Goal: Task Accomplishment & Management: Manage account settings

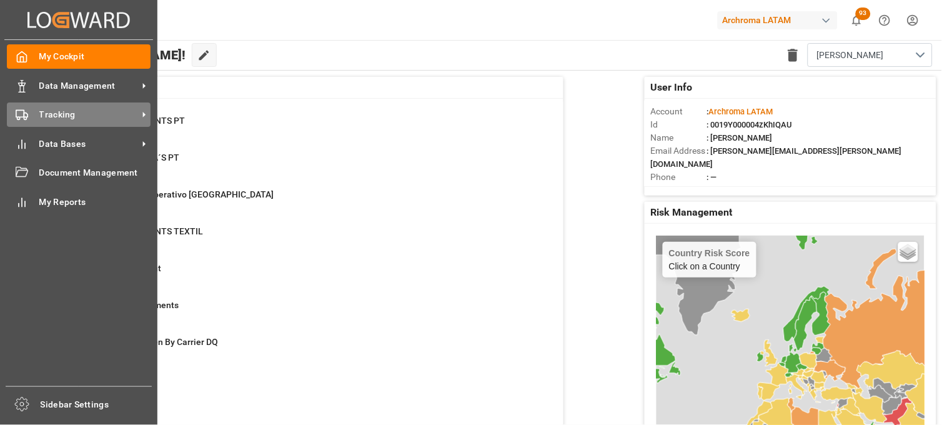
click at [31, 115] on div "Tracking Tracking" at bounding box center [79, 114] width 144 height 24
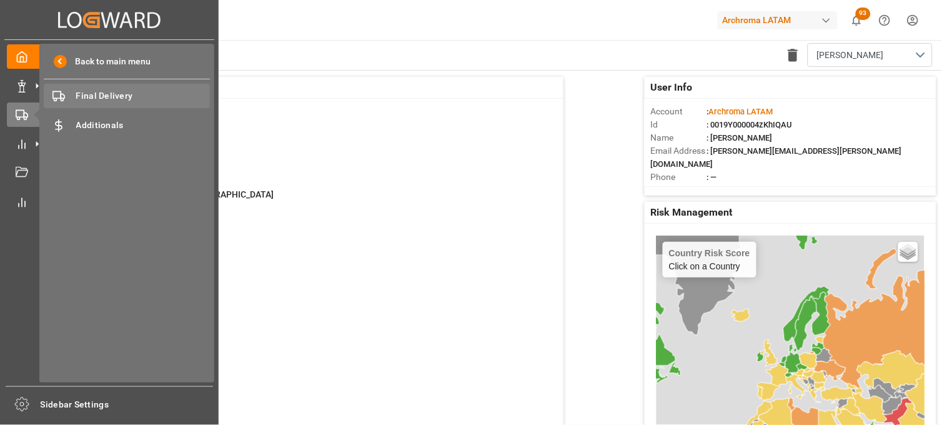
click at [124, 96] on span "Final Delivery" at bounding box center [143, 95] width 134 height 13
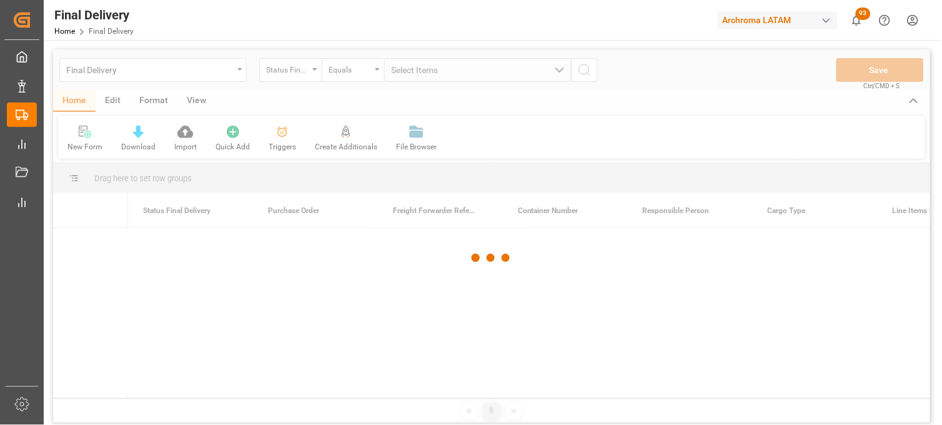
drag, startPoint x: 662, startPoint y: 317, endPoint x: 653, endPoint y: 317, distance: 9.4
click at [662, 317] on div "Erika Cervantes" at bounding box center [690, 330] width 125 height 29
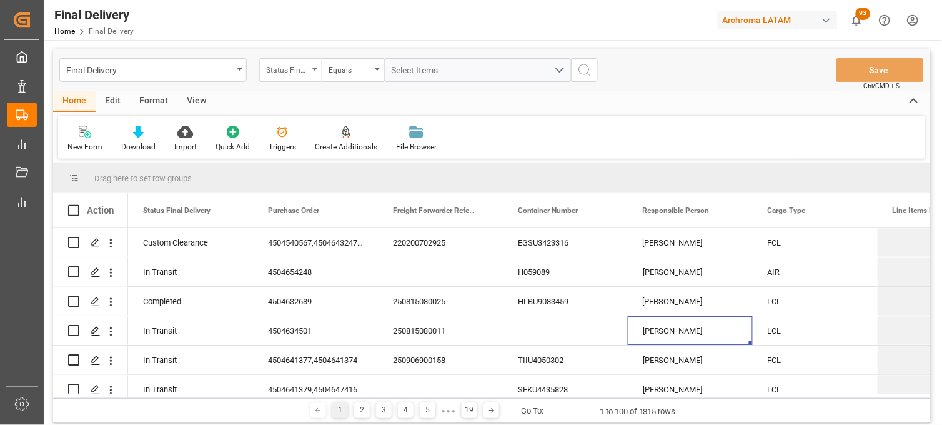
click at [285, 71] on div "Status Final Delivery" at bounding box center [287, 68] width 42 height 14
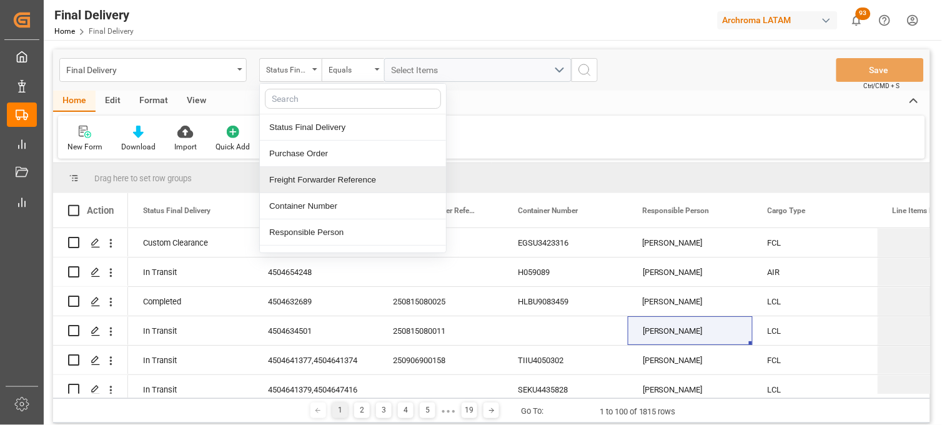
click at [278, 186] on div "Freight Forwarder Reference" at bounding box center [353, 180] width 186 height 26
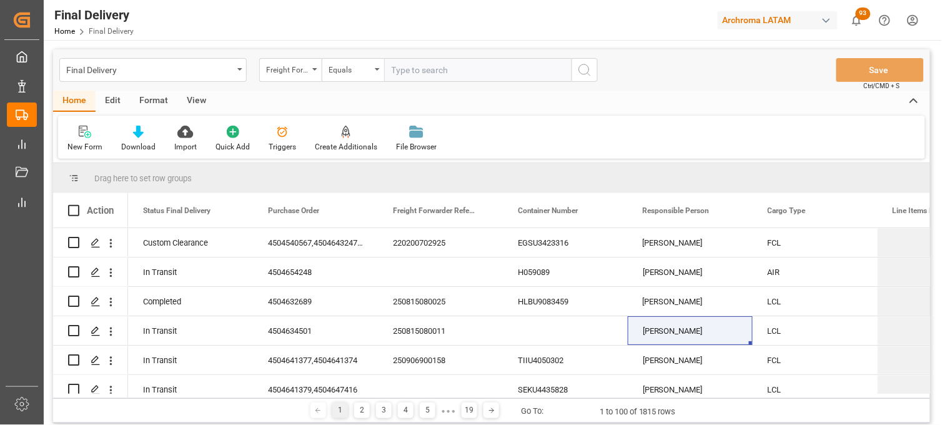
click at [391, 71] on input "text" at bounding box center [477, 70] width 187 height 24
type input "250815080151"
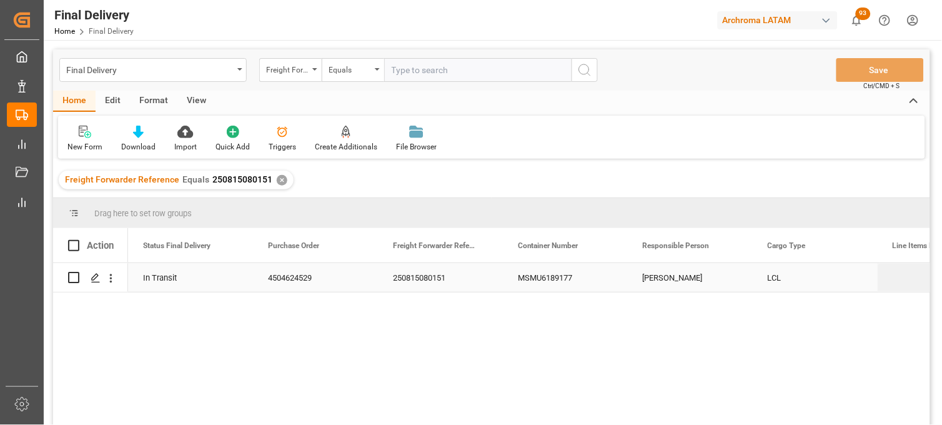
click at [678, 274] on div "Erika Cervantes" at bounding box center [690, 277] width 125 height 29
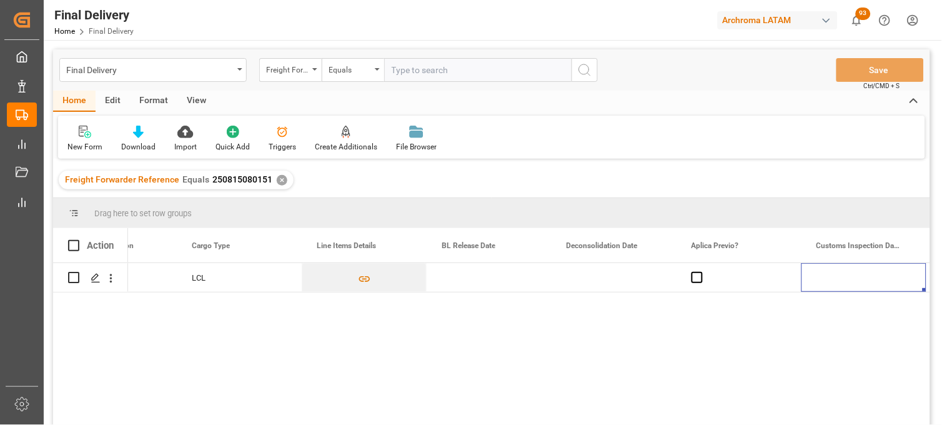
scroll to position [0, 576]
click at [464, 277] on div "Press SPACE to select this row." at bounding box center [489, 277] width 125 height 29
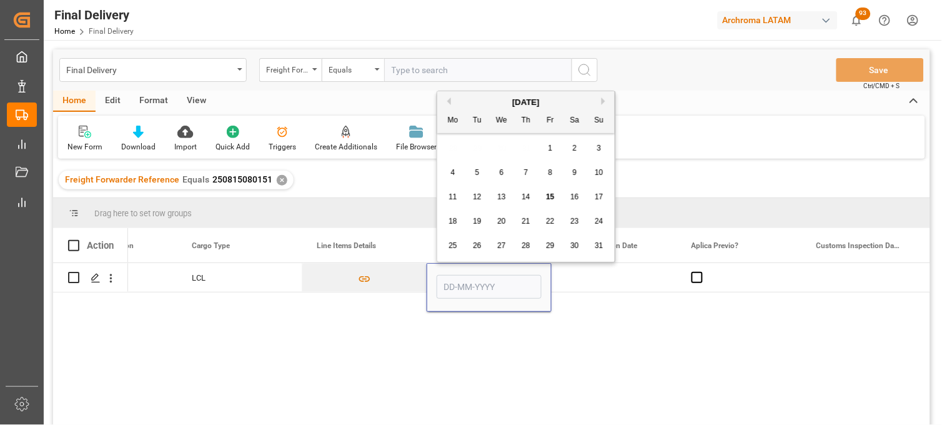
click at [547, 197] on span "15" at bounding box center [550, 196] width 8 height 9
type input "15-08-2025"
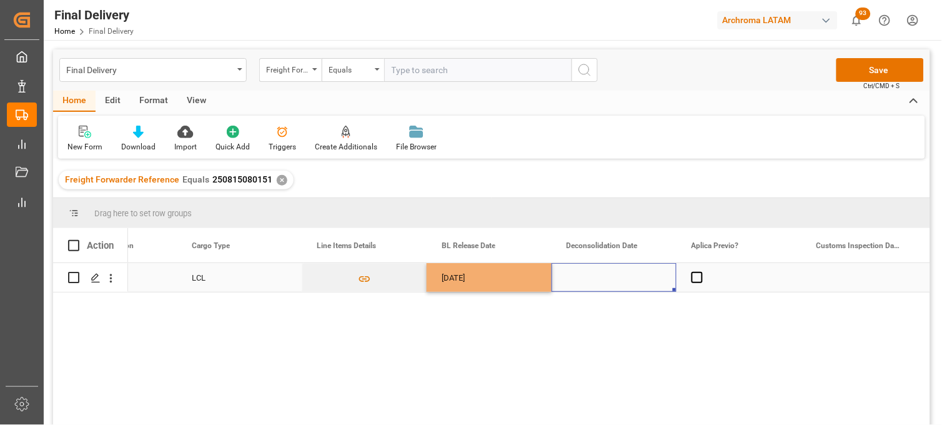
click at [594, 273] on div "Press SPACE to select this row." at bounding box center [614, 277] width 125 height 29
click at [594, 271] on div "Press SPACE to select this row." at bounding box center [614, 277] width 125 height 29
click at [592, 277] on div "Press SPACE to select this row." at bounding box center [614, 277] width 125 height 29
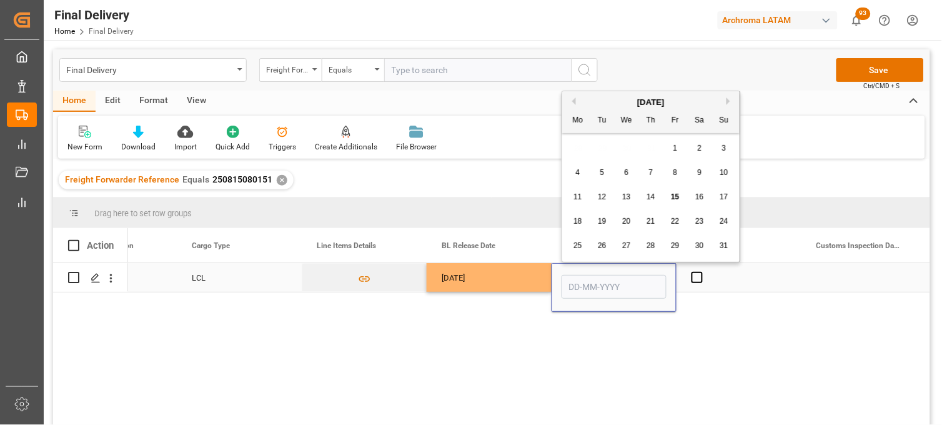
click at [592, 277] on input "Press SPACE to select this row." at bounding box center [614, 287] width 105 height 24
click at [579, 148] on div "28 29 30 31 1 2 3" at bounding box center [651, 148] width 171 height 24
click at [673, 197] on span "15" at bounding box center [675, 196] width 8 height 9
type input "15-08-2025"
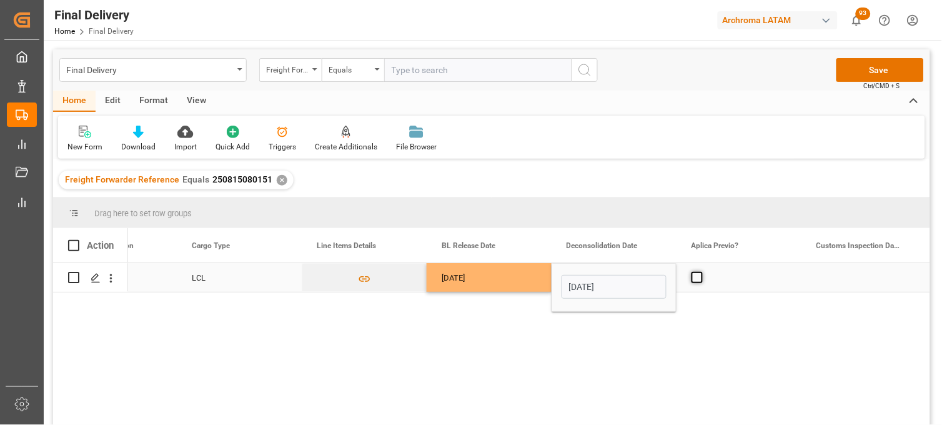
click at [696, 277] on span "Press SPACE to select this row." at bounding box center [697, 277] width 11 height 11
click at [701, 272] on input "Press SPACE to select this row." at bounding box center [701, 272] width 0 height 0
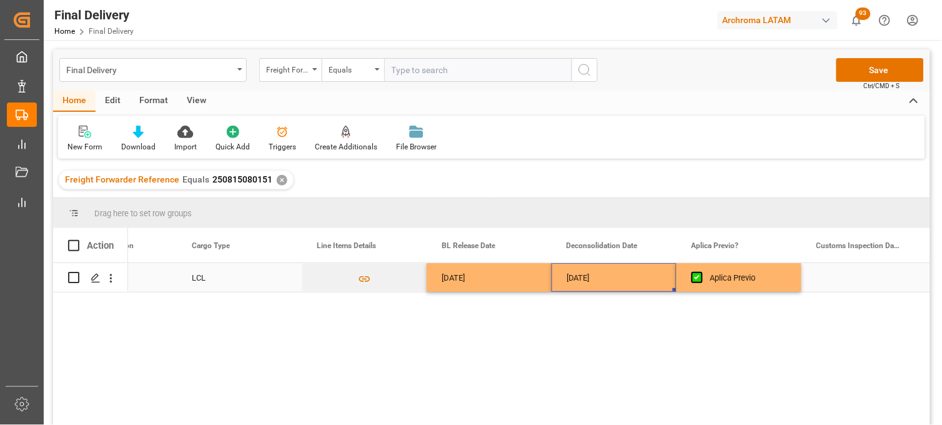
click at [619, 284] on div "15-08-2025" at bounding box center [614, 277] width 125 height 29
click at [852, 276] on div "Press SPACE to select this row." at bounding box center [864, 277] width 125 height 29
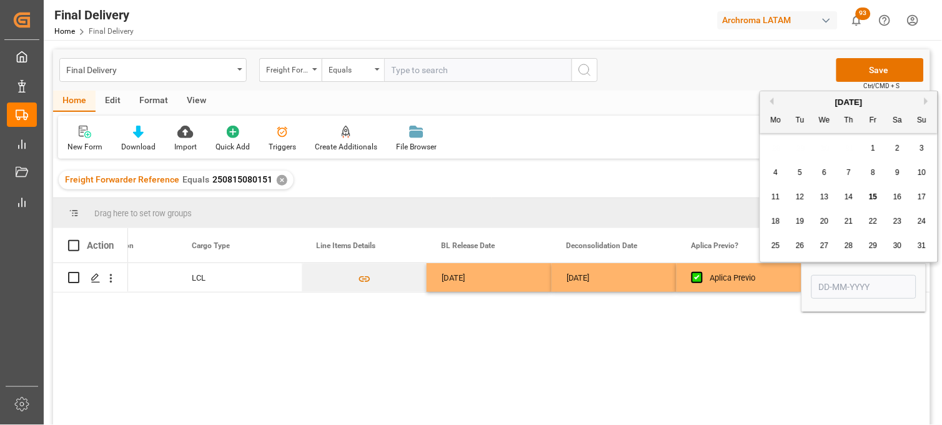
click at [802, 222] on span "19" at bounding box center [800, 221] width 8 height 9
type input "19-08-2025"
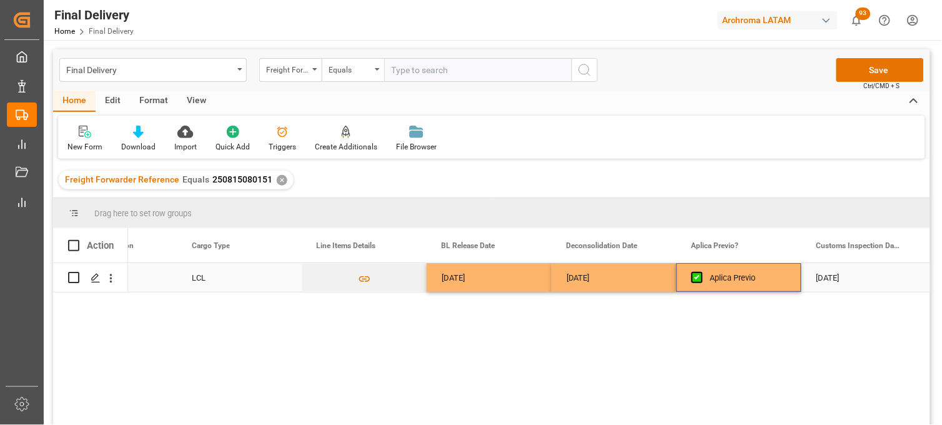
click at [760, 282] on div "Aplica Previo" at bounding box center [749, 278] width 76 height 29
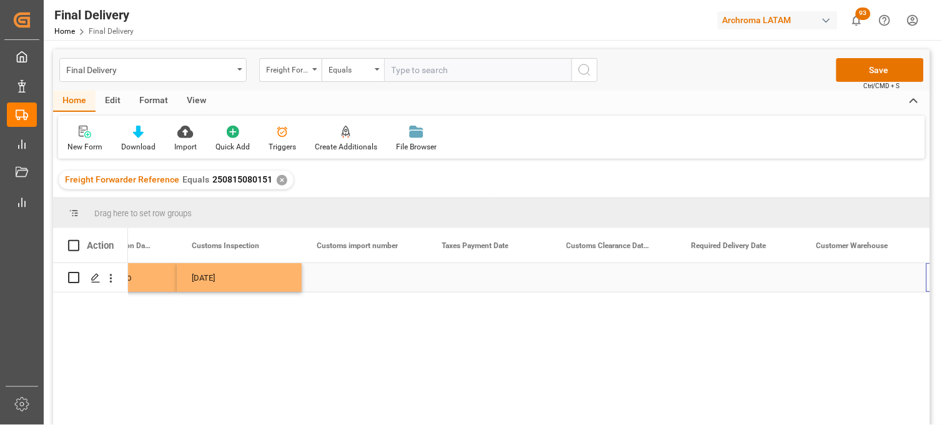
scroll to position [0, 1326]
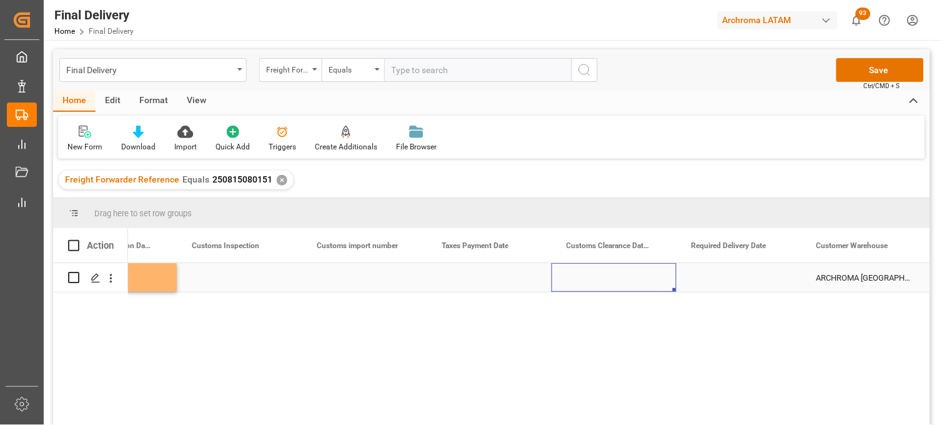
click at [612, 278] on div "Press SPACE to select this row." at bounding box center [614, 277] width 125 height 29
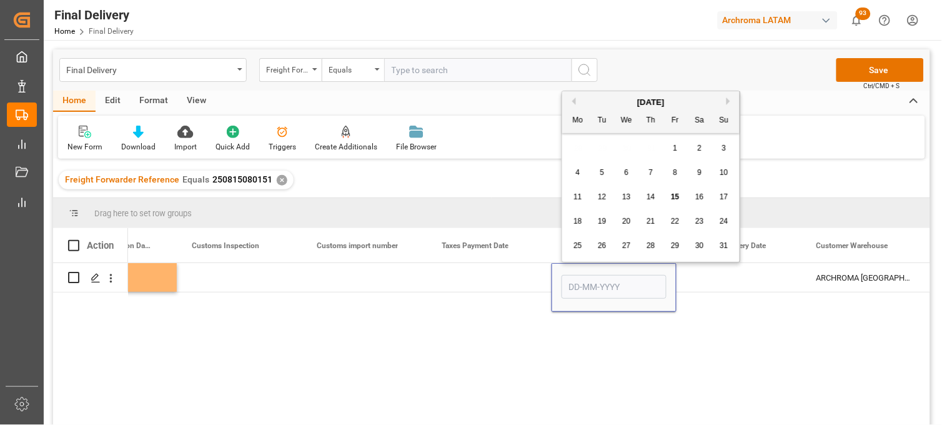
click at [629, 220] on span "20" at bounding box center [626, 221] width 8 height 9
type input "20-08-2025"
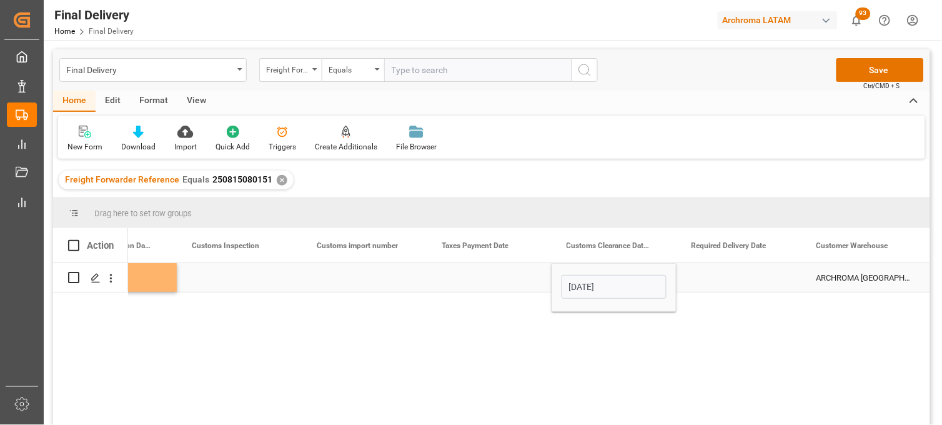
click at [729, 283] on div "Press SPACE to select this row." at bounding box center [739, 277] width 125 height 29
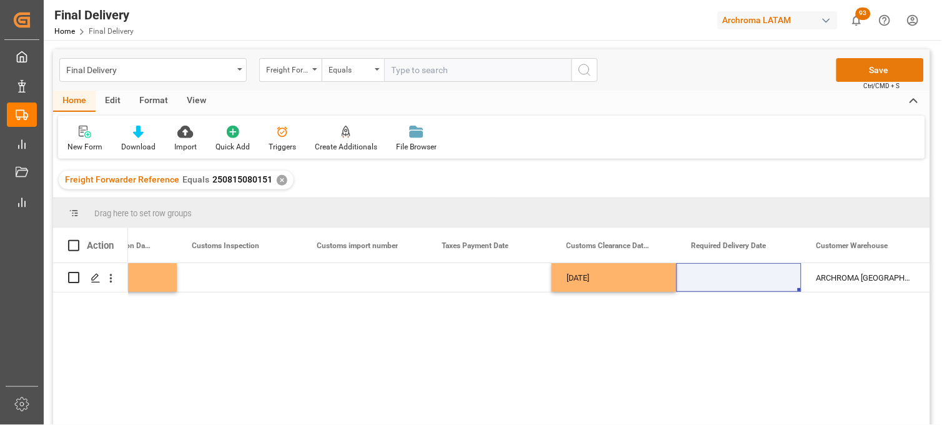
click at [862, 69] on button "Save" at bounding box center [880, 70] width 87 height 24
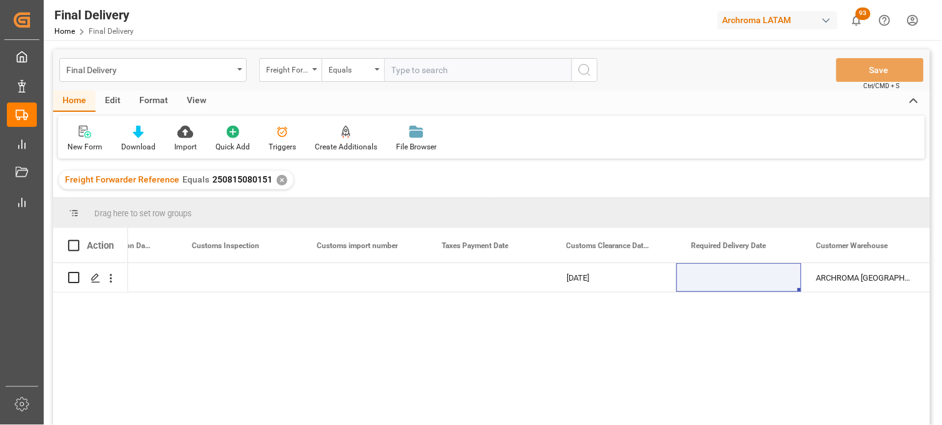
click at [277, 178] on div "✕" at bounding box center [282, 180] width 11 height 11
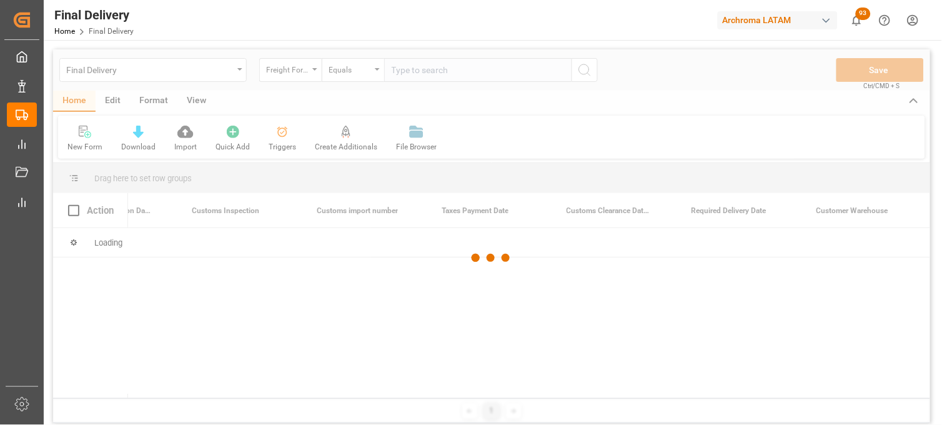
click at [410, 72] on div at bounding box center [491, 257] width 877 height 417
click at [408, 71] on div at bounding box center [491, 257] width 877 height 417
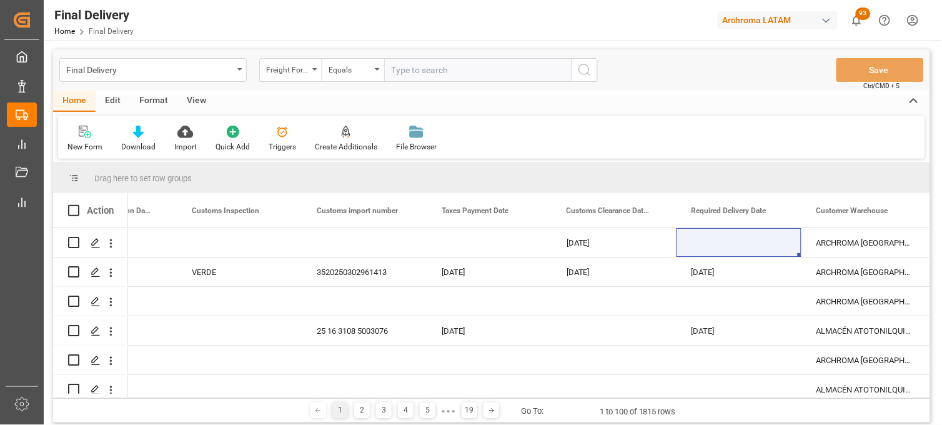
click at [408, 71] on input "text" at bounding box center [477, 70] width 187 height 24
paste input "250815080111"
type input "250815080111"
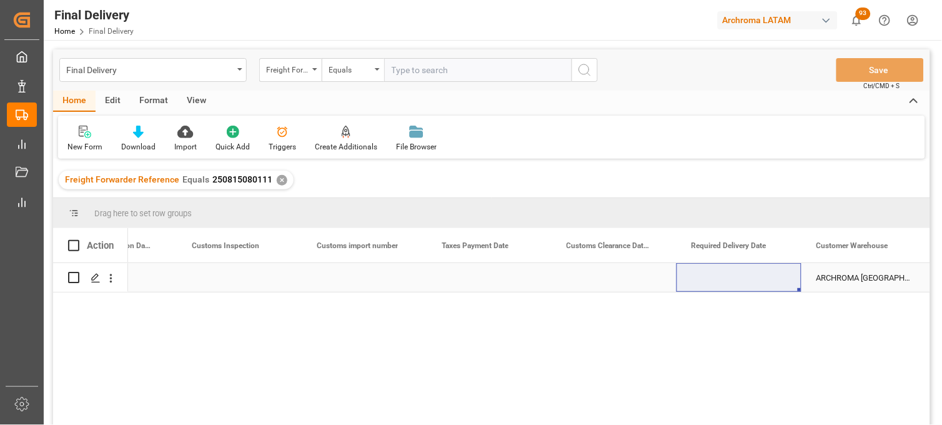
click at [226, 275] on div "Press SPACE to select this row." at bounding box center [239, 277] width 125 height 29
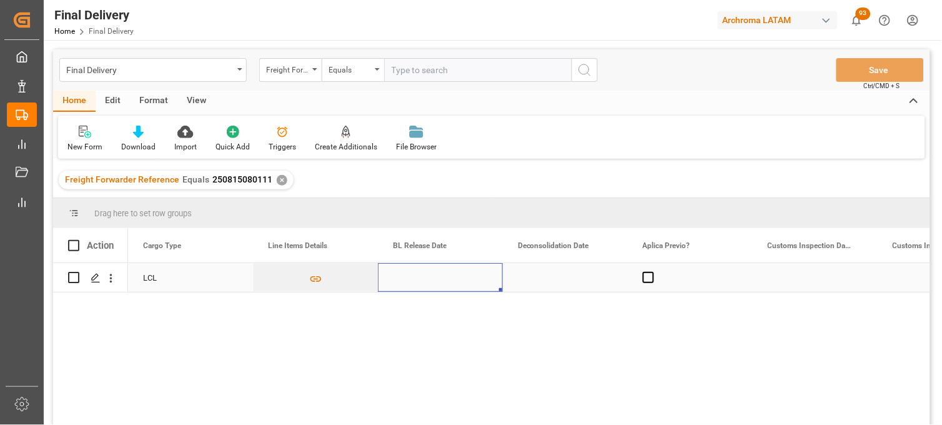
click at [407, 277] on div "Press SPACE to select this row." at bounding box center [440, 277] width 125 height 29
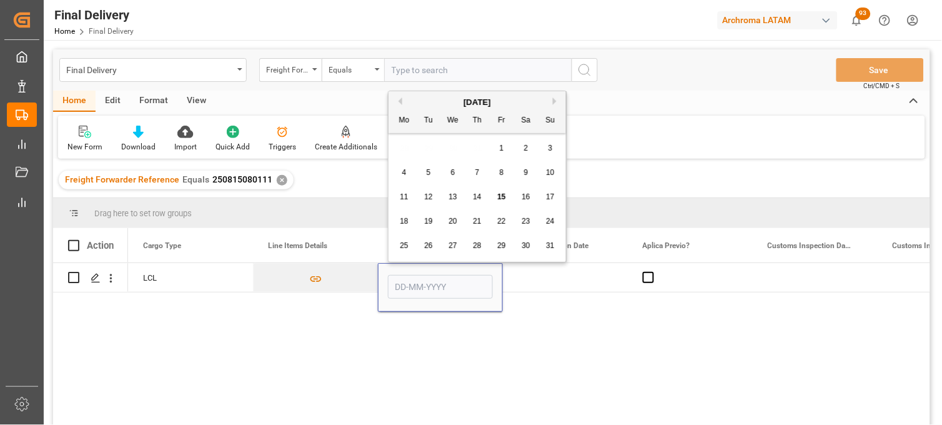
click at [497, 197] on span "15" at bounding box center [501, 196] width 8 height 9
type input "[DATE]"
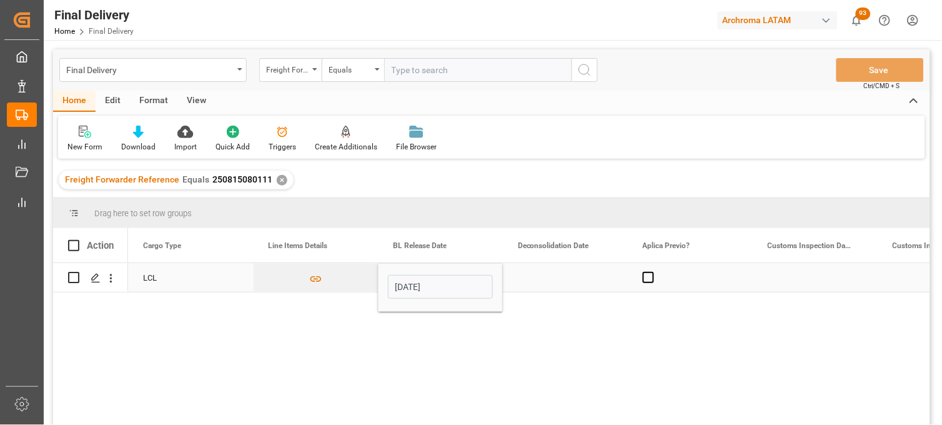
click at [553, 277] on div "Press SPACE to select this row." at bounding box center [565, 277] width 125 height 29
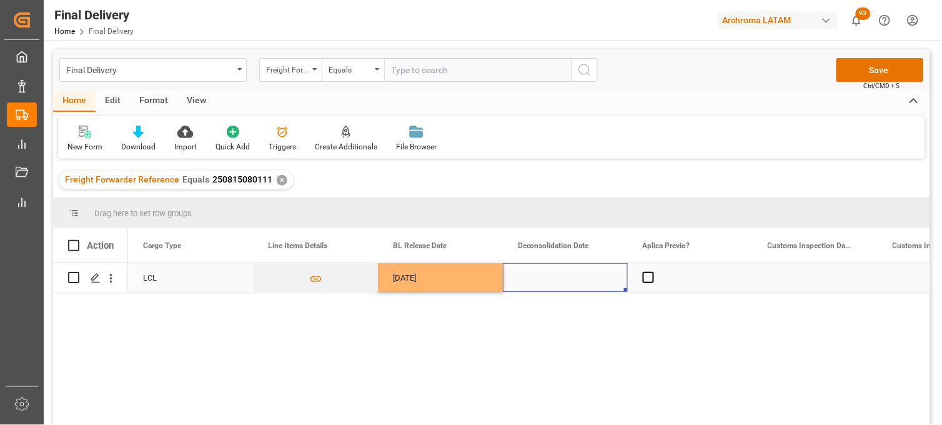
click at [546, 277] on div "Press SPACE to select this row." at bounding box center [565, 277] width 125 height 29
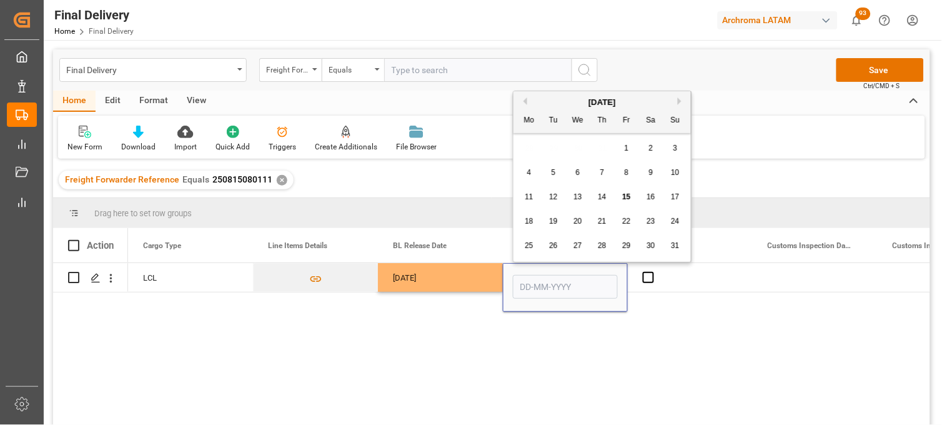
click at [552, 201] on span "12" at bounding box center [553, 196] width 8 height 9
type input "[DATE]"
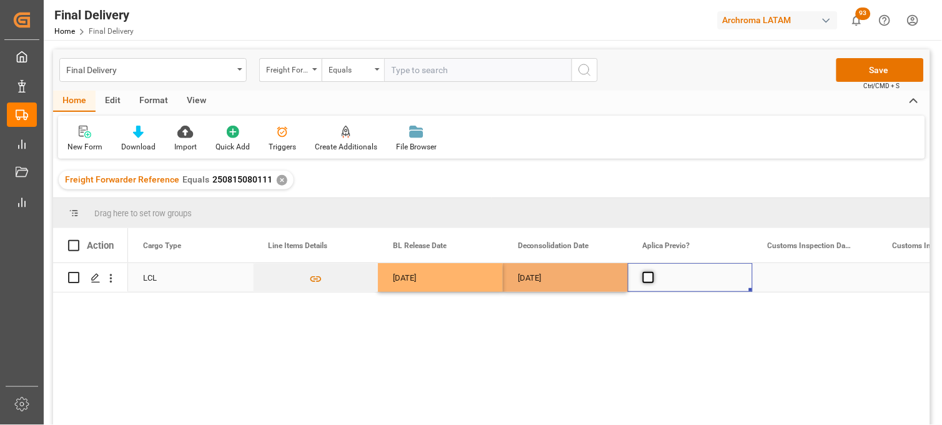
click at [651, 277] on span "Press SPACE to select this row." at bounding box center [648, 277] width 11 height 11
click at [652, 272] on input "Press SPACE to select this row." at bounding box center [652, 272] width 0 height 0
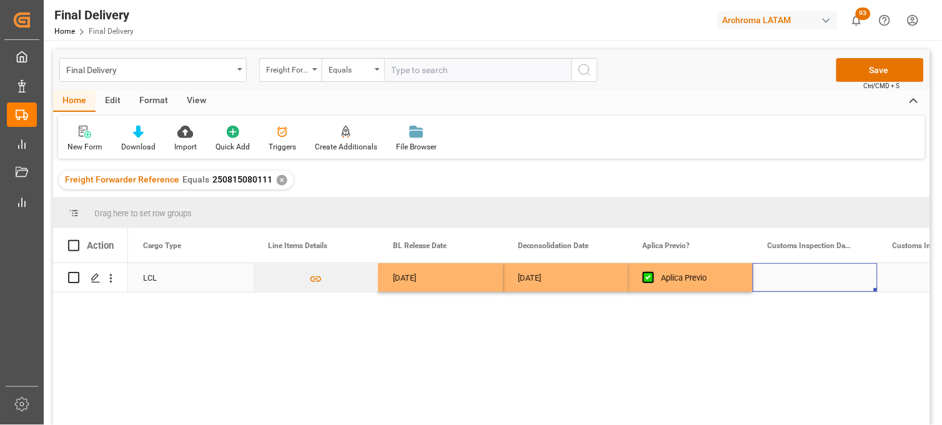
click at [811, 276] on div "Press SPACE to select this row." at bounding box center [815, 277] width 125 height 29
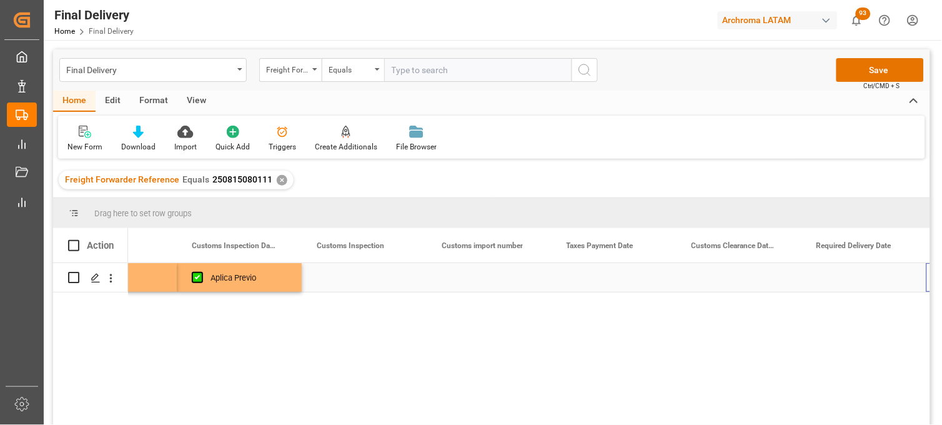
scroll to position [0, 1201]
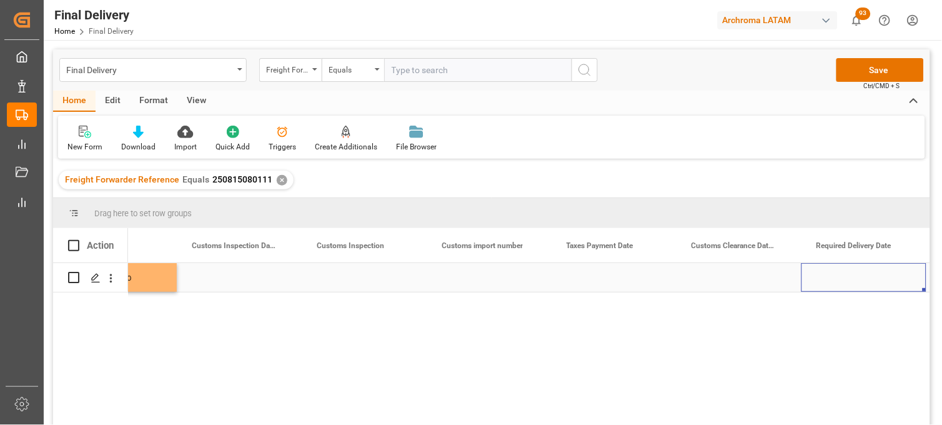
click at [229, 279] on div "Press SPACE to select this row." at bounding box center [239, 277] width 125 height 29
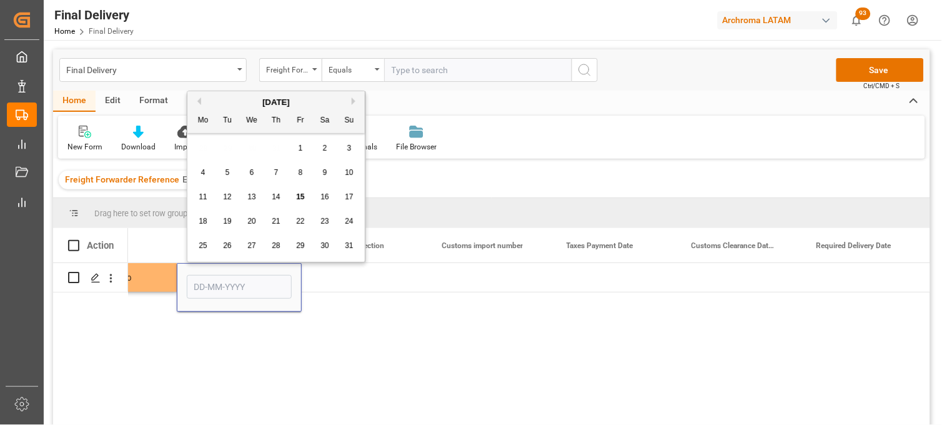
click at [233, 224] on div "19" at bounding box center [228, 221] width 16 height 15
type input "[DATE]"
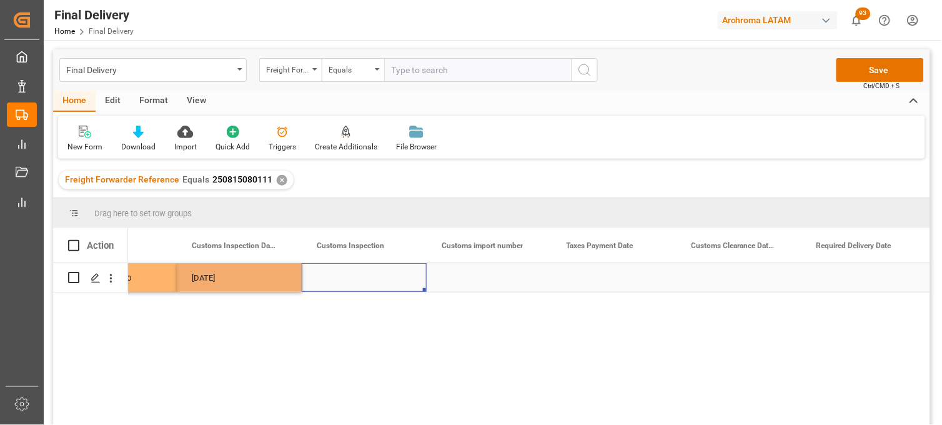
click at [341, 276] on div "Press SPACE to select this row." at bounding box center [364, 277] width 125 height 29
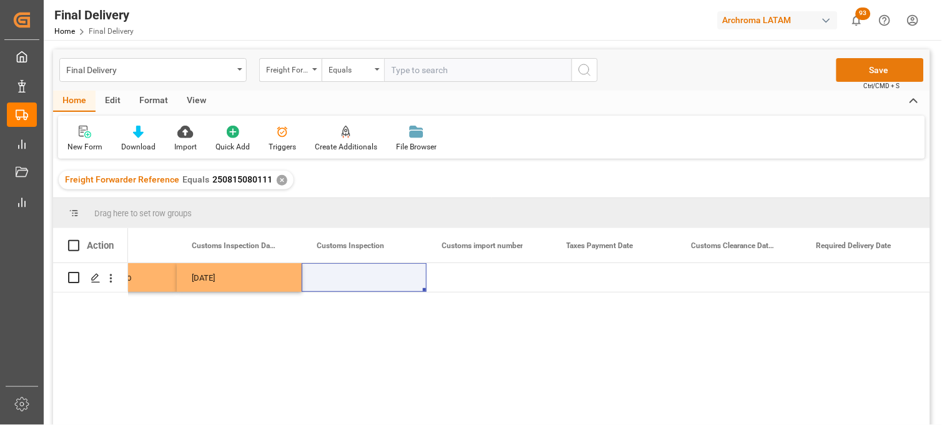
click at [884, 67] on button "Save" at bounding box center [880, 70] width 87 height 24
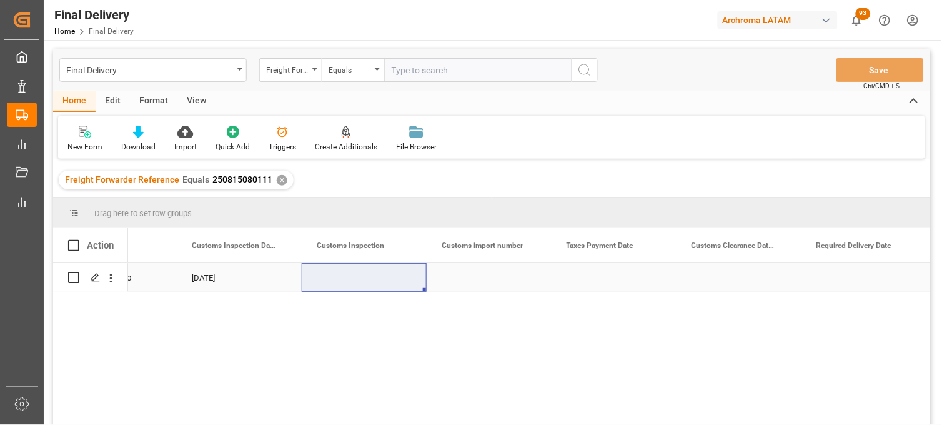
click at [832, 267] on div "Press SPACE to select this row." at bounding box center [864, 277] width 125 height 29
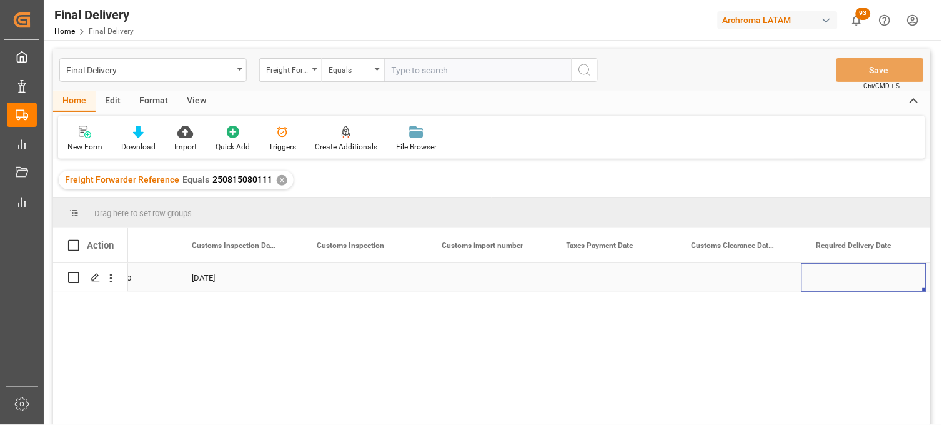
scroll to position [0, 1326]
click at [731, 277] on div "Press SPACE to select this row." at bounding box center [739, 277] width 125 height 29
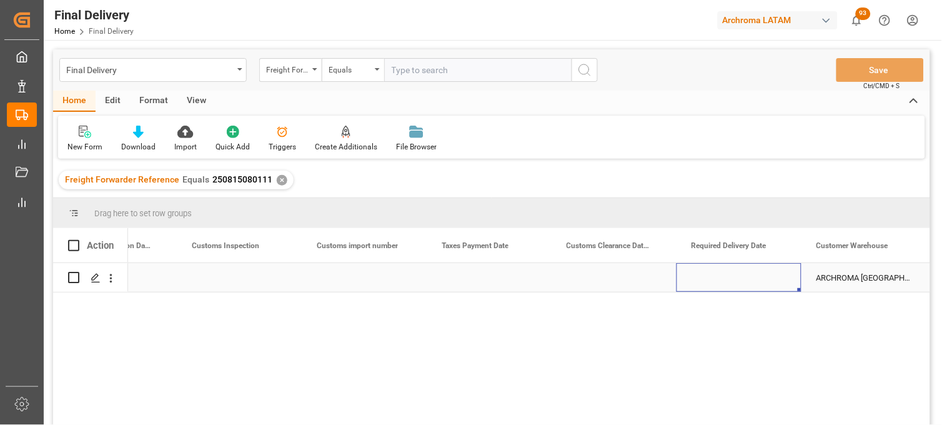
click at [731, 277] on div "Press SPACE to select this row." at bounding box center [739, 277] width 125 height 29
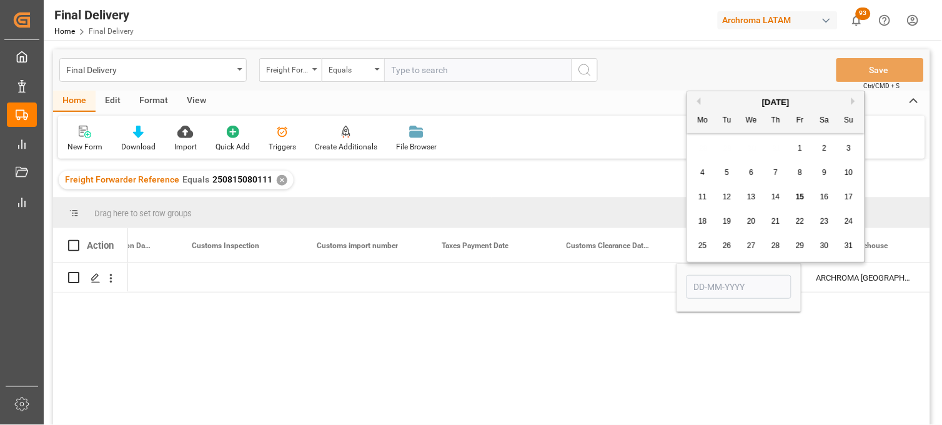
click at [797, 226] on div "22" at bounding box center [801, 221] width 16 height 15
type input "[DATE]"
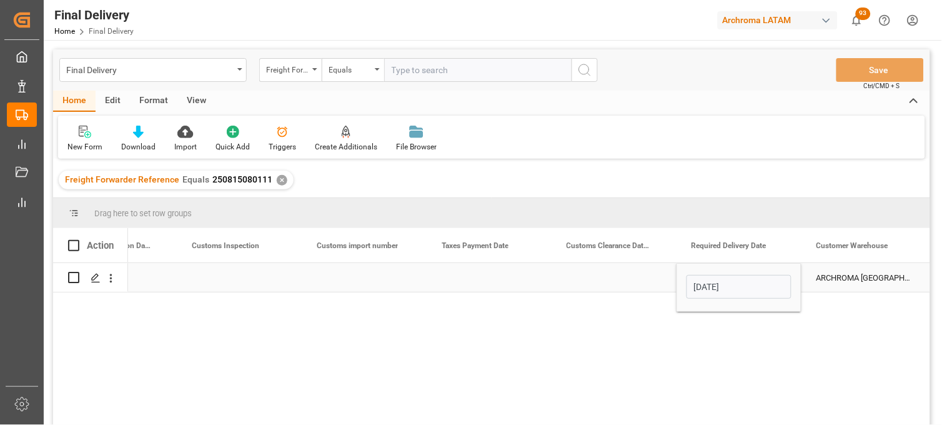
click at [608, 278] on div "Press SPACE to select this row." at bounding box center [614, 277] width 125 height 29
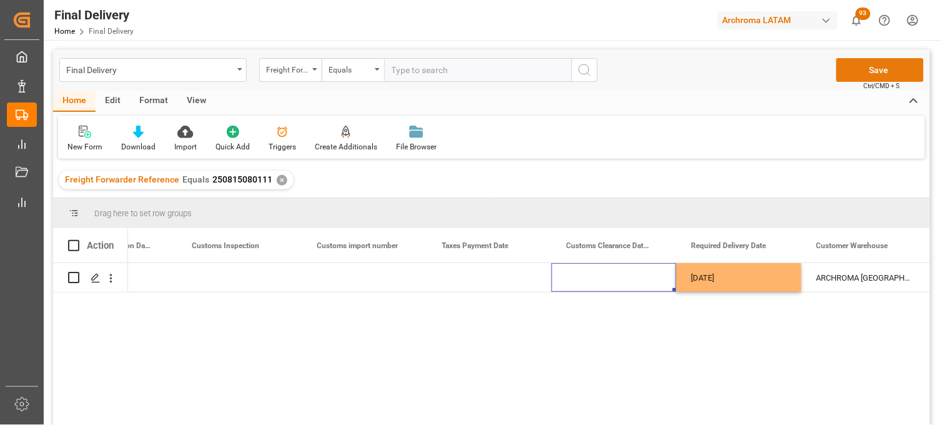
click at [858, 75] on button "Save" at bounding box center [880, 70] width 87 height 24
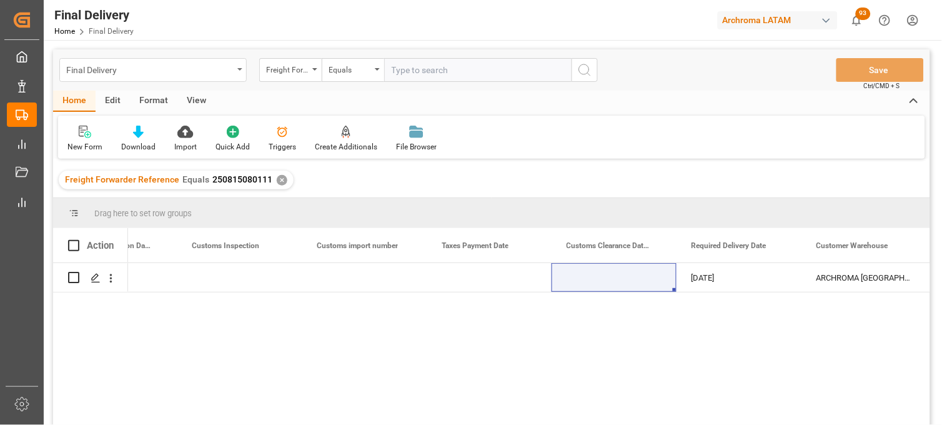
click at [130, 72] on div "Final Delivery" at bounding box center [149, 69] width 167 height 16
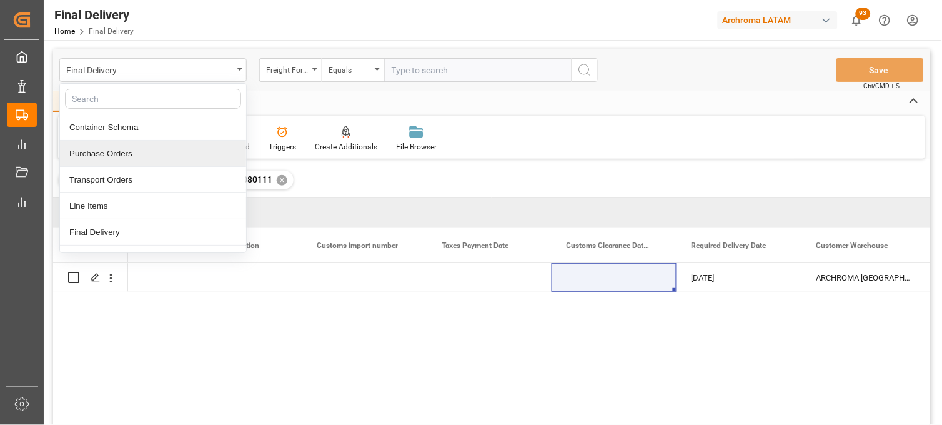
click at [97, 152] on div "Purchase Orders" at bounding box center [153, 154] width 186 height 26
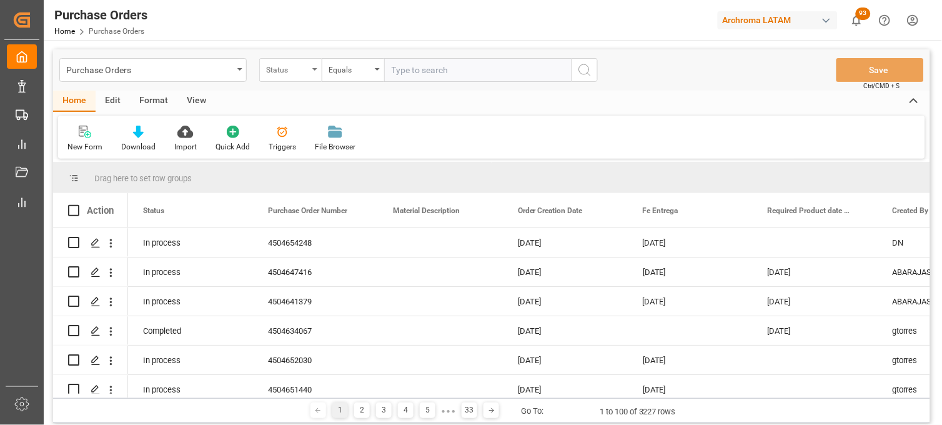
click at [316, 74] on div "Status" at bounding box center [290, 70] width 62 height 24
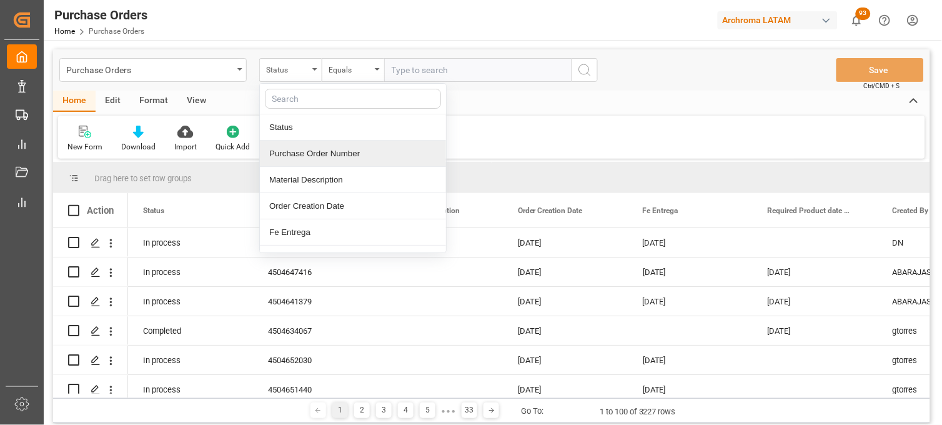
click at [314, 150] on div "Purchase Order Number" at bounding box center [353, 154] width 186 height 26
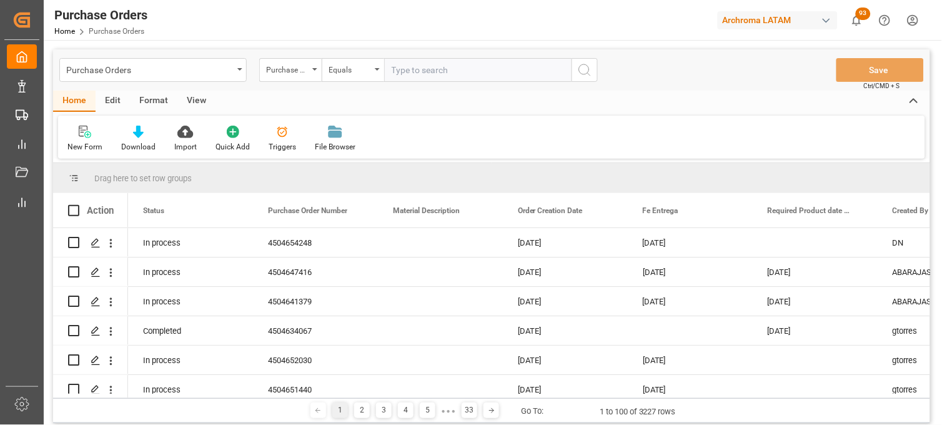
click at [405, 67] on input "text" at bounding box center [477, 70] width 187 height 24
paste input "4504634605"
type input "4504634605"
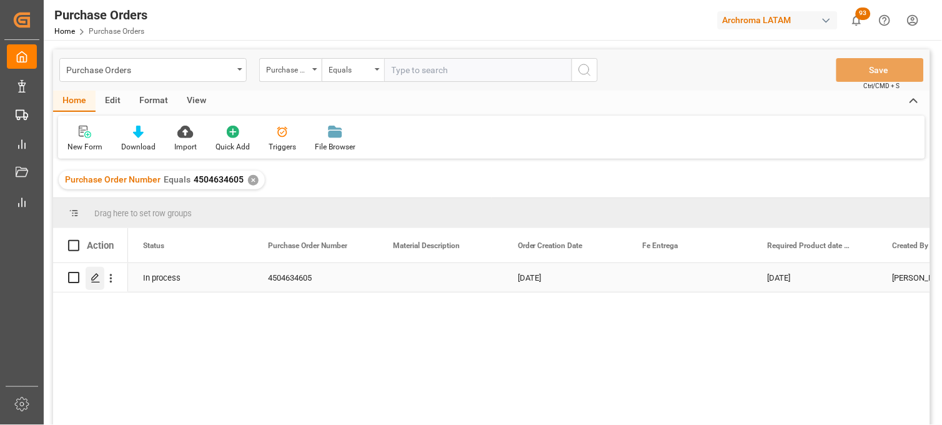
click at [92, 275] on icon "Press SPACE to select this row." at bounding box center [96, 278] width 10 height 10
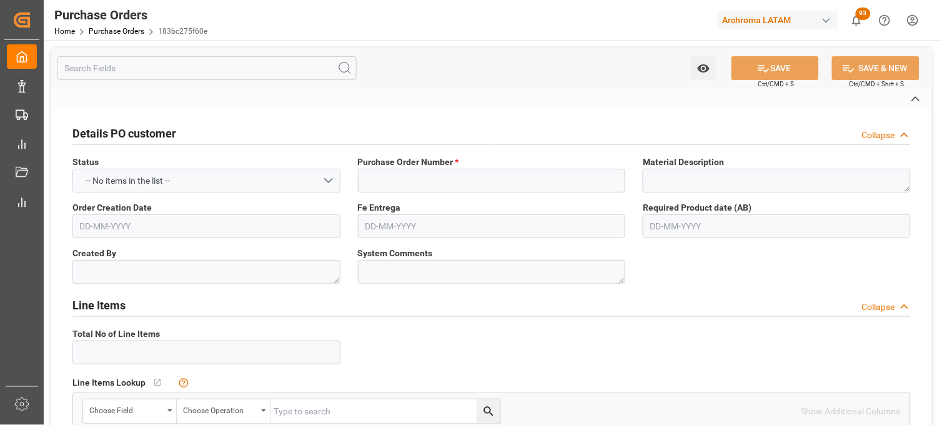
type input "4504634605"
type textarea "Jose"
type input "PROVIRON FUNCTIONAL CHEMICALS NV"
type input "Definitivo"
type input "ARCHROMA [GEOGRAPHIC_DATA] S DE RL DE CV ([GEOGRAPHIC_DATA][PERSON_NAME])"
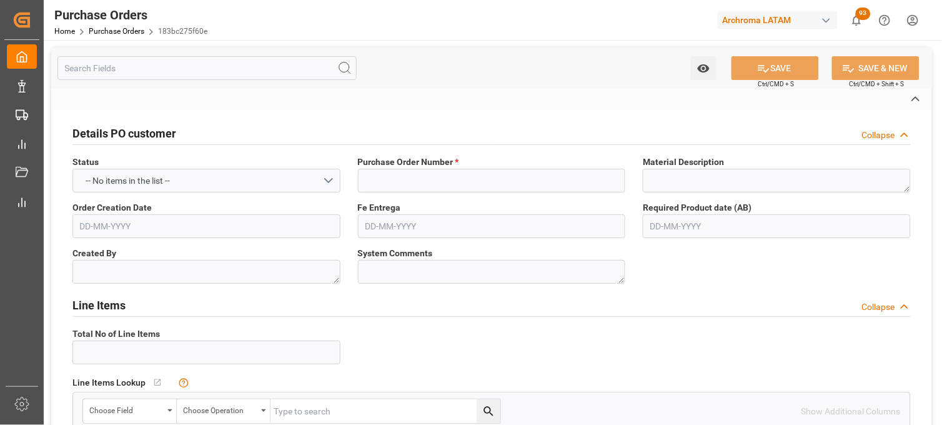
type input "[PERSON_NAME]"
type input "[GEOGRAPHIC_DATA]"
type textarea "PT"
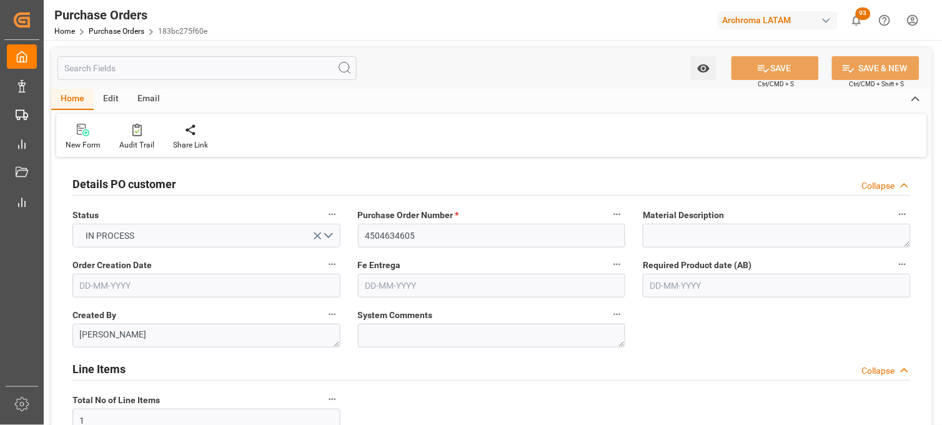
type input "1"
type input "23-06-2025"
type input "03-09-2025"
type input "18-07-2025"
type input "[DATE]"
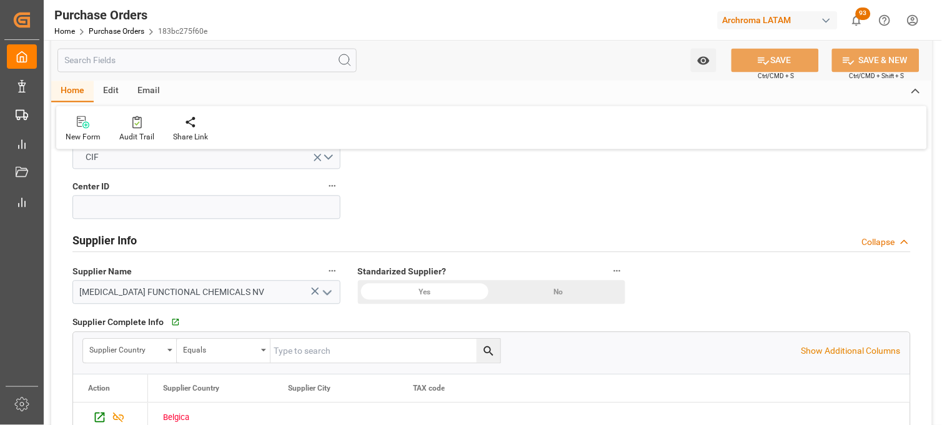
scroll to position [555, 0]
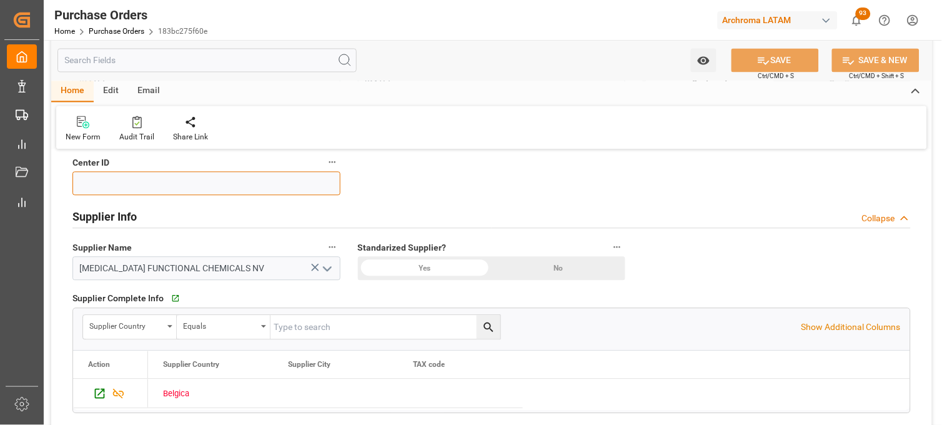
click at [307, 181] on input at bounding box center [206, 184] width 268 height 24
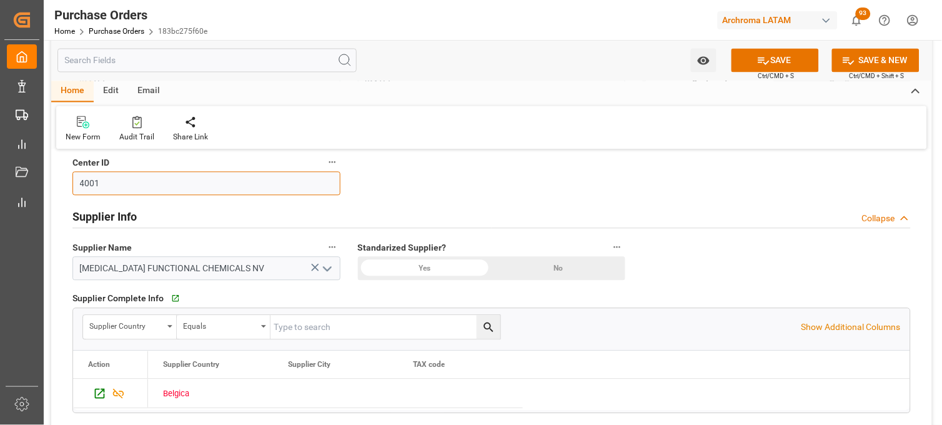
type input "4001"
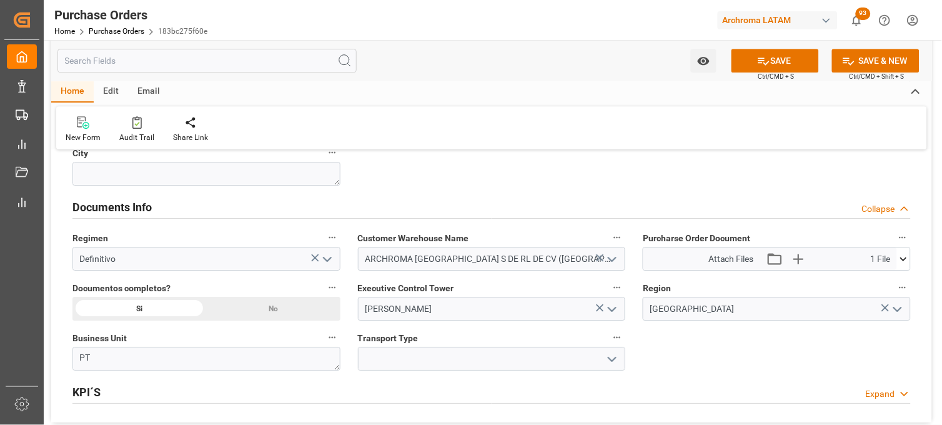
scroll to position [902, 0]
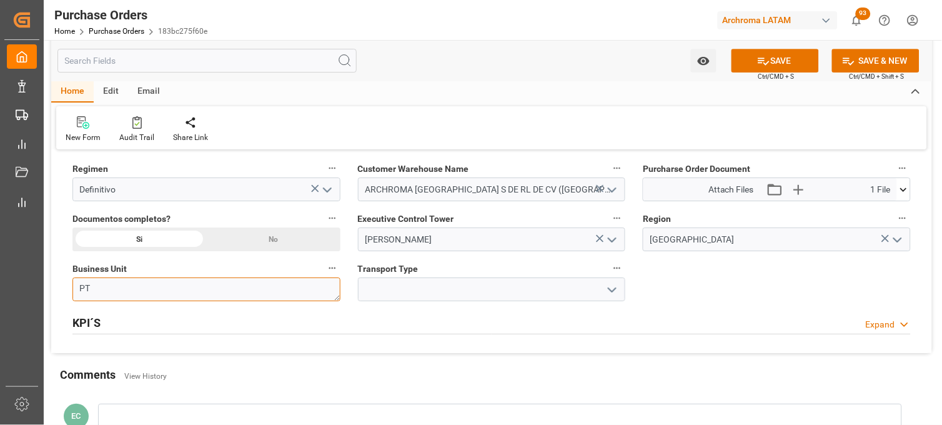
click at [242, 284] on textarea "PT" at bounding box center [206, 289] width 268 height 24
click at [617, 291] on icon "open menu" at bounding box center [612, 289] width 15 height 15
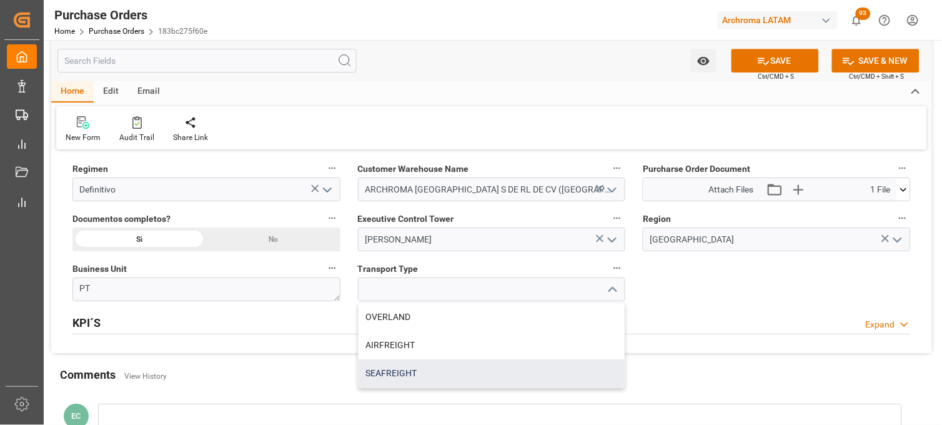
click at [415, 367] on div "SEAFREIGHT" at bounding box center [492, 373] width 267 height 28
type input "SEAFREIGHT"
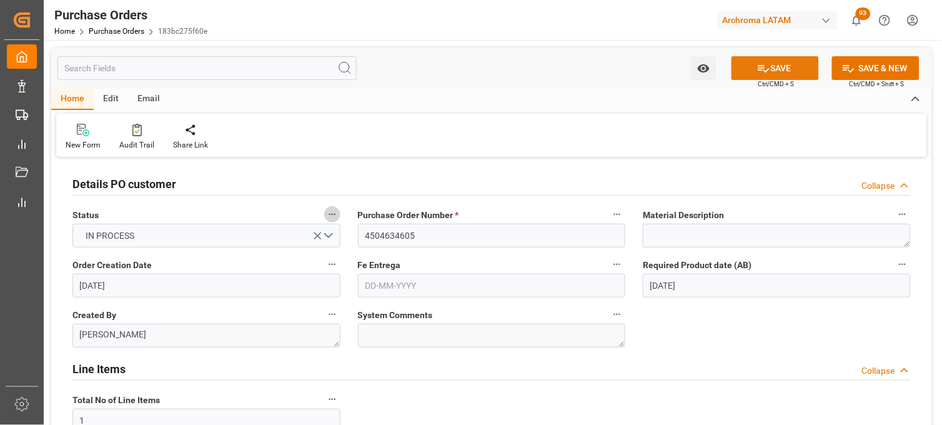
click at [757, 71] on icon at bounding box center [763, 68] width 13 height 13
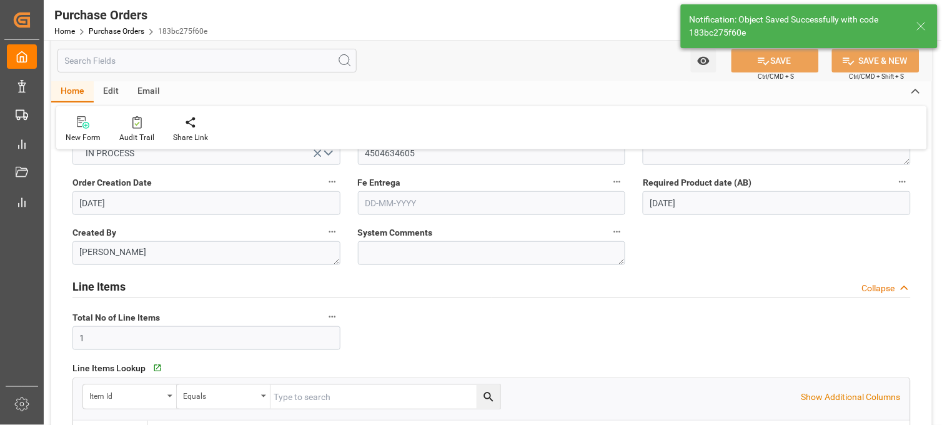
scroll to position [208, 0]
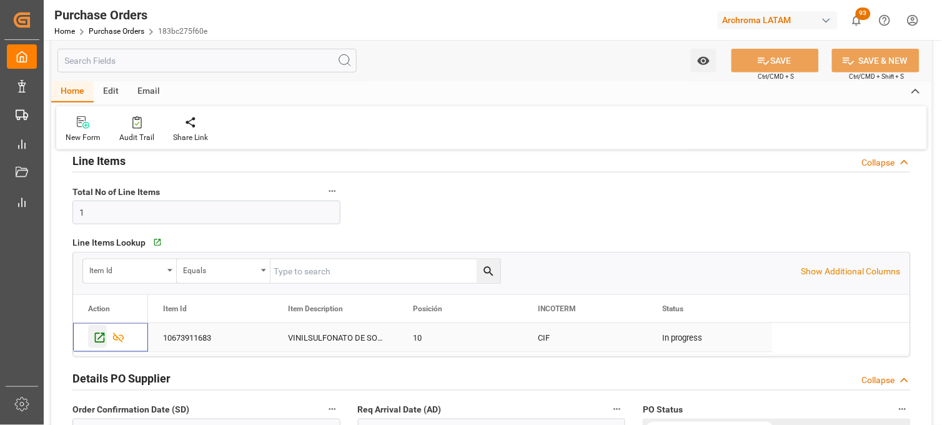
click at [101, 338] on icon "Press SPACE to select this row." at bounding box center [99, 337] width 13 height 13
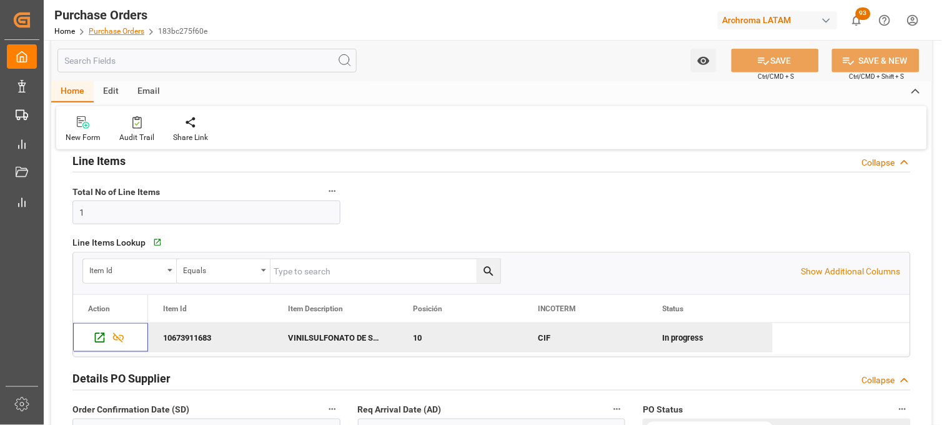
click at [103, 32] on link "Purchase Orders" at bounding box center [117, 31] width 56 height 9
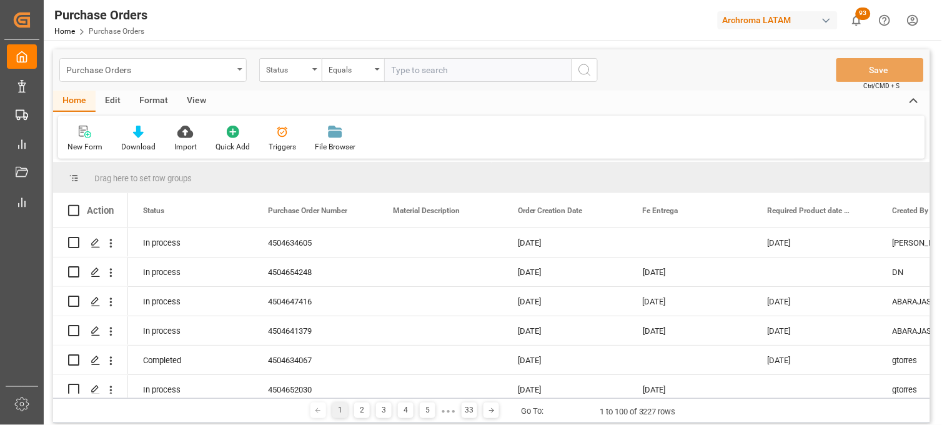
click at [226, 66] on div "Purchase Orders" at bounding box center [149, 69] width 167 height 16
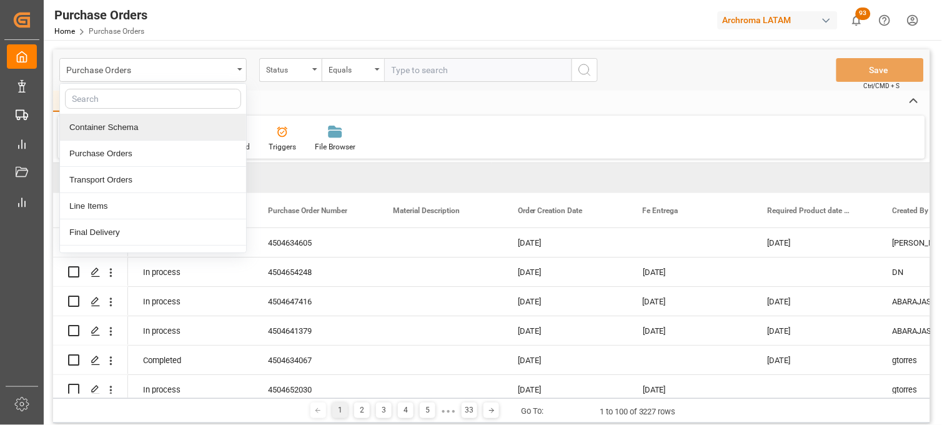
click at [123, 130] on div "Container Schema" at bounding box center [153, 127] width 186 height 26
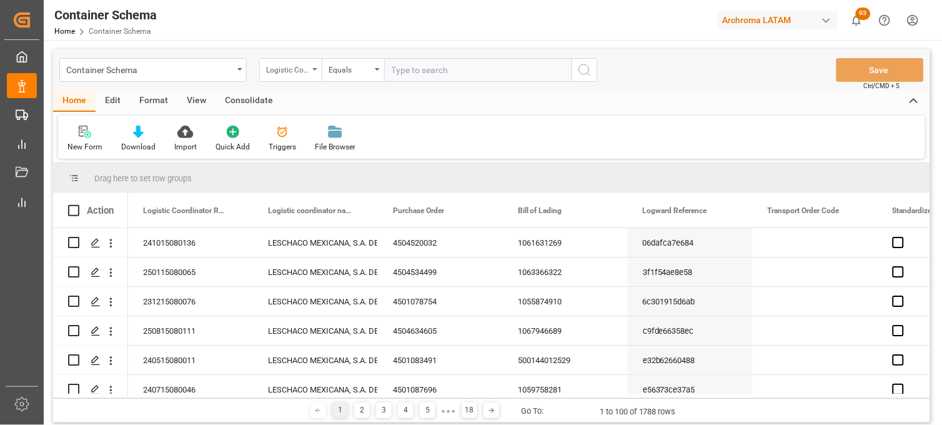
click at [311, 72] on div "Logistic Coordinator Reference Number" at bounding box center [290, 70] width 62 height 24
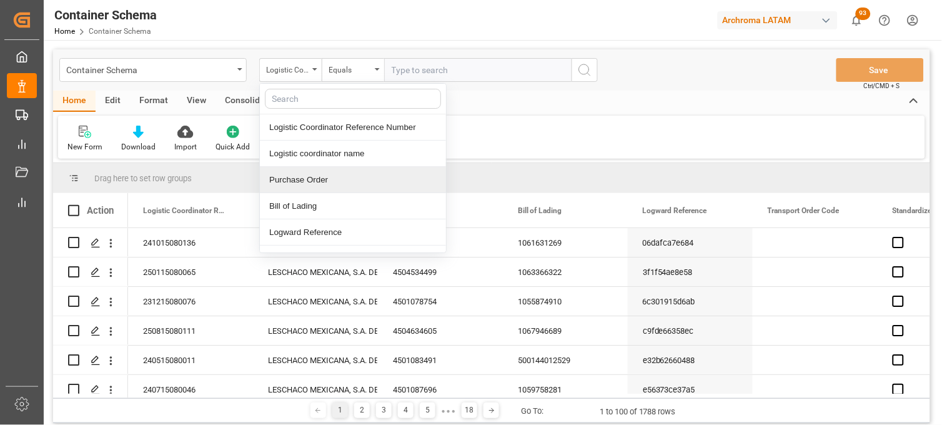
click at [304, 184] on div "Purchase Order" at bounding box center [353, 180] width 186 height 26
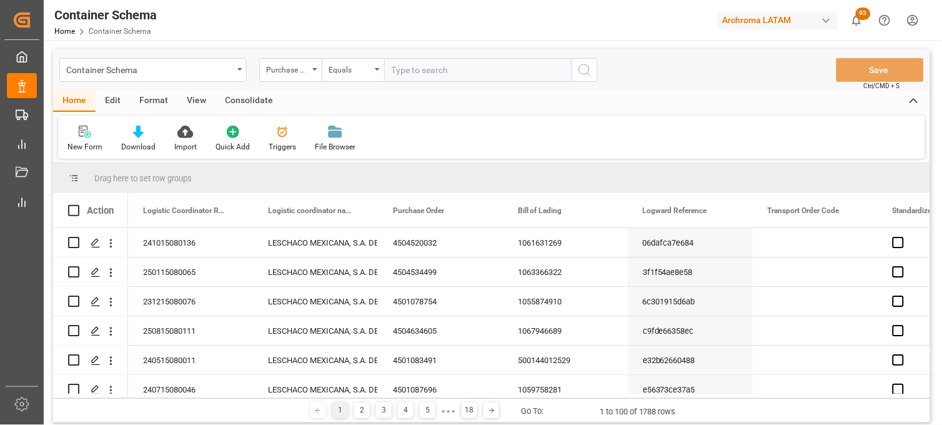
click at [396, 67] on input "text" at bounding box center [477, 70] width 187 height 24
paste input "4504634605"
type input "4504634605"
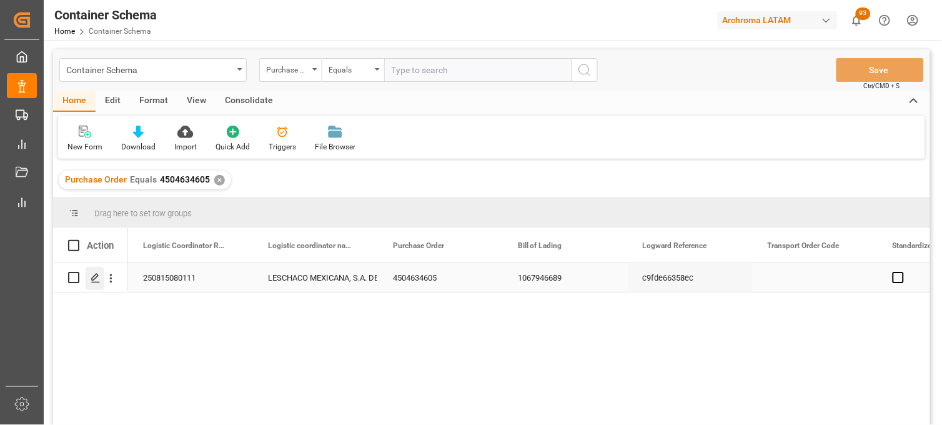
click at [97, 273] on icon "Press SPACE to select this row." at bounding box center [96, 278] width 10 height 10
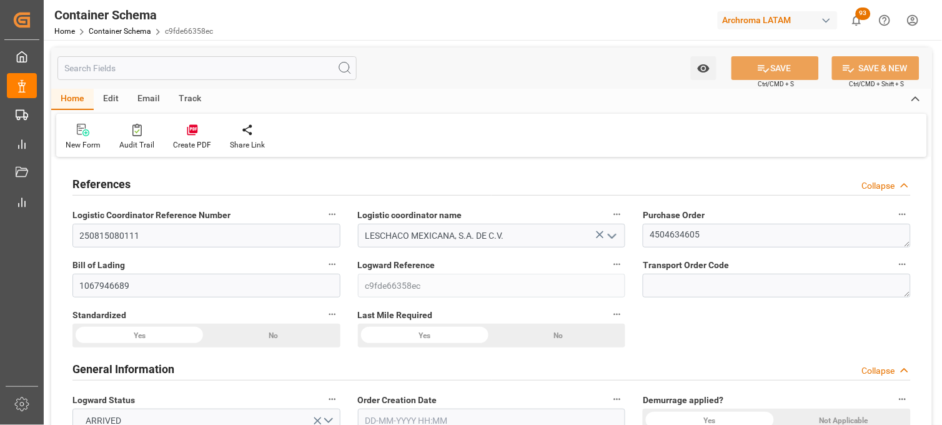
type input "29-07-2025 10:30"
type input "[DATE]"
type input "15-07-2025 00:00"
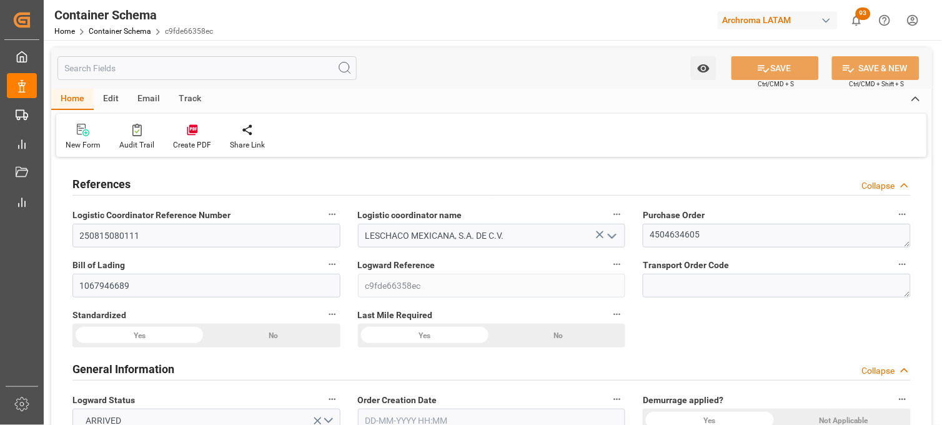
type input "18-07-2025 00:00"
type input "10-08-2025 00:00"
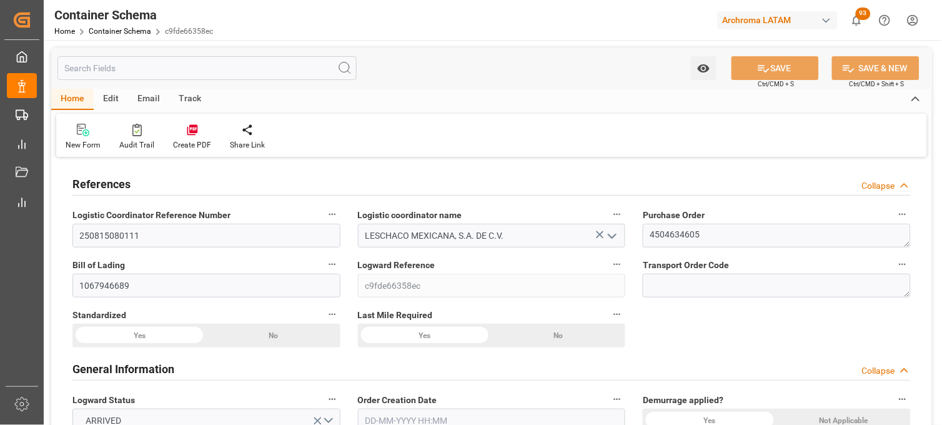
type input "10-08-2025 16:00"
type input "09-08-2025 00:00"
type input "12-08-2025 00:00"
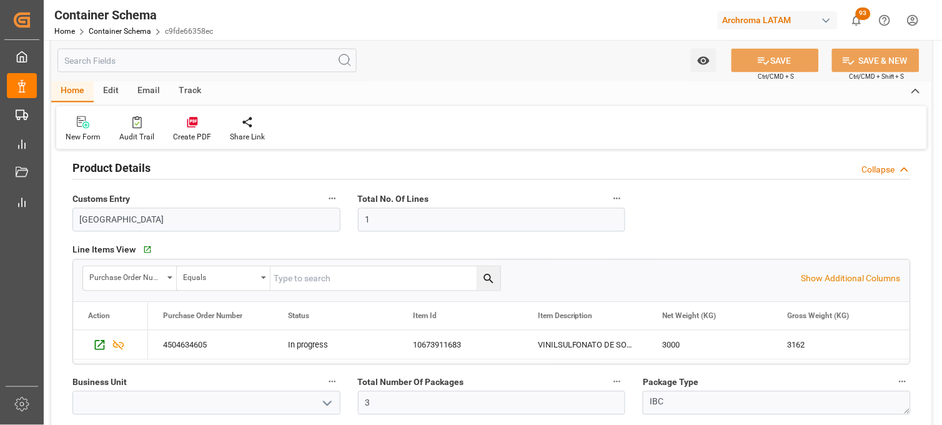
scroll to position [555, 0]
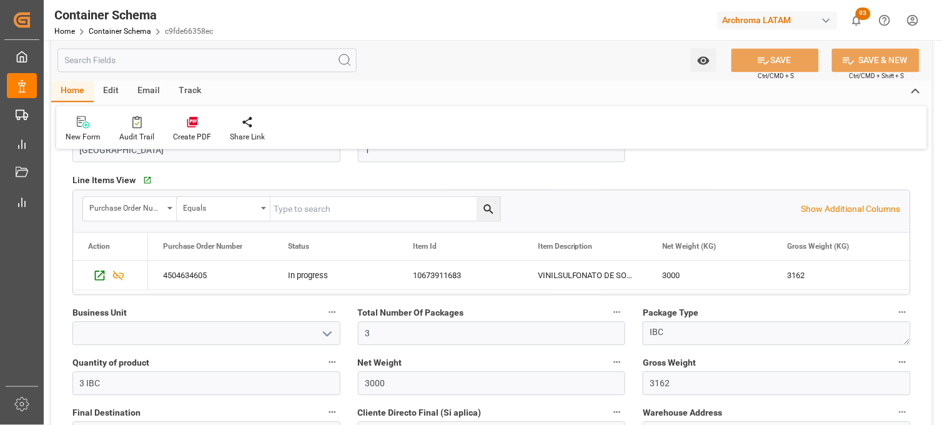
click at [328, 329] on icon "open menu" at bounding box center [327, 334] width 15 height 15
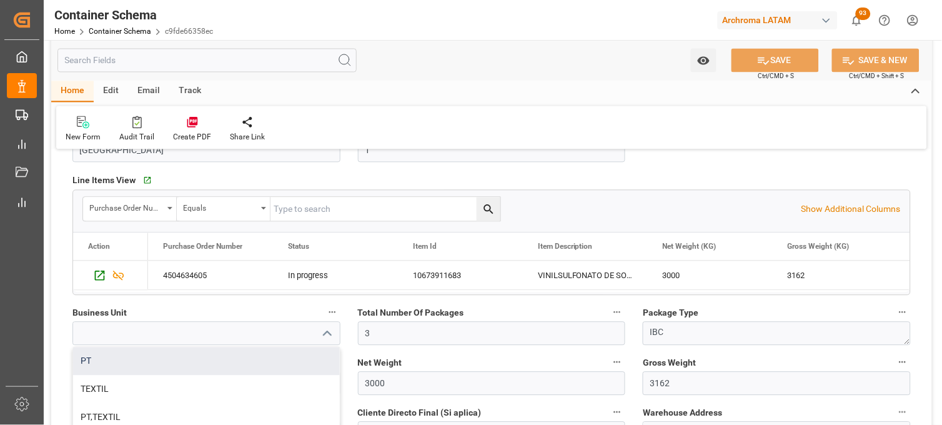
click at [186, 366] on div "PT" at bounding box center [206, 361] width 267 height 28
type input "PT"
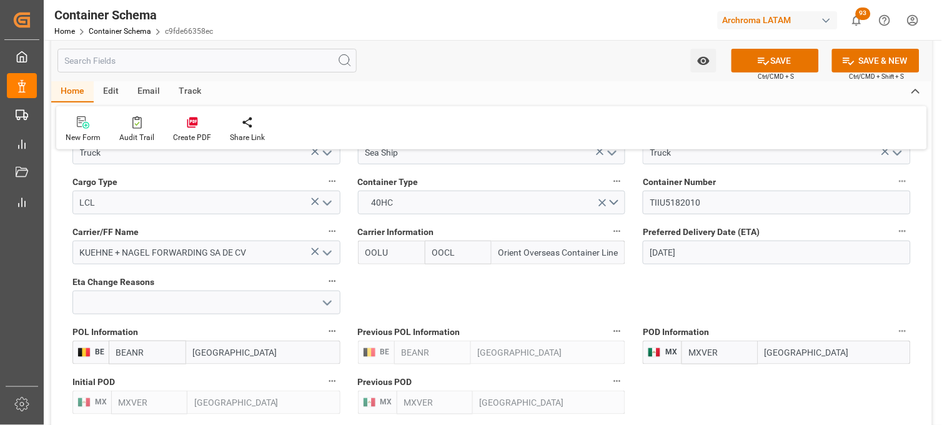
scroll to position [1180, 0]
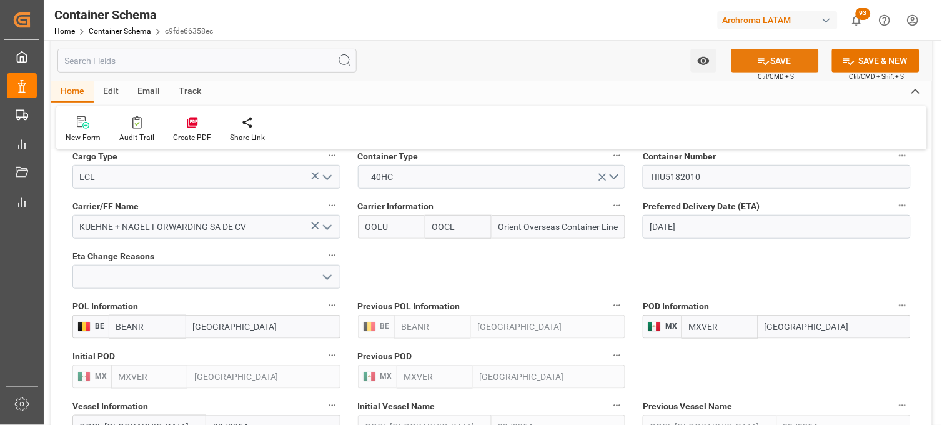
click at [771, 66] on button "SAVE" at bounding box center [775, 61] width 87 height 24
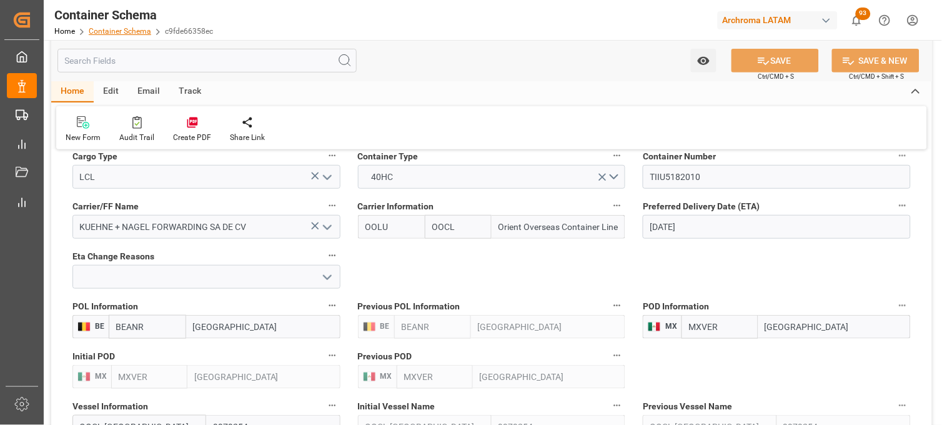
click at [100, 31] on link "Container Schema" at bounding box center [120, 31] width 62 height 9
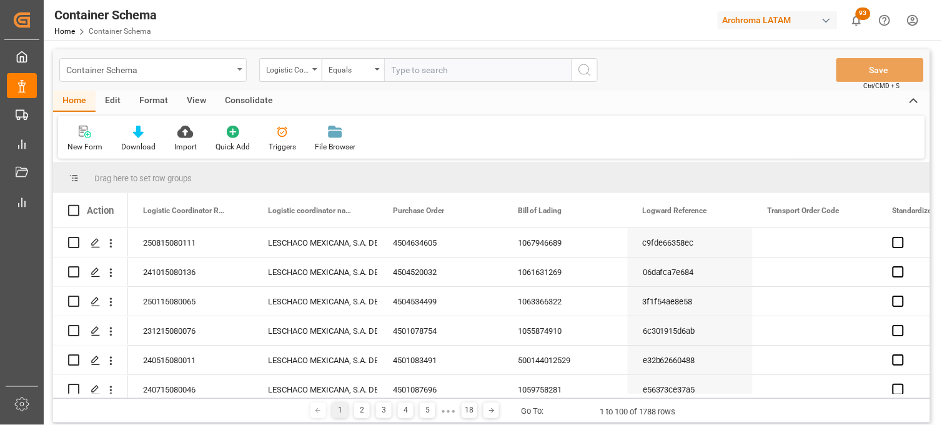
click at [221, 71] on div "Container Schema" at bounding box center [149, 69] width 167 height 16
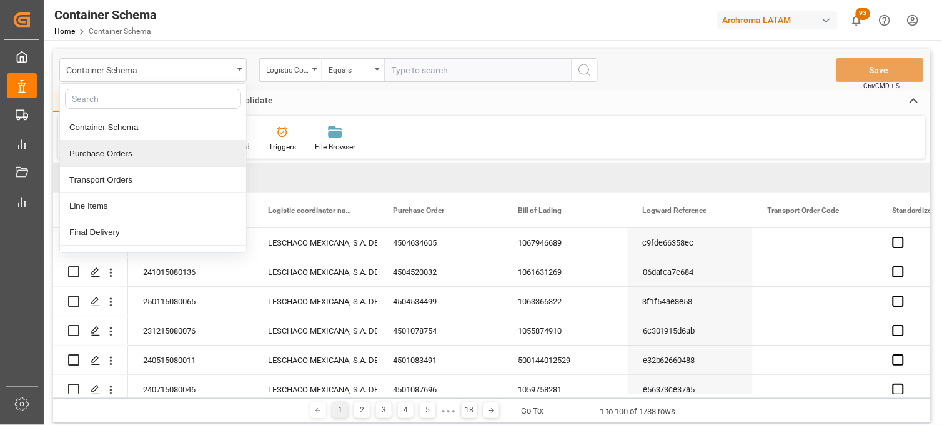
click at [159, 161] on div "Purchase Orders" at bounding box center [153, 154] width 186 height 26
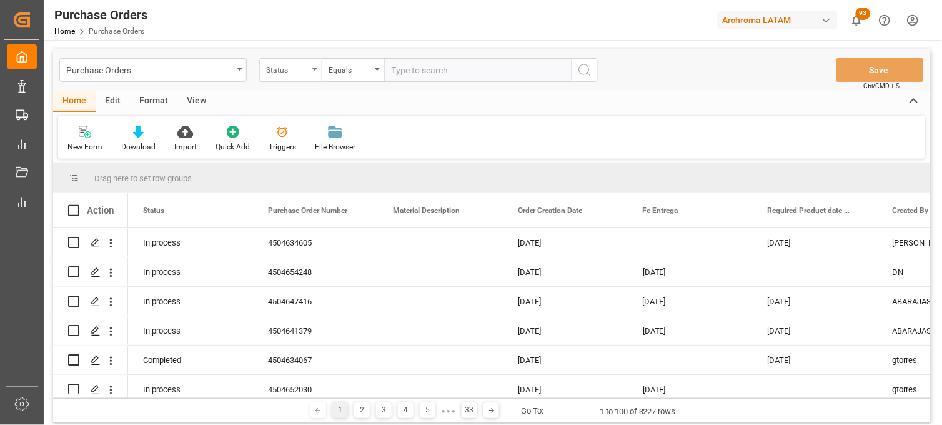
click at [309, 70] on div "Status" at bounding box center [290, 70] width 62 height 24
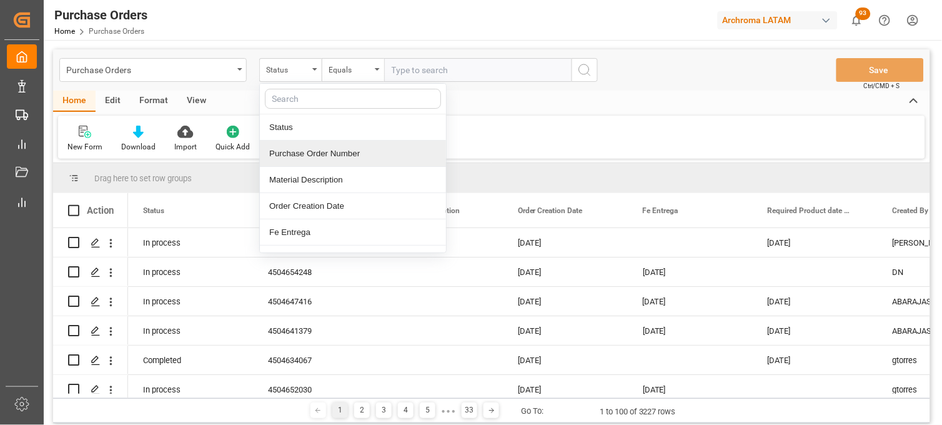
click at [309, 148] on div "Purchase Order Number" at bounding box center [353, 154] width 186 height 26
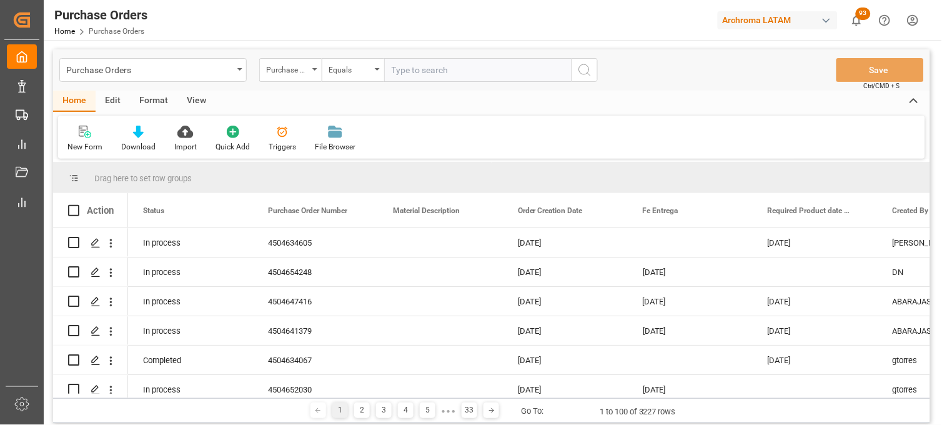
click at [411, 61] on input "text" at bounding box center [477, 70] width 187 height 24
paste input "4504646864"
type input "4504646864"
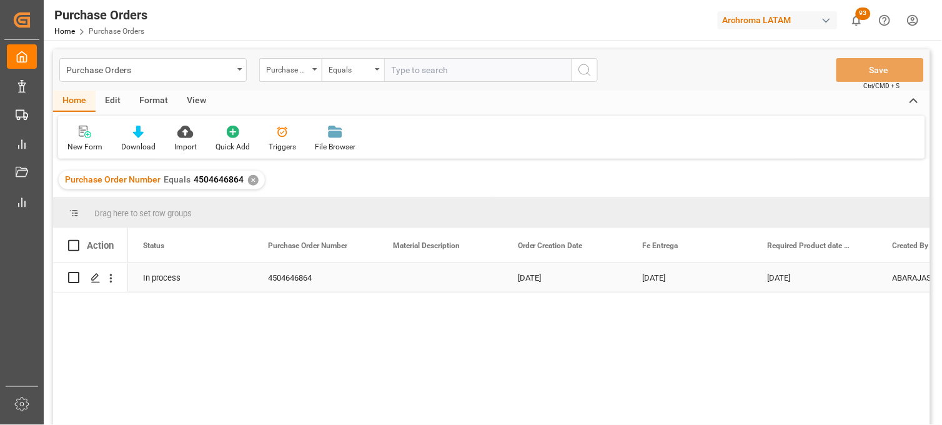
click at [407, 277] on div "Press SPACE to select this row." at bounding box center [440, 277] width 125 height 29
click at [227, 61] on div "Purchase Orders" at bounding box center [149, 69] width 167 height 16
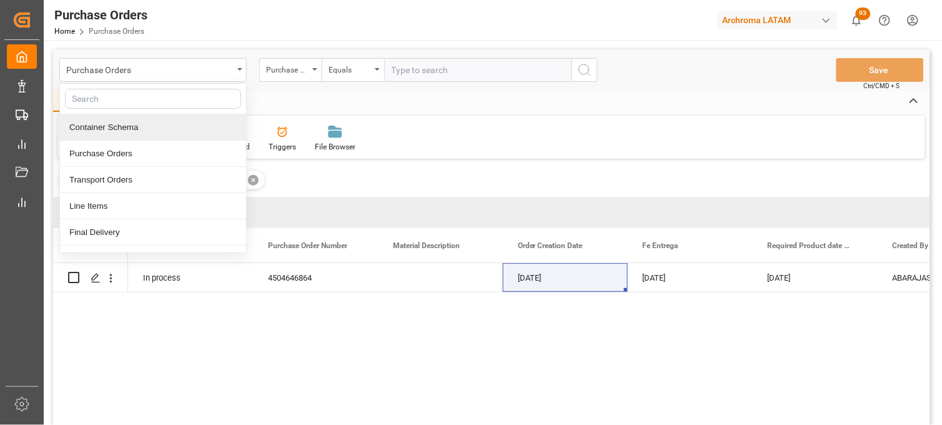
click at [114, 133] on div "Container Schema" at bounding box center [153, 127] width 186 height 26
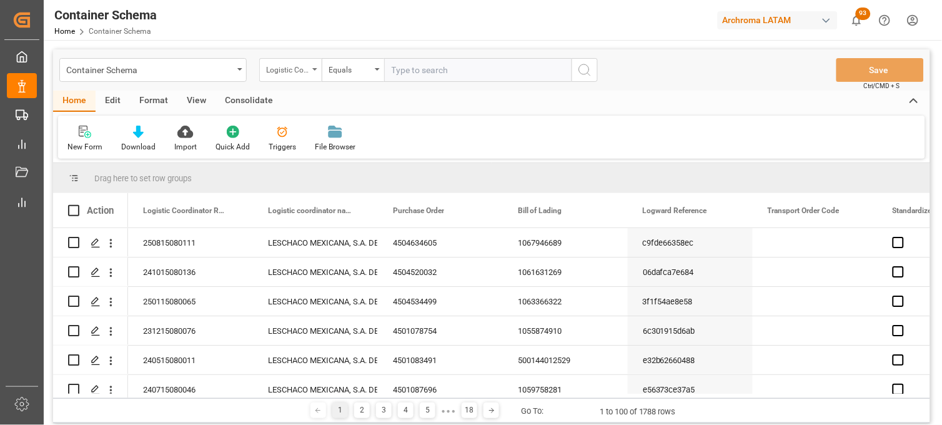
click at [280, 66] on div "Logistic Coordinator Reference Number" at bounding box center [287, 68] width 42 height 14
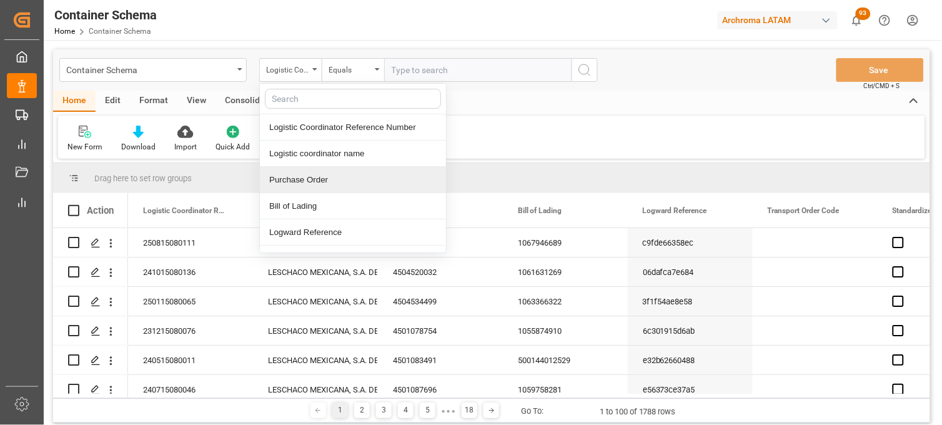
click at [289, 179] on div "Purchase Order" at bounding box center [353, 180] width 186 height 26
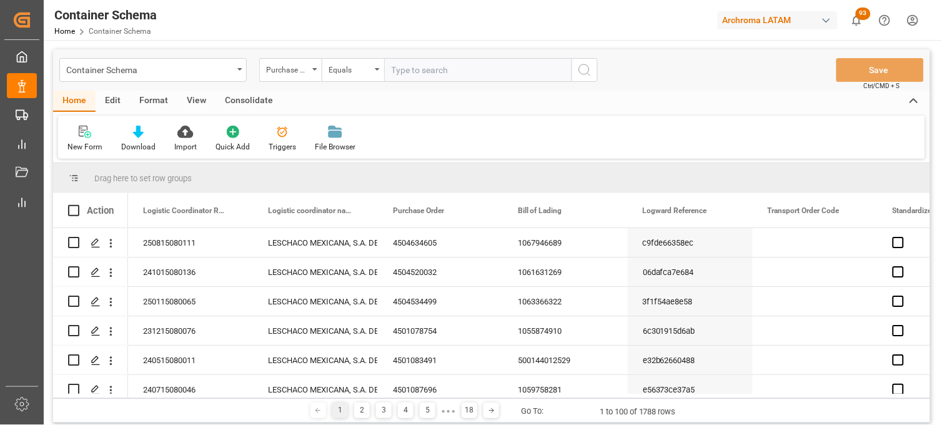
click at [399, 69] on input "text" at bounding box center [477, 70] width 187 height 24
paste input "4504646864"
type input "4504646864"
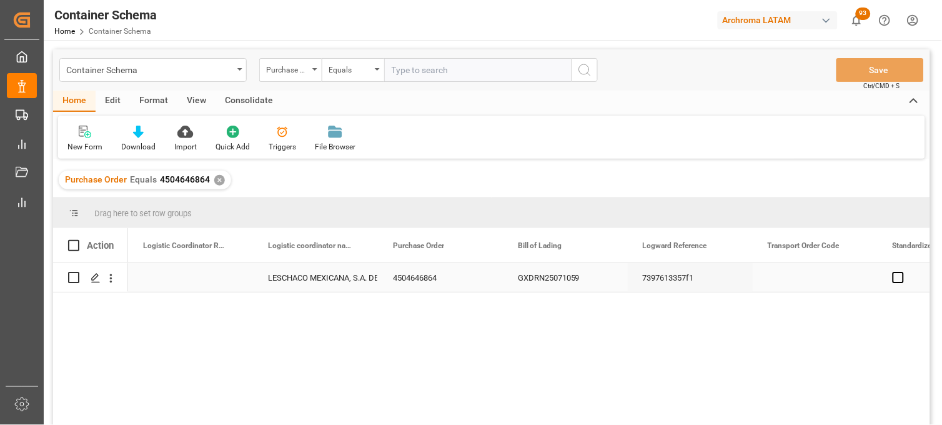
click at [176, 273] on div "Press SPACE to select this row." at bounding box center [190, 277] width 125 height 29
click at [176, 273] on input "Press SPACE to select this row." at bounding box center [190, 285] width 105 height 24
paste input "250915080024"
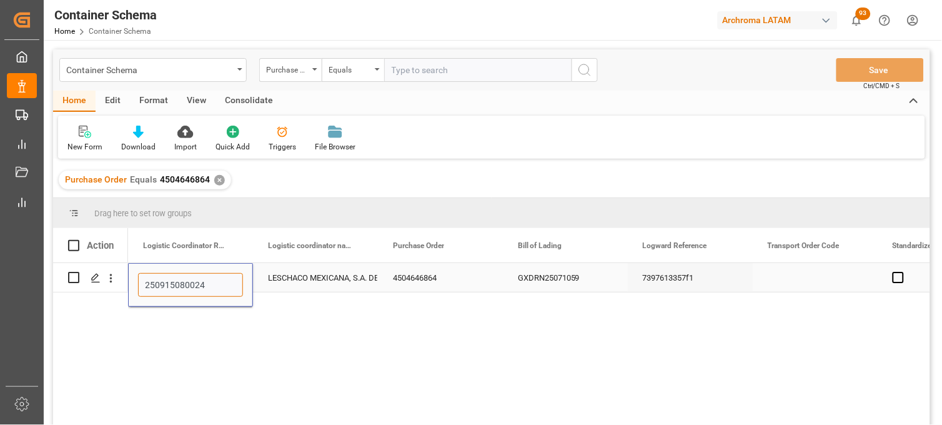
type input "250915080024"
drag, startPoint x: 144, startPoint y: 283, endPoint x: 137, endPoint y: 283, distance: 6.9
click at [138, 283] on div "250915080024" at bounding box center [190, 285] width 105 height 24
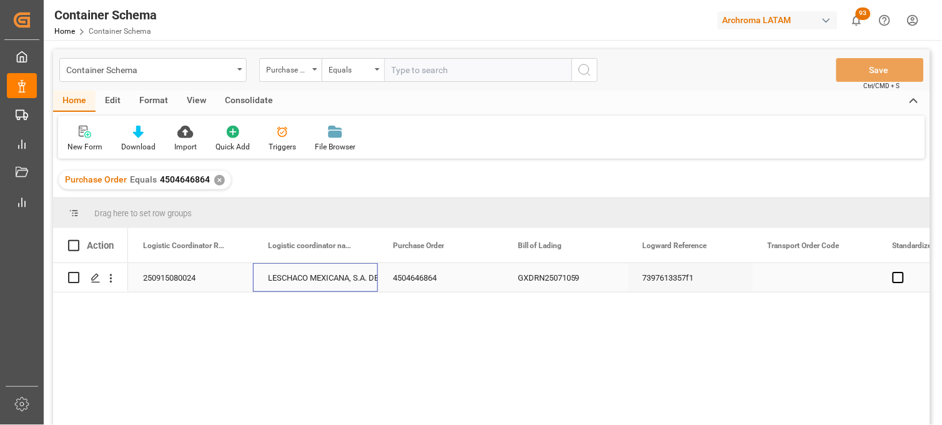
click at [317, 271] on div "LESCHACO MEXICANA, S.A. DE C.V." at bounding box center [315, 278] width 95 height 29
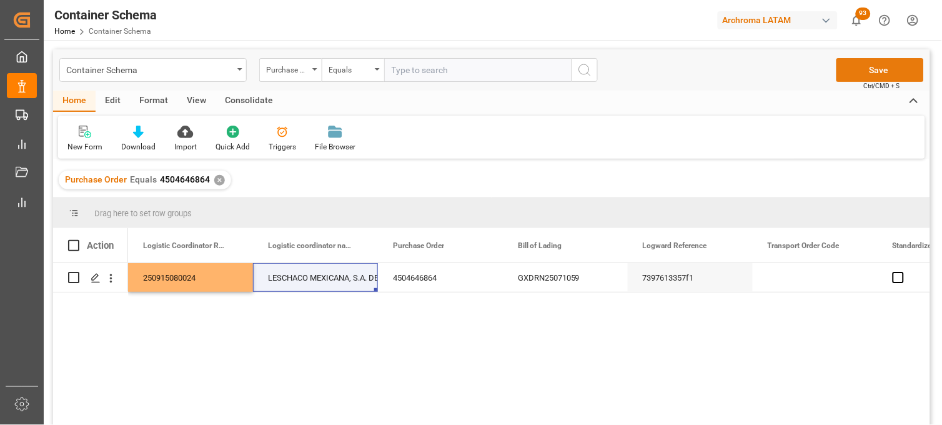
click at [872, 71] on button "Save" at bounding box center [880, 70] width 87 height 24
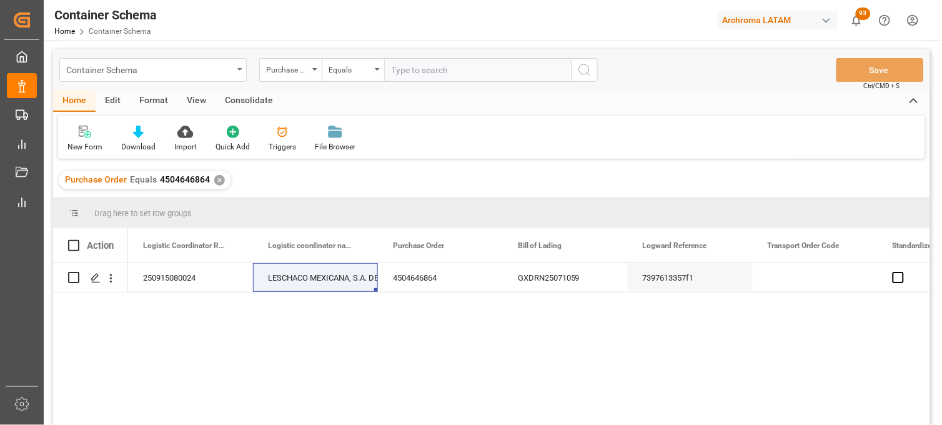
click at [160, 76] on div "Container Schema" at bounding box center [149, 69] width 167 height 16
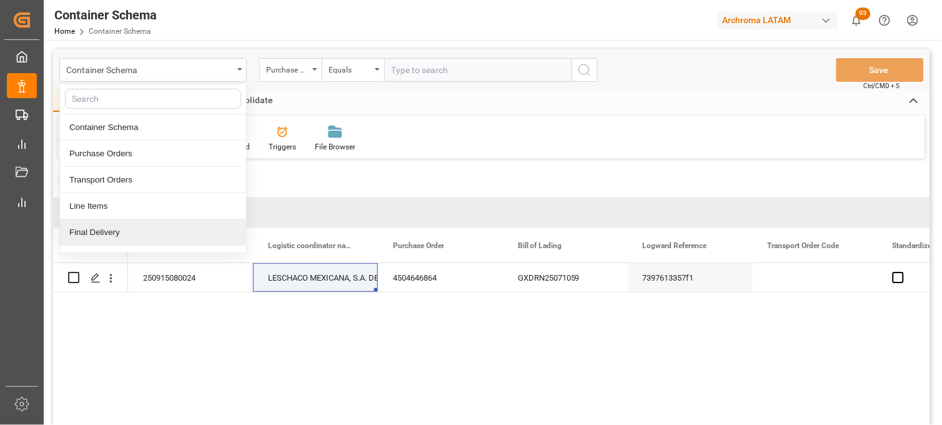
click at [128, 232] on div "Final Delivery" at bounding box center [153, 232] width 186 height 26
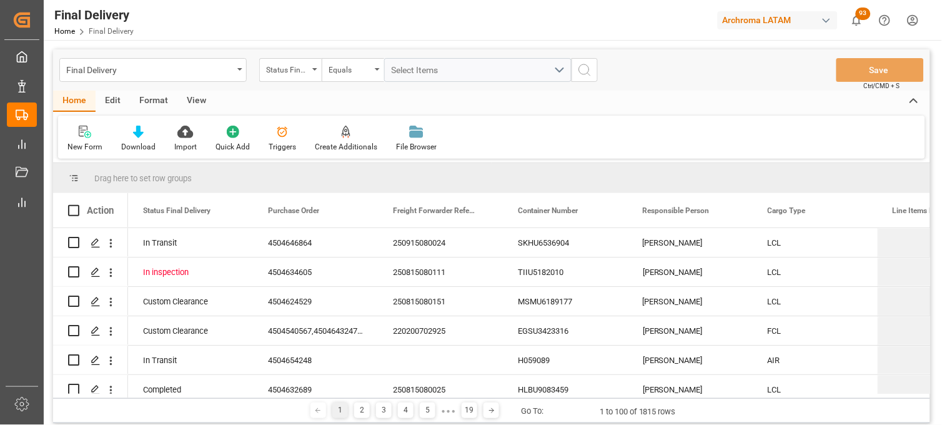
click at [314, 73] on div "Status Final Delivery" at bounding box center [290, 70] width 62 height 24
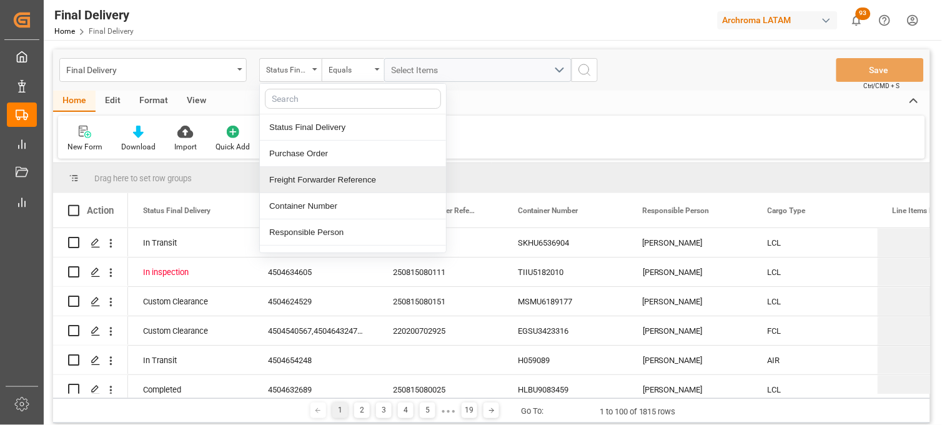
drag, startPoint x: 305, startPoint y: 180, endPoint x: 370, endPoint y: 114, distance: 92.4
click at [304, 180] on div "Freight Forwarder Reference" at bounding box center [353, 180] width 186 height 26
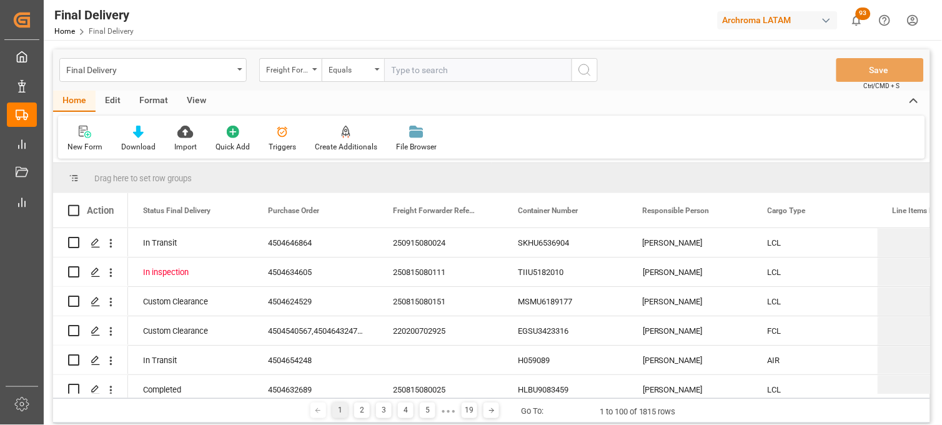
click at [396, 70] on input "text" at bounding box center [477, 70] width 187 height 24
type input "250806900021"
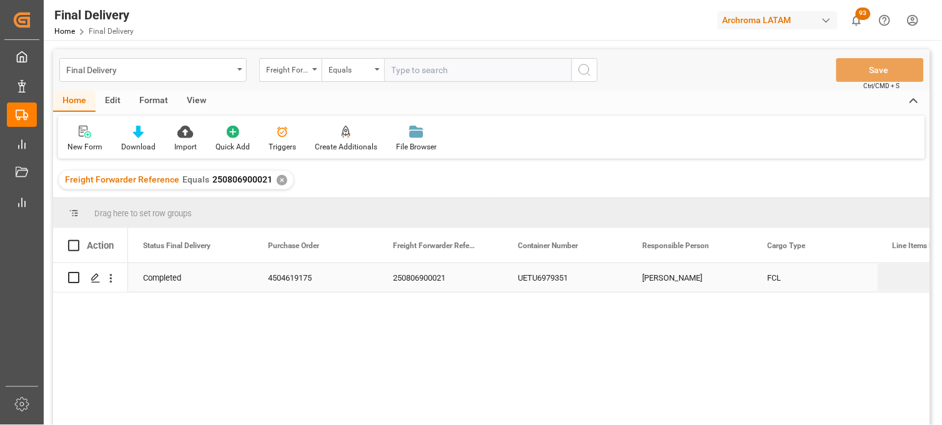
click at [531, 270] on div "UETU6979351" at bounding box center [565, 277] width 125 height 29
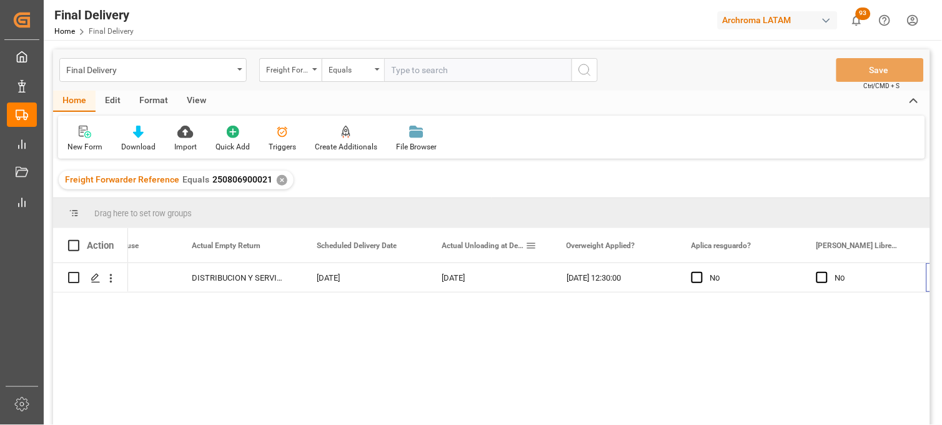
scroll to position [0, 2076]
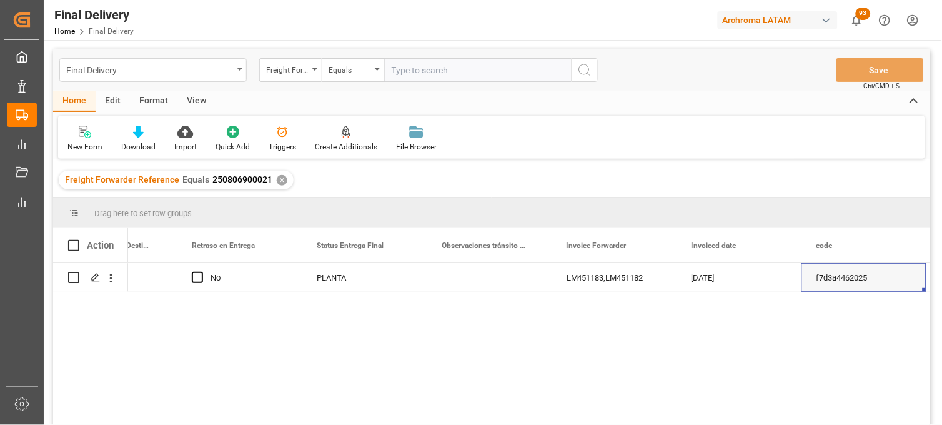
click at [224, 66] on div "Final Delivery" at bounding box center [149, 69] width 167 height 16
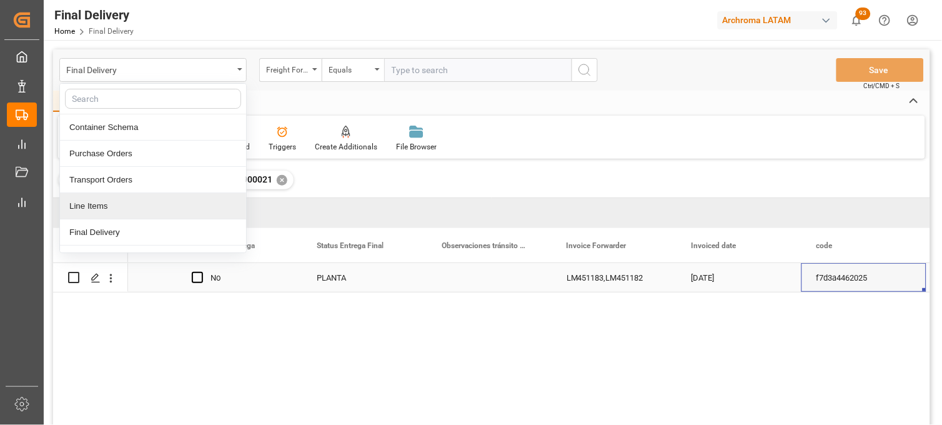
click at [342, 273] on div "PLANTA" at bounding box center [364, 278] width 95 height 29
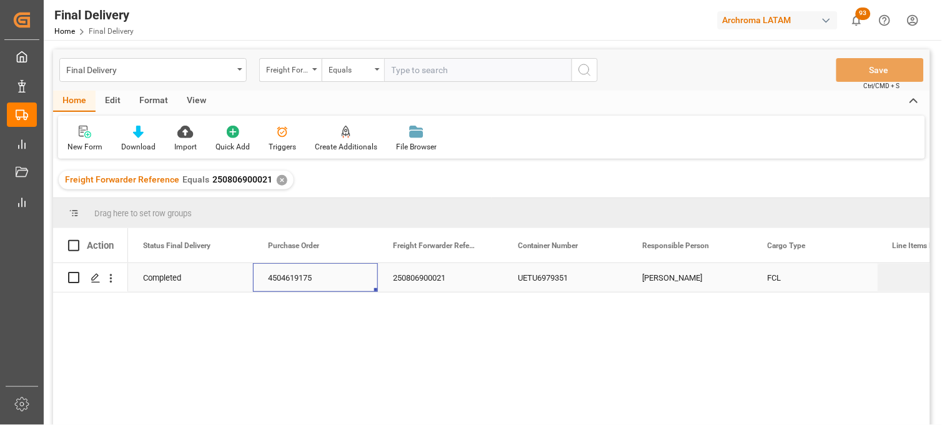
click at [302, 277] on div "4504619175" at bounding box center [315, 277] width 125 height 29
click at [155, 65] on div "Final Delivery" at bounding box center [149, 69] width 167 height 16
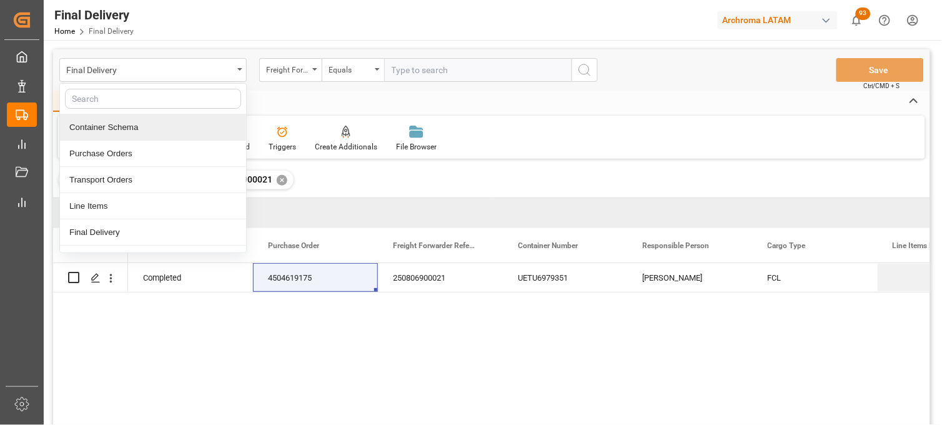
click at [127, 129] on div "Container Schema" at bounding box center [153, 127] width 186 height 26
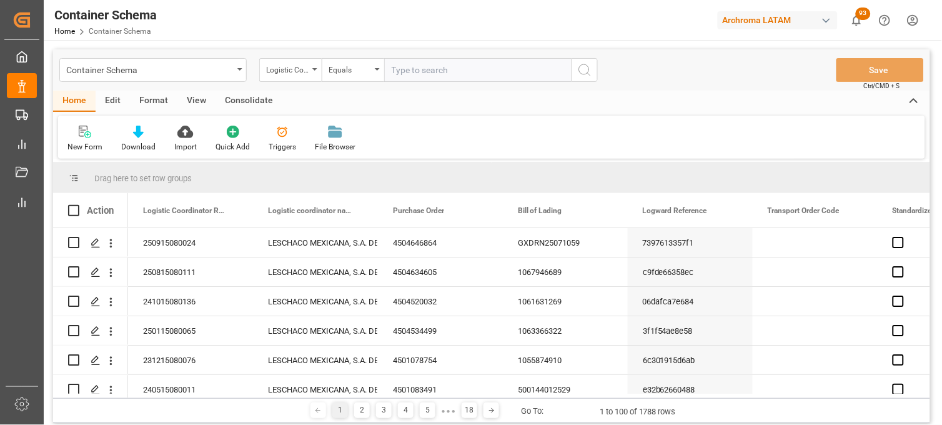
click at [312, 70] on div "Logistic Coordinator Reference Number" at bounding box center [290, 70] width 62 height 24
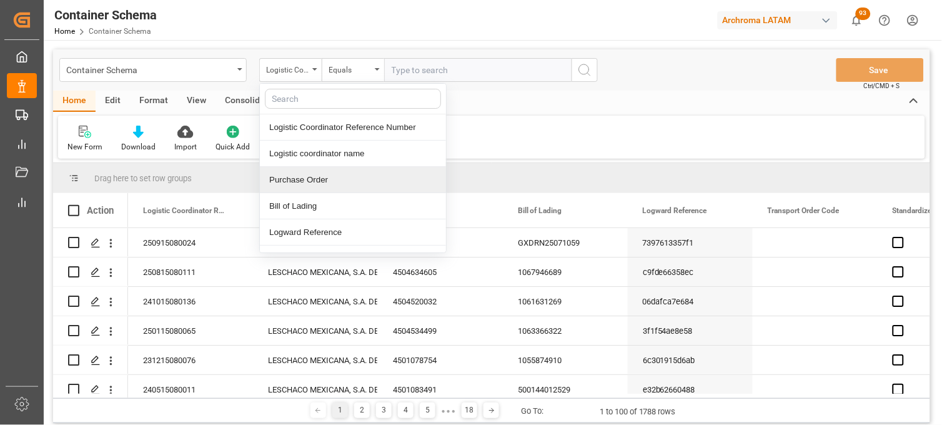
click at [313, 178] on div "Purchase Order" at bounding box center [353, 180] width 186 height 26
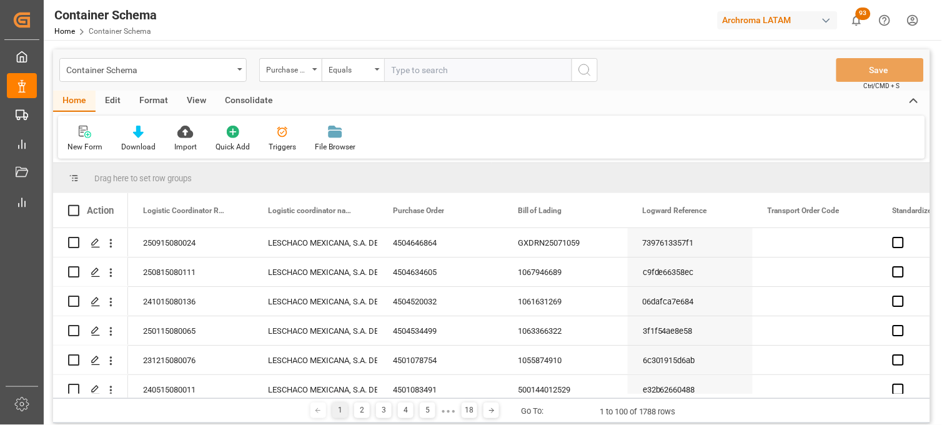
click at [398, 72] on input "text" at bounding box center [477, 70] width 187 height 24
paste input "4504619175"
type input "4504619175"
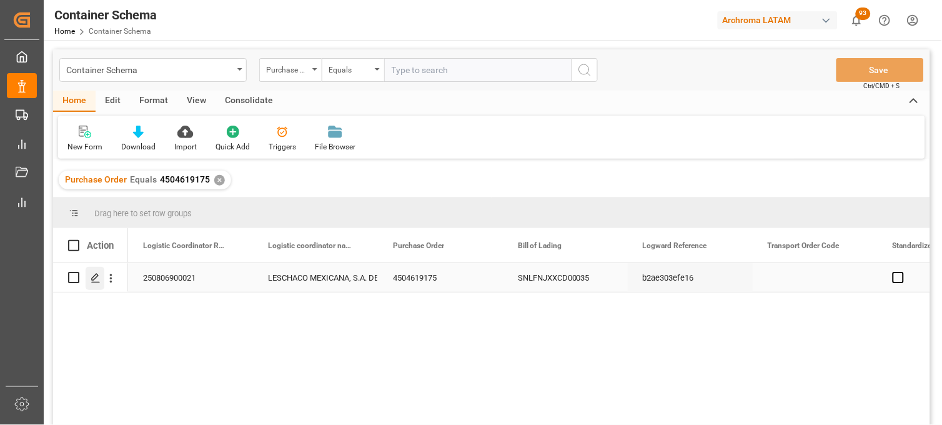
click at [96, 282] on icon "Press SPACE to select this row." at bounding box center [96, 278] width 10 height 10
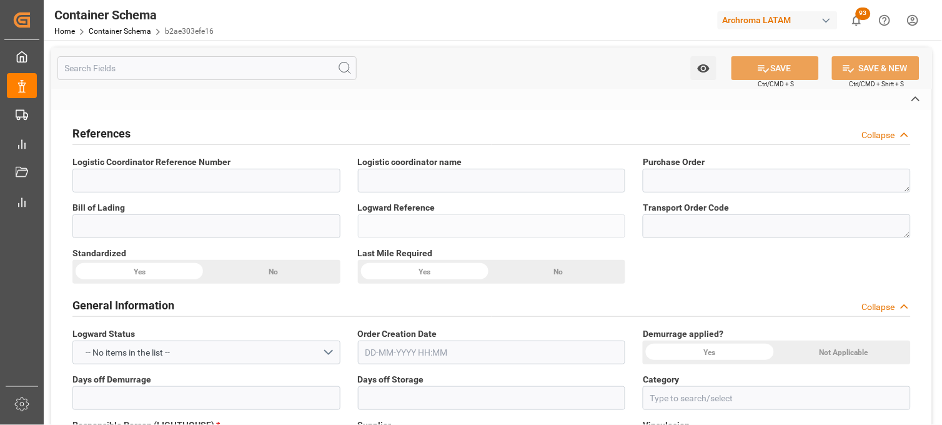
type input "250806900021"
type input "LESCHACO MEXICANA, S.A. DE C.V."
type textarea "4504619175"
type input "SNLFNJXXCD00035"
type input "b2ae303efe16"
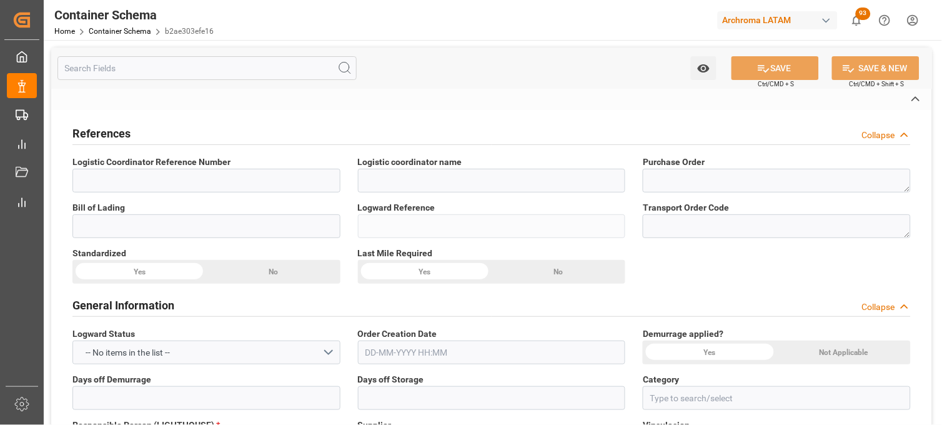
type input "On time"
type input "[PERSON_NAME]"
type input "ANHUI WANWEI UPDATED HIGH-TECH"
type input "Document Sent"
type input "25 16 3108 5002973"
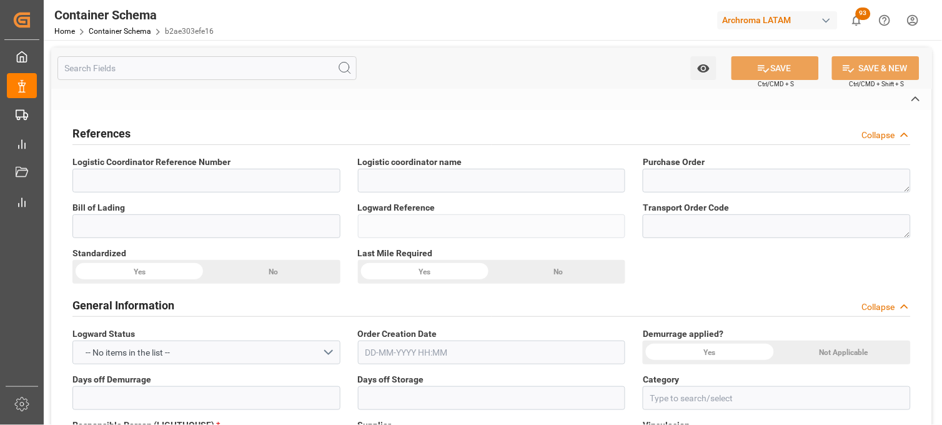
type input "PT"
type textarea "DRUMS"
type input "319 DRUMS"
type input "DISTRIBUCION Y SERVICIOS LOGISTICOS SA DE CV (TIZAYUCA)"
type textarea "DISELO, TIZAYUCA, MÉXICO, HIDALGO,TIERRA LARGA S/N TEPOJACO, , C.P. DSL020610JI4"
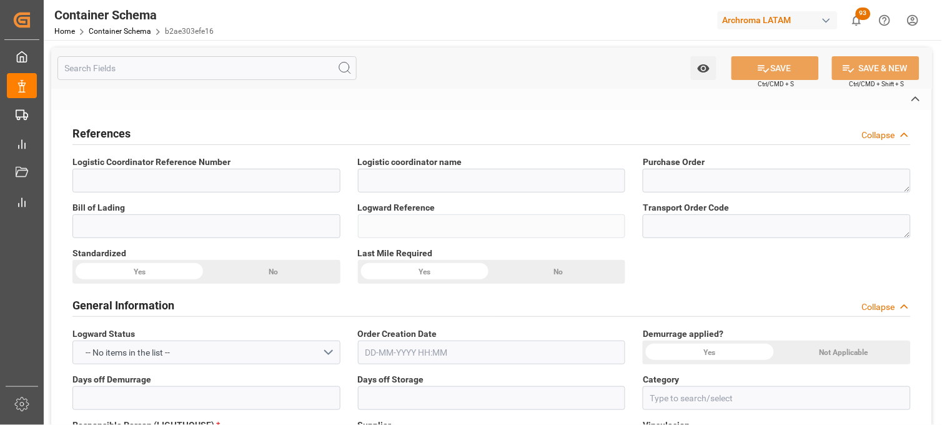
type input "HOUSE"
type input "CIF"
type input "Truck"
type input "Sea Ship"
type input "Truck"
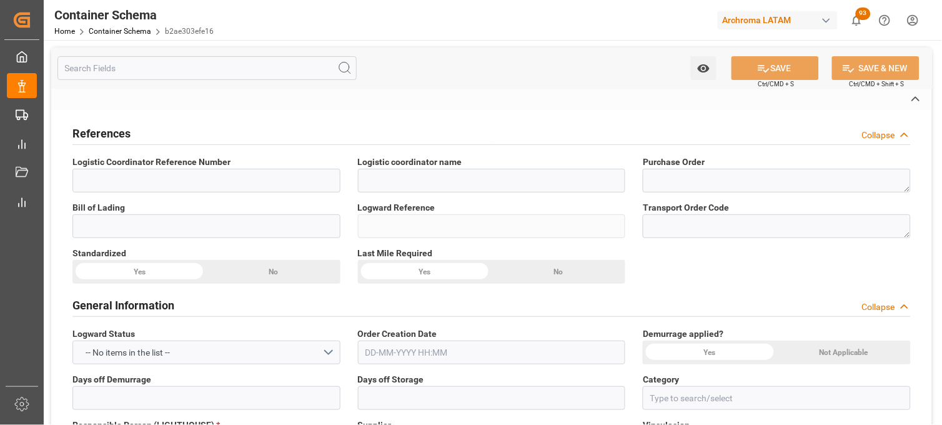
type input "FCL"
type input "UETU6979351"
type input "SNIU"
type input "Nanjing Pt"
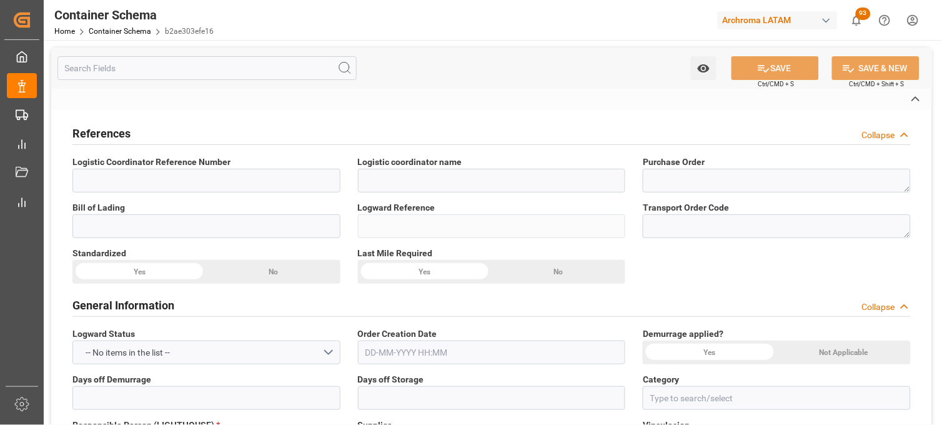
type input "Manzanillo"
type input "TIAN YI FA ZHAN"
type input "STAR"
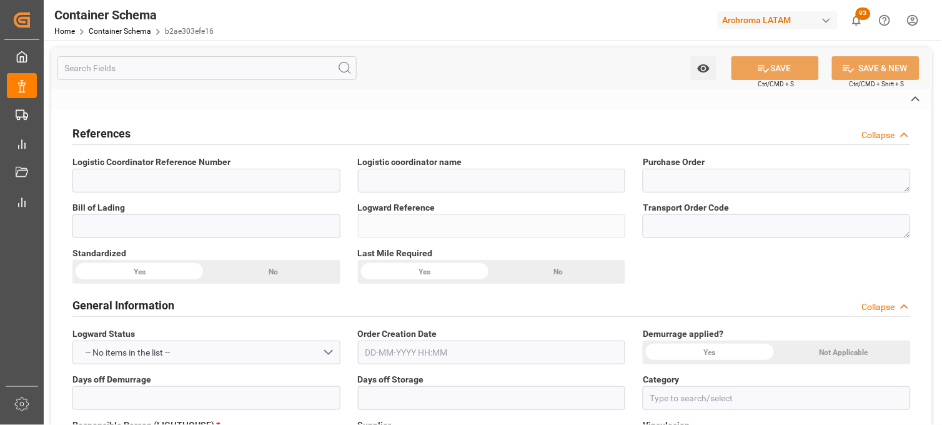
type input "TIAN YI FA ZHAN"
type input "2504E"
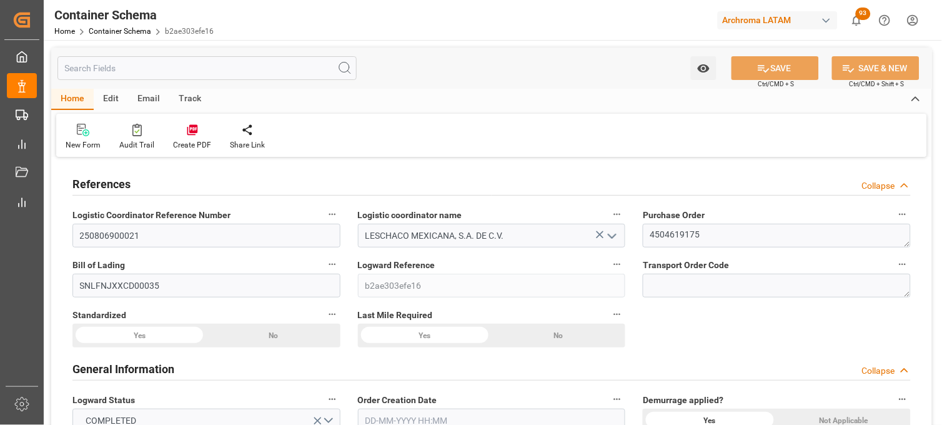
type input "14"
type input "7"
type input "2"
type input "319"
type input "25000"
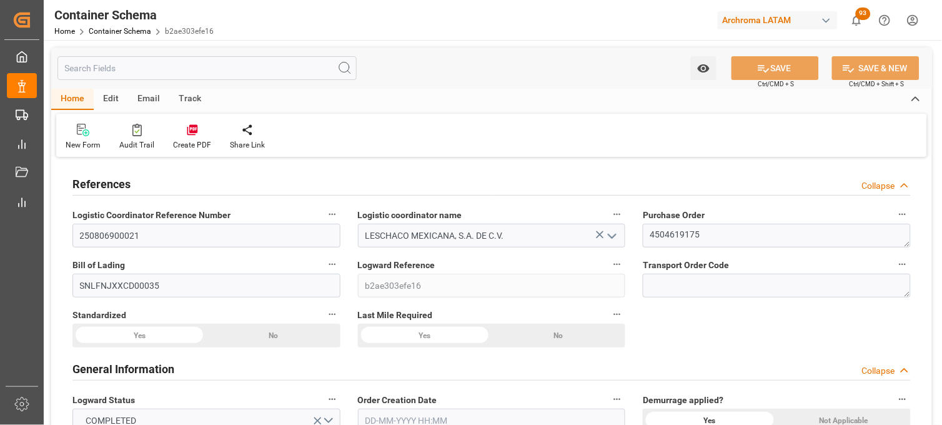
type input "26383"
type input "Sinotrans"
type input "Sinotrans Container Lines Co Ltd"
type input "CNNJG"
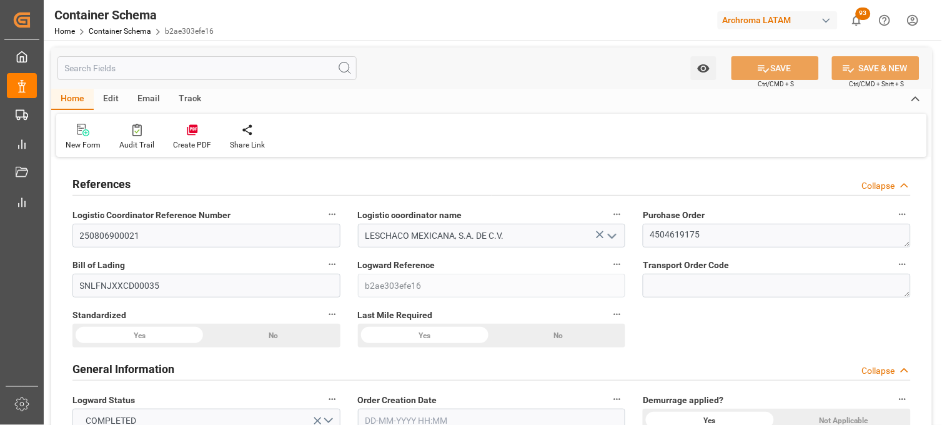
type input "MXZLO"
type input "9974929"
type input "9436484"
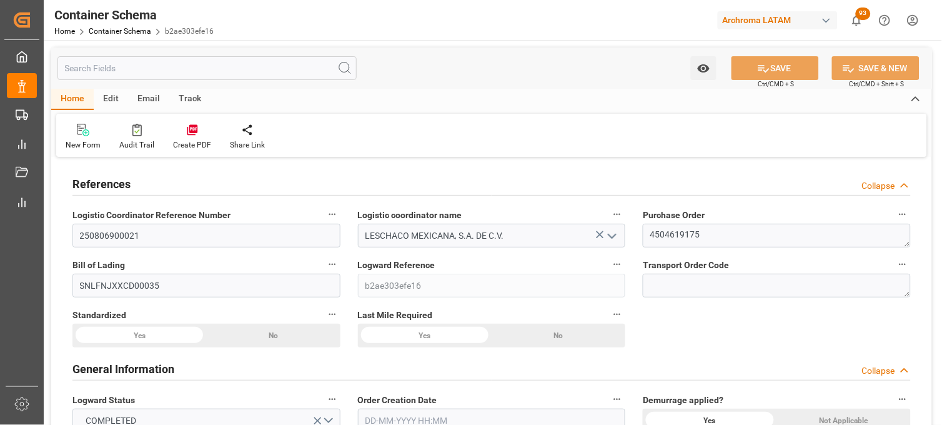
type input "9974929"
type input "27-06-2025 00:00"
type input "26-06-2025"
type input "27-06-2025"
type input "20-07-2025"
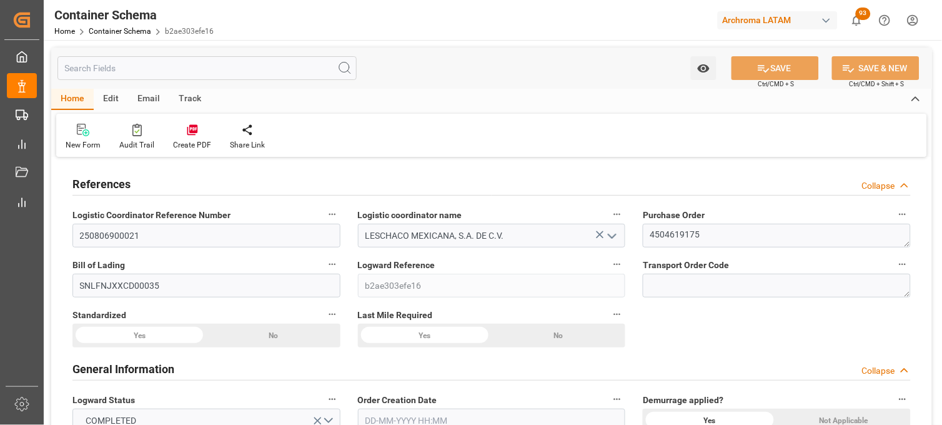
type input "12-06-2025 00:00"
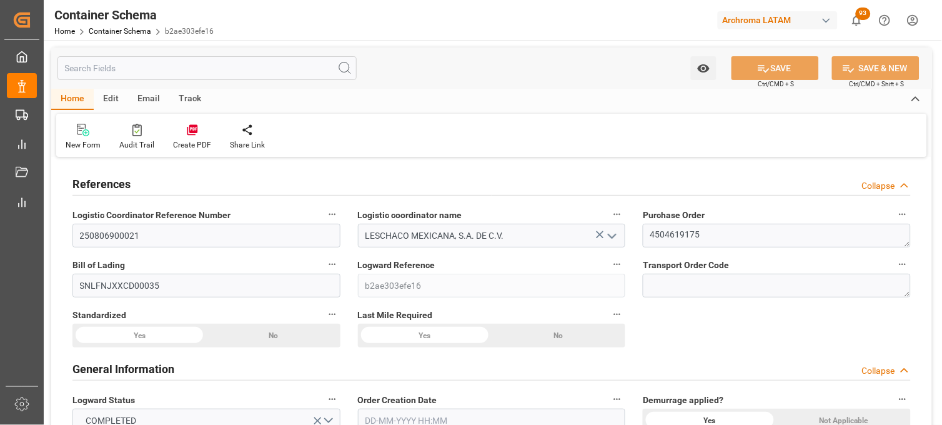
type input "12-06-2025 00:00"
type input "24-07-2025 00:00"
type input "20-07-2025 00:00"
type input "24-07-2025 00:00"
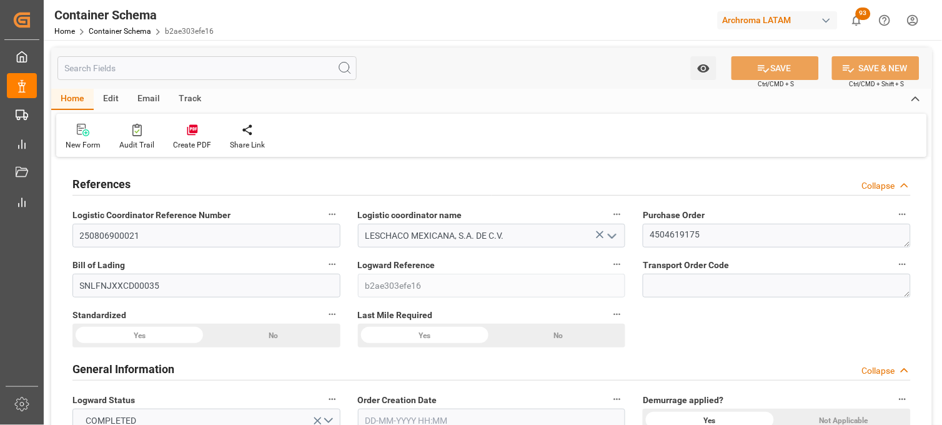
type input "23-07-2025 00:00"
type input "01-08-2025 00:00"
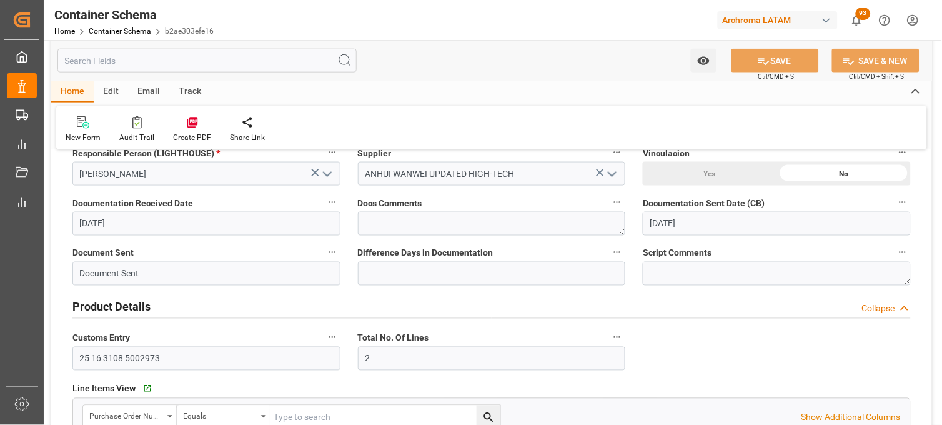
click at [327, 172] on icon "open menu" at bounding box center [327, 174] width 15 height 15
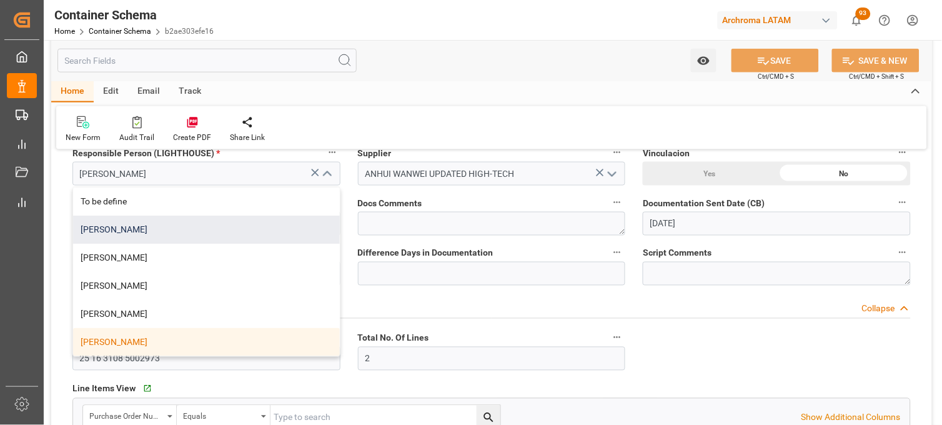
click at [255, 233] on div "[PERSON_NAME]" at bounding box center [206, 230] width 267 height 28
type input "[PERSON_NAME]"
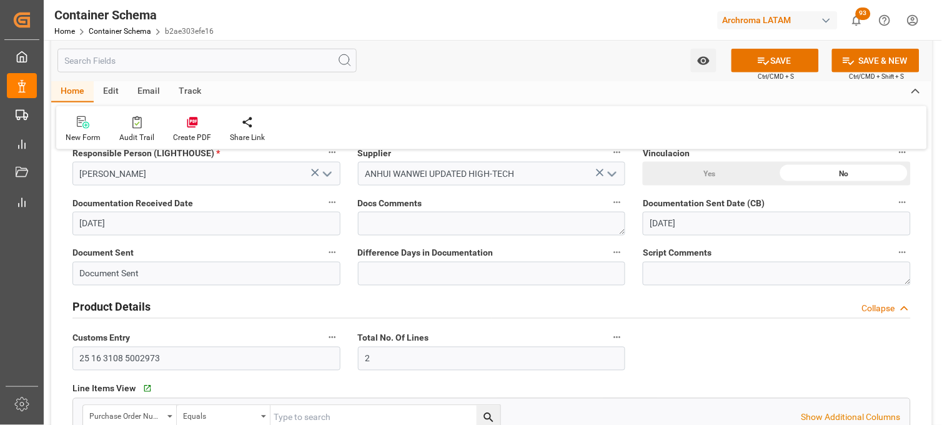
click at [485, 199] on label "Docs Comments" at bounding box center [492, 202] width 268 height 17
click at [609, 199] on button "Docs Comments" at bounding box center [617, 202] width 16 height 16
click at [752, 61] on div at bounding box center [471, 212] width 942 height 425
click at [759, 66] on icon at bounding box center [763, 60] width 13 height 13
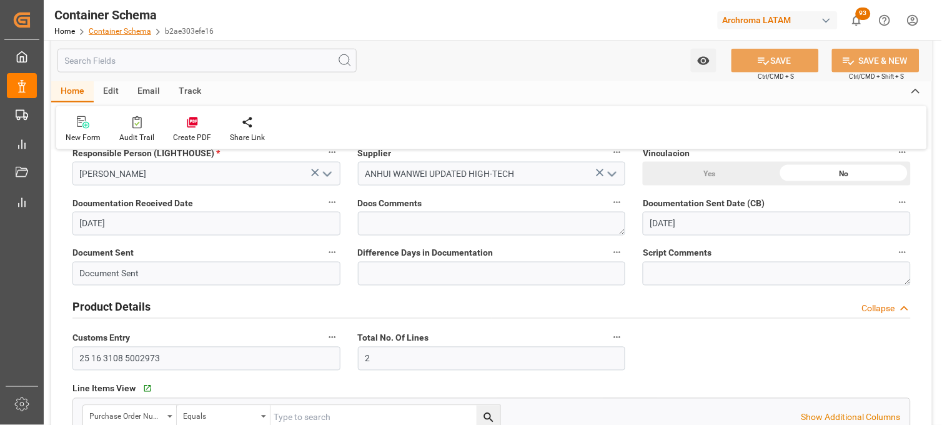
click at [111, 32] on link "Container Schema" at bounding box center [120, 31] width 62 height 9
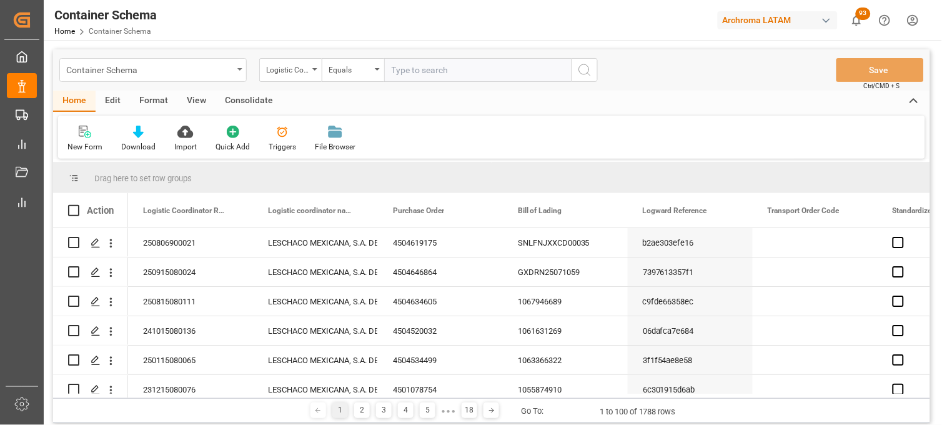
click at [215, 72] on div "Container Schema" at bounding box center [149, 69] width 167 height 16
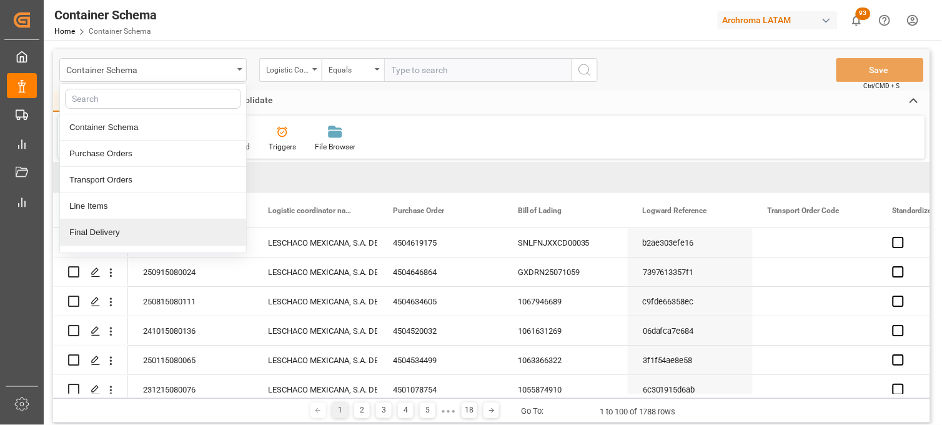
click at [141, 227] on div "Final Delivery" at bounding box center [153, 232] width 186 height 26
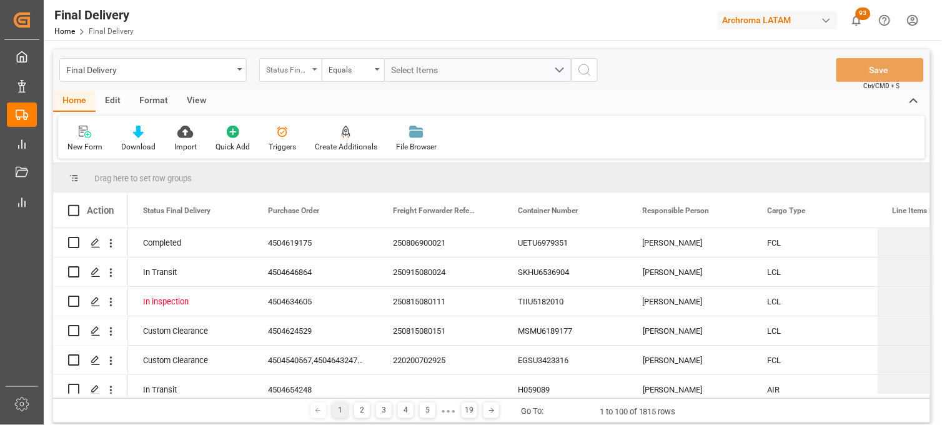
click at [311, 76] on div "Status Final Delivery" at bounding box center [290, 70] width 62 height 24
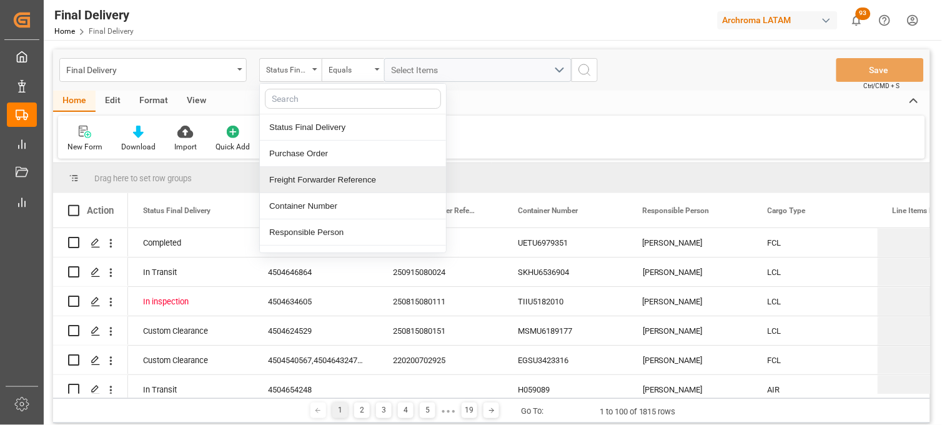
click at [317, 187] on div "Freight Forwarder Reference" at bounding box center [353, 180] width 186 height 26
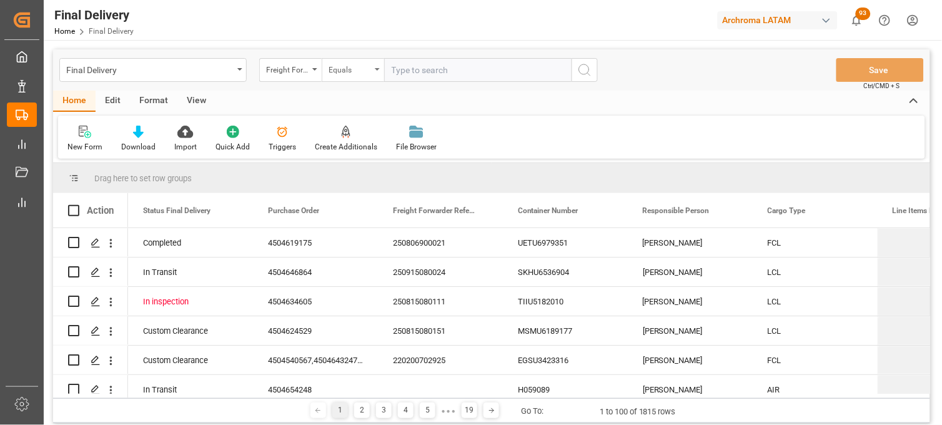
click at [375, 74] on div "Equals" at bounding box center [353, 70] width 62 height 24
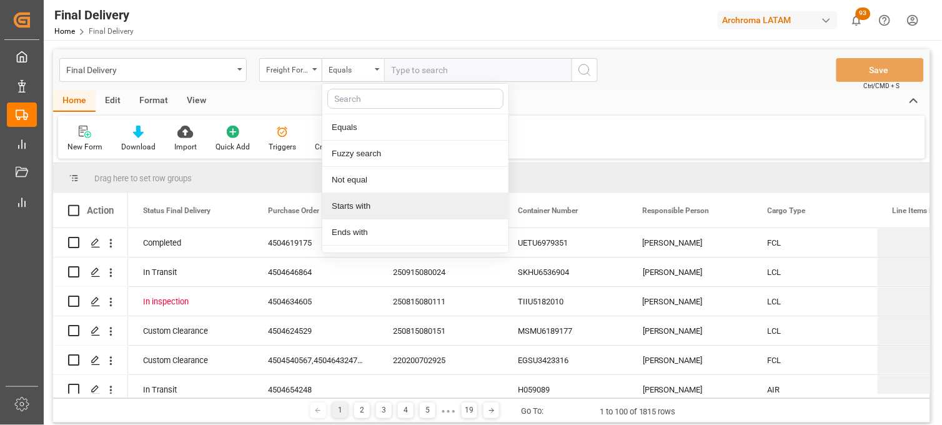
scroll to position [69, 0]
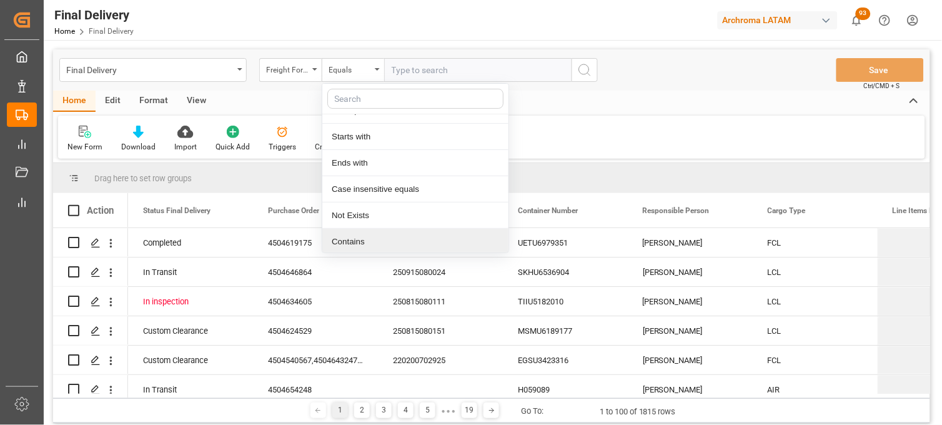
click at [364, 238] on div "Contains" at bounding box center [415, 242] width 186 height 26
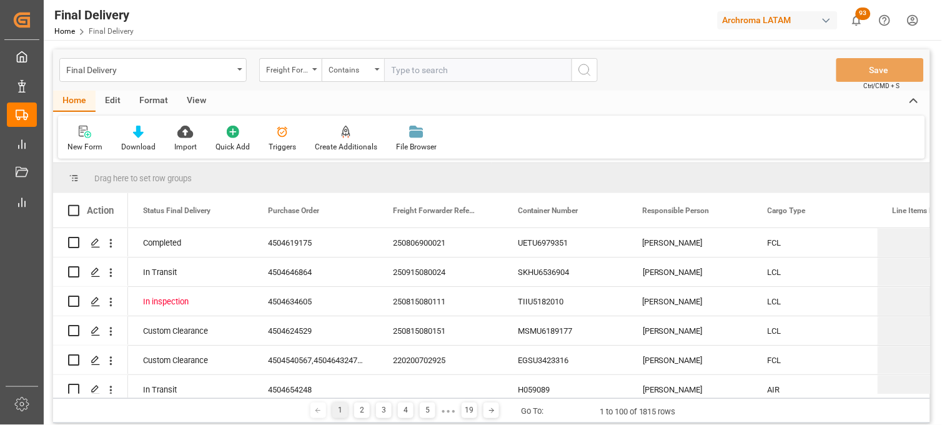
paste input "250806900373"
paste input "250806900410"
paste input "250806900407"
type input "250806900373,250806900410,250806900407"
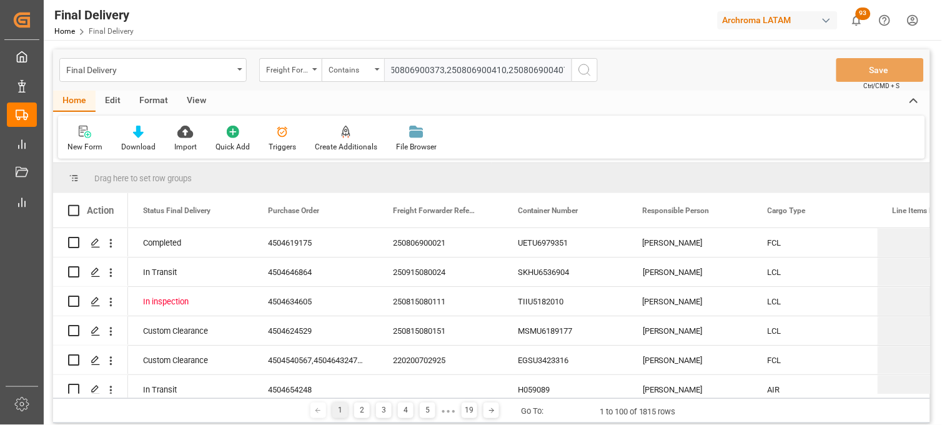
click at [589, 71] on circle "search button" at bounding box center [584, 69] width 10 height 10
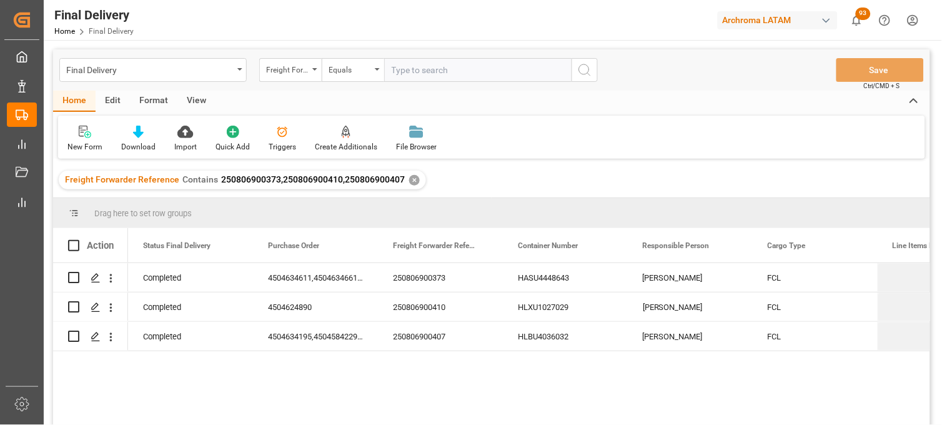
click at [700, 389] on div "Completed 4504634611,4504634661,4504633265,4504633264 250806900373 HASU4448643 …" at bounding box center [529, 348] width 802 height 170
click at [445, 276] on div "250806900373" at bounding box center [440, 277] width 125 height 29
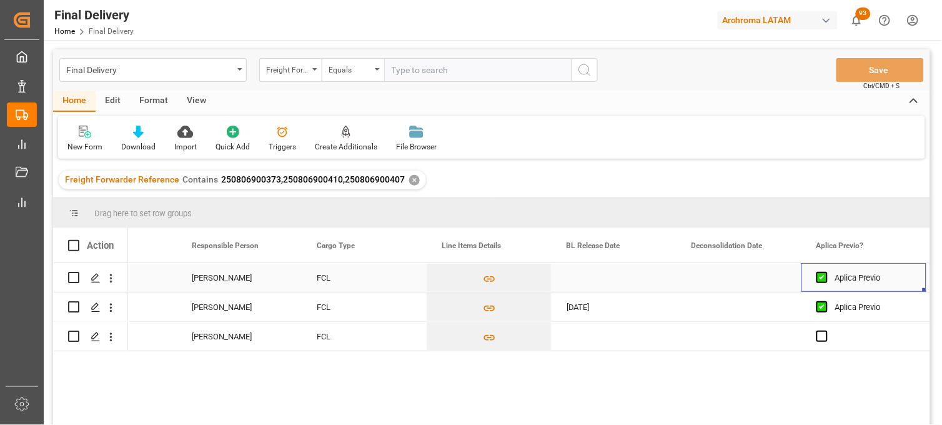
scroll to position [0, 576]
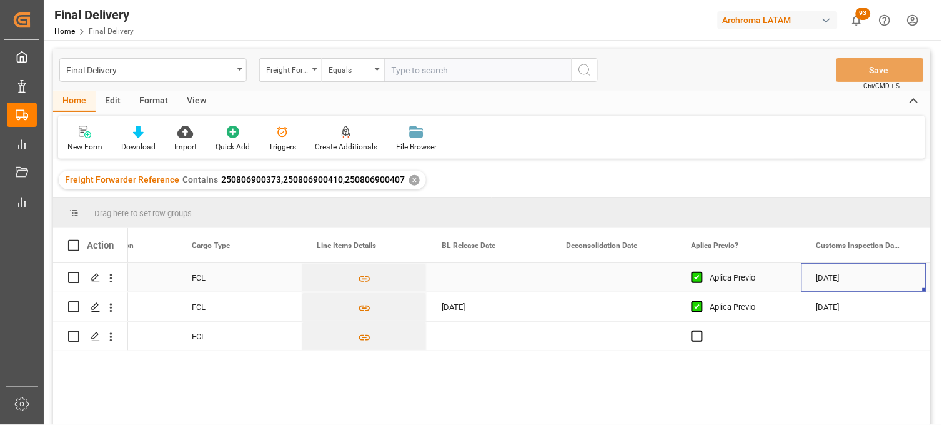
click at [463, 277] on div "Press SPACE to select this row." at bounding box center [489, 277] width 125 height 29
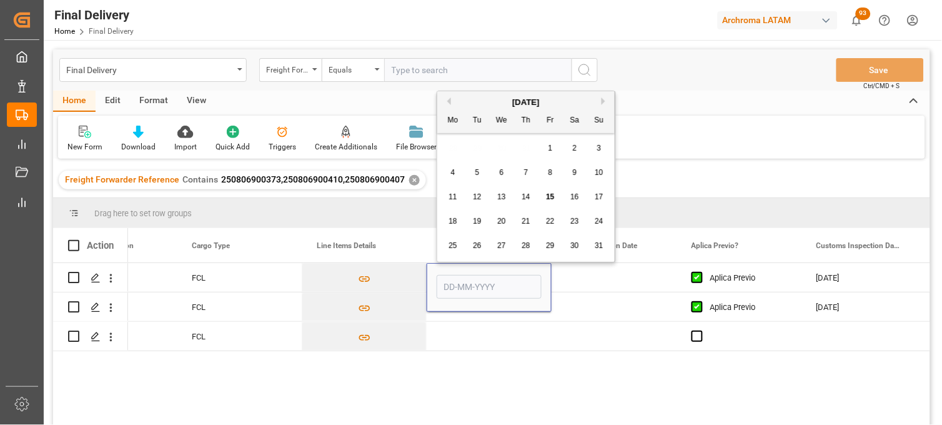
click at [447, 101] on button "Previous Month" at bounding box center [447, 100] width 7 height 7
click at [522, 242] on span "31" at bounding box center [526, 245] width 8 height 9
type input "31-07-2025"
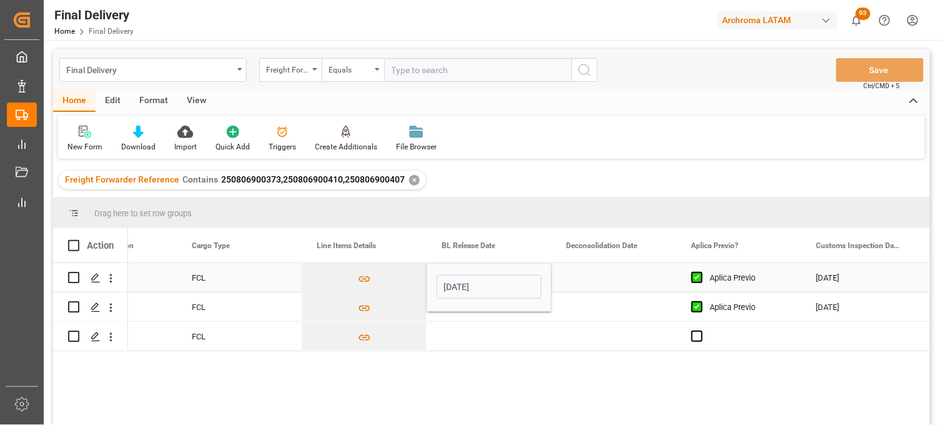
click at [600, 267] on div "Press SPACE to select this row." at bounding box center [614, 277] width 125 height 29
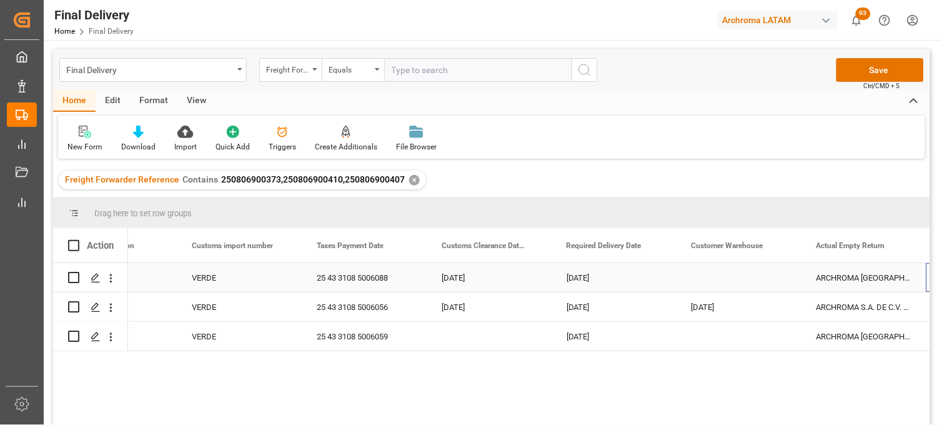
scroll to position [0, 1451]
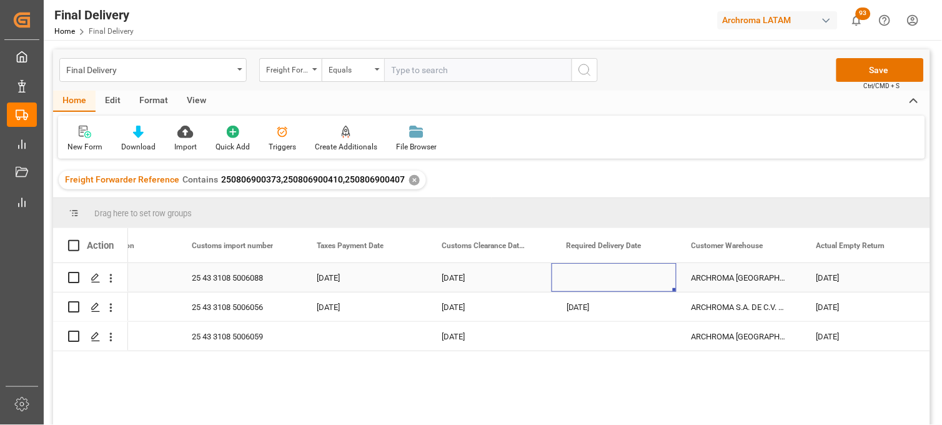
click at [591, 280] on div "Press SPACE to select this row." at bounding box center [614, 277] width 125 height 29
click at [586, 277] on div "Press SPACE to select this row." at bounding box center [614, 277] width 125 height 29
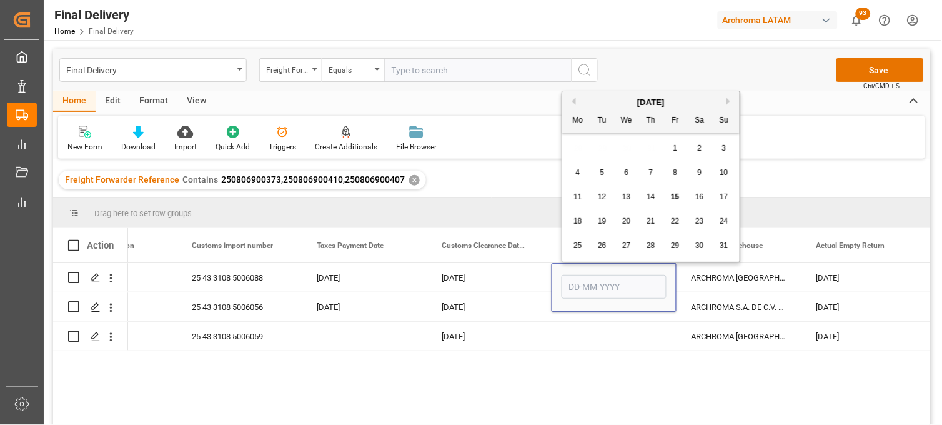
click at [631, 176] on div "6" at bounding box center [627, 173] width 16 height 15
type input "06-08-2025"
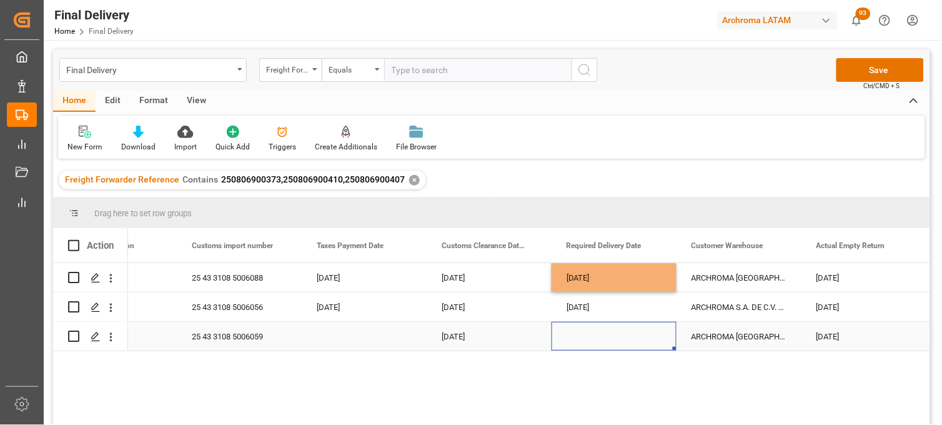
click at [585, 333] on div "Press SPACE to select this row." at bounding box center [614, 336] width 125 height 29
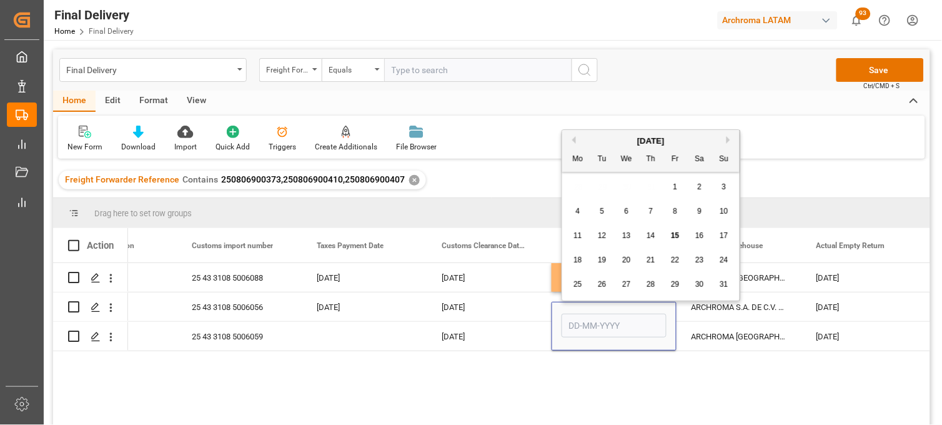
click at [625, 211] on span "6" at bounding box center [627, 211] width 4 height 9
type input "[DATE]"
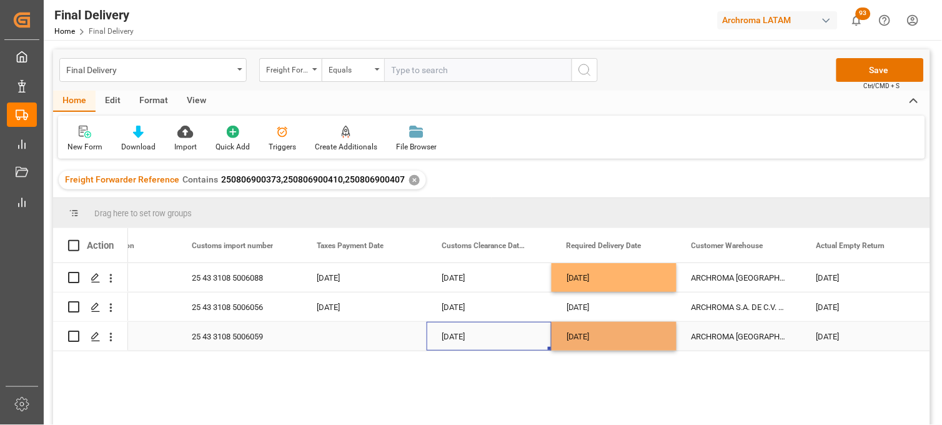
click at [495, 336] on div "[DATE]" at bounding box center [489, 336] width 125 height 29
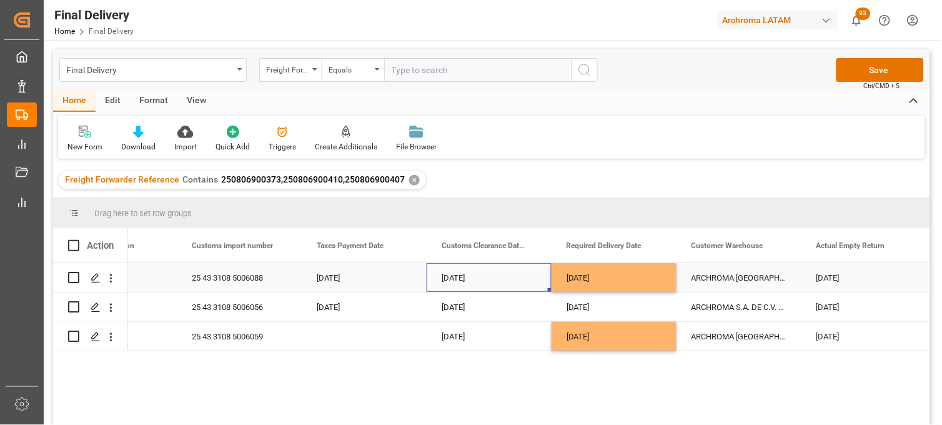
click at [514, 278] on div "[DATE]" at bounding box center [489, 277] width 125 height 29
click at [567, 277] on div "[DATE]" at bounding box center [614, 277] width 125 height 29
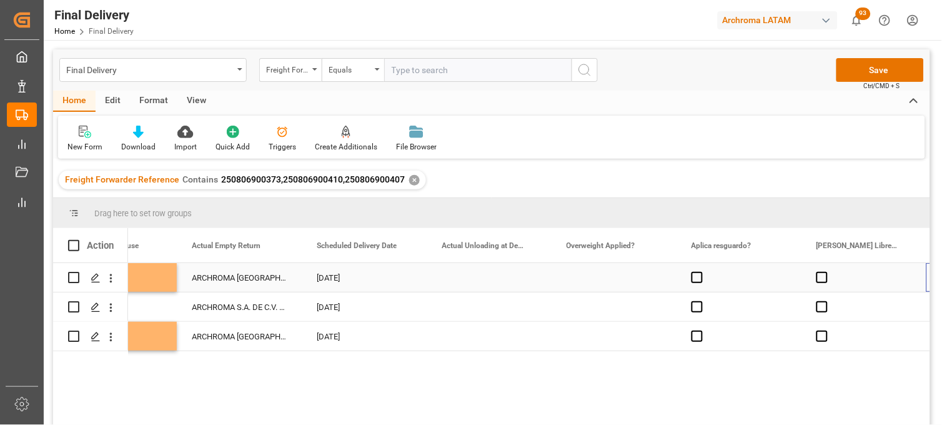
scroll to position [0, 2076]
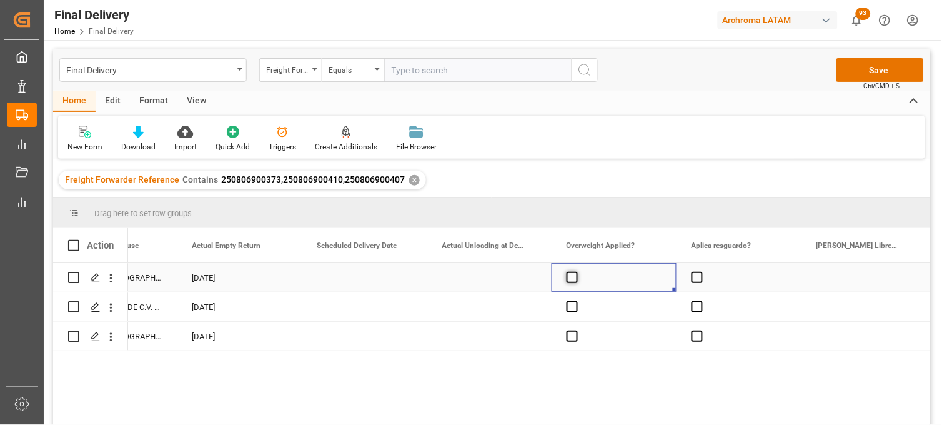
click at [571, 277] on span "Press SPACE to select this row." at bounding box center [572, 277] width 11 height 11
click at [576, 272] on input "Press SPACE to select this row." at bounding box center [576, 272] width 0 height 0
click at [571, 277] on span "Press SPACE to select this row." at bounding box center [572, 277] width 11 height 11
click at [576, 272] on input "Press SPACE to select this row." at bounding box center [576, 272] width 0 height 0
click at [566, 312] on div "Press SPACE to select this row." at bounding box center [614, 306] width 125 height 29
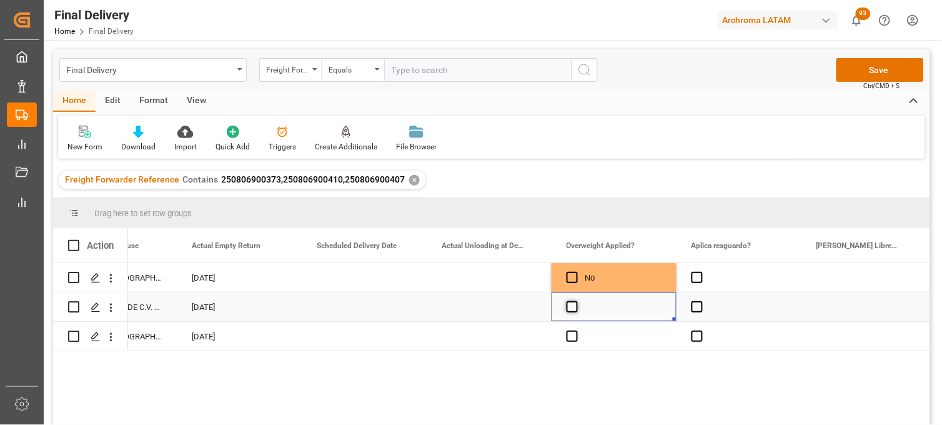
click at [569, 308] on span "Press SPACE to select this row." at bounding box center [572, 306] width 11 height 11
click at [576, 301] on input "Press SPACE to select this row." at bounding box center [576, 301] width 0 height 0
click at [569, 308] on span "Press SPACE to select this row." at bounding box center [572, 306] width 11 height 11
click at [576, 301] on input "Press SPACE to select this row." at bounding box center [576, 301] width 0 height 0
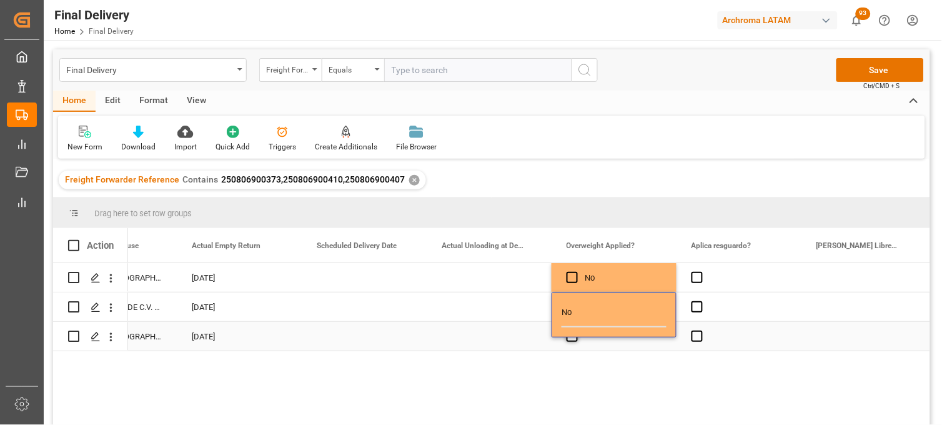
click at [571, 338] on span "Press SPACE to select this row." at bounding box center [572, 336] width 11 height 11
click at [576, 331] on input "Press SPACE to select this row." at bounding box center [576, 331] width 0 height 0
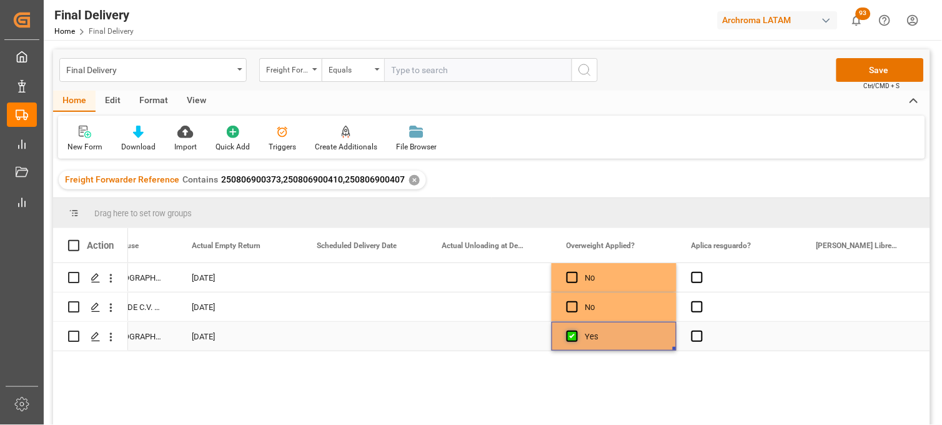
click at [571, 338] on span "Press SPACE to select this row." at bounding box center [572, 336] width 11 height 11
click at [576, 331] on input "Press SPACE to select this row." at bounding box center [576, 331] width 0 height 0
click at [696, 279] on span "Press SPACE to select this row." at bounding box center [697, 277] width 11 height 11
click at [701, 272] on input "Press SPACE to select this row." at bounding box center [701, 272] width 0 height 0
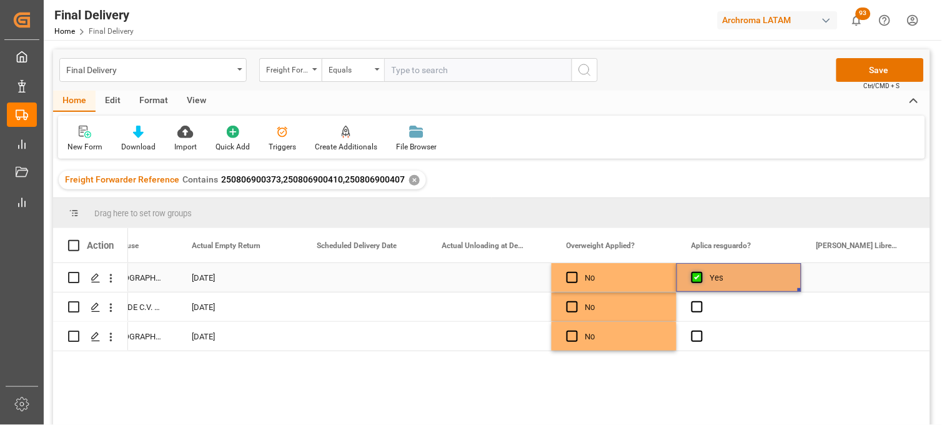
click at [696, 279] on span "Press SPACE to select this row." at bounding box center [697, 277] width 11 height 11
click at [701, 272] on input "Press SPACE to select this row." at bounding box center [701, 272] width 0 height 0
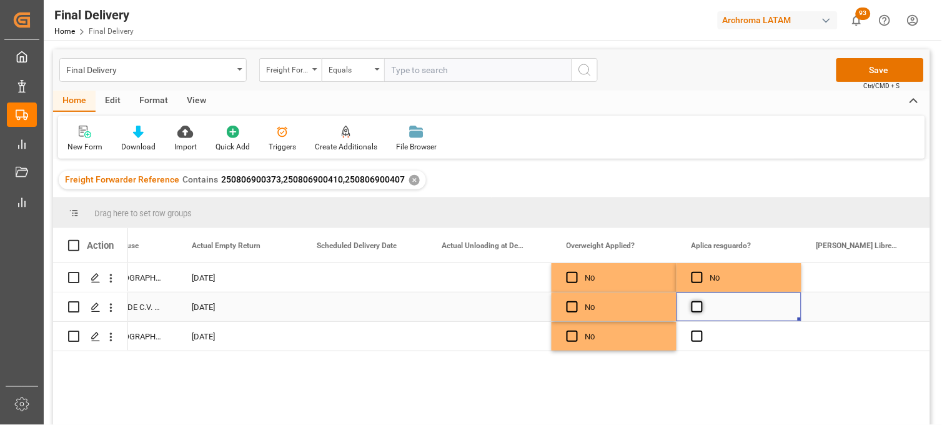
click at [697, 311] on span "Press SPACE to select this row." at bounding box center [697, 306] width 11 height 11
click at [701, 301] on input "Press SPACE to select this row." at bounding box center [701, 301] width 0 height 0
click at [697, 311] on span "Press SPACE to select this row." at bounding box center [697, 306] width 11 height 11
click at [701, 301] on input "Press SPACE to select this row." at bounding box center [701, 301] width 0 height 0
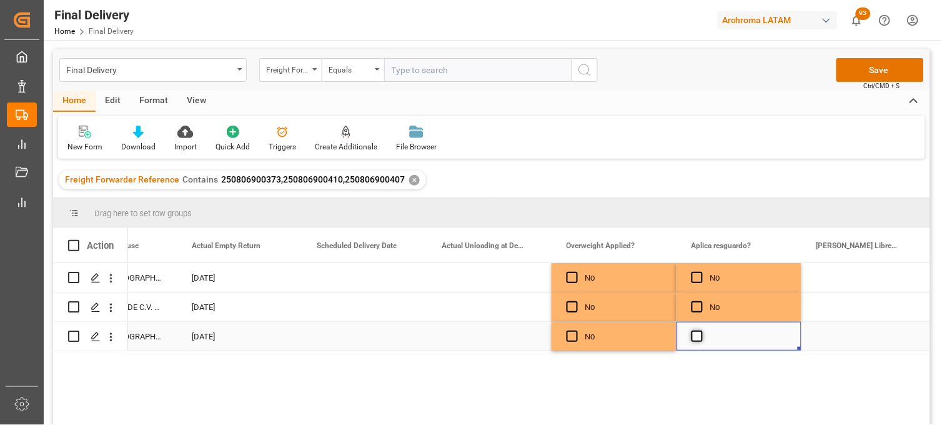
click at [697, 338] on span "Press SPACE to select this row." at bounding box center [697, 336] width 11 height 11
click at [701, 331] on input "Press SPACE to select this row." at bounding box center [701, 331] width 0 height 0
click at [697, 338] on span "Press SPACE to select this row." at bounding box center [697, 336] width 11 height 11
click at [701, 331] on input "Press SPACE to select this row." at bounding box center [701, 331] width 0 height 0
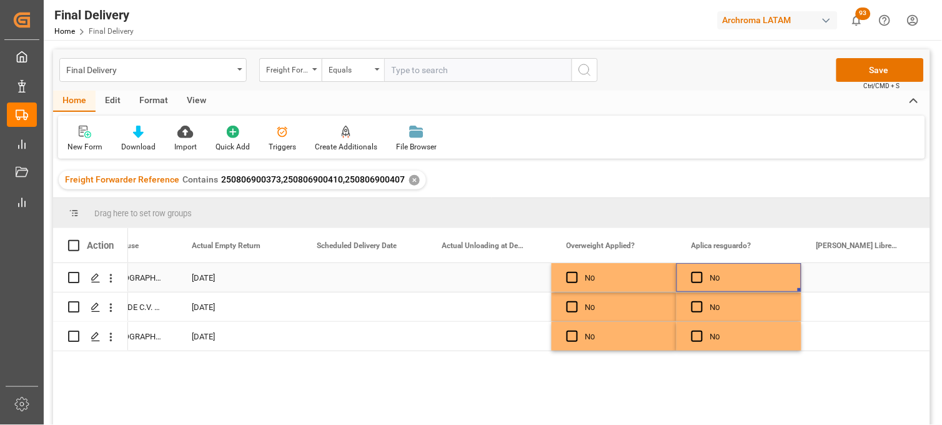
click at [752, 279] on div "No" at bounding box center [749, 278] width 76 height 29
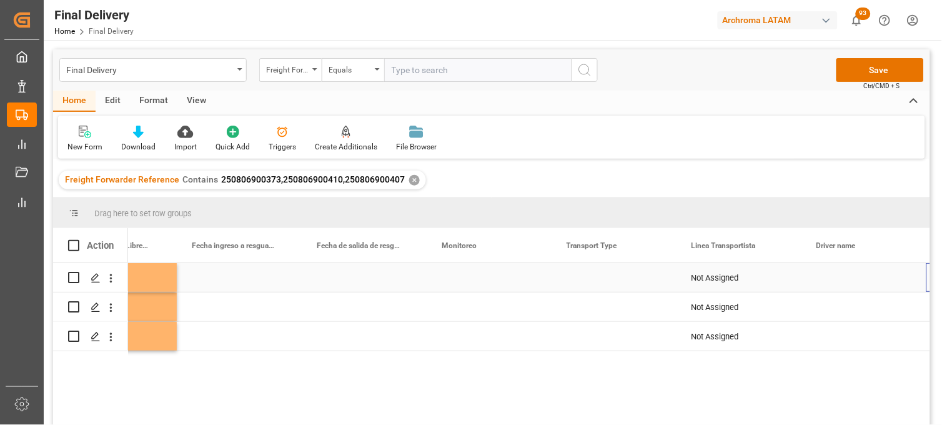
scroll to position [0, 2826]
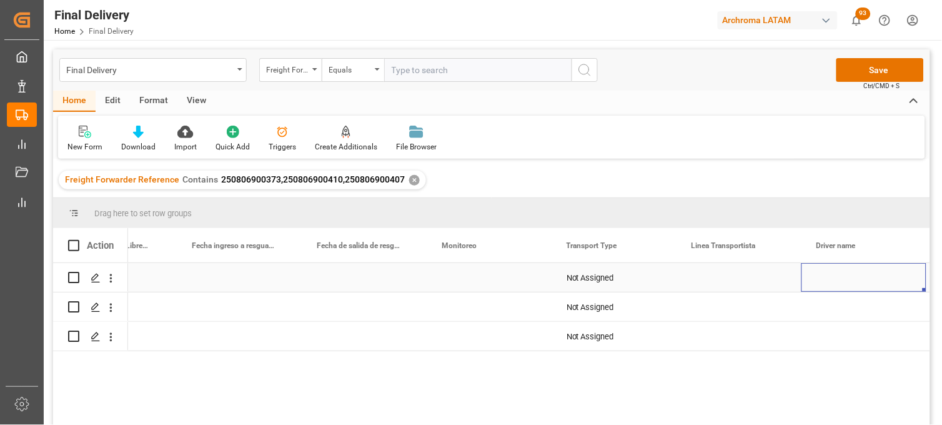
click at [464, 276] on div "Press SPACE to select this row." at bounding box center [489, 277] width 125 height 29
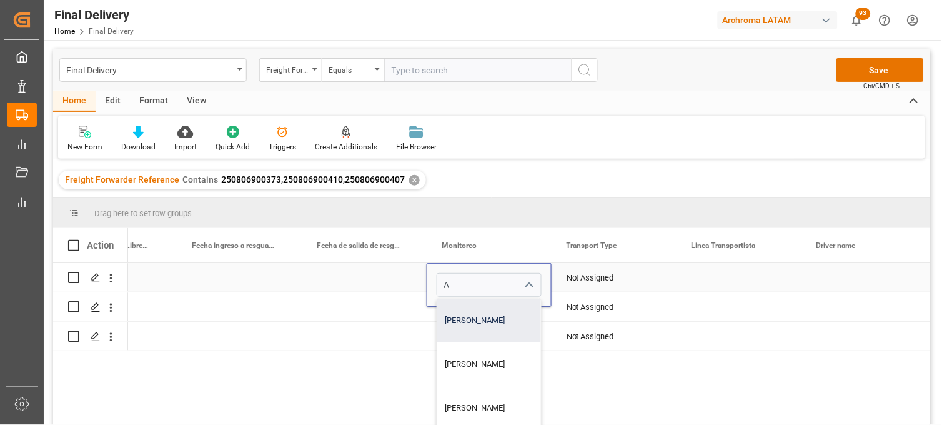
click at [466, 314] on div "Adrian Monroy" at bounding box center [489, 321] width 104 height 44
type input "Adrian Monroy"
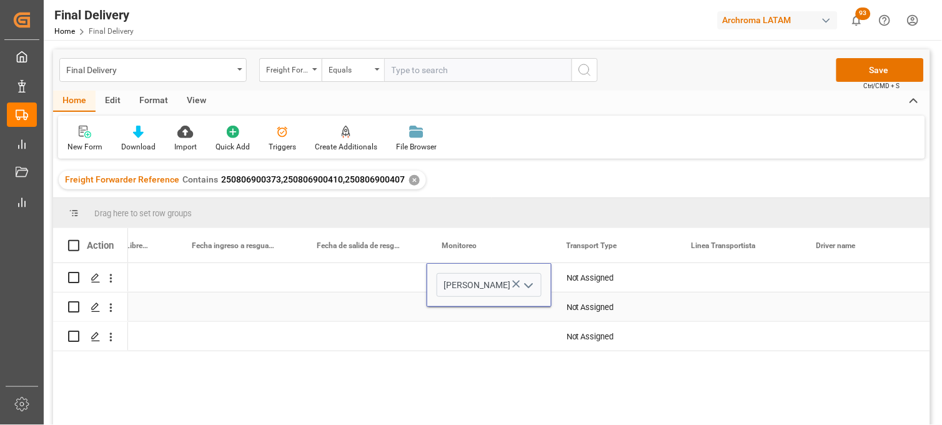
click at [461, 311] on div "Press SPACE to select this row." at bounding box center [489, 306] width 125 height 29
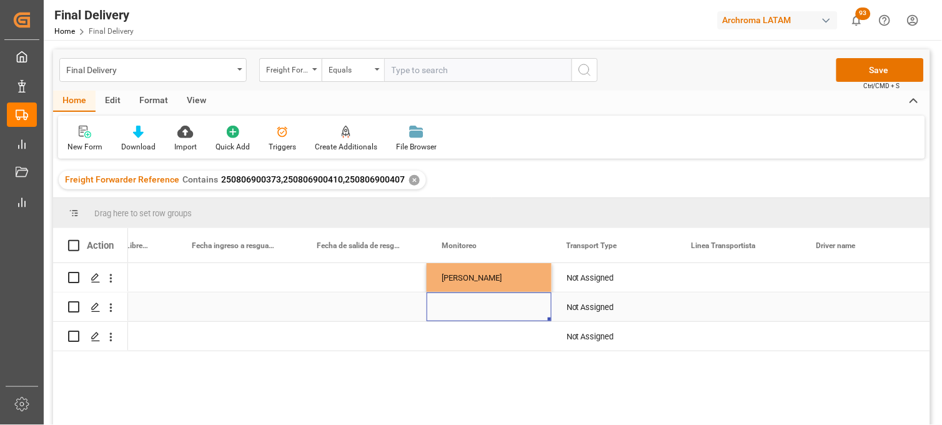
click at [459, 308] on div "Press SPACE to select this row." at bounding box center [489, 306] width 125 height 29
click at [459, 307] on input "Press SPACE to select this row." at bounding box center [489, 314] width 105 height 24
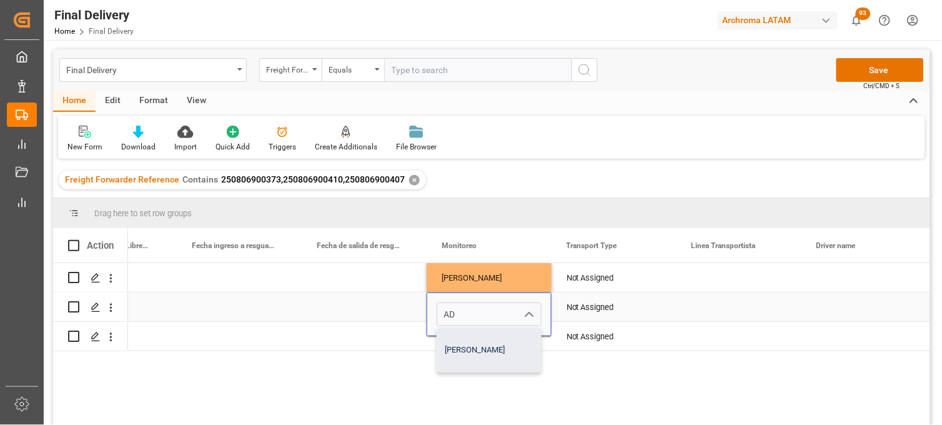
click at [464, 346] on div "Adrian Monroy" at bounding box center [489, 350] width 104 height 44
type input "Adrian Monroy"
click at [459, 341] on div "Press SPACE to select this row." at bounding box center [489, 336] width 125 height 29
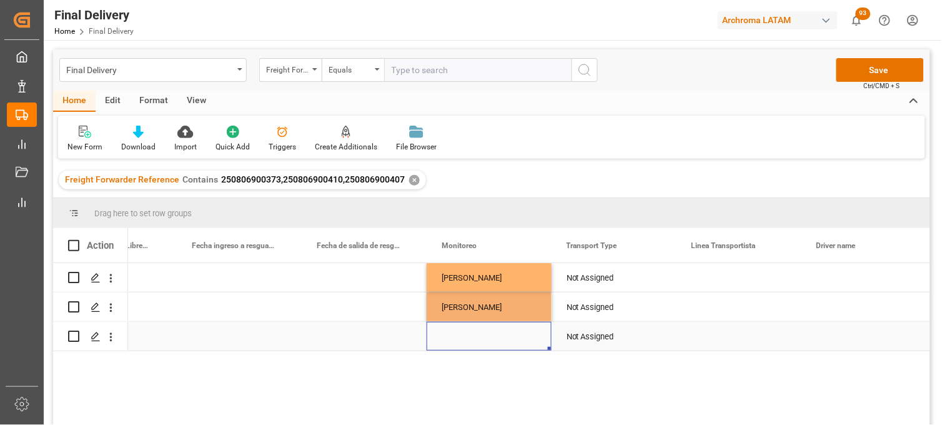
click at [455, 334] on div "Press SPACE to select this row." at bounding box center [489, 336] width 125 height 29
click at [455, 334] on input "Press SPACE to select this row." at bounding box center [489, 329] width 105 height 24
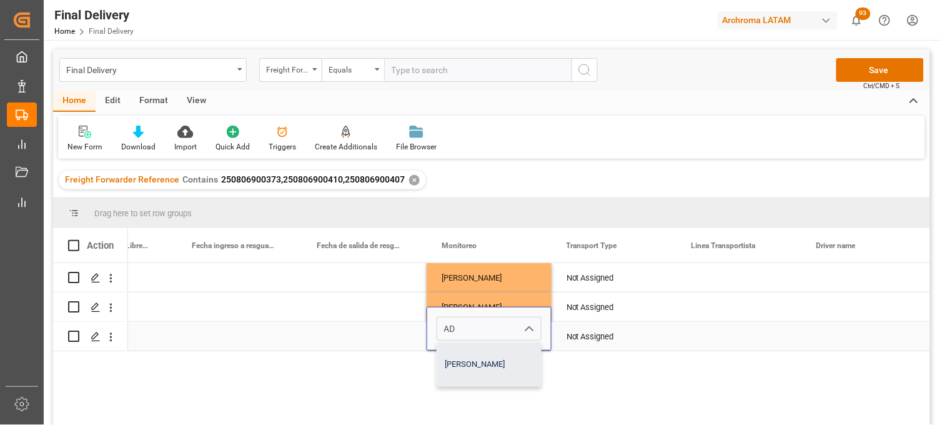
click at [454, 361] on div "Adrian Monroy" at bounding box center [489, 364] width 104 height 44
type input "Adrian Monroy"
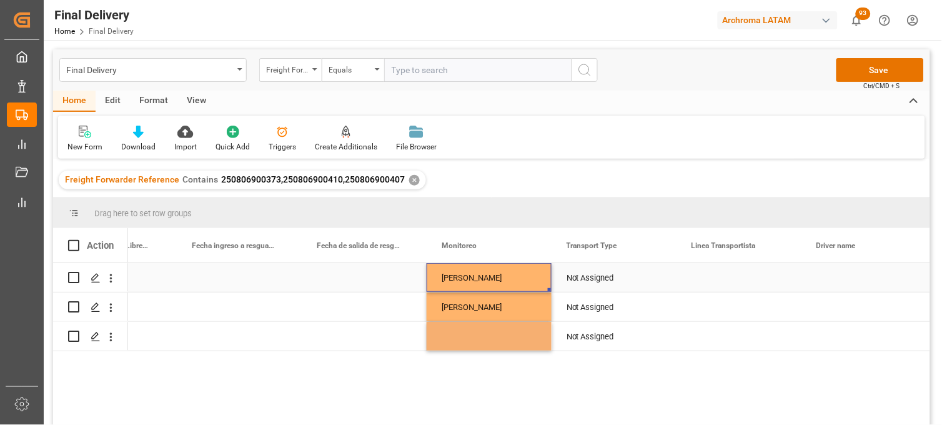
click at [463, 276] on div "Adrian Monroy" at bounding box center [489, 278] width 95 height 29
click at [577, 277] on div "Not Assigned" at bounding box center [614, 278] width 95 height 29
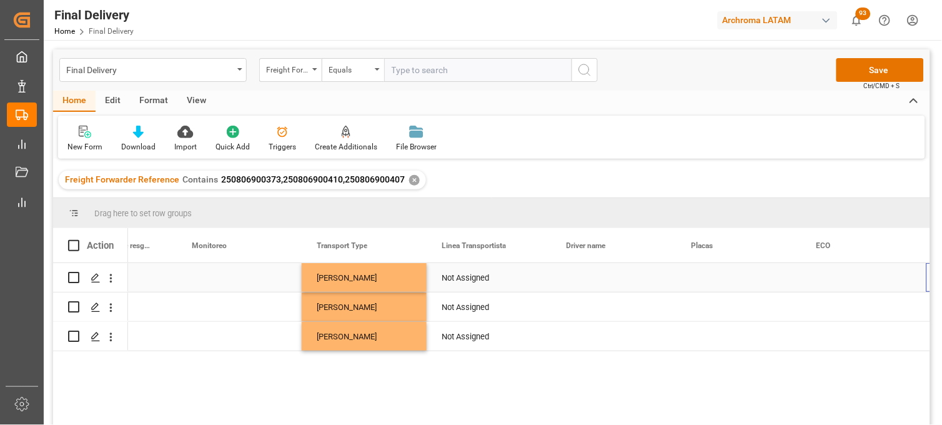
scroll to position [0, 3076]
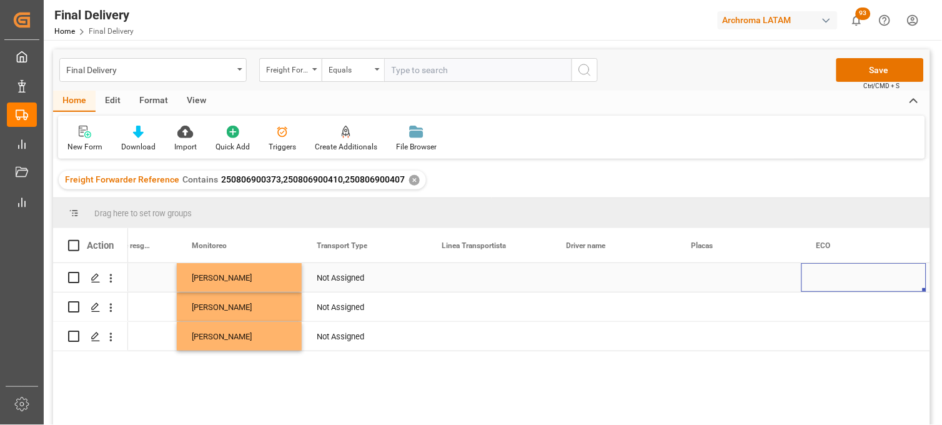
click at [361, 274] on div "Not Assigned" at bounding box center [364, 278] width 95 height 29
click at [392, 283] on icon "Press SPACE to select this row." at bounding box center [391, 284] width 7 height 7
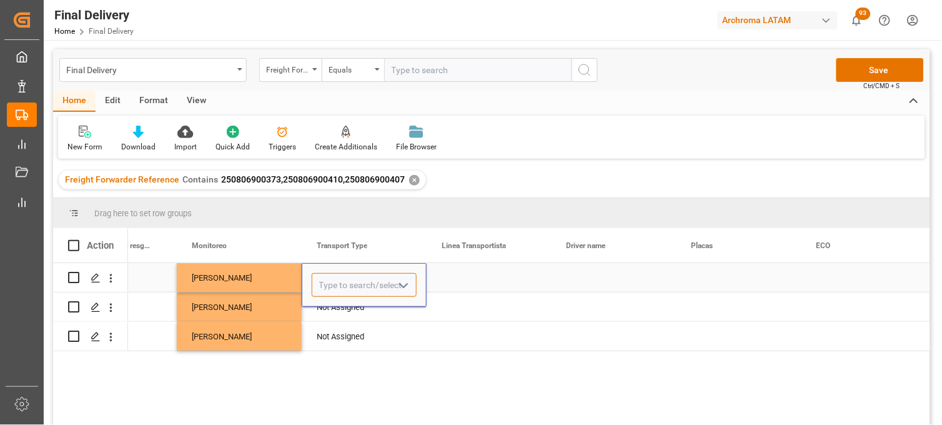
click at [373, 284] on input "Press SPACE to select this row." at bounding box center [364, 285] width 105 height 24
click at [372, 278] on input "Press SPACE to select this row." at bounding box center [364, 285] width 105 height 24
drag, startPoint x: 344, startPoint y: 284, endPoint x: 311, endPoint y: 284, distance: 33.7
click at [312, 284] on div "VIKIN" at bounding box center [364, 285] width 105 height 24
click at [331, 305] on div "SENCILLO" at bounding box center [364, 321] width 104 height 44
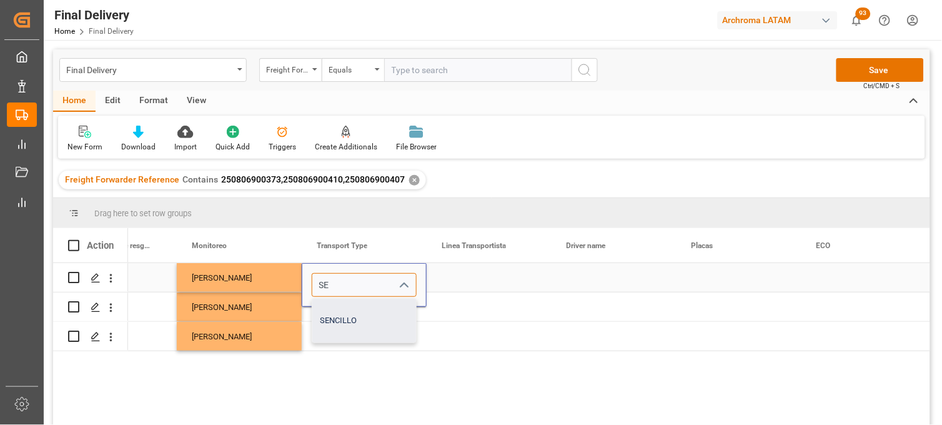
type input "SENCILLO"
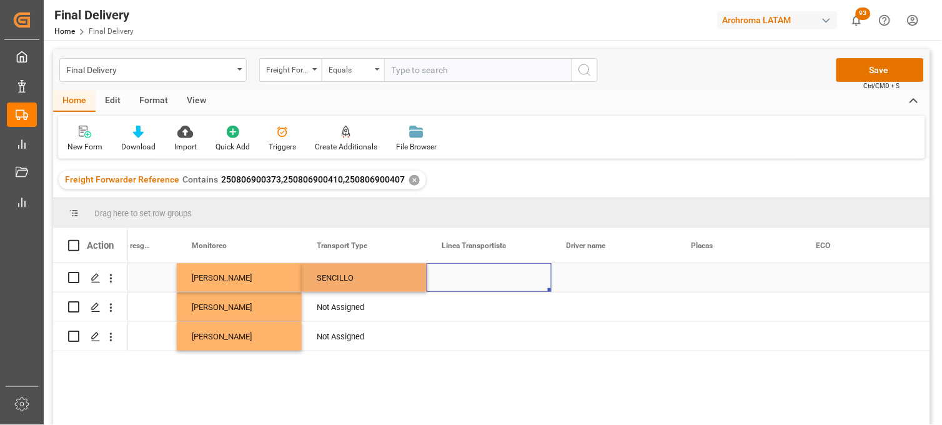
click at [462, 277] on div "Press SPACE to select this row." at bounding box center [489, 277] width 125 height 29
click at [462, 277] on input "Press SPACE to select this row." at bounding box center [489, 285] width 105 height 24
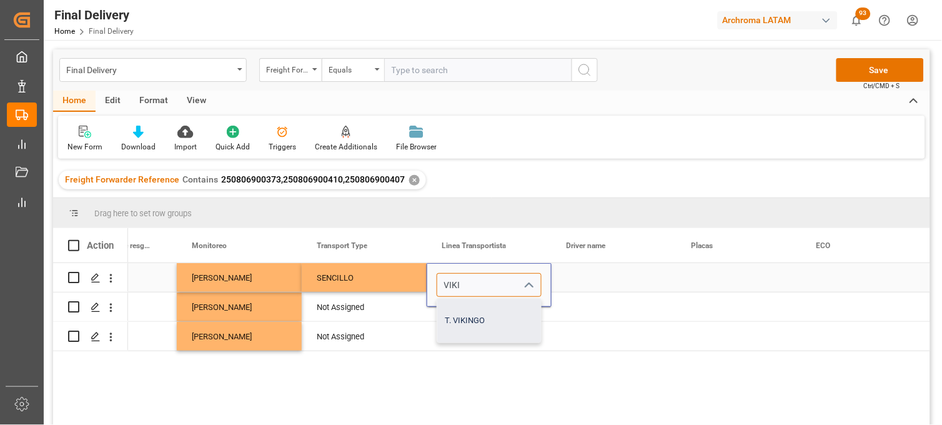
click at [469, 314] on div "T. VIKINGO" at bounding box center [489, 321] width 104 height 44
type input "T. VIKINGO"
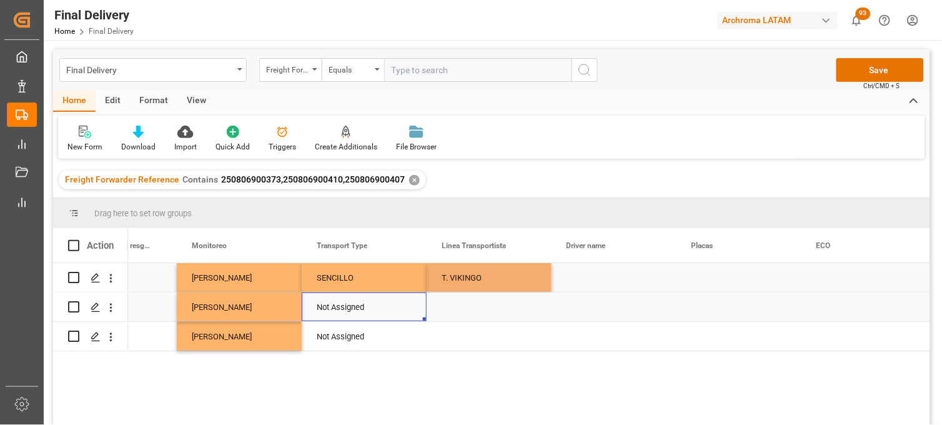
click at [352, 307] on div "Not Assigned" at bounding box center [364, 307] width 95 height 29
click at [323, 306] on div "Not Assigned" at bounding box center [364, 307] width 95 height 29
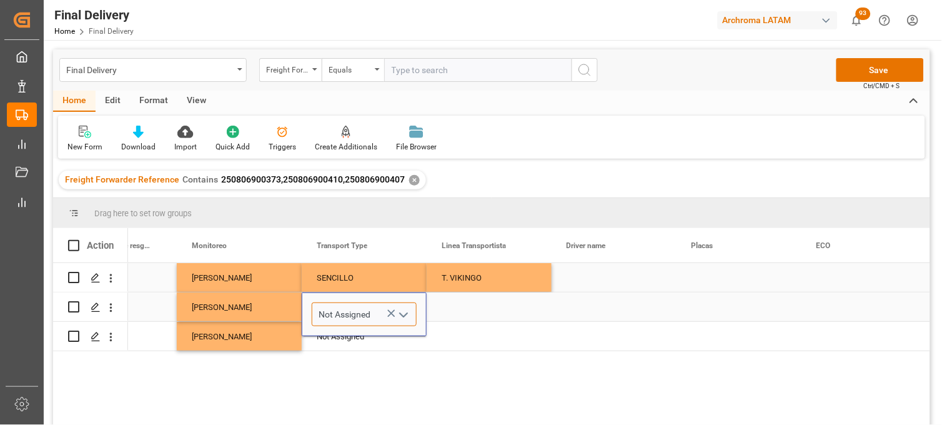
drag, startPoint x: 319, startPoint y: 311, endPoint x: 381, endPoint y: 311, distance: 61.9
click at [381, 311] on input "Not Assigned" at bounding box center [364, 314] width 105 height 24
click at [347, 352] on div "SENCILLO" at bounding box center [364, 350] width 104 height 44
type input "SENCILLO"
click at [334, 340] on div "Not Assigned" at bounding box center [364, 336] width 95 height 29
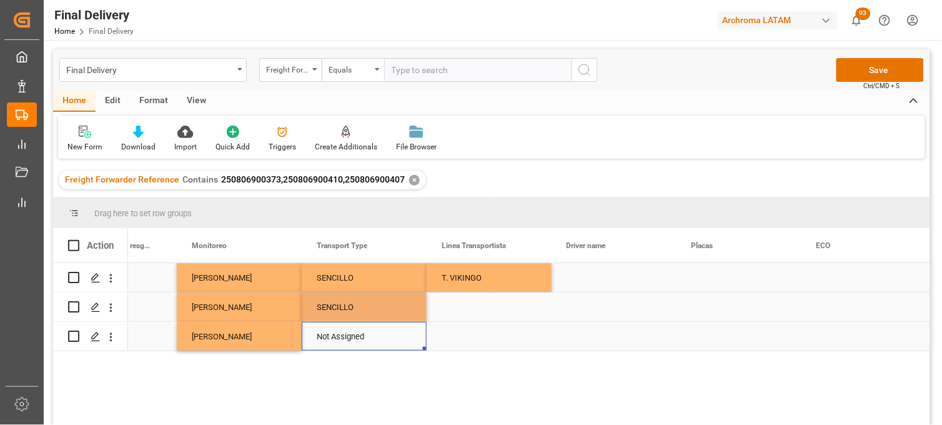
click at [334, 340] on div "Not Assigned" at bounding box center [364, 336] width 95 height 29
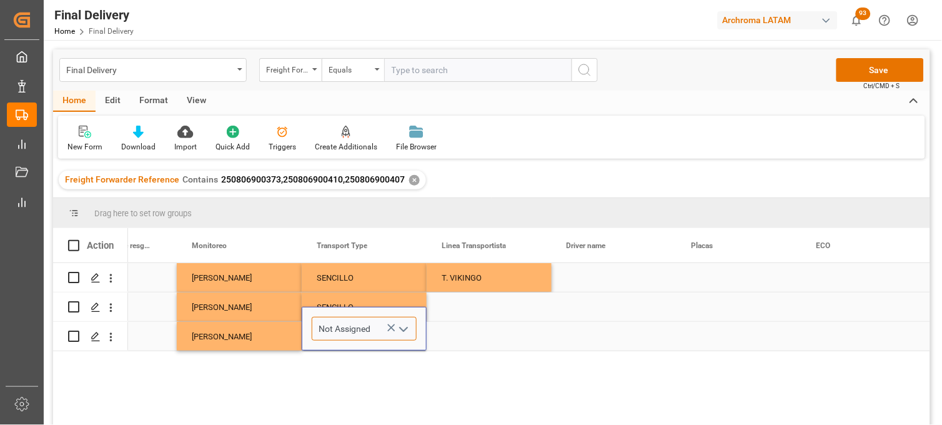
drag, startPoint x: 319, startPoint y: 333, endPoint x: 372, endPoint y: 333, distance: 52.5
click at [372, 333] on input "Not Assigned" at bounding box center [364, 329] width 105 height 24
drag, startPoint x: 355, startPoint y: 358, endPoint x: 391, endPoint y: 334, distance: 43.2
click at [354, 358] on div "SENCILLO" at bounding box center [364, 364] width 104 height 44
type input "SENCILLO"
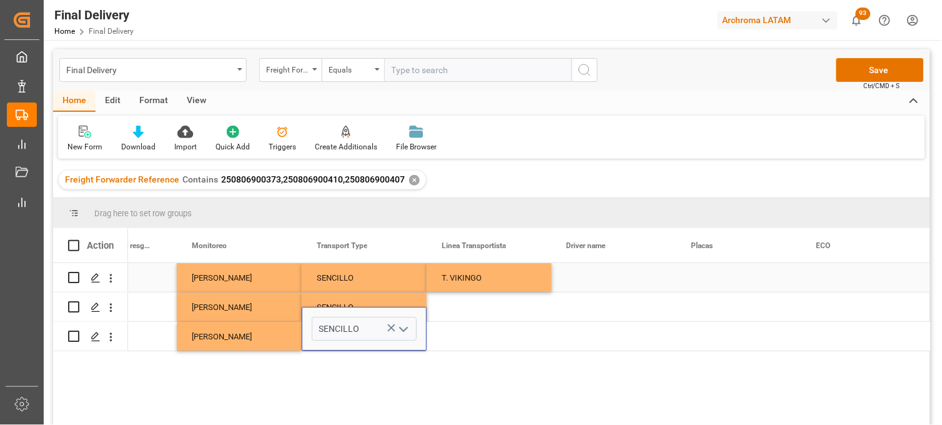
click at [453, 283] on div "T. VIKINGO" at bounding box center [489, 278] width 95 height 29
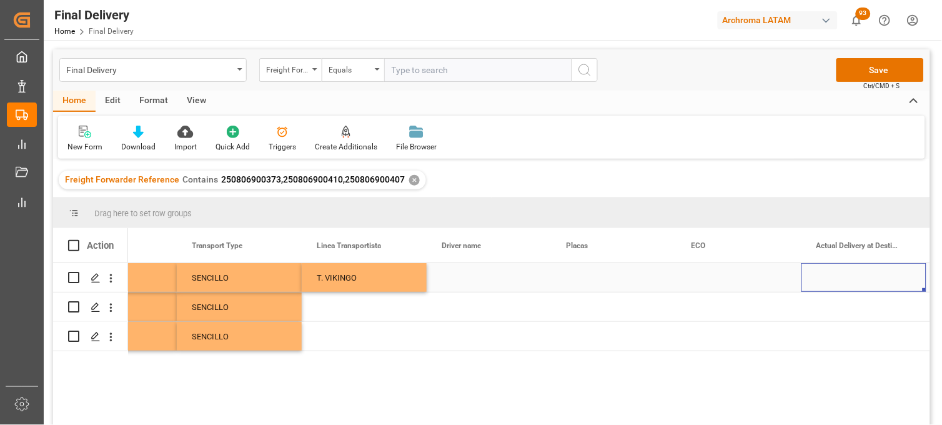
scroll to position [0, 3326]
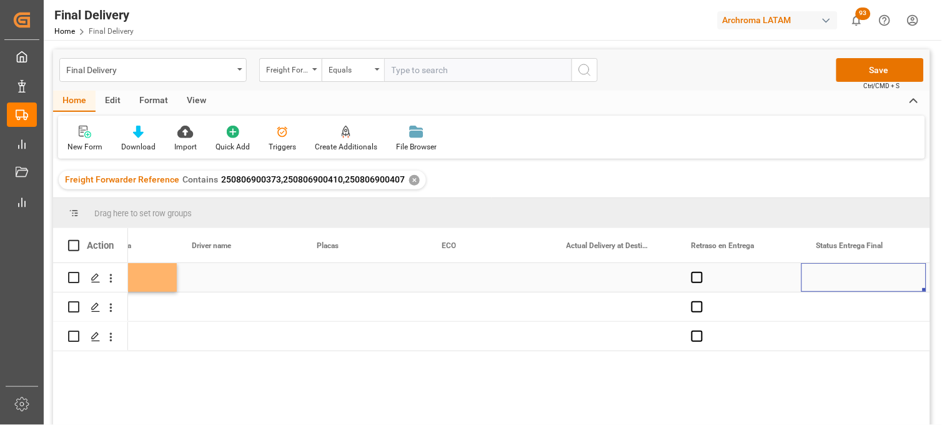
click at [223, 279] on div "Press SPACE to select this row." at bounding box center [239, 277] width 125 height 29
type input "JAVIER CABRERA"
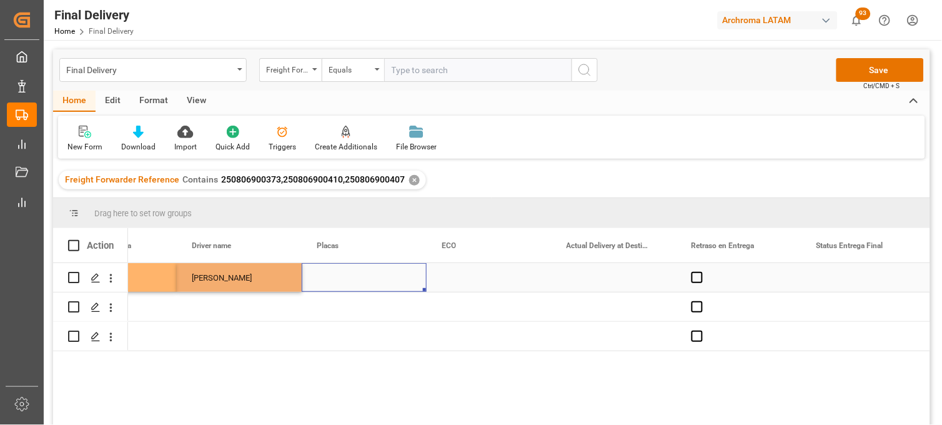
click at [341, 276] on div "Press SPACE to select this row." at bounding box center [364, 277] width 125 height 29
click at [332, 272] on div "Press SPACE to select this row." at bounding box center [364, 277] width 125 height 29
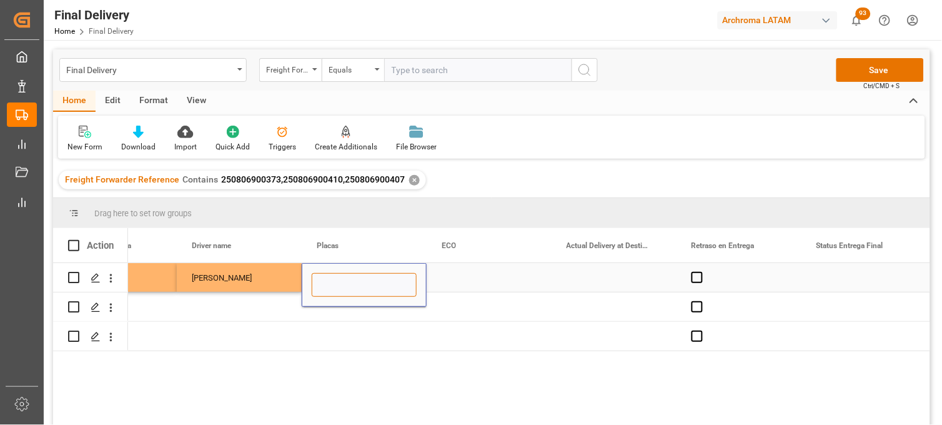
click at [332, 273] on input "Press SPACE to select this row." at bounding box center [364, 285] width 105 height 24
paste input "43AM2Y"
type input "43AM2Y"
click at [467, 276] on div "Press SPACE to select this row." at bounding box center [489, 277] width 125 height 29
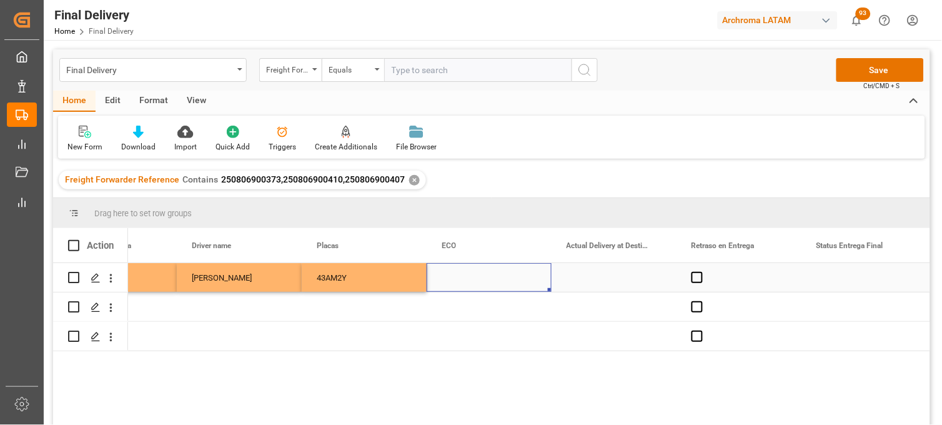
click at [452, 272] on div "Press SPACE to select this row." at bounding box center [489, 277] width 125 height 29
click at [451, 278] on input "Press SPACE to select this row." at bounding box center [489, 285] width 105 height 24
paste input "ECO 94"
type input "ECO 94"
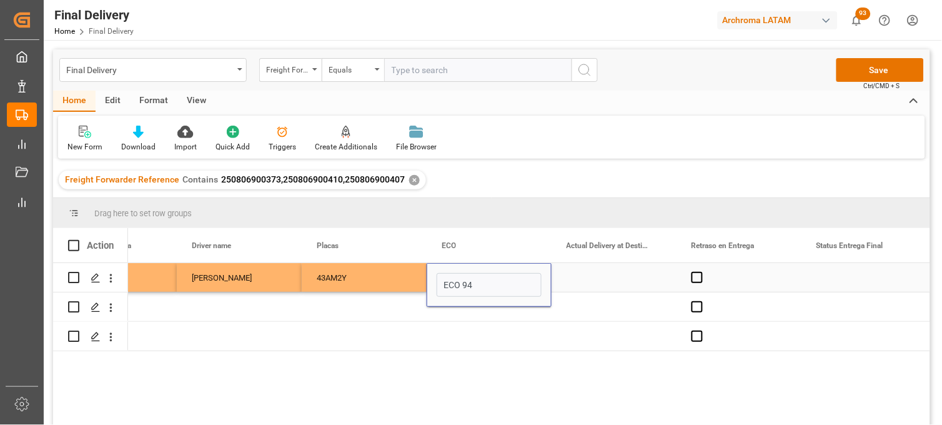
click at [591, 279] on div "Press SPACE to select this row." at bounding box center [614, 277] width 125 height 29
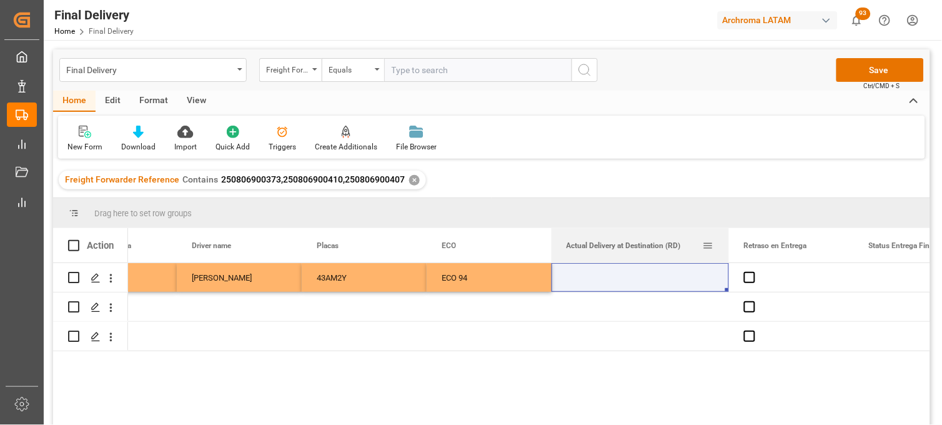
drag, startPoint x: 675, startPoint y: 231, endPoint x: 727, endPoint y: 231, distance: 52.5
click at [727, 231] on div at bounding box center [729, 245] width 5 height 34
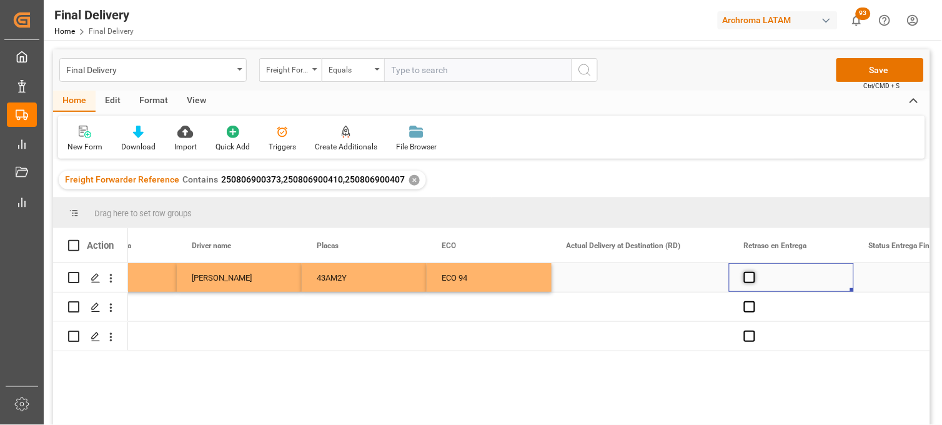
click at [747, 274] on span "Press SPACE to select this row." at bounding box center [749, 277] width 11 height 11
click at [754, 272] on input "Press SPACE to select this row." at bounding box center [754, 272] width 0 height 0
click at [747, 274] on span "Press SPACE to select this row." at bounding box center [749, 277] width 11 height 11
click at [754, 272] on input "Press SPACE to select this row." at bounding box center [754, 272] width 0 height 0
click at [746, 306] on span "Press SPACE to select this row." at bounding box center [749, 306] width 11 height 11
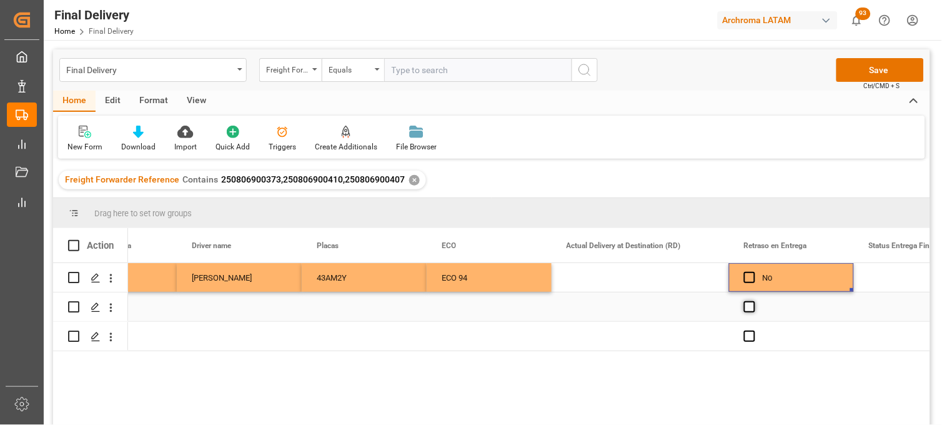
click at [754, 301] on input "Press SPACE to select this row." at bounding box center [754, 301] width 0 height 0
click at [746, 306] on span "Press SPACE to select this row." at bounding box center [749, 306] width 11 height 11
click at [754, 301] on input "Press SPACE to select this row." at bounding box center [754, 301] width 0 height 0
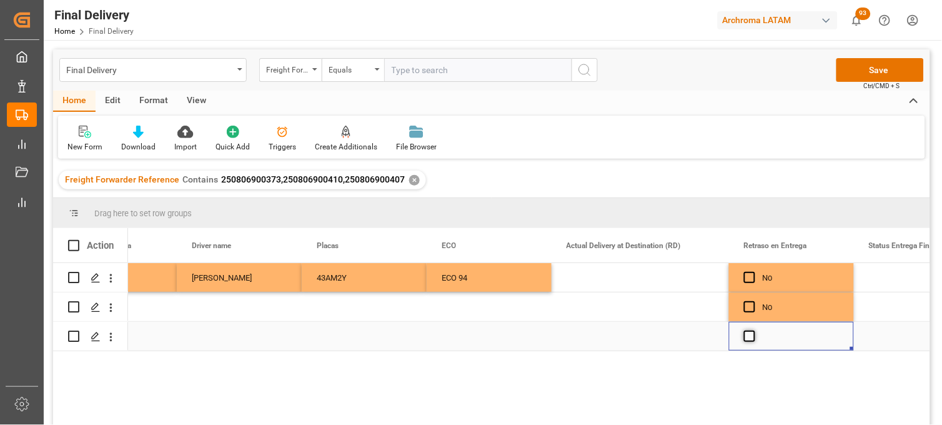
click at [751, 341] on span "Press SPACE to select this row." at bounding box center [749, 336] width 11 height 11
click at [754, 331] on input "Press SPACE to select this row." at bounding box center [754, 331] width 0 height 0
click at [751, 341] on span "Press SPACE to select this row." at bounding box center [749, 336] width 11 height 11
click at [754, 331] on input "Press SPACE to select this row." at bounding box center [754, 331] width 0 height 0
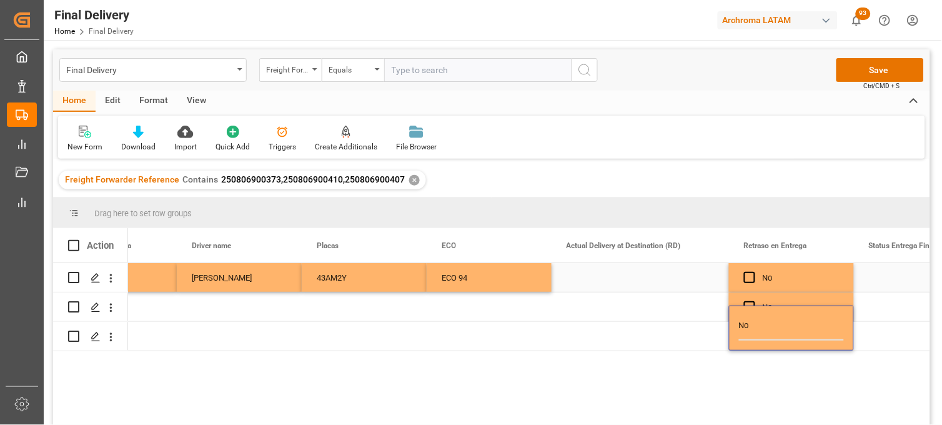
click at [639, 277] on div "Press SPACE to select this row." at bounding box center [640, 277] width 177 height 29
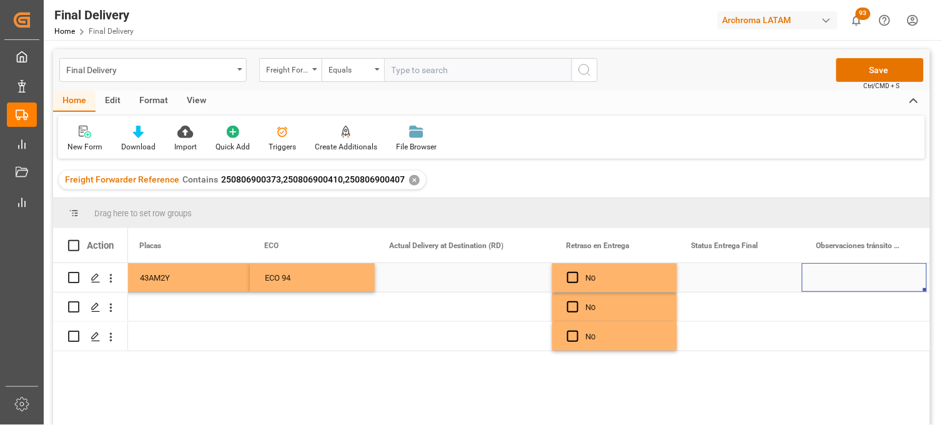
scroll to position [0, 3628]
click at [432, 280] on div "Press SPACE to select this row." at bounding box center [463, 277] width 177 height 29
click at [424, 277] on div "Press SPACE to select this row." at bounding box center [463, 277] width 177 height 29
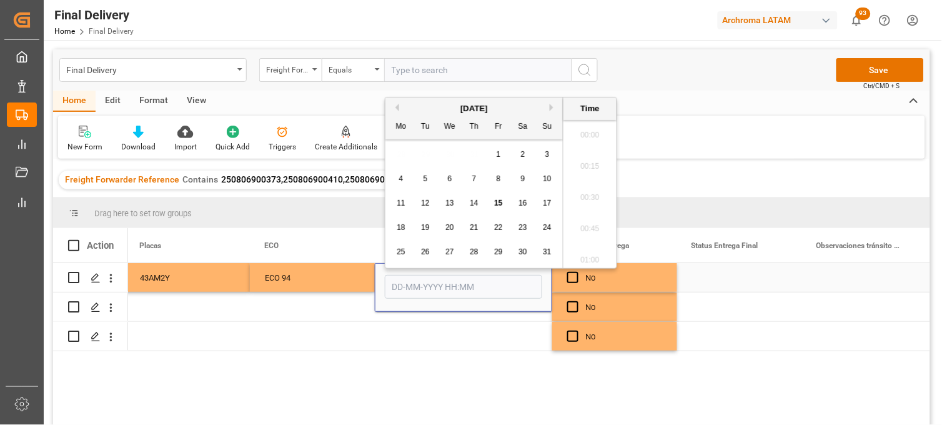
scroll to position [2503, 0]
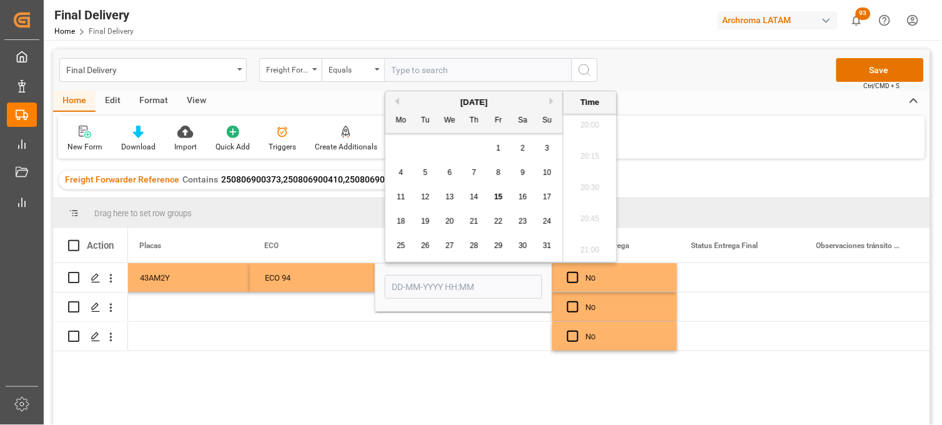
click at [449, 176] on span "6" at bounding box center [450, 172] width 4 height 9
click at [592, 154] on li "13:00" at bounding box center [590, 152] width 53 height 31
type input "06-08-2025 13:00"
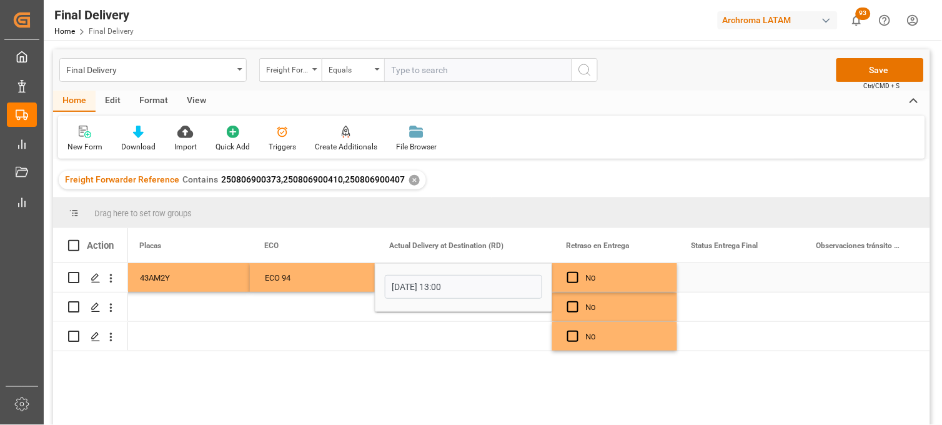
click at [714, 276] on div "Press SPACE to select this row." at bounding box center [739, 277] width 125 height 29
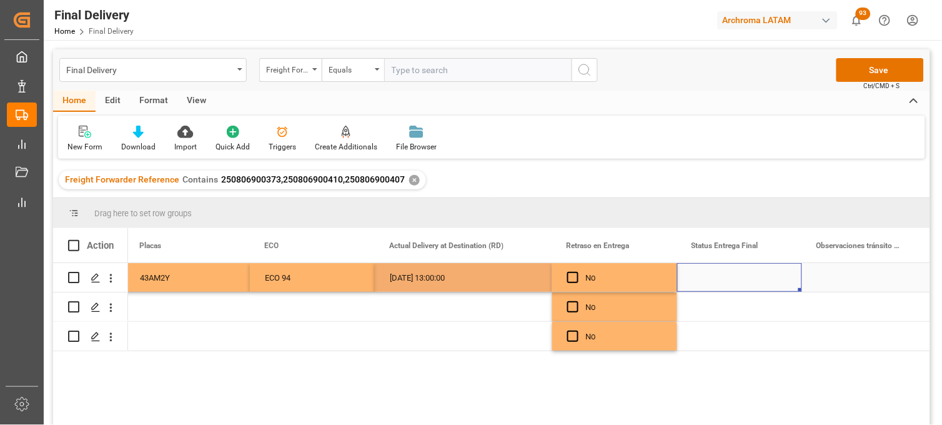
click at [715, 276] on div "Press SPACE to select this row." at bounding box center [739, 277] width 125 height 29
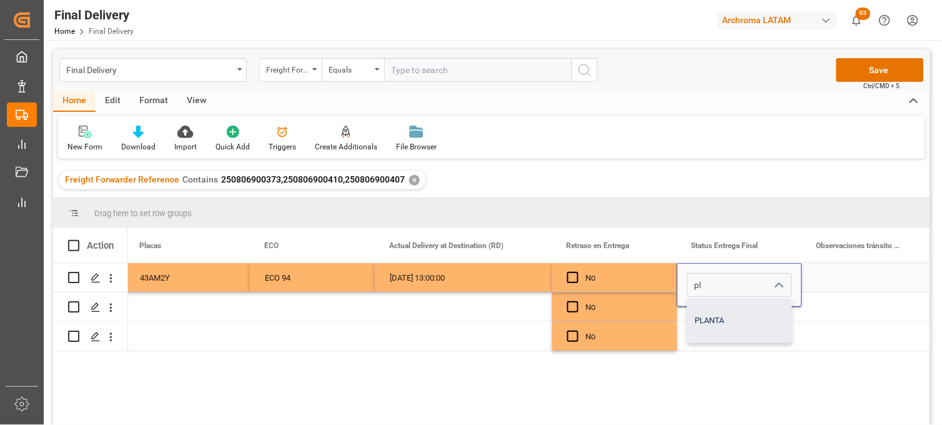
click at [719, 324] on div "PLANTA" at bounding box center [740, 321] width 104 height 44
type input "PLANTA"
click at [464, 299] on div "Press SPACE to select this row." at bounding box center [463, 306] width 177 height 29
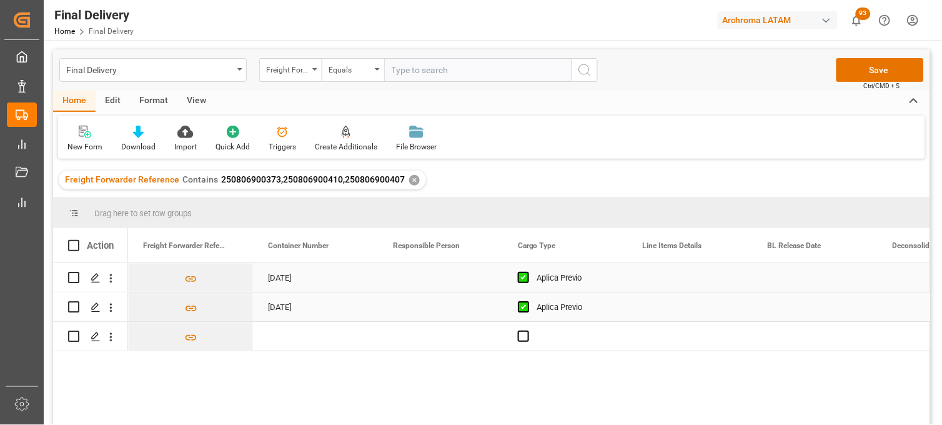
scroll to position [0, 0]
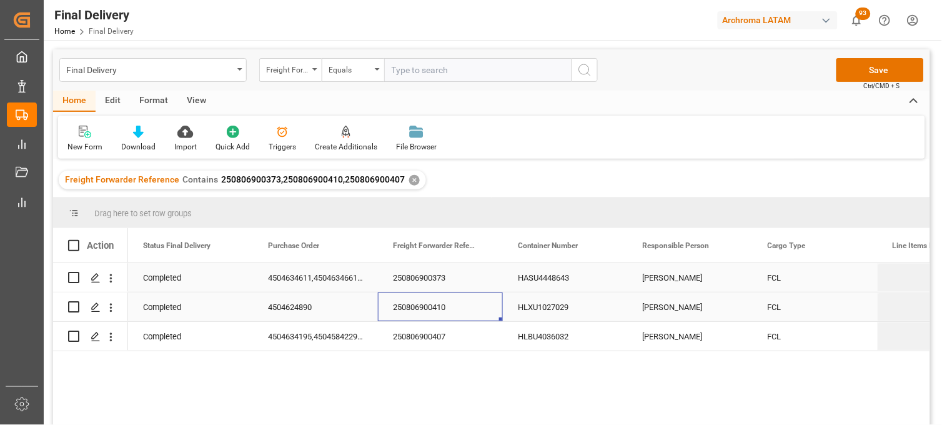
click at [537, 309] on div "HLXU1027029" at bounding box center [565, 306] width 125 height 29
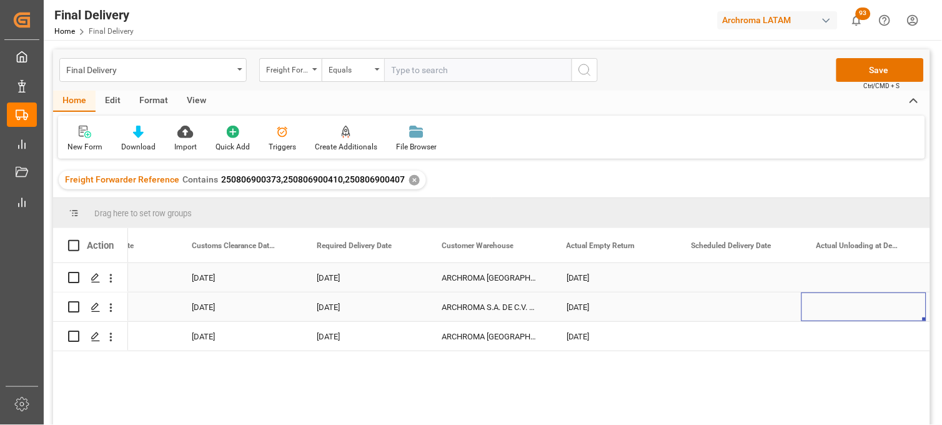
scroll to position [0, 1826]
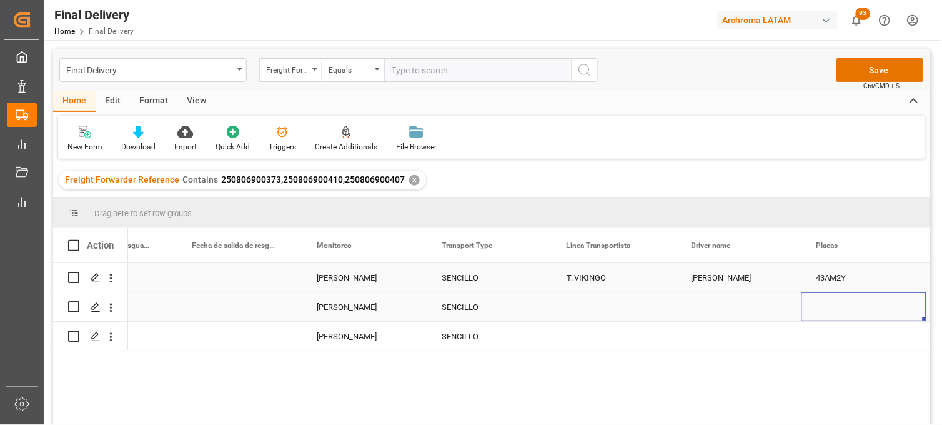
click at [596, 304] on div "Press SPACE to select this row." at bounding box center [614, 306] width 125 height 29
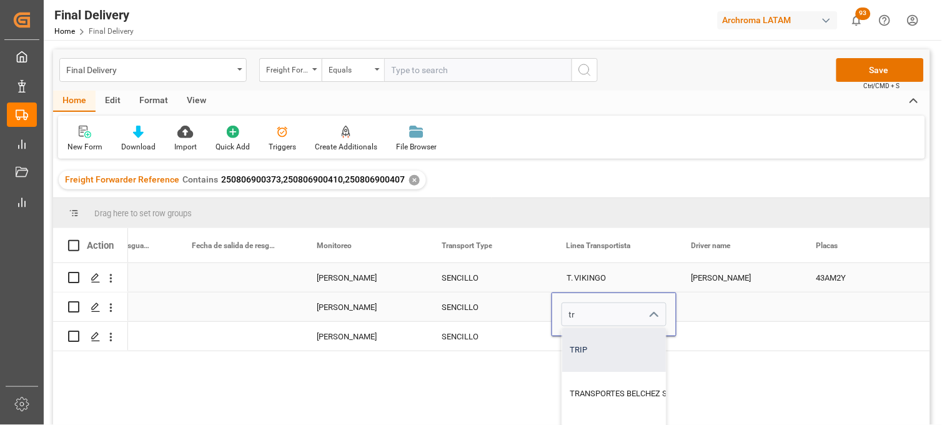
click at [586, 341] on div "TRIP" at bounding box center [663, 350] width 203 height 44
type input "TRIP"
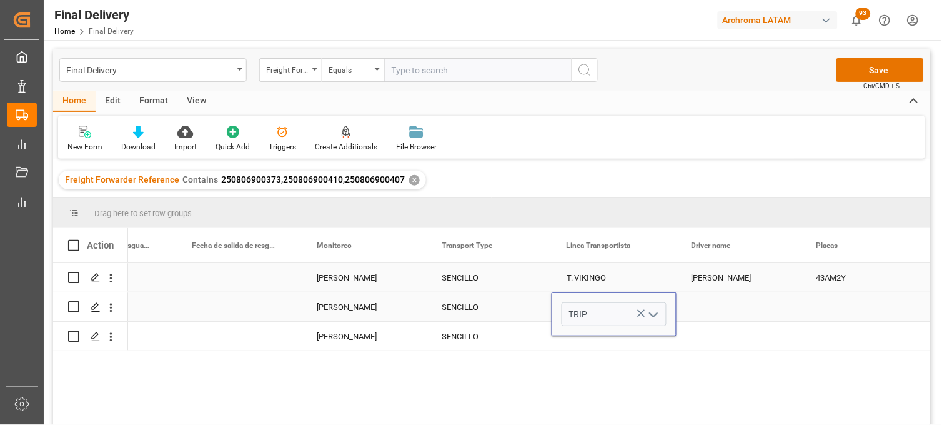
click at [736, 305] on div "Press SPACE to select this row." at bounding box center [739, 306] width 125 height 29
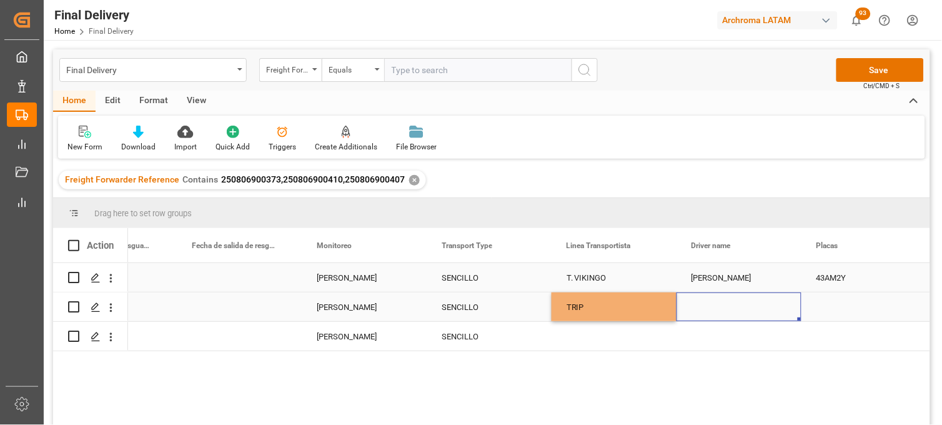
click at [736, 305] on div "Press SPACE to select this row." at bounding box center [739, 306] width 125 height 29
type input "JORGE DAVID RAMIREZ GONZALEZ"
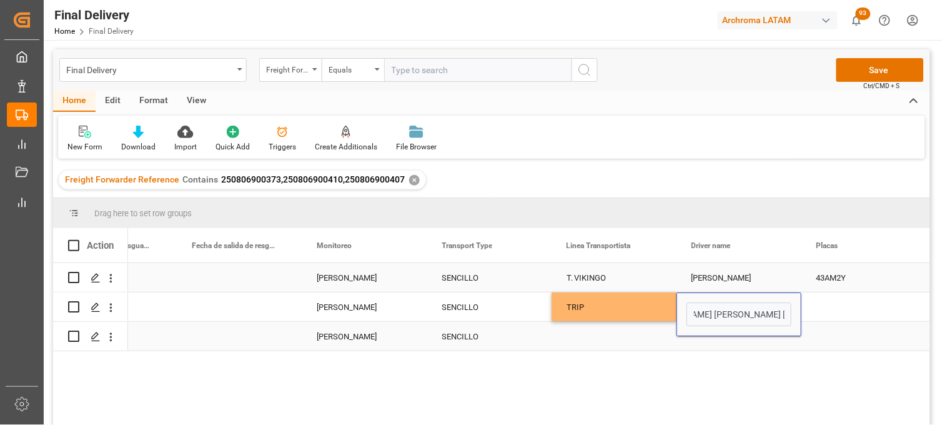
click at [592, 334] on div "Press SPACE to select this row." at bounding box center [614, 336] width 125 height 29
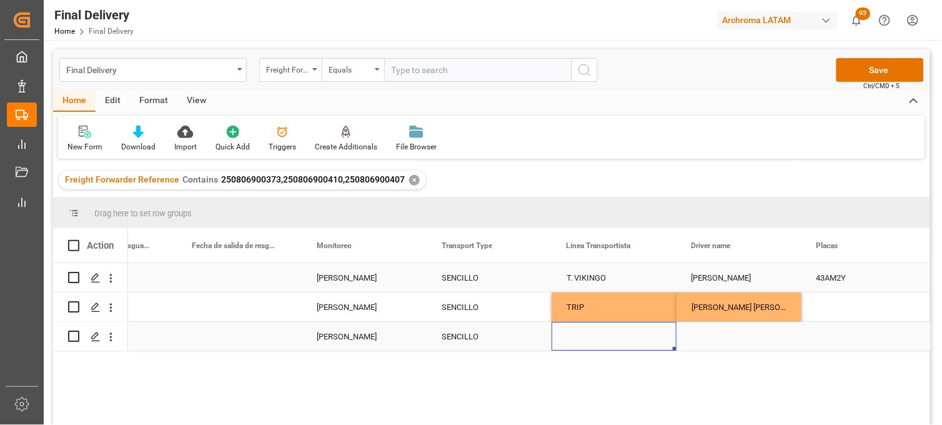
click at [703, 336] on div "Press SPACE to select this row." at bounding box center [739, 336] width 125 height 29
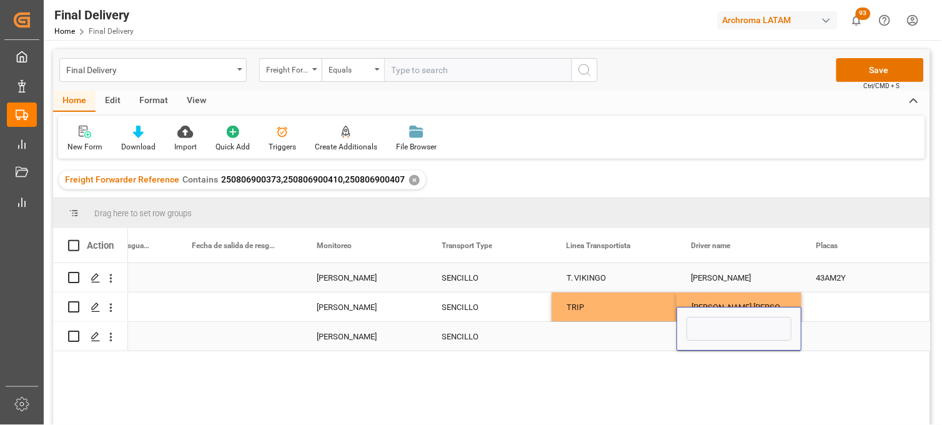
type input "JOSE ANTONIO FLORES MARQUEZ"
click at [591, 336] on div "Press SPACE to select this row." at bounding box center [614, 336] width 125 height 29
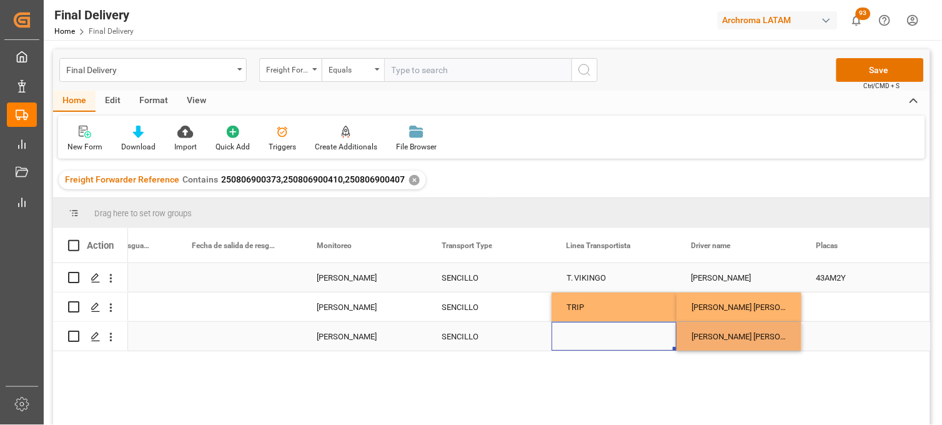
click at [591, 336] on div "Press SPACE to select this row." at bounding box center [614, 336] width 125 height 29
click at [591, 336] on input "Press SPACE to select this row." at bounding box center [614, 329] width 105 height 24
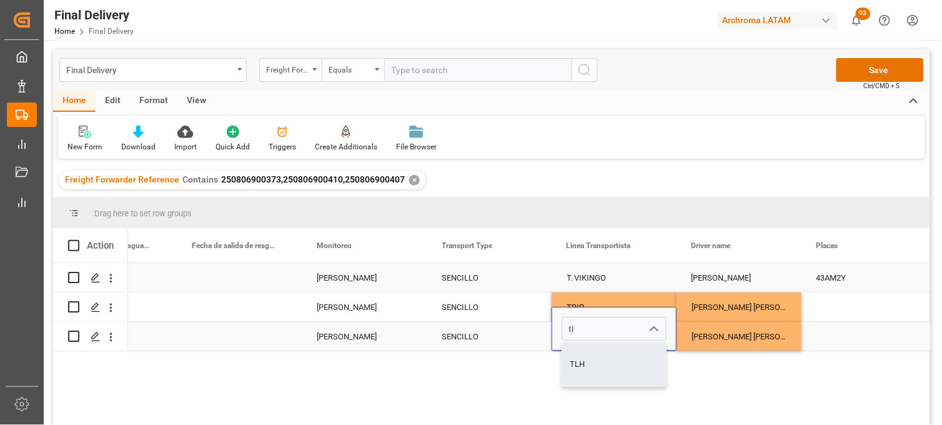
click at [588, 362] on div "TLH" at bounding box center [614, 364] width 104 height 44
type input "TLH"
click at [723, 332] on div "JOSE ANTONIO FLORES MARQUEZ" at bounding box center [739, 336] width 125 height 29
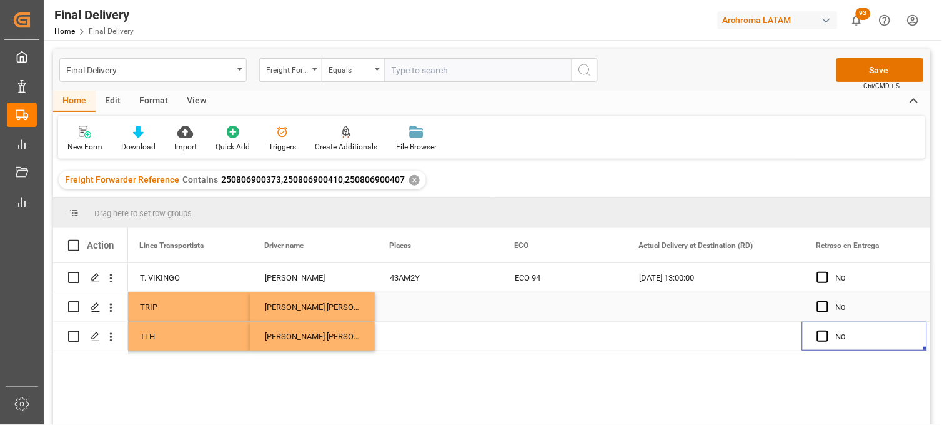
click at [411, 308] on div "Press SPACE to select this row." at bounding box center [437, 306] width 125 height 29
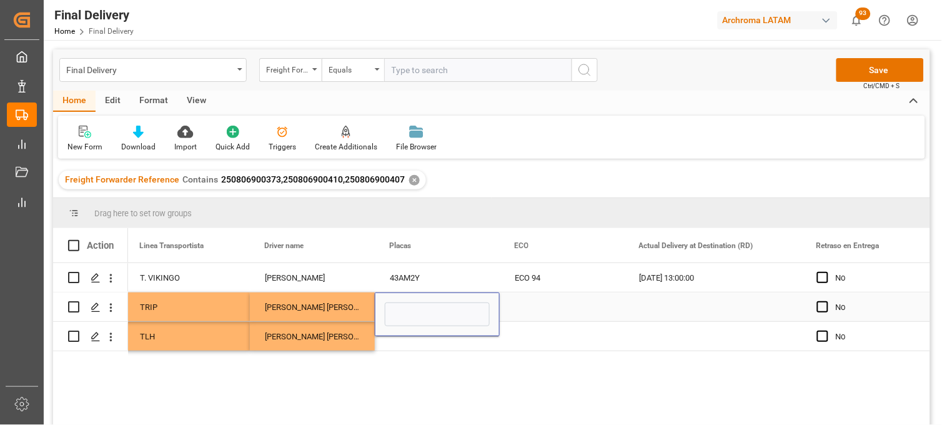
click at [411, 308] on input "Press SPACE to select this row." at bounding box center [437, 314] width 105 height 24
type input "47BF7E"
click at [392, 342] on div "Press SPACE to select this row." at bounding box center [437, 336] width 125 height 29
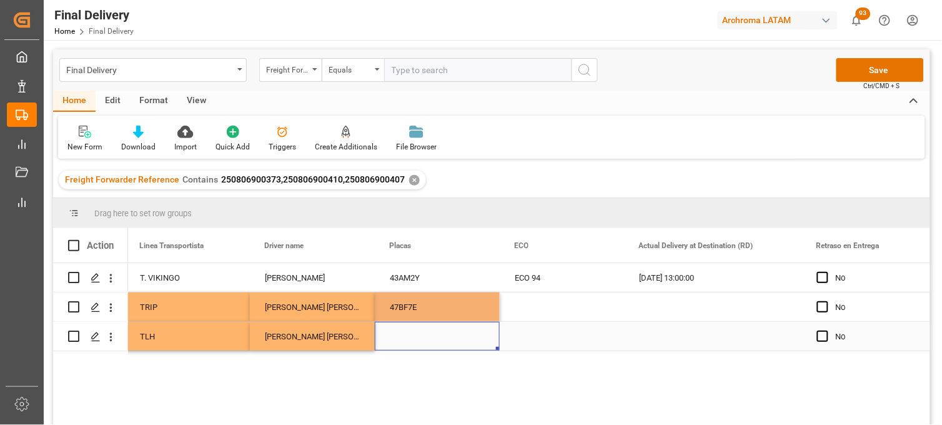
click at [402, 333] on div "Press SPACE to select this row." at bounding box center [437, 336] width 125 height 29
click at [402, 333] on input "Press SPACE to select this row." at bounding box center [437, 329] width 105 height 24
paste input "71AM1Z"
type input "71AM1Z"
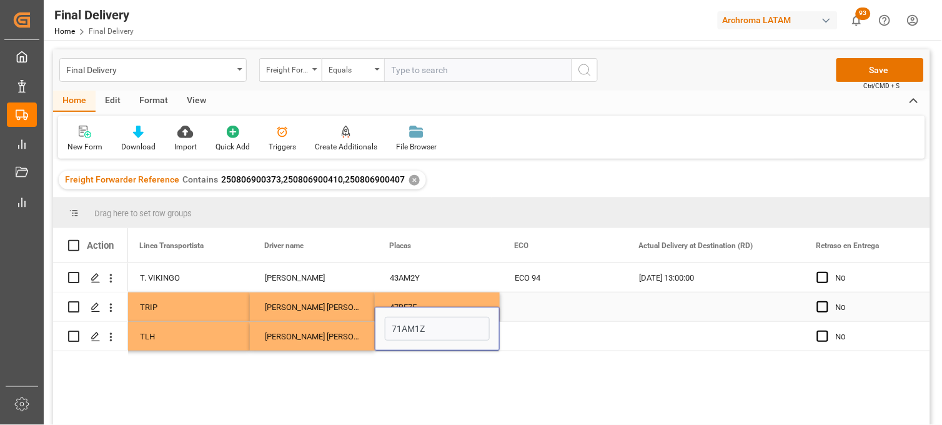
click at [551, 302] on div "Press SPACE to select this row." at bounding box center [562, 306] width 125 height 29
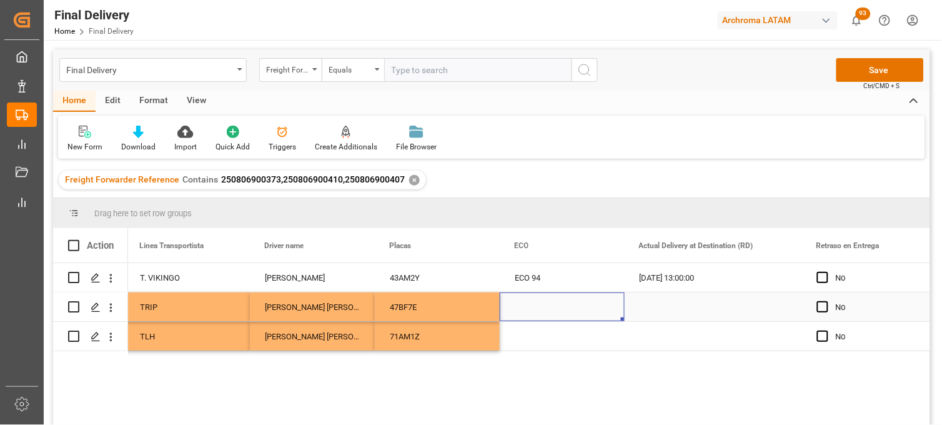
click at [534, 309] on div "Press SPACE to select this row." at bounding box center [562, 306] width 125 height 29
type input "ECO 955"
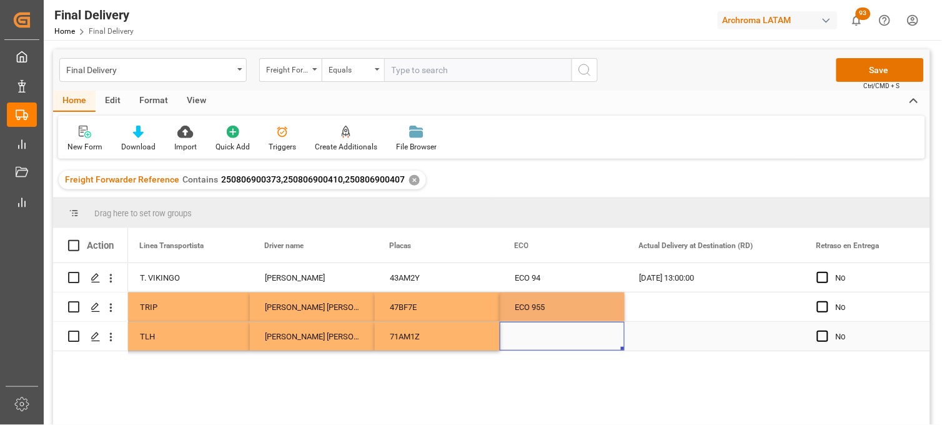
click at [534, 341] on div "Press SPACE to select this row." at bounding box center [562, 336] width 125 height 29
click at [521, 336] on div "Press SPACE to select this row." at bounding box center [562, 336] width 125 height 29
click at [521, 336] on input "Press SPACE to select this row." at bounding box center [562, 329] width 105 height 24
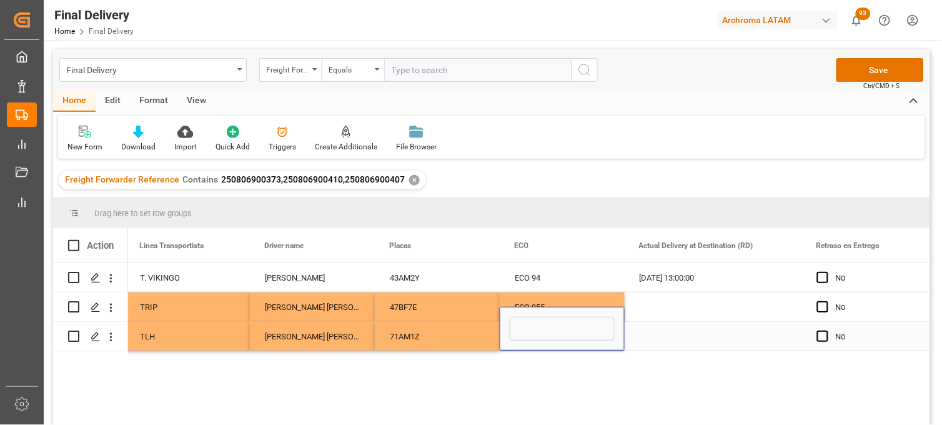
type input "ECO 403"
click at [656, 339] on div "Press SPACE to select this row." at bounding box center [713, 336] width 177 height 29
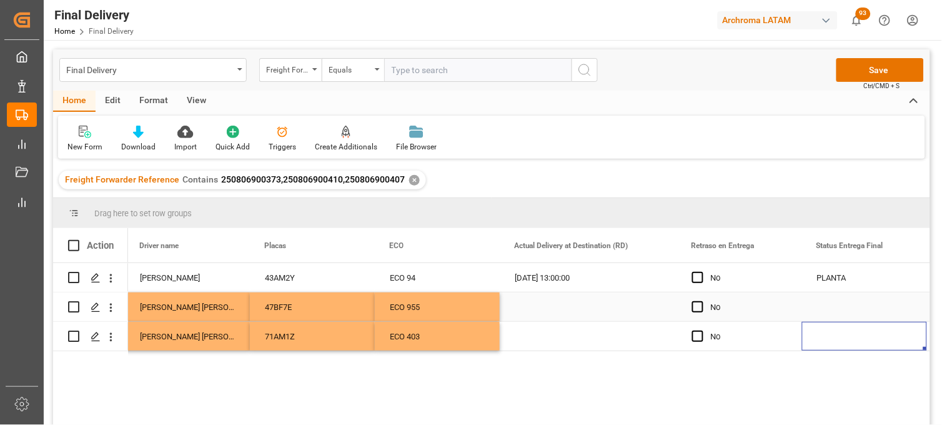
click at [544, 307] on div "Press SPACE to select this row." at bounding box center [588, 306] width 177 height 29
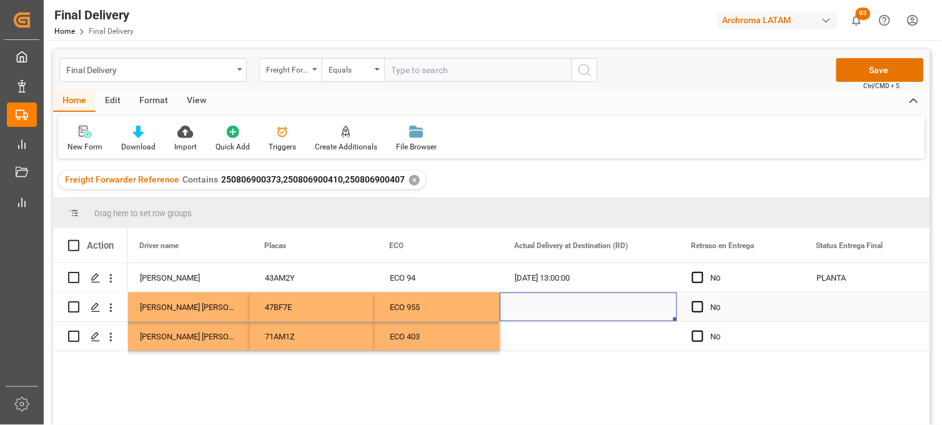
click at [538, 307] on div "Press SPACE to select this row." at bounding box center [588, 306] width 177 height 29
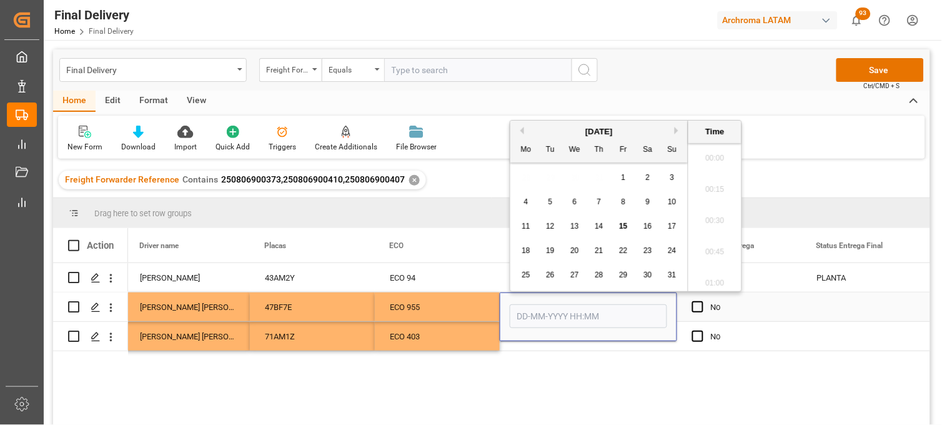
scroll to position [2535, 0]
click at [621, 228] on span "15" at bounding box center [623, 226] width 8 height 9
click at [579, 206] on div "6" at bounding box center [575, 202] width 16 height 15
click at [717, 219] on li "13:30" at bounding box center [715, 213] width 53 height 31
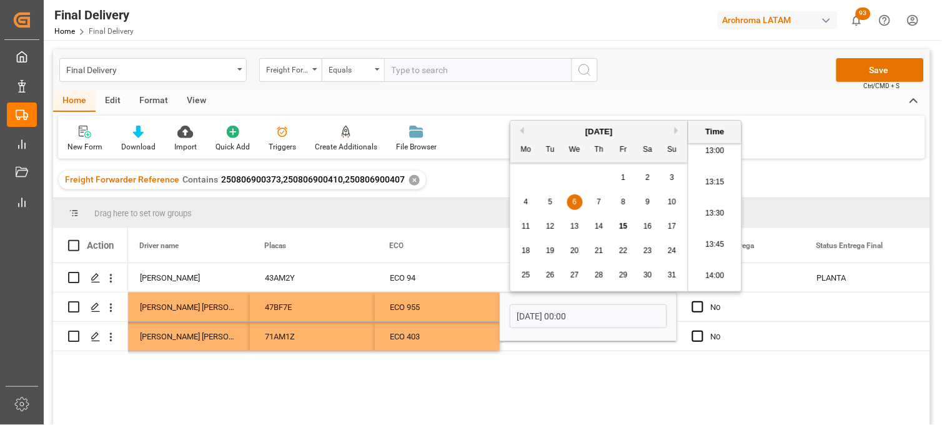
type input "06-08-2025 13:30"
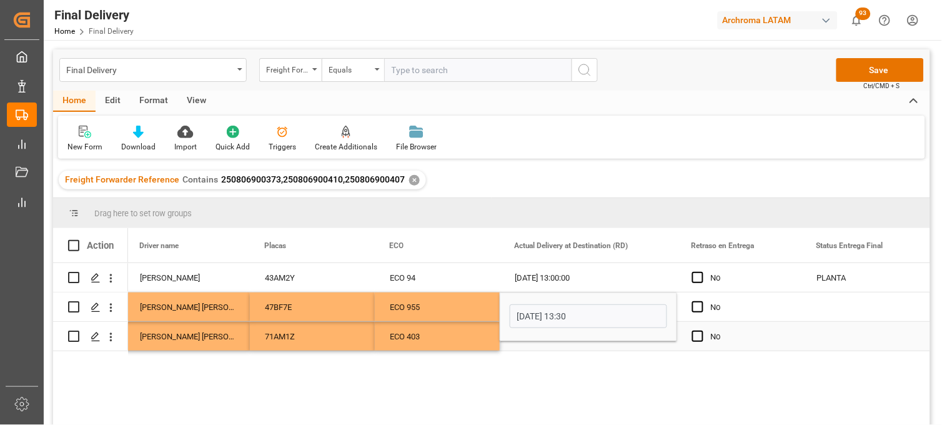
click at [539, 347] on div "Press SPACE to select this row." at bounding box center [588, 336] width 177 height 29
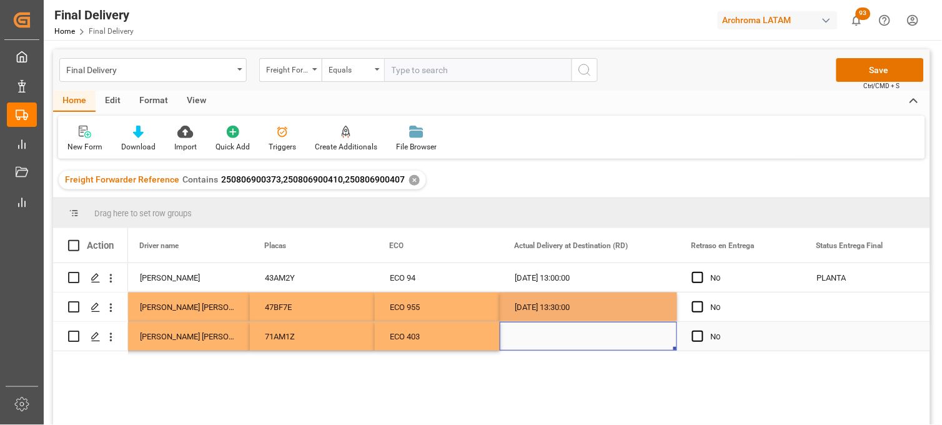
click at [521, 337] on div "Press SPACE to select this row." at bounding box center [588, 336] width 177 height 29
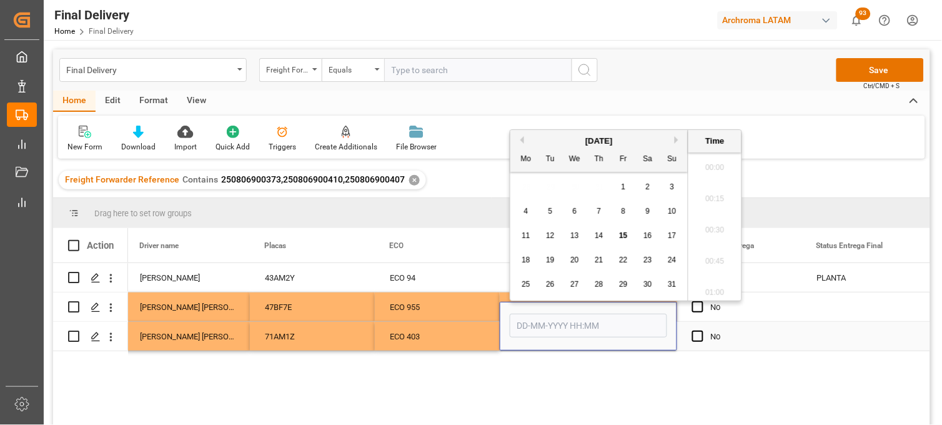
scroll to position [2535, 0]
click at [577, 211] on div "6" at bounding box center [575, 211] width 16 height 15
click at [714, 256] on li "13:15" at bounding box center [715, 261] width 53 height 31
type input "06-08-2025 13:15"
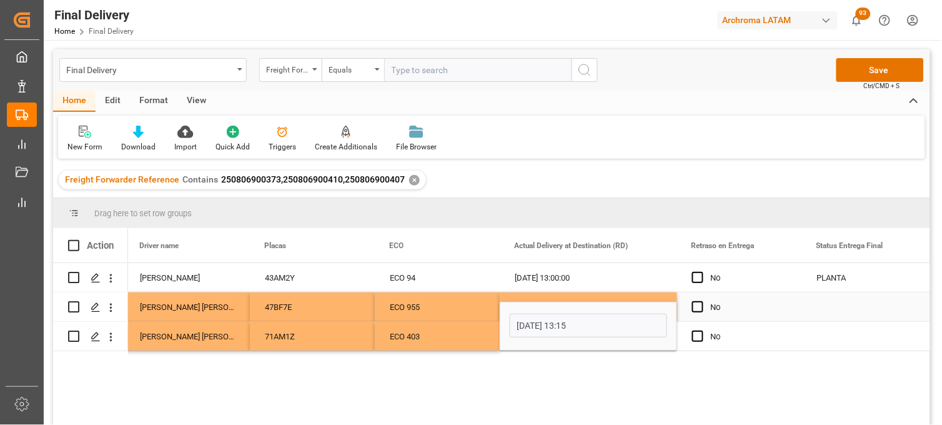
click at [840, 307] on div "Press SPACE to select this row." at bounding box center [864, 306] width 125 height 29
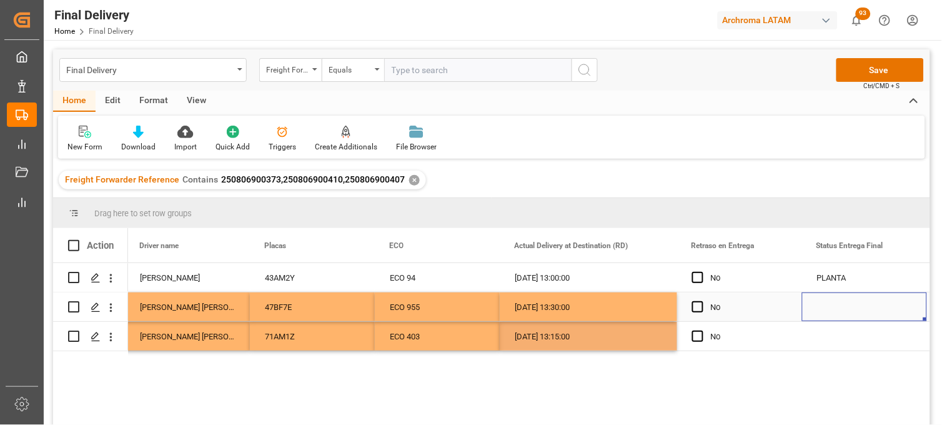
click at [840, 307] on div "Press SPACE to select this row." at bounding box center [864, 306] width 125 height 29
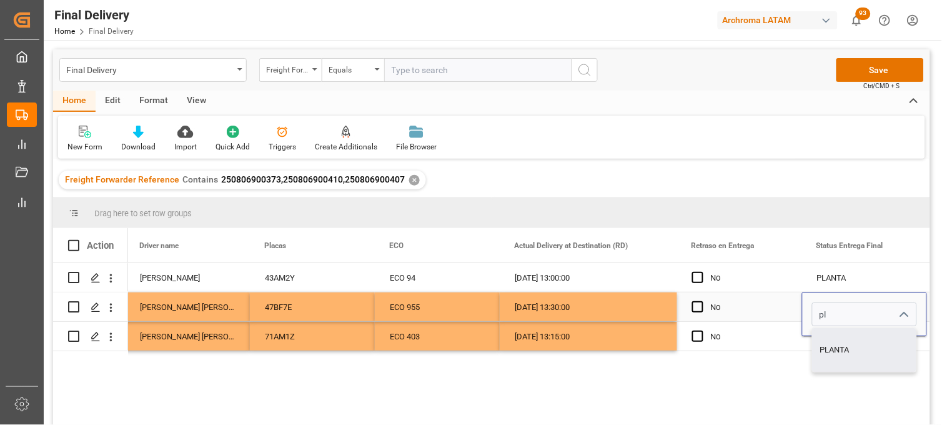
click at [832, 344] on div "PLANTA" at bounding box center [865, 350] width 104 height 44
type input "PLANTA"
click at [832, 341] on div "Press SPACE to select this row." at bounding box center [864, 336] width 125 height 29
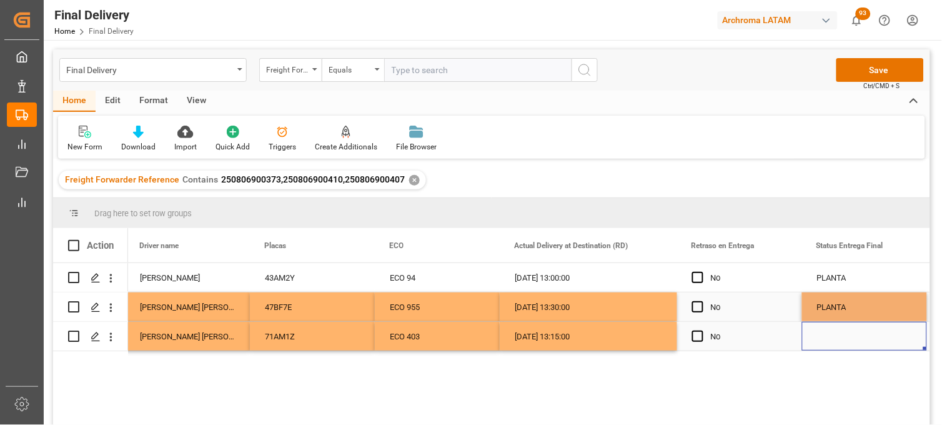
click at [832, 337] on div "Press SPACE to select this row." at bounding box center [864, 336] width 125 height 29
click at [832, 337] on input "Press SPACE to select this row." at bounding box center [864, 329] width 105 height 24
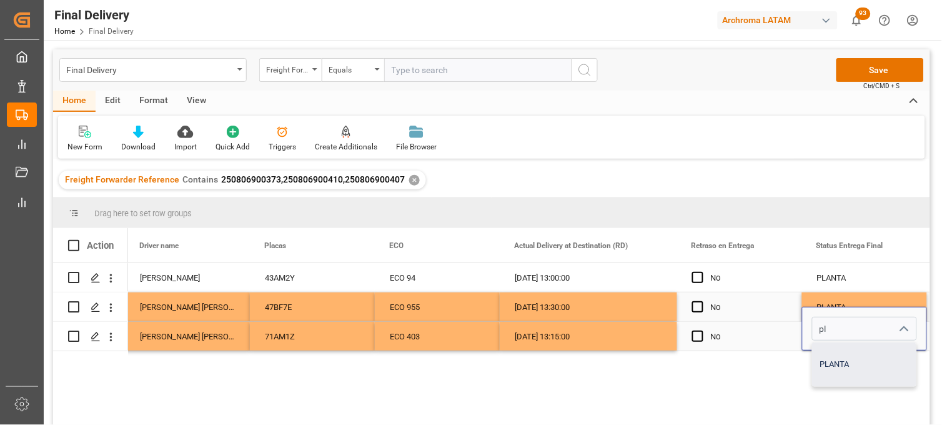
click at [834, 359] on div "PLANTA" at bounding box center [865, 364] width 104 height 44
type input "PLANTA"
click at [581, 314] on div "[DATE] 13:30:00" at bounding box center [588, 306] width 177 height 29
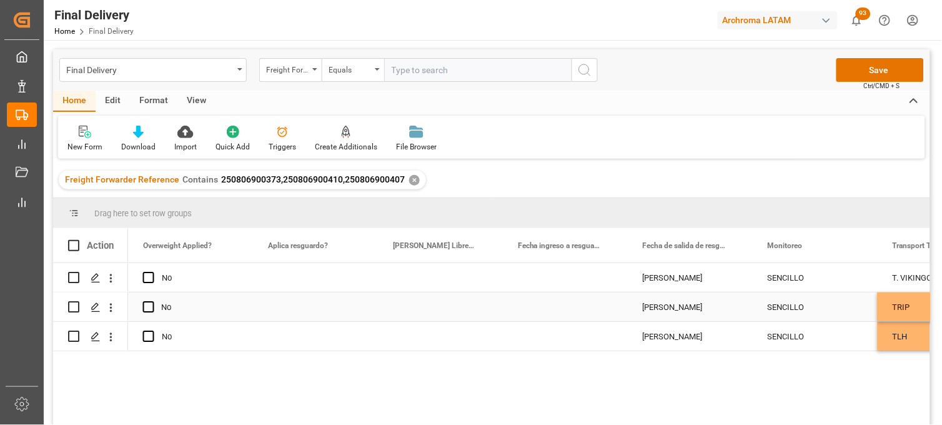
scroll to position [0, 2500]
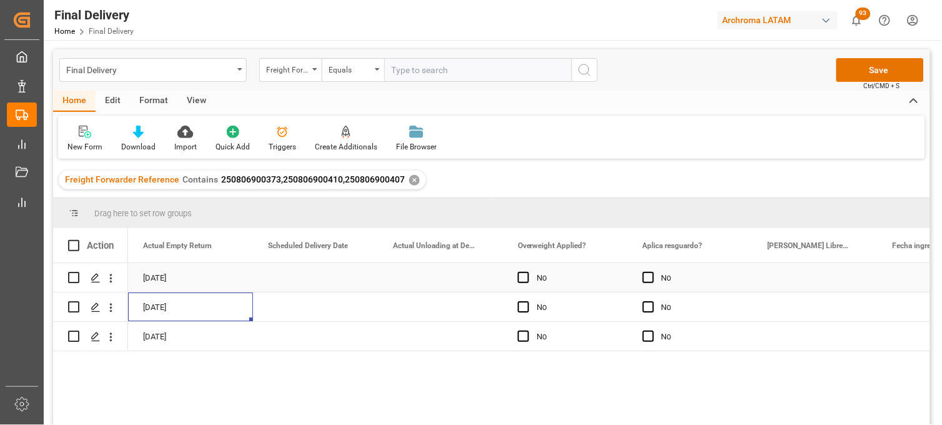
click at [426, 277] on div "Press SPACE to select this row." at bounding box center [440, 277] width 125 height 29
click at [421, 278] on div "Press SPACE to select this row." at bounding box center [440, 277] width 125 height 29
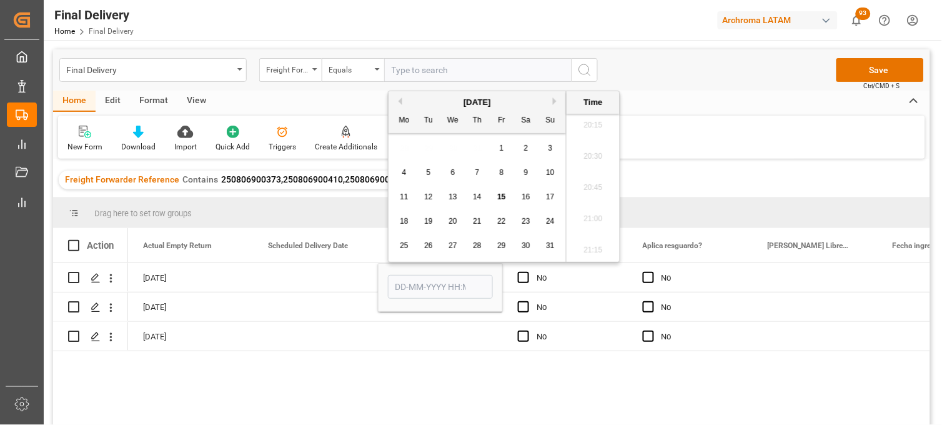
click at [452, 173] on span "6" at bounding box center [453, 172] width 4 height 9
click at [592, 221] on li "10:00" at bounding box center [593, 232] width 53 height 31
type input "06-08-2025 10:00"
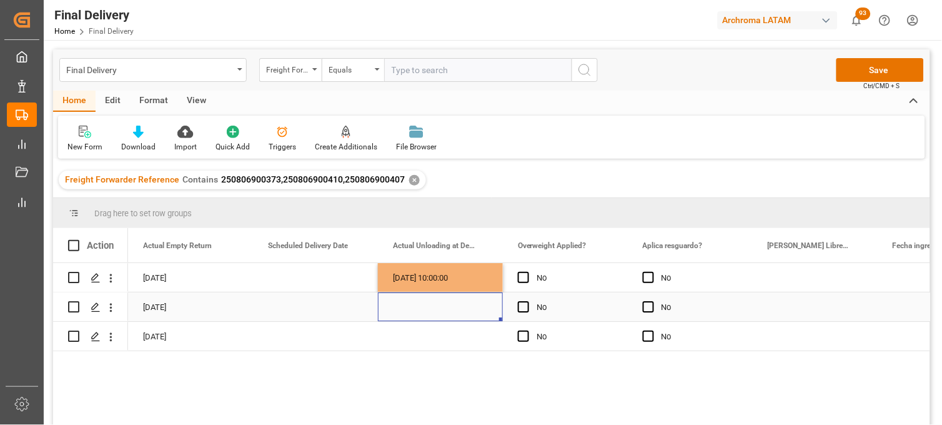
click at [416, 315] on div "Press SPACE to select this row." at bounding box center [440, 306] width 125 height 29
click at [411, 307] on div "Press SPACE to select this row." at bounding box center [440, 306] width 125 height 29
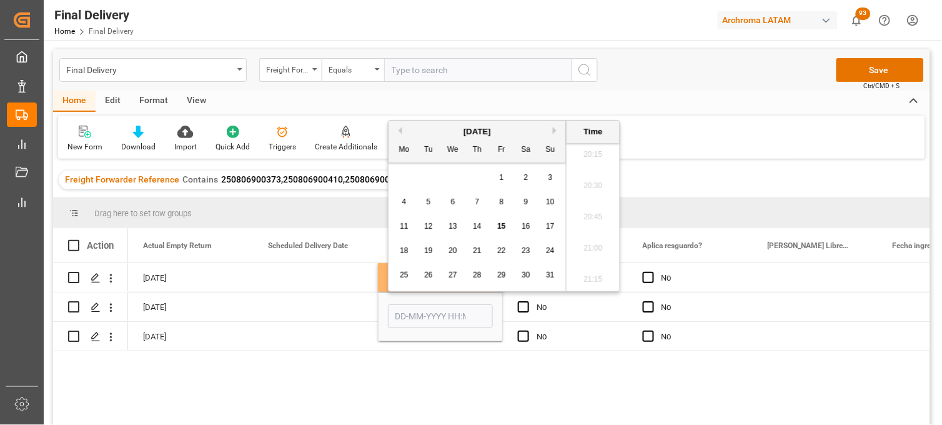
click at [451, 203] on span "6" at bounding box center [453, 201] width 4 height 9
click at [588, 279] on li "10:45" at bounding box center [593, 286] width 53 height 31
type input "06-08-2025 10:45"
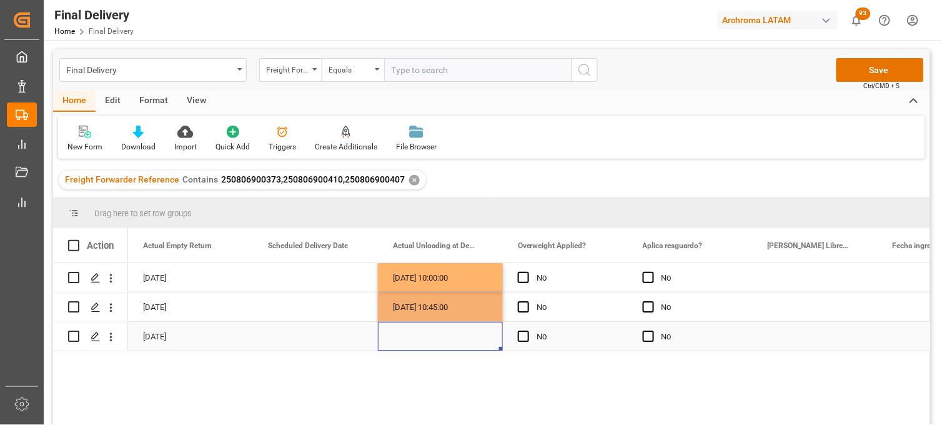
click at [416, 346] on div "Press SPACE to select this row." at bounding box center [440, 336] width 125 height 29
click at [406, 333] on div "Press SPACE to select this row." at bounding box center [440, 336] width 125 height 29
click at [405, 336] on div "Press SPACE to select this row." at bounding box center [440, 336] width 125 height 29
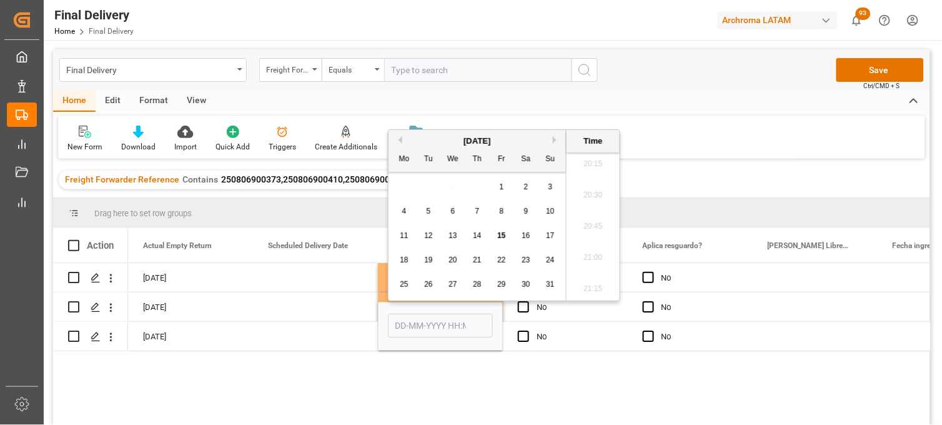
click at [454, 215] on span "6" at bounding box center [453, 211] width 4 height 9
click at [591, 197] on li "10:30" at bounding box center [593, 195] width 53 height 31
type input "06-08-2025 10:30"
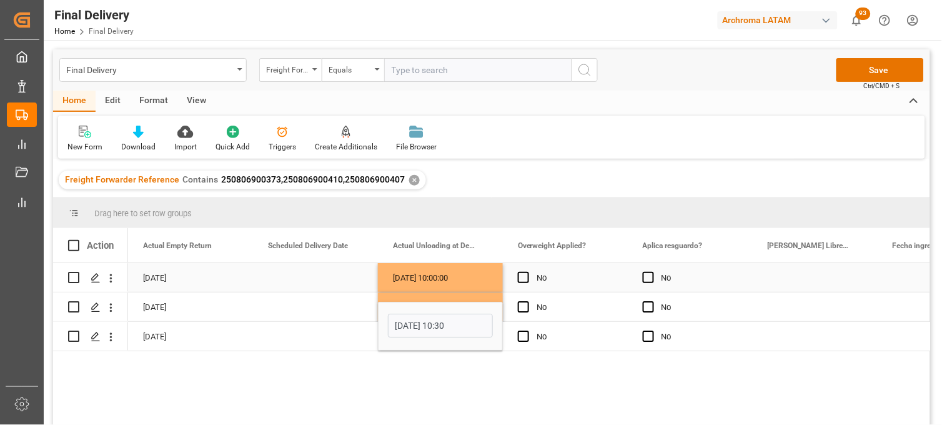
click at [419, 276] on div "06-08-2025 10:00:00" at bounding box center [440, 277] width 125 height 29
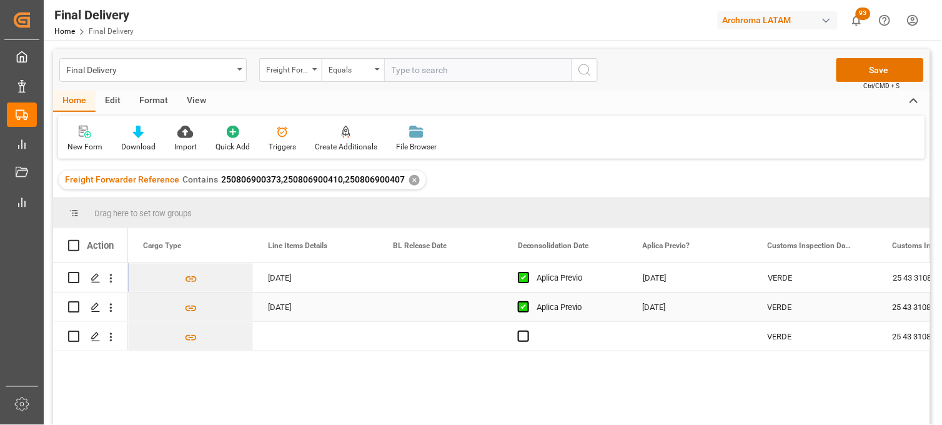
scroll to position [0, 625]
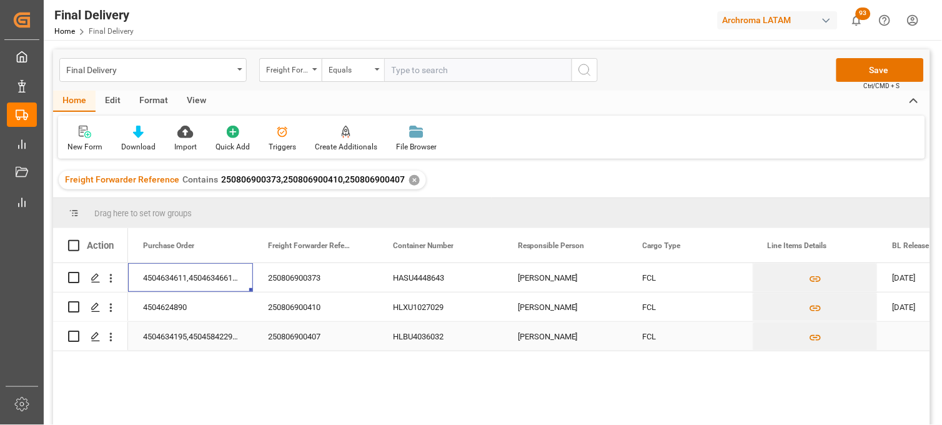
click at [421, 332] on div "HLBU4036032" at bounding box center [440, 336] width 125 height 29
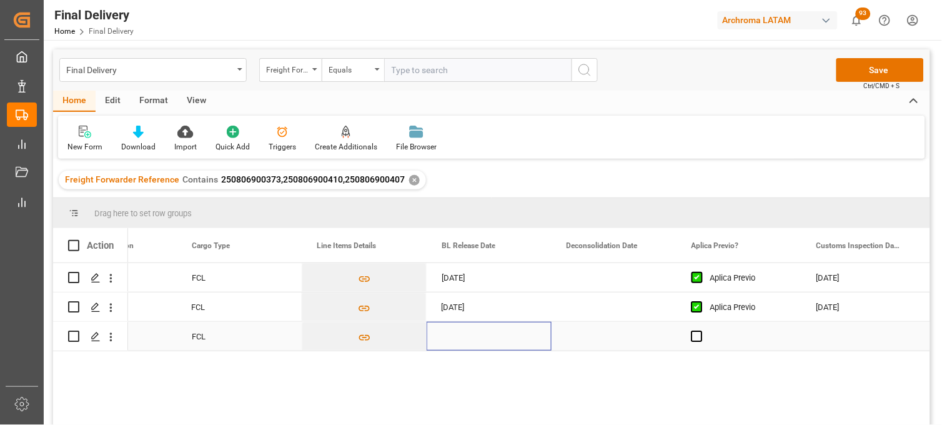
click at [465, 338] on div "Press SPACE to select this row." at bounding box center [489, 336] width 125 height 29
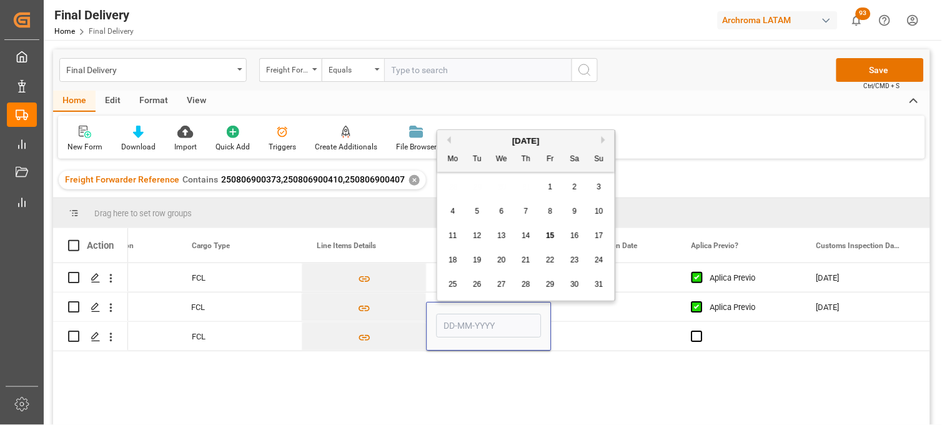
click at [448, 140] on button "Previous Month" at bounding box center [447, 139] width 7 height 7
click at [525, 286] on span "31" at bounding box center [526, 284] width 8 height 9
type input "31-07-2025"
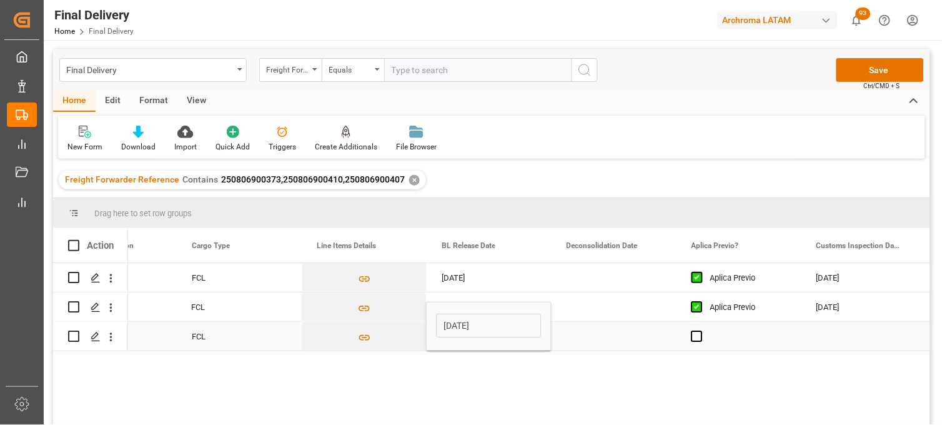
click at [586, 339] on div "Press SPACE to select this row." at bounding box center [614, 336] width 125 height 29
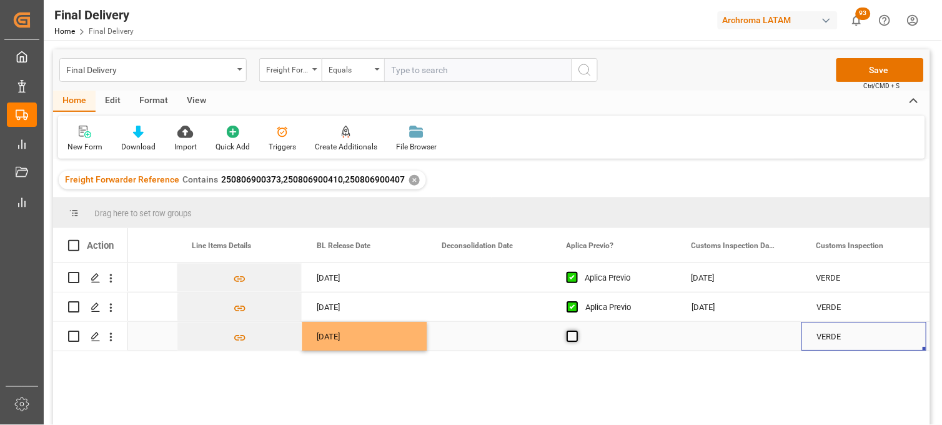
click at [571, 336] on span "Press SPACE to select this row." at bounding box center [572, 336] width 11 height 11
click at [576, 331] on input "Press SPACE to select this row." at bounding box center [576, 331] width 0 height 0
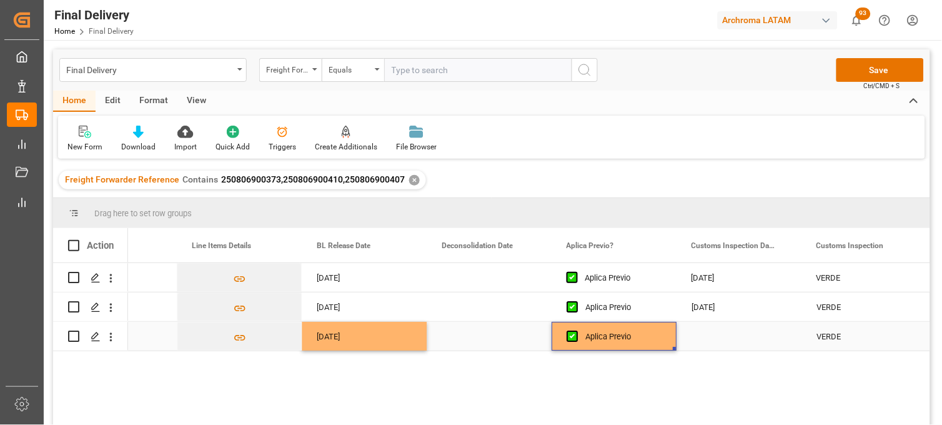
click at [707, 334] on div "Press SPACE to select this row." at bounding box center [739, 336] width 125 height 29
click at [716, 334] on div "Press SPACE to select this row." at bounding box center [739, 336] width 125 height 29
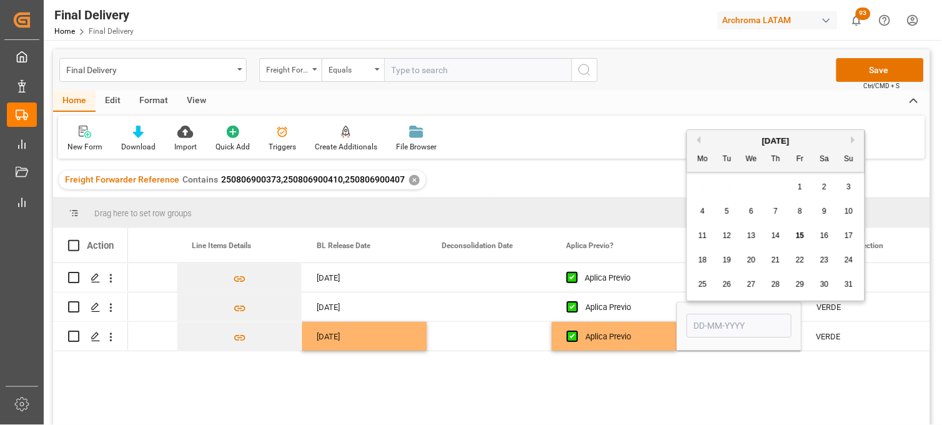
click at [704, 215] on span "4" at bounding box center [703, 211] width 4 height 9
type input "04-08-2025"
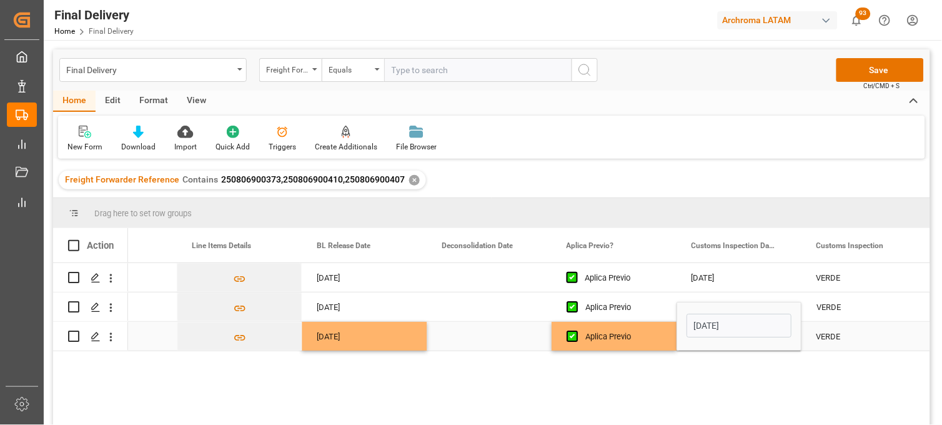
click at [600, 332] on div "Aplica Previo" at bounding box center [624, 336] width 76 height 29
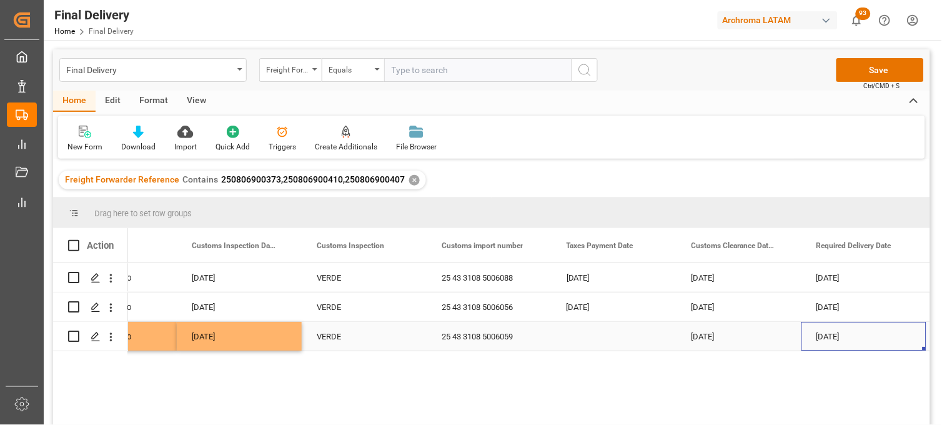
scroll to position [0, 1326]
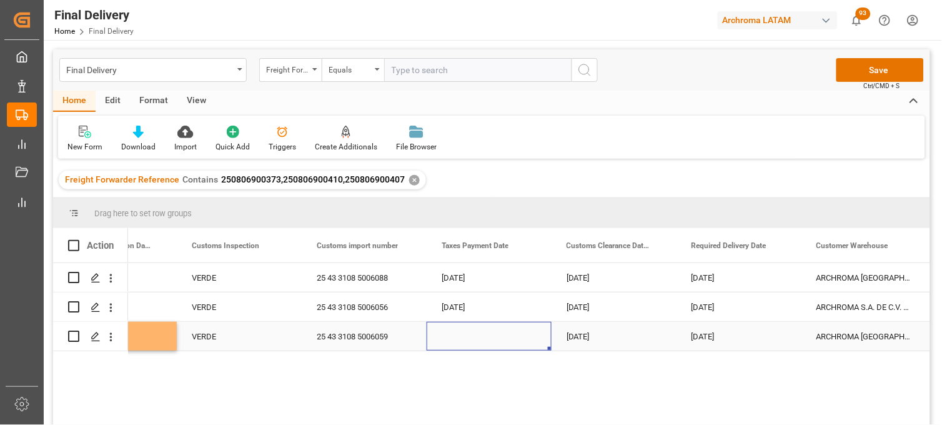
click at [458, 332] on div "Press SPACE to select this row." at bounding box center [489, 336] width 125 height 29
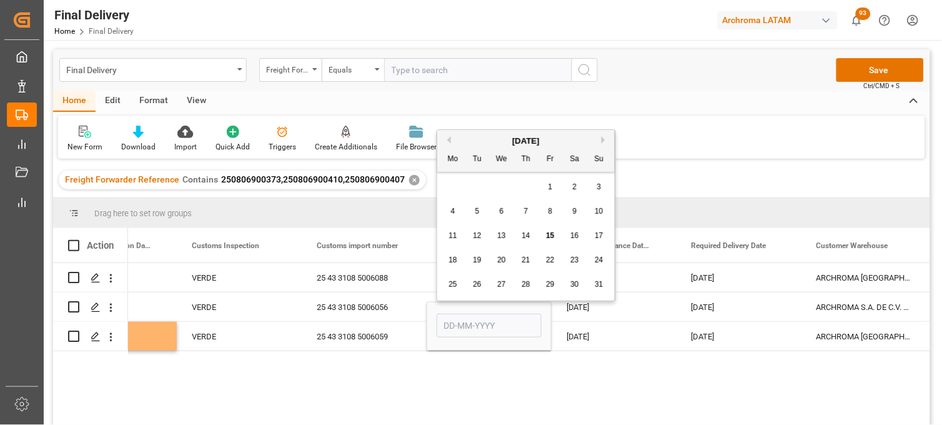
click at [453, 214] on span "4" at bounding box center [453, 211] width 4 height 9
type input "04-08-2025"
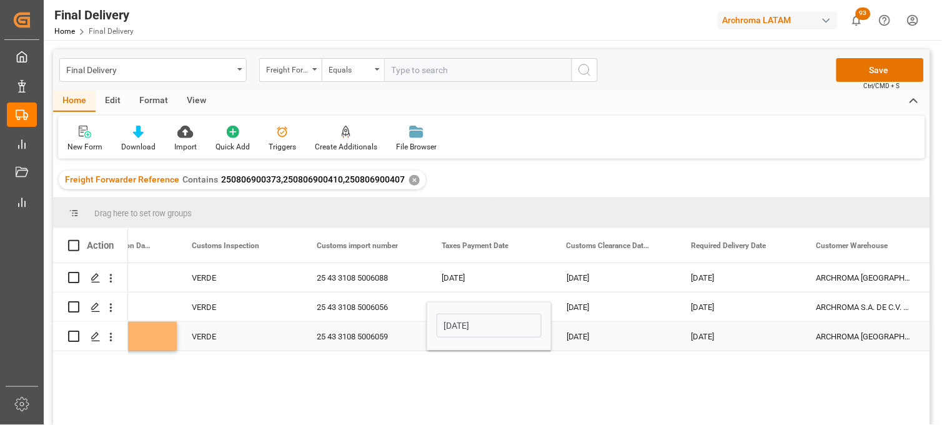
click at [591, 333] on div "05-08-2025" at bounding box center [614, 336] width 125 height 29
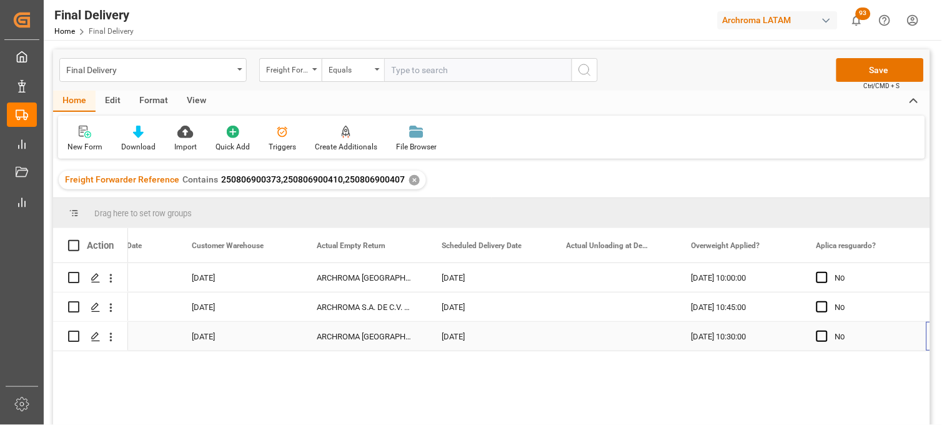
scroll to position [0, 1951]
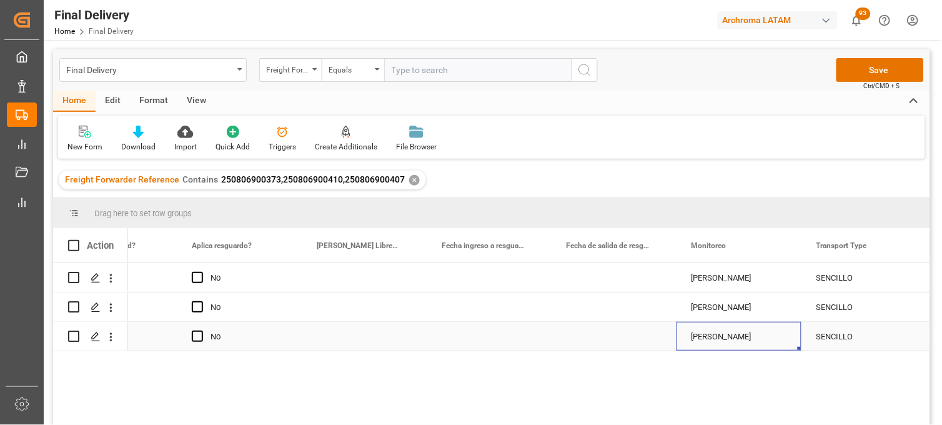
click at [722, 338] on div "Adrian Monroy" at bounding box center [739, 336] width 95 height 29
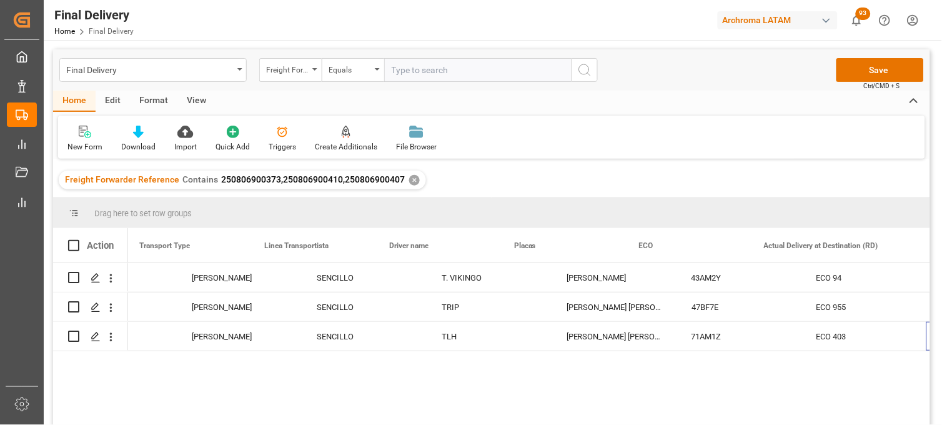
scroll to position [0, 3253]
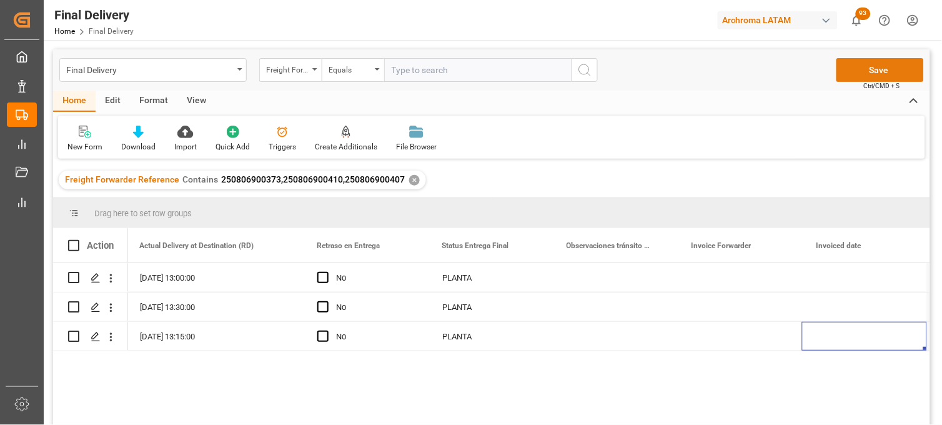
click at [851, 72] on button "Save" at bounding box center [880, 70] width 87 height 24
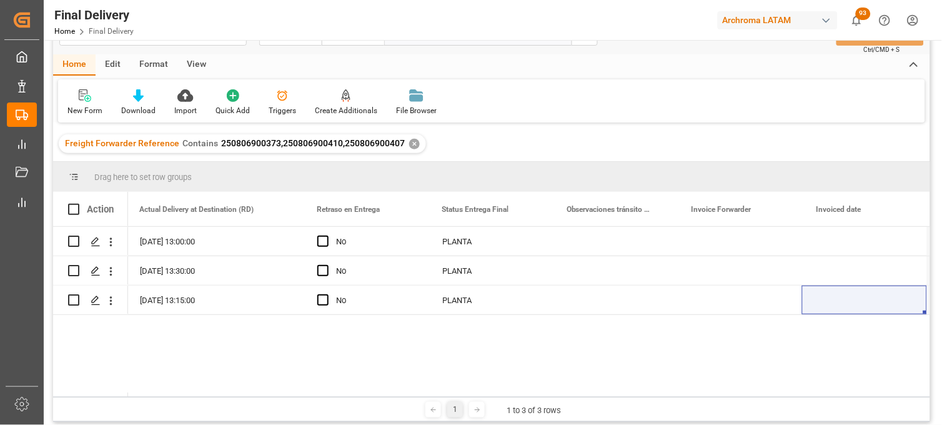
scroll to position [69, 0]
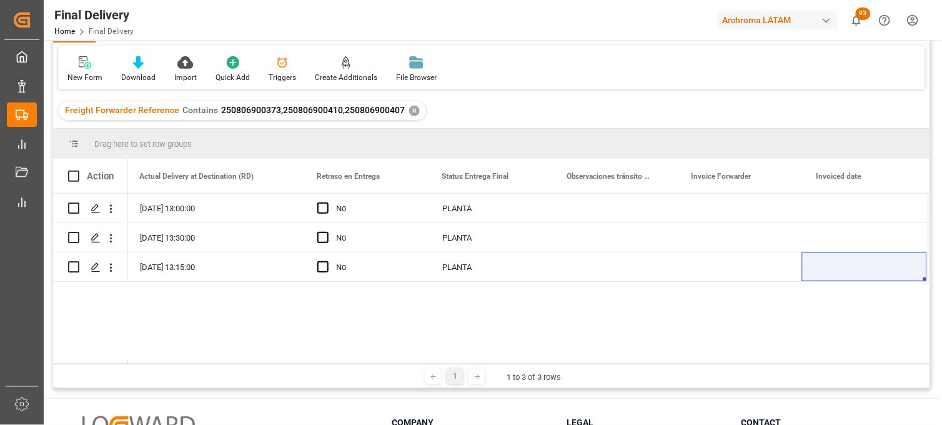
drag, startPoint x: 252, startPoint y: 363, endPoint x: 84, endPoint y: 362, distance: 168.1
click at [84, 362] on div "Drag here to set row groups Drag here to set column labels Action ECO Actual De…" at bounding box center [491, 259] width 877 height 260
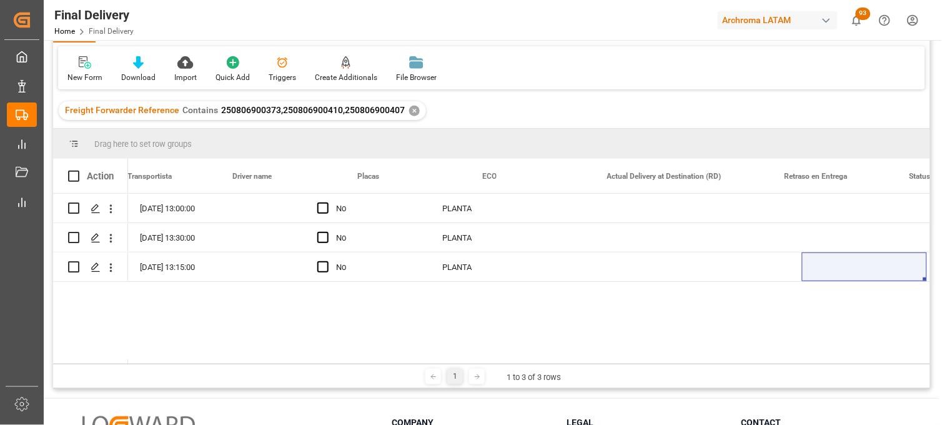
scroll to position [0, 0]
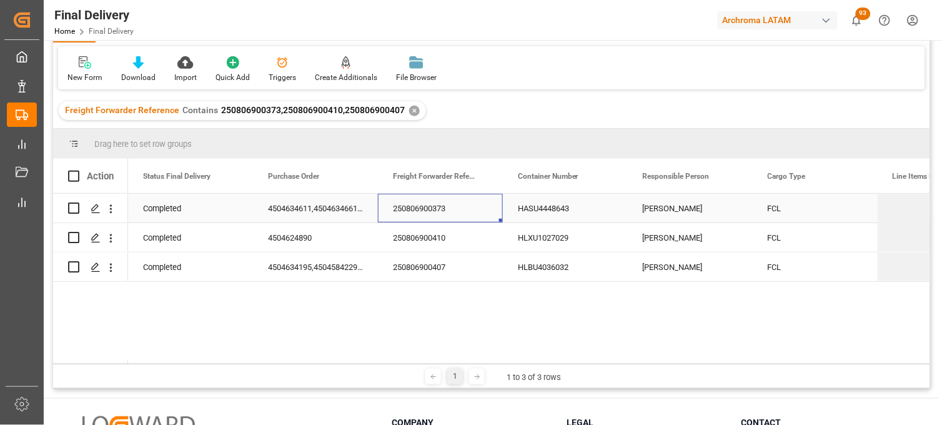
click at [422, 209] on div "250806900373" at bounding box center [440, 208] width 125 height 29
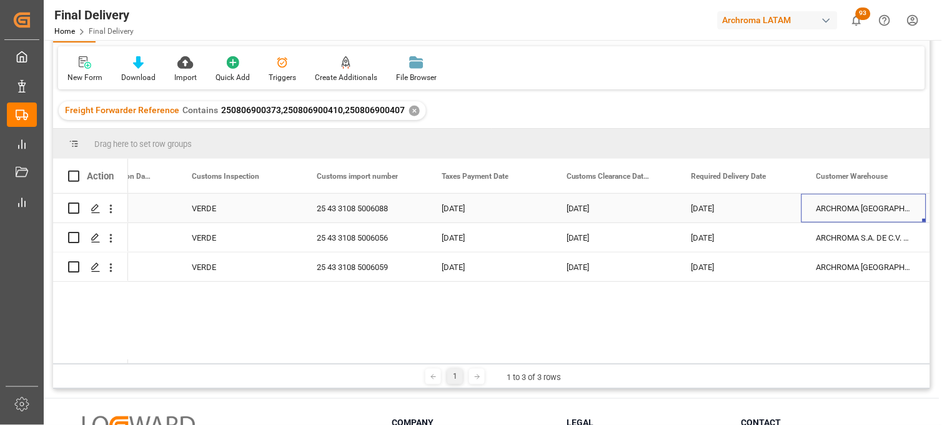
scroll to position [0, 1451]
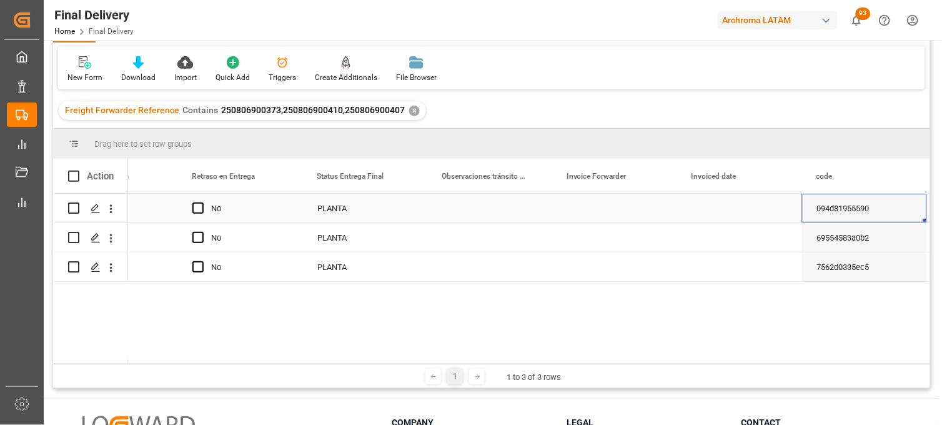
click at [592, 204] on div "Press SPACE to select this row." at bounding box center [614, 208] width 125 height 29
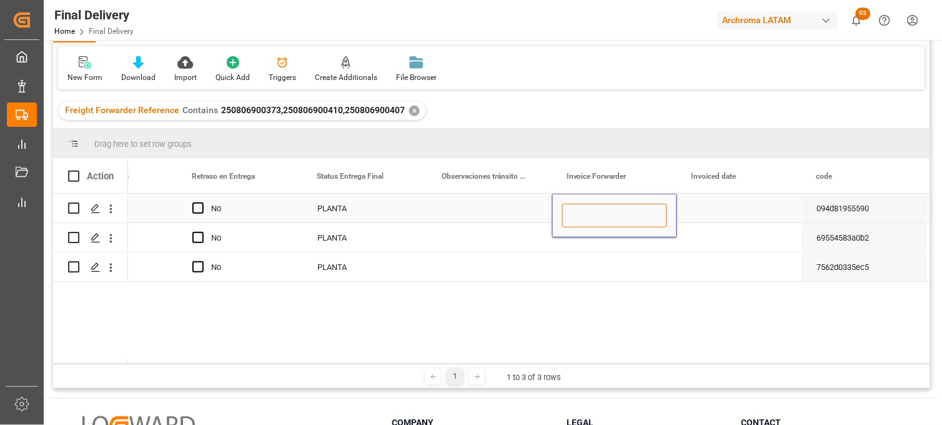
click at [585, 210] on input "Press SPACE to select this row." at bounding box center [614, 216] width 105 height 24
paste input "LM451800"
paste input "LM451801"
type input "LM451800,LM451801"
click at [592, 244] on div "Press SPACE to select this row." at bounding box center [614, 237] width 125 height 29
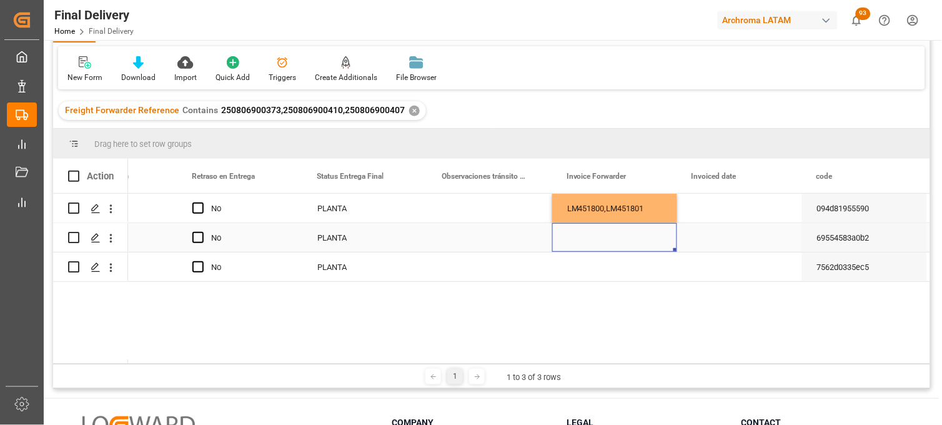
click at [589, 239] on div "Press SPACE to select this row." at bounding box center [614, 237] width 125 height 29
click at [589, 239] on input "Press SPACE to select this row." at bounding box center [614, 245] width 105 height 24
type input "LM451783"
click at [586, 271] on div "Press SPACE to select this row." at bounding box center [614, 266] width 125 height 29
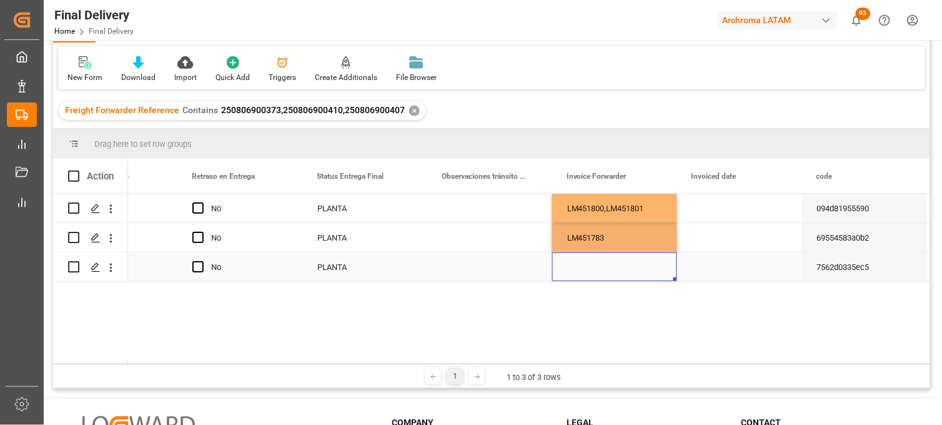
click at [584, 269] on div "Press SPACE to select this row." at bounding box center [614, 266] width 125 height 29
type input "LM452066,"
click at [714, 267] on div "Press SPACE to select this row." at bounding box center [739, 266] width 125 height 29
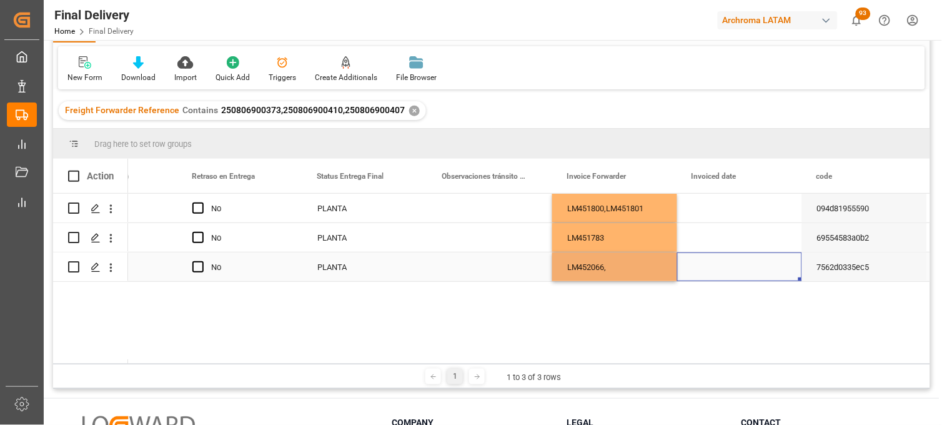
click at [714, 267] on div "Press SPACE to select this row." at bounding box center [739, 266] width 125 height 29
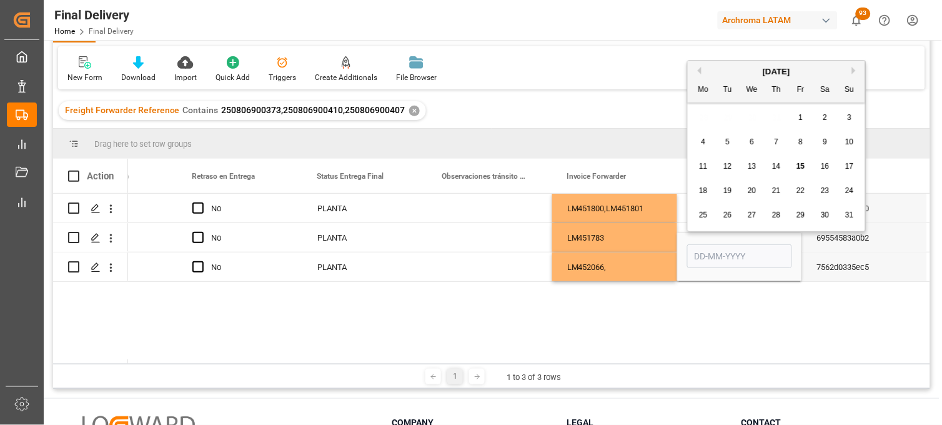
click at [701, 166] on span "11" at bounding box center [703, 166] width 8 height 9
type input "11-08-2025"
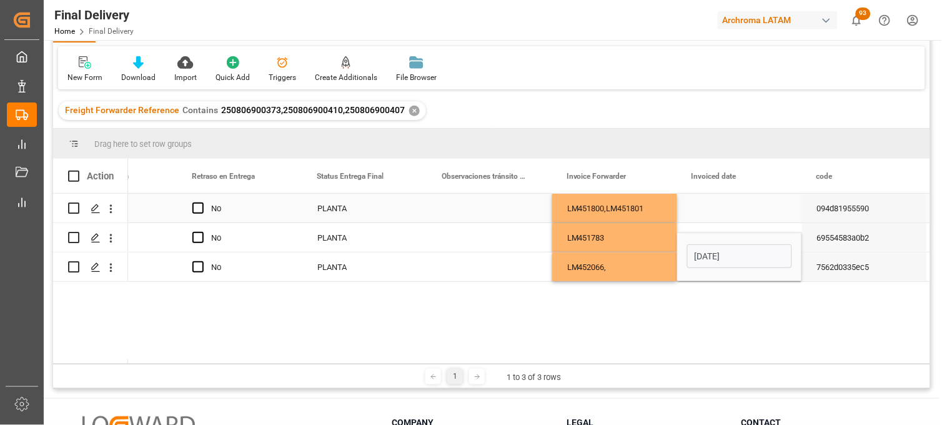
click at [703, 207] on div "Press SPACE to select this row." at bounding box center [739, 208] width 125 height 29
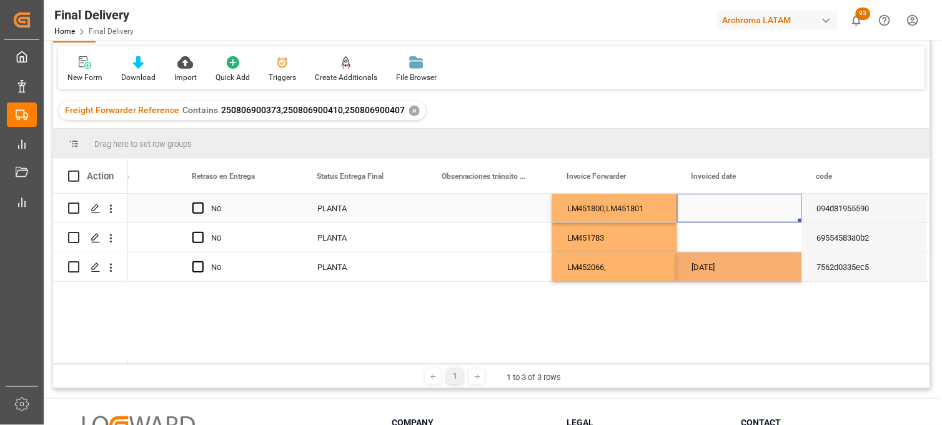
click at [703, 207] on div "Press SPACE to select this row." at bounding box center [739, 208] width 125 height 29
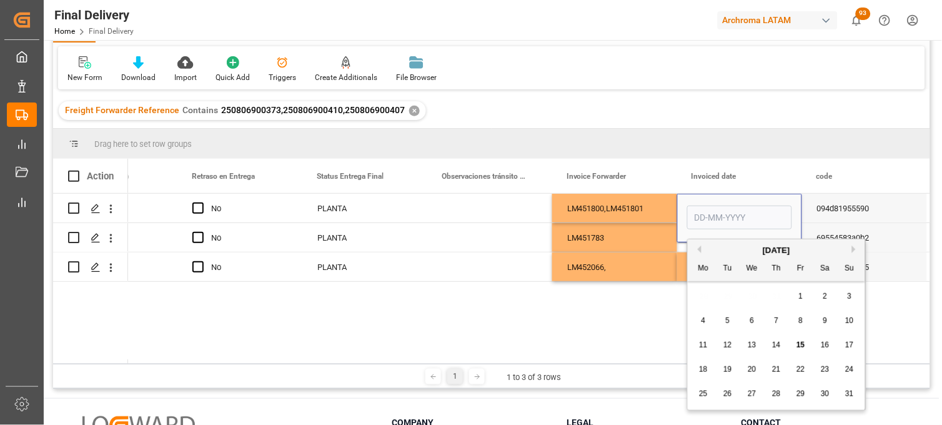
click at [704, 342] on span "11" at bounding box center [703, 345] width 8 height 9
type input "11-08-2025"
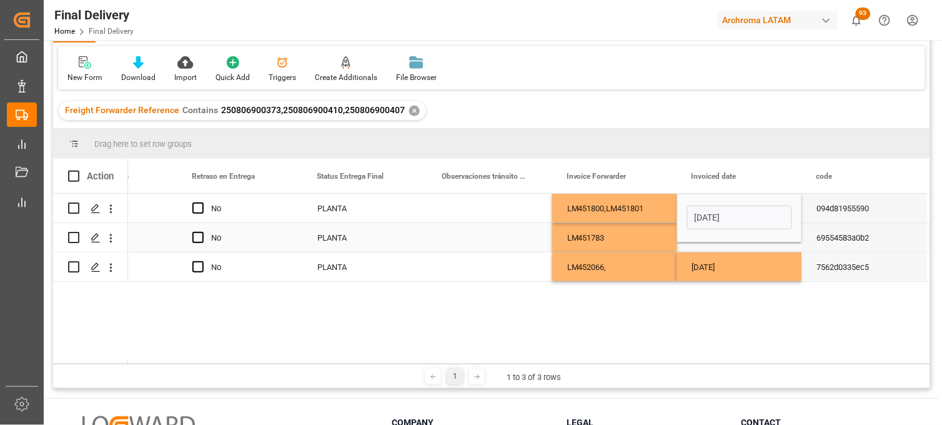
click at [638, 227] on div "LM451783" at bounding box center [614, 237] width 125 height 29
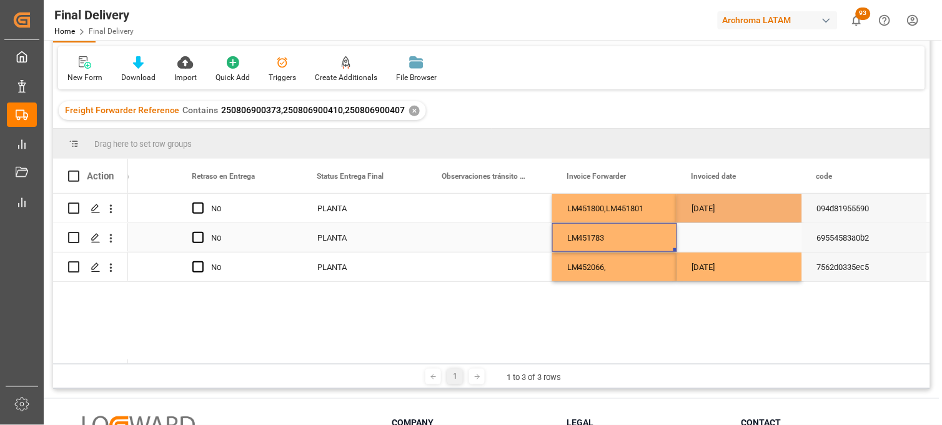
click at [713, 235] on div "Press SPACE to select this row." at bounding box center [739, 237] width 125 height 29
click at [713, 236] on div "Press SPACE to select this row." at bounding box center [739, 237] width 125 height 29
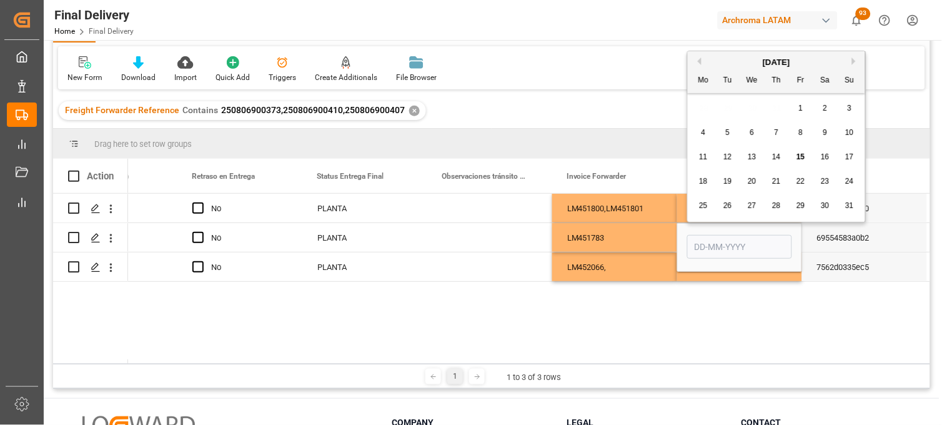
click at [699, 156] on span "11" at bounding box center [703, 156] width 8 height 9
type input "11-08-2025"
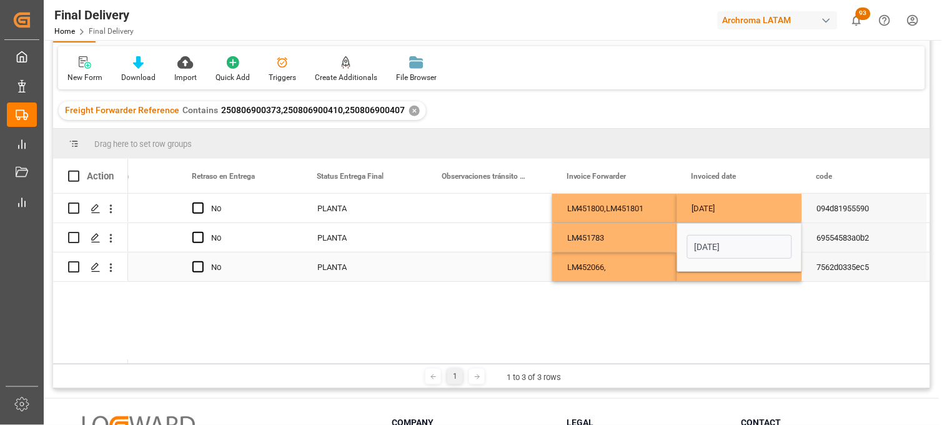
click at [631, 266] on div "LM452066," at bounding box center [614, 266] width 125 height 29
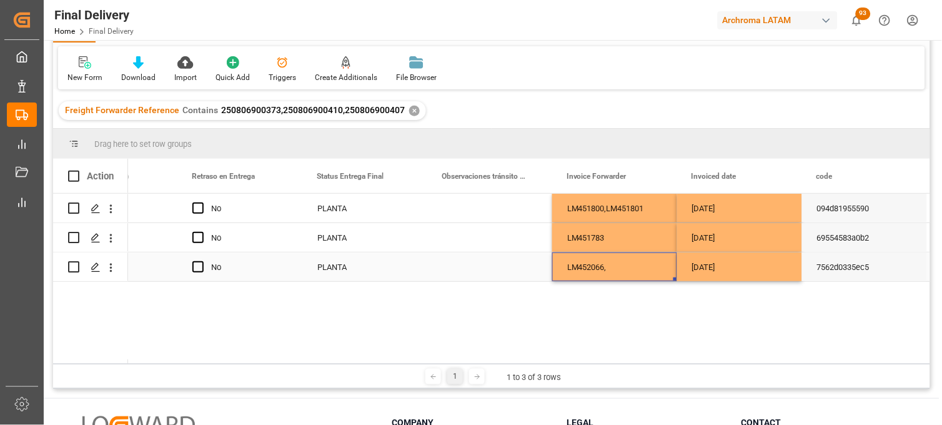
click at [614, 266] on div "LM452066," at bounding box center [614, 266] width 125 height 29
click at [620, 267] on input "LM452066," at bounding box center [614, 259] width 105 height 24
paste input "LM452065"
type input "LM452066,LM452065"
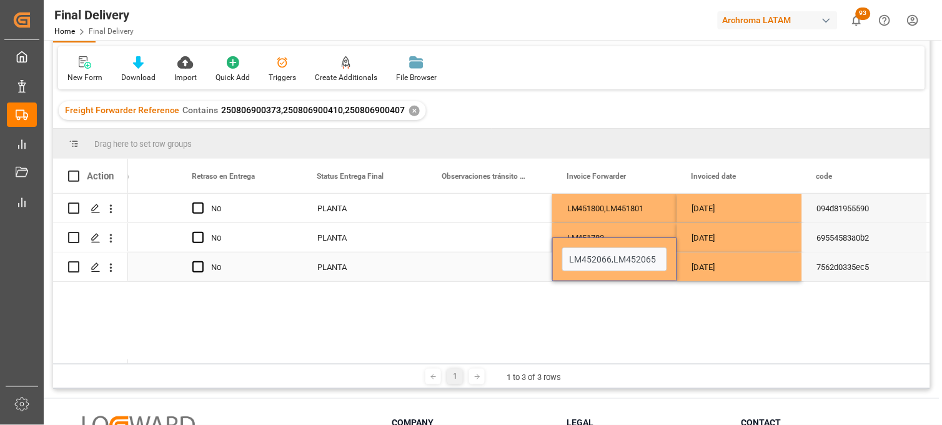
click at [701, 267] on div "11-08-2025" at bounding box center [739, 266] width 125 height 29
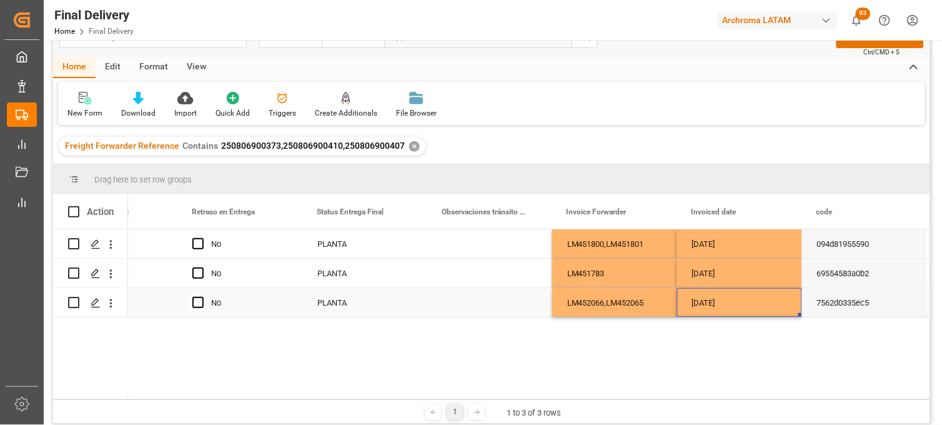
scroll to position [0, 0]
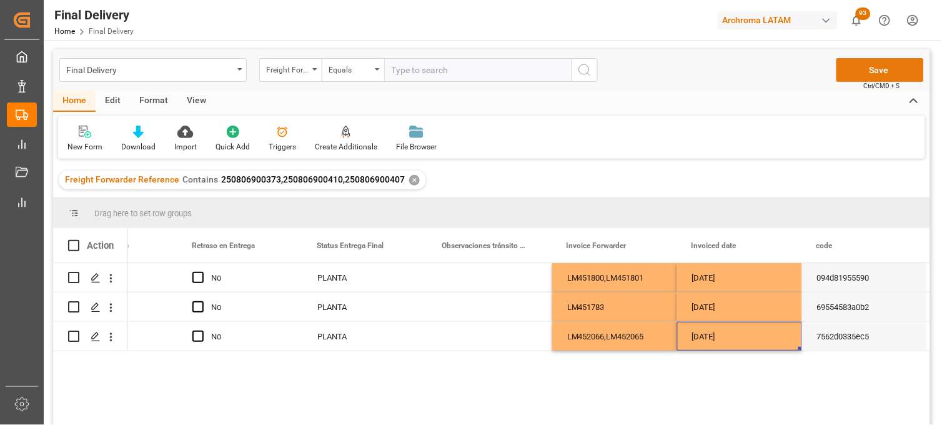
click at [854, 64] on button "Save" at bounding box center [880, 70] width 87 height 24
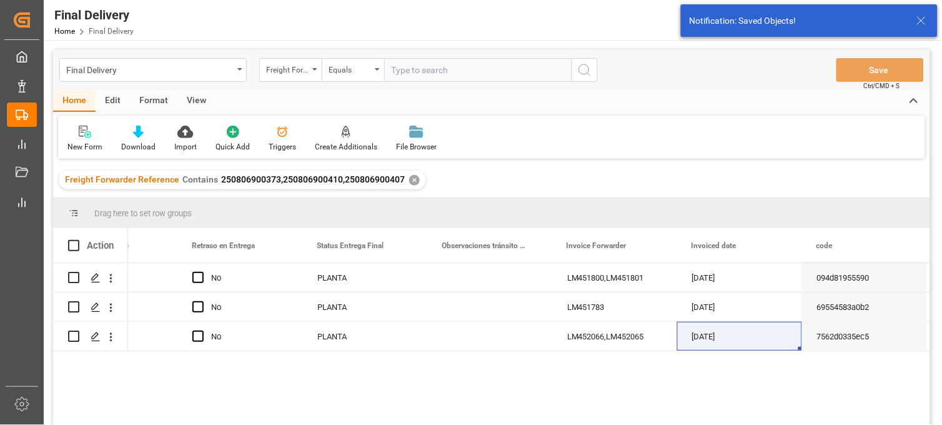
click at [73, 245] on span at bounding box center [73, 245] width 11 height 11
click at [77, 240] on input "checkbox" at bounding box center [77, 240] width 0 height 0
checkbox input "true"
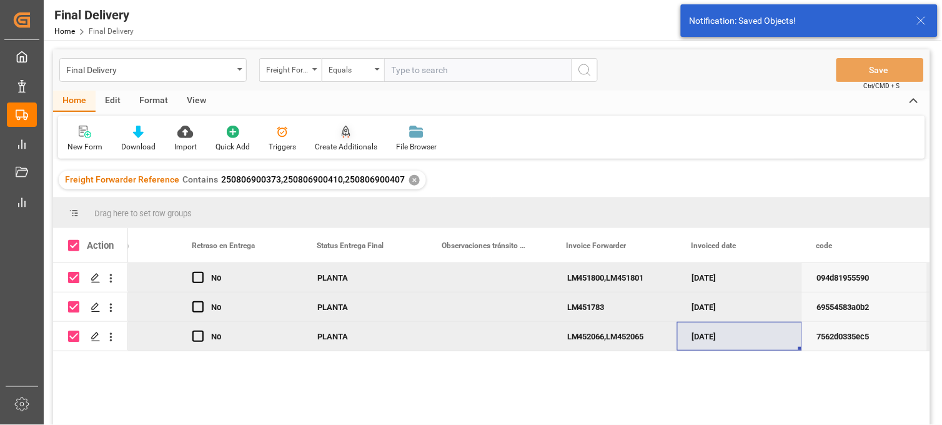
click at [337, 144] on div "Create Additionals" at bounding box center [346, 146] width 62 height 11
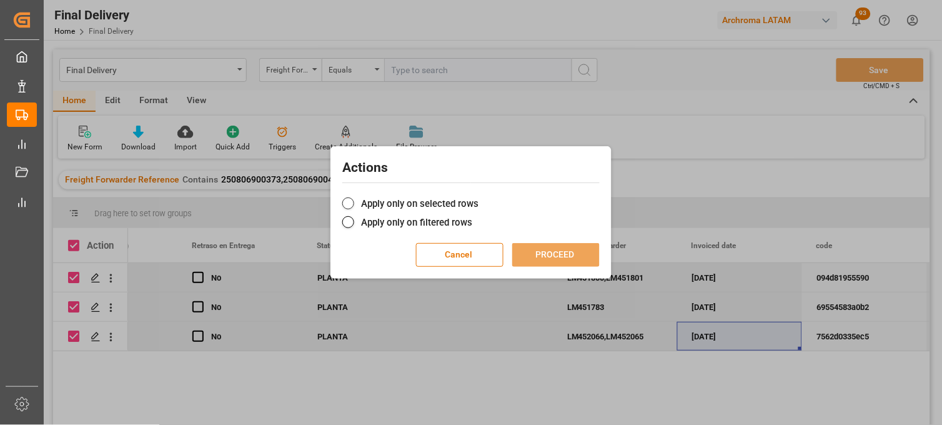
click at [364, 204] on label "Apply only on selected rows" at bounding box center [470, 203] width 257 height 15
click at [479, 197] on input "Apply only on selected rows" at bounding box center [479, 197] width 0 height 0
click at [536, 251] on button "PROCEED" at bounding box center [555, 255] width 87 height 24
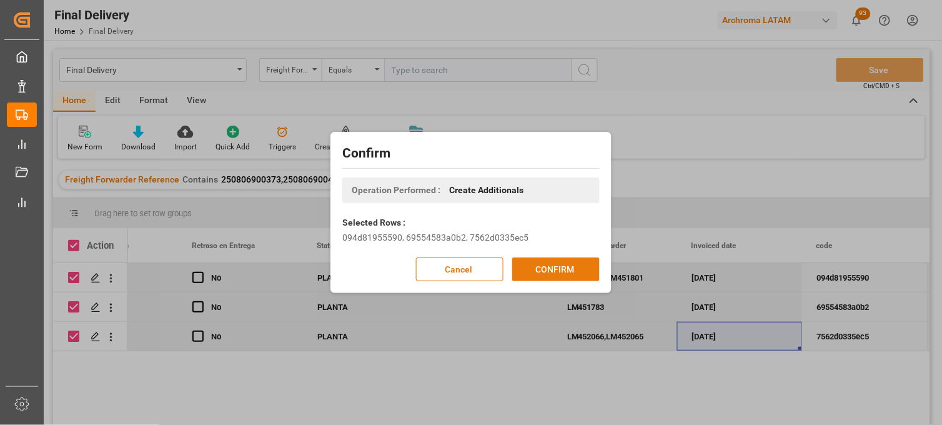
click at [536, 269] on button "CONFIRM" at bounding box center [555, 269] width 87 height 24
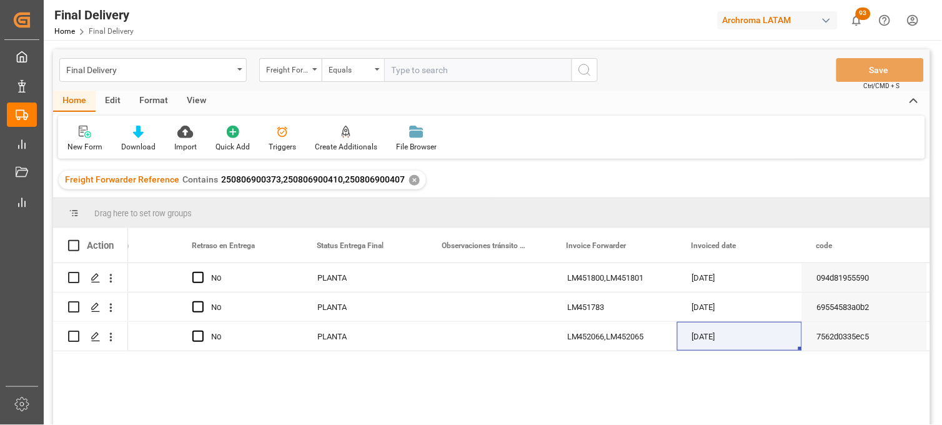
click at [410, 179] on div "✕" at bounding box center [414, 180] width 11 height 11
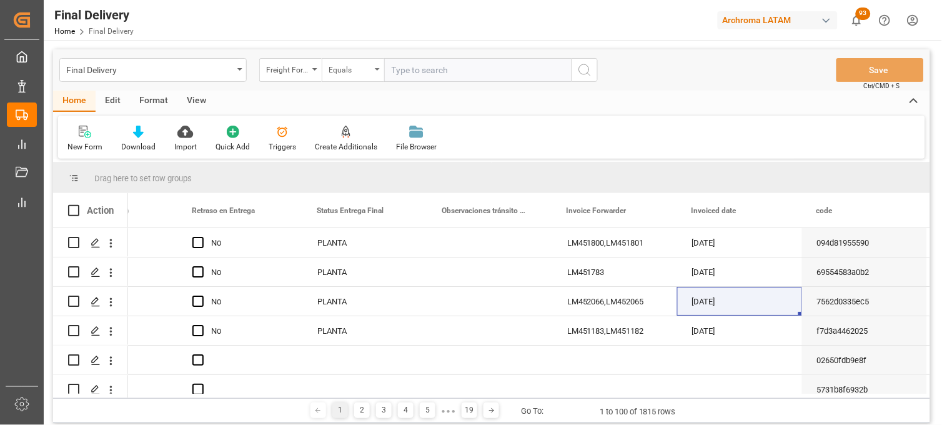
click at [377, 71] on div "Equals" at bounding box center [353, 70] width 62 height 24
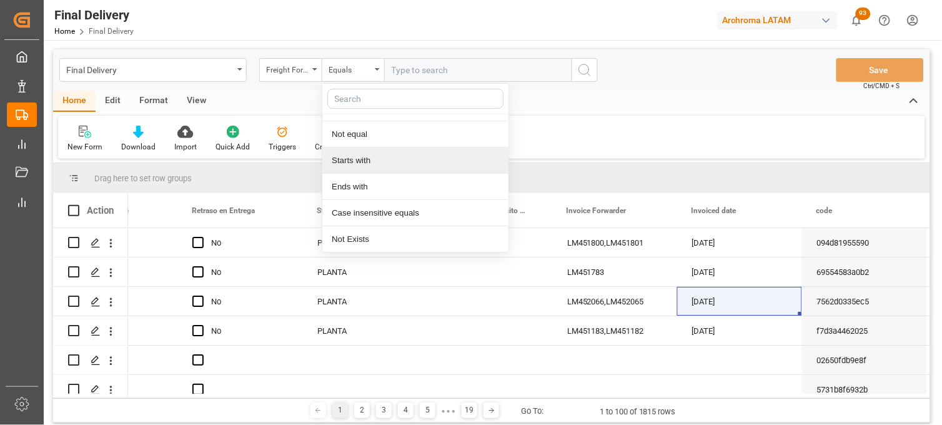
scroll to position [69, 0]
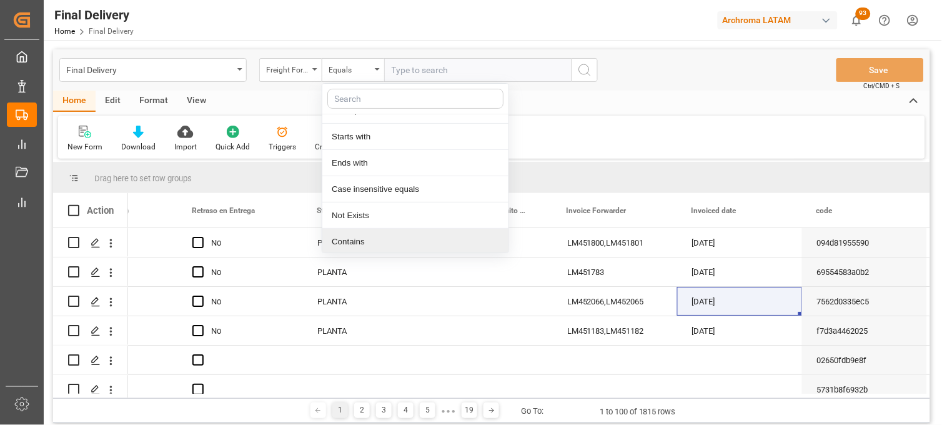
click at [362, 242] on div "Contains" at bounding box center [415, 242] width 186 height 26
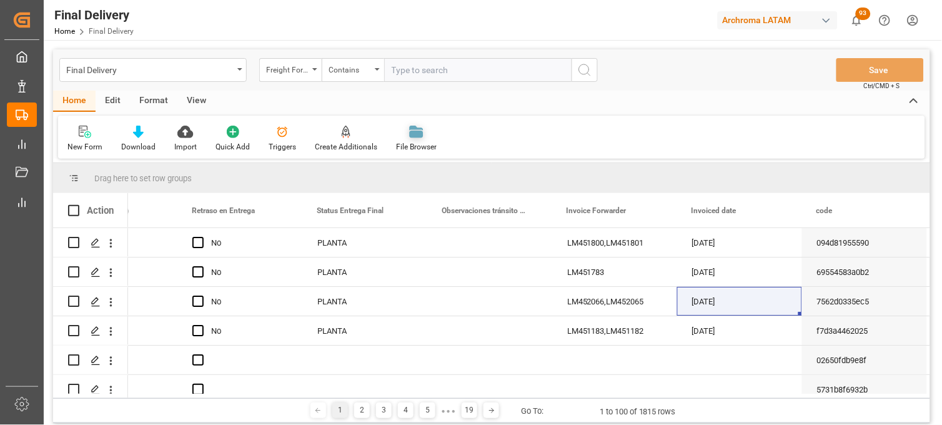
paste input "250806900065"
paste input "250806900440"
type input "250806900065,250806900440"
click at [586, 76] on icon "search button" at bounding box center [584, 69] width 15 height 15
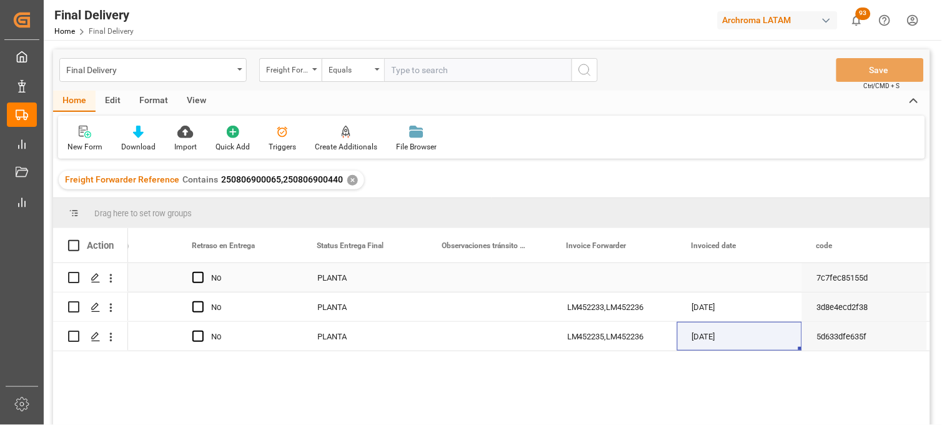
click at [342, 279] on div "PLANTA" at bounding box center [364, 278] width 95 height 29
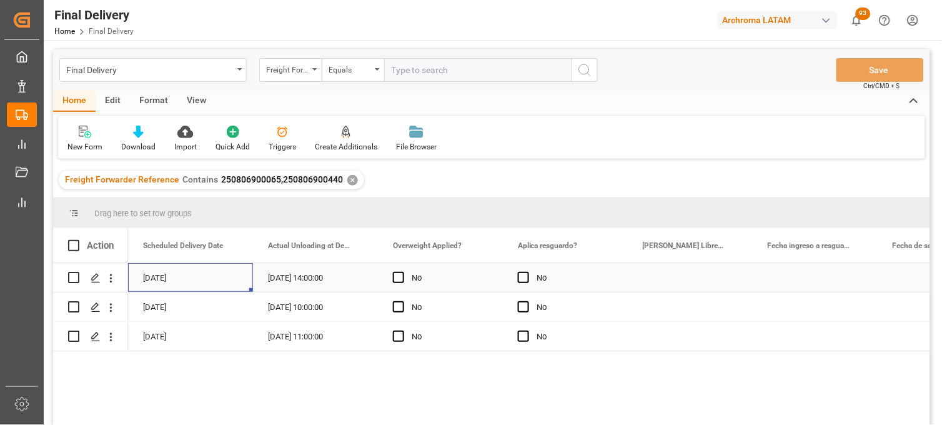
scroll to position [0, 2125]
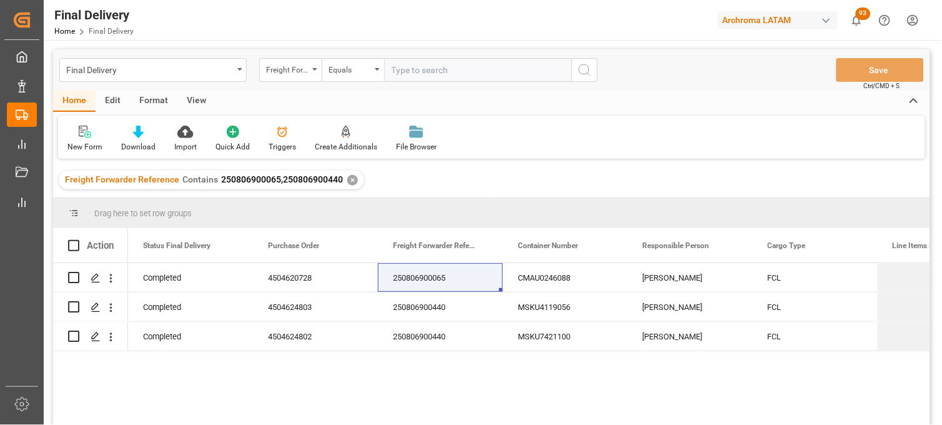
click at [347, 179] on div "✕" at bounding box center [352, 180] width 11 height 11
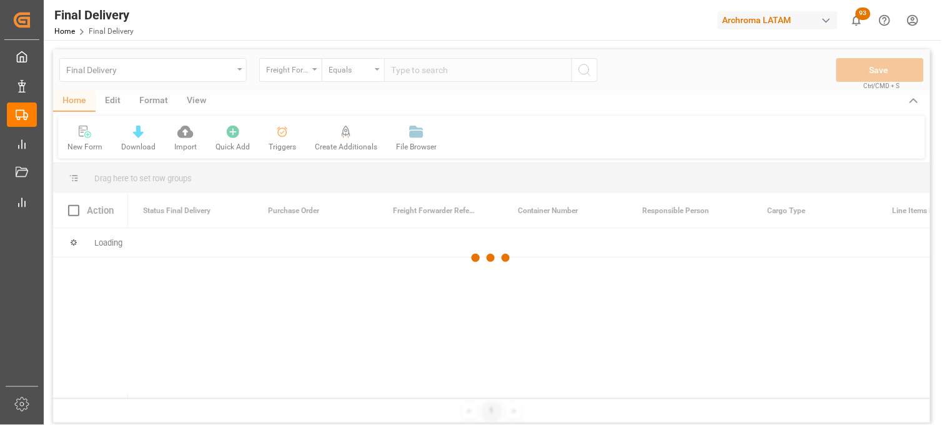
click at [409, 72] on div at bounding box center [491, 257] width 877 height 417
click at [400, 67] on div at bounding box center [491, 257] width 877 height 417
click at [401, 67] on div at bounding box center [491, 257] width 877 height 417
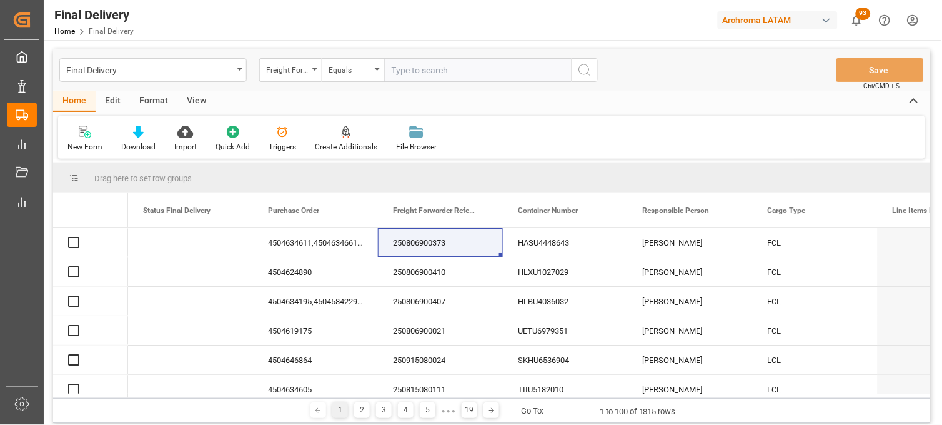
click at [401, 67] on input "text" at bounding box center [477, 70] width 187 height 24
paste input "250806900095"
type input "250806900095"
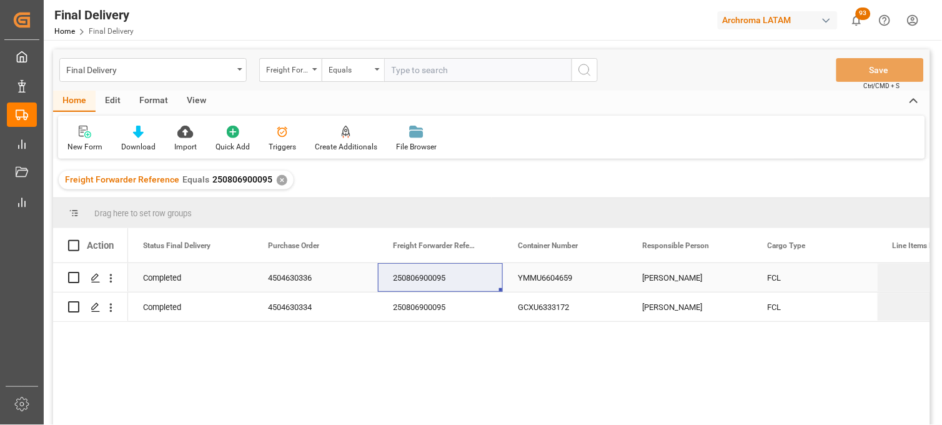
click at [538, 276] on div "YMMU6604659" at bounding box center [565, 277] width 125 height 29
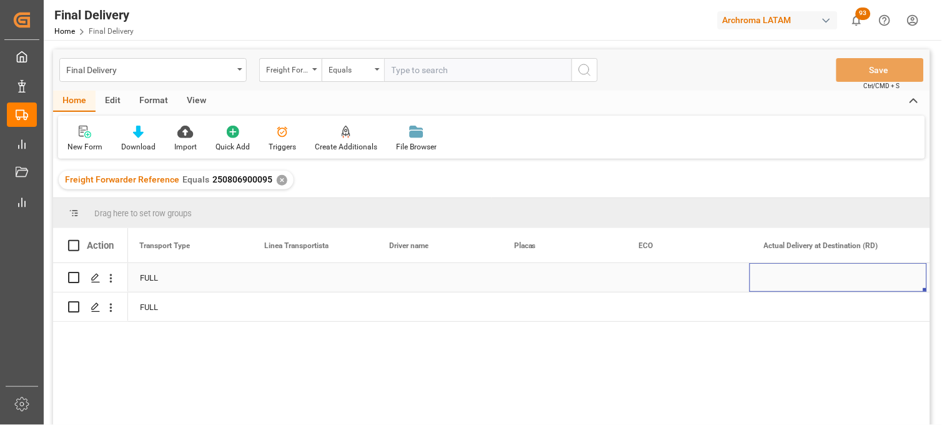
click at [297, 277] on div "Press SPACE to select this row." at bounding box center [312, 277] width 125 height 29
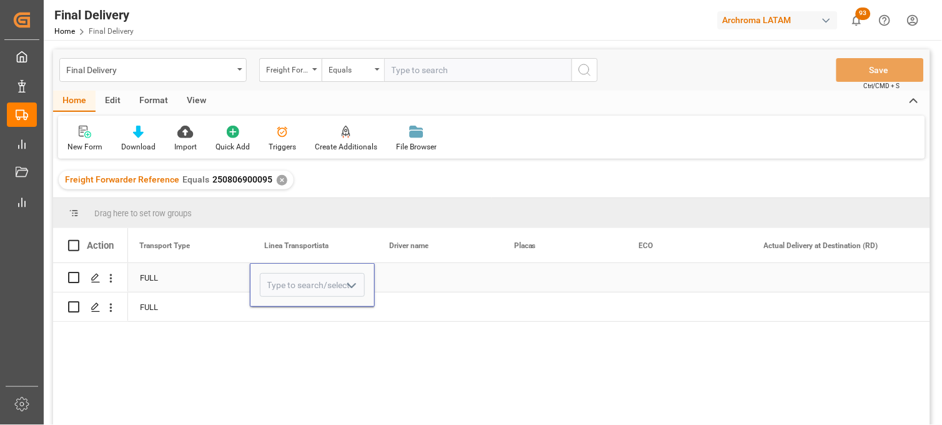
click at [297, 277] on input "Press SPACE to select this row." at bounding box center [312, 285] width 105 height 24
click at [304, 290] on input "Press SPACE to select this row." at bounding box center [312, 285] width 105 height 24
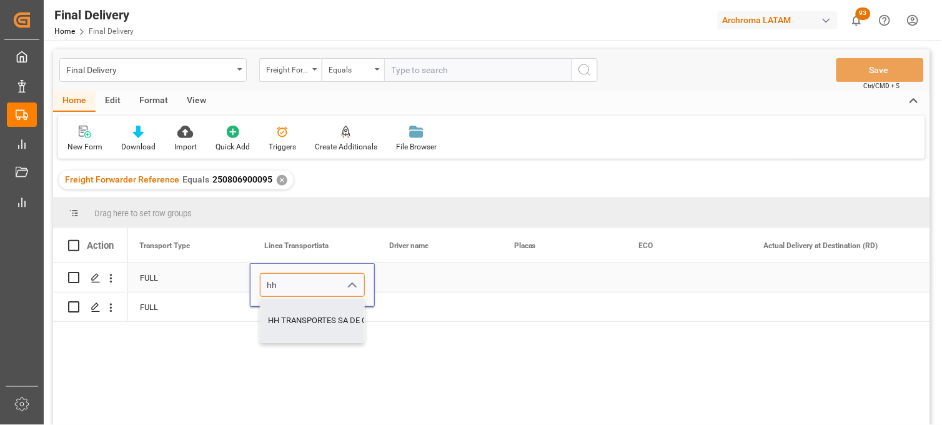
click at [294, 317] on div "HH TRANSPORTES SA DE CV" at bounding box center [320, 321] width 119 height 44
type input "HH TRANSPORTES SA DE CV"
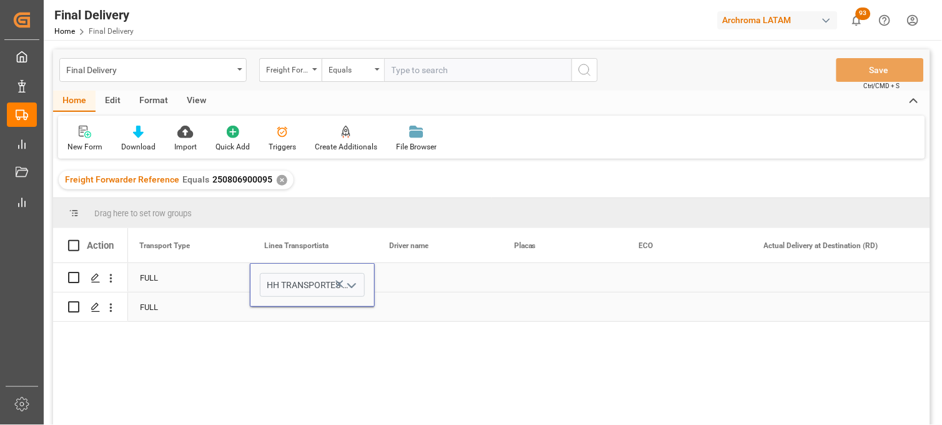
click at [294, 308] on div "Press SPACE to select this row." at bounding box center [312, 306] width 125 height 29
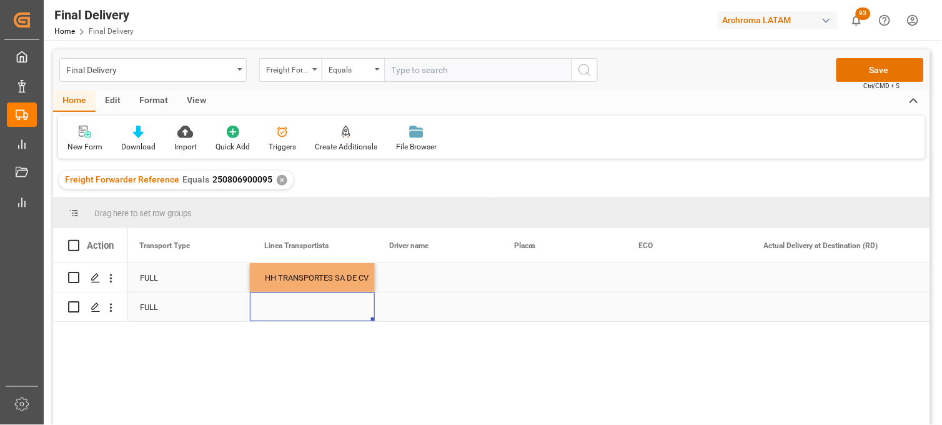
click at [294, 308] on div "Press SPACE to select this row." at bounding box center [312, 306] width 125 height 29
click at [292, 306] on input "Press SPACE to select this row." at bounding box center [312, 299] width 105 height 24
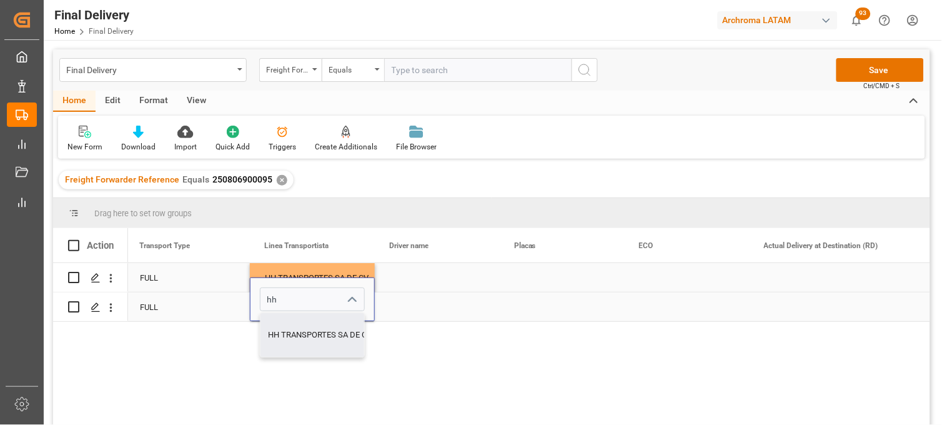
click at [295, 327] on div "HH TRANSPORTES SA DE CV" at bounding box center [320, 335] width 119 height 44
type input "HH TRANSPORTES SA DE CV"
click at [404, 277] on div "Press SPACE to select this row." at bounding box center [437, 277] width 125 height 29
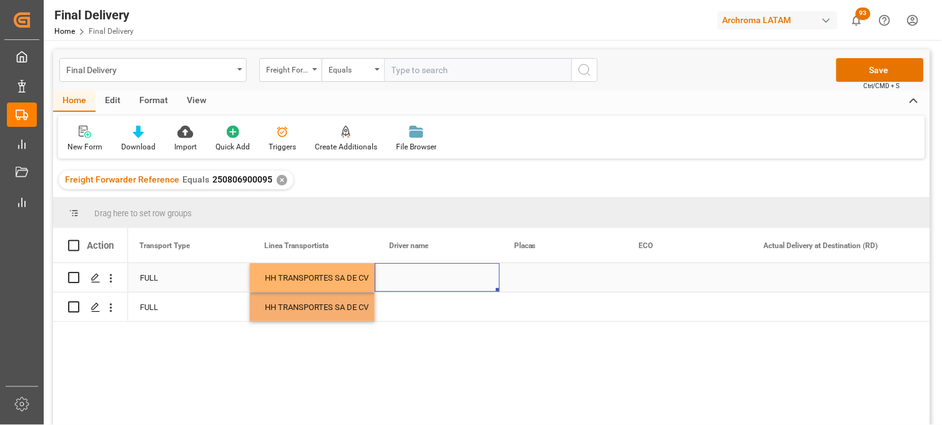
click at [404, 277] on div "Press SPACE to select this row." at bounding box center [437, 277] width 125 height 29
click at [404, 277] on input "Press SPACE to select this row." at bounding box center [437, 285] width 105 height 24
type input "SANCHEZ JOSE GUADALUPE"
click at [404, 309] on div "Press SPACE to select this row." at bounding box center [437, 306] width 125 height 29
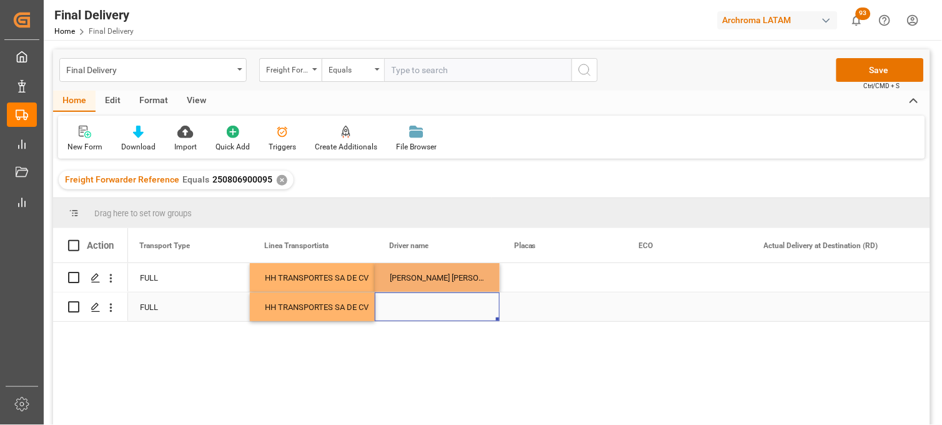
click at [404, 306] on div "Press SPACE to select this row." at bounding box center [437, 306] width 125 height 29
click at [404, 305] on input "Press SPACE to select this row." at bounding box center [437, 299] width 105 height 24
paste input "SANCHEZ JOSE GUADALUPE"
type input "SANCHEZ JOSE GUADALUPE"
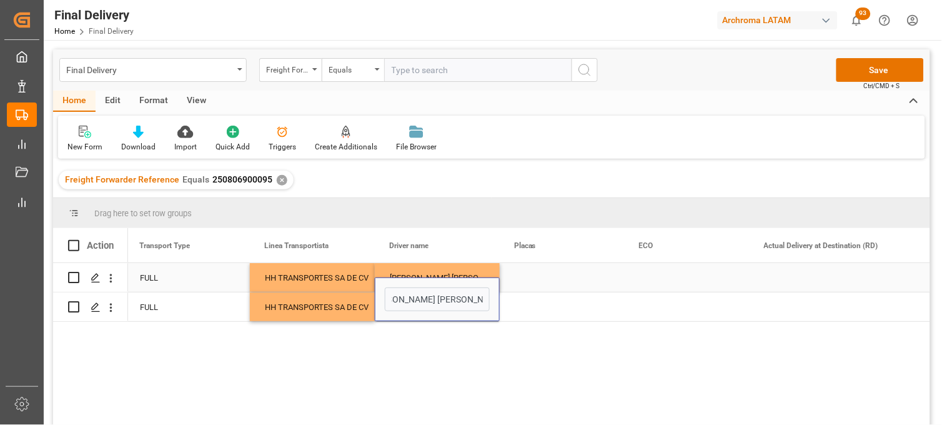
click at [526, 276] on div "Press SPACE to select this row." at bounding box center [562, 277] width 125 height 29
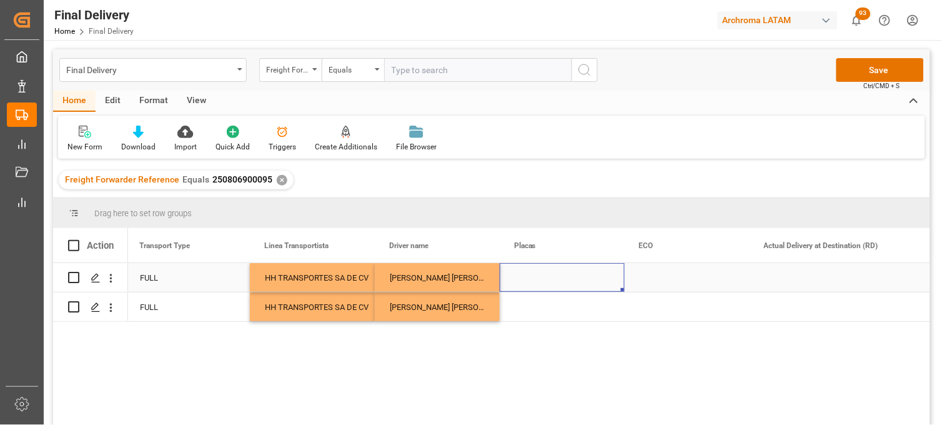
click at [521, 280] on div "Press SPACE to select this row." at bounding box center [562, 277] width 125 height 29
click at [521, 279] on input "Press SPACE to select this row." at bounding box center [562, 285] width 105 height 24
type input "35AS4B"
click at [524, 311] on div "Press SPACE to select this row." at bounding box center [562, 306] width 125 height 29
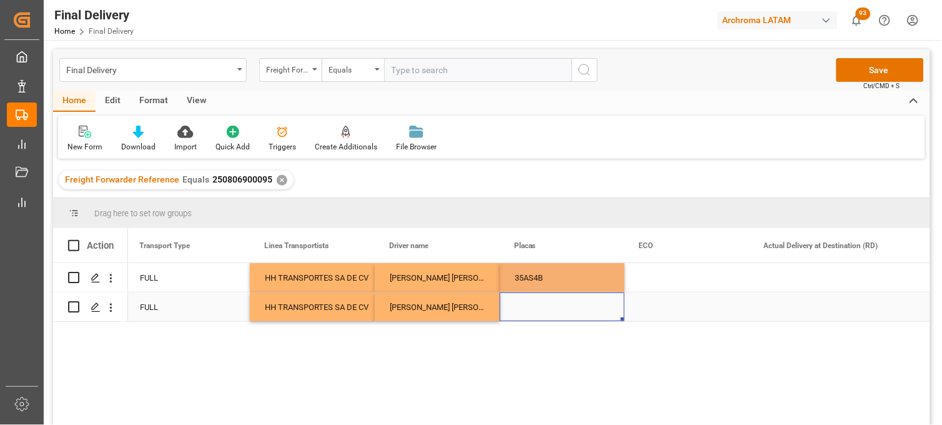
click at [524, 311] on div "Press SPACE to select this row." at bounding box center [562, 306] width 125 height 29
type input "35AS4B"
click at [651, 272] on div "Press SPACE to select this row." at bounding box center [687, 277] width 125 height 29
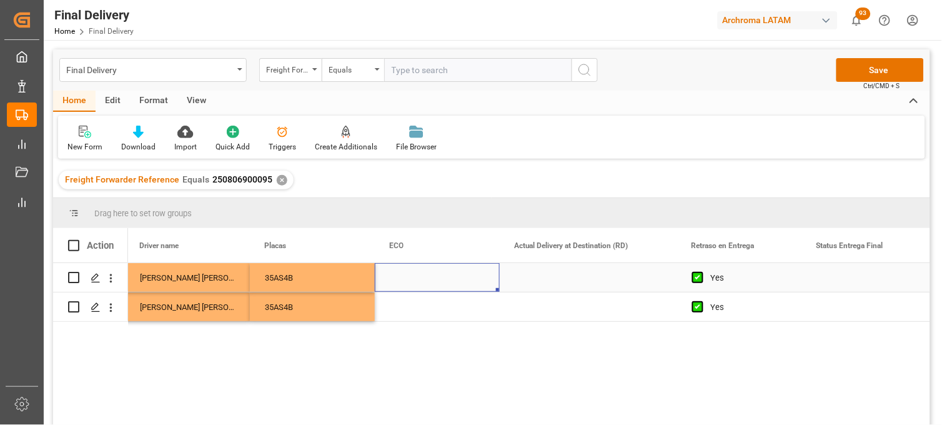
click at [401, 284] on div "Press SPACE to select this row." at bounding box center [437, 277] width 125 height 29
click at [401, 282] on div "Press SPACE to select this row." at bounding box center [437, 277] width 125 height 29
click at [401, 282] on input "Press SPACE to select this row." at bounding box center [437, 285] width 105 height 24
paste input "ECO 111"
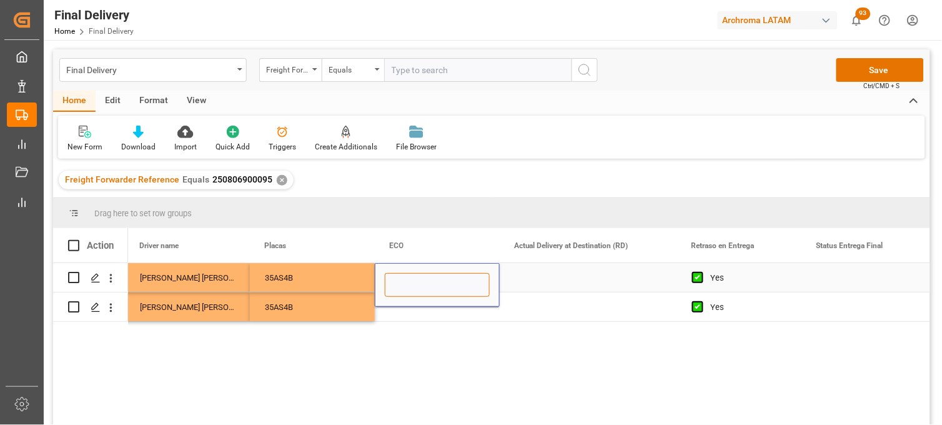
type input "ECO 111"
click at [400, 310] on div "Press SPACE to select this row." at bounding box center [437, 306] width 125 height 29
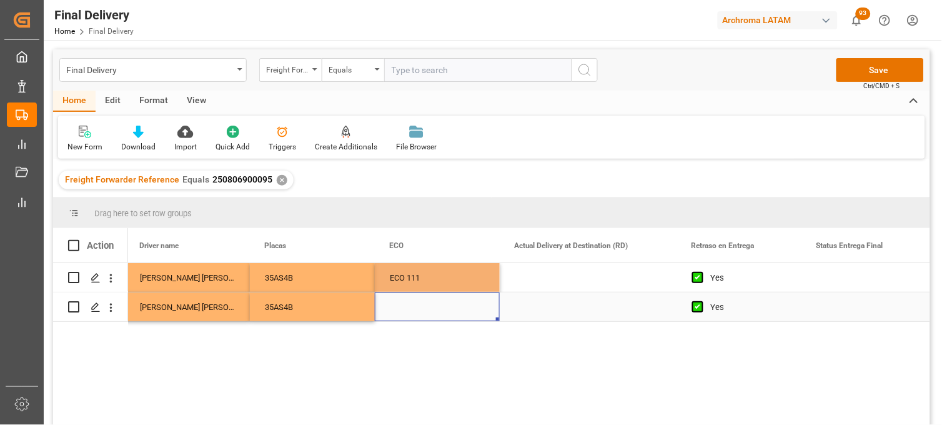
click at [400, 310] on div "Press SPACE to select this row." at bounding box center [437, 306] width 125 height 29
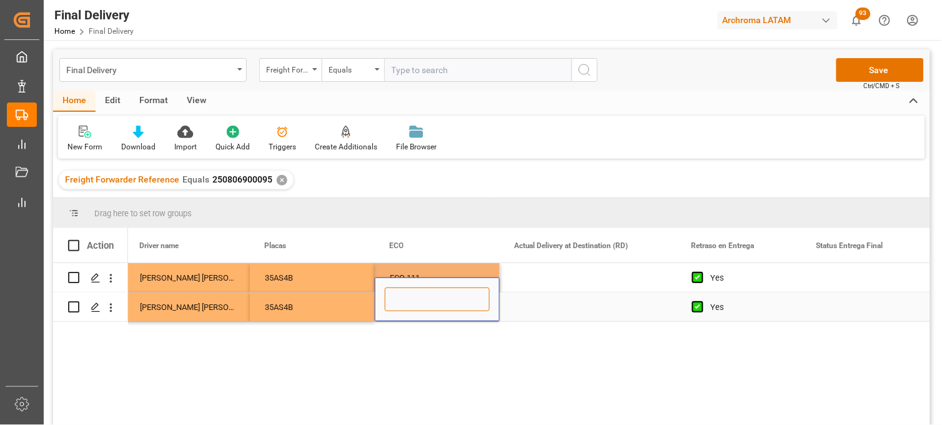
click at [399, 309] on input "Press SPACE to select this row." at bounding box center [437, 299] width 105 height 24
paste input "ECO 111"
type input "ECO 111"
click at [552, 284] on div "Press SPACE to select this row." at bounding box center [588, 277] width 177 height 29
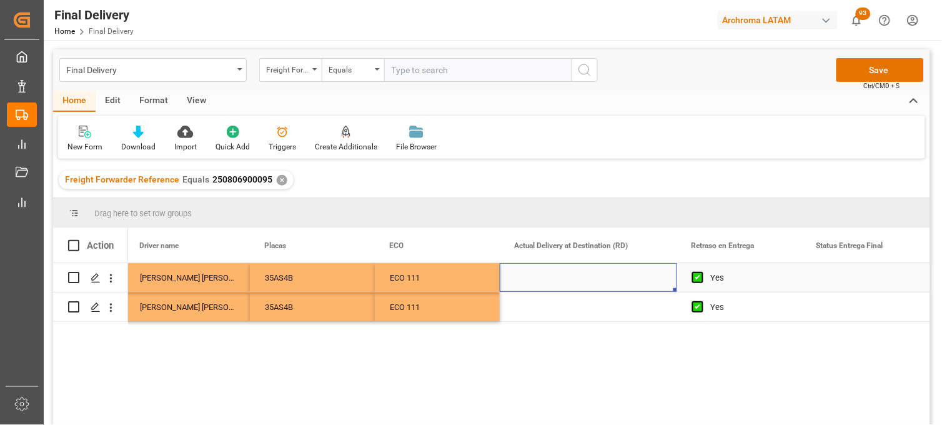
click at [545, 279] on div "Press SPACE to select this row." at bounding box center [588, 277] width 177 height 29
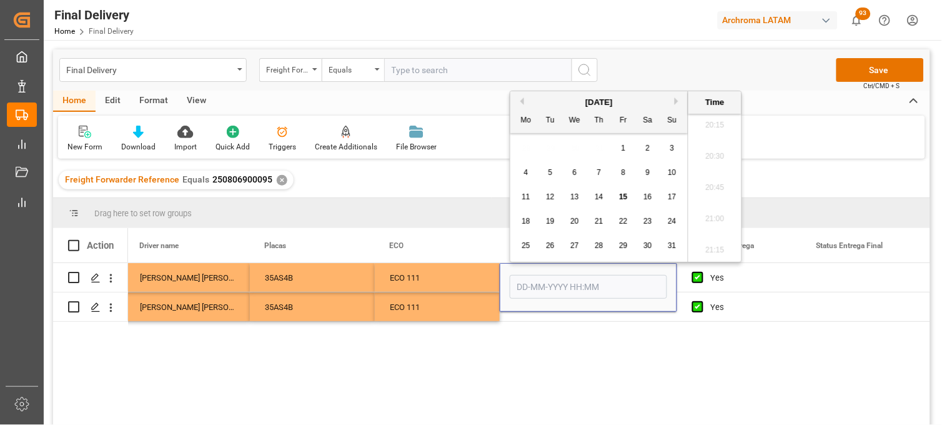
click at [526, 196] on span "11" at bounding box center [526, 196] width 8 height 9
click at [716, 208] on li "11:30" at bounding box center [715, 212] width 53 height 31
type input "11-08-2025 11:30"
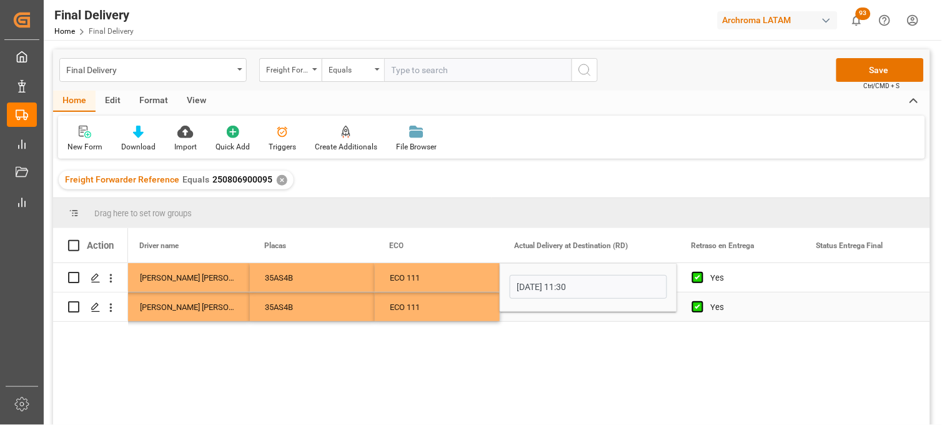
click at [534, 314] on div "Press SPACE to select this row." at bounding box center [588, 306] width 177 height 29
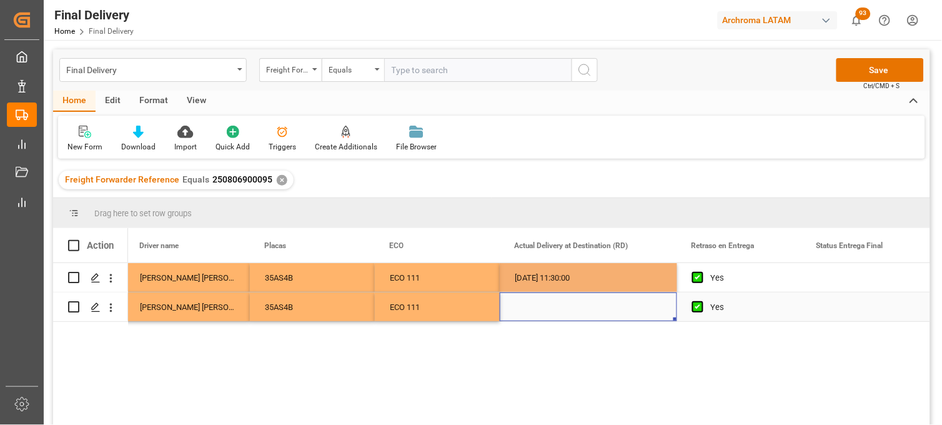
click at [521, 311] on div "Press SPACE to select this row." at bounding box center [588, 306] width 177 height 29
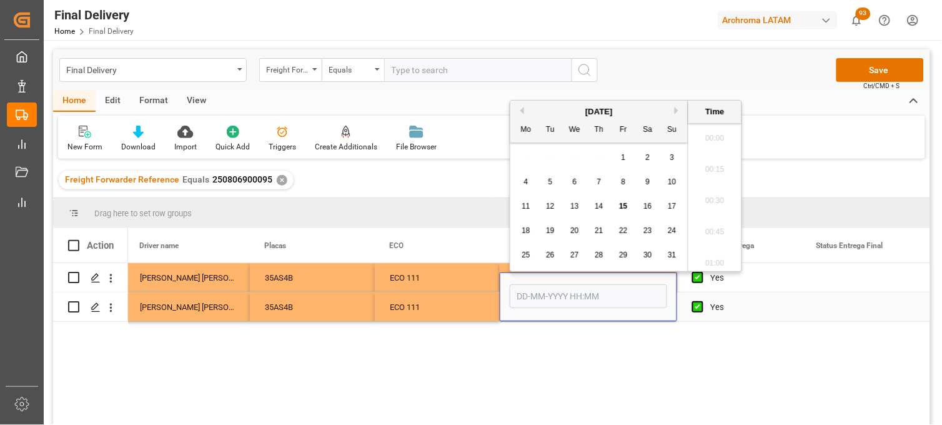
scroll to position [2535, 0]
click at [528, 206] on span "11" at bounding box center [526, 206] width 8 height 9
click at [709, 219] on li "11:30" at bounding box center [715, 221] width 53 height 31
type input "11-08-2025 11:30"
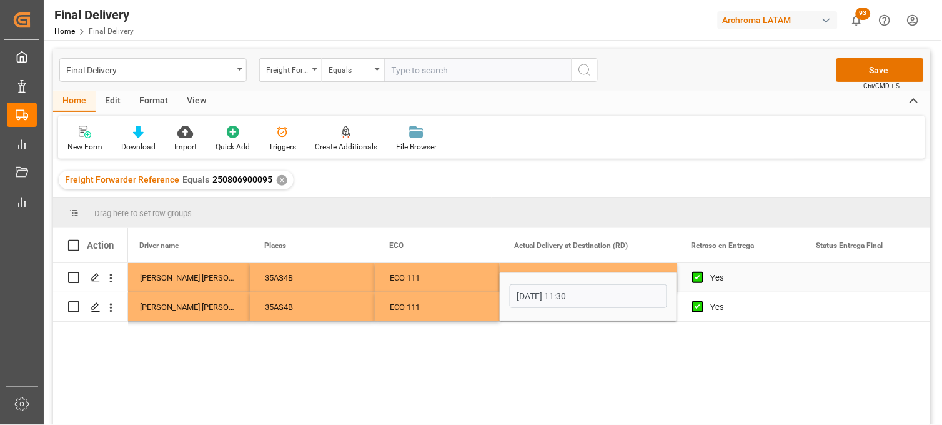
click at [838, 277] on div "Press SPACE to select this row." at bounding box center [864, 277] width 125 height 29
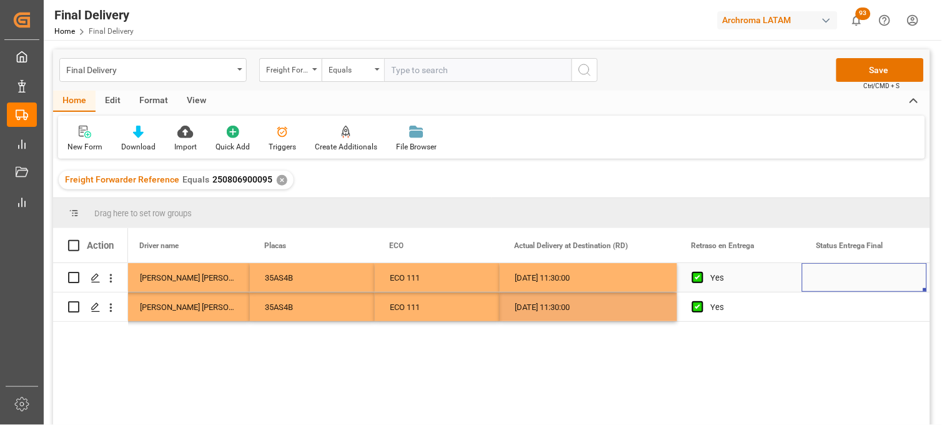
click at [838, 277] on div "Press SPACE to select this row." at bounding box center [864, 277] width 125 height 29
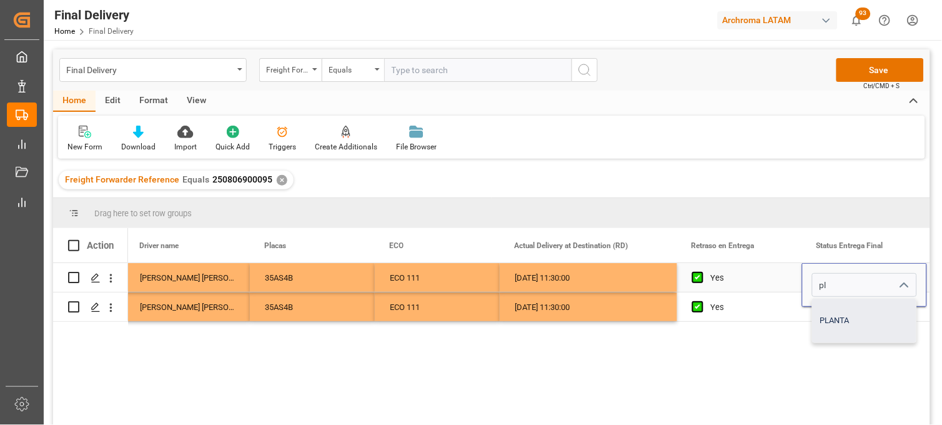
click at [834, 314] on div "PLANTA" at bounding box center [865, 321] width 104 height 44
type input "PLANTA"
click at [836, 309] on div "Press SPACE to select this row." at bounding box center [864, 306] width 125 height 29
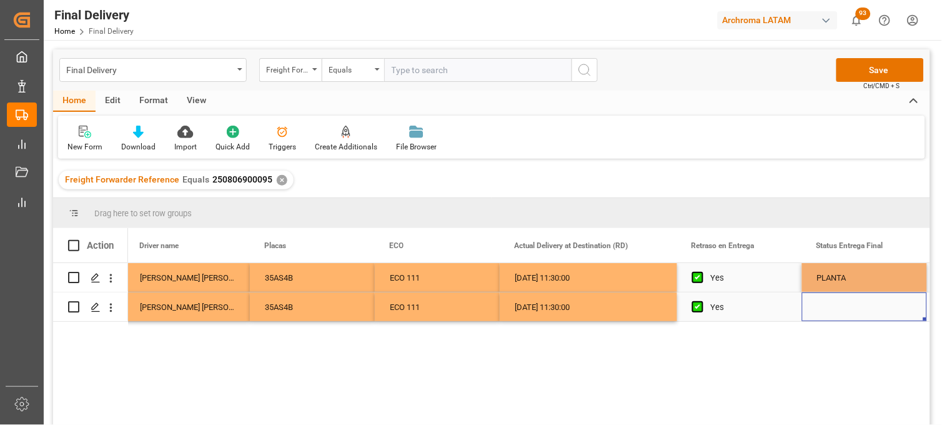
click at [836, 309] on div "Press SPACE to select this row." at bounding box center [864, 306] width 125 height 29
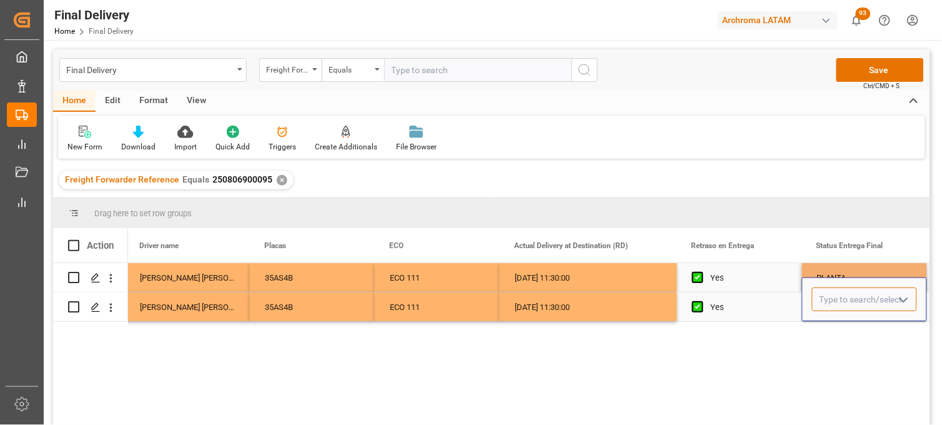
click at [836, 302] on input "Press SPACE to select this row." at bounding box center [864, 299] width 105 height 24
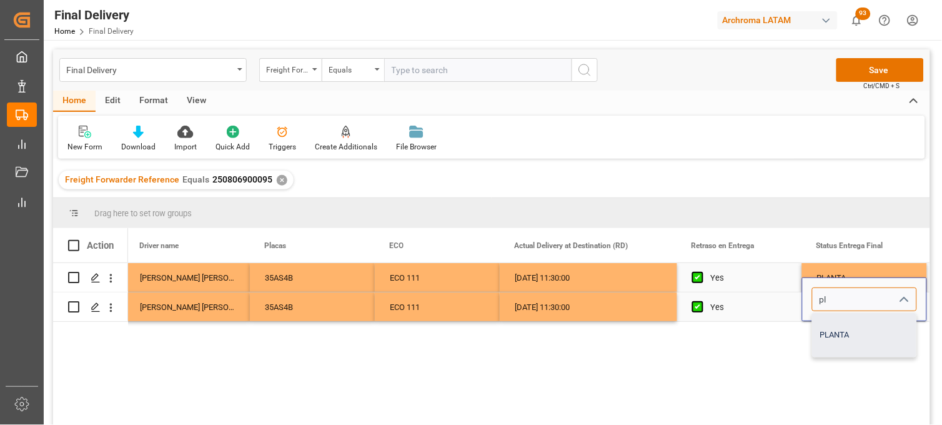
click at [839, 330] on div "PLANTA" at bounding box center [865, 335] width 104 height 44
type input "PLANTA"
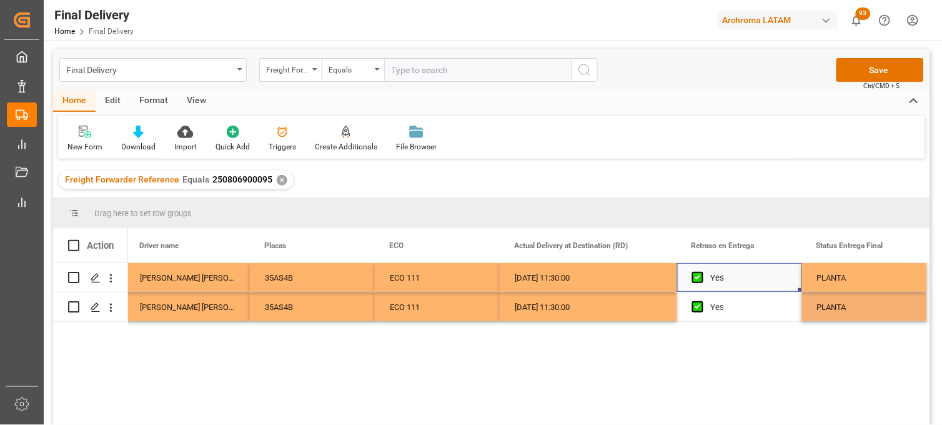
click at [747, 277] on div "Yes" at bounding box center [749, 278] width 76 height 29
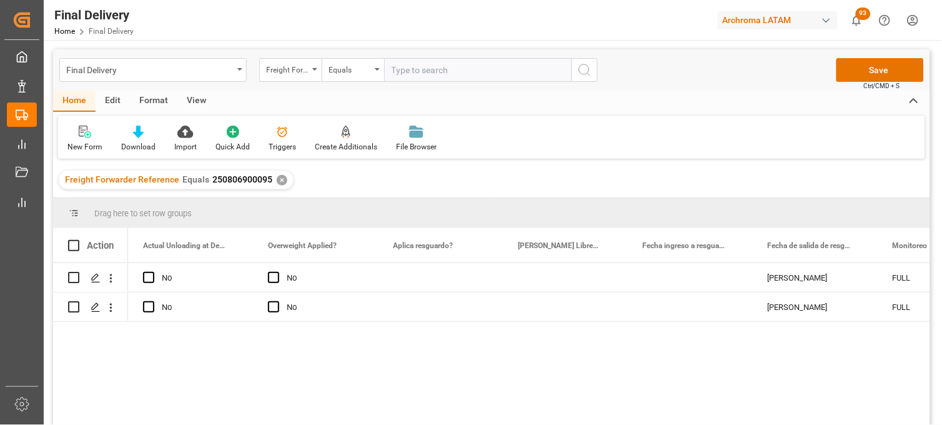
scroll to position [0, 2375]
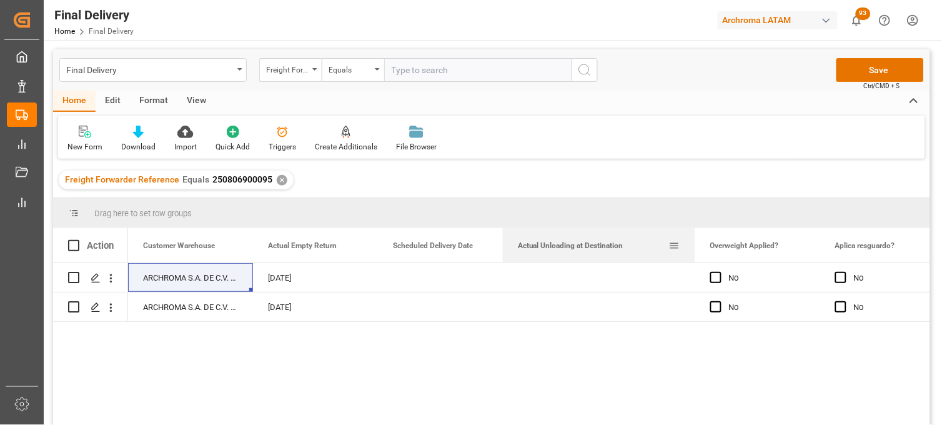
drag, startPoint x: 626, startPoint y: 230, endPoint x: 694, endPoint y: 232, distance: 67.5
click at [694, 232] on div at bounding box center [695, 245] width 5 height 34
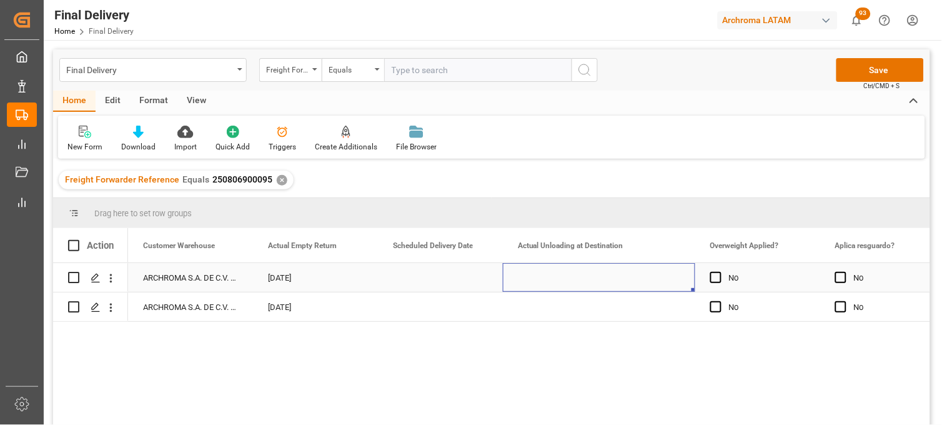
click at [540, 279] on div "Press SPACE to select this row." at bounding box center [599, 277] width 192 height 29
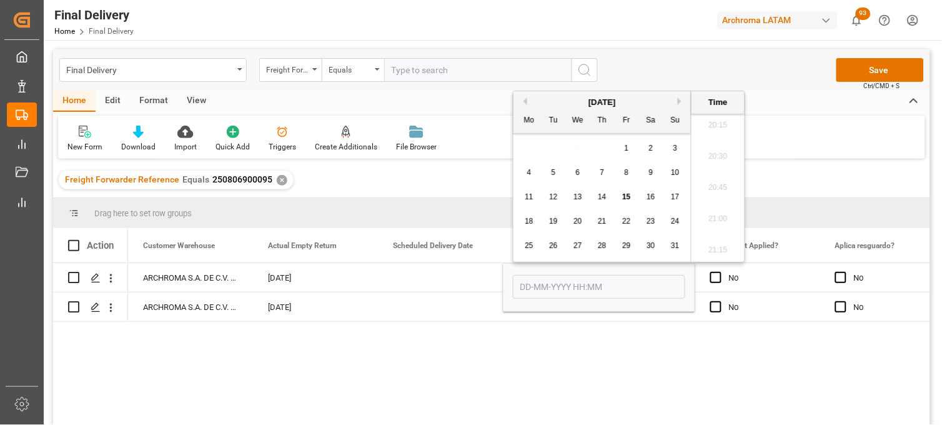
click at [530, 201] on span "11" at bounding box center [529, 196] width 8 height 9
click at [721, 244] on li "14:00" at bounding box center [718, 246] width 53 height 31
type input "11-08-2025 14:00"
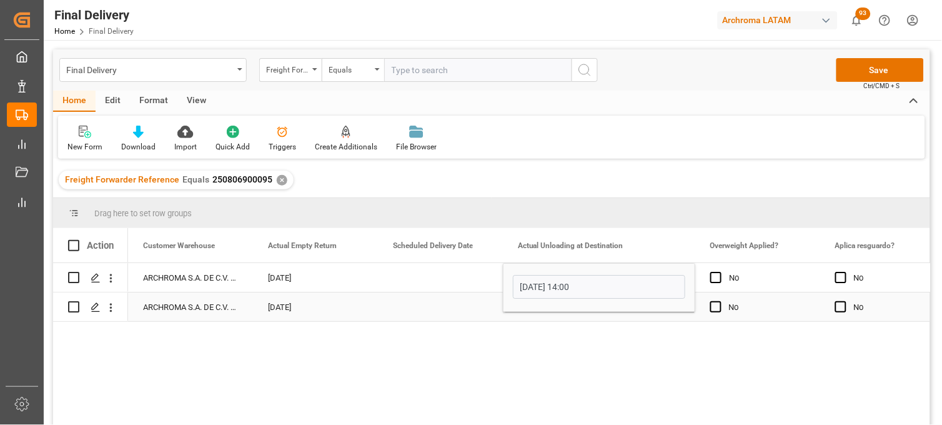
drag, startPoint x: 544, startPoint y: 316, endPoint x: 542, endPoint y: 309, distance: 7.7
click at [544, 316] on div "Press SPACE to select this row." at bounding box center [599, 306] width 192 height 29
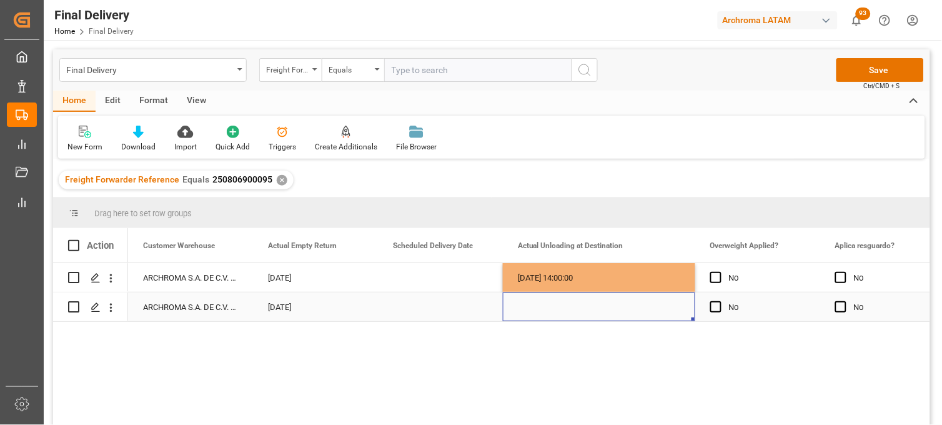
click at [540, 308] on div "Press SPACE to select this row." at bounding box center [599, 306] width 192 height 29
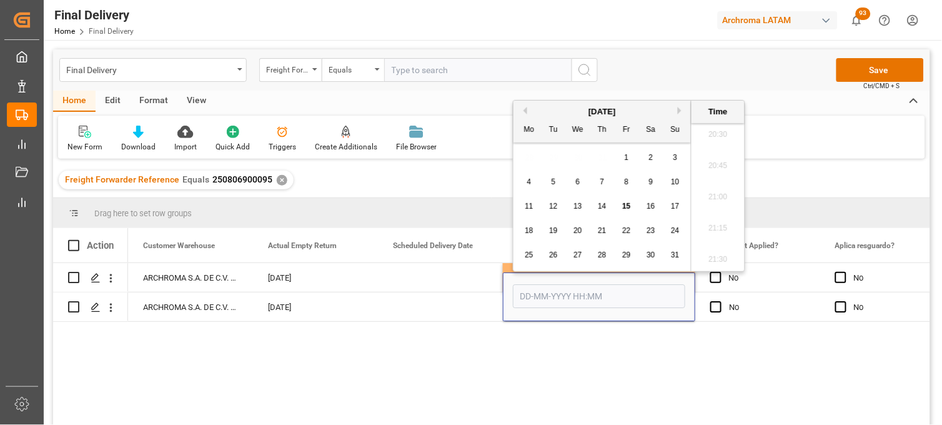
click at [526, 204] on span "11" at bounding box center [529, 206] width 8 height 9
click at [706, 229] on li "14:00" at bounding box center [718, 224] width 53 height 31
type input "11-08-2025 14:00"
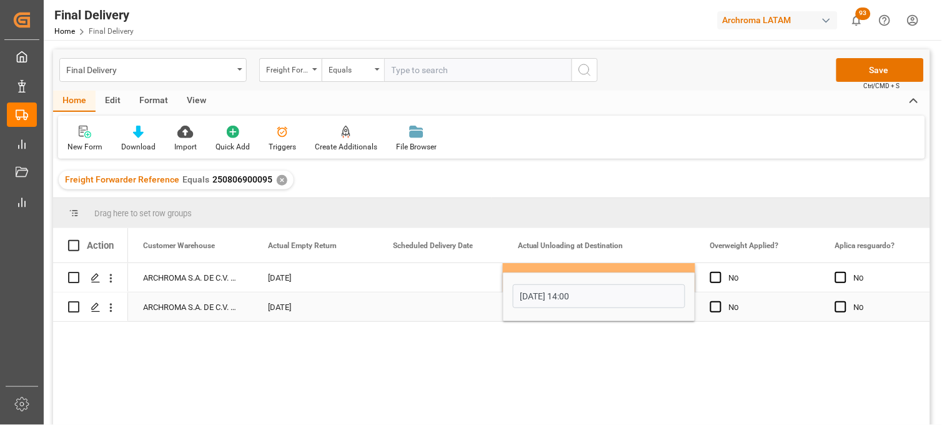
click at [429, 307] on div "Press SPACE to select this row." at bounding box center [440, 306] width 125 height 29
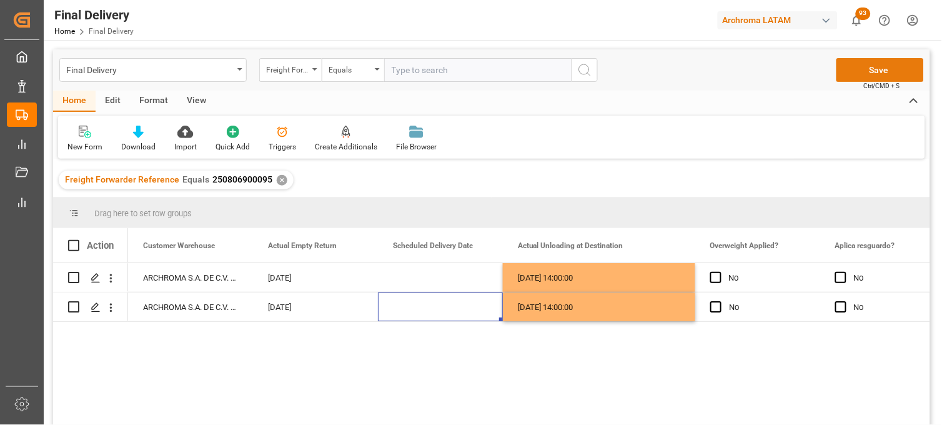
click at [861, 72] on button "Save" at bounding box center [880, 70] width 87 height 24
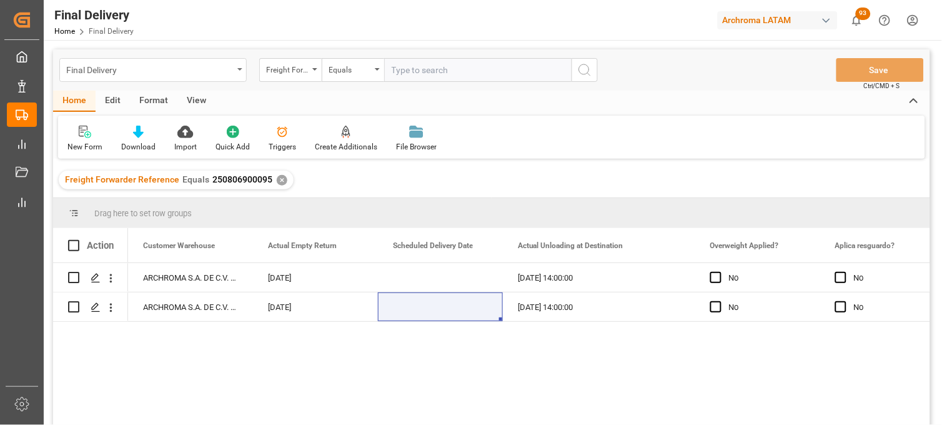
click at [109, 67] on div "Final Delivery" at bounding box center [149, 69] width 167 height 16
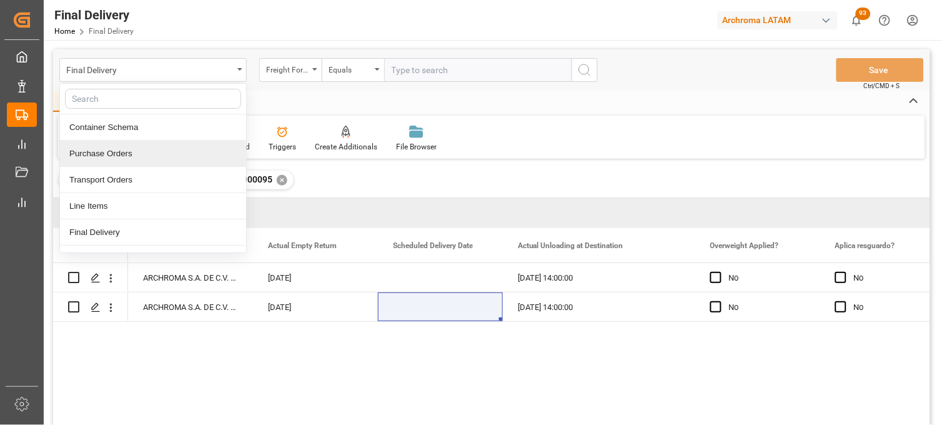
click at [102, 150] on div "Purchase Orders" at bounding box center [153, 154] width 186 height 26
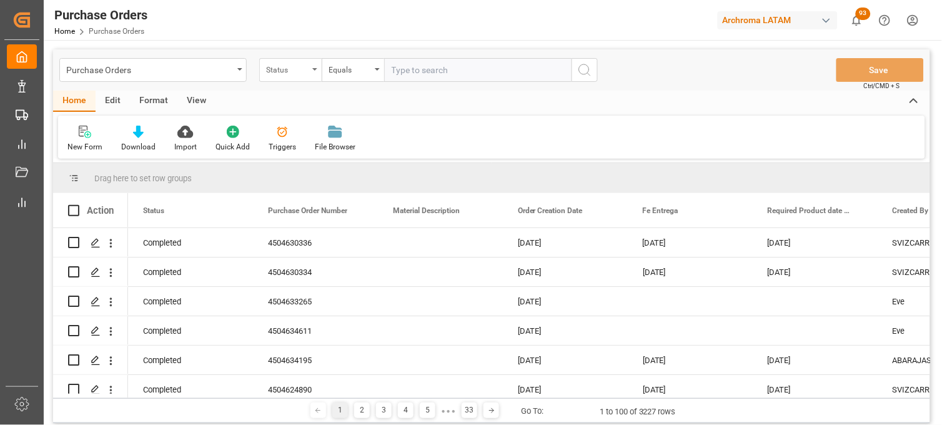
click at [314, 71] on div "Status" at bounding box center [290, 70] width 62 height 24
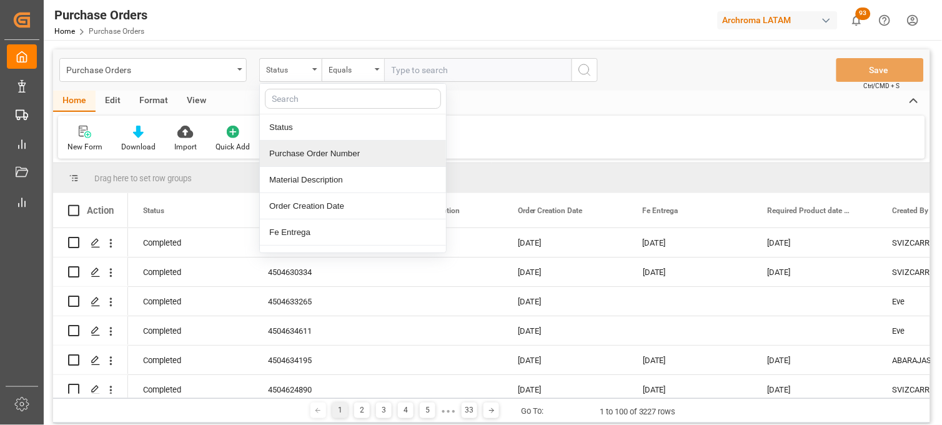
click at [307, 155] on div "Purchase Order Number" at bounding box center [353, 154] width 186 height 26
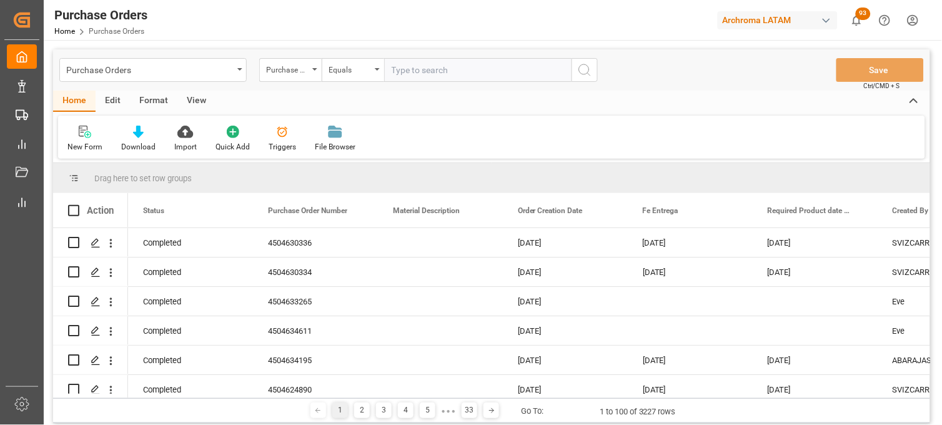
click at [409, 72] on input "text" at bounding box center [477, 70] width 187 height 24
paste input "4504635619"
type input "4504635619"
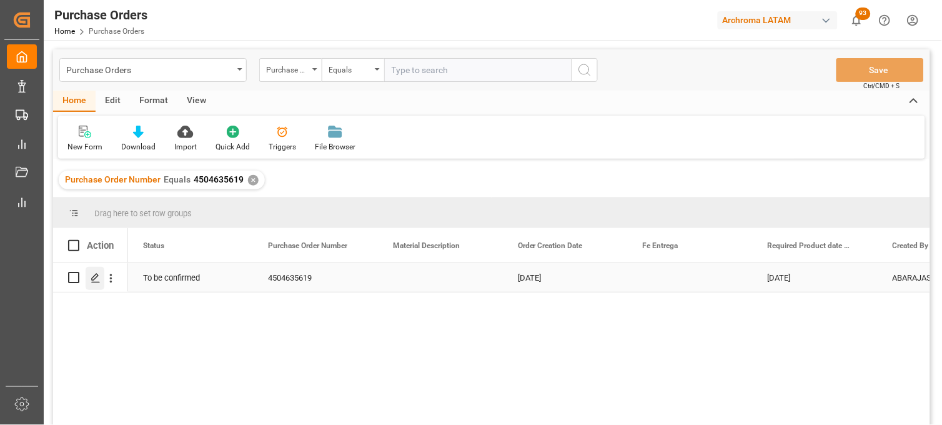
click at [94, 276] on polygon "Press SPACE to select this row." at bounding box center [95, 277] width 6 height 6
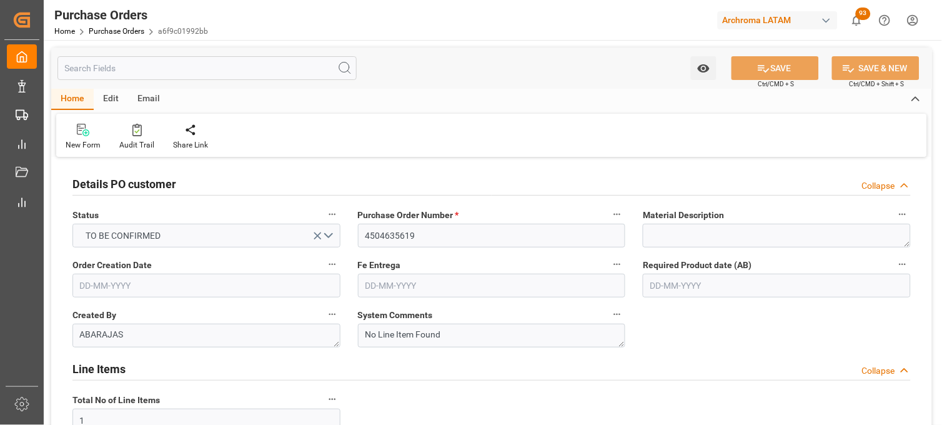
type input "25-06-2025"
type input "29-09-2025"
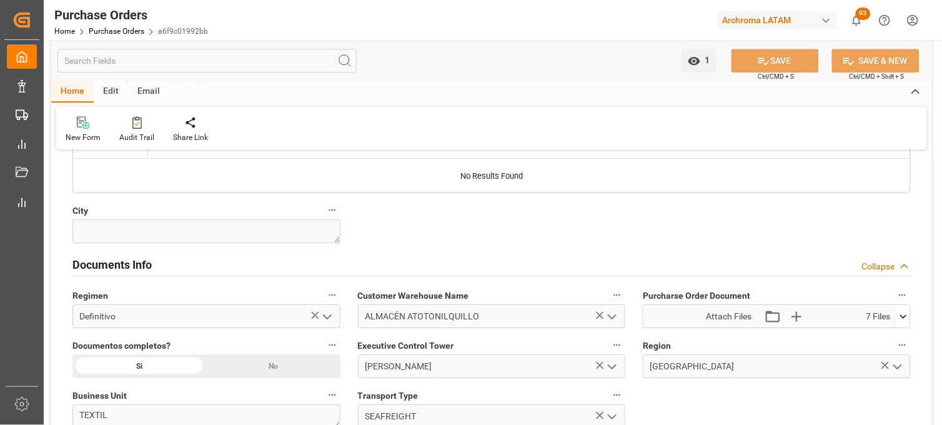
scroll to position [833, 0]
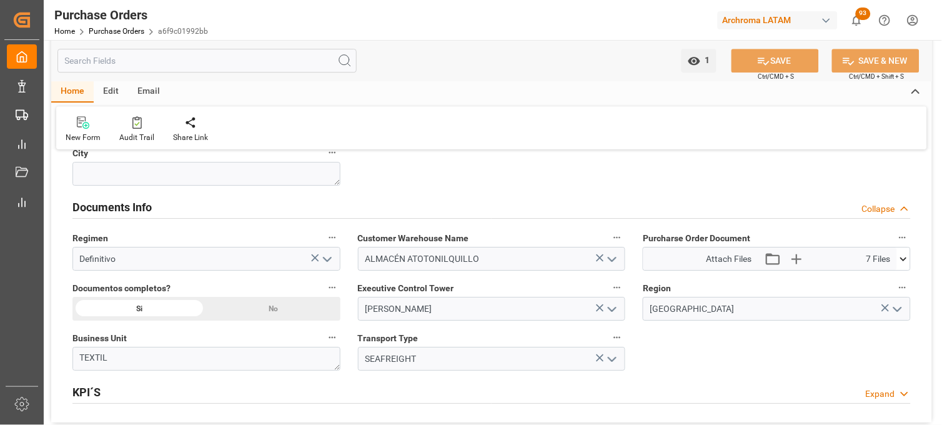
click at [907, 258] on icon at bounding box center [904, 259] width 7 height 4
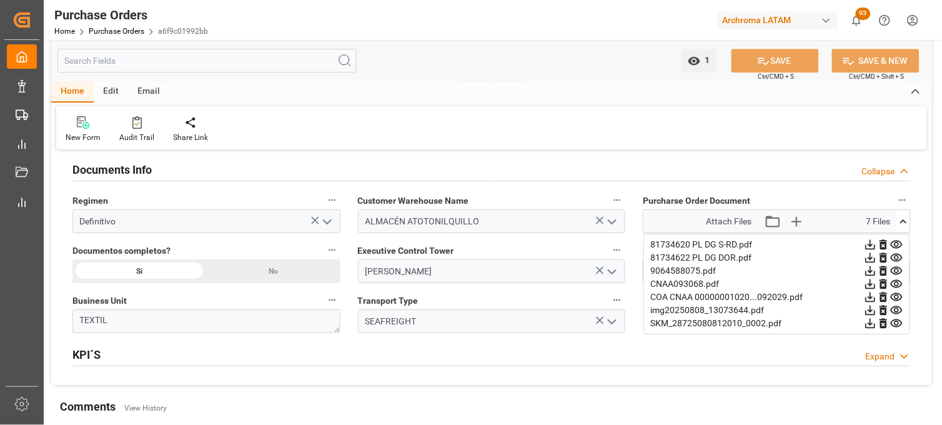
scroll to position [902, 0]
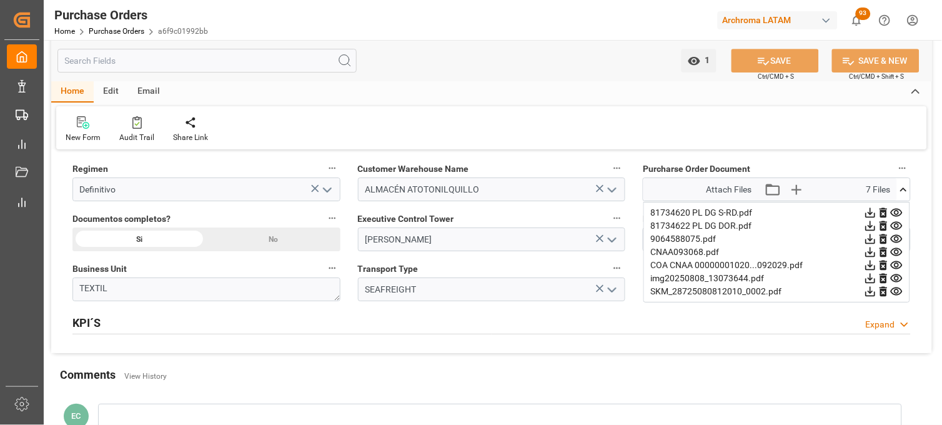
click at [876, 291] on icon at bounding box center [871, 292] width 10 height 10
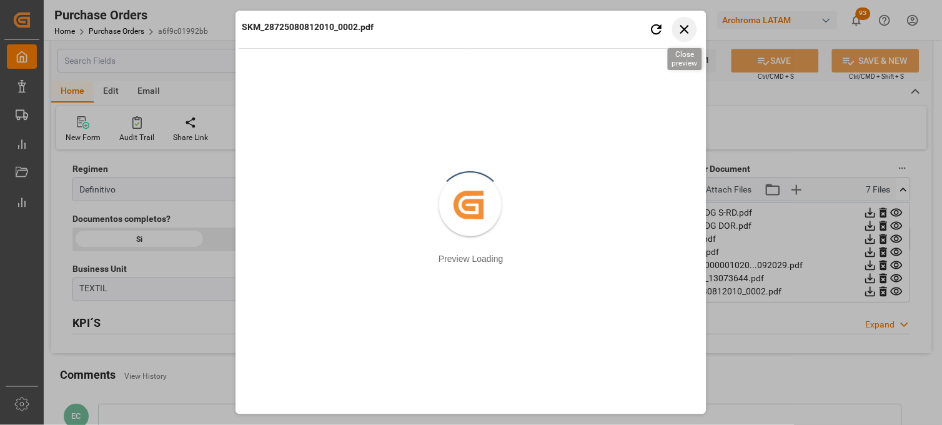
click at [683, 26] on icon "button" at bounding box center [685, 29] width 9 height 9
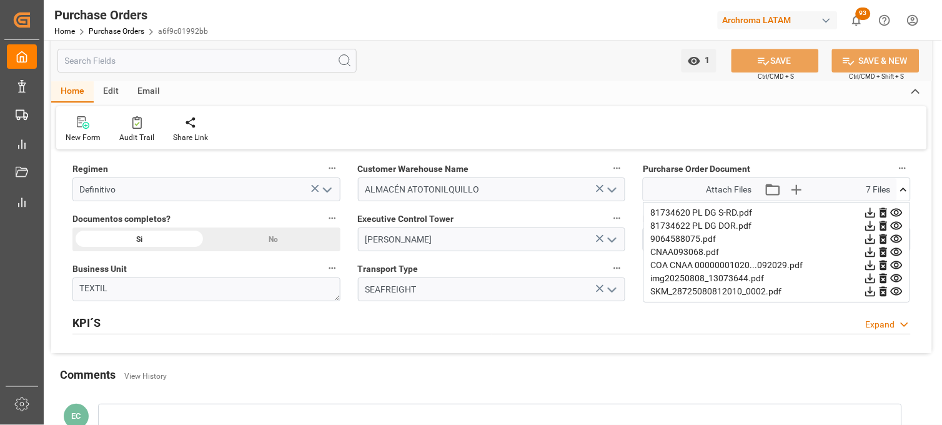
click at [877, 239] on icon at bounding box center [870, 238] width 13 height 13
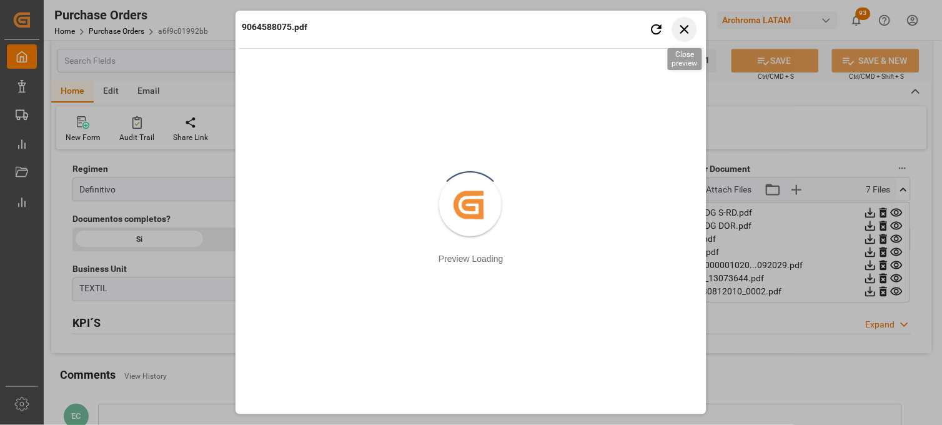
click at [678, 29] on icon "button" at bounding box center [685, 29] width 16 height 16
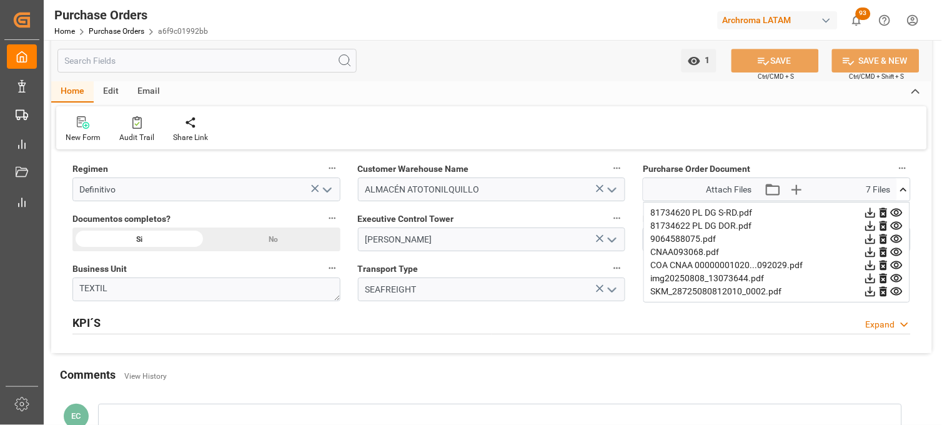
click at [876, 211] on icon at bounding box center [871, 213] width 10 height 10
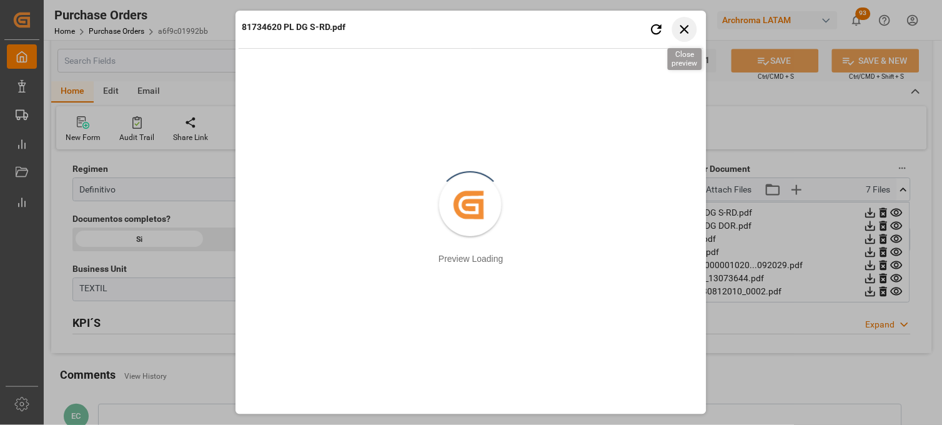
click at [684, 27] on icon "button" at bounding box center [685, 29] width 9 height 9
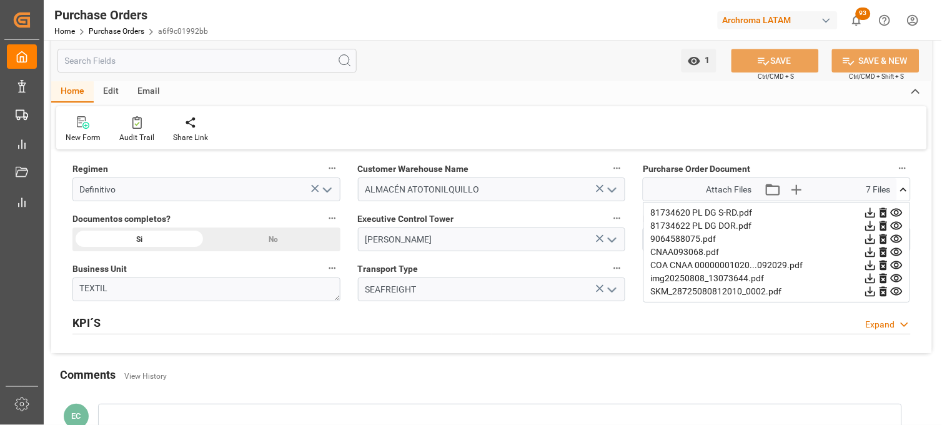
click at [877, 226] on icon at bounding box center [870, 225] width 13 height 13
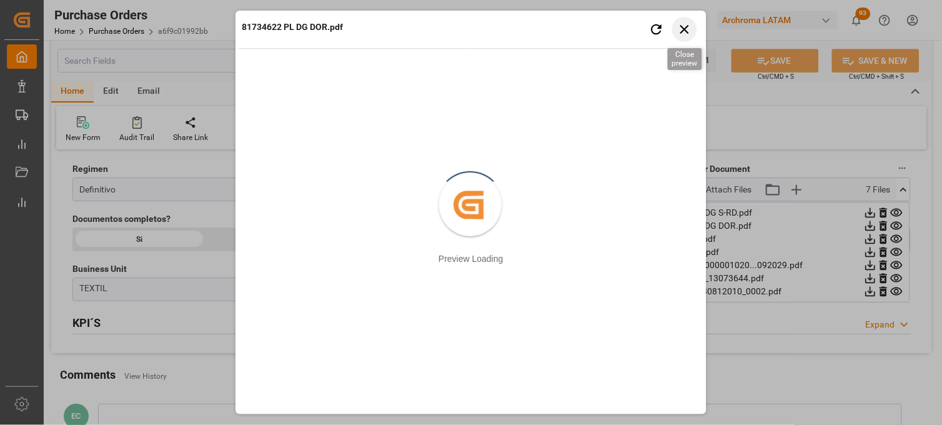
click at [684, 30] on icon "button" at bounding box center [685, 29] width 9 height 9
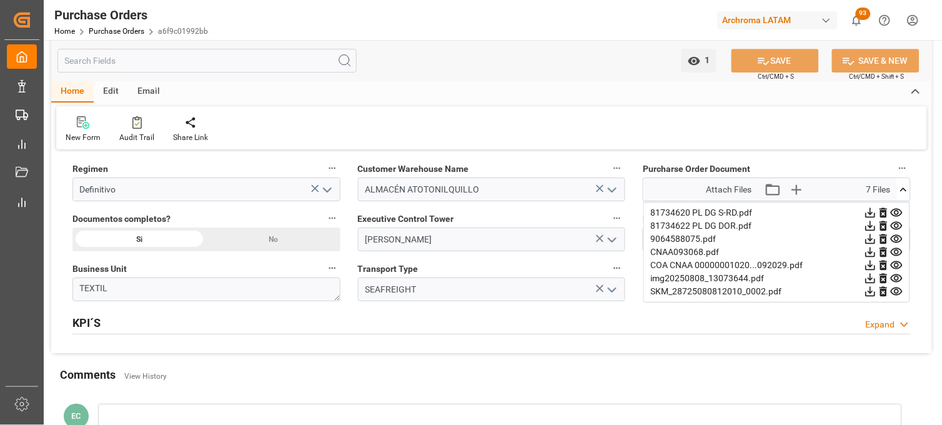
click at [902, 190] on icon at bounding box center [904, 189] width 7 height 4
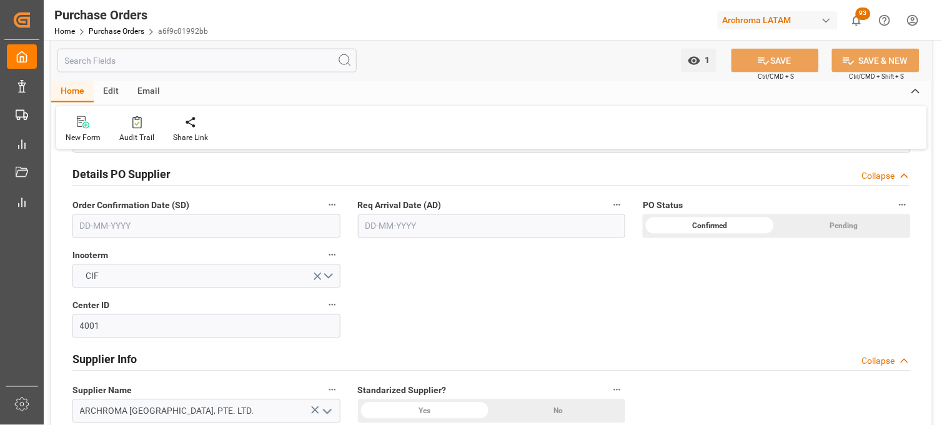
scroll to position [347, 0]
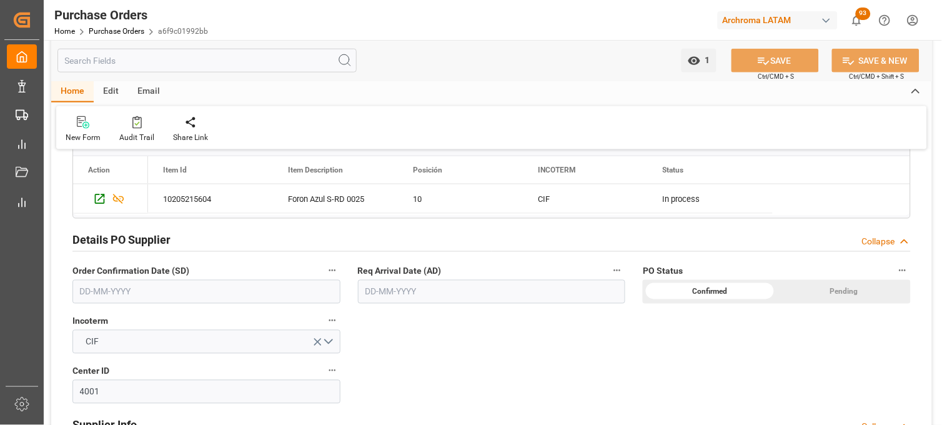
click at [384, 289] on input "text" at bounding box center [492, 292] width 268 height 24
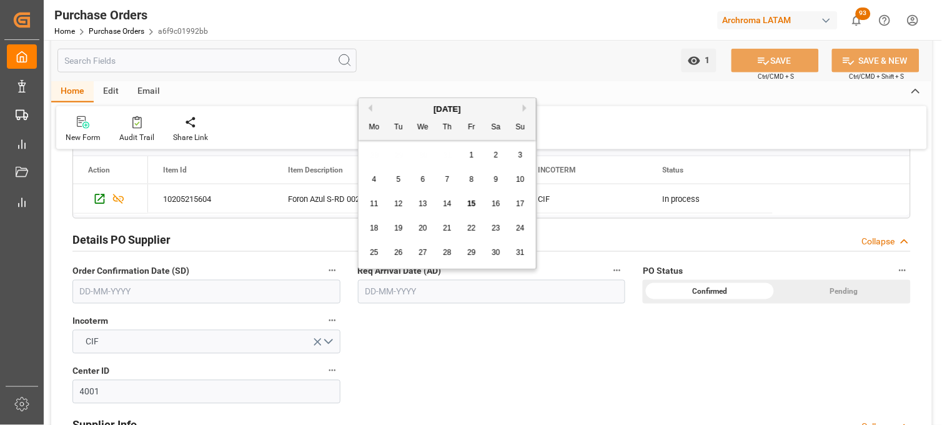
click at [384, 157] on div "28 29 30 31 1 2 3" at bounding box center [447, 155] width 171 height 24
click at [442, 177] on div "7" at bounding box center [448, 179] width 16 height 15
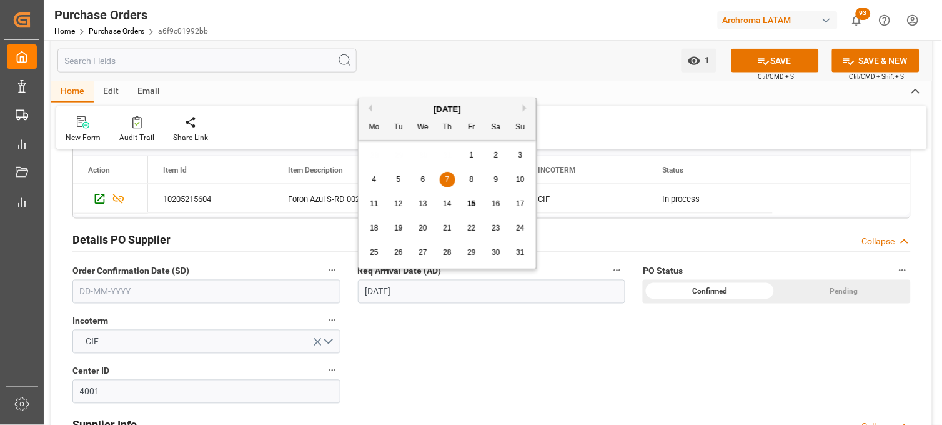
click at [391, 292] on input "07-08-2025" at bounding box center [492, 292] width 268 height 24
click at [516, 253] on span "31" at bounding box center [520, 252] width 8 height 9
type input "31-08-2025"
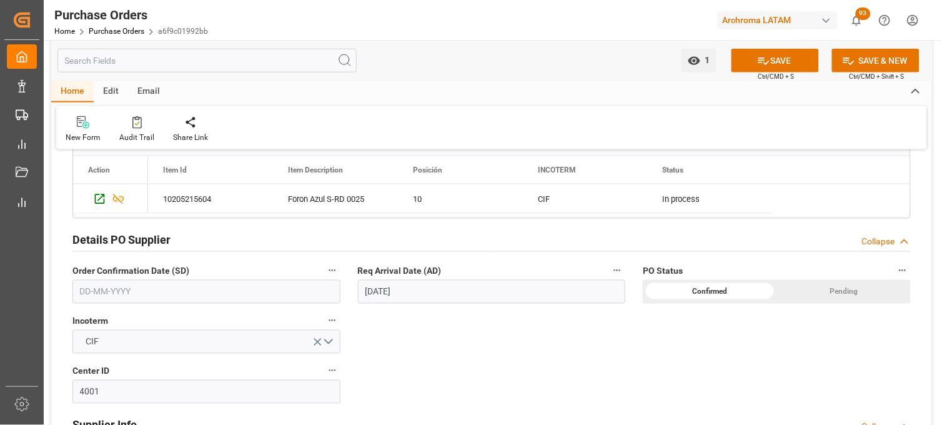
click at [226, 301] on input "text" at bounding box center [206, 292] width 268 height 24
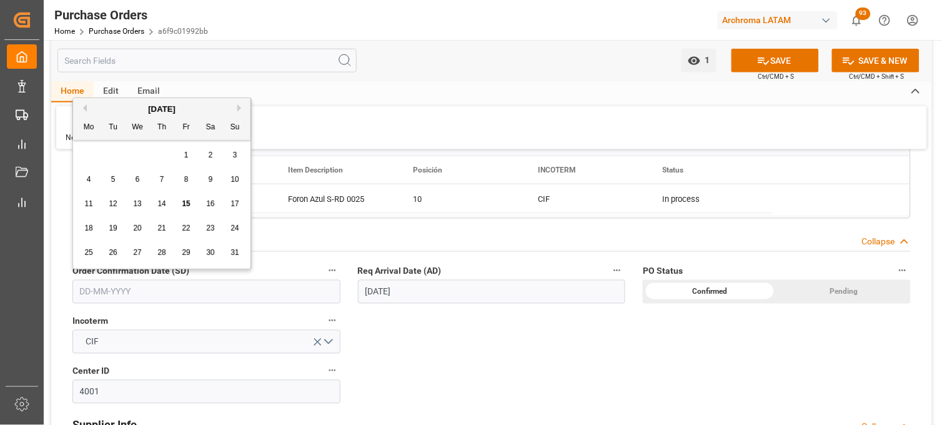
click at [94, 157] on div "28 29 30 31 1 2 3" at bounding box center [162, 155] width 171 height 24
click at [161, 178] on span "7" at bounding box center [162, 179] width 4 height 9
type input "07-08-2025"
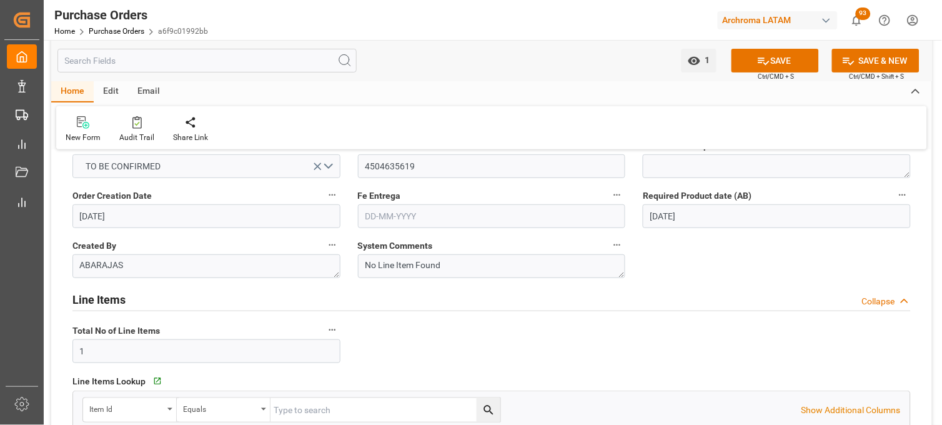
scroll to position [0, 0]
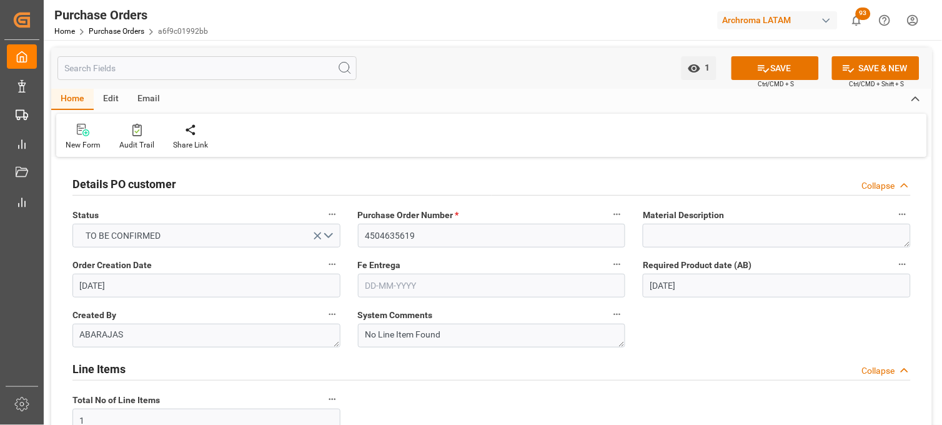
drag, startPoint x: 460, startPoint y: 280, endPoint x: 459, endPoint y: 272, distance: 8.2
click at [459, 281] on input "text" at bounding box center [492, 286] width 268 height 24
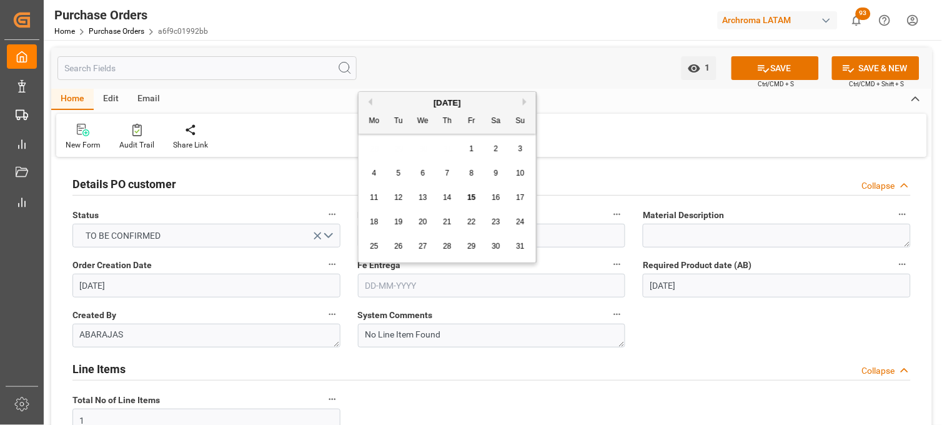
click at [527, 101] on button "Next Month" at bounding box center [526, 101] width 7 height 7
click at [380, 196] on div "15" at bounding box center [375, 198] width 16 height 15
type input "15-09-2025"
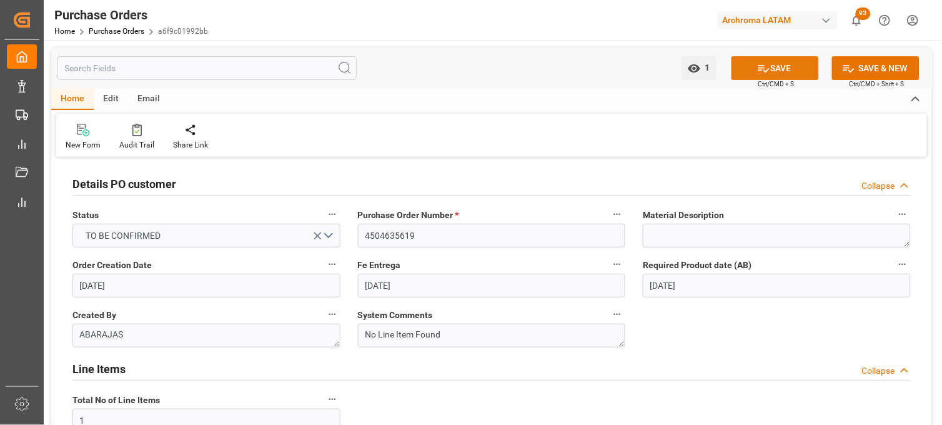
click at [779, 67] on button "SAVE" at bounding box center [775, 68] width 87 height 24
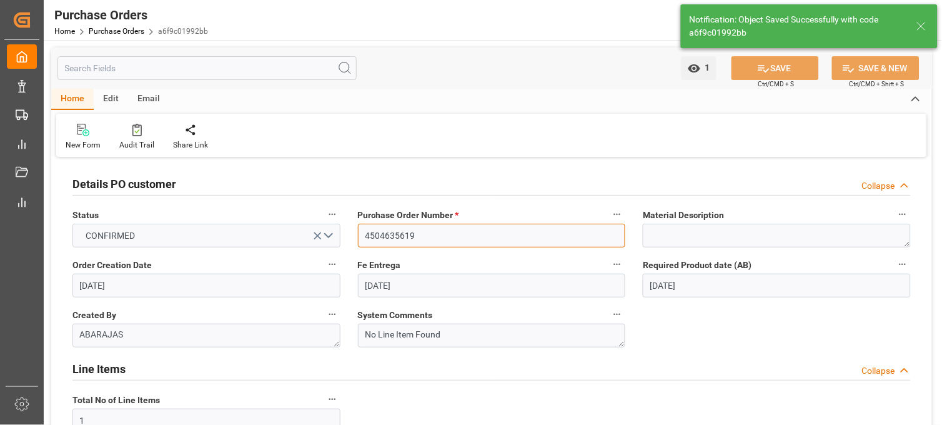
click at [376, 233] on input "4504635619" at bounding box center [492, 236] width 268 height 24
click at [105, 29] on link "Purchase Orders" at bounding box center [117, 31] width 56 height 9
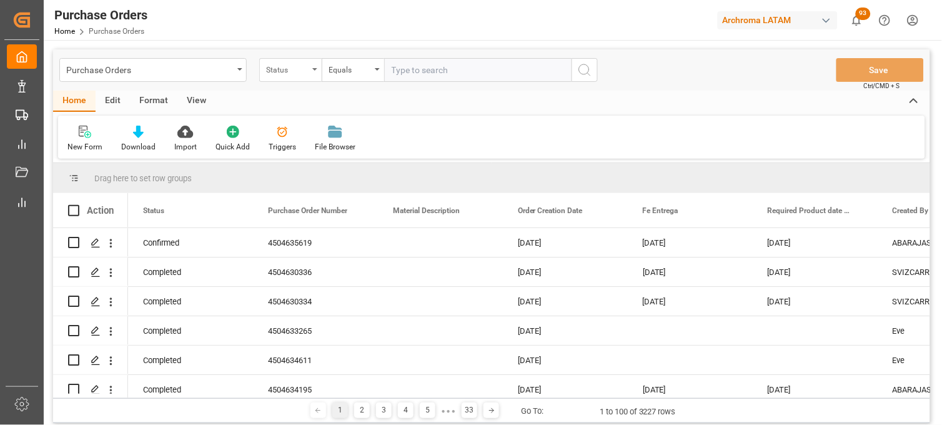
click at [282, 72] on div "Status" at bounding box center [287, 68] width 42 height 14
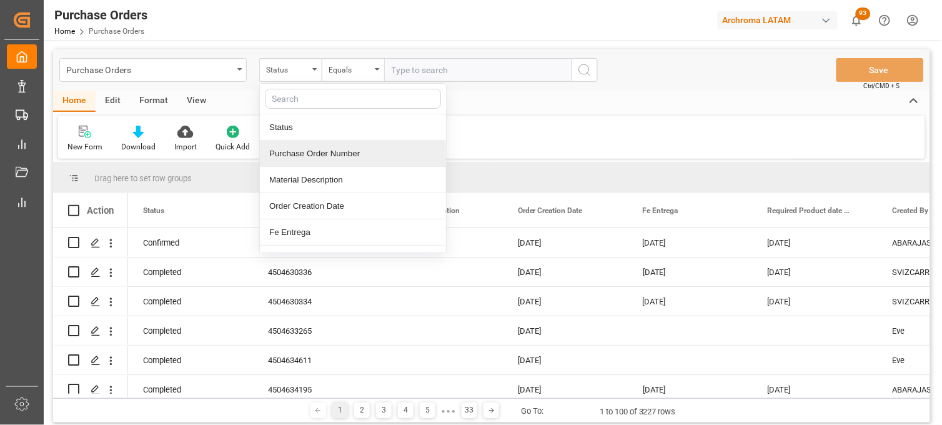
click at [314, 157] on div "Purchase Order Number" at bounding box center [353, 154] width 186 height 26
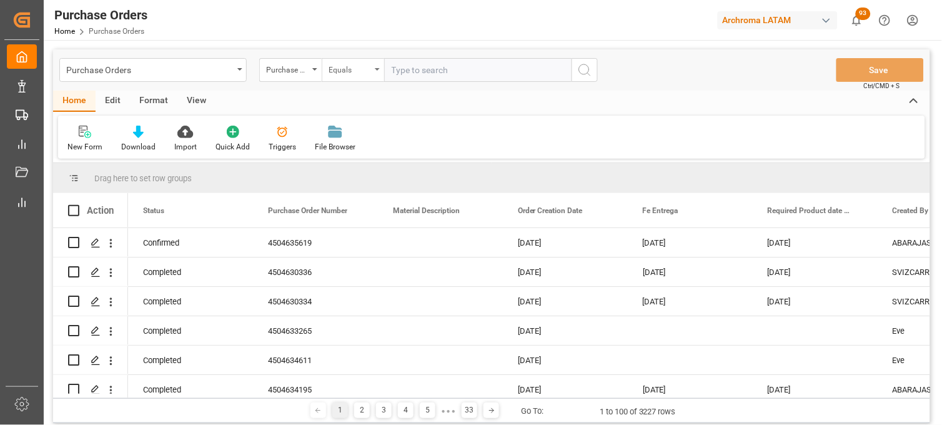
click at [376, 73] on div "Equals" at bounding box center [353, 70] width 62 height 24
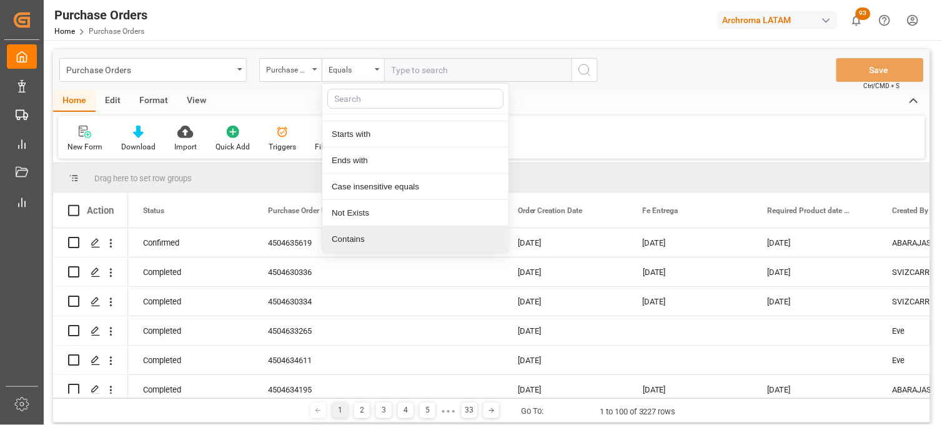
click at [379, 233] on div "Contains" at bounding box center [415, 239] width 186 height 26
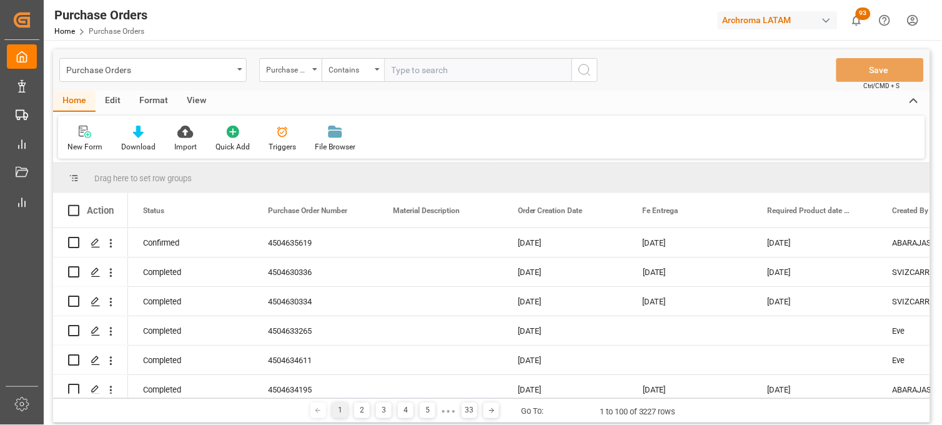
paste input "4504635619"
click at [469, 66] on input "4504635619," at bounding box center [477, 70] width 187 height 24
paste input "4504638477"
type input "4504635619,4504638477"
click at [594, 72] on button "search button" at bounding box center [585, 70] width 26 height 24
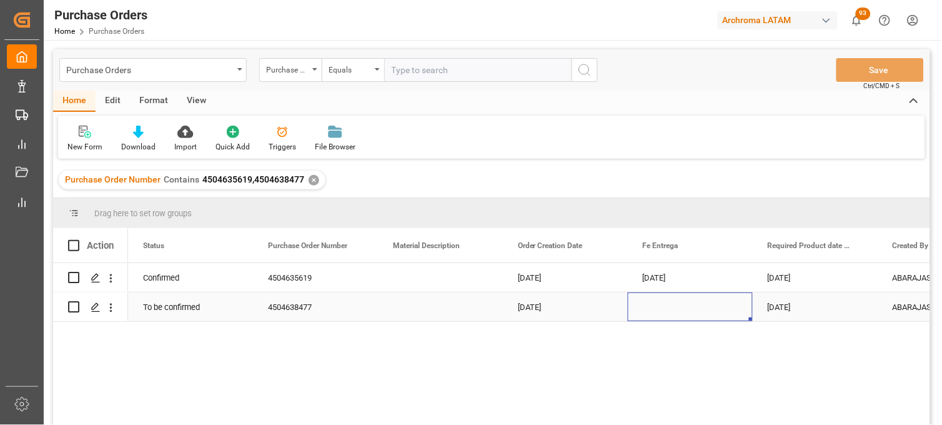
click at [656, 309] on div "Press SPACE to select this row." at bounding box center [690, 306] width 125 height 29
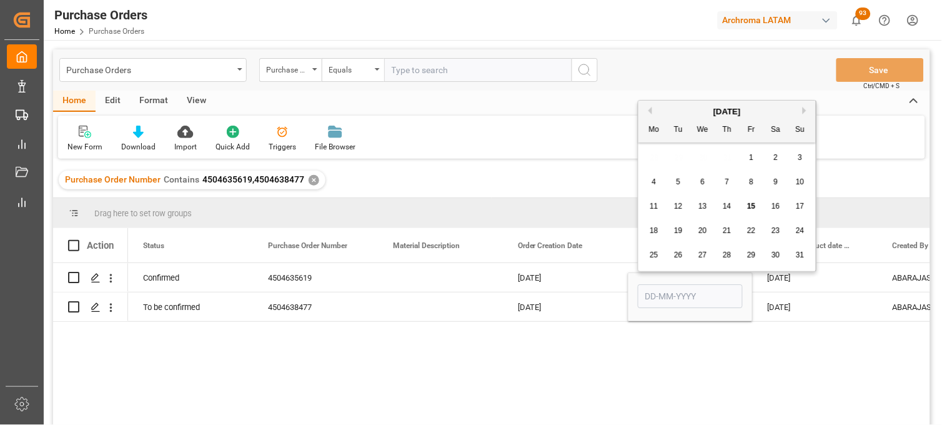
click at [804, 110] on button "Next Month" at bounding box center [806, 110] width 7 height 7
click at [658, 206] on span "15" at bounding box center [654, 206] width 8 height 9
type input "15-09-2025"
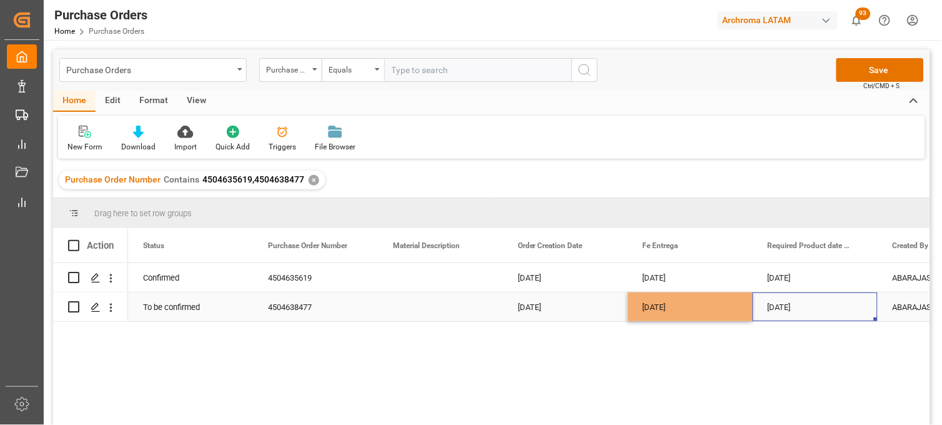
click at [791, 304] on div "17-10-2025" at bounding box center [815, 306] width 125 height 29
click at [791, 279] on div "29-09-2025" at bounding box center [815, 277] width 125 height 29
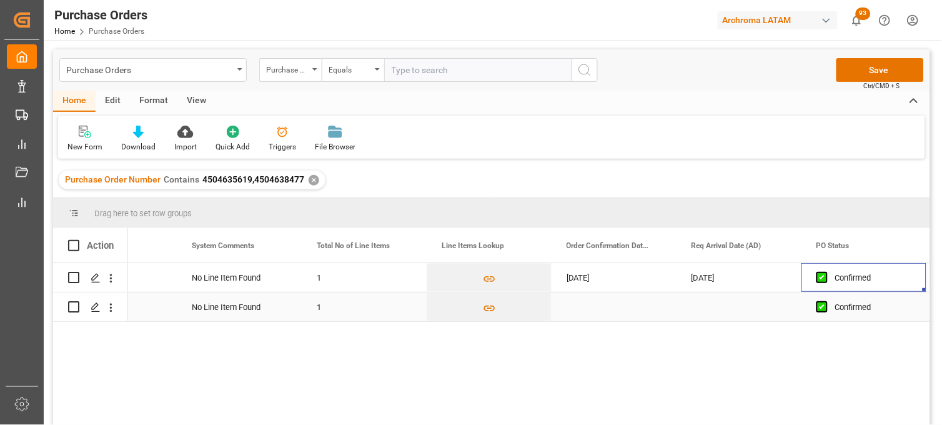
scroll to position [0, 951]
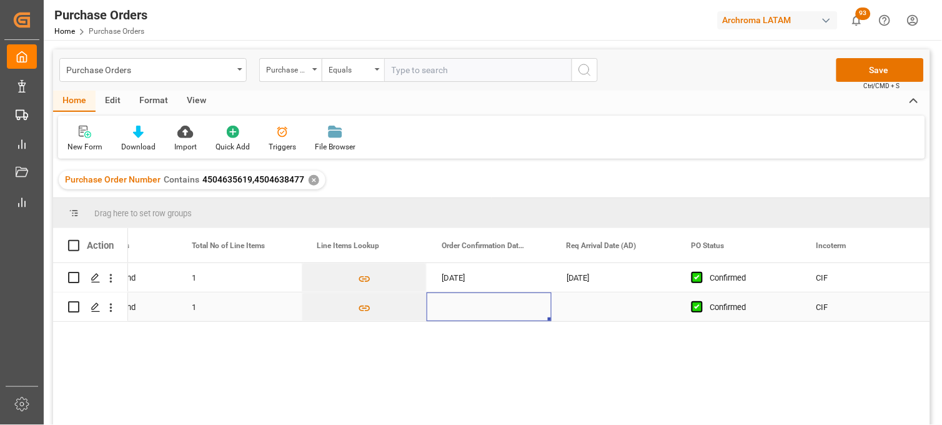
click at [457, 306] on div "Press SPACE to select this row." at bounding box center [489, 306] width 125 height 29
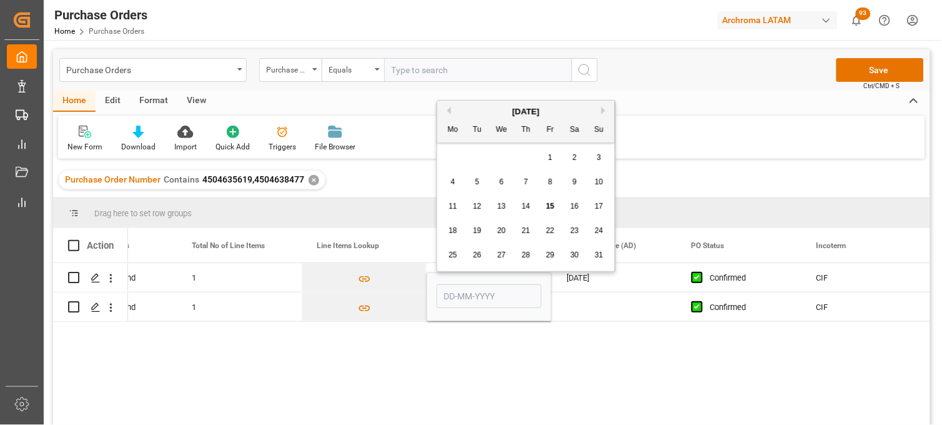
click at [526, 186] on span "7" at bounding box center [526, 181] width 4 height 9
type input "07-08-2025"
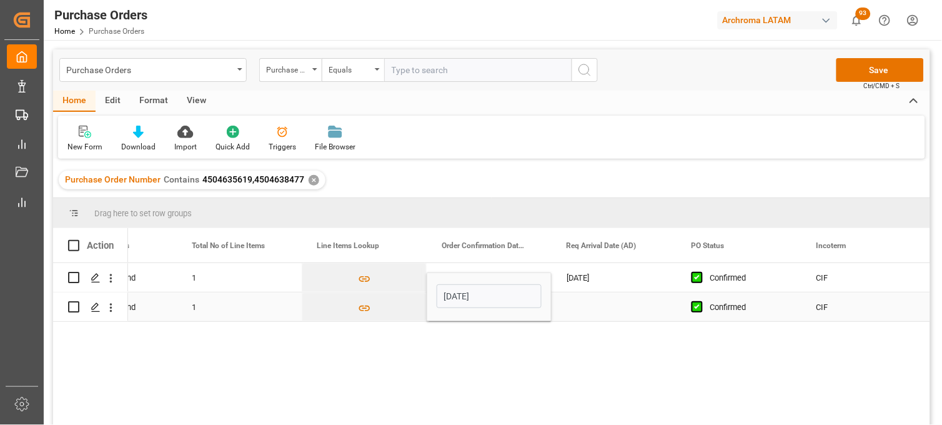
click at [587, 301] on div "Press SPACE to select this row." at bounding box center [614, 306] width 125 height 29
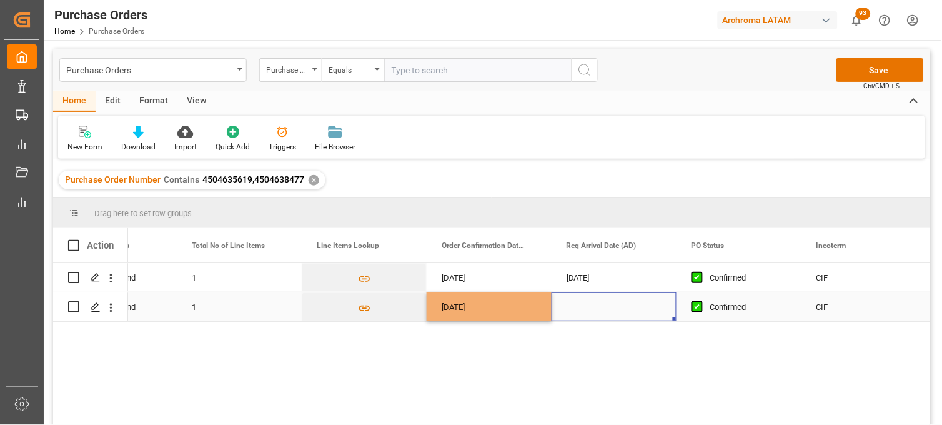
click at [587, 301] on div "Press SPACE to select this row." at bounding box center [614, 306] width 125 height 29
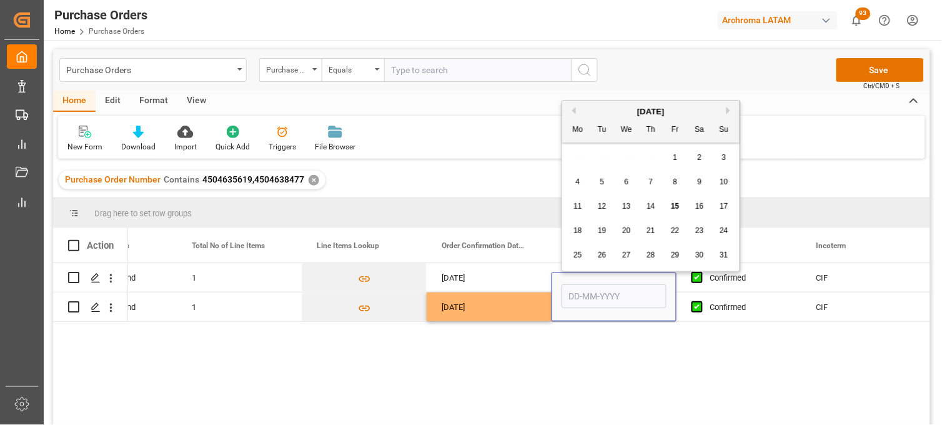
click at [720, 258] on span "31" at bounding box center [724, 255] width 8 height 9
type input "31-08-2025"
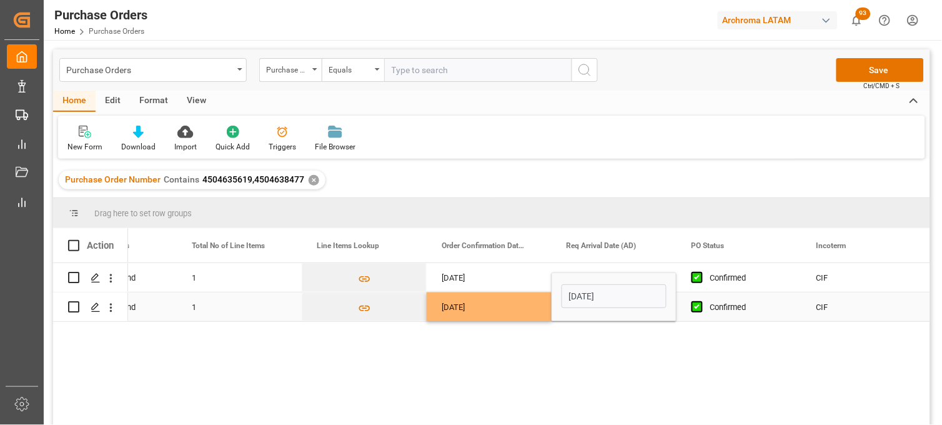
click at [729, 311] on div "Confirmed" at bounding box center [749, 307] width 76 height 29
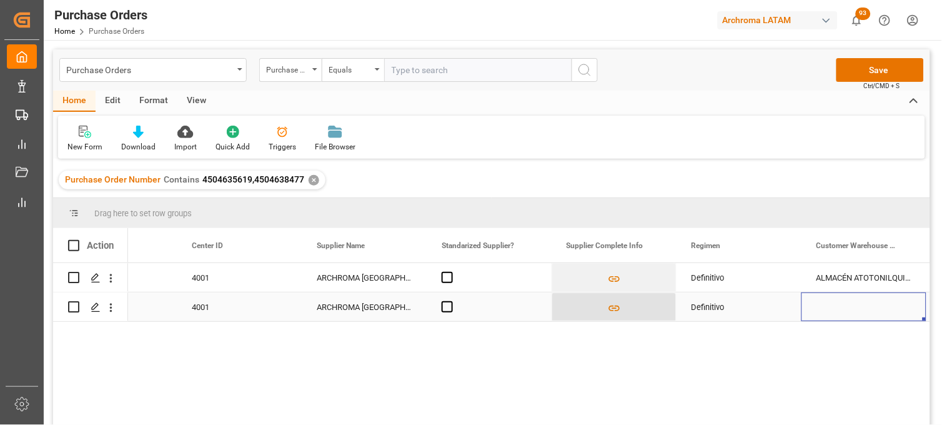
scroll to position [0, 1826]
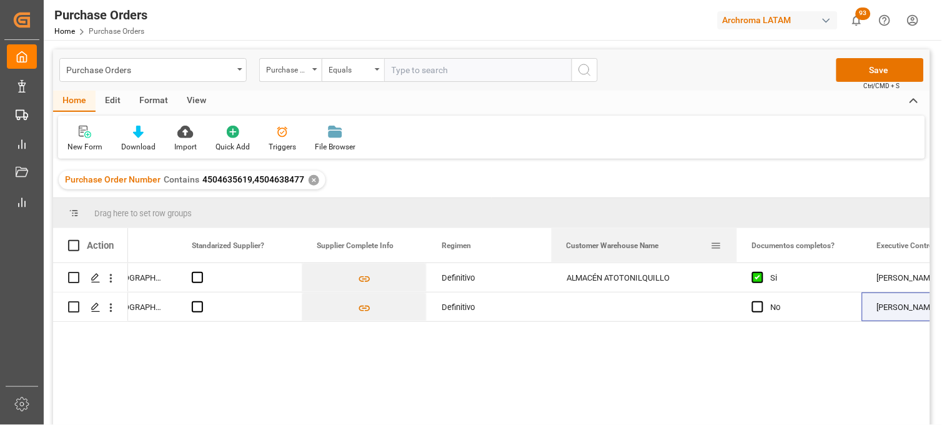
drag, startPoint x: 674, startPoint y: 241, endPoint x: 734, endPoint y: 241, distance: 60.6
click at [735, 241] on div at bounding box center [737, 245] width 5 height 34
click at [611, 306] on div "Press SPACE to select this row." at bounding box center [645, 306] width 186 height 29
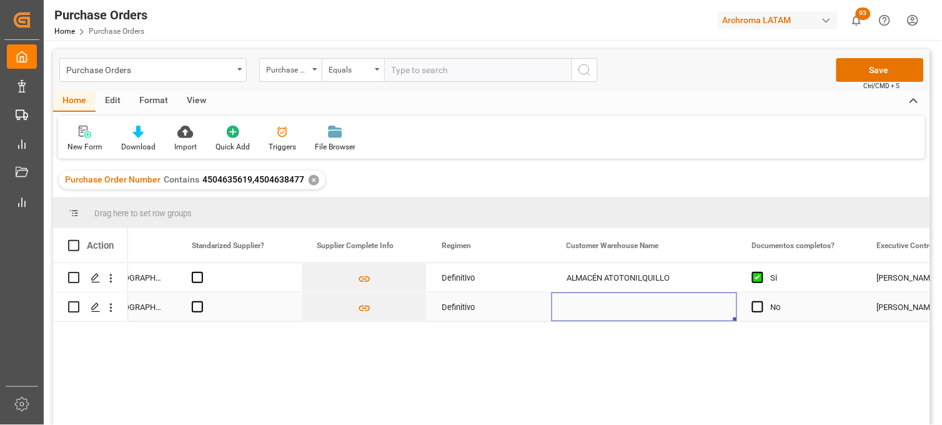
click at [611, 306] on div "Press SPACE to select this row." at bounding box center [645, 306] width 186 height 29
click at [611, 306] on input "Press SPACE to select this row." at bounding box center [645, 299] width 166 height 24
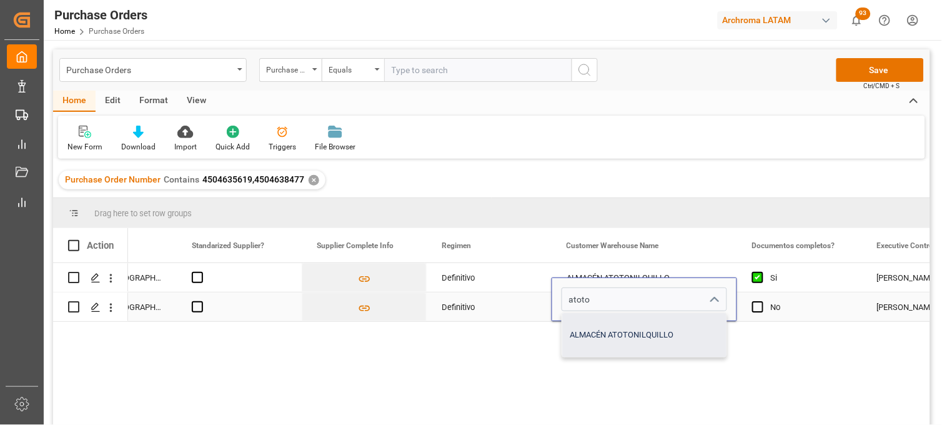
click at [610, 329] on div "ALMACÉN ATOTONILQUILLO" at bounding box center [644, 335] width 164 height 44
type input "ALMACÉN ATOTONILQUILLO"
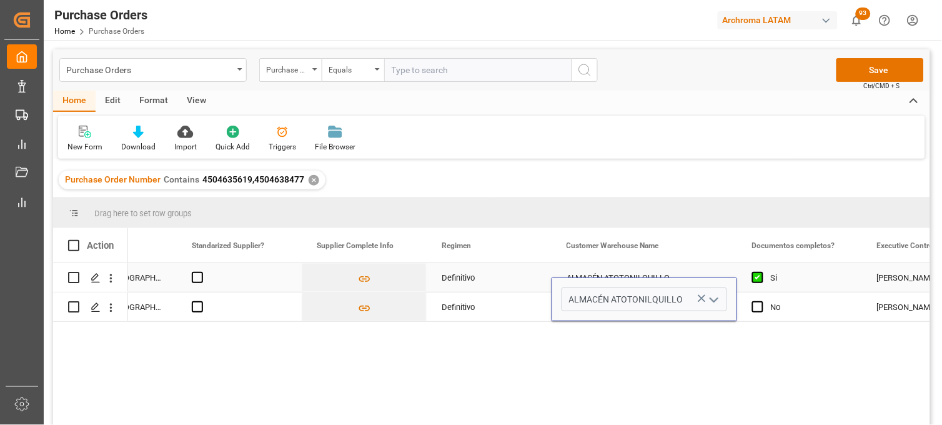
click at [607, 270] on div "ALMACÉN ATOTONILQUILLO" at bounding box center [645, 277] width 186 height 29
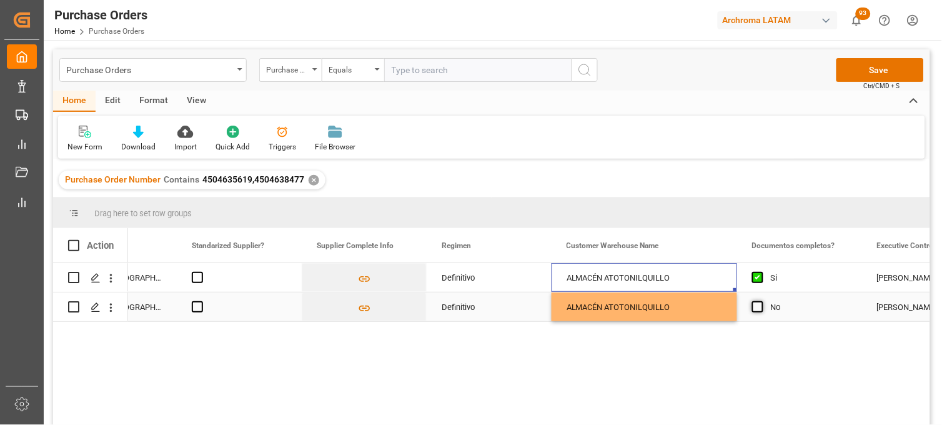
click at [758, 307] on span "Press SPACE to select this row." at bounding box center [757, 306] width 11 height 11
click at [762, 301] on input "Press SPACE to select this row." at bounding box center [762, 301] width 0 height 0
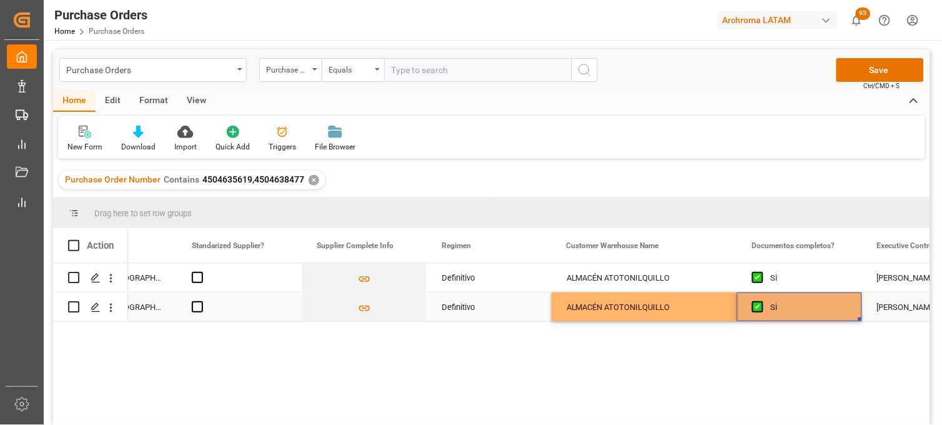
click at [666, 309] on div "ALMACÉN ATOTONILQUILLO" at bounding box center [645, 306] width 186 height 29
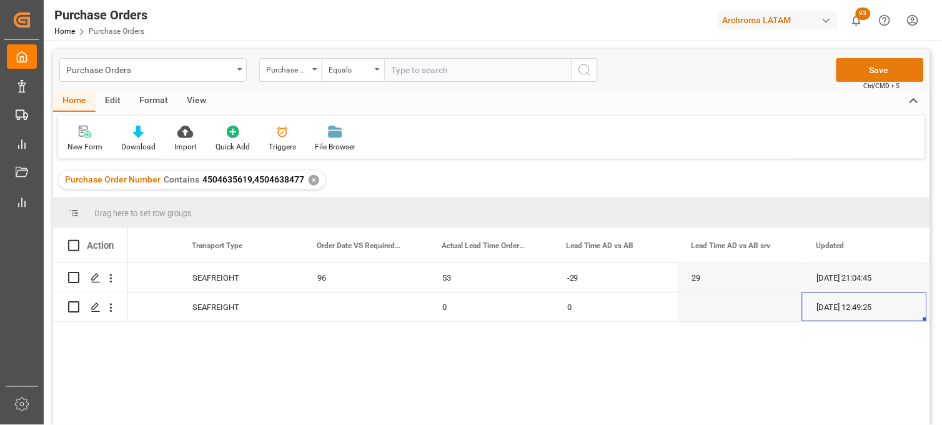
click at [870, 75] on button "Save" at bounding box center [880, 70] width 87 height 24
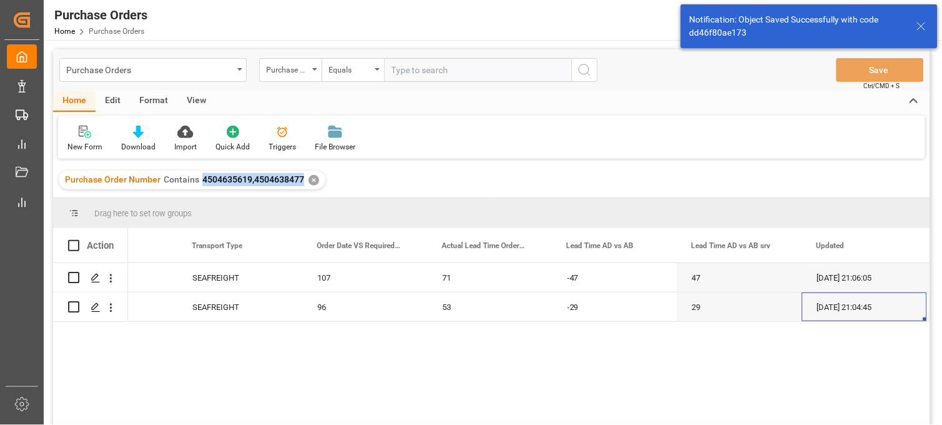
drag, startPoint x: 201, startPoint y: 180, endPoint x: 300, endPoint y: 181, distance: 99.4
click at [300, 181] on span "4504635619,4504638477" at bounding box center [253, 179] width 102 height 10
copy span "4504635619,4504638477"
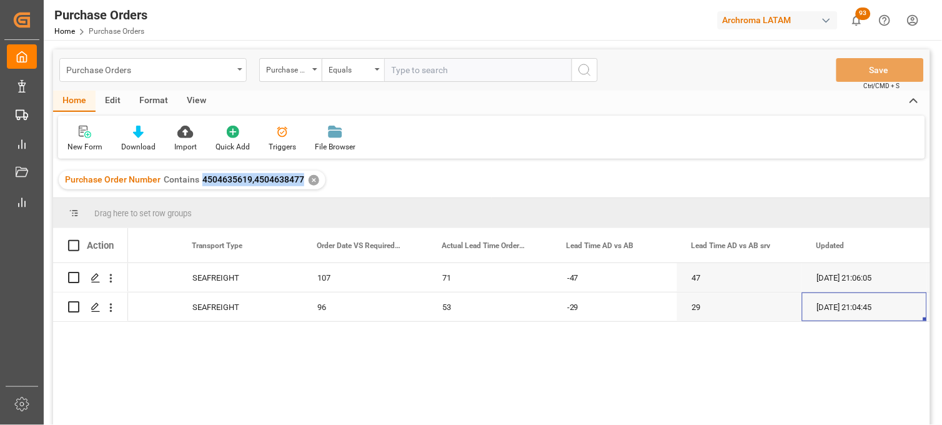
click at [204, 67] on div "Purchase Orders" at bounding box center [149, 69] width 167 height 16
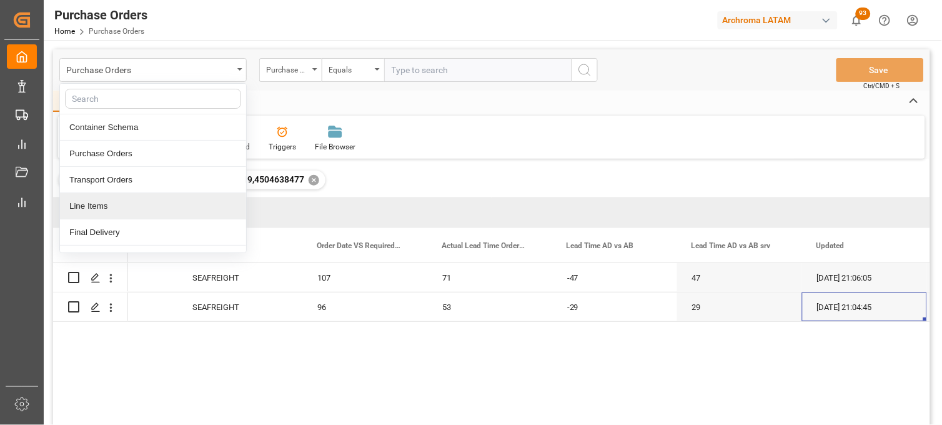
click at [124, 210] on div "Line Items" at bounding box center [153, 206] width 186 height 26
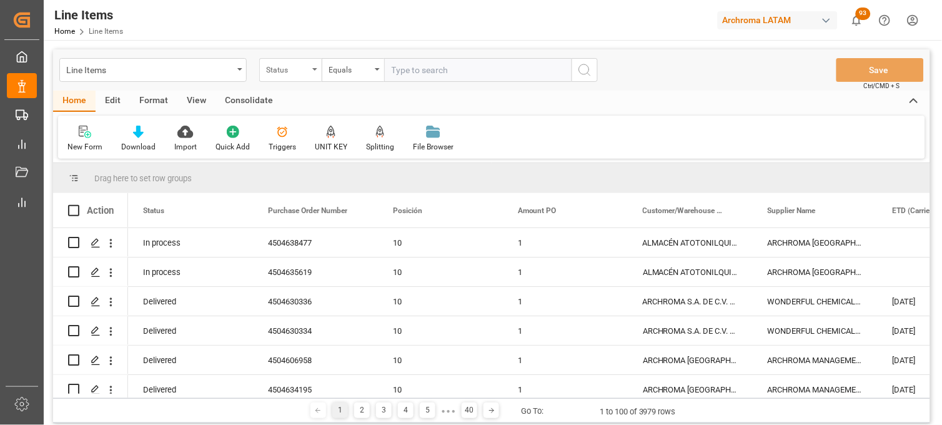
click at [297, 64] on div "Status" at bounding box center [287, 68] width 42 height 14
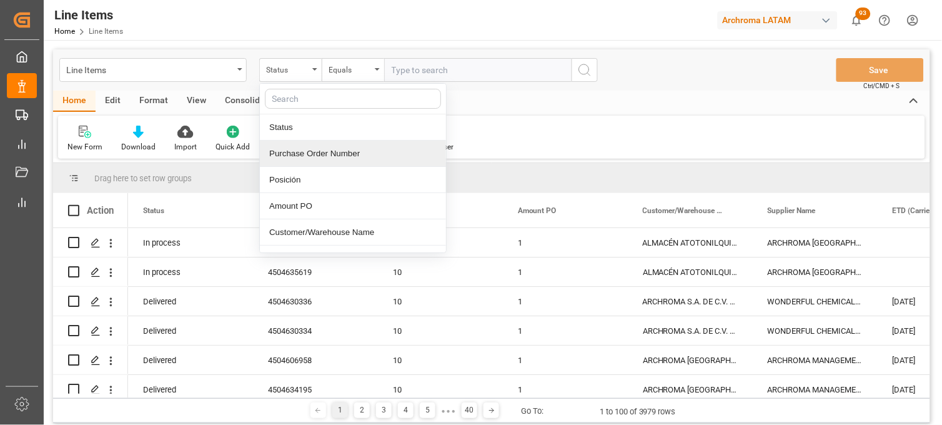
drag, startPoint x: 301, startPoint y: 151, endPoint x: 304, endPoint y: 144, distance: 8.4
click at [301, 151] on div "Purchase Order Number" at bounding box center [353, 154] width 186 height 26
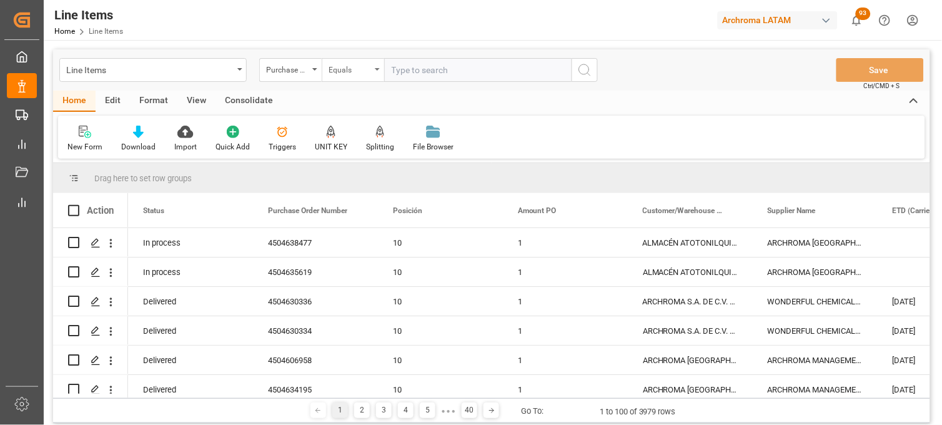
click at [356, 70] on div "Equals" at bounding box center [350, 68] width 42 height 14
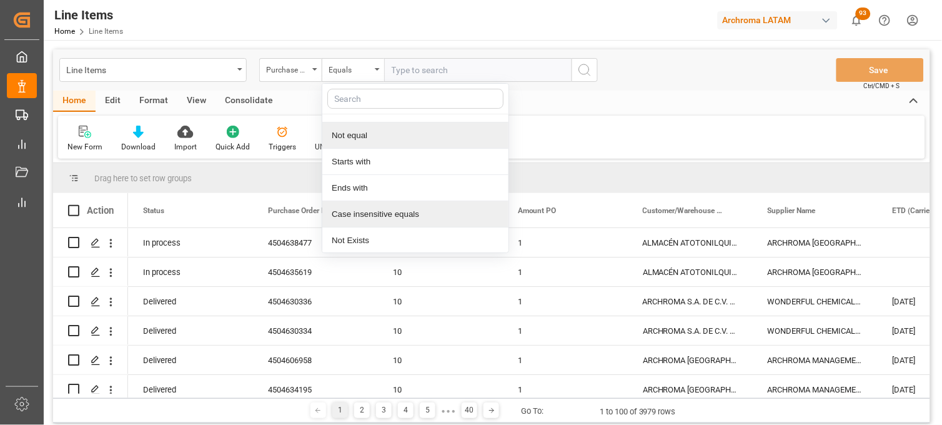
scroll to position [69, 0]
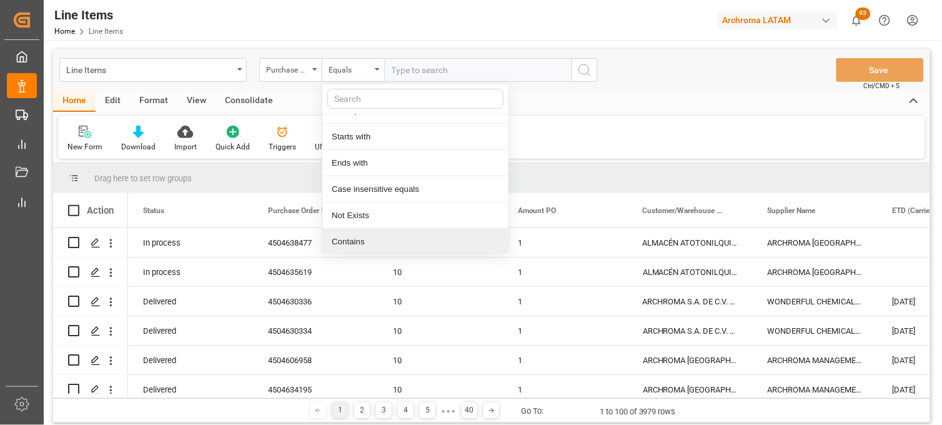
click at [360, 239] on div "Contains" at bounding box center [415, 242] width 186 height 26
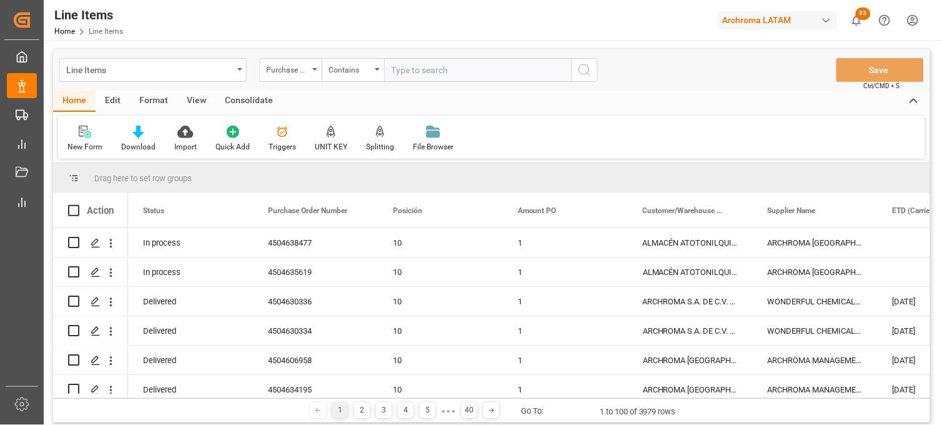
click at [411, 73] on input "text" at bounding box center [477, 70] width 187 height 24
paste input "4504635619,4504638477"
type input "4504635619,4504638477"
click at [585, 72] on icon "search button" at bounding box center [584, 69] width 15 height 15
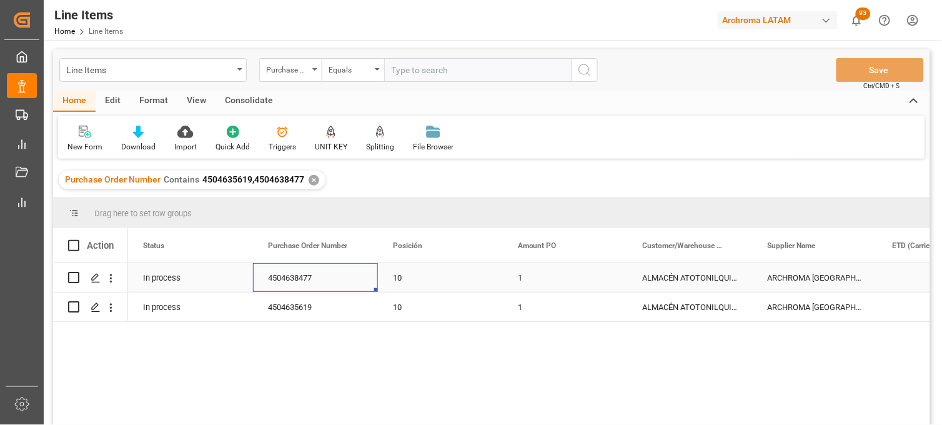
click at [304, 277] on div "4504638477" at bounding box center [315, 277] width 125 height 29
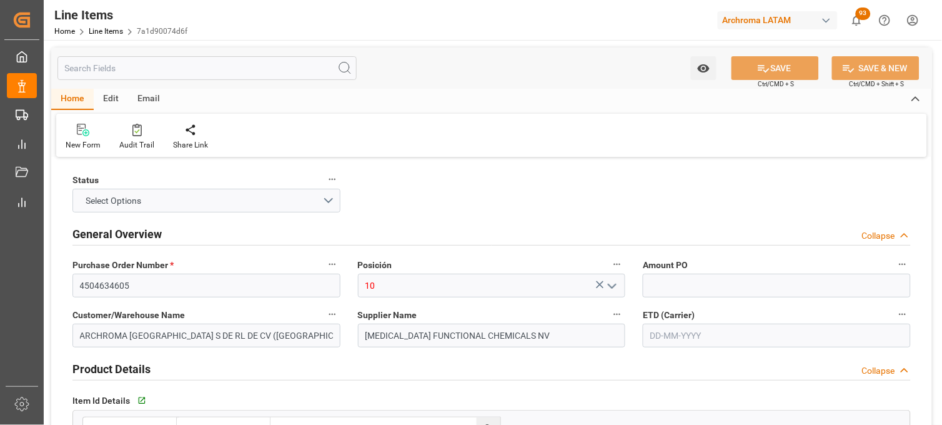
type input "1"
type input "12352400"
type input "3"
type input "3000"
type input "3162"
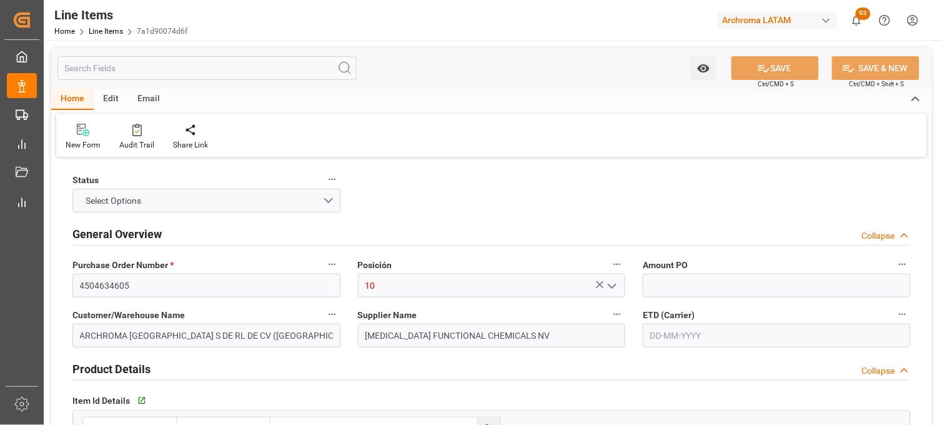
type input "7200"
type input "2904109900"
type input "18-07-2025"
type input "08-07-2025"
type input "16-08-2025 02:15"
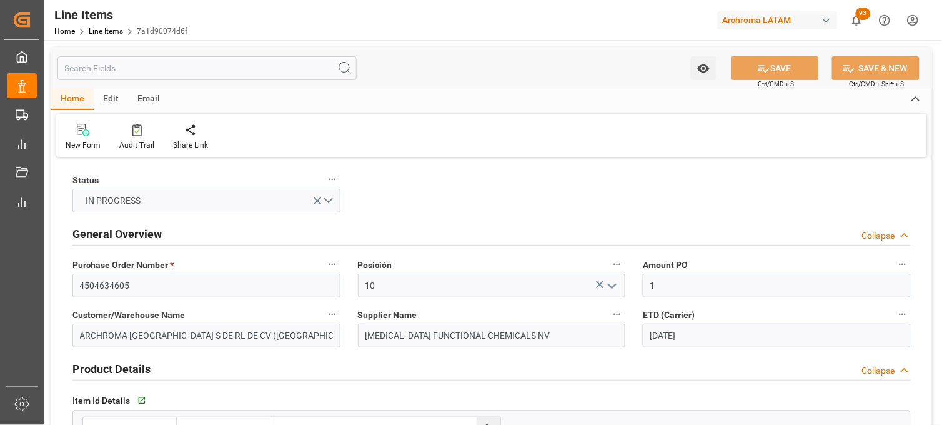
type input "27-06-2025 22:13"
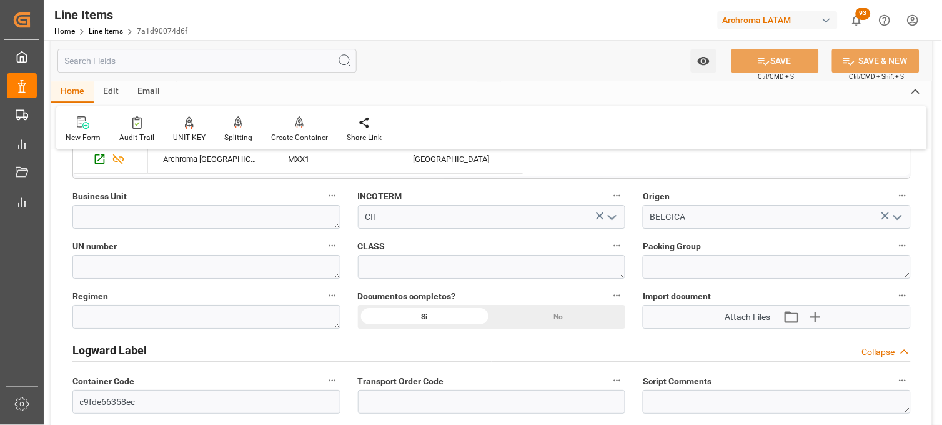
scroll to position [833, 0]
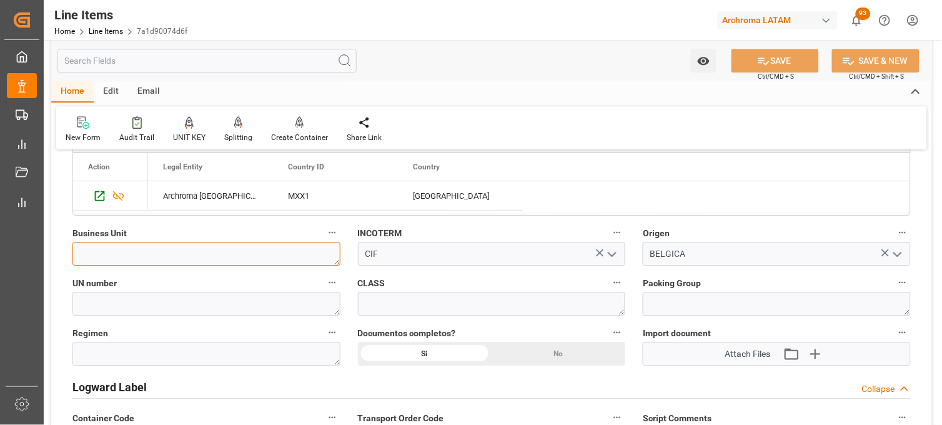
click at [301, 250] on textarea at bounding box center [206, 254] width 268 height 24
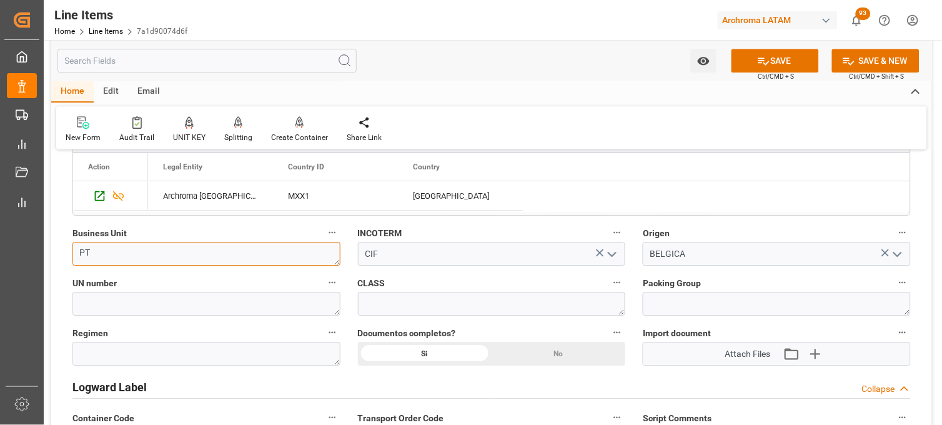
type textarea "PT"
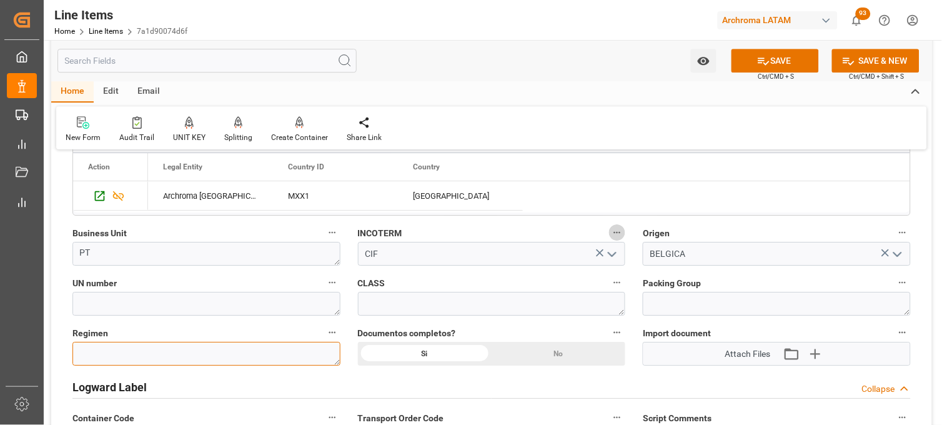
click at [146, 342] on textarea at bounding box center [206, 354] width 268 height 24
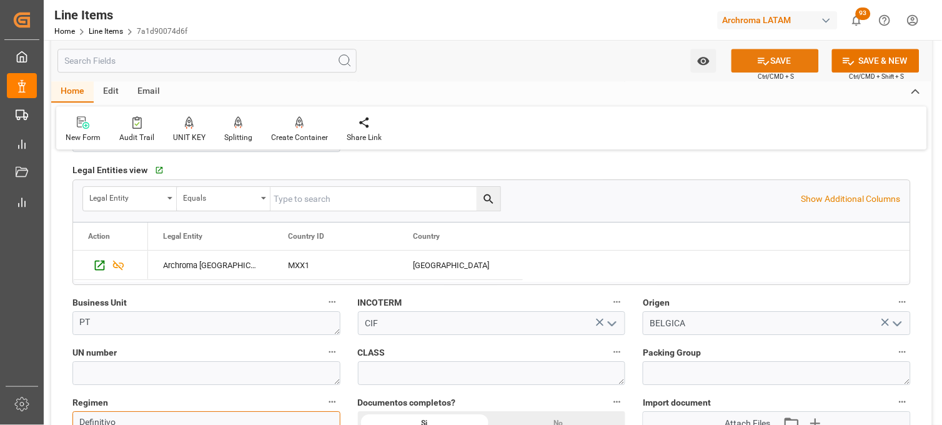
type textarea "Definitivo"
click at [780, 63] on button "SAVE" at bounding box center [775, 61] width 87 height 24
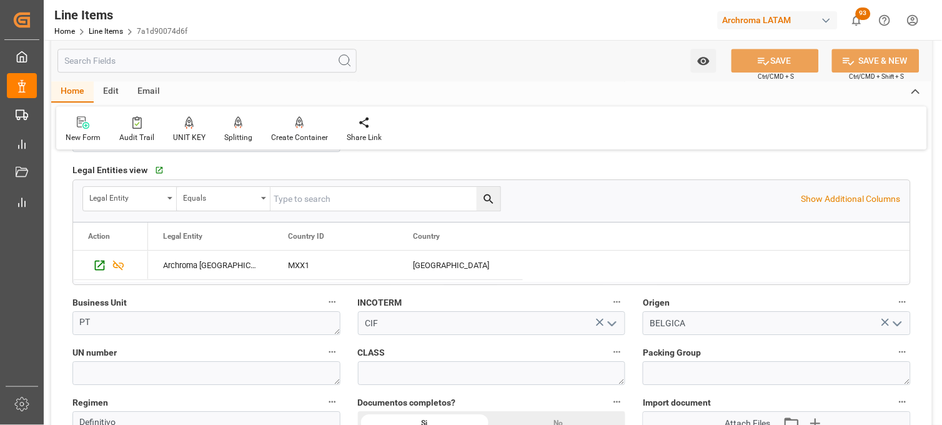
type input "16-08-2025 02:16"
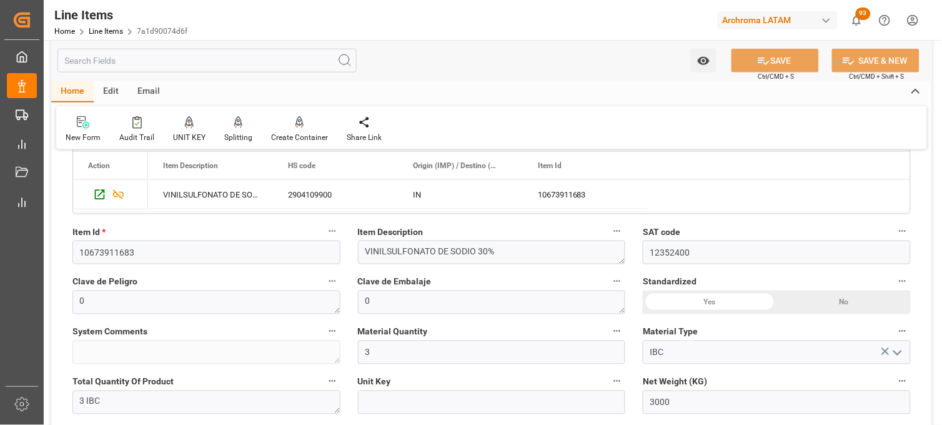
scroll to position [277, 0]
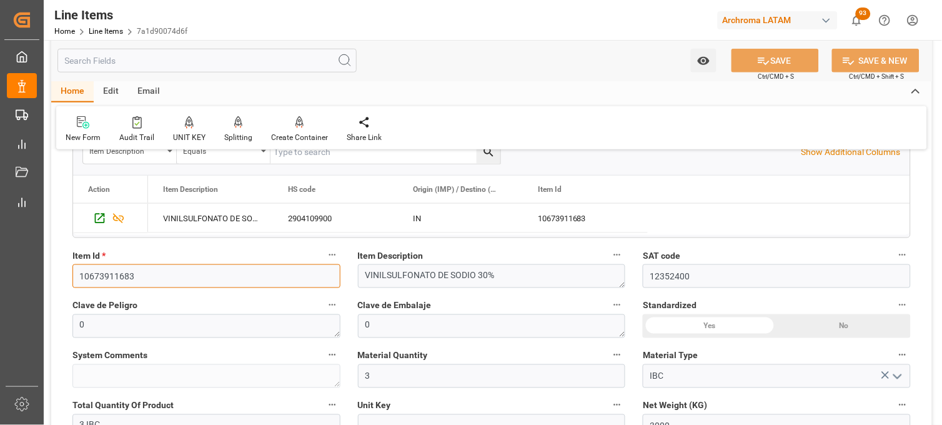
click at [122, 276] on input "10673911683" at bounding box center [206, 276] width 268 height 24
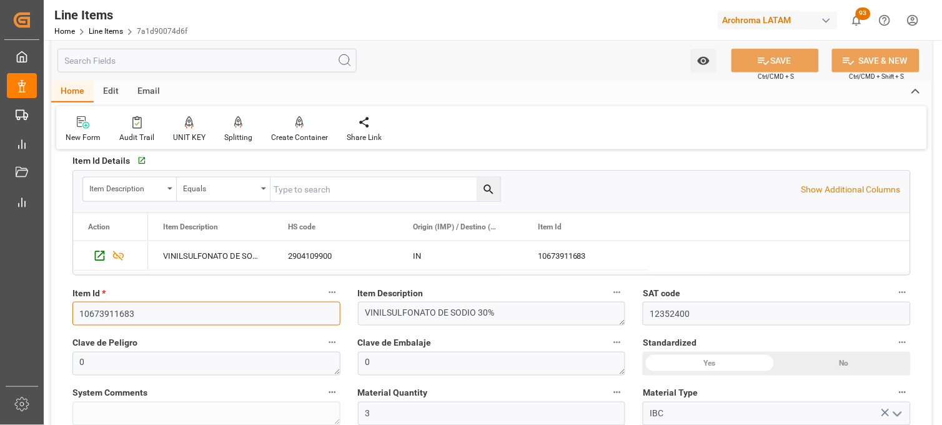
scroll to position [208, 0]
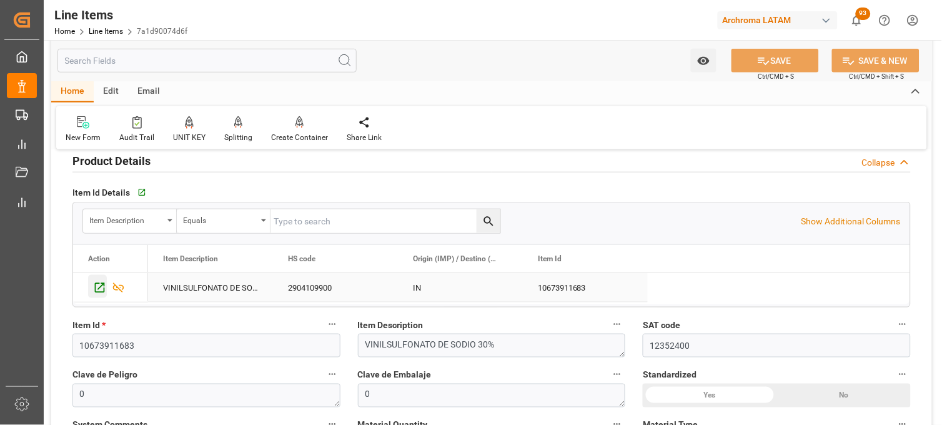
click at [103, 290] on icon "Press SPACE to select this row." at bounding box center [99, 287] width 13 height 13
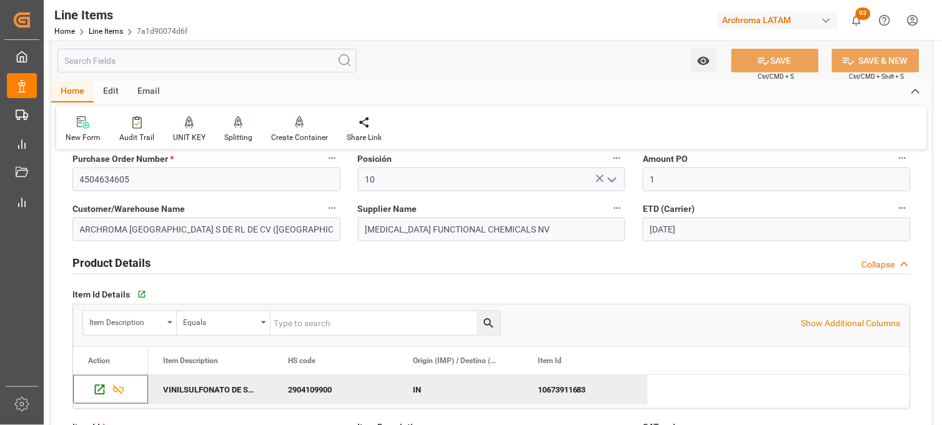
scroll to position [0, 0]
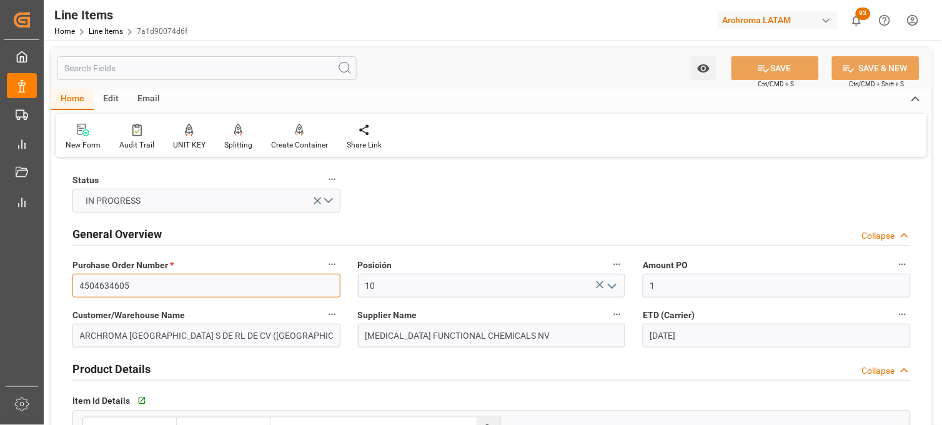
click at [91, 282] on input "4504634605" at bounding box center [206, 286] width 268 height 24
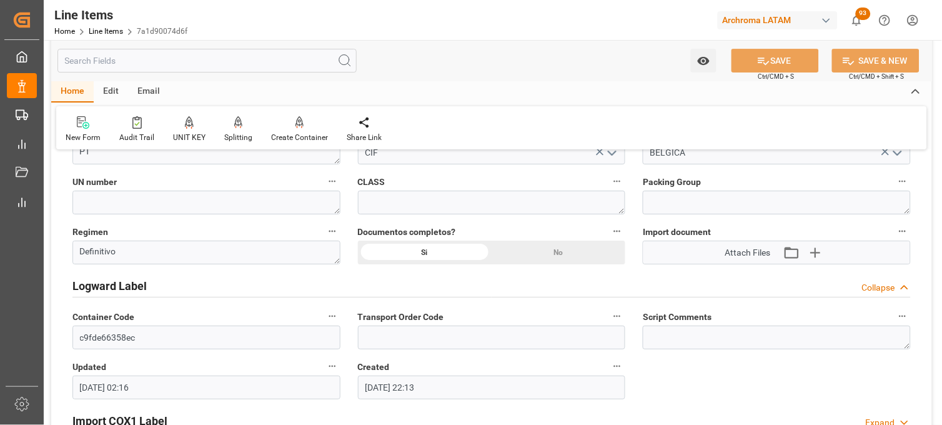
scroll to position [934, 0]
click at [105, 34] on link "Line Items" at bounding box center [106, 31] width 34 height 9
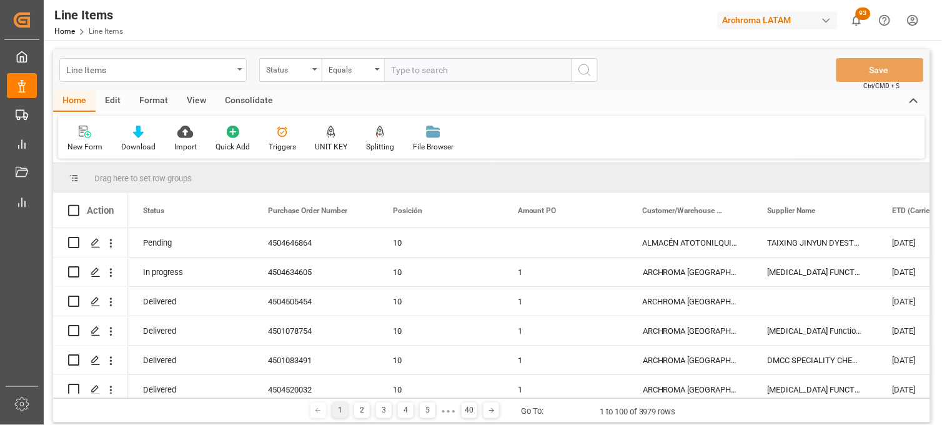
click at [204, 71] on div "Line Items" at bounding box center [149, 69] width 167 height 16
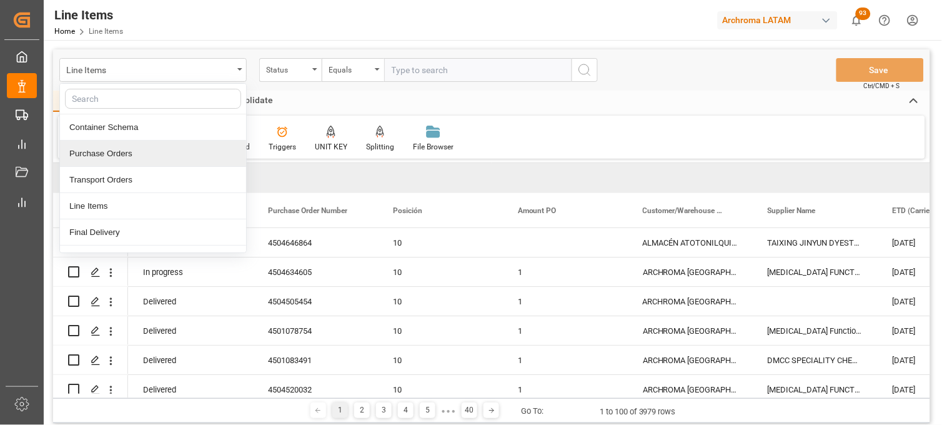
click at [127, 146] on div "Purchase Orders" at bounding box center [153, 154] width 186 height 26
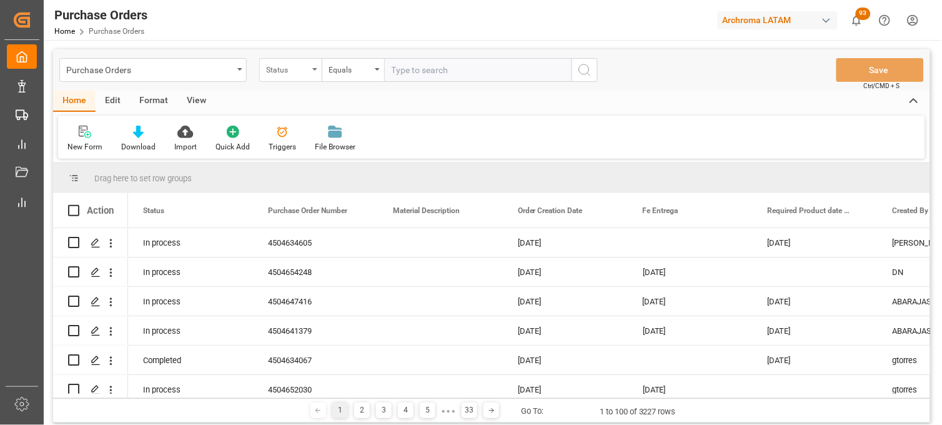
click at [300, 78] on div "Status" at bounding box center [290, 70] width 62 height 24
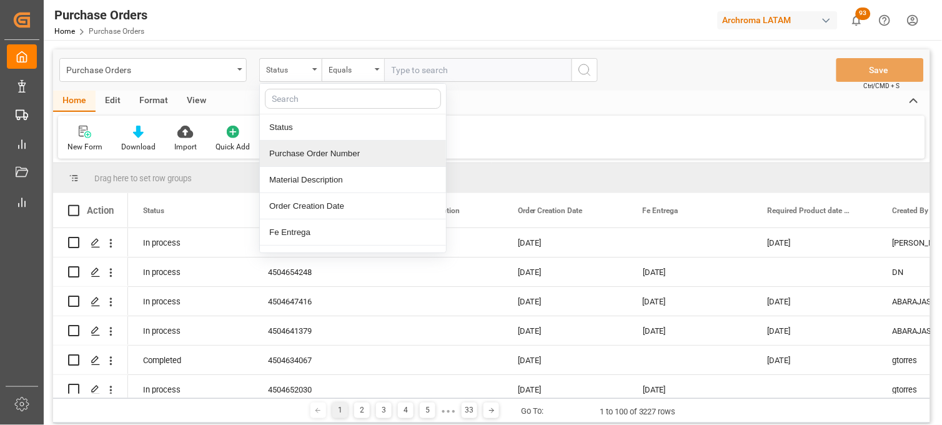
click at [299, 153] on div "Purchase Order Number" at bounding box center [353, 154] width 186 height 26
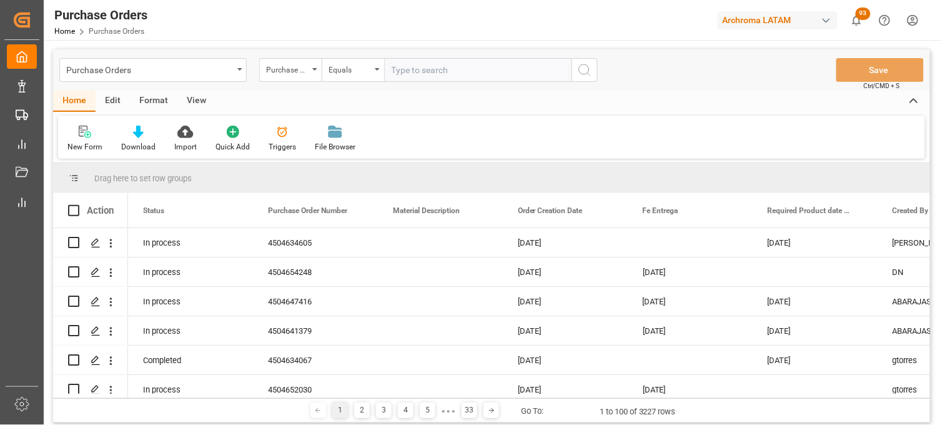
click at [417, 67] on input "text" at bounding box center [477, 70] width 187 height 24
paste input "4504642535"
type input "4504642535"
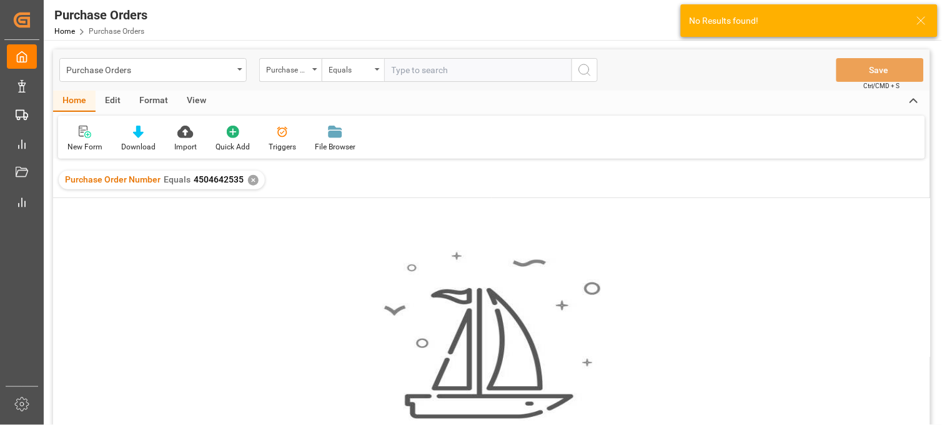
click at [400, 349] on img at bounding box center [491, 336] width 219 height 170
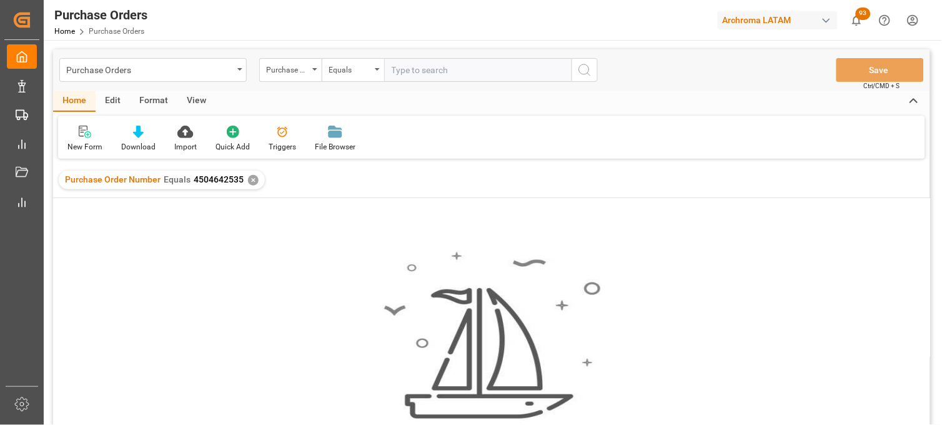
click at [248, 180] on div "✕" at bounding box center [253, 180] width 11 height 11
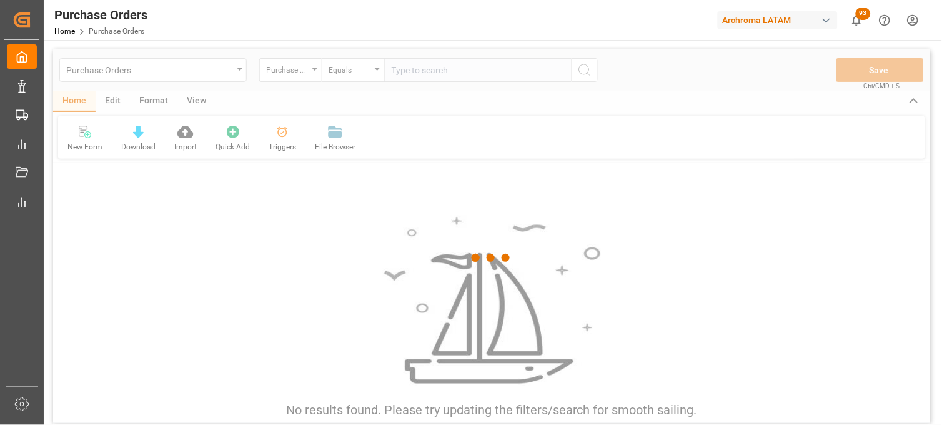
click at [407, 75] on div at bounding box center [491, 257] width 877 height 417
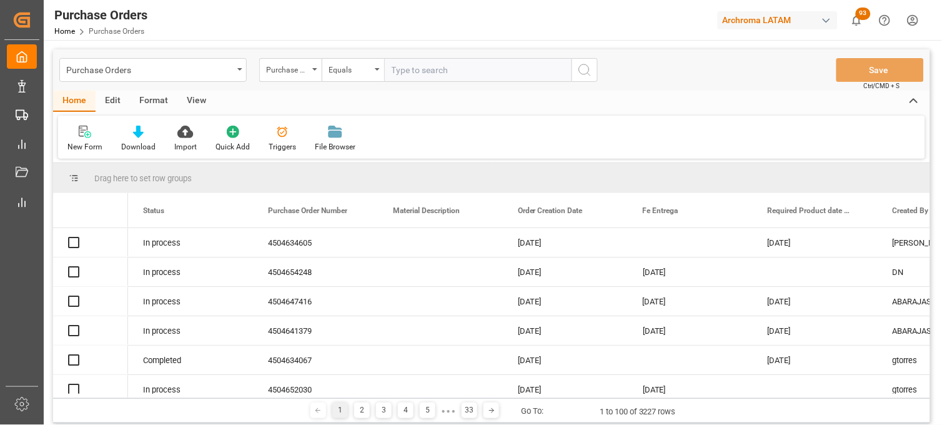
click at [407, 72] on input "text" at bounding box center [477, 70] width 187 height 24
paste input "4504647476"
type input "4504647476"
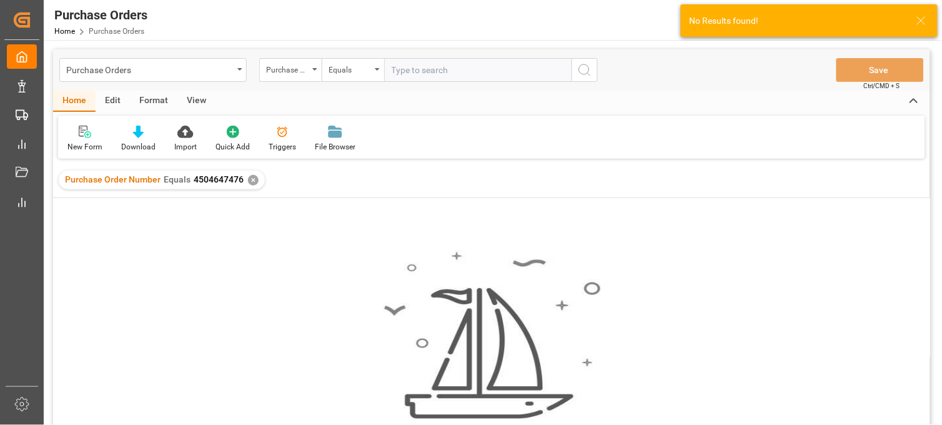
click at [252, 182] on div "✕" at bounding box center [253, 180] width 11 height 11
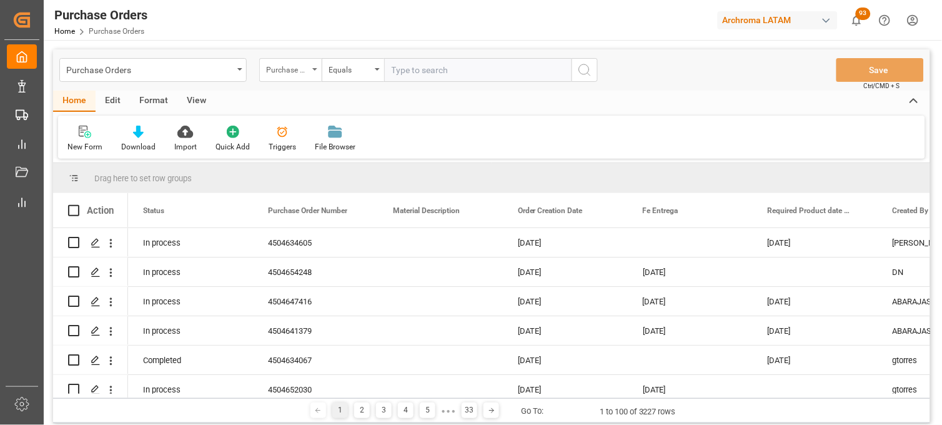
click at [272, 71] on div "Purchase Order Number" at bounding box center [287, 68] width 42 height 14
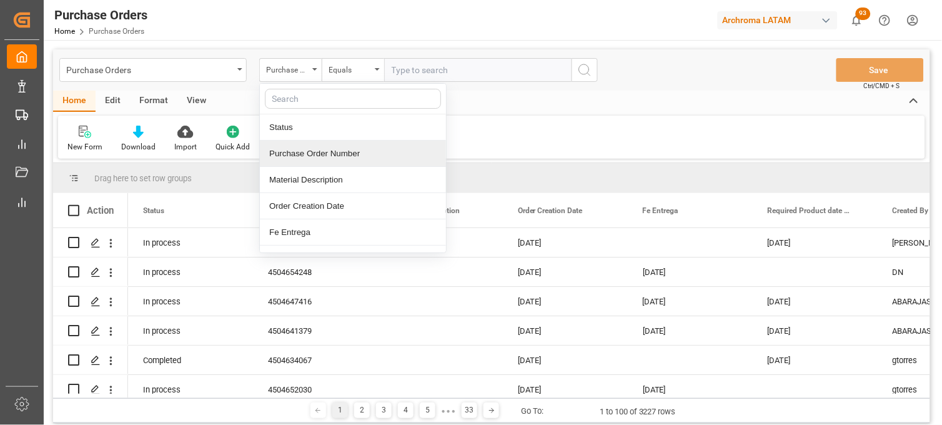
click at [285, 148] on div "Purchase Order Number" at bounding box center [353, 154] width 186 height 26
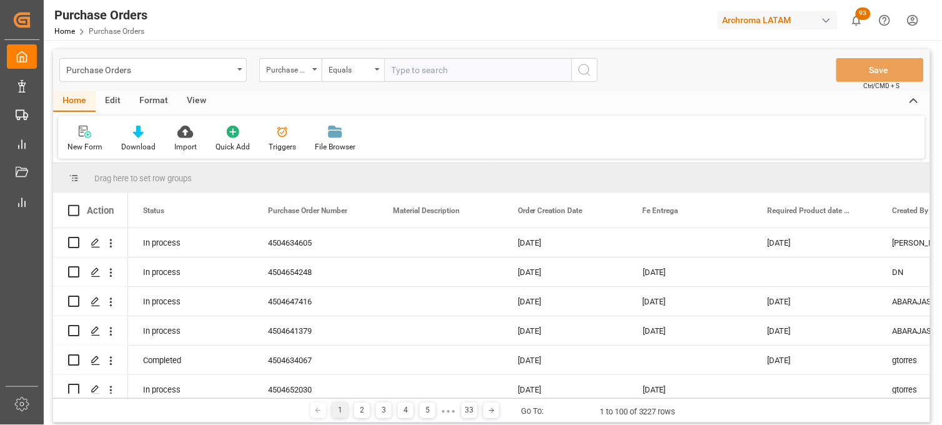
click at [411, 59] on input "text" at bounding box center [477, 70] width 187 height 24
paste input "4504619175"
type input "4504619175"
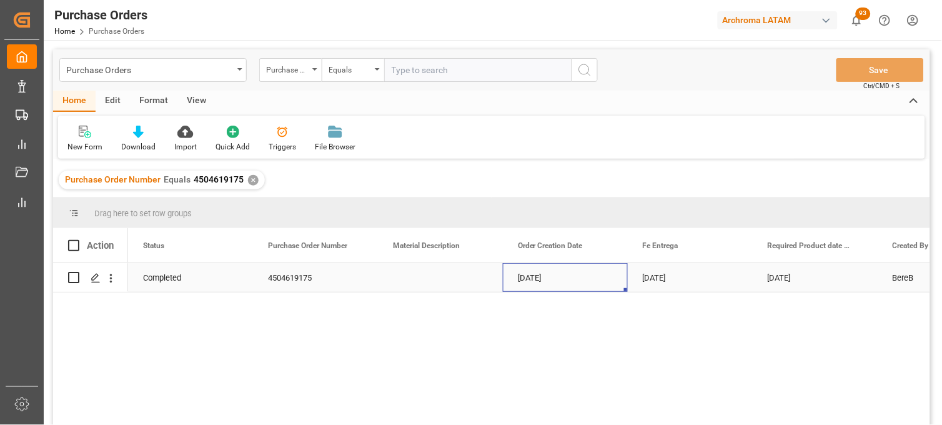
click at [551, 276] on div "12-05-2025" at bounding box center [565, 277] width 125 height 29
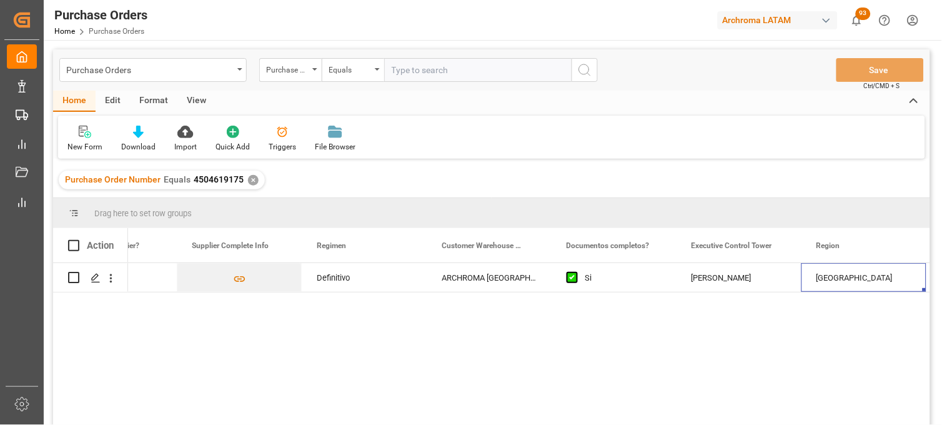
scroll to position [0, 2201]
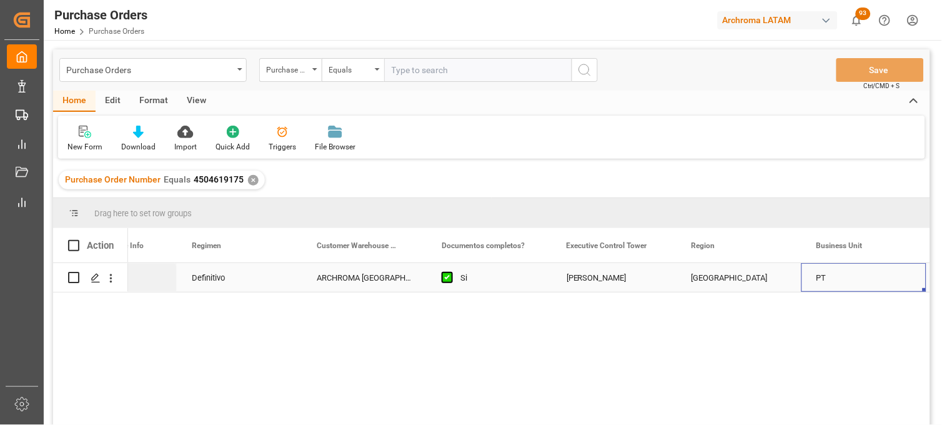
click at [579, 282] on div "[PERSON_NAME]" at bounding box center [614, 278] width 95 height 29
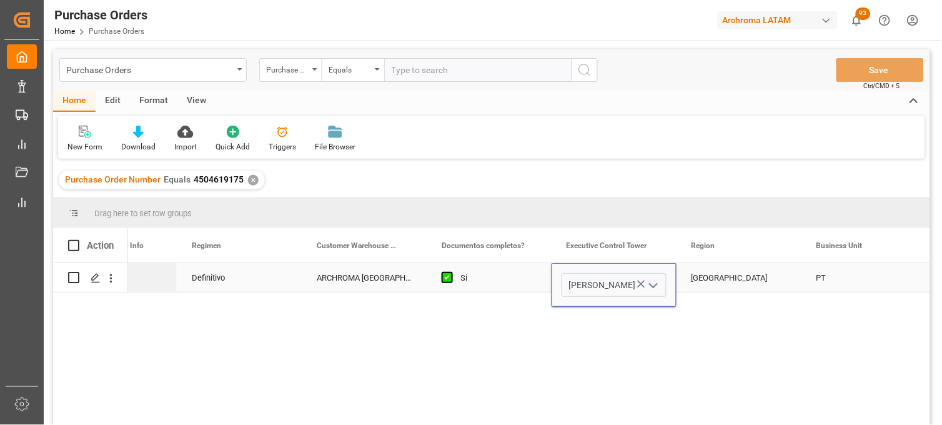
click at [639, 282] on icon "Press SPACE to select this row." at bounding box center [641, 283] width 13 height 13
click at [617, 284] on input "Press SPACE to select this row." at bounding box center [614, 285] width 105 height 24
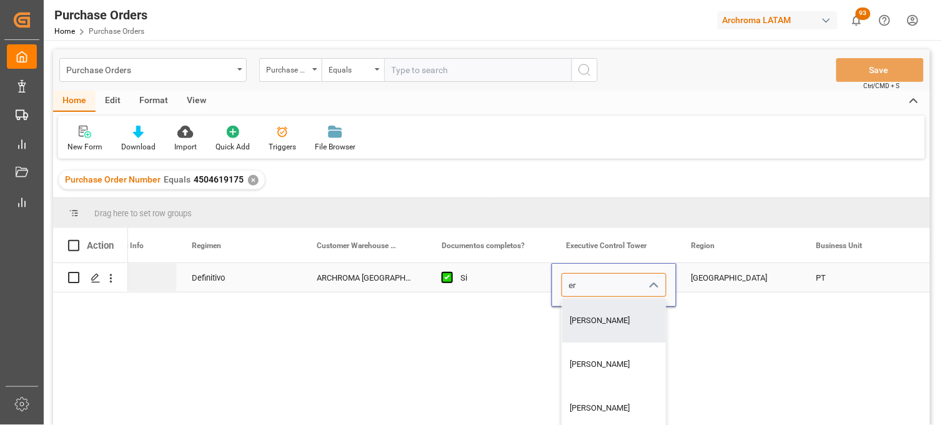
drag, startPoint x: 602, startPoint y: 319, endPoint x: 608, endPoint y: 311, distance: 10.4
click at [603, 316] on div "[PERSON_NAME]" at bounding box center [614, 321] width 104 height 44
type input "[PERSON_NAME]"
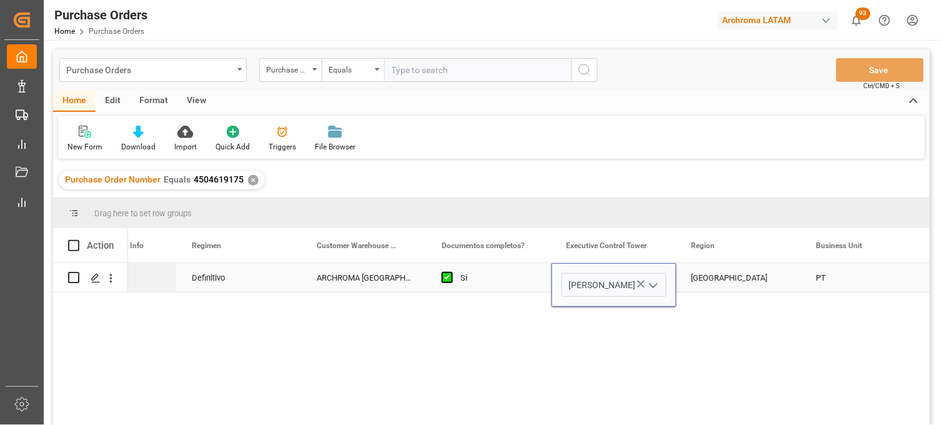
click at [708, 276] on div "[GEOGRAPHIC_DATA]" at bounding box center [739, 278] width 95 height 29
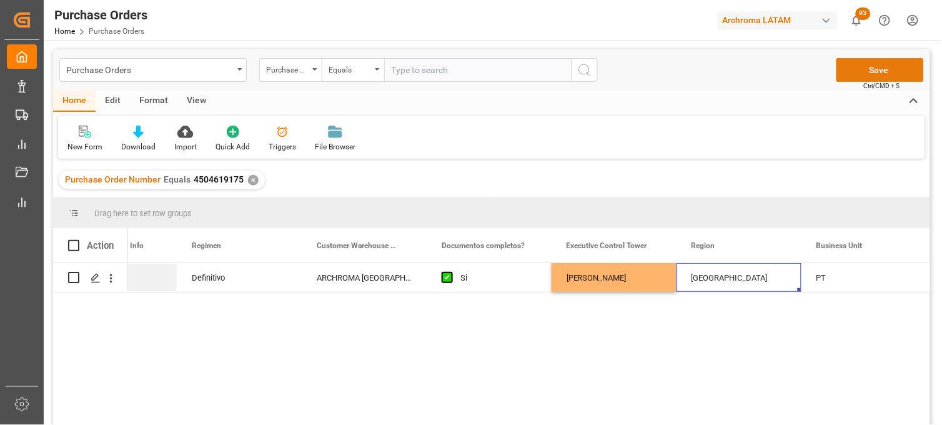
click at [879, 69] on button "Save" at bounding box center [880, 70] width 87 height 24
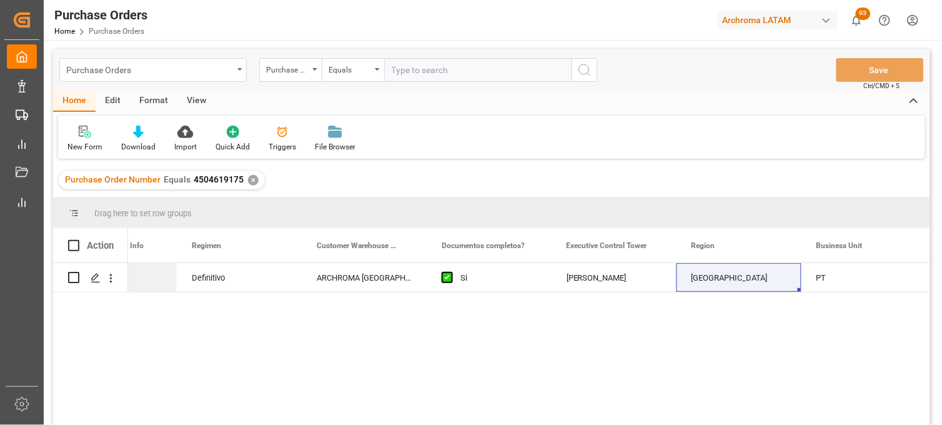
click at [97, 77] on div "Purchase Orders" at bounding box center [152, 70] width 187 height 24
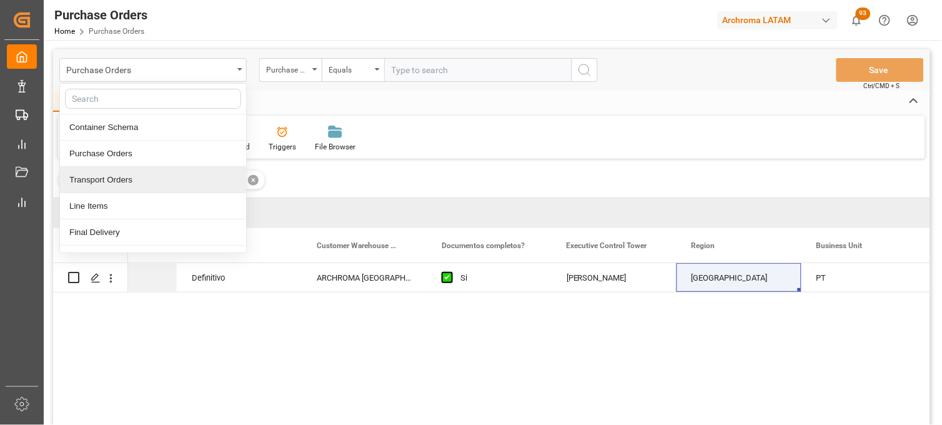
click at [248, 176] on div "✕" at bounding box center [253, 180] width 11 height 11
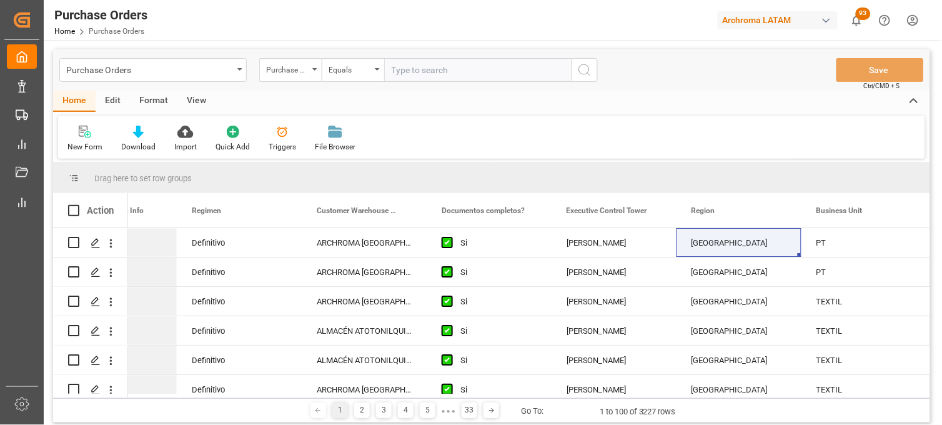
click at [405, 67] on input "text" at bounding box center [477, 70] width 187 height 24
paste input "4504629098"
type input "4504629098"
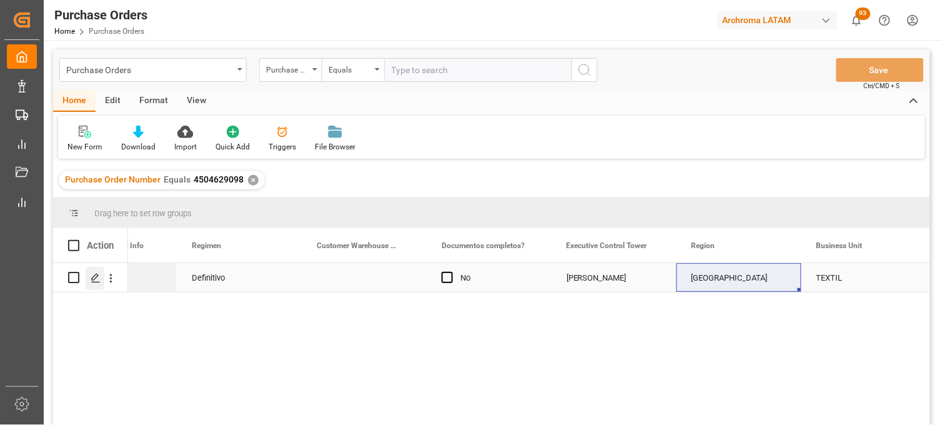
click at [94, 283] on div "Press SPACE to select this row." at bounding box center [95, 278] width 19 height 23
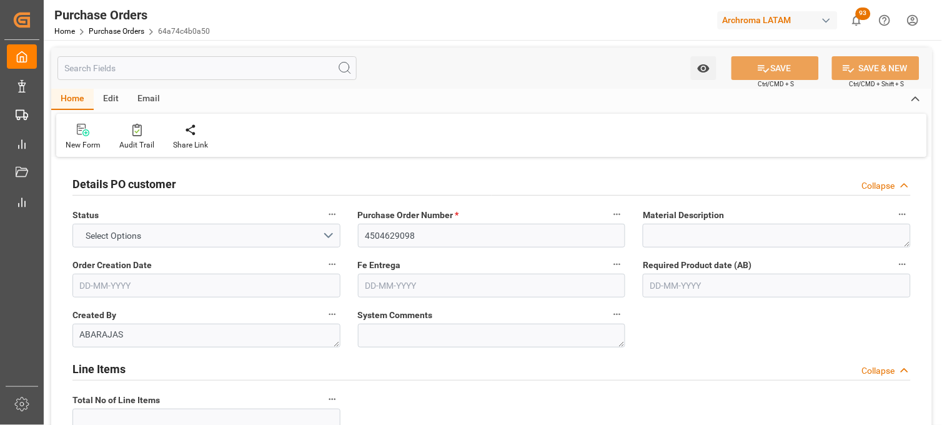
type input "1"
type input "08-06-2025"
type input "[DATE]"
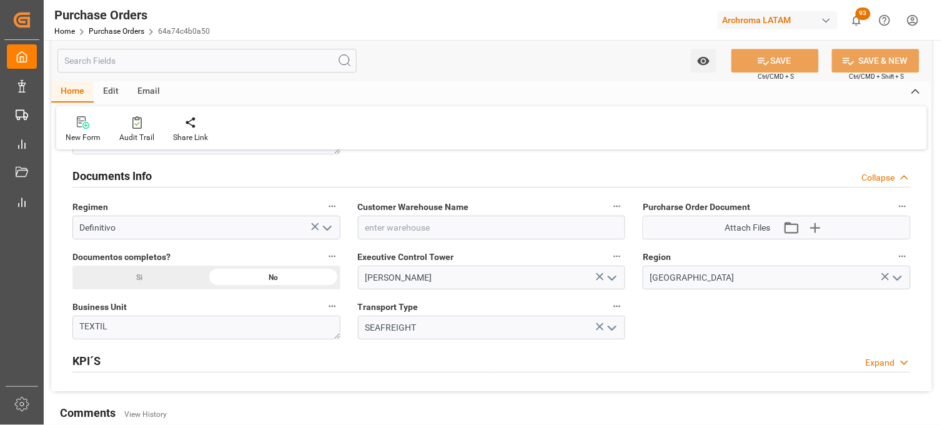
scroll to position [902, 0]
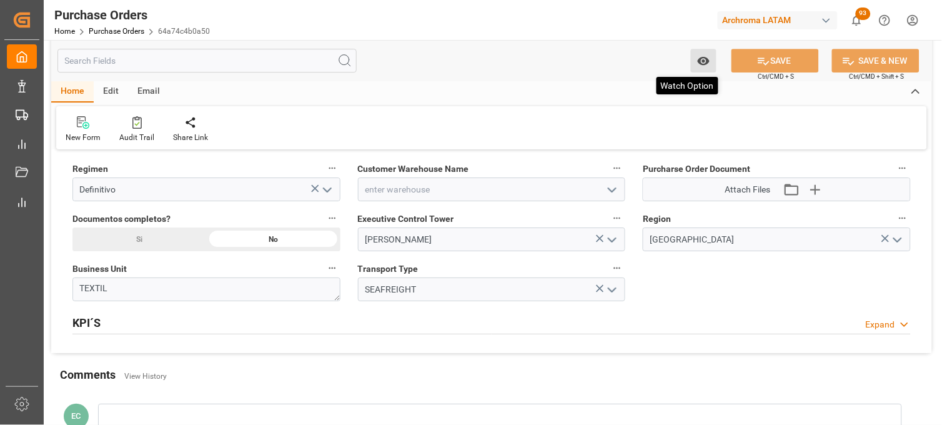
click at [703, 61] on icon "open menu" at bounding box center [703, 61] width 12 height 8
click at [619, 91] on span "Start Watching" at bounding box center [652, 88] width 114 height 13
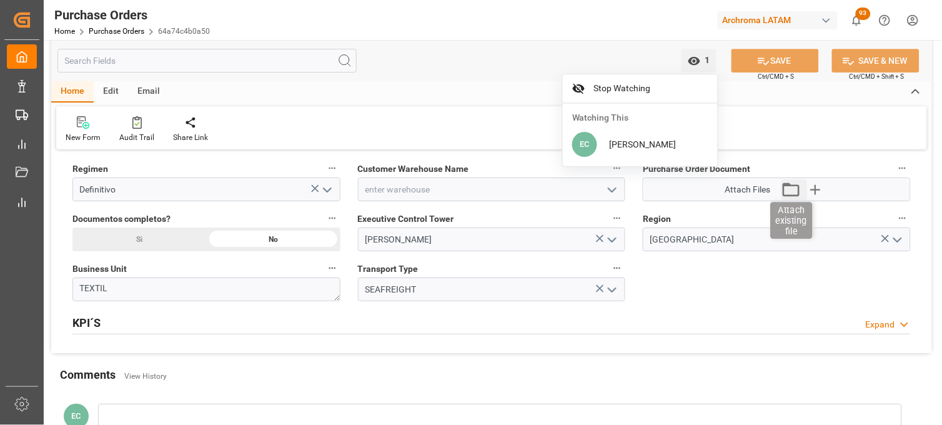
click at [796, 190] on icon "button" at bounding box center [791, 189] width 20 height 20
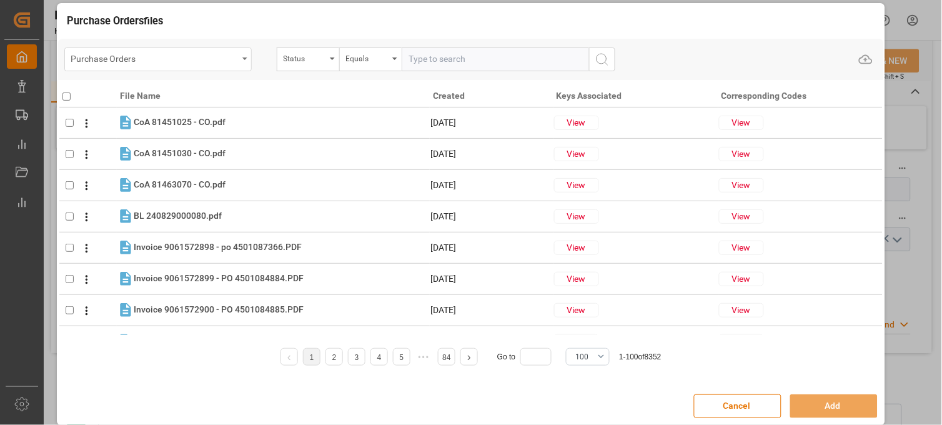
click at [239, 61] on div "Purchase Orders" at bounding box center [157, 59] width 187 height 24
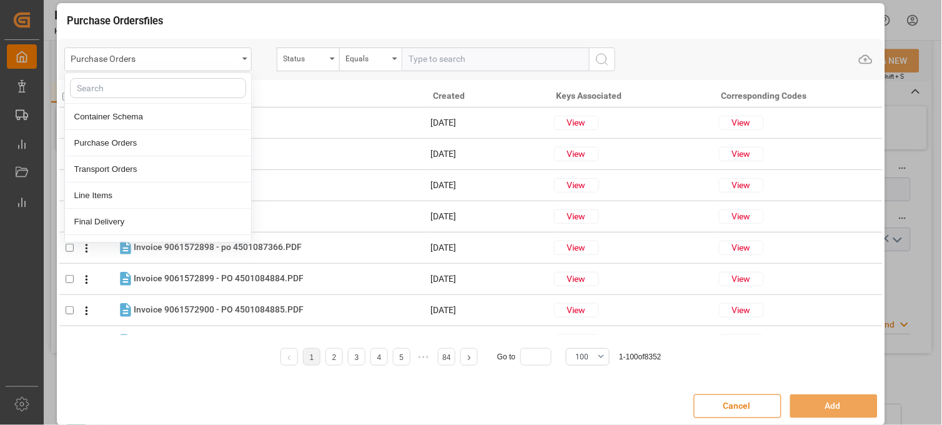
click at [744, 400] on button "Cancel" at bounding box center [737, 406] width 87 height 24
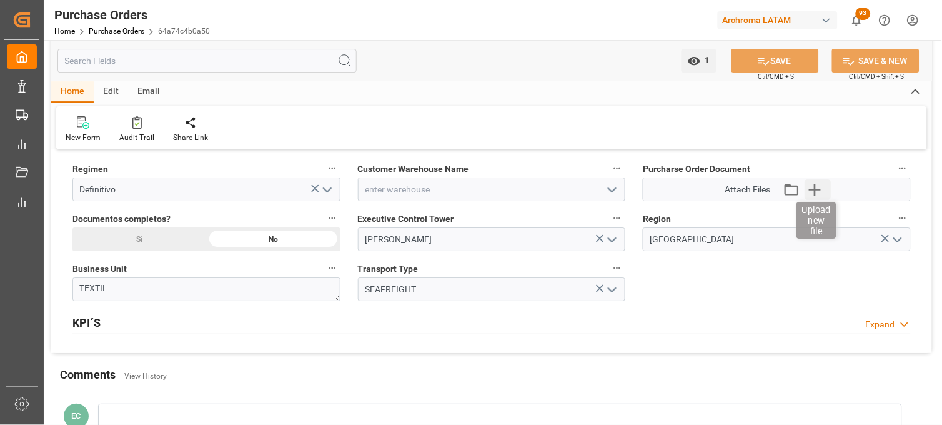
click at [814, 189] on icon "button" at bounding box center [815, 190] width 12 height 12
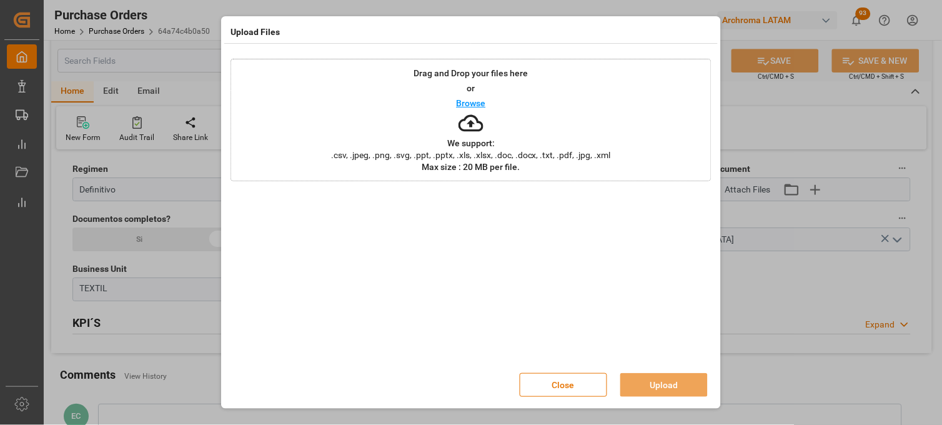
click at [429, 156] on span ".csv, .jpeg, .png, .svg, .ppt, .pptx, .xls, .xlsx, .doc, .docx, .txt, .pdf, .jp…" at bounding box center [471, 155] width 296 height 9
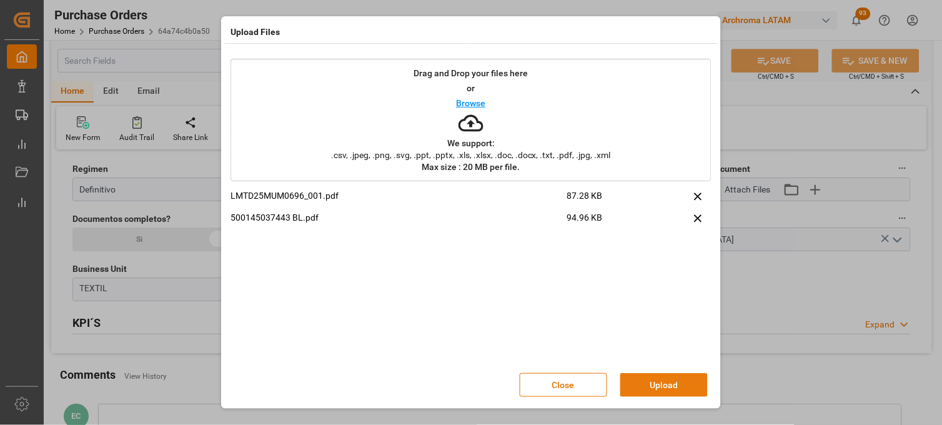
click at [663, 386] on button "Upload" at bounding box center [664, 385] width 87 height 24
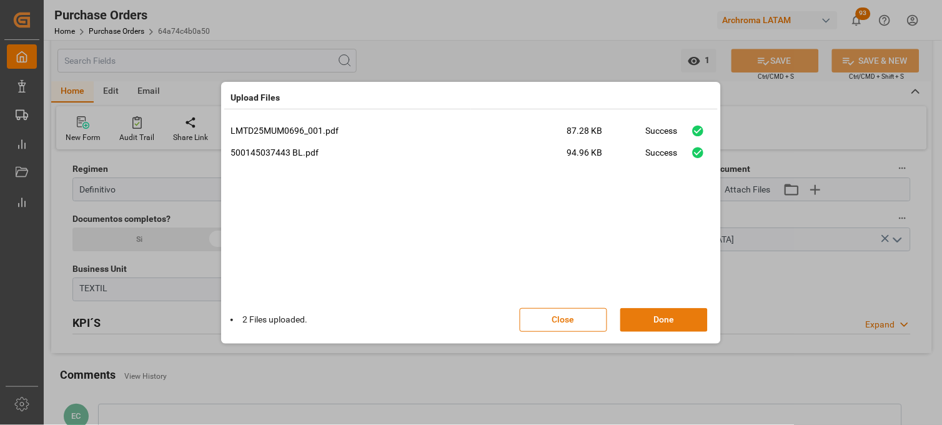
click at [654, 319] on button "Done" at bounding box center [664, 320] width 87 height 24
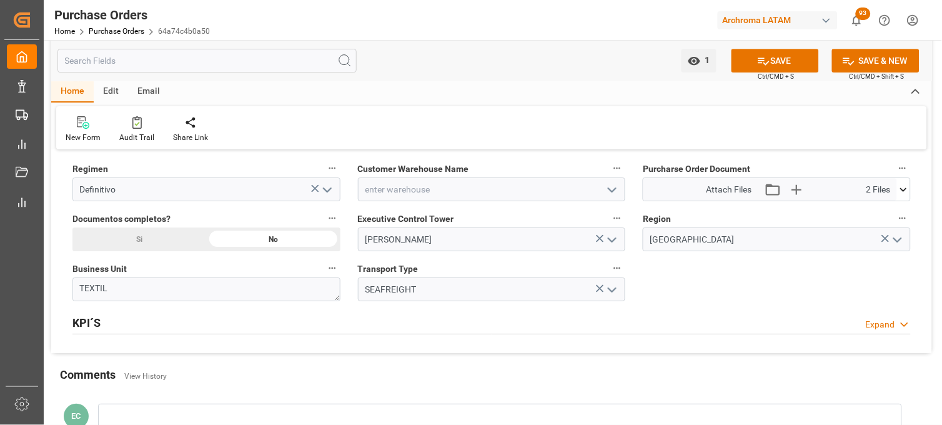
scroll to position [972, 0]
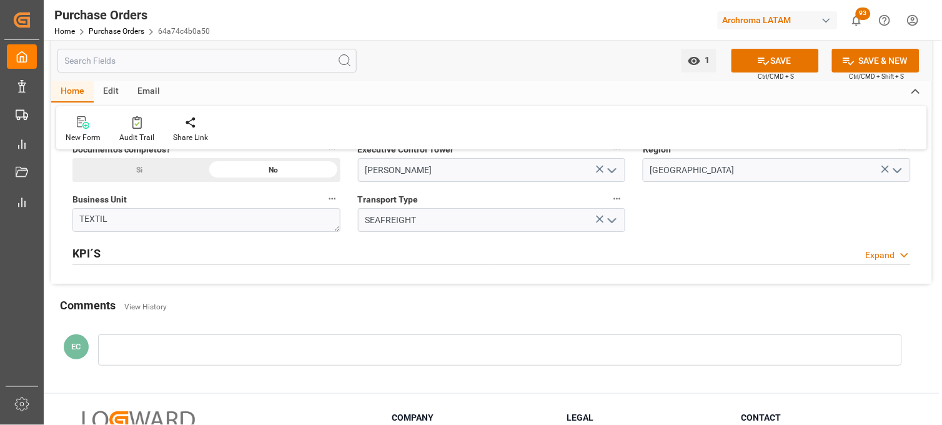
click at [147, 344] on div at bounding box center [500, 349] width 804 height 31
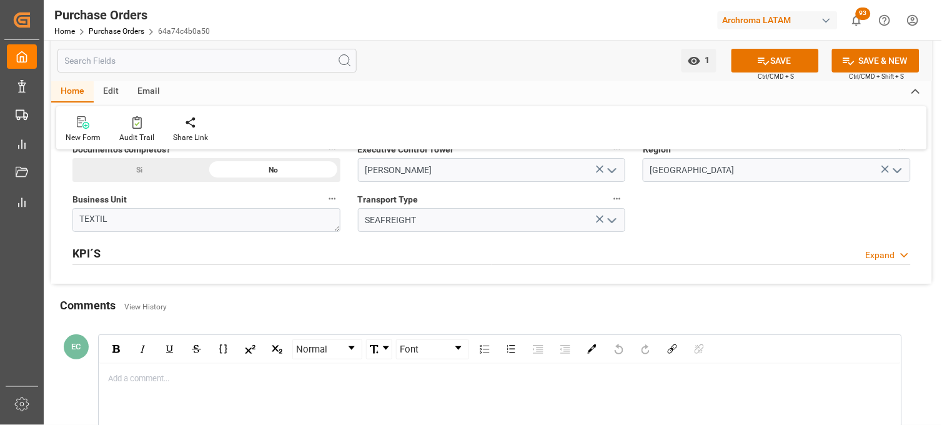
click at [142, 370] on div "Add a comment..." at bounding box center [500, 417] width 802 height 106
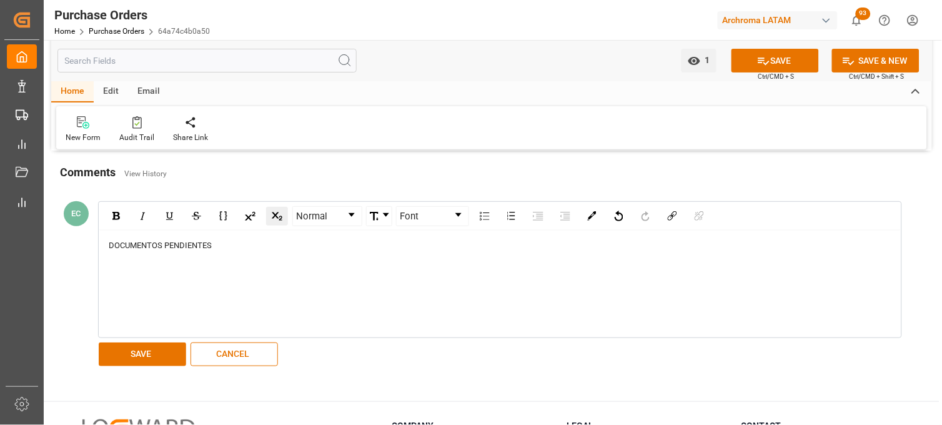
scroll to position [1110, 0]
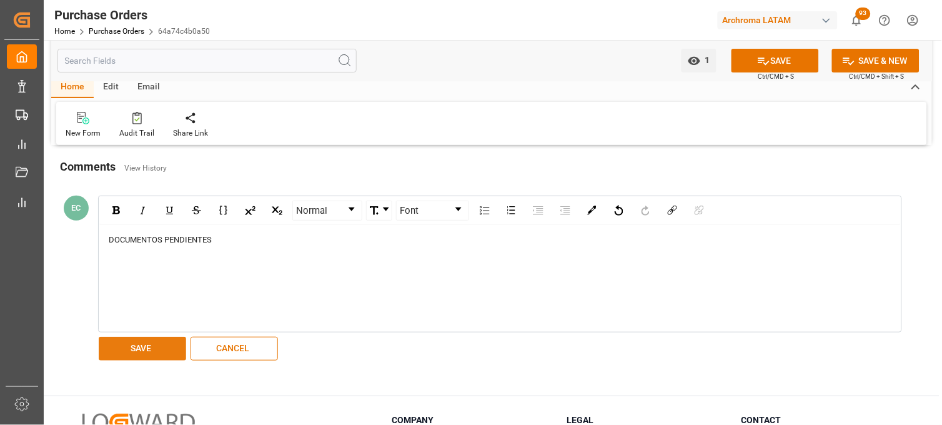
click at [142, 341] on button "SAVE" at bounding box center [142, 349] width 87 height 24
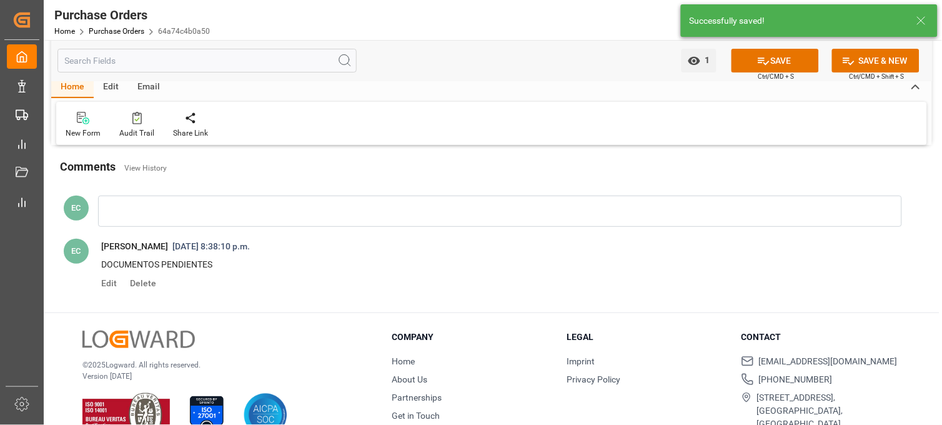
scroll to position [1082, 0]
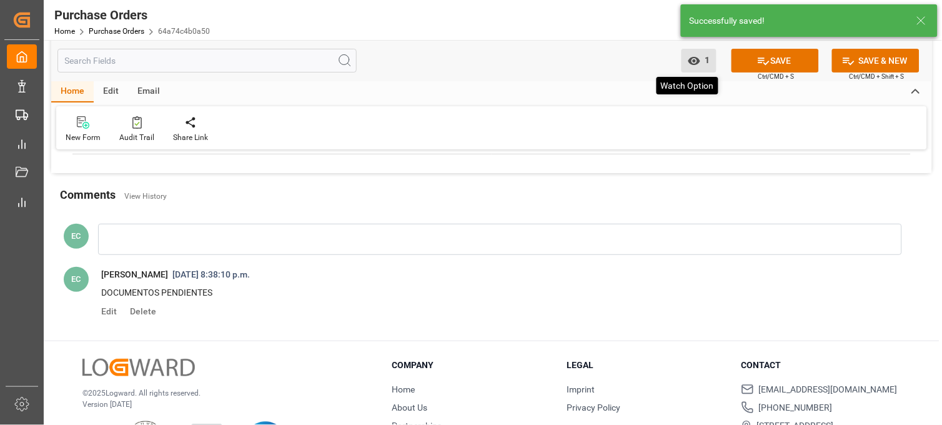
click at [698, 64] on icon "open menu" at bounding box center [694, 60] width 13 height 13
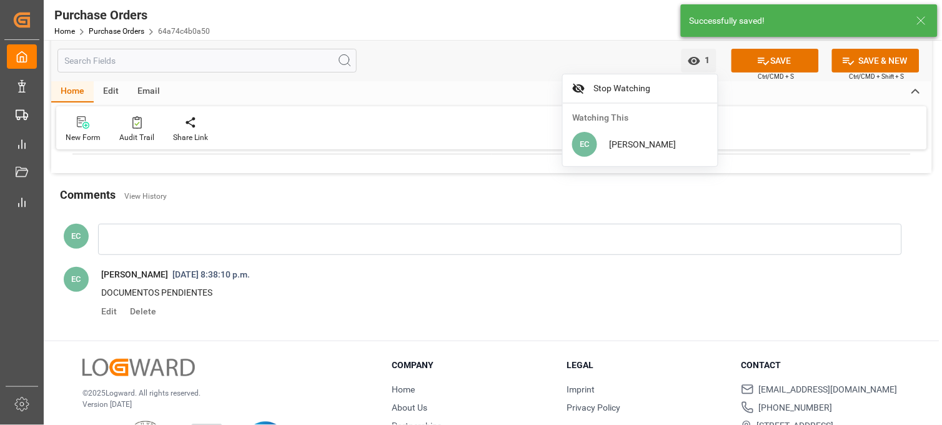
click at [671, 304] on span "Edit Delete" at bounding box center [500, 312] width 816 height 16
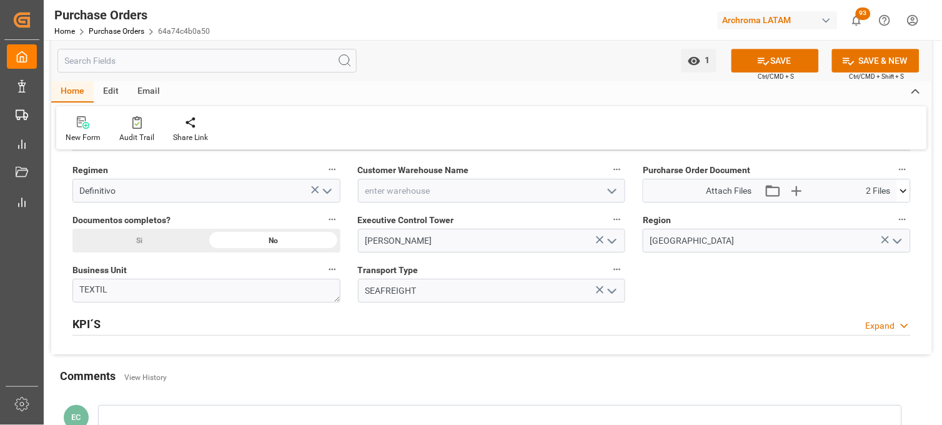
scroll to position [874, 0]
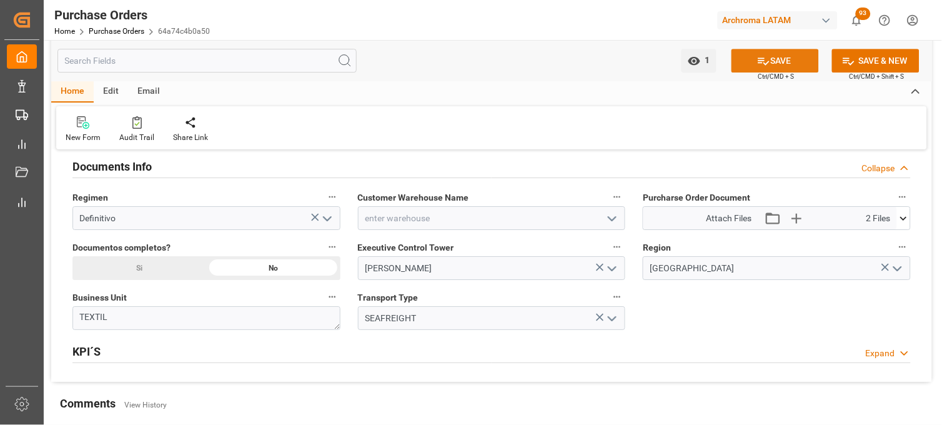
click at [779, 65] on button "SAVE" at bounding box center [775, 61] width 87 height 24
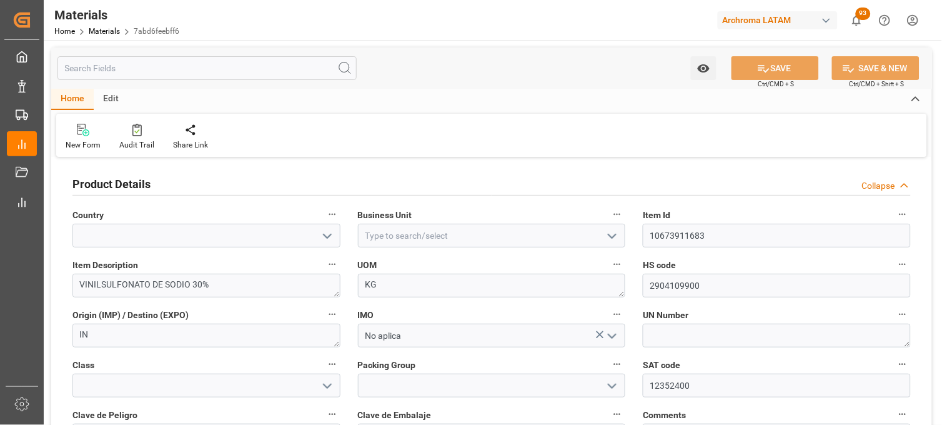
click at [325, 236] on polyline "open menu" at bounding box center [327, 236] width 7 height 4
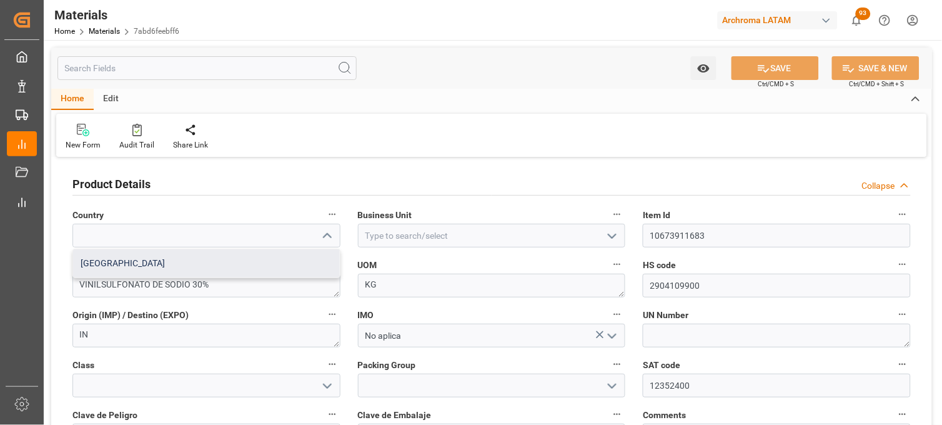
click at [277, 264] on div "Mexico" at bounding box center [206, 263] width 267 height 28
type input "Mexico"
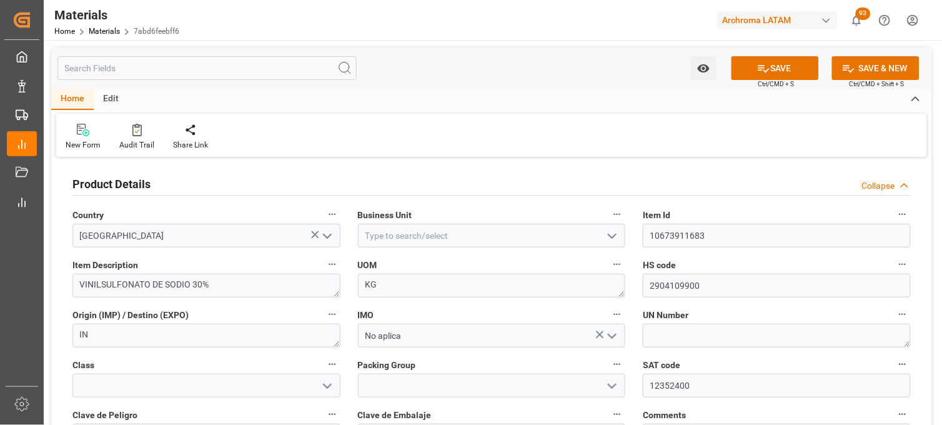
click at [611, 236] on polyline "open menu" at bounding box center [612, 236] width 7 height 4
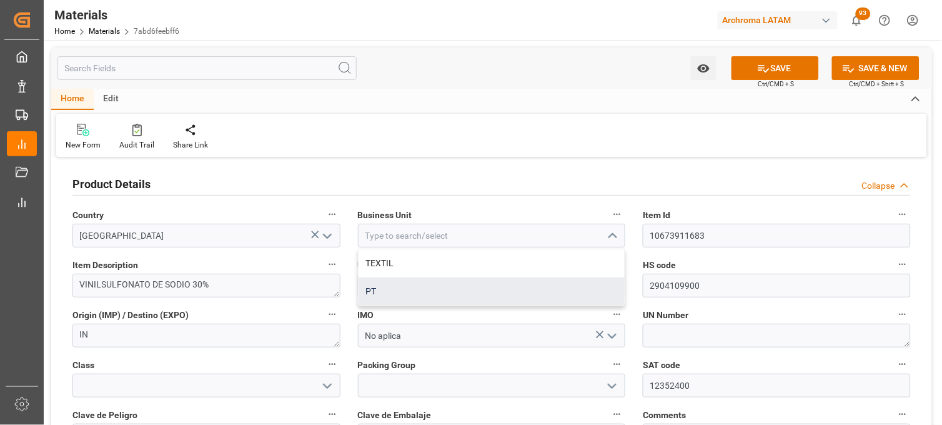
click at [386, 287] on div "PT" at bounding box center [492, 291] width 267 height 28
type input "PT"
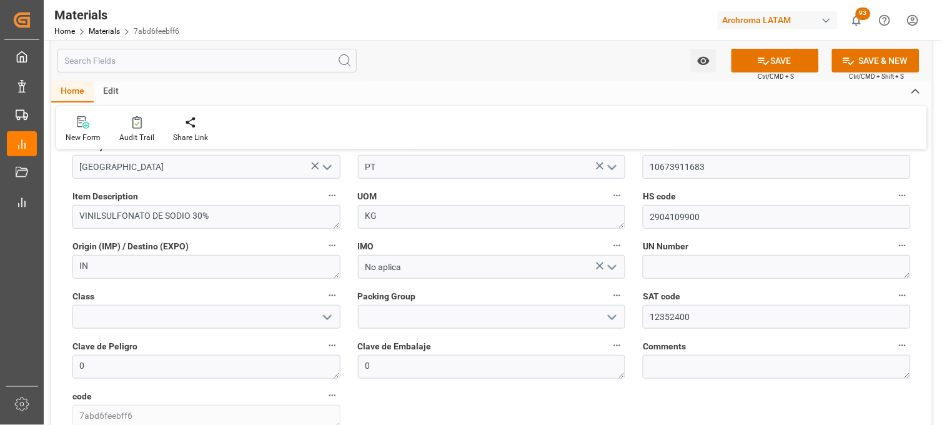
scroll to position [69, 0]
click at [786, 62] on button "SAVE" at bounding box center [775, 61] width 87 height 24
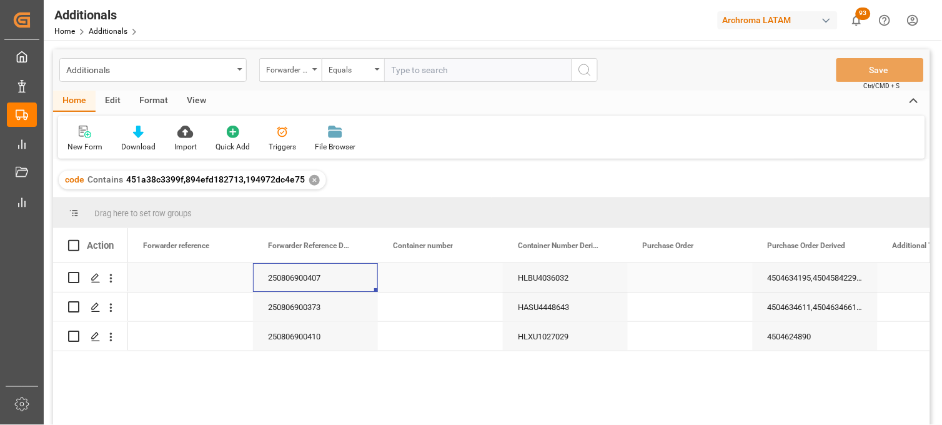
click at [290, 287] on div "250806900407" at bounding box center [315, 277] width 125 height 29
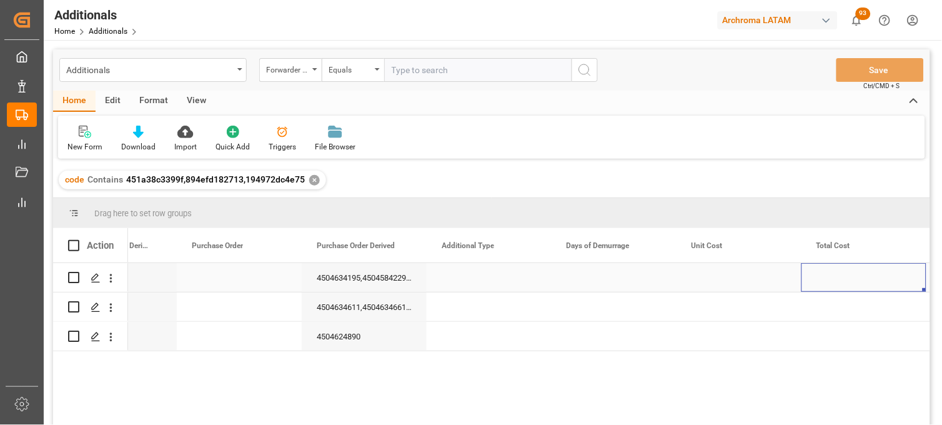
scroll to position [0, 576]
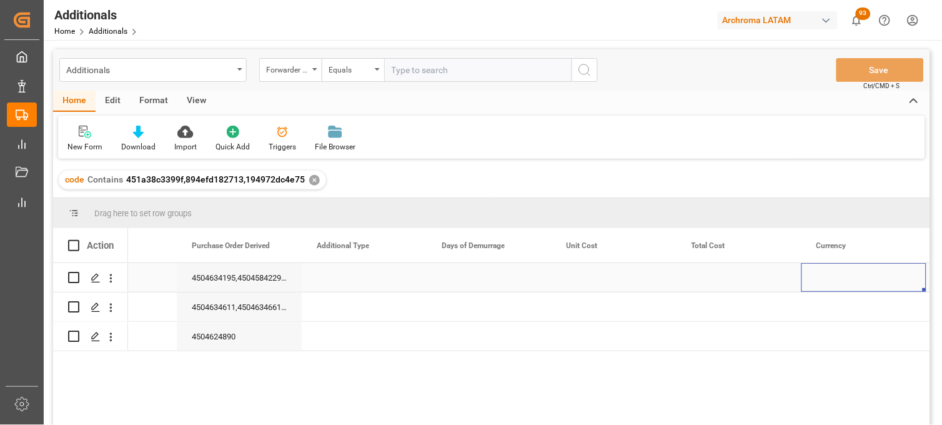
click at [327, 282] on div "Press SPACE to select this row." at bounding box center [364, 277] width 125 height 29
click at [327, 281] on div "Press SPACE to select this row." at bounding box center [364, 277] width 125 height 29
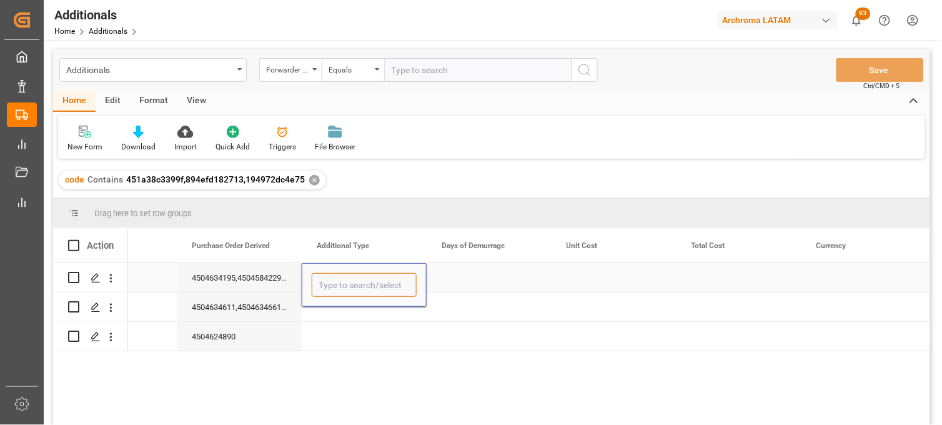
click at [327, 279] on input "Press SPACE to select this row." at bounding box center [364, 285] width 105 height 24
click at [344, 314] on div "DEMORAS" at bounding box center [364, 321] width 104 height 44
type input "DEMORAS"
click at [472, 279] on div "Press SPACE to select this row." at bounding box center [489, 277] width 125 height 29
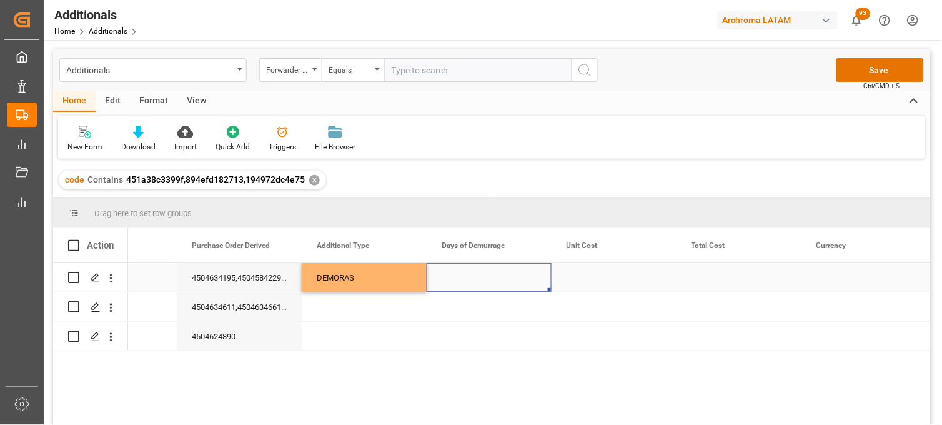
click at [463, 279] on div "Press SPACE to select this row." at bounding box center [489, 277] width 125 height 29
type input "1"
click at [580, 278] on div "Press SPACE to select this row." at bounding box center [614, 277] width 125 height 29
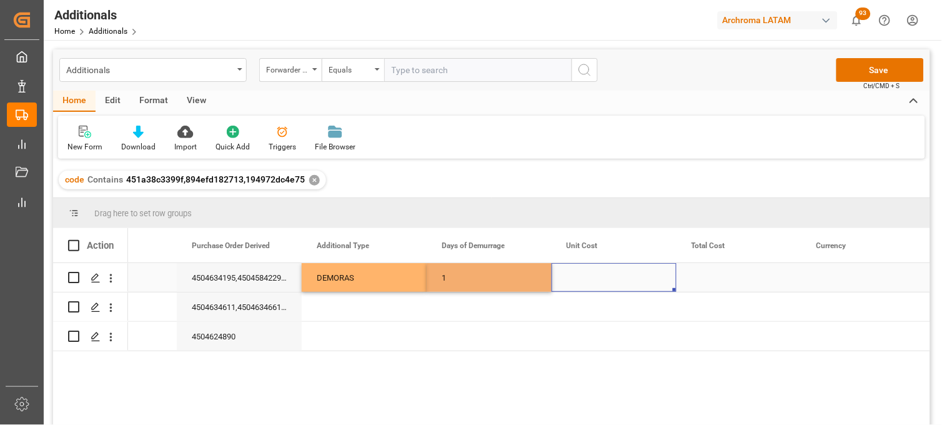
click at [580, 278] on div "Press SPACE to select this row." at bounding box center [614, 277] width 125 height 29
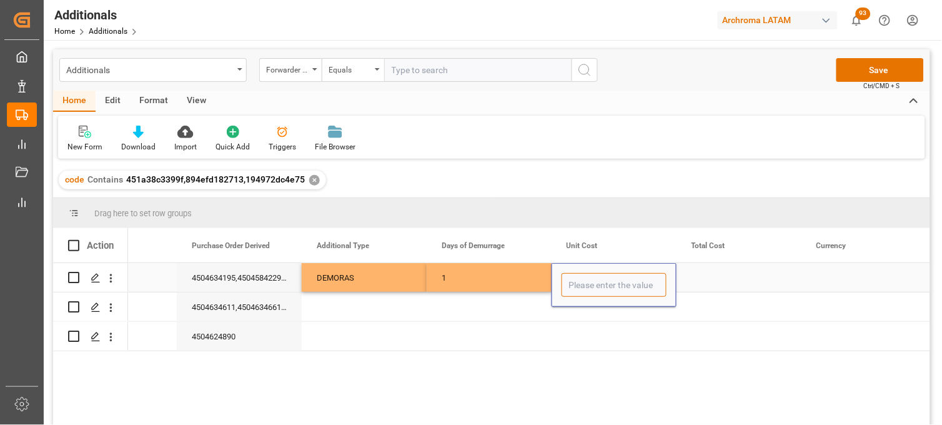
click at [580, 278] on input "Press SPACE to select this row." at bounding box center [614, 285] width 105 height 24
click at [578, 284] on input "Press SPACE to select this row." at bounding box center [614, 285] width 105 height 24
type input "185"
click at [698, 279] on div "Press SPACE to select this row." at bounding box center [739, 277] width 125 height 29
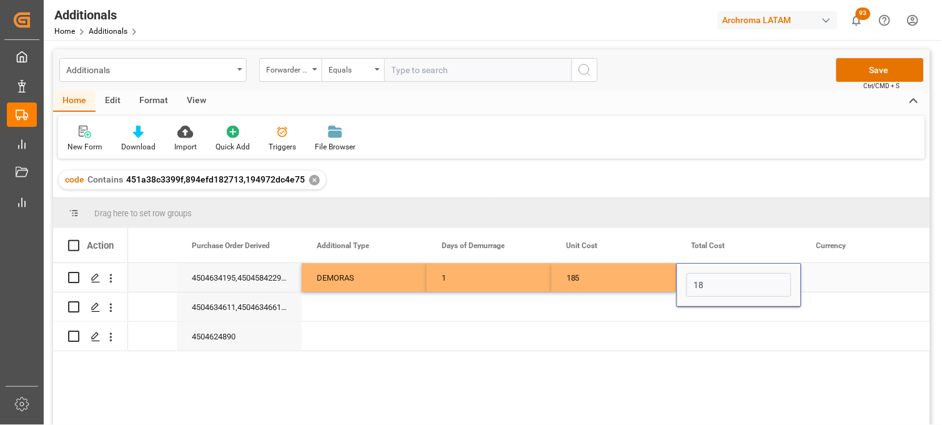
type input "185"
click at [834, 279] on div "Press SPACE to select this row." at bounding box center [864, 277] width 125 height 29
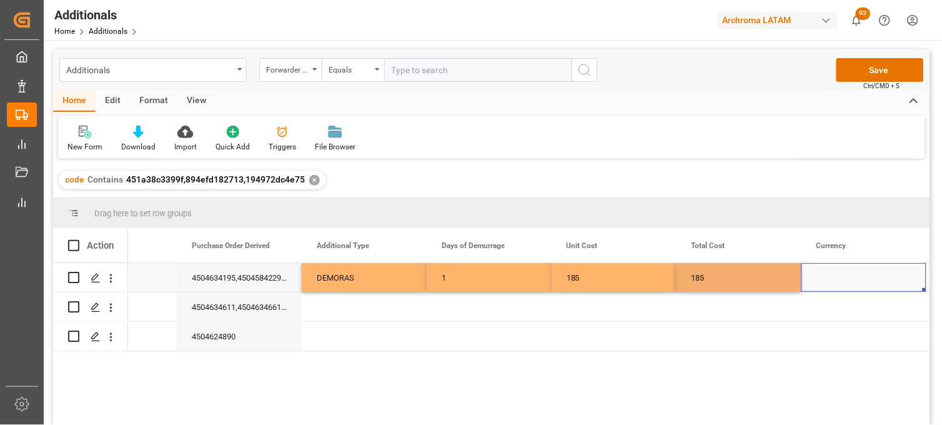
click at [834, 279] on div "Press SPACE to select this row." at bounding box center [864, 277] width 125 height 29
click at [834, 279] on input "Press SPACE to select this row." at bounding box center [864, 285] width 105 height 24
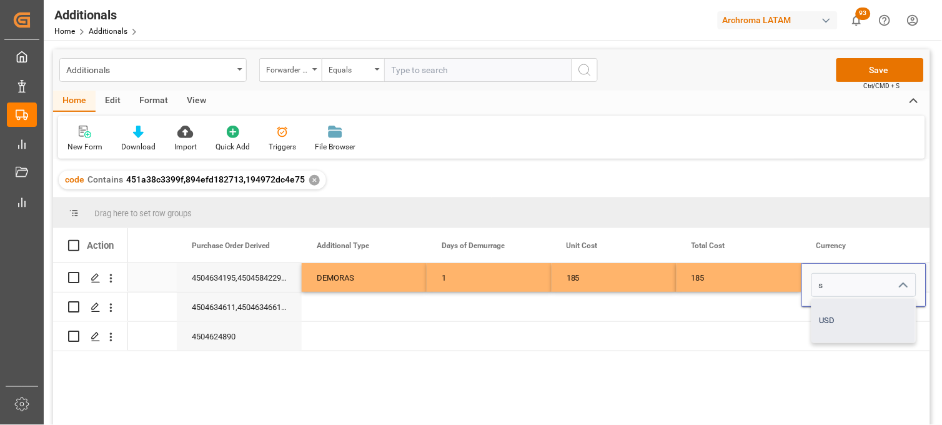
click at [832, 314] on div "USD" at bounding box center [864, 321] width 104 height 44
type input "USD"
click at [780, 277] on div "185" at bounding box center [739, 277] width 125 height 29
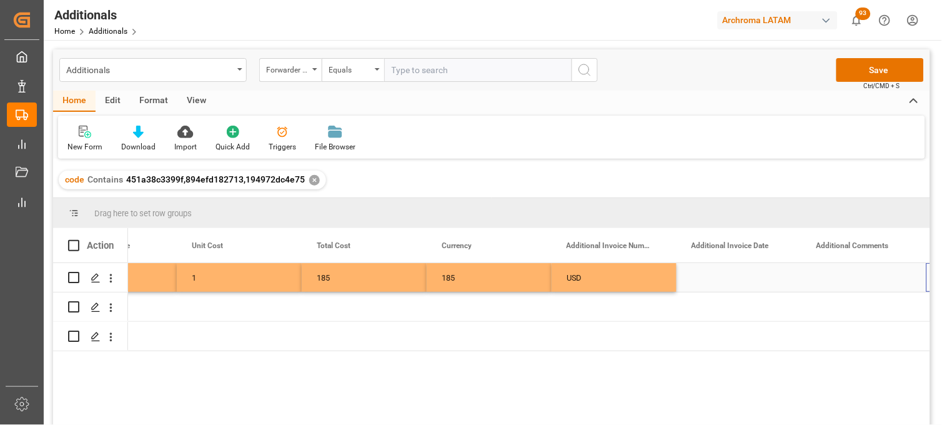
scroll to position [0, 951]
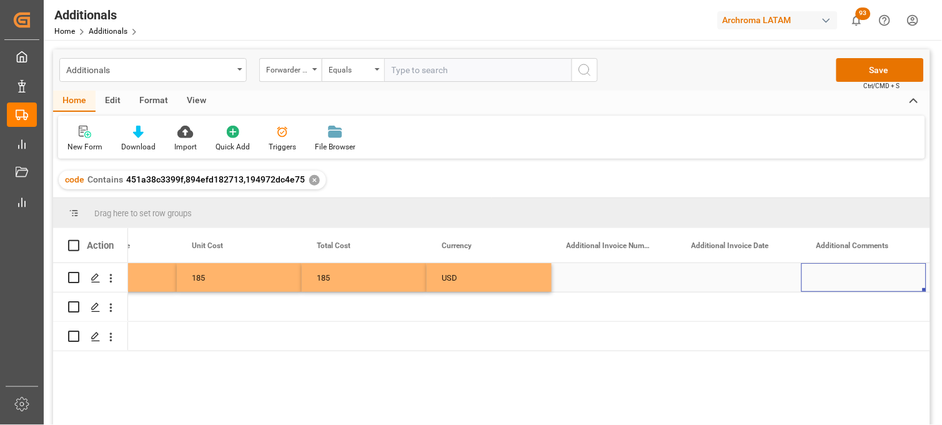
click at [596, 277] on div "Press SPACE to select this row." at bounding box center [614, 277] width 125 height 29
click at [596, 277] on input "Press SPACE to select this row." at bounding box center [614, 285] width 105 height 24
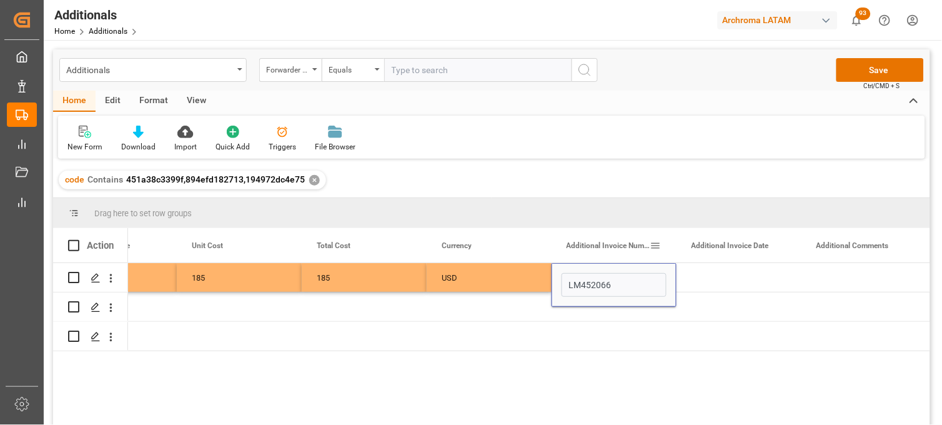
type input "LM452066"
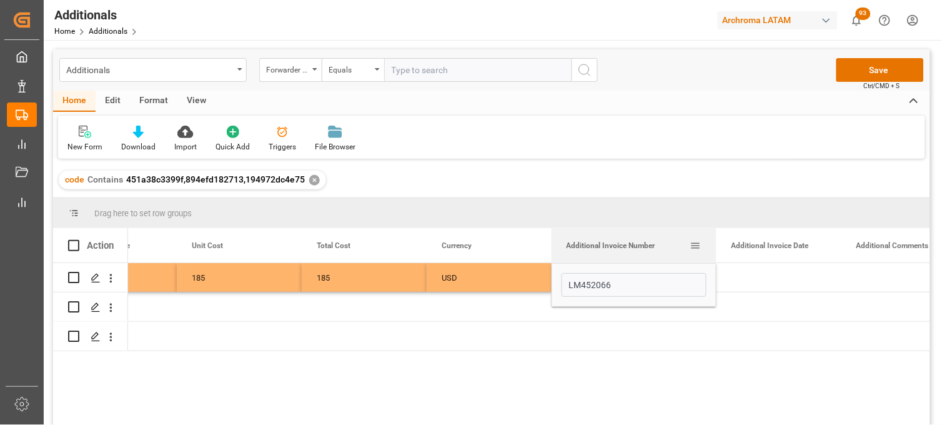
drag, startPoint x: 675, startPoint y: 236, endPoint x: 715, endPoint y: 236, distance: 40.0
click at [715, 236] on div at bounding box center [716, 245] width 5 height 34
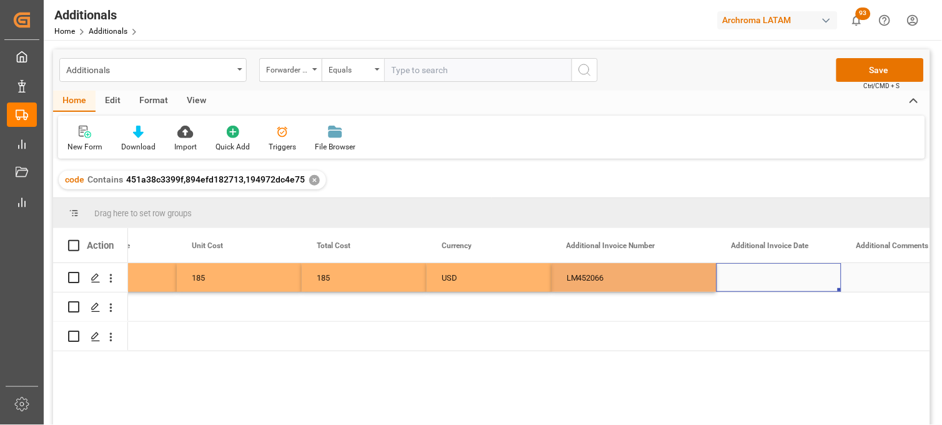
click at [752, 274] on div "Press SPACE to select this row." at bounding box center [779, 277] width 125 height 29
click at [755, 277] on div "Press SPACE to select this row." at bounding box center [779, 277] width 125 height 29
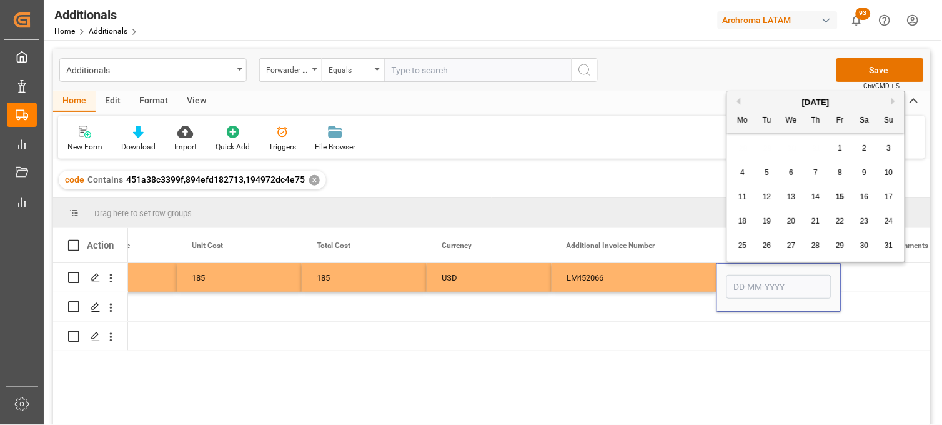
click at [740, 197] on span "11" at bounding box center [743, 196] width 8 height 9
type input "[DATE]"
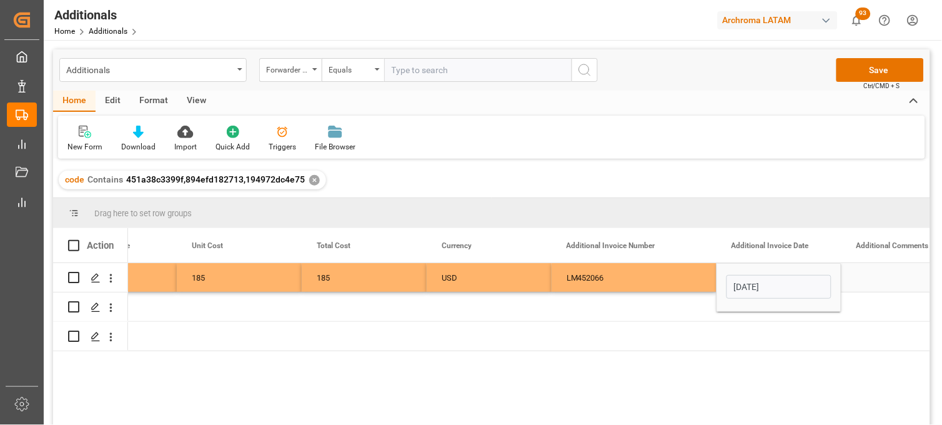
click at [646, 273] on div "LM452066" at bounding box center [634, 277] width 165 height 29
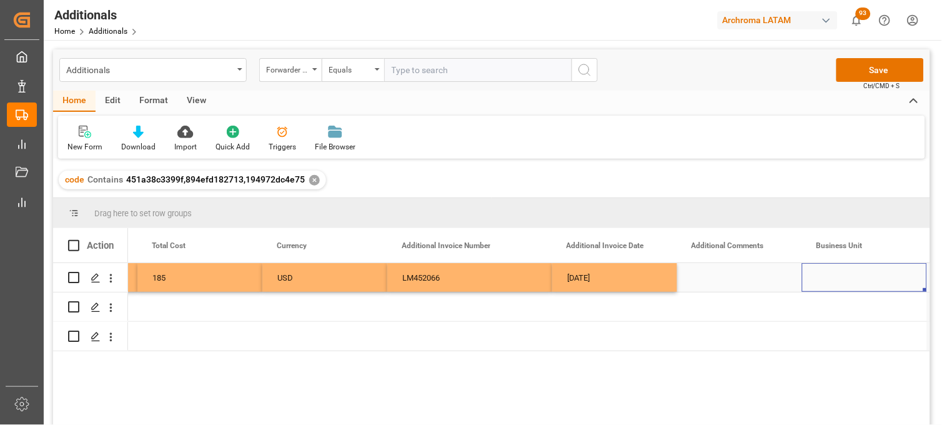
scroll to position [0, 1240]
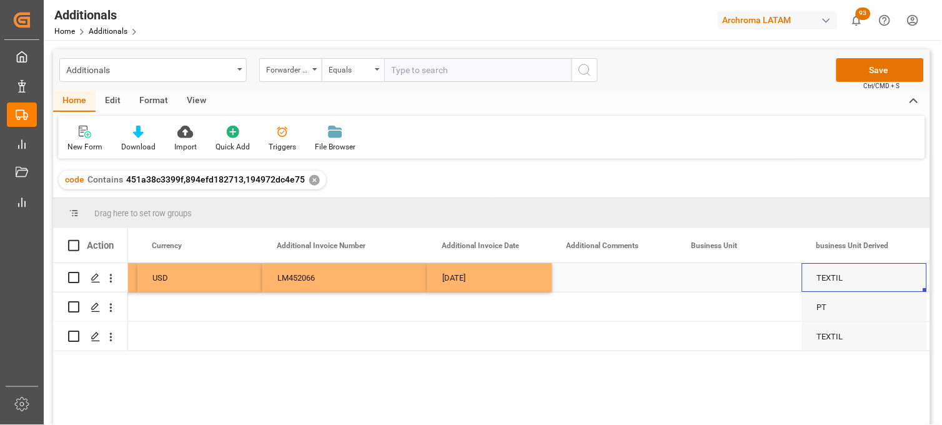
click at [462, 276] on div "[DATE]" at bounding box center [489, 277] width 125 height 29
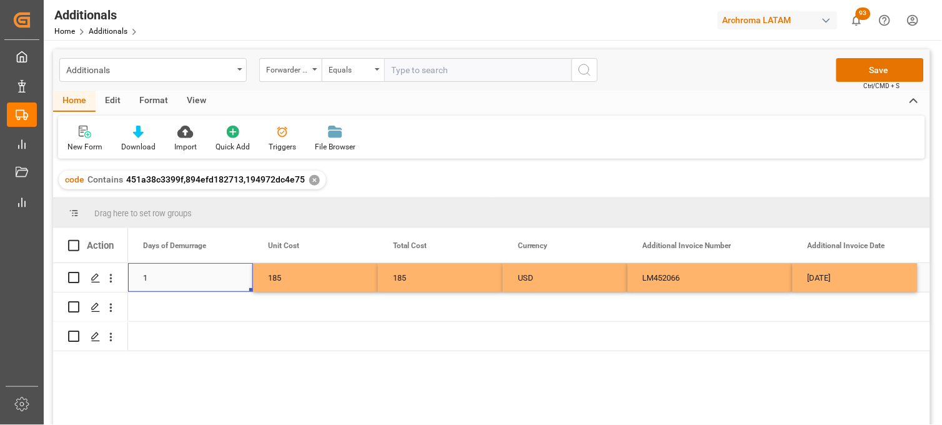
scroll to position [0, 0]
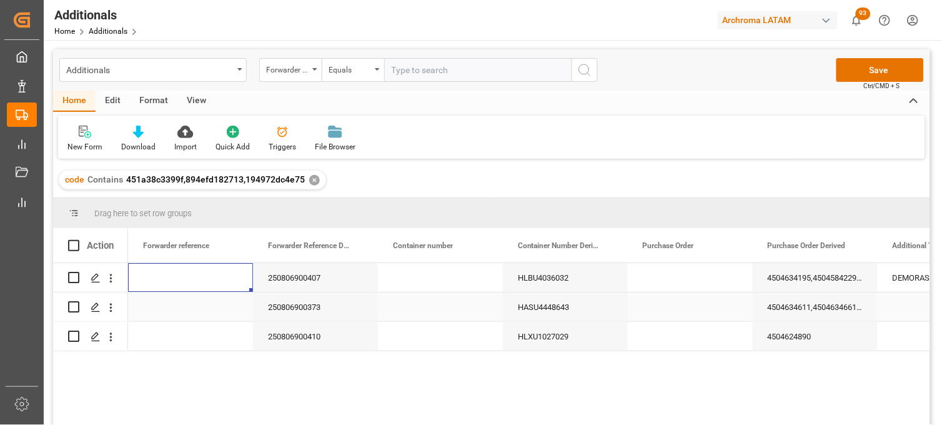
click at [305, 307] on div "250806900373" at bounding box center [315, 306] width 125 height 29
click at [504, 410] on div "1 DEMORAS 4504634195,4504584229,4504606958,4504624503,4504621362 HLBU4036032 25…" at bounding box center [529, 348] width 802 height 170
click at [532, 306] on div "HASU4448643" at bounding box center [565, 306] width 125 height 29
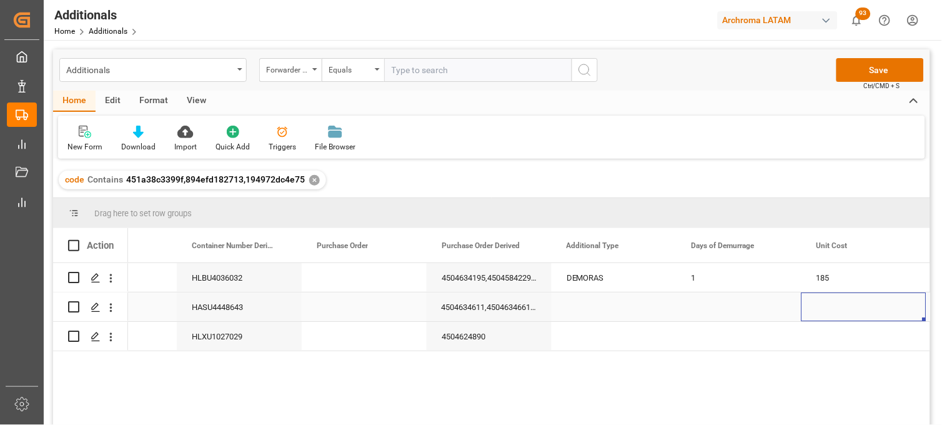
click at [578, 311] on div "Press SPACE to select this row." at bounding box center [614, 306] width 125 height 29
click at [577, 307] on div "Press SPACE to select this row." at bounding box center [614, 306] width 125 height 29
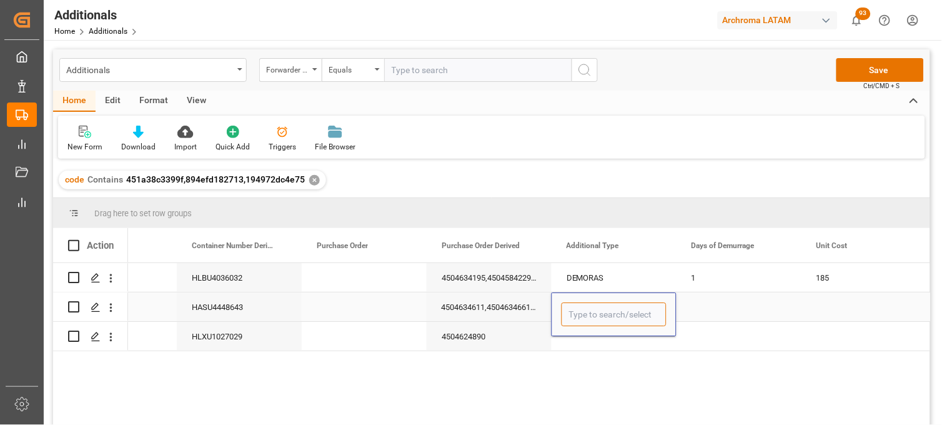
click at [577, 307] on input "Press SPACE to select this row." at bounding box center [614, 314] width 105 height 24
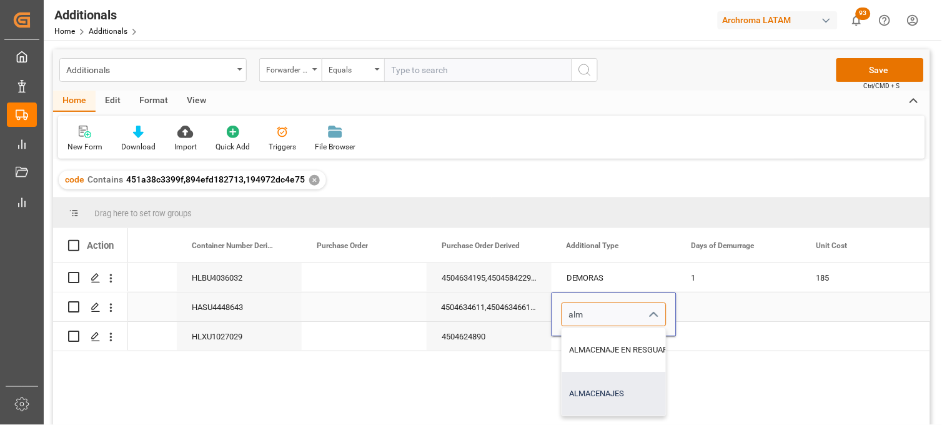
click at [592, 384] on div "ALMACENAJES" at bounding box center [624, 394] width 125 height 44
type input "ALMACENAJES"
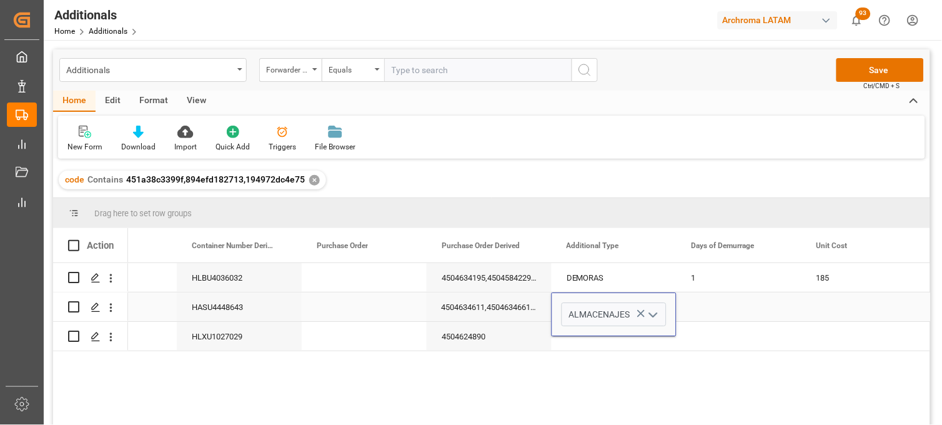
click at [701, 304] on div "Press SPACE to select this row." at bounding box center [739, 306] width 125 height 29
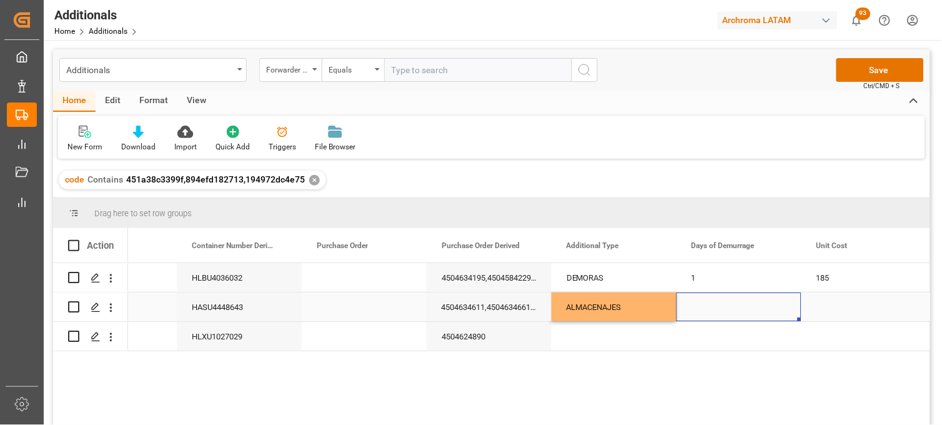
click at [696, 305] on div "Press SPACE to select this row." at bounding box center [739, 306] width 125 height 29
click at [696, 305] on input "Press SPACE to select this row." at bounding box center [739, 314] width 105 height 24
type input "3"
click at [841, 310] on div "Press SPACE to select this row." at bounding box center [864, 306] width 125 height 29
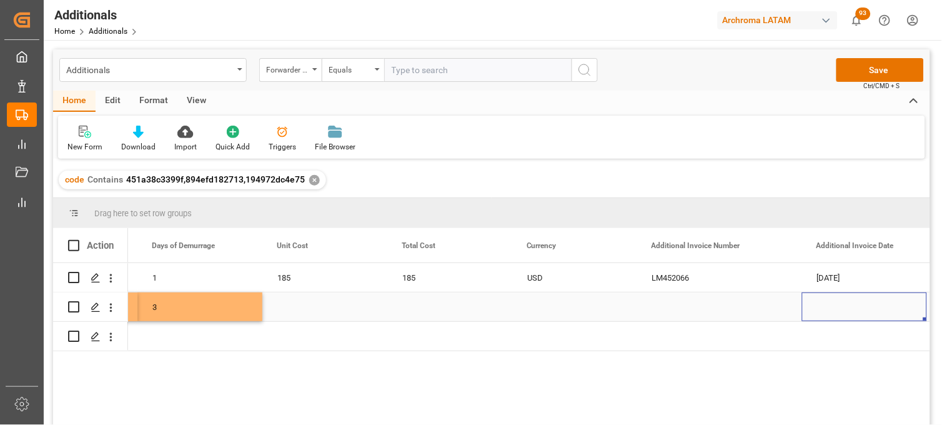
click at [299, 306] on div "Press SPACE to select this row." at bounding box center [324, 306] width 125 height 29
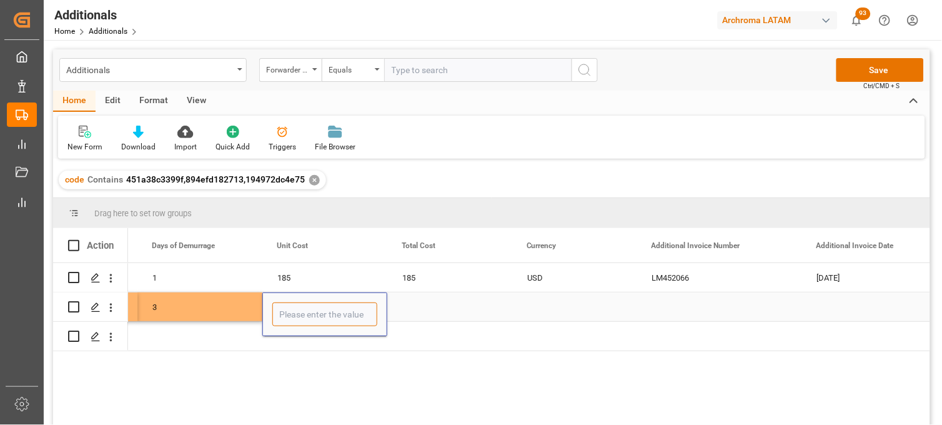
click at [299, 306] on input "Press SPACE to select this row." at bounding box center [324, 314] width 105 height 24
type input "2131.26"
click at [411, 309] on div "Press SPACE to select this row." at bounding box center [449, 306] width 125 height 29
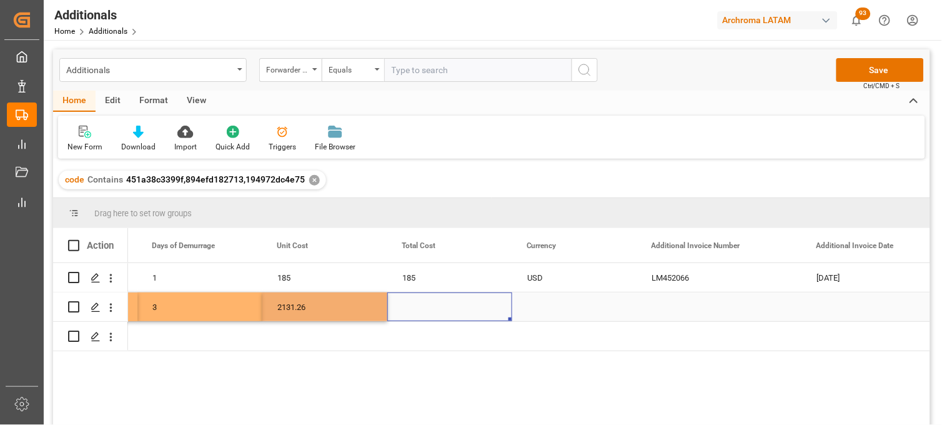
click at [411, 309] on div "Press SPACE to select this row." at bounding box center [449, 306] width 125 height 29
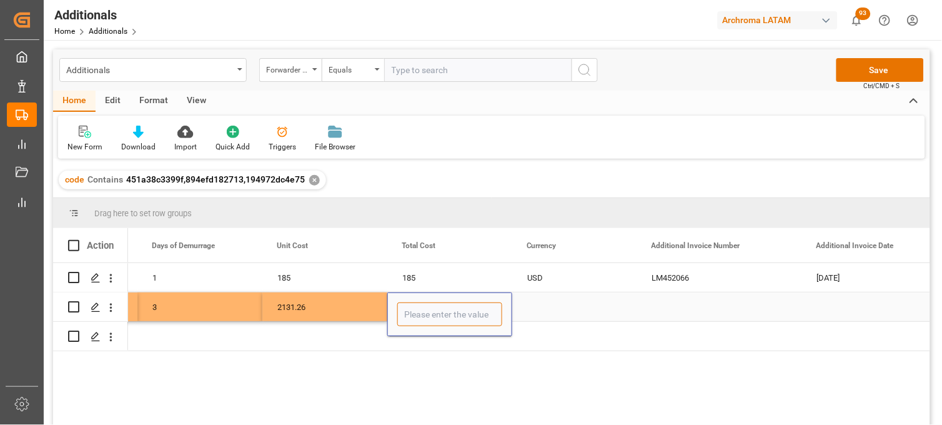
click at [411, 309] on input "Press SPACE to select this row." at bounding box center [449, 314] width 105 height 24
type input "6393.78"
click at [534, 302] on div "Press SPACE to select this row." at bounding box center [574, 306] width 125 height 29
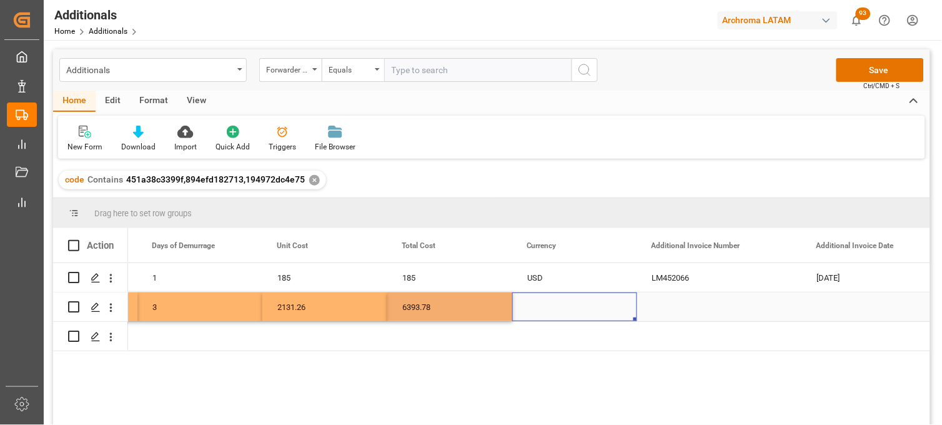
click at [534, 302] on div "Press SPACE to select this row." at bounding box center [574, 306] width 125 height 29
click at [534, 302] on input "Press SPACE to select this row." at bounding box center [574, 314] width 105 height 24
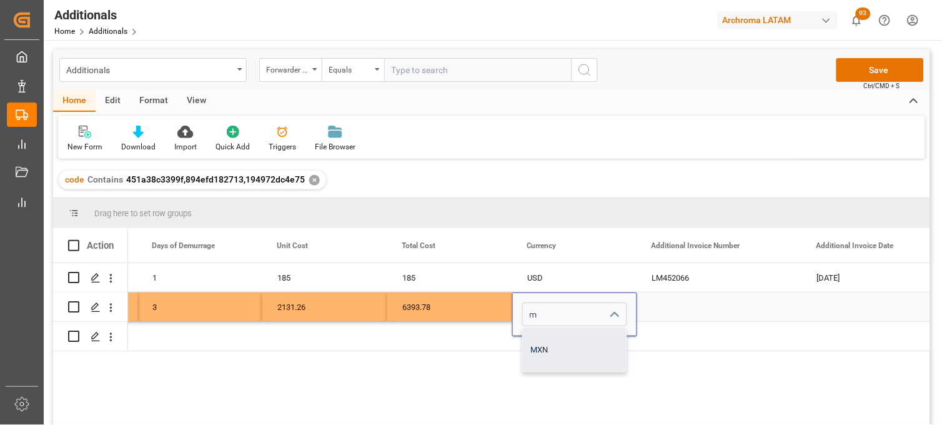
click at [542, 341] on div "MXN" at bounding box center [575, 350] width 104 height 44
type input "MXN"
click at [663, 303] on div "Press SPACE to select this row." at bounding box center [719, 306] width 165 height 29
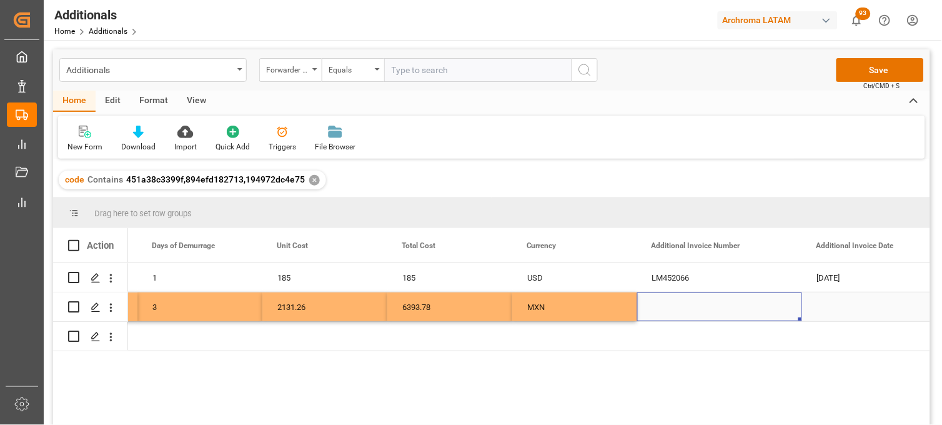
click at [682, 306] on div "Press SPACE to select this row." at bounding box center [719, 306] width 165 height 29
click at [682, 306] on input "Press SPACE to select this row." at bounding box center [719, 314] width 145 height 24
type input "LM451801"
click at [835, 306] on div "Press SPACE to select this row." at bounding box center [864, 306] width 125 height 29
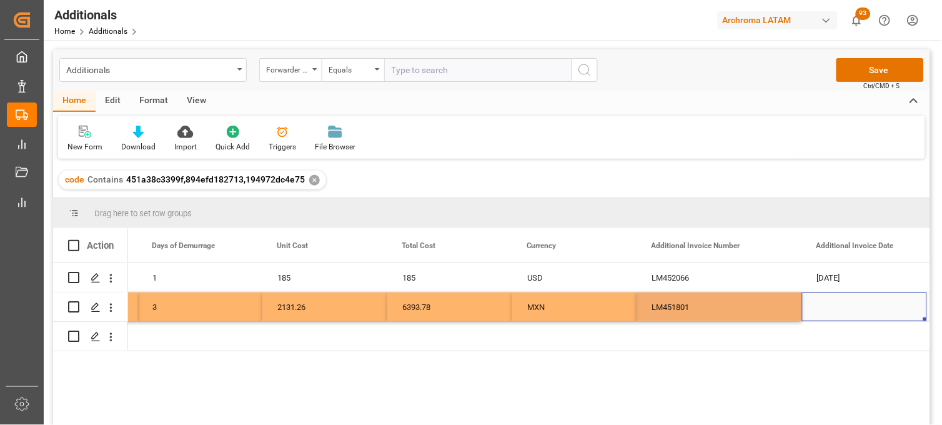
click at [835, 306] on div "Press SPACE to select this row." at bounding box center [864, 306] width 125 height 29
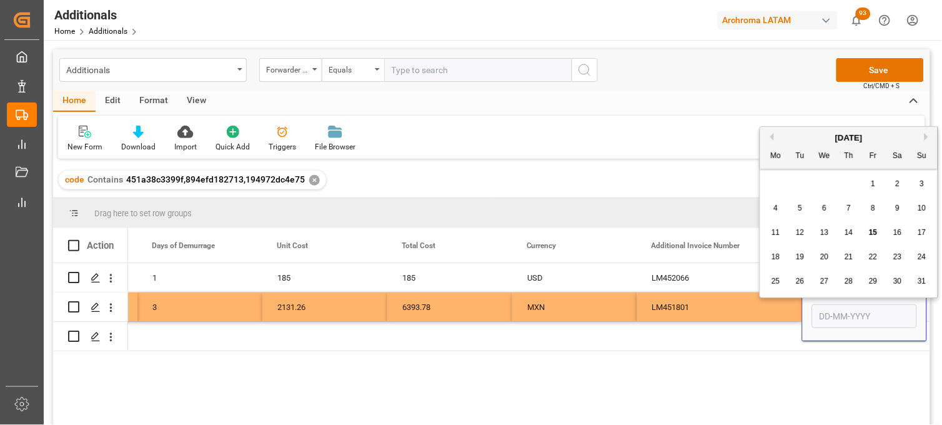
click at [835, 306] on input "Press SPACE to select this row." at bounding box center [864, 316] width 105 height 24
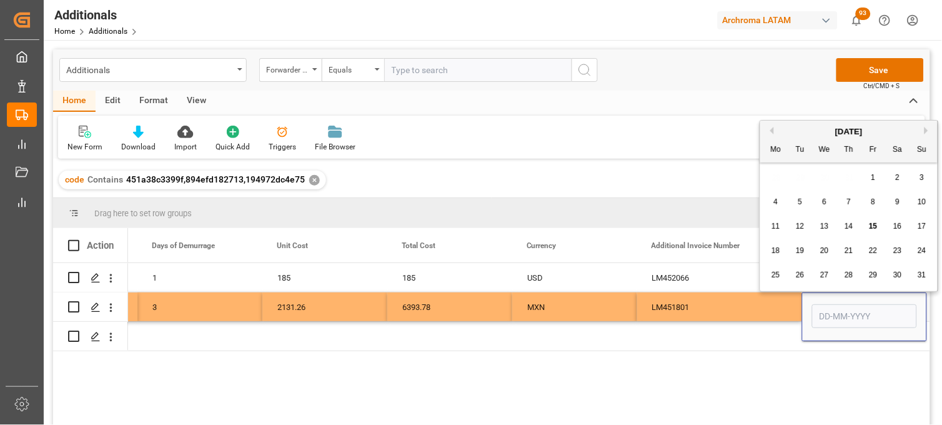
click at [677, 304] on div "LM451801" at bounding box center [719, 306] width 165 height 29
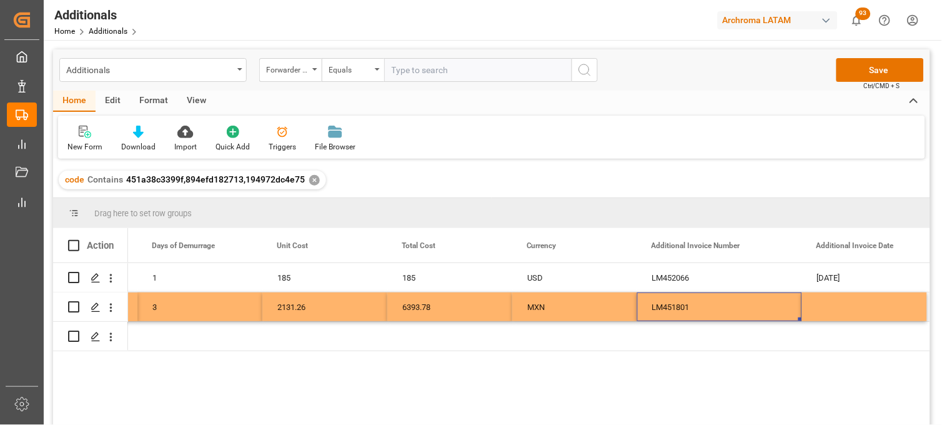
click at [830, 305] on div "Press SPACE to select this row." at bounding box center [864, 306] width 125 height 29
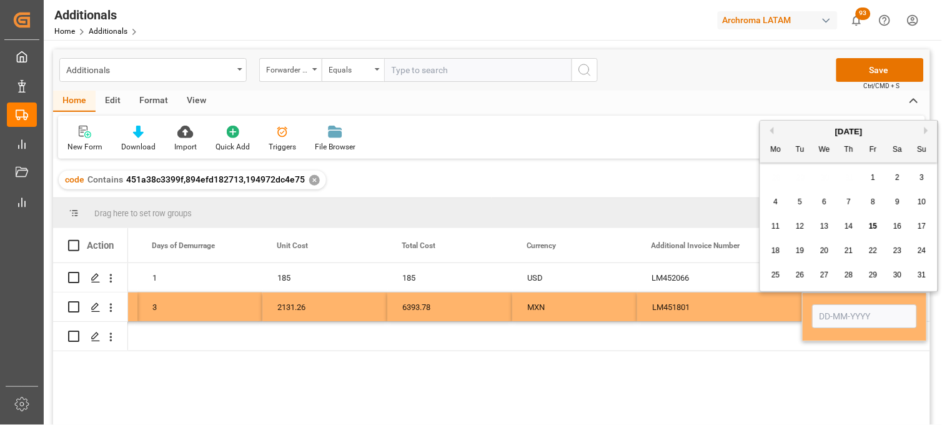
click at [778, 223] on span "11" at bounding box center [776, 226] width 8 height 9
type input "11-08-2025"
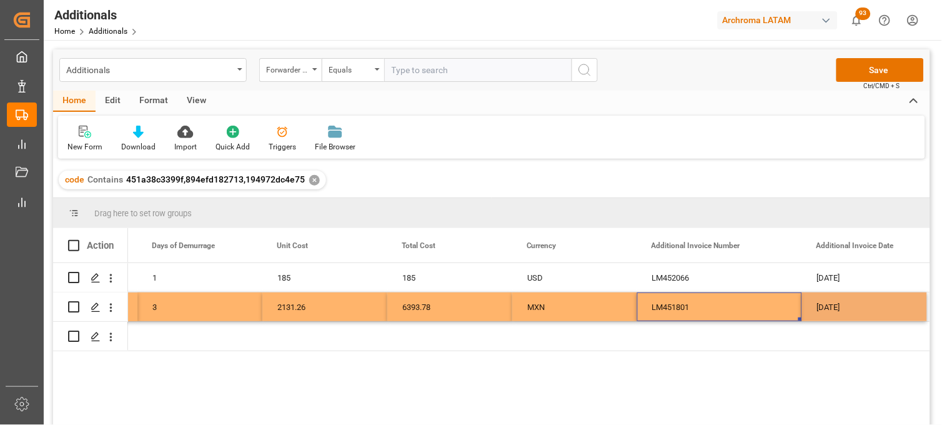
click at [689, 304] on div "LM451801" at bounding box center [719, 306] width 165 height 29
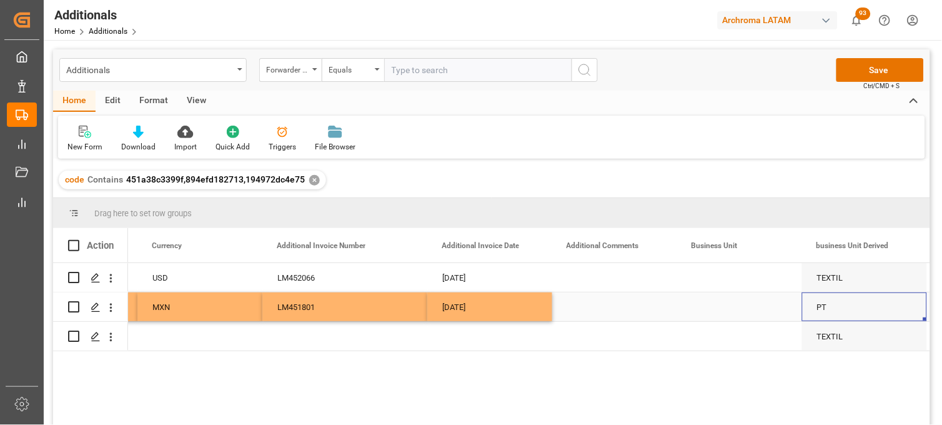
scroll to position [0, 1365]
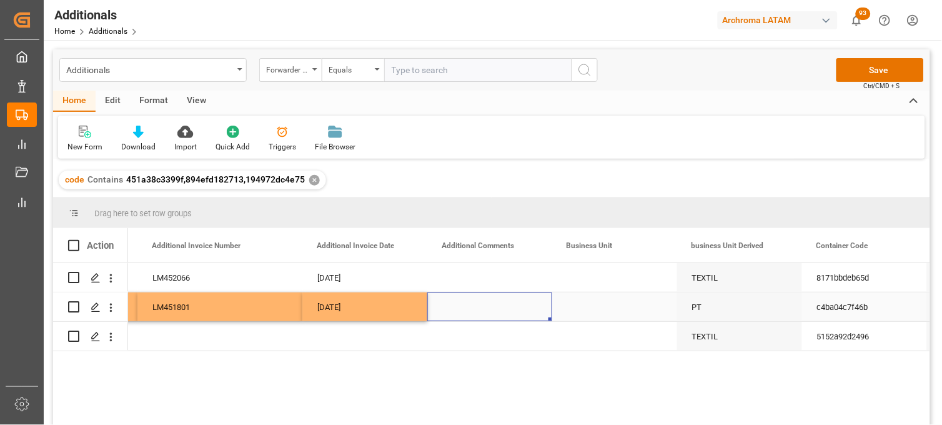
click at [488, 308] on div "Press SPACE to select this row." at bounding box center [489, 306] width 125 height 29
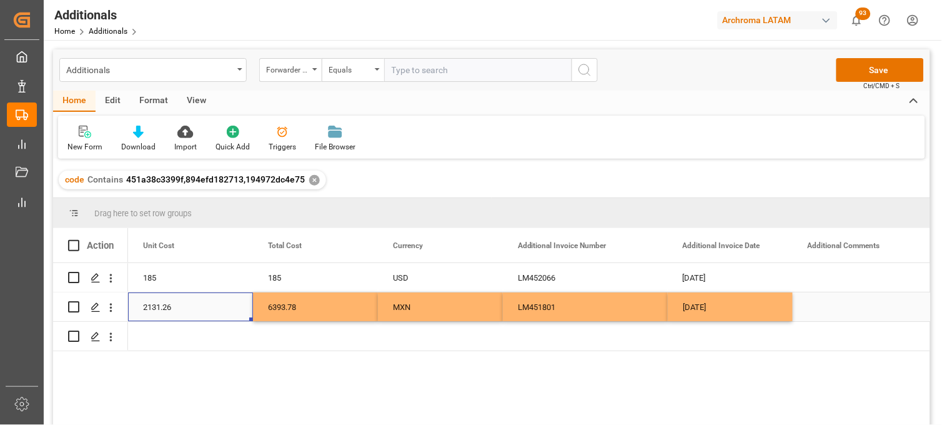
scroll to position [0, 875]
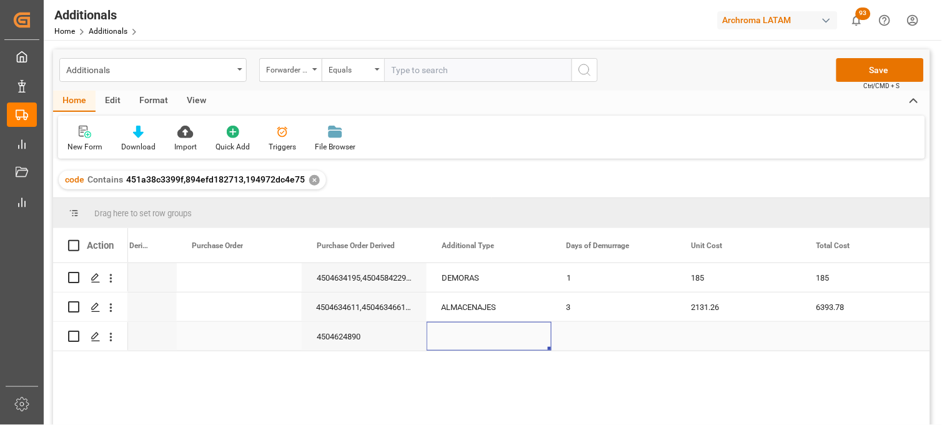
click at [457, 333] on div "Press SPACE to select this row." at bounding box center [489, 336] width 125 height 29
click at [457, 333] on input "Press SPACE to select this row." at bounding box center [489, 329] width 105 height 24
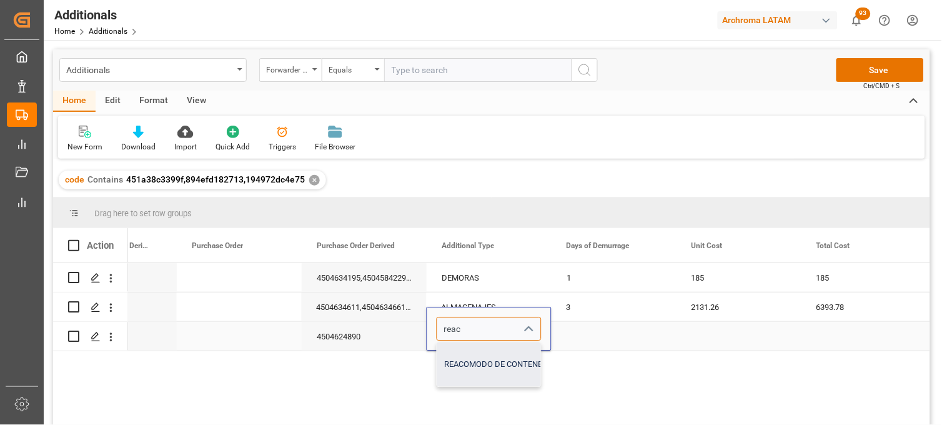
click at [462, 363] on div "REACOMODO DE CONTENEDOR" at bounding box center [501, 364] width 129 height 44
type input "REACOMODO DE CONTENEDOR"
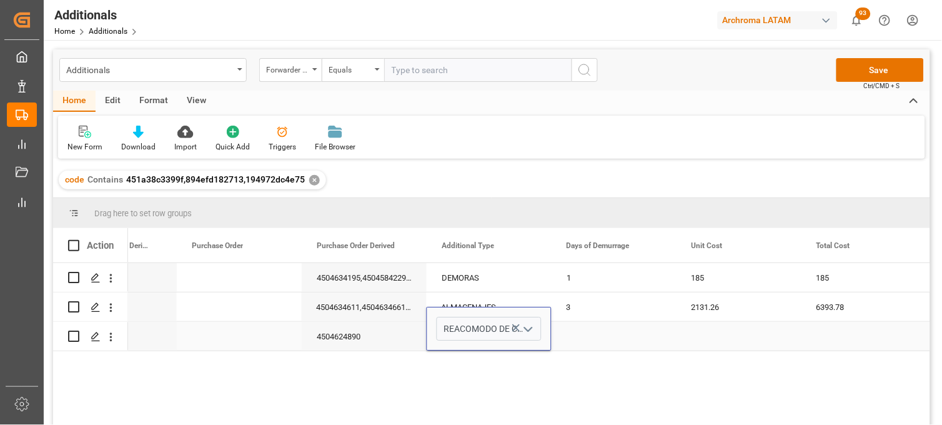
click at [574, 335] on div "Press SPACE to select this row." at bounding box center [614, 336] width 125 height 29
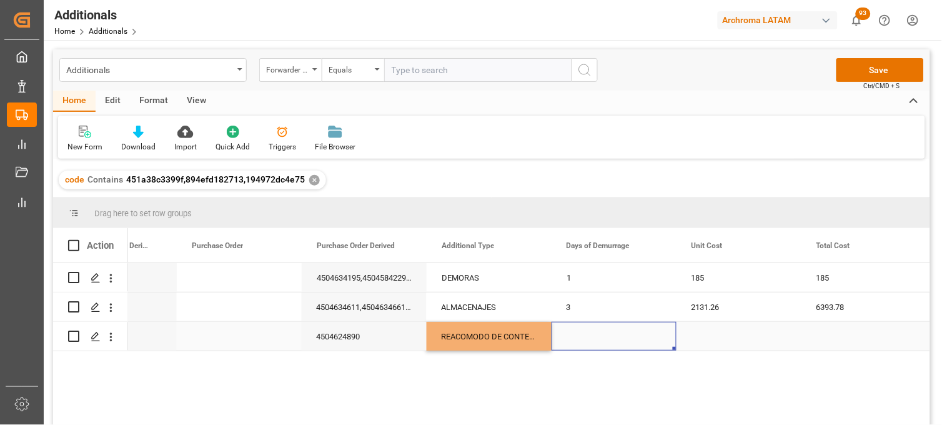
click at [574, 335] on div "Press SPACE to select this row." at bounding box center [614, 336] width 125 height 29
type input "1"
click at [703, 339] on div "Press SPACE to select this row." at bounding box center [739, 336] width 125 height 29
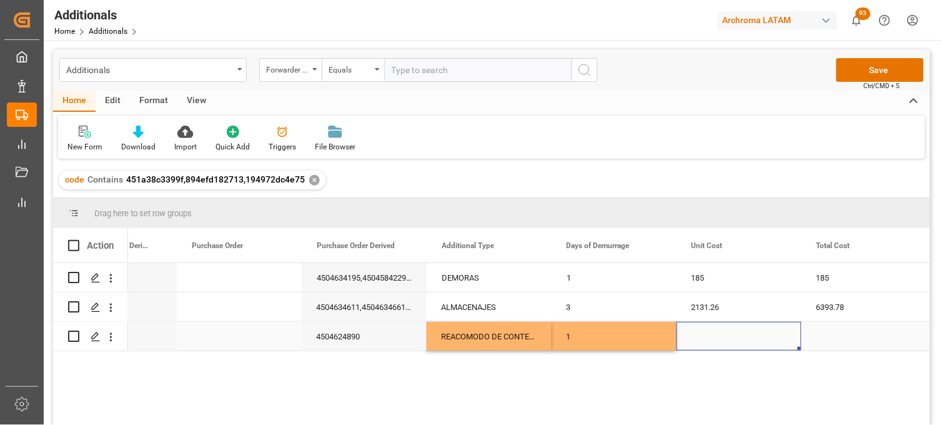
click at [702, 338] on div "Press SPACE to select this row." at bounding box center [739, 336] width 125 height 29
type input "4095.55"
click at [832, 332] on div "Press SPACE to select this row." at bounding box center [864, 336] width 125 height 29
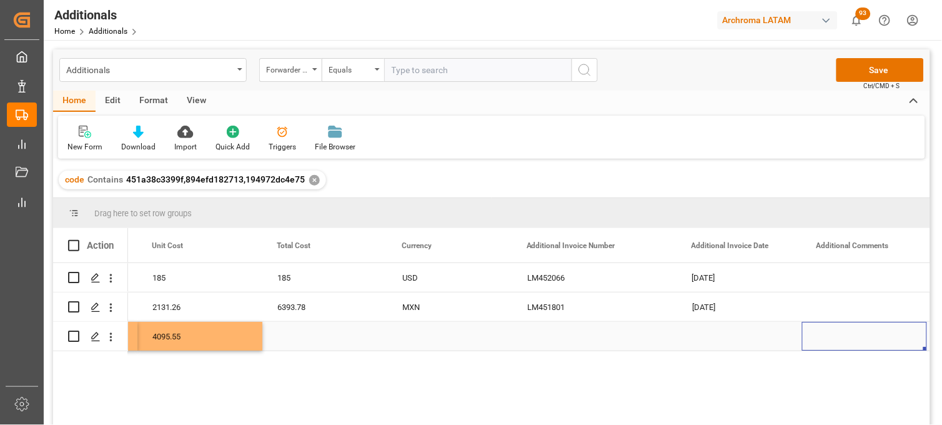
click at [301, 337] on div "Press SPACE to select this row." at bounding box center [324, 336] width 125 height 29
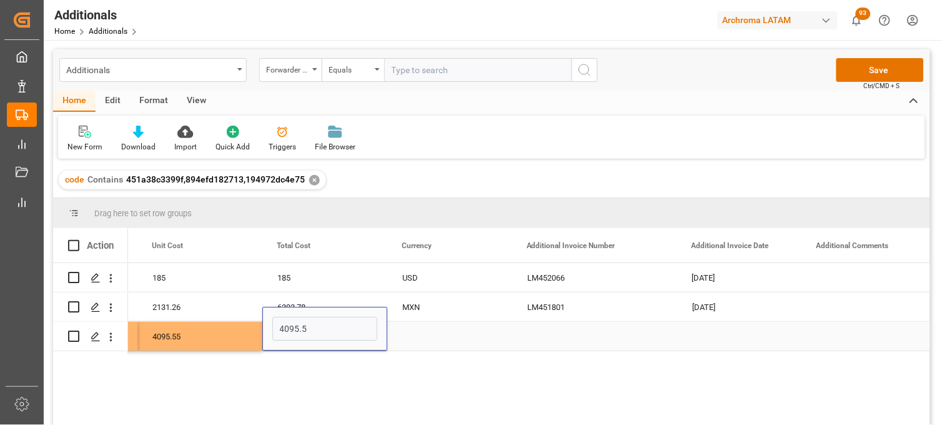
type input "4095.55"
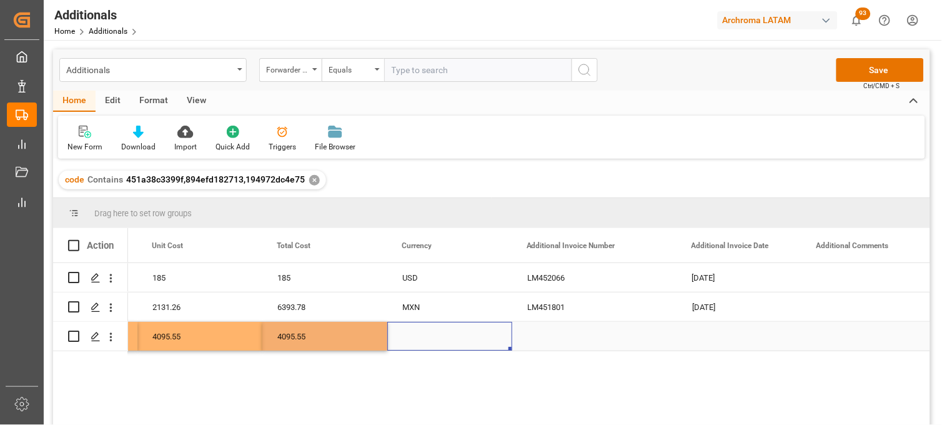
click at [419, 330] on div "Press SPACE to select this row." at bounding box center [449, 336] width 125 height 29
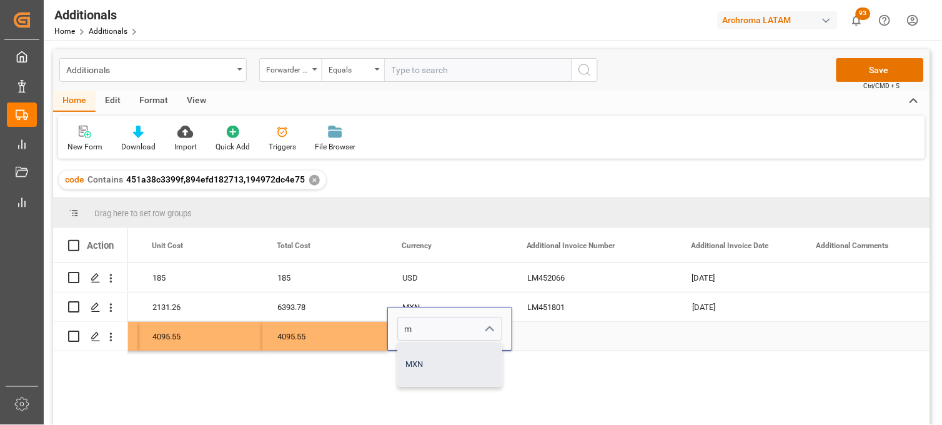
click at [415, 369] on div "MXN" at bounding box center [450, 364] width 104 height 44
type input "MXN"
click at [540, 335] on div "Press SPACE to select this row." at bounding box center [594, 336] width 165 height 29
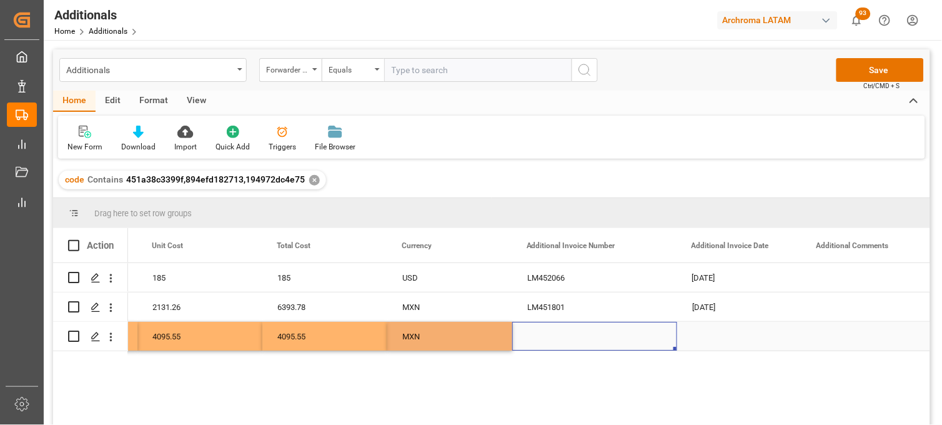
click at [540, 335] on div "Press SPACE to select this row." at bounding box center [594, 336] width 165 height 29
click at [540, 335] on input "Press SPACE to select this row." at bounding box center [594, 329] width 145 height 24
type input "LM451783"
click at [715, 336] on div "Press SPACE to select this row." at bounding box center [739, 336] width 125 height 29
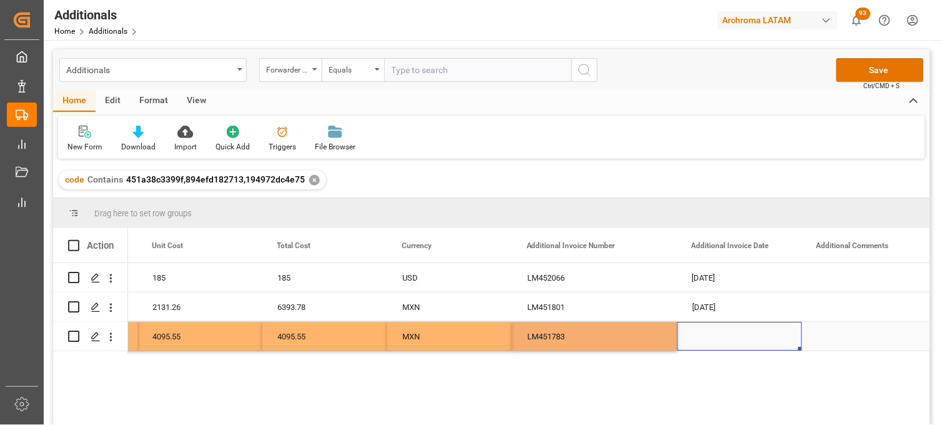
click at [715, 336] on div "Press SPACE to select this row." at bounding box center [739, 336] width 125 height 29
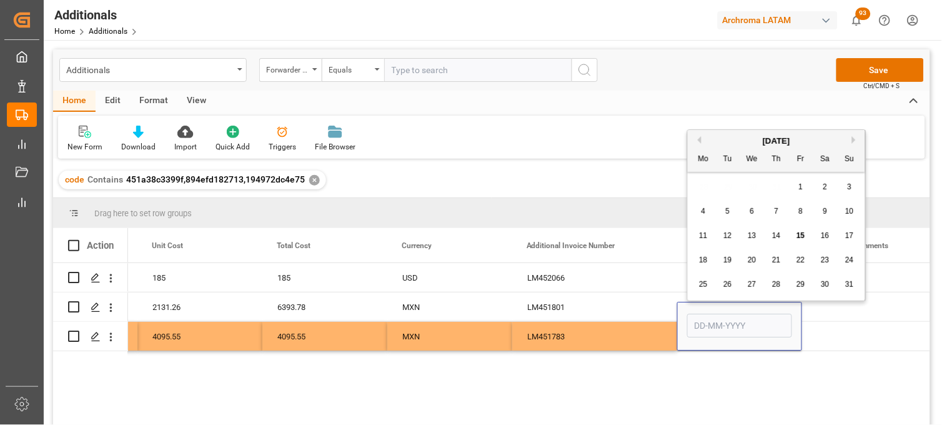
click at [701, 237] on span "11" at bounding box center [703, 235] width 8 height 9
type input "11-08-2025"
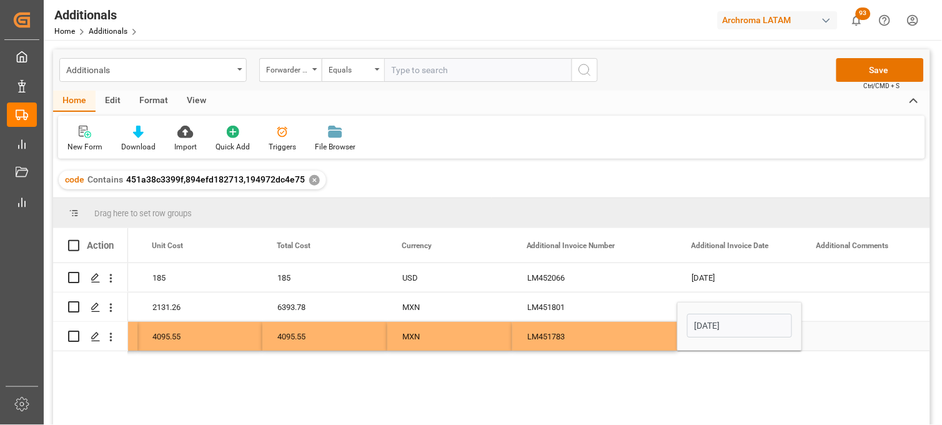
click at [570, 333] on div "LM451783" at bounding box center [594, 336] width 165 height 29
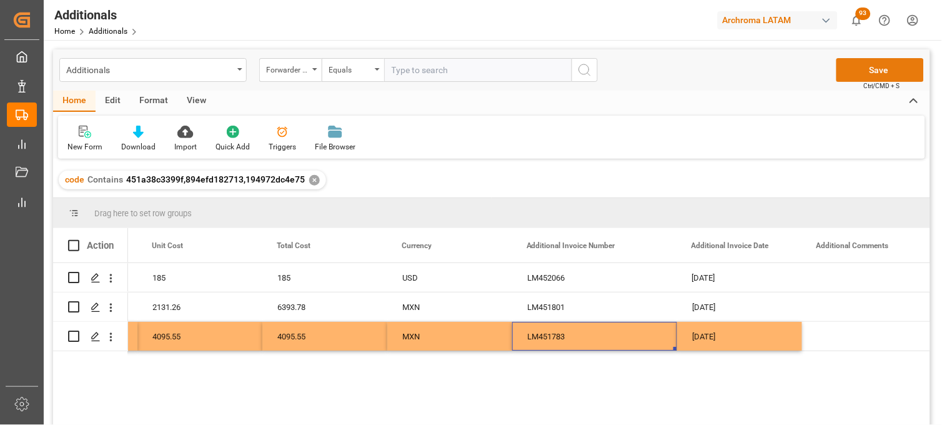
click at [854, 76] on button "Save" at bounding box center [880, 70] width 87 height 24
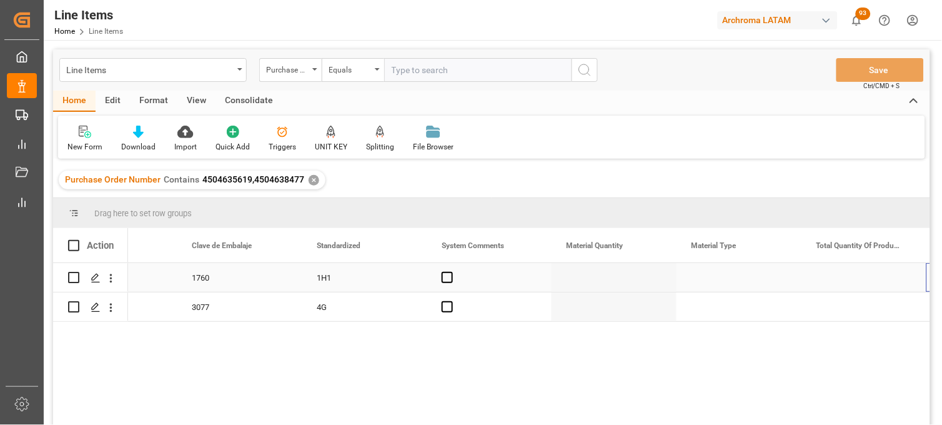
scroll to position [0, 1451]
click at [590, 280] on div "Press SPACE to select this row." at bounding box center [614, 277] width 125 height 29
click at [590, 280] on input "Press SPACE to select this row." at bounding box center [614, 285] width 105 height 24
type input "10"
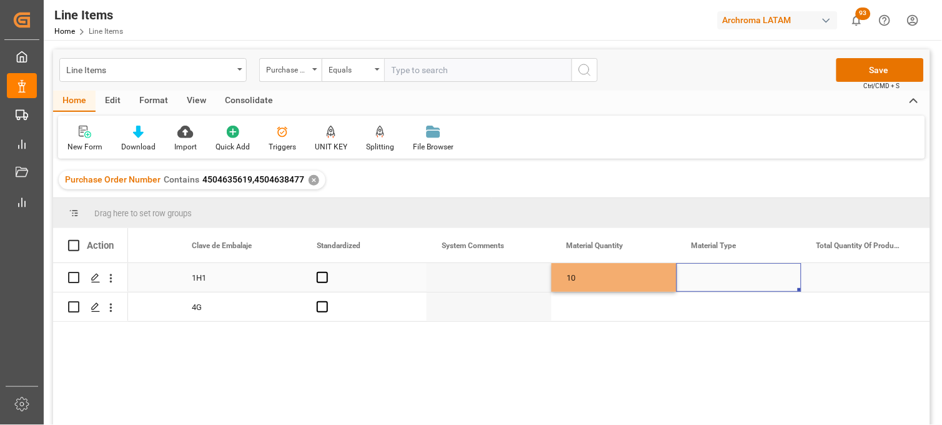
click at [700, 279] on div "Press SPACE to select this row." at bounding box center [739, 277] width 125 height 29
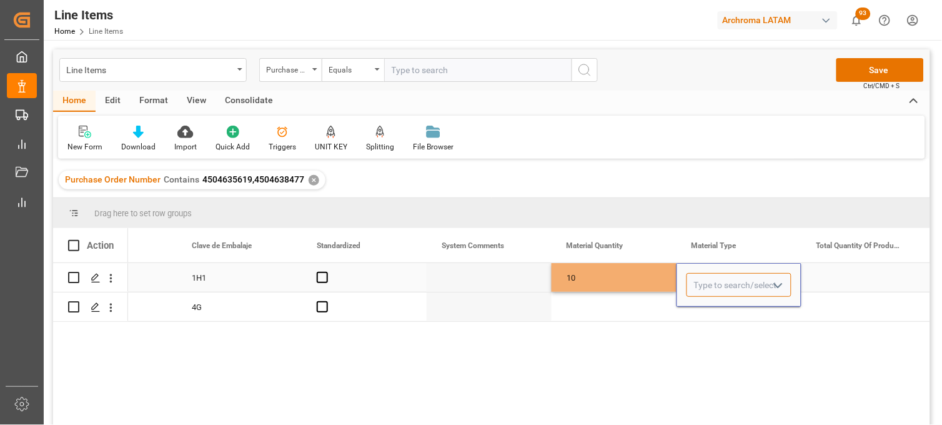
click at [701, 279] on input "Press SPACE to select this row." at bounding box center [739, 285] width 105 height 24
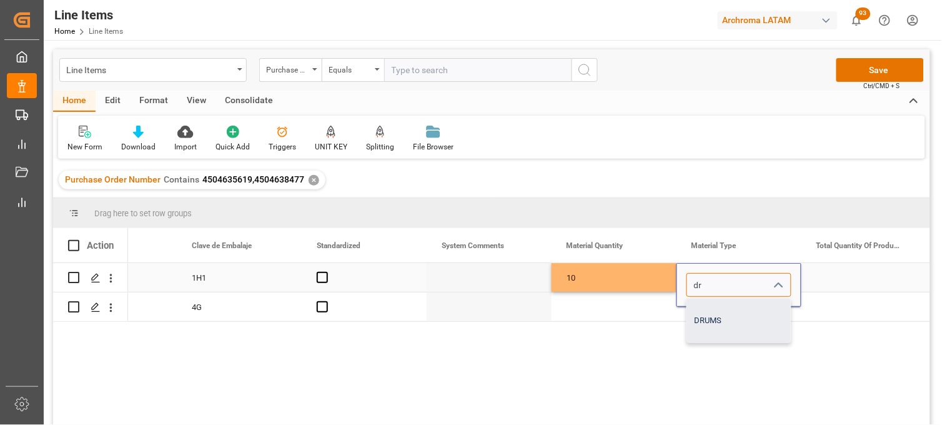
click at [710, 315] on div "DRUMS" at bounding box center [739, 321] width 104 height 44
type input "DRUMS"
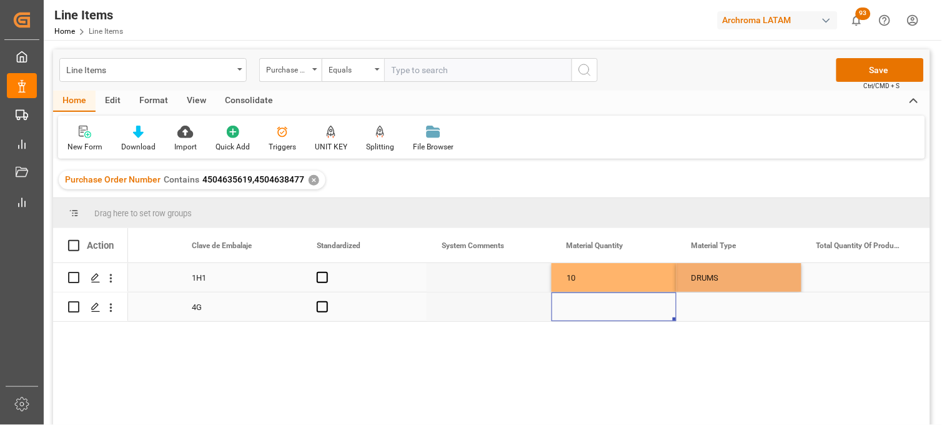
click at [574, 301] on div "Press SPACE to select this row." at bounding box center [614, 306] width 125 height 29
click at [577, 309] on div "Press SPACE to select this row." at bounding box center [614, 306] width 125 height 29
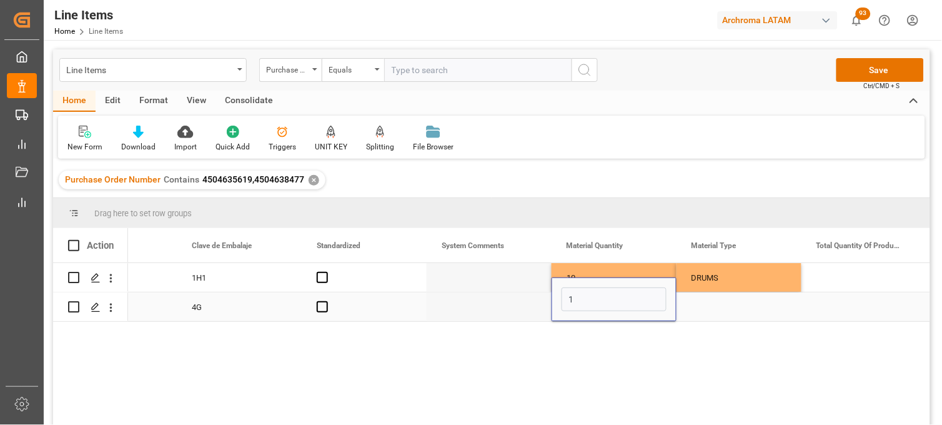
type input "18"
click at [700, 309] on div "Press SPACE to select this row." at bounding box center [739, 306] width 125 height 29
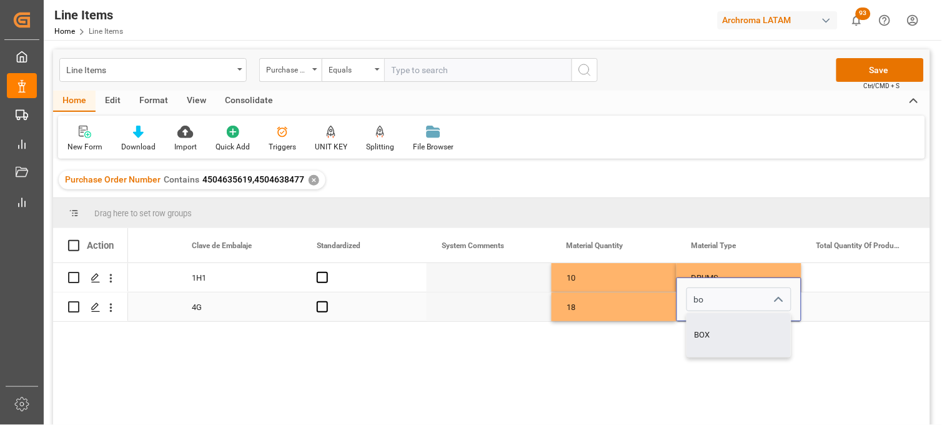
drag, startPoint x: 709, startPoint y: 333, endPoint x: 685, endPoint y: 287, distance: 51.7
click at [709, 333] on div "BOX" at bounding box center [739, 335] width 104 height 44
type input "BOX"
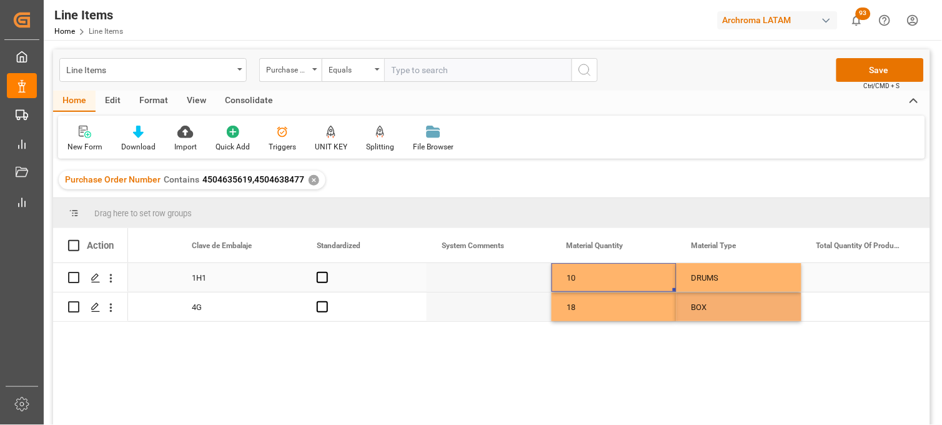
click at [620, 271] on div "10" at bounding box center [614, 277] width 125 height 29
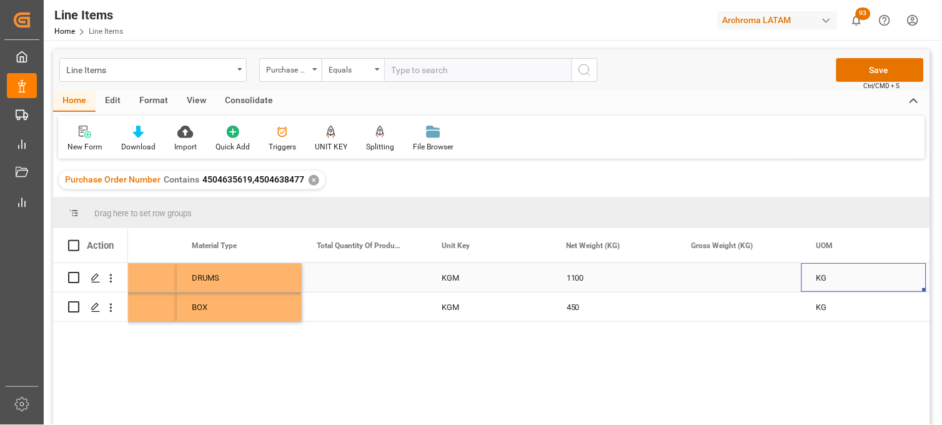
scroll to position [0, 2076]
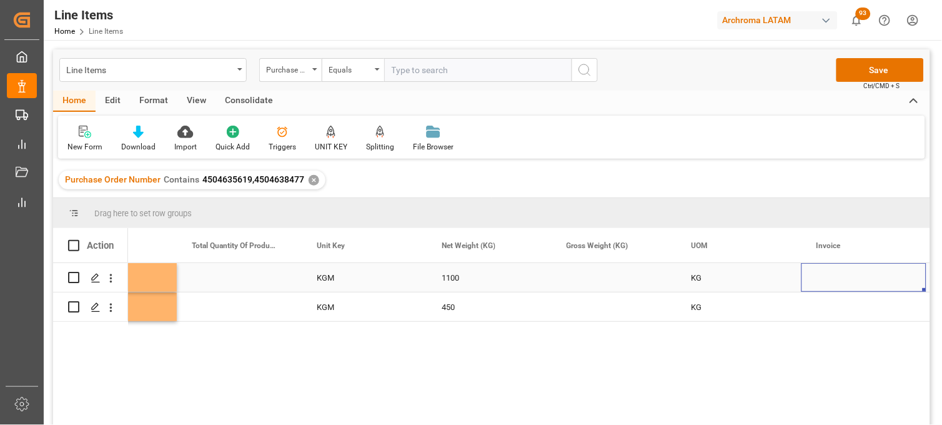
click at [579, 276] on div "Press SPACE to select this row." at bounding box center [614, 277] width 125 height 29
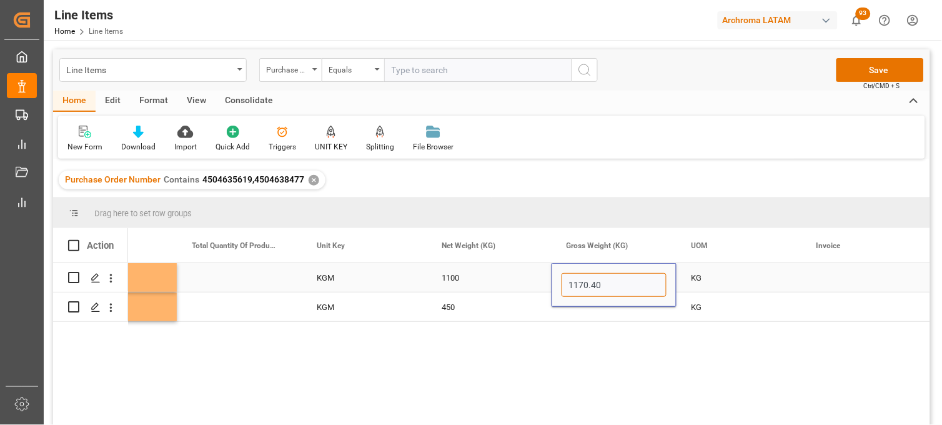
type input "1170.400"
click at [584, 308] on div "Press SPACE to select this row." at bounding box center [614, 306] width 125 height 29
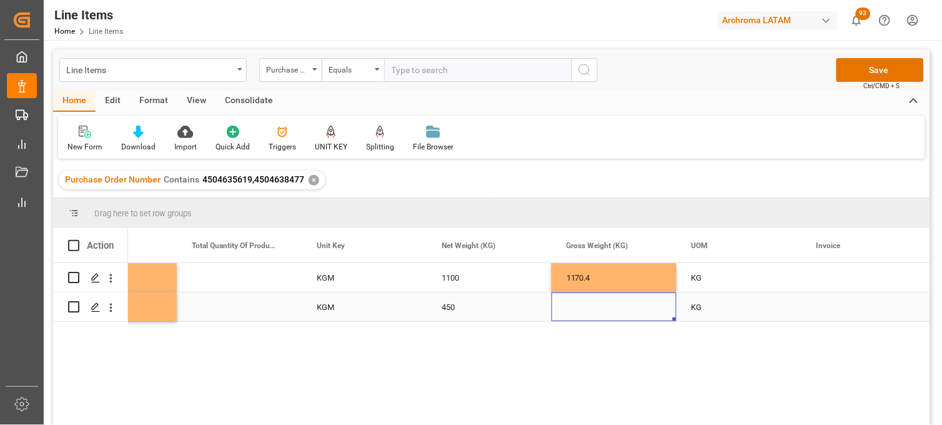
click at [574, 304] on div "Press SPACE to select this row." at bounding box center [614, 306] width 125 height 29
click at [572, 306] on div "Press SPACE to select this row." at bounding box center [614, 306] width 125 height 29
type input "477"
click at [582, 269] on div "1170.4" at bounding box center [614, 277] width 125 height 29
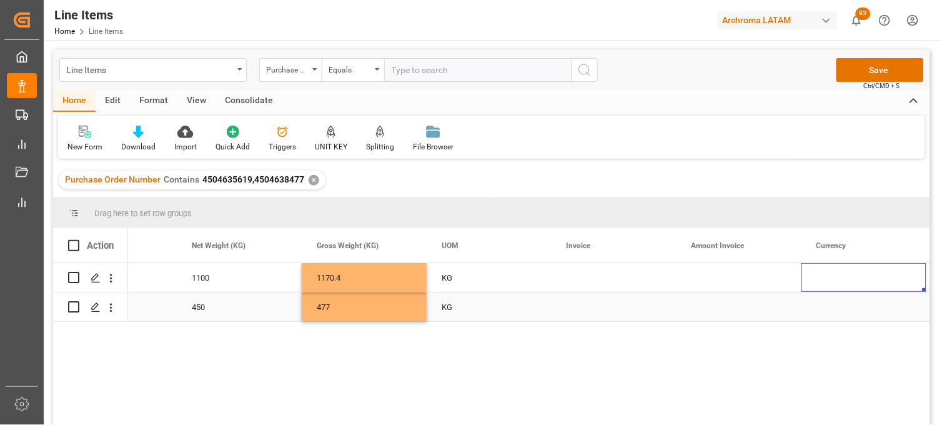
scroll to position [0, 2451]
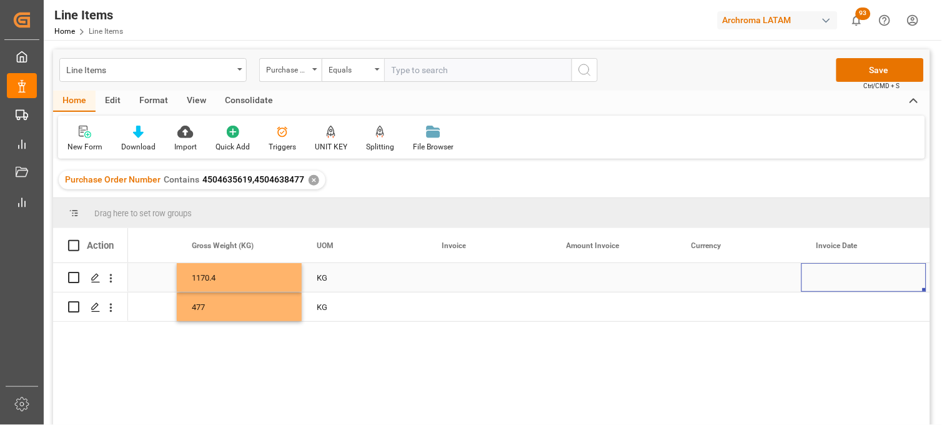
click at [454, 271] on div "Press SPACE to select this row." at bounding box center [489, 277] width 125 height 29
click at [454, 271] on div "Press SPACE to select this row." at bounding box center [489, 285] width 125 height 44
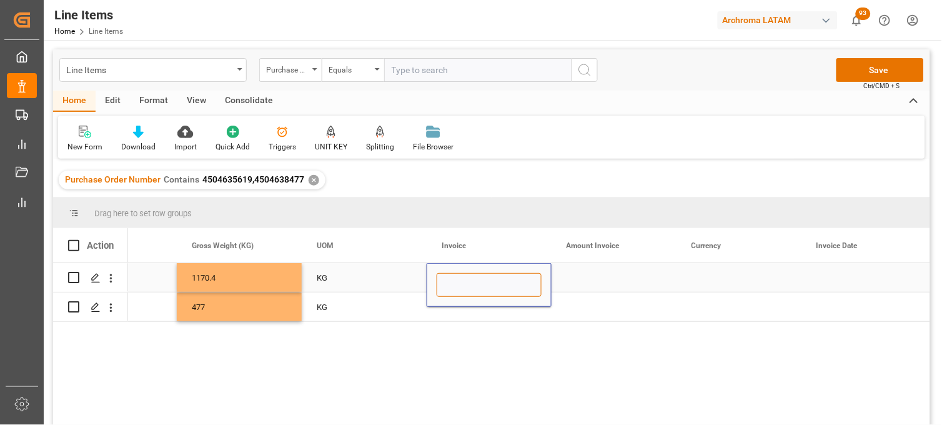
click at [452, 279] on input "Press SPACE to select this row." at bounding box center [489, 285] width 105 height 24
paste input "9064588075"
type input "9064588075"
click at [454, 309] on div "Press SPACE to select this row." at bounding box center [489, 306] width 125 height 29
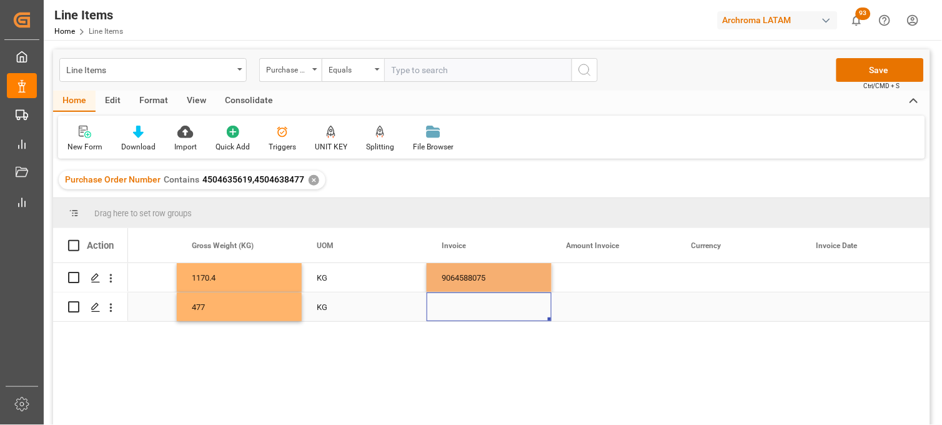
click at [454, 309] on div "Press SPACE to select this row." at bounding box center [489, 306] width 125 height 29
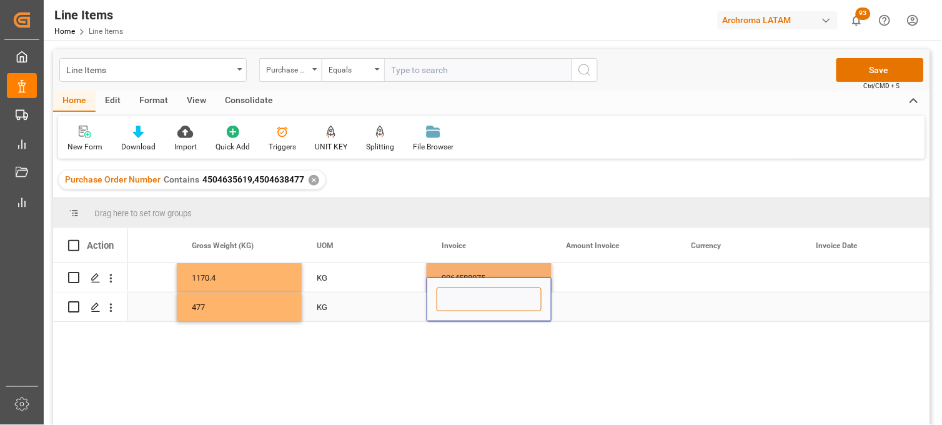
click at [452, 304] on input "Press SPACE to select this row." at bounding box center [489, 299] width 105 height 24
paste input "9064588075"
type input "9064588075"
click at [582, 277] on div "Press SPACE to select this row." at bounding box center [614, 277] width 125 height 29
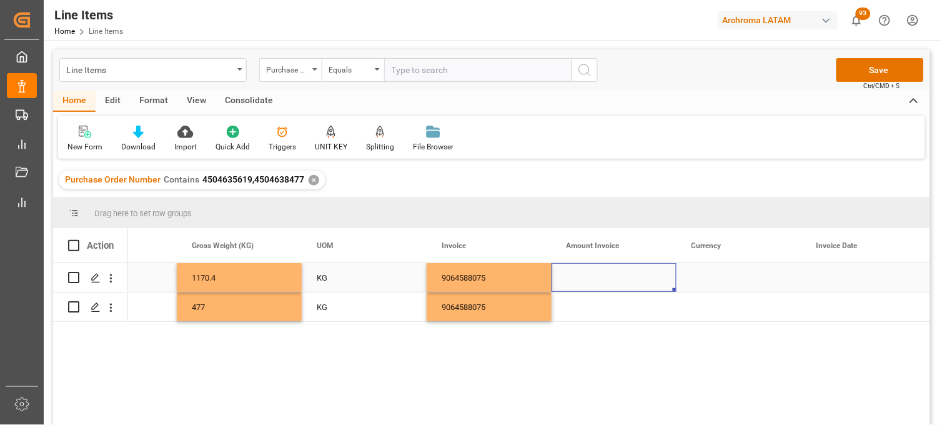
click at [592, 276] on div "Press SPACE to select this row." at bounding box center [614, 277] width 125 height 29
type input "7236"
click at [585, 307] on div "Press SPACE to select this row." at bounding box center [614, 306] width 125 height 29
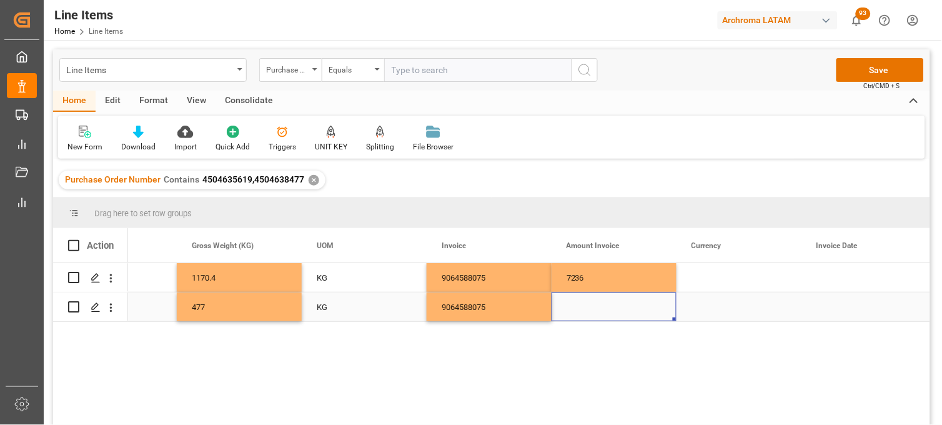
click at [579, 308] on div "Press SPACE to select this row." at bounding box center [614, 306] width 125 height 29
click at [580, 308] on div "Press SPACE to select this row." at bounding box center [614, 306] width 125 height 29
click at [581, 309] on input "Press SPACE to select this row." at bounding box center [614, 299] width 105 height 24
type input "3410"
click at [701, 277] on div "Press SPACE to select this row." at bounding box center [739, 277] width 125 height 29
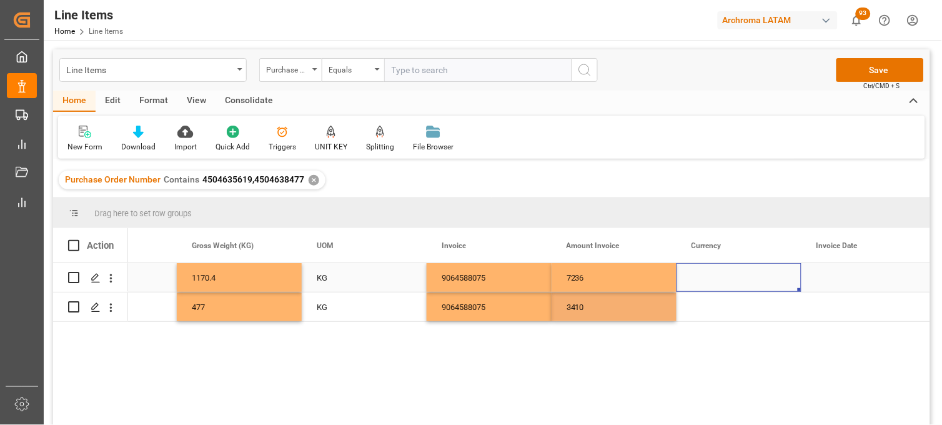
click at [701, 277] on div "Press SPACE to select this row." at bounding box center [739, 277] width 125 height 29
click at [701, 278] on input "Press SPACE to select this row." at bounding box center [739, 285] width 105 height 24
click at [702, 300] on div "USD" at bounding box center [739, 321] width 104 height 44
type input "USD"
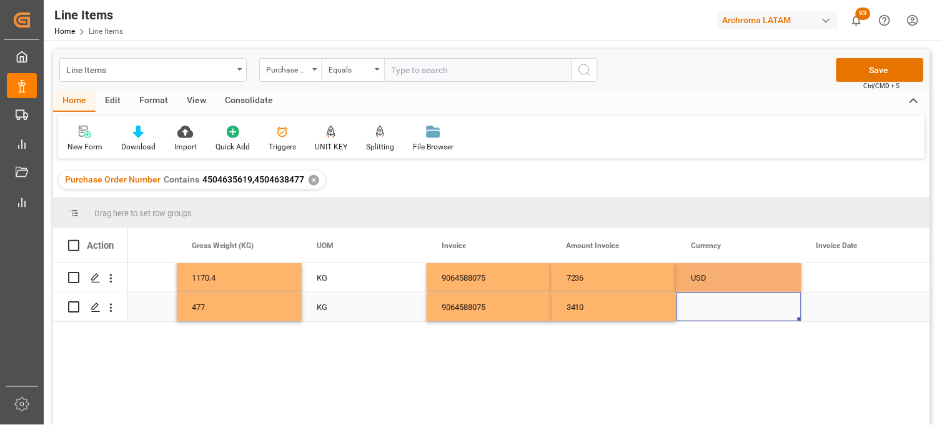
click at [701, 311] on div "Press SPACE to select this row." at bounding box center [739, 306] width 125 height 29
click at [700, 303] on div "Press SPACE to select this row." at bounding box center [739, 306] width 125 height 29
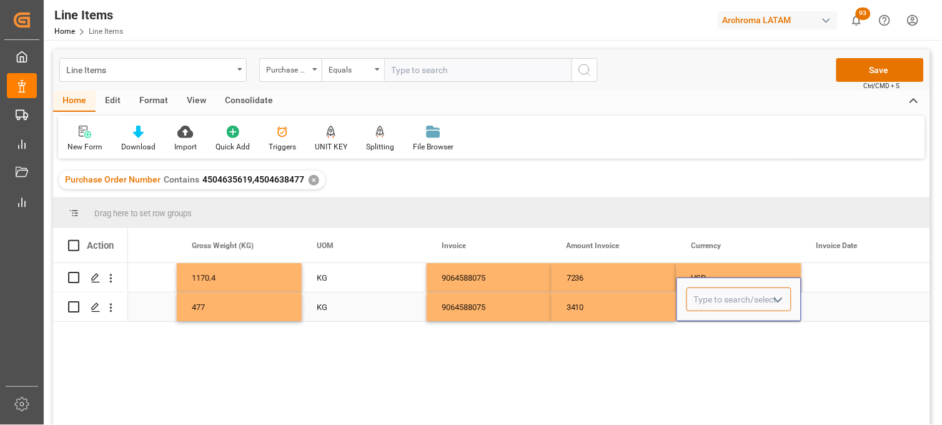
click at [700, 305] on input "Press SPACE to select this row." at bounding box center [739, 299] width 105 height 24
click at [705, 335] on div "USD" at bounding box center [739, 335] width 104 height 44
type input "USD"
click at [639, 282] on div "7236" at bounding box center [614, 277] width 125 height 29
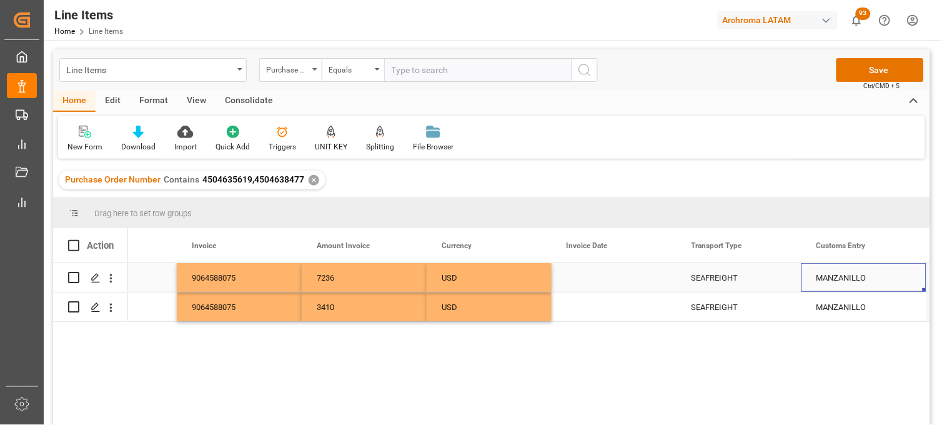
scroll to position [0, 2826]
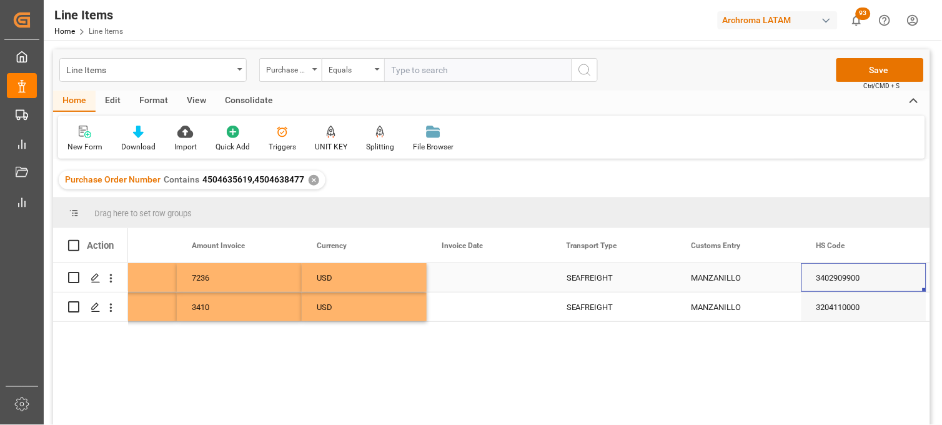
click at [473, 276] on div "Press SPACE to select this row." at bounding box center [489, 277] width 125 height 29
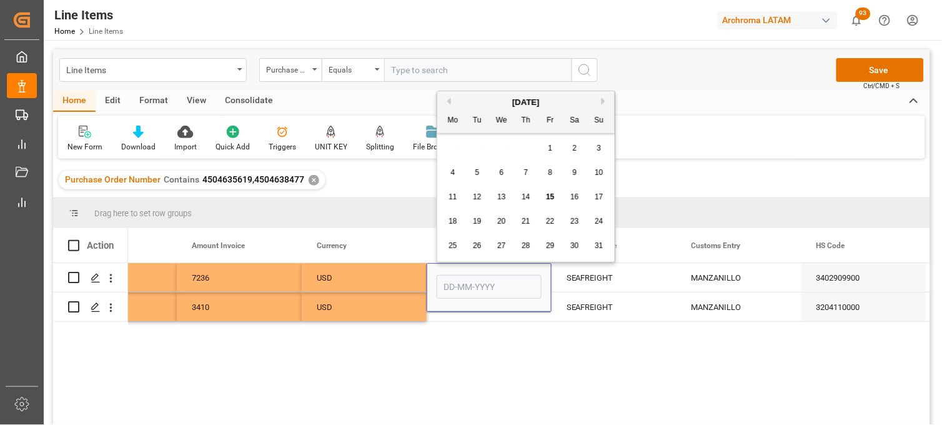
click at [448, 101] on button "Previous Month" at bounding box center [447, 100] width 7 height 7
click at [457, 246] on span "28" at bounding box center [453, 245] width 8 height 9
type input "28-07-2025"
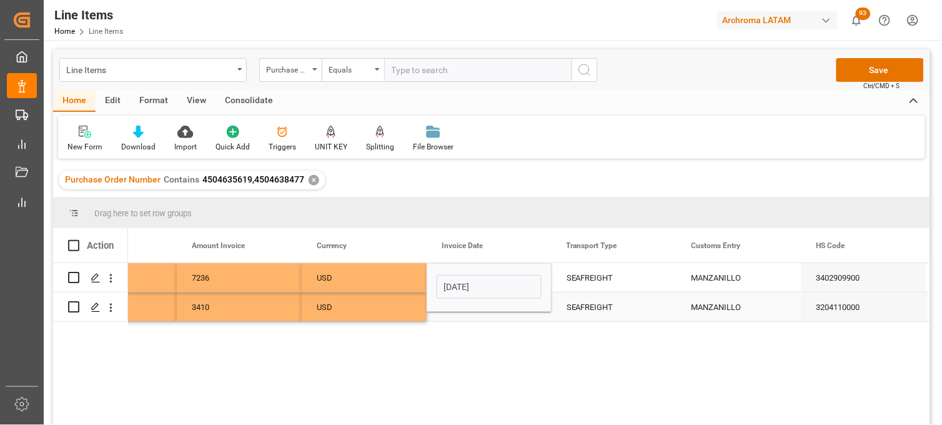
click at [449, 314] on div "Press SPACE to select this row." at bounding box center [489, 306] width 125 height 29
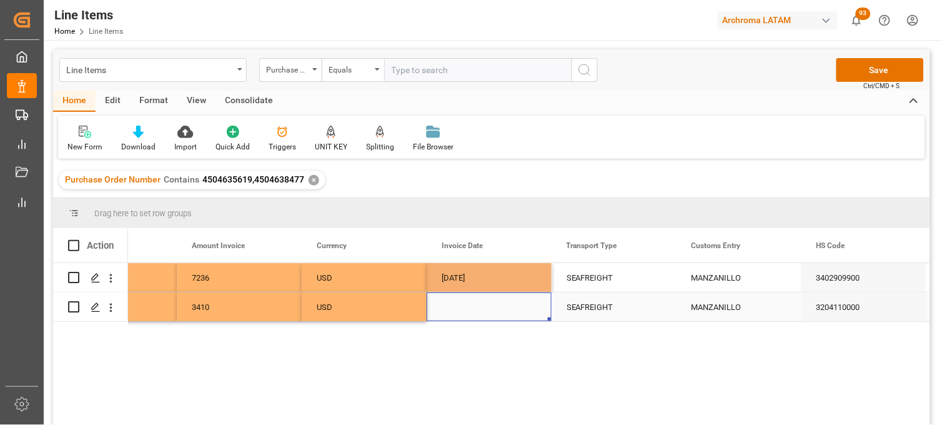
click at [450, 307] on div "Press SPACE to select this row." at bounding box center [489, 306] width 125 height 29
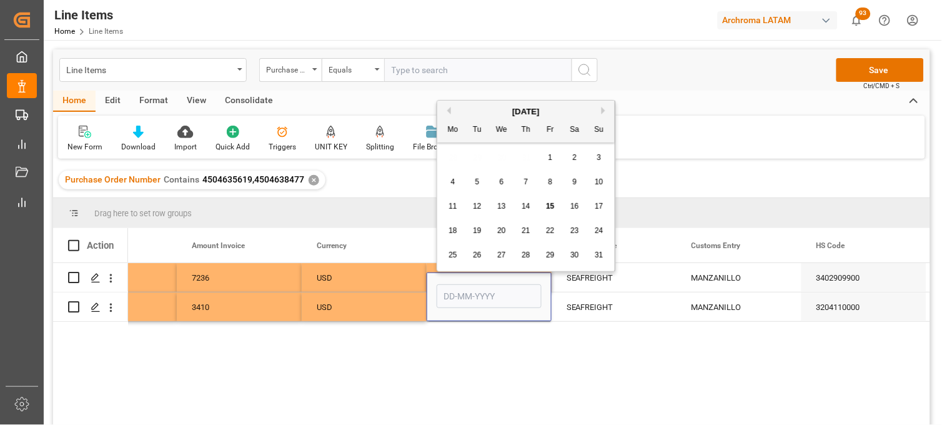
click at [450, 109] on button "Previous Month" at bounding box center [447, 110] width 7 height 7
click at [457, 256] on span "28" at bounding box center [453, 255] width 8 height 9
type input "28-07-2025"
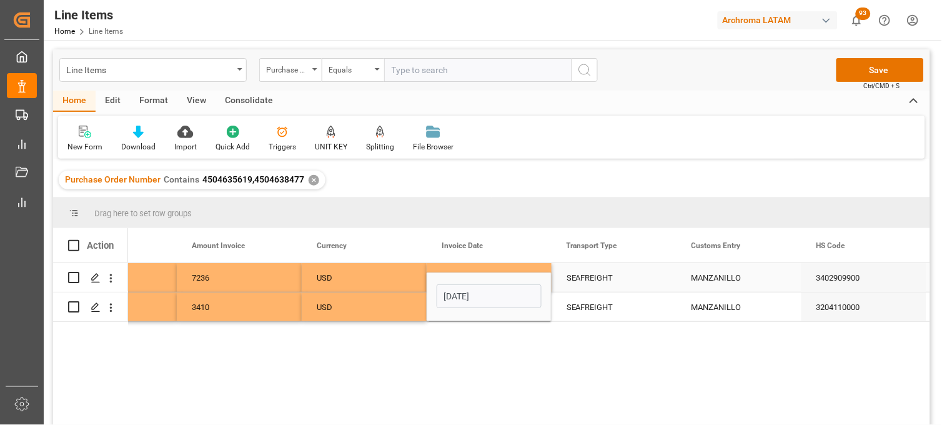
click at [577, 281] on div "SEAFREIGHT" at bounding box center [614, 278] width 95 height 29
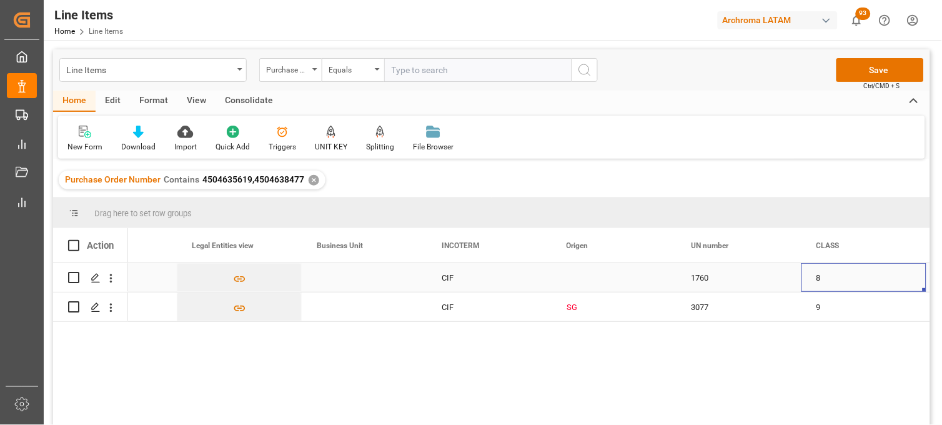
scroll to position [0, 3826]
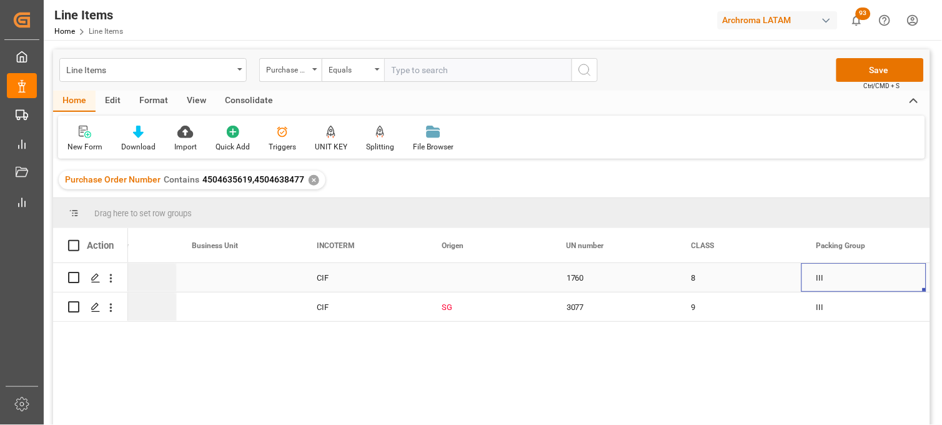
click at [448, 279] on div "Press SPACE to select this row." at bounding box center [489, 277] width 125 height 29
click at [457, 278] on div "Press SPACE to select this row." at bounding box center [489, 277] width 125 height 29
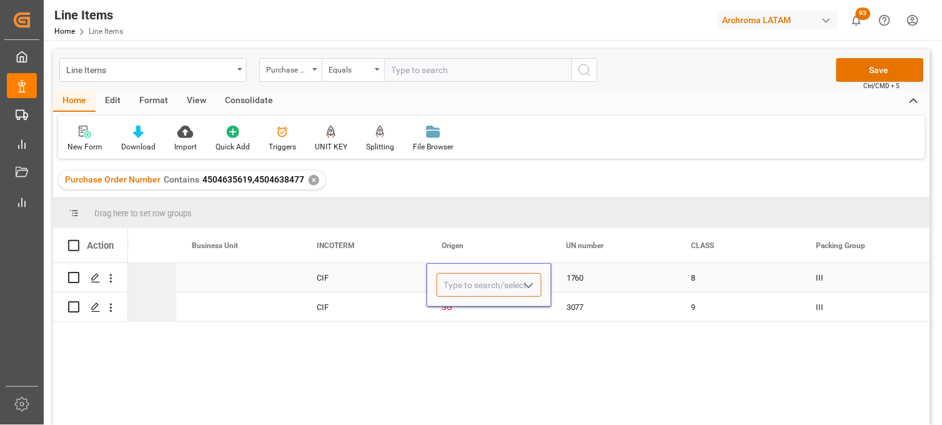
click at [457, 278] on input "Press SPACE to select this row." at bounding box center [489, 285] width 105 height 24
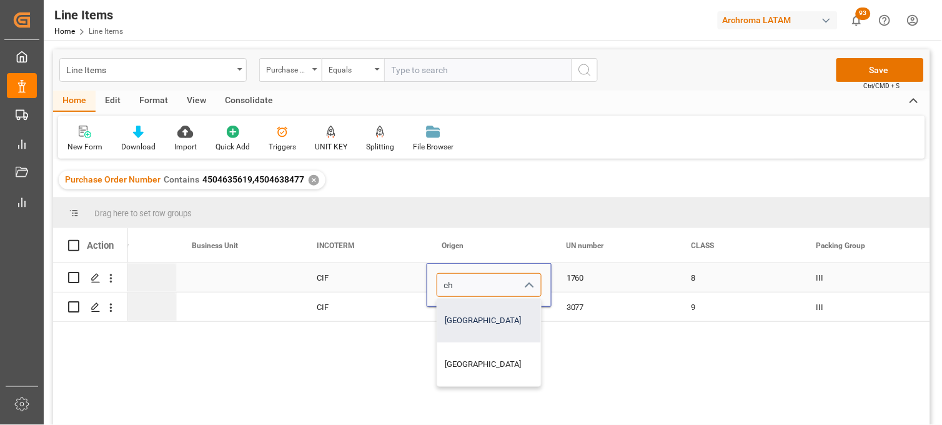
click at [455, 303] on div "CHINA" at bounding box center [489, 321] width 104 height 44
type input "CHINA"
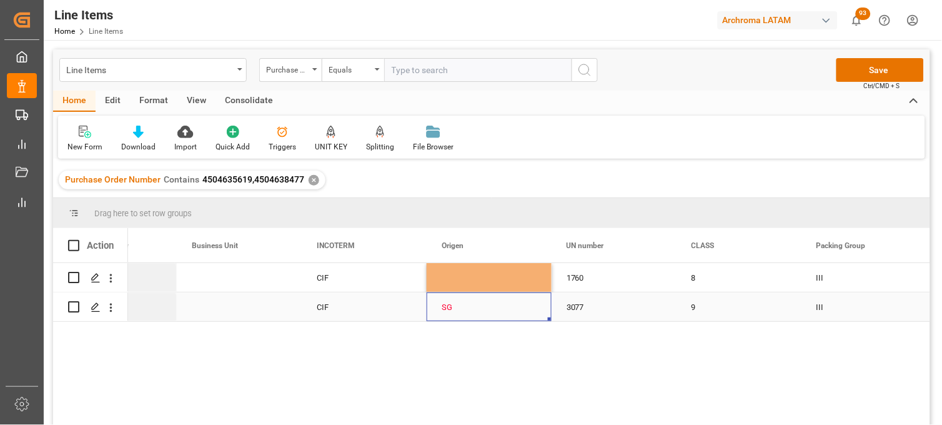
click at [453, 309] on div "SG" at bounding box center [489, 307] width 95 height 29
click at [453, 308] on div "SG" at bounding box center [489, 307] width 95 height 29
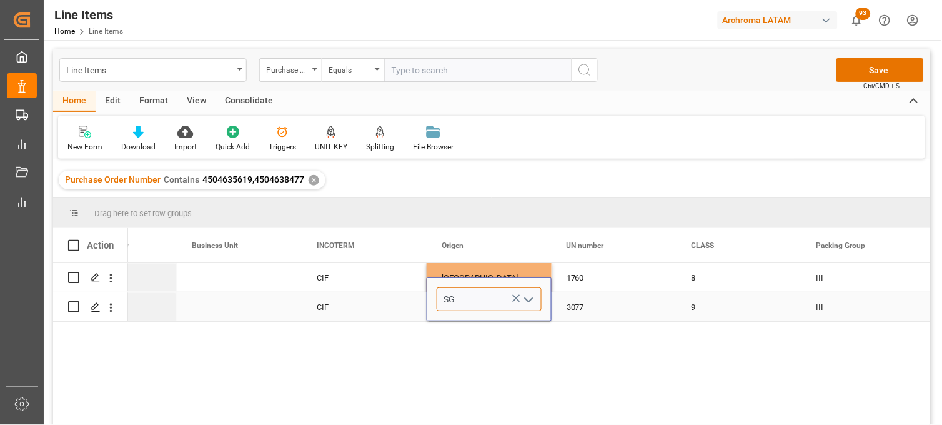
click at [452, 301] on input "SG" at bounding box center [489, 299] width 105 height 24
click at [452, 317] on div "CHINA" at bounding box center [489, 335] width 104 height 44
type input "CHINA"
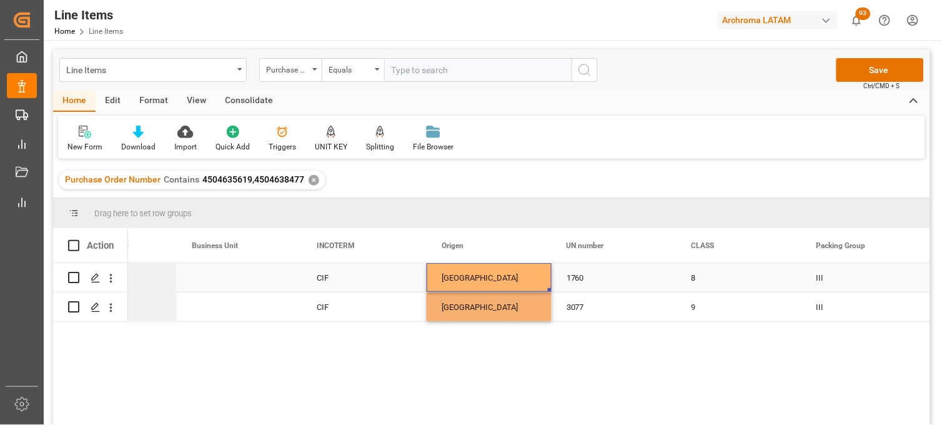
click at [457, 270] on div "CHINA" at bounding box center [489, 278] width 95 height 29
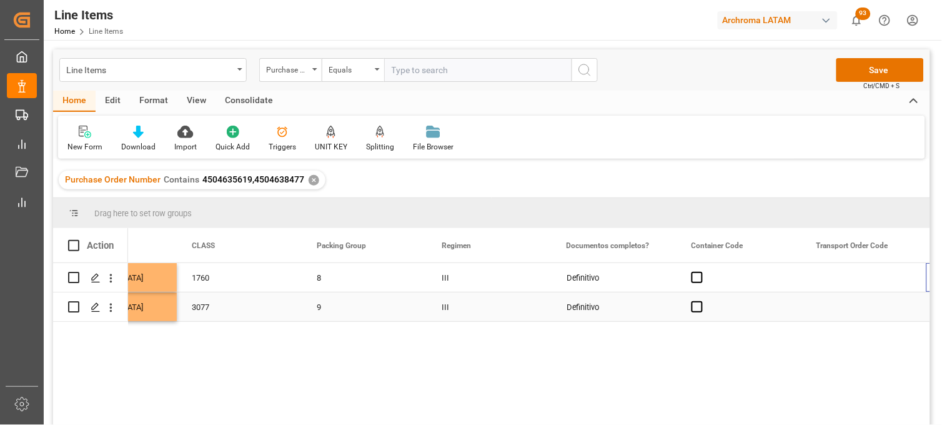
scroll to position [0, 4326]
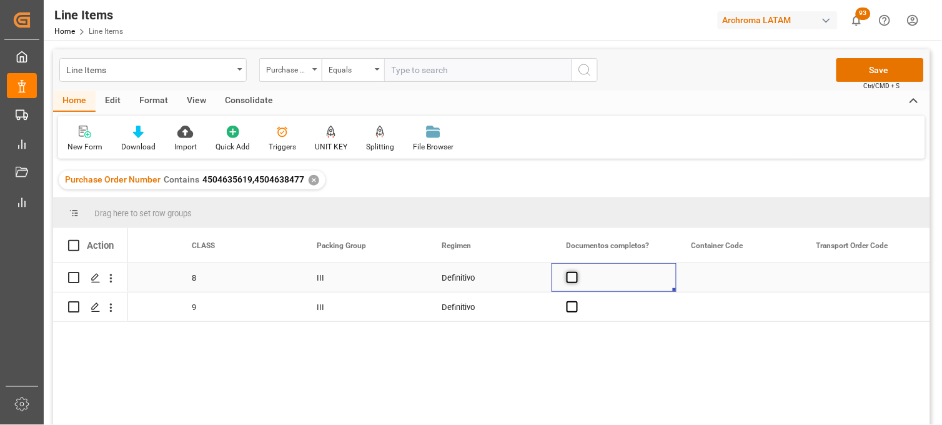
click at [571, 279] on span "Press SPACE to select this row." at bounding box center [572, 277] width 11 height 11
click at [576, 272] on input "Press SPACE to select this row." at bounding box center [576, 272] width 0 height 0
click at [569, 309] on span "Press SPACE to select this row." at bounding box center [572, 306] width 11 height 11
click at [576, 301] on input "Press SPACE to select this row." at bounding box center [576, 301] width 0 height 0
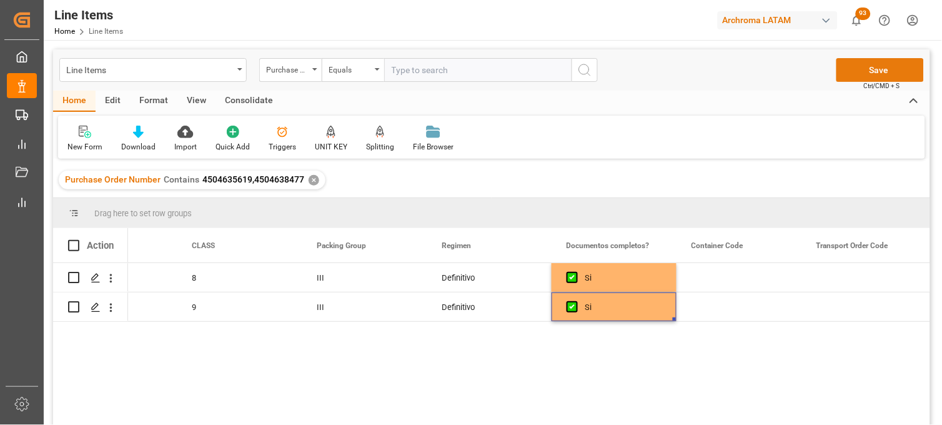
click at [854, 76] on button "Save" at bounding box center [880, 70] width 87 height 24
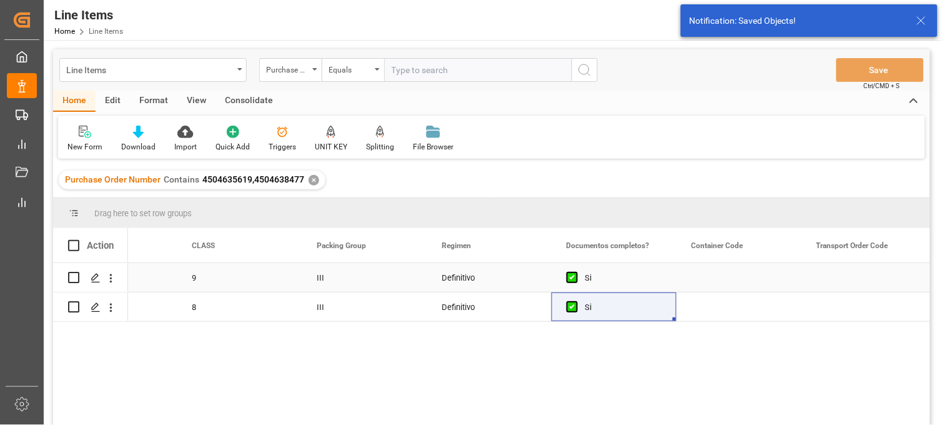
click at [207, 279] on div "9" at bounding box center [239, 277] width 125 height 29
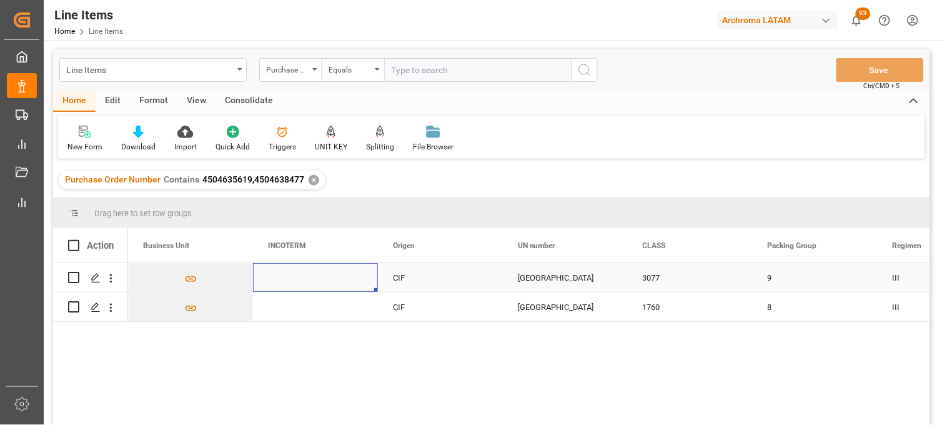
scroll to position [0, 0]
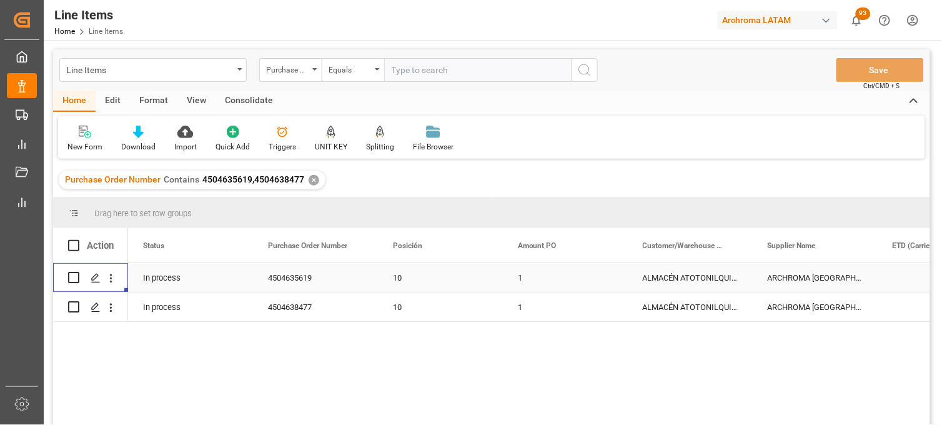
click at [666, 279] on div "ALMACÉN ATOTONILQUILLO" at bounding box center [690, 277] width 125 height 29
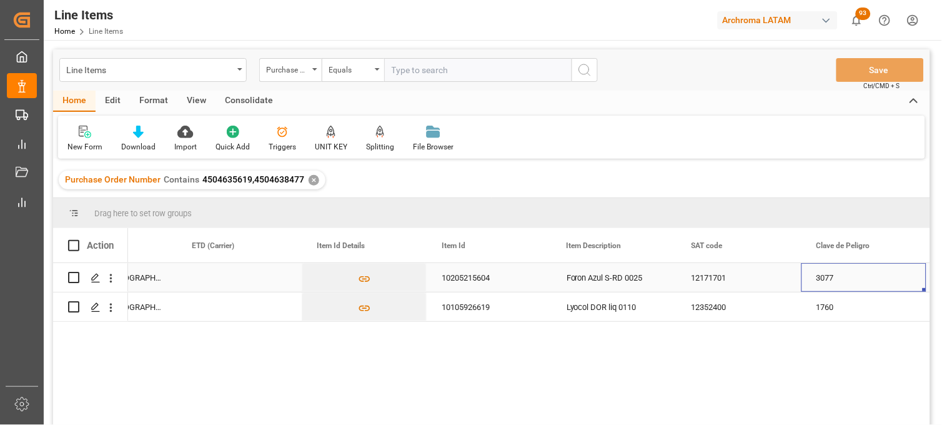
click at [479, 277] on div "10205215604" at bounding box center [489, 277] width 125 height 29
click at [461, 304] on div "10105926619" at bounding box center [489, 306] width 125 height 29
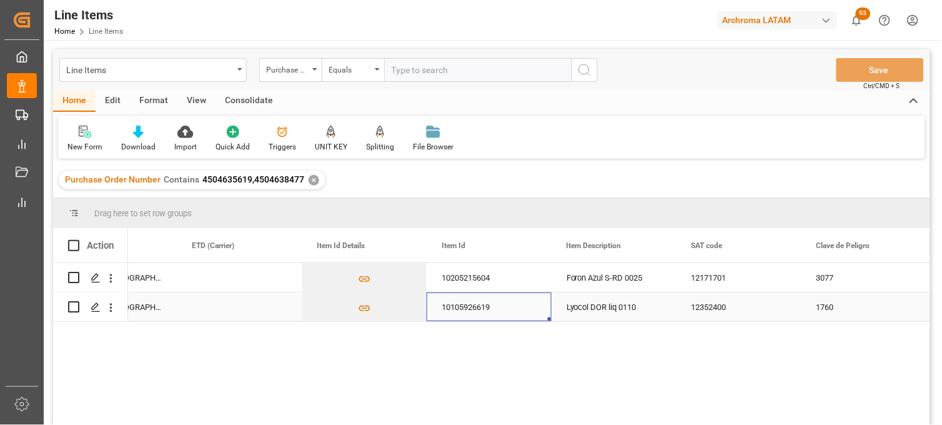
click at [479, 287] on div "10205215604" at bounding box center [489, 277] width 125 height 29
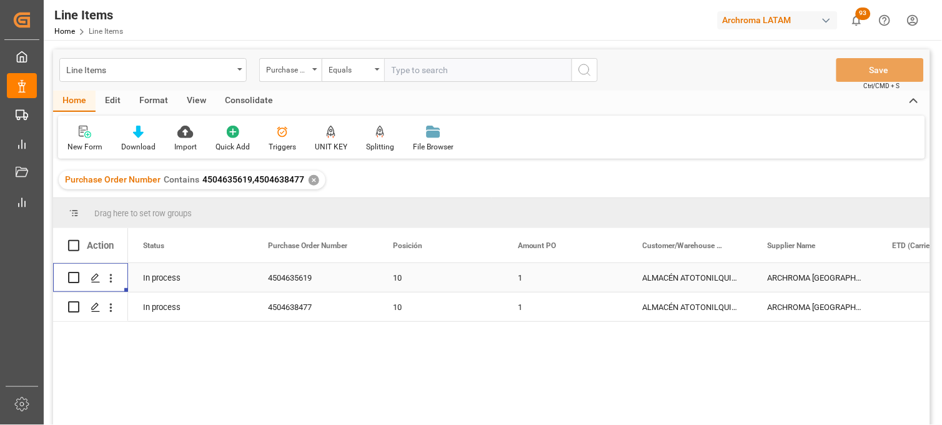
click at [326, 274] on div "4504635619" at bounding box center [315, 277] width 125 height 29
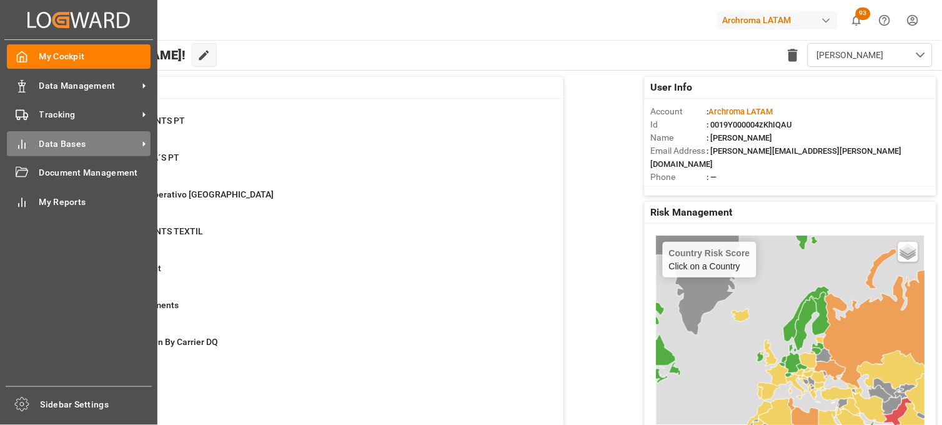
click at [29, 142] on div "Data Bases Data Bases" at bounding box center [79, 143] width 144 height 24
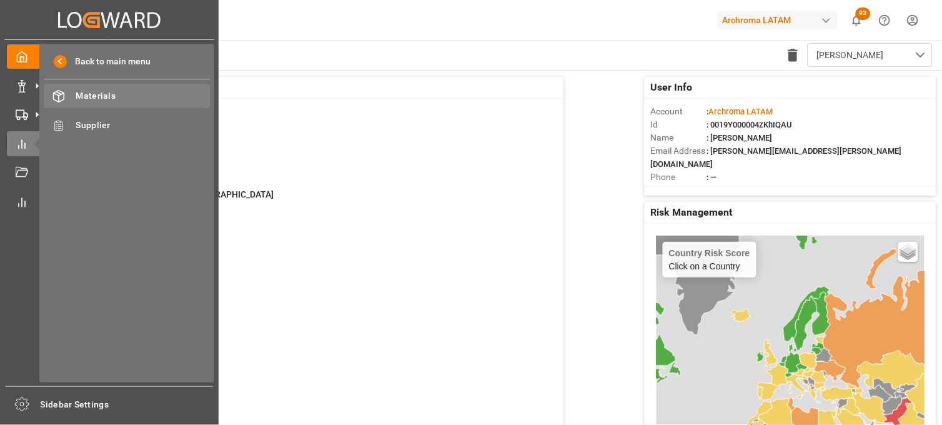
click at [110, 101] on span "Materials" at bounding box center [143, 95] width 134 height 13
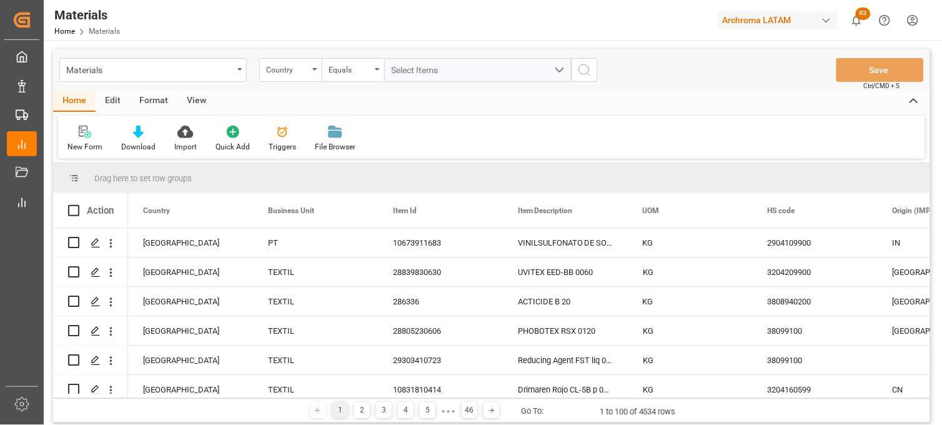
click at [301, 76] on div "Country" at bounding box center [290, 70] width 62 height 24
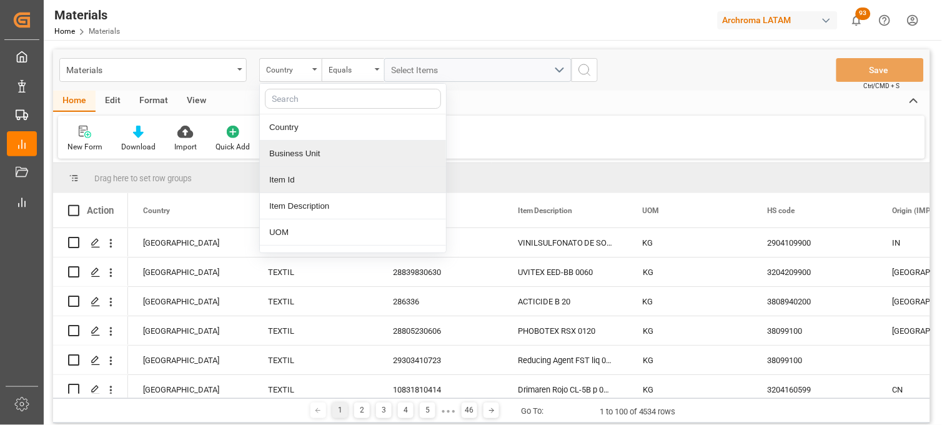
click at [296, 179] on div "Item Id" at bounding box center [353, 180] width 186 height 26
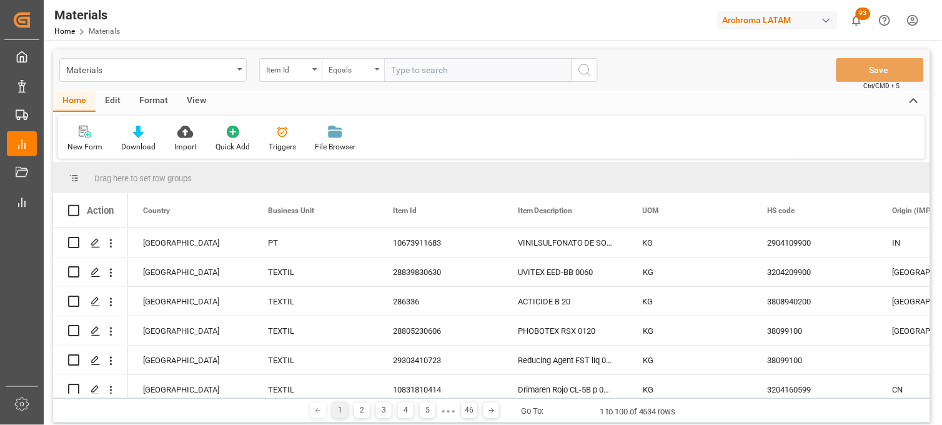
click at [358, 71] on div "Equals" at bounding box center [350, 68] width 42 height 14
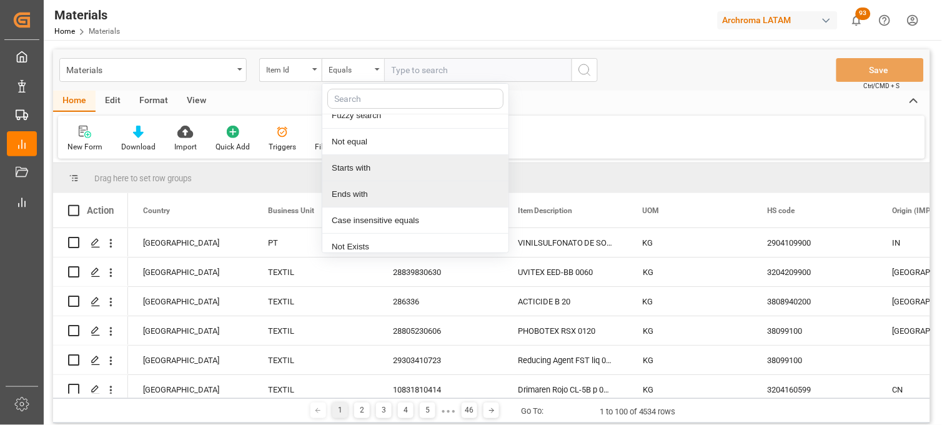
scroll to position [72, 0]
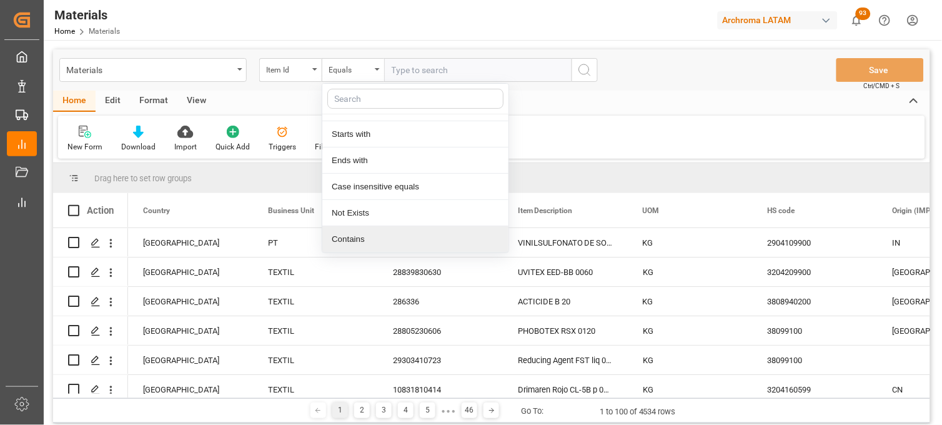
click at [352, 238] on div "Contains" at bounding box center [415, 239] width 186 height 26
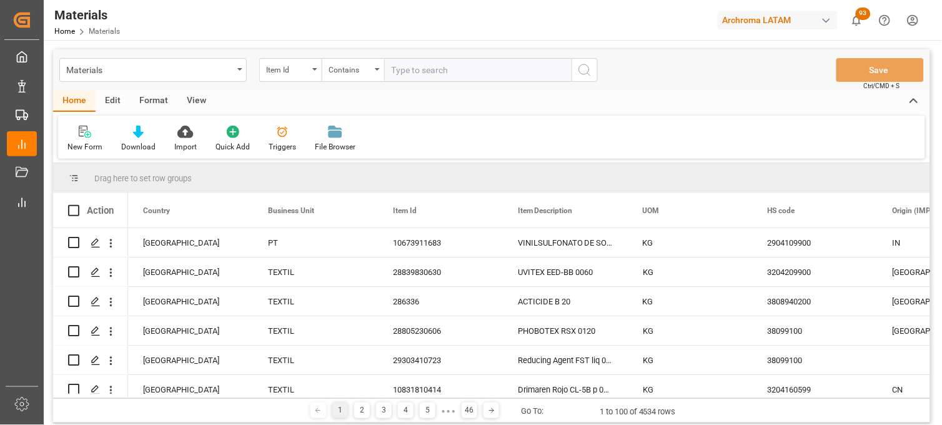
paste input "10205215604"
paste input "10105926619"
type input "10205215604,10105926619"
click at [585, 71] on icon "search button" at bounding box center [584, 69] width 15 height 15
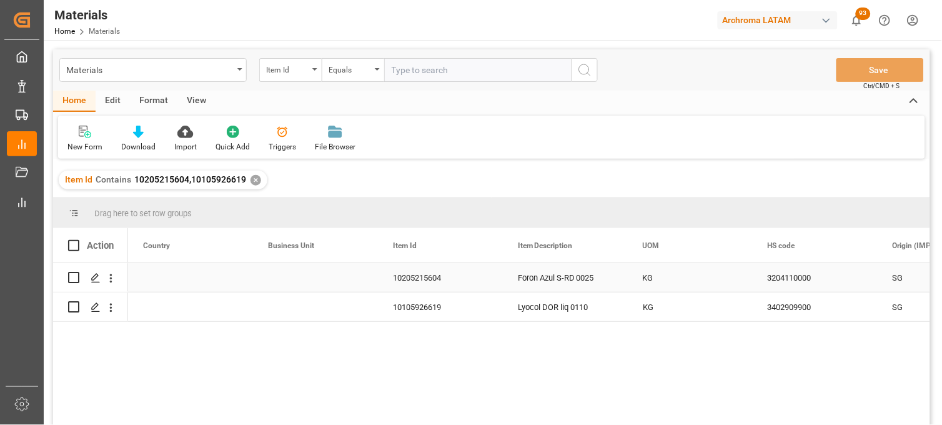
click at [169, 281] on div "Press SPACE to select this row." at bounding box center [190, 277] width 125 height 29
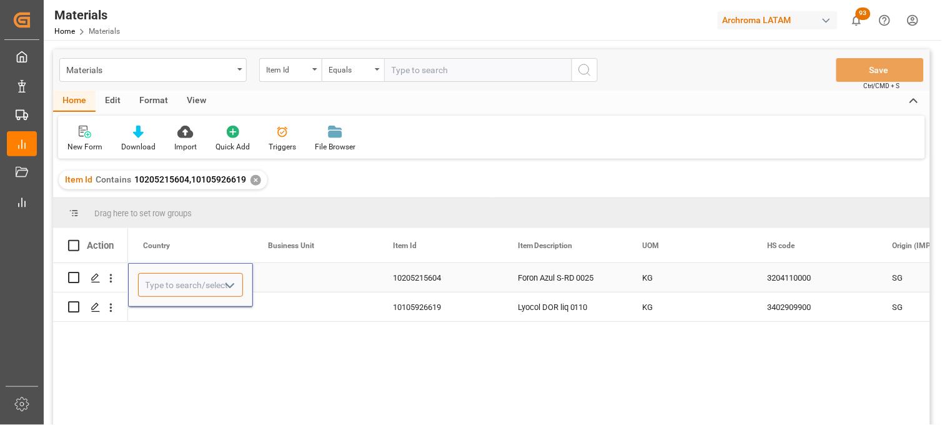
click at [169, 281] on input "Press SPACE to select this row." at bounding box center [190, 285] width 105 height 24
click at [162, 312] on div "[GEOGRAPHIC_DATA]" at bounding box center [191, 321] width 104 height 44
type input "[GEOGRAPHIC_DATA]"
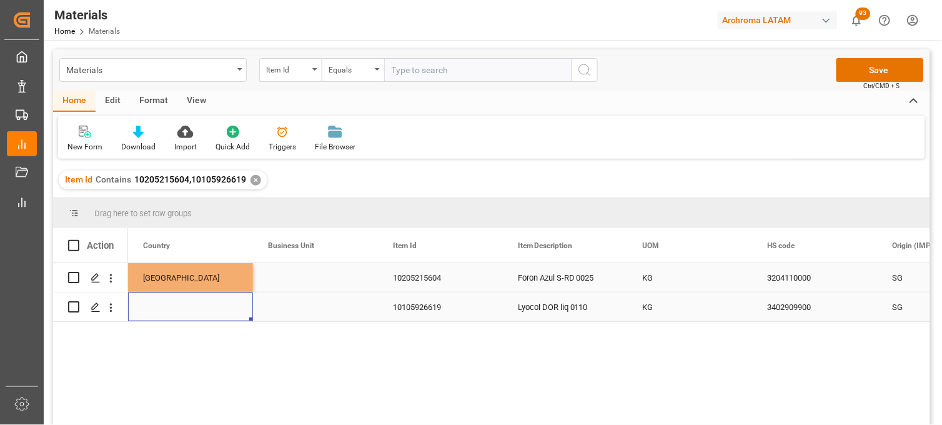
click at [162, 307] on div "Press SPACE to select this row." at bounding box center [190, 306] width 125 height 29
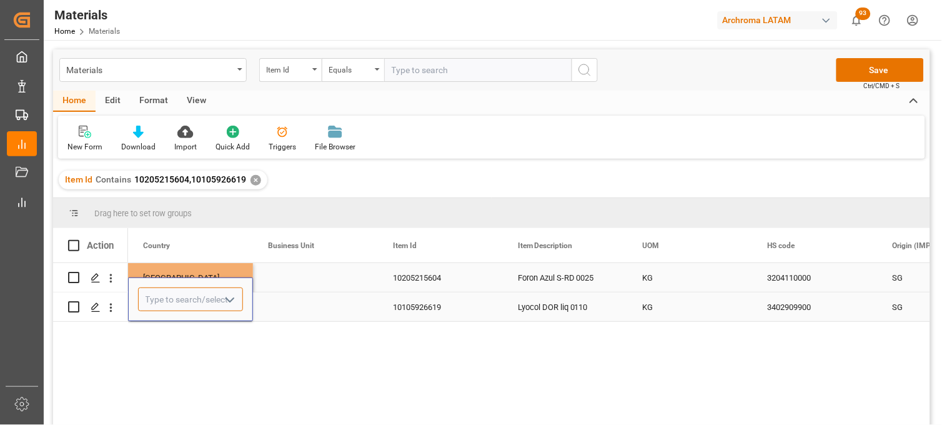
click at [162, 306] on input "Press SPACE to select this row." at bounding box center [190, 299] width 105 height 24
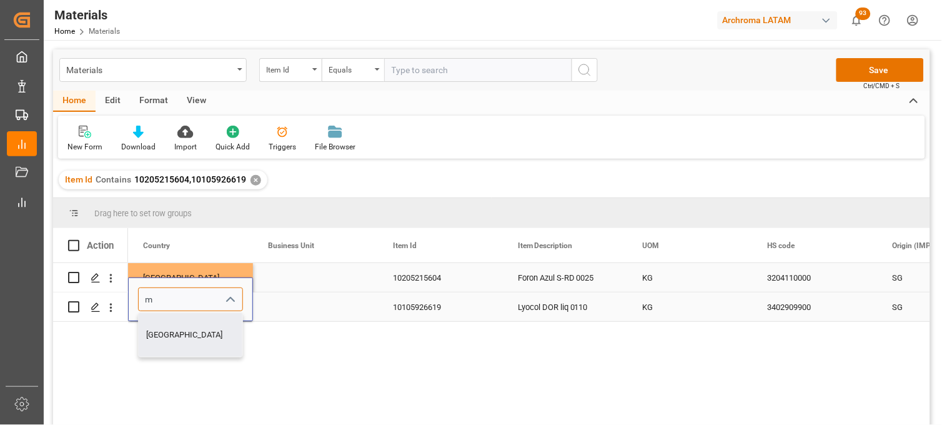
click at [167, 323] on div "[GEOGRAPHIC_DATA]" at bounding box center [191, 335] width 104 height 44
type input "[GEOGRAPHIC_DATA]"
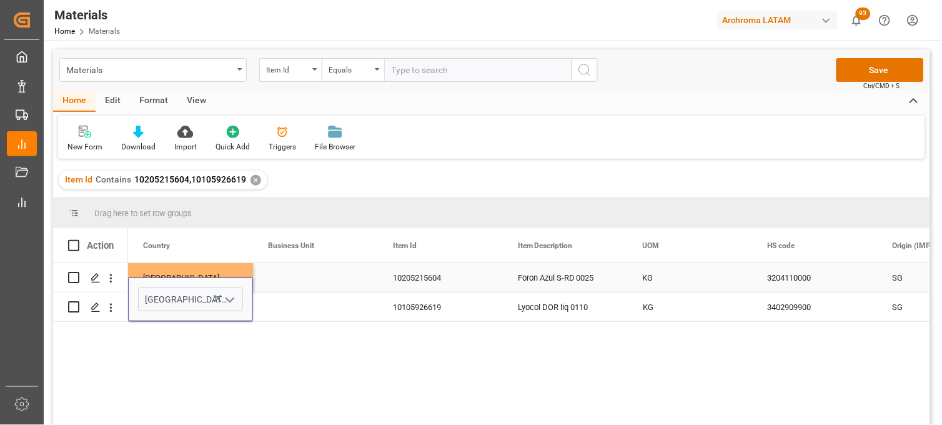
click at [272, 277] on div "Press SPACE to select this row." at bounding box center [315, 277] width 125 height 29
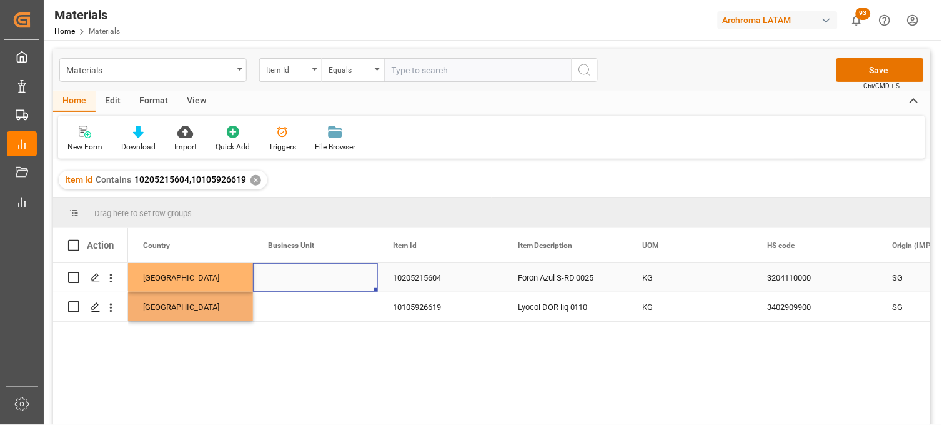
click at [272, 277] on div "Press SPACE to select this row." at bounding box center [315, 277] width 125 height 29
click at [272, 277] on input "Press SPACE to select this row." at bounding box center [315, 285] width 105 height 24
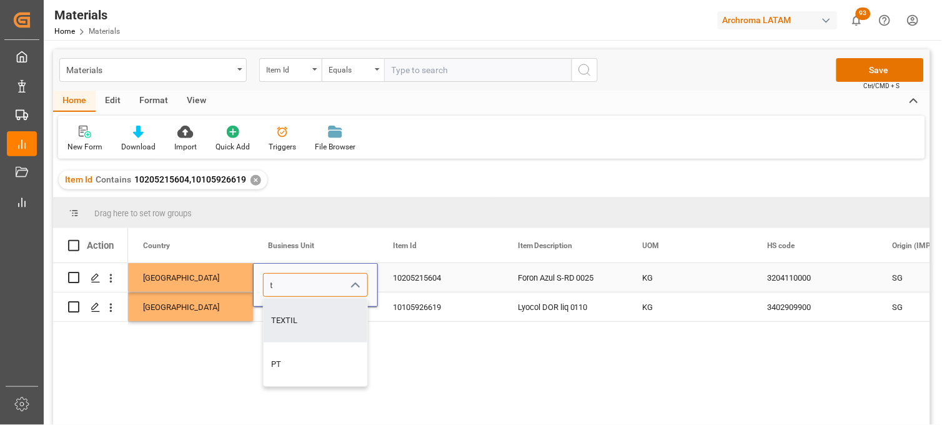
click at [274, 311] on div "TEXTIL" at bounding box center [316, 321] width 104 height 44
type input "TEXTIL"
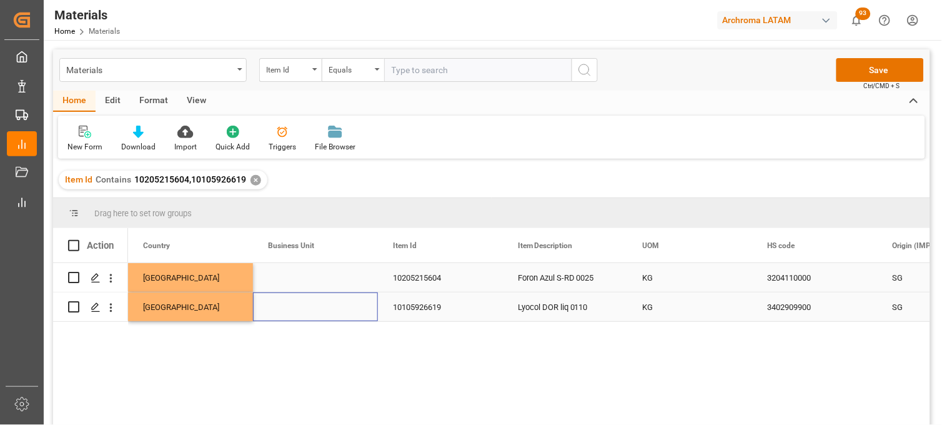
click at [274, 310] on div "Press SPACE to select this row." at bounding box center [315, 306] width 125 height 29
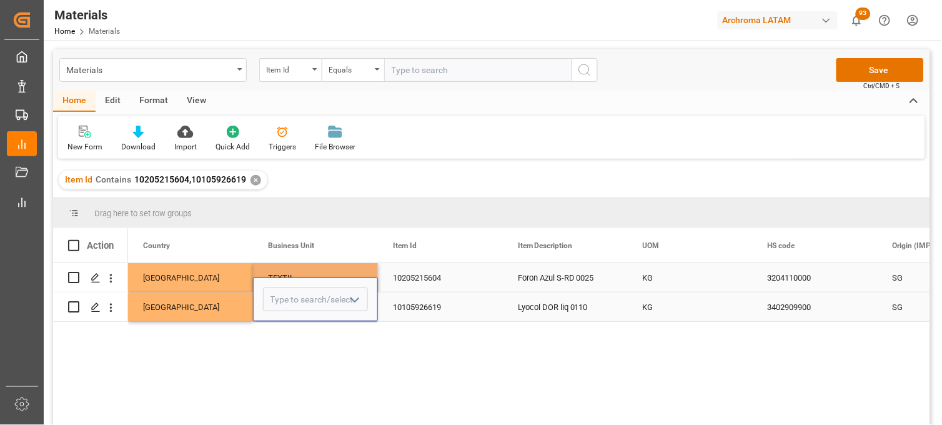
click at [274, 308] on input "Press SPACE to select this row." at bounding box center [315, 299] width 105 height 24
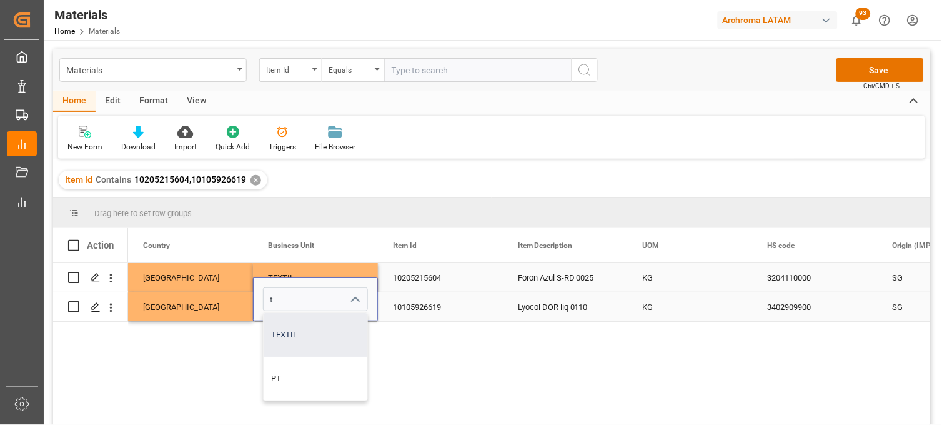
click at [279, 328] on div "TEXTIL" at bounding box center [316, 335] width 104 height 44
type input "TEXTIL"
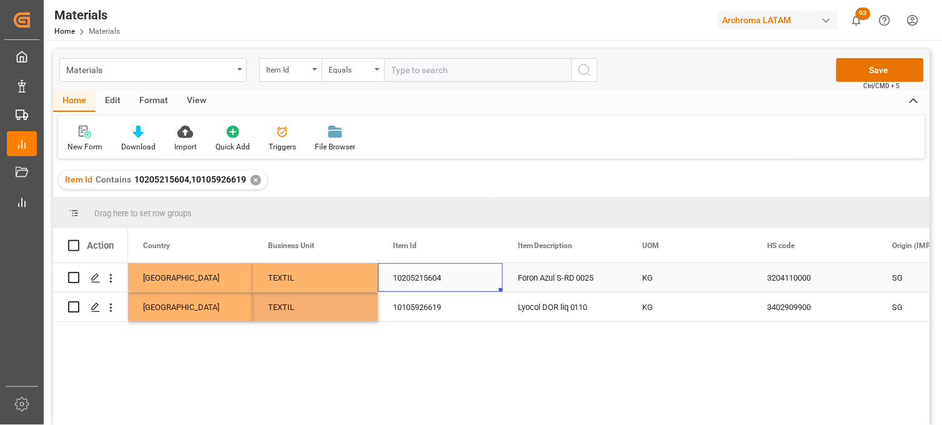
click at [396, 279] on div "10205215604" at bounding box center [440, 277] width 125 height 29
click at [846, 76] on button "Save" at bounding box center [880, 70] width 87 height 24
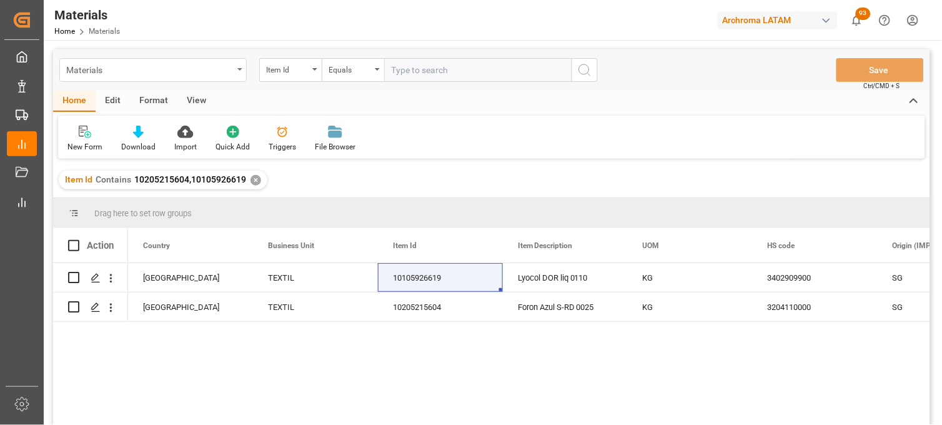
click at [182, 67] on div "Materials" at bounding box center [149, 69] width 167 height 16
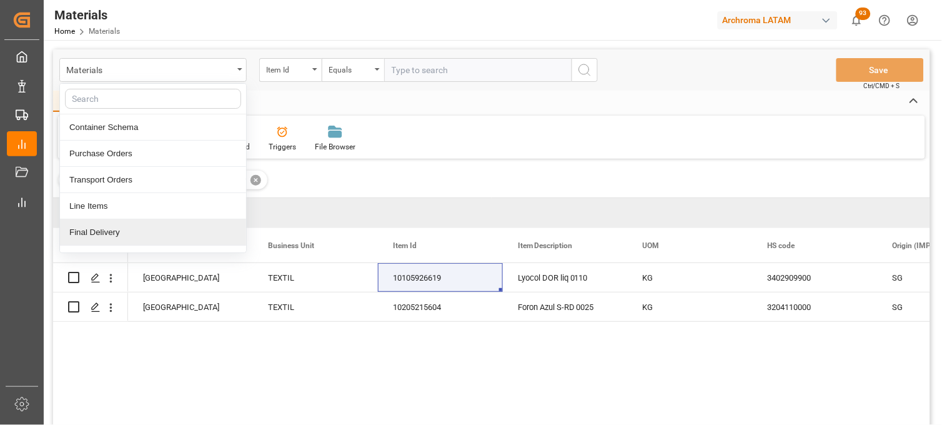
click at [134, 228] on div "Final Delivery" at bounding box center [153, 232] width 186 height 26
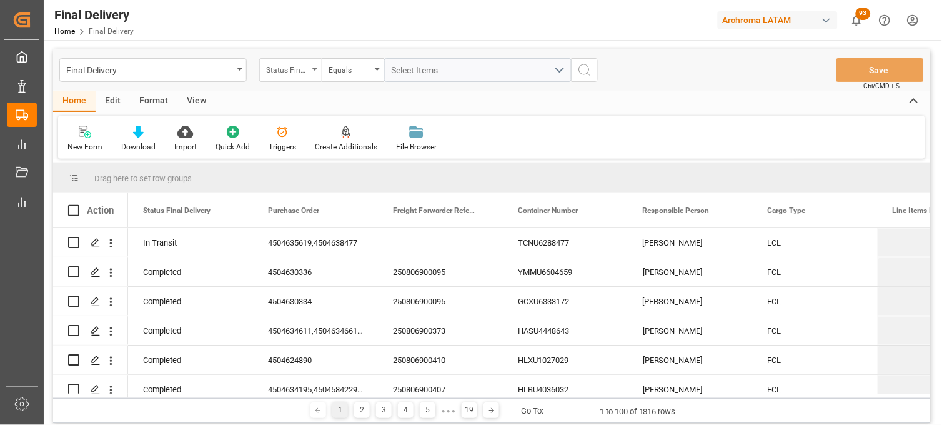
click at [309, 71] on div "Status Final Delivery" at bounding box center [290, 70] width 62 height 24
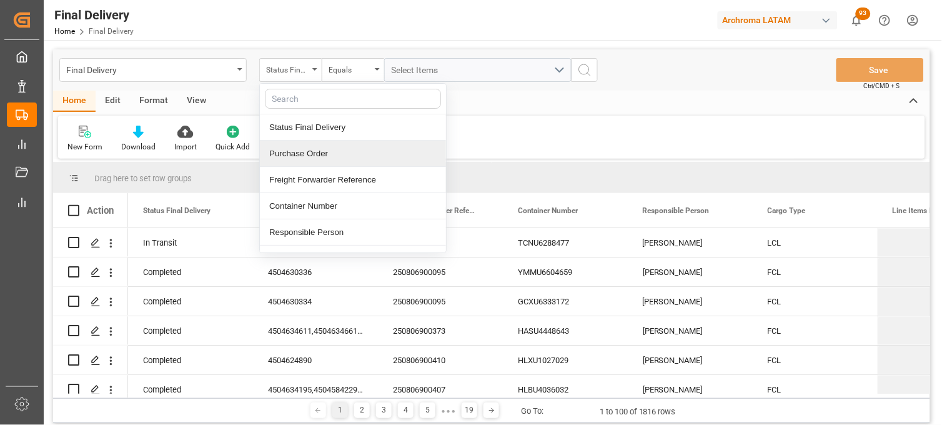
click at [319, 159] on div "Purchase Order" at bounding box center [353, 154] width 186 height 26
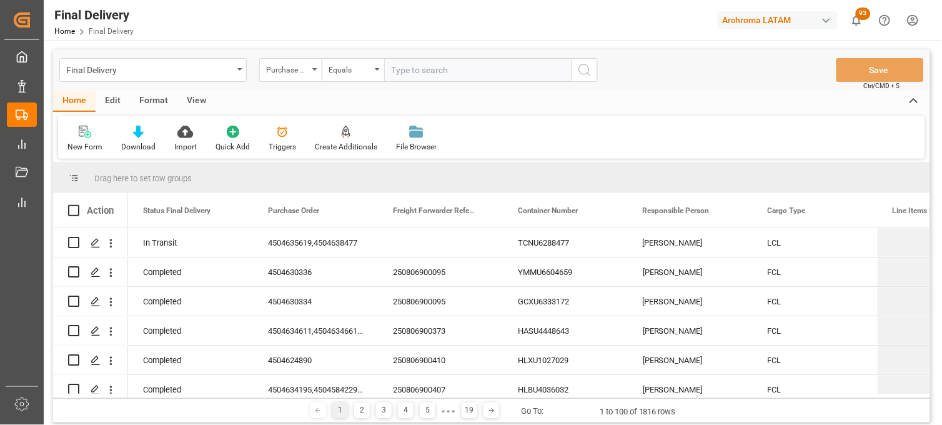
click at [415, 64] on input "text" at bounding box center [477, 70] width 187 height 24
type input "4504611231"
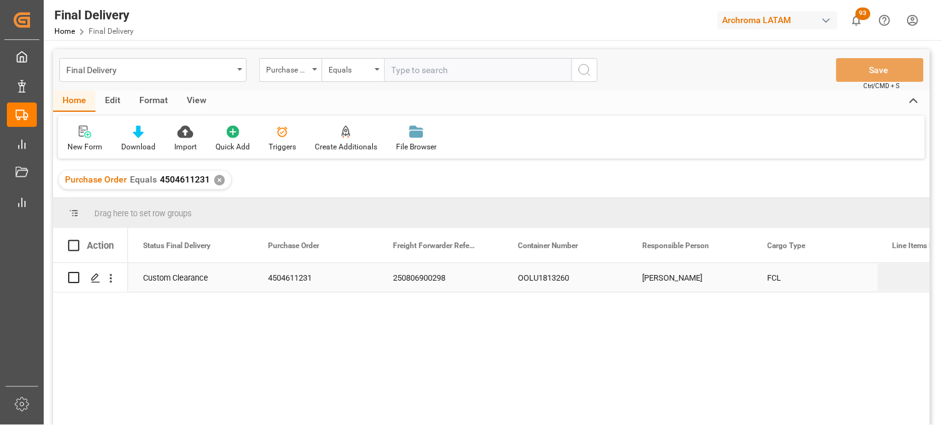
click at [635, 276] on div "[PERSON_NAME]" at bounding box center [690, 277] width 125 height 29
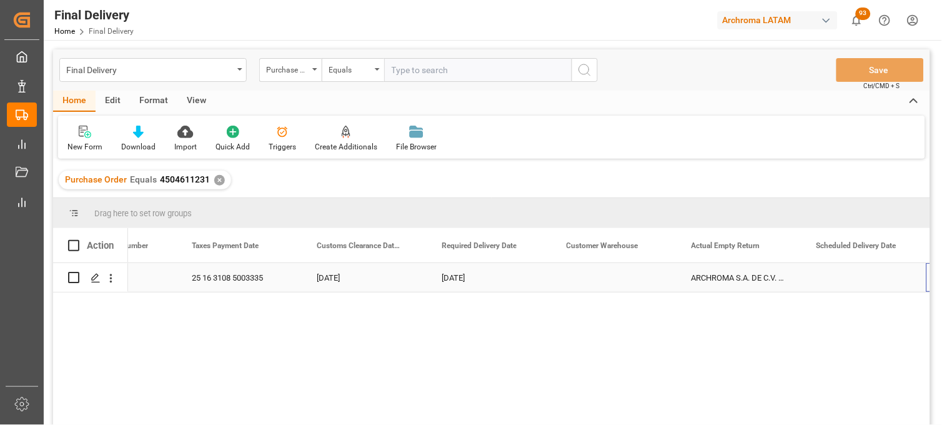
scroll to position [0, 1576]
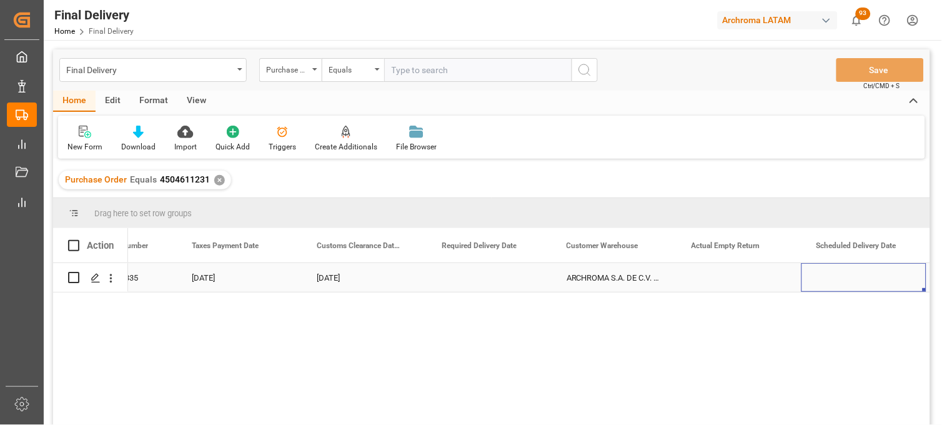
click at [463, 282] on div "Press SPACE to select this row." at bounding box center [489, 277] width 125 height 29
click at [475, 283] on div "Press SPACE to select this row." at bounding box center [489, 277] width 125 height 29
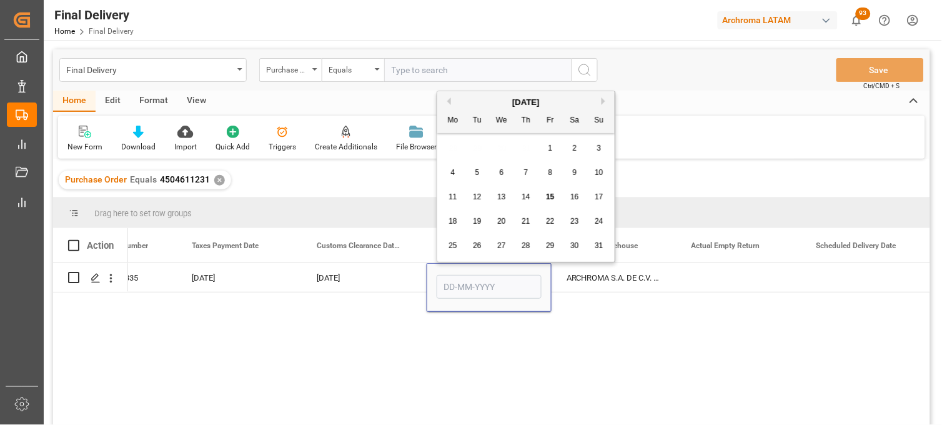
click at [545, 200] on div "15" at bounding box center [551, 197] width 16 height 15
type input "[DATE]"
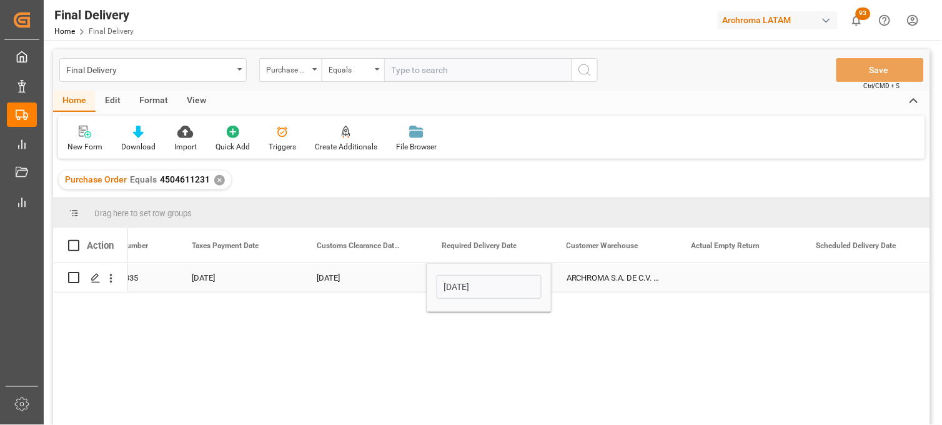
click at [710, 281] on div "Press SPACE to select this row." at bounding box center [739, 277] width 125 height 29
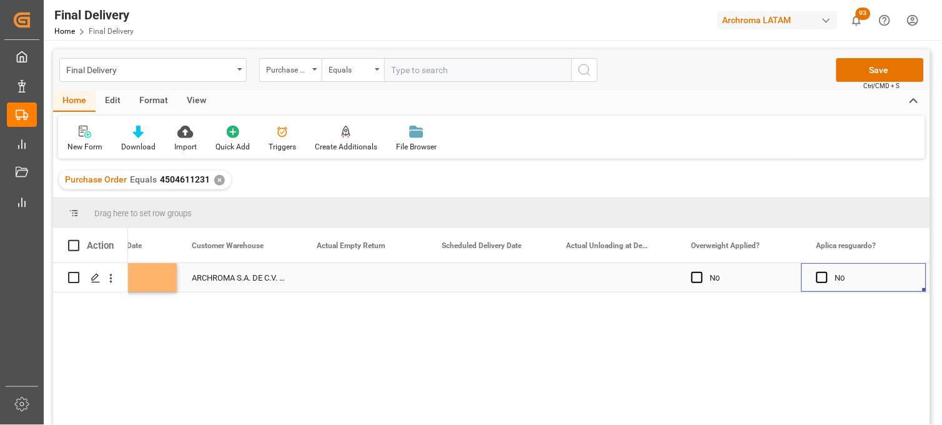
scroll to position [0, 1951]
click at [596, 277] on div "Press SPACE to select this row." at bounding box center [614, 277] width 125 height 29
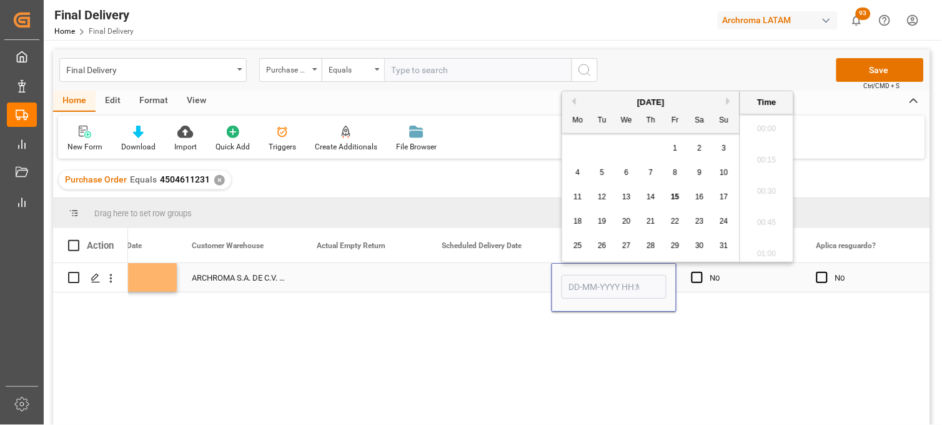
scroll to position [2597, 0]
click at [672, 197] on span "15" at bounding box center [675, 196] width 8 height 9
click at [764, 172] on li "15:00" at bounding box center [767, 170] width 53 height 31
type input "15-08-2025 15:00"
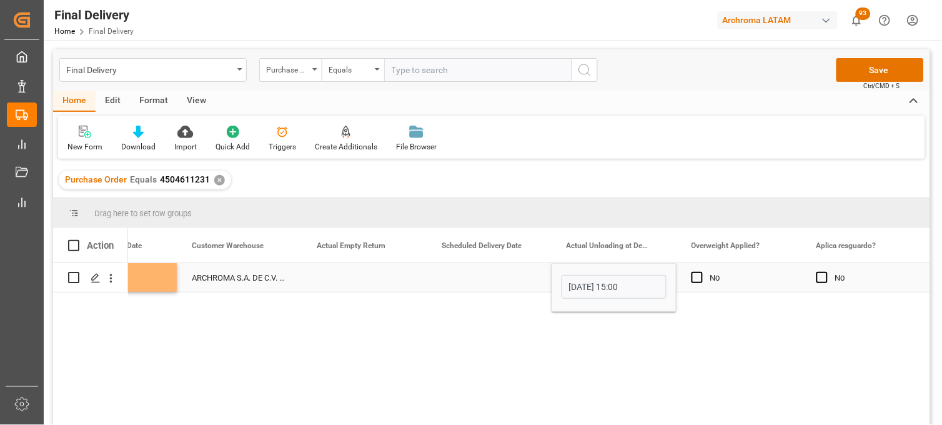
click at [739, 277] on div "No" at bounding box center [749, 278] width 76 height 29
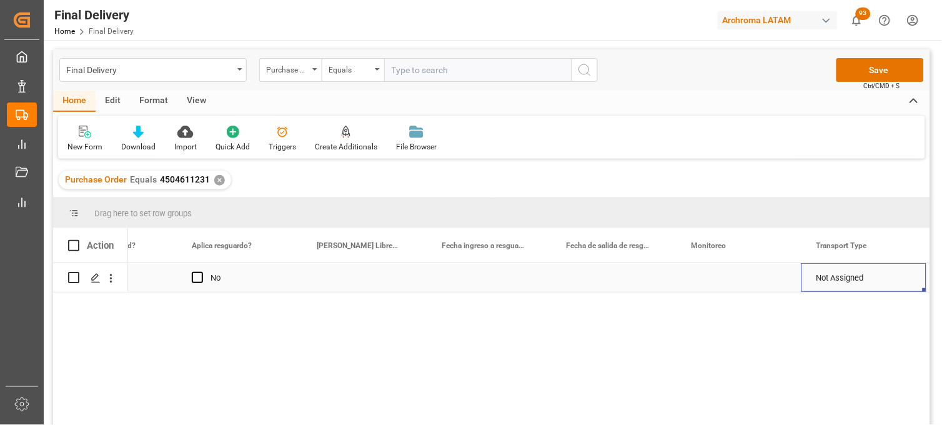
scroll to position [0, 2701]
click at [596, 278] on div "Press SPACE to select this row." at bounding box center [614, 277] width 125 height 29
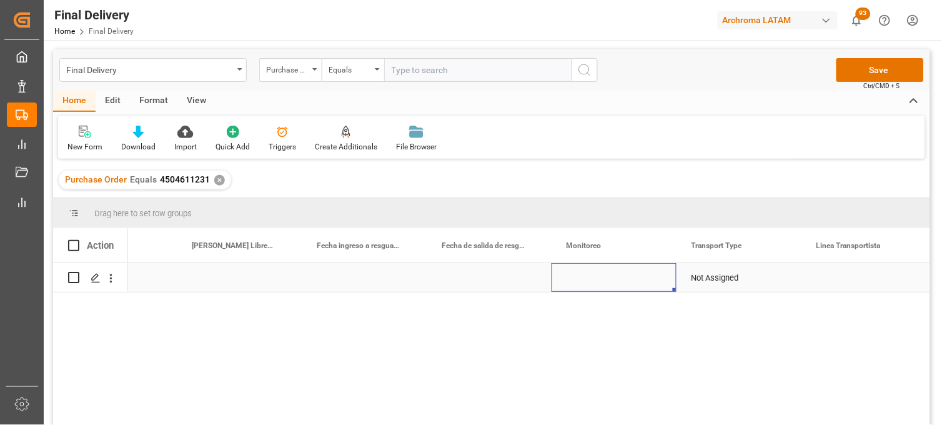
click at [596, 278] on div "Press SPACE to select this row." at bounding box center [614, 277] width 125 height 29
click at [596, 278] on input "Press SPACE to select this row." at bounding box center [614, 285] width 105 height 24
type input "a"
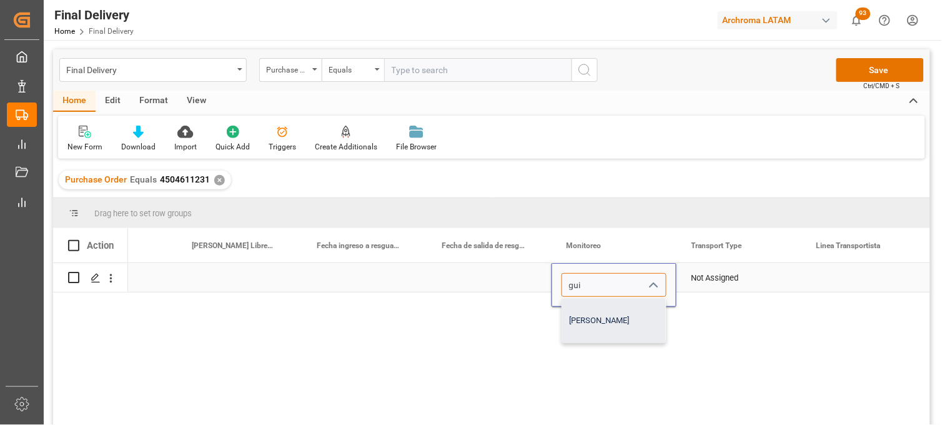
click at [591, 325] on div "Guillermo Román" at bounding box center [614, 321] width 104 height 44
type input "Guillermo Román"
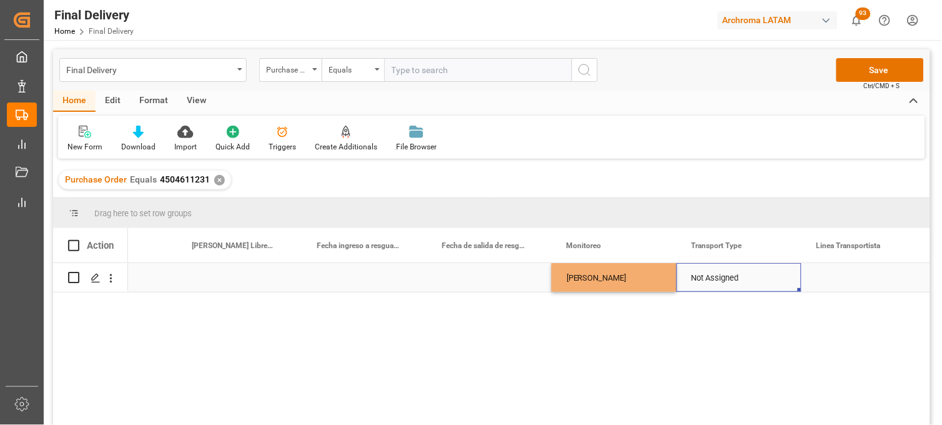
click at [712, 277] on div "Not Assigned" at bounding box center [739, 278] width 95 height 29
click at [712, 277] on input "Not Assigned" at bounding box center [739, 285] width 105 height 24
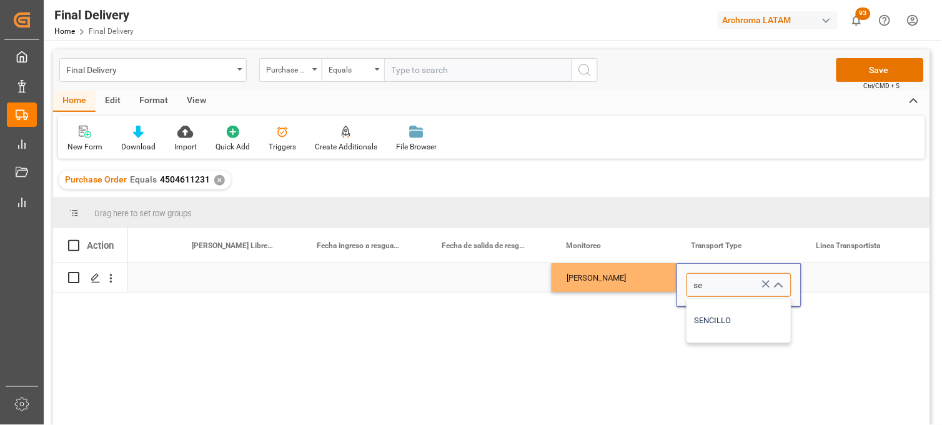
click at [712, 316] on div "SENCILLO" at bounding box center [739, 321] width 104 height 44
type input "SENCILLO"
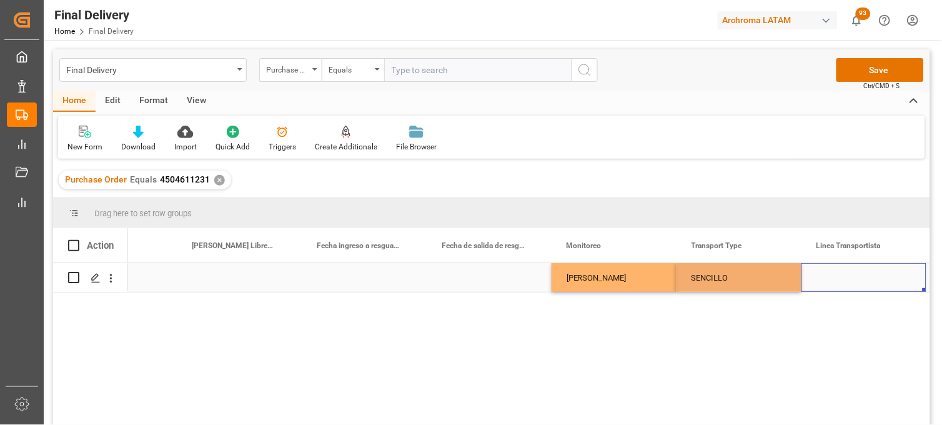
click at [839, 279] on div "Press SPACE to select this row." at bounding box center [864, 277] width 125 height 29
click at [839, 279] on input "Press SPACE to select this row." at bounding box center [864, 285] width 105 height 24
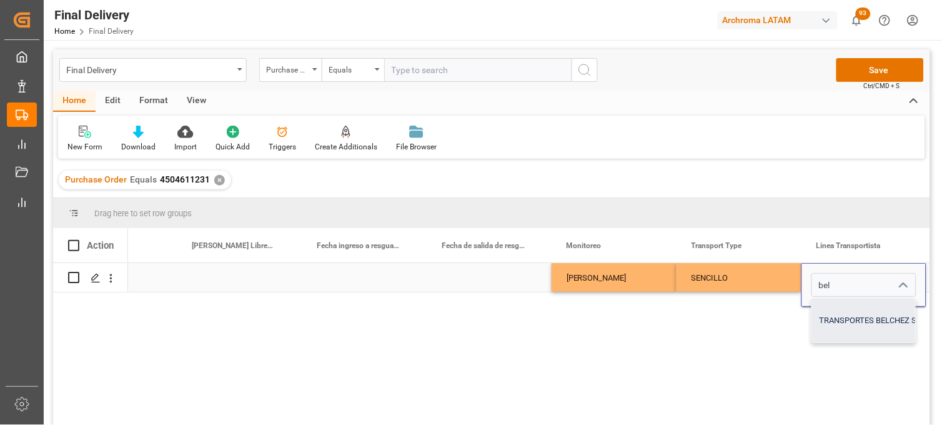
click at [840, 311] on div "TRANSPORTES BELCHEZ SA DE CV" at bounding box center [882, 321] width 141 height 44
type input "TRANSPORTES BELCHEZ SA DE CV"
click at [739, 272] on div "SENCILLO" at bounding box center [739, 278] width 95 height 29
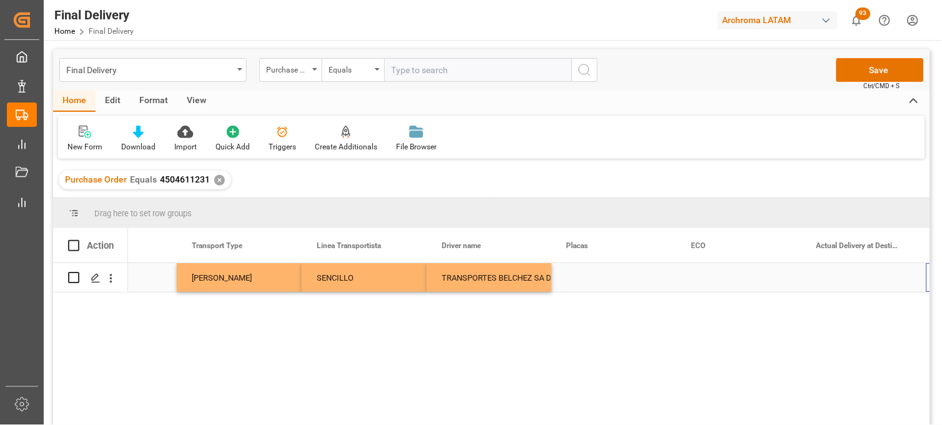
scroll to position [0, 3201]
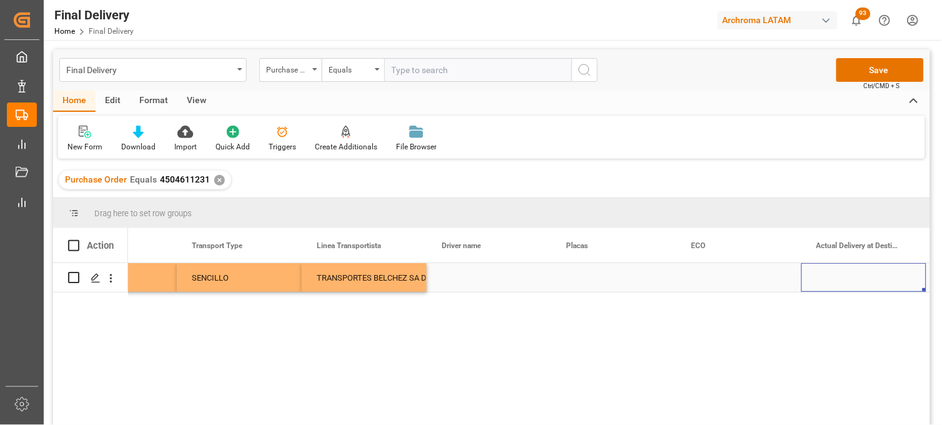
click at [459, 282] on div "Press SPACE to select this row." at bounding box center [489, 277] width 125 height 29
click at [459, 282] on input "Press SPACE to select this row." at bounding box center [489, 285] width 105 height 24
type input "RODRIGUEZ GAMBOA JOSE GIOVANNY"
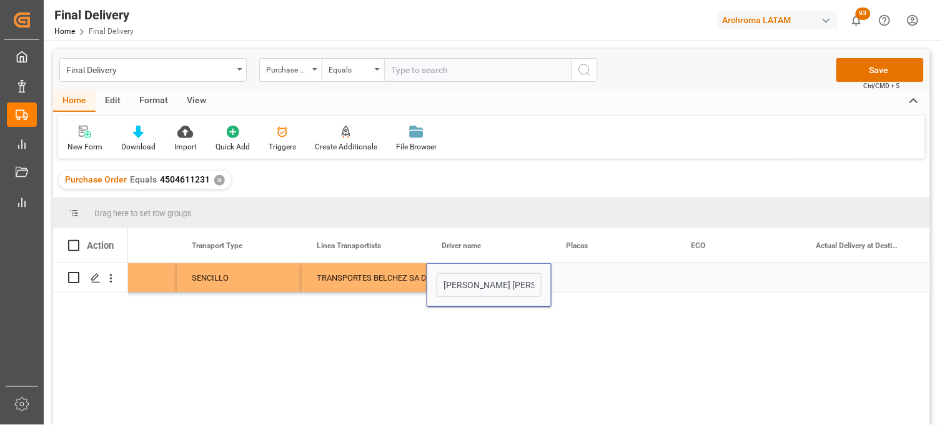
scroll to position [0, 63]
click at [575, 277] on div "Press SPACE to select this row." at bounding box center [614, 277] width 125 height 29
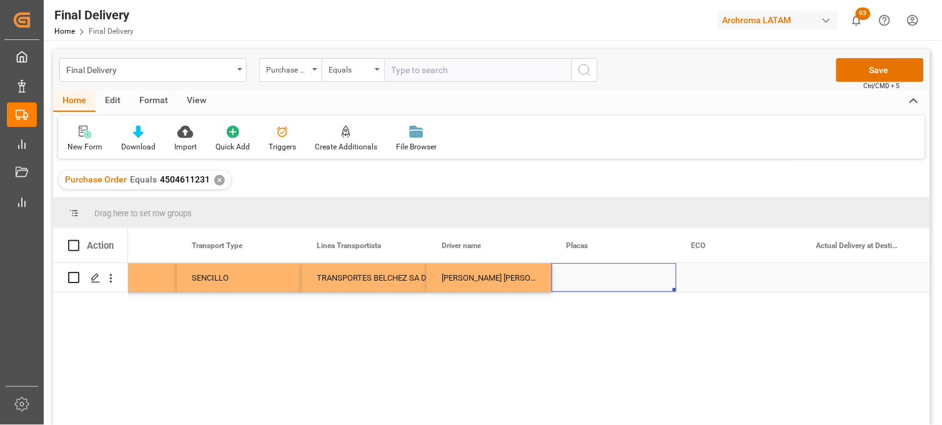
click at [574, 276] on div "Press SPACE to select this row." at bounding box center [614, 277] width 125 height 29
click at [574, 276] on input "Press SPACE to select this row." at bounding box center [614, 285] width 105 height 24
type input "42AY8J"
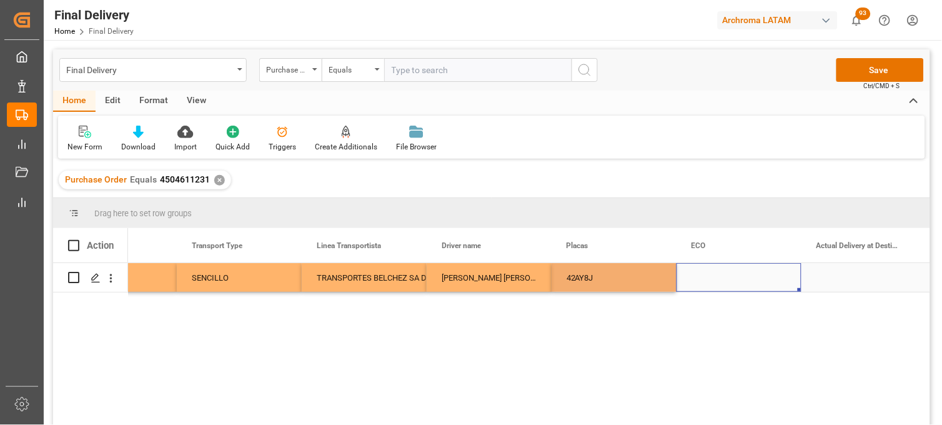
click at [709, 277] on div "Press SPACE to select this row." at bounding box center [739, 277] width 125 height 29
click at [704, 272] on div "Press SPACE to select this row." at bounding box center [739, 277] width 125 height 29
click at [704, 273] on input "Press SPACE to select this row." at bounding box center [739, 285] width 105 height 24
type input "ECO 125"
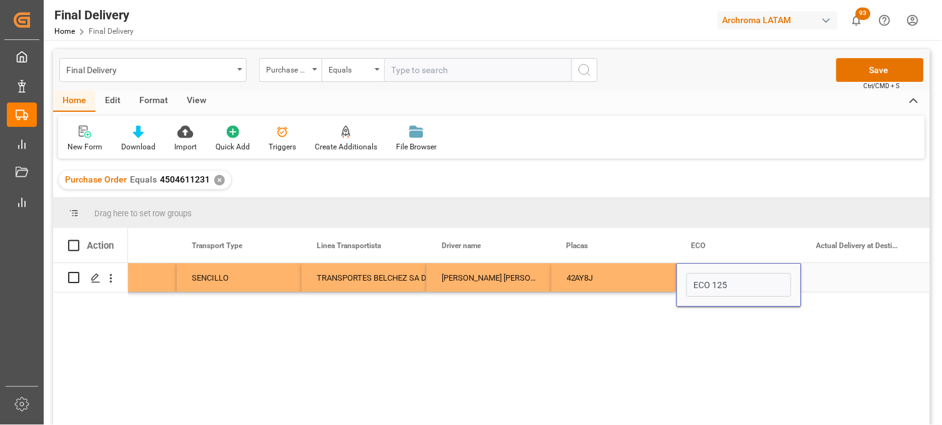
click at [835, 279] on div "Press SPACE to select this row." at bounding box center [864, 277] width 125 height 29
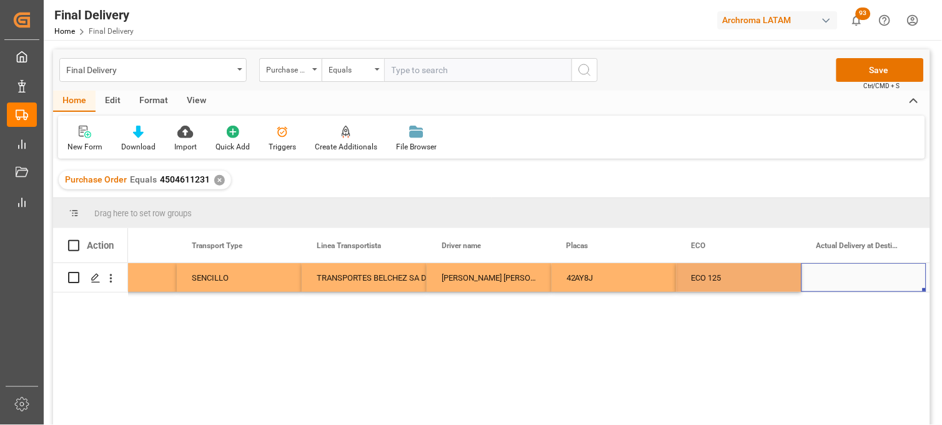
scroll to position [0, 0]
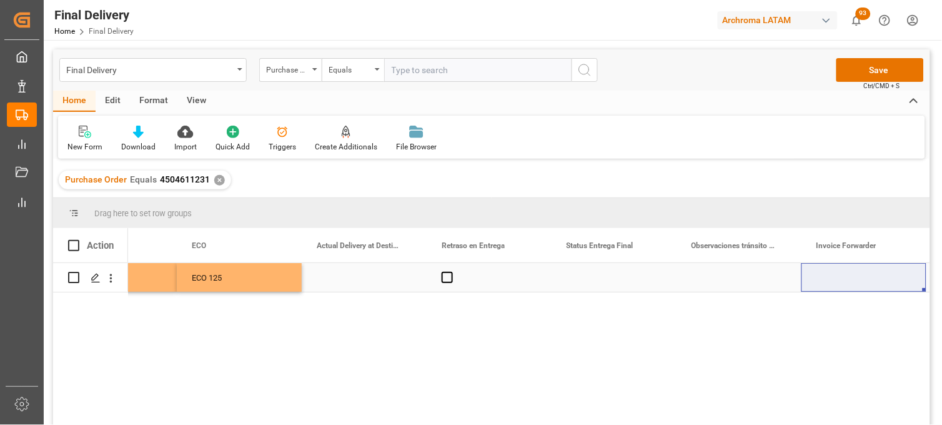
drag, startPoint x: 423, startPoint y: 229, endPoint x: 391, endPoint y: 283, distance: 63.0
click at [396, 285] on div "Action Driver name Placas ECO code" at bounding box center [491, 330] width 877 height 205
click at [359, 279] on div "Press SPACE to select this row." at bounding box center [364, 277] width 125 height 29
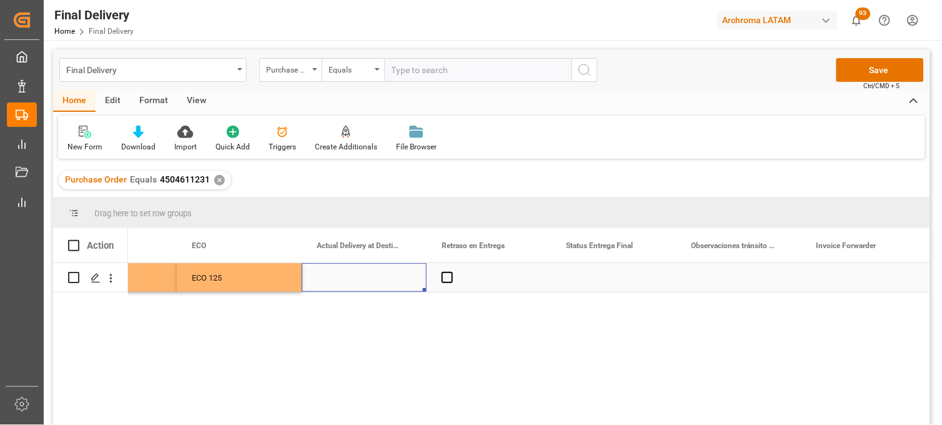
click at [359, 279] on div "Press SPACE to select this row." at bounding box center [364, 277] width 125 height 29
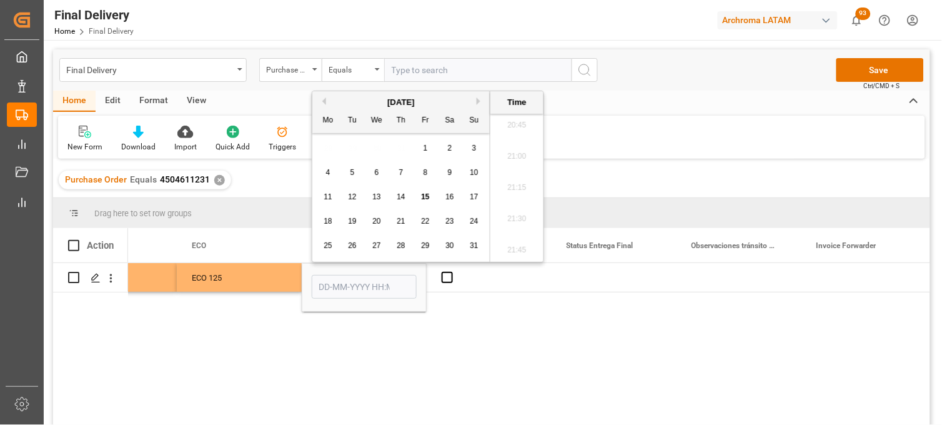
click at [425, 199] on span "15" at bounding box center [425, 196] width 8 height 9
drag, startPoint x: 511, startPoint y: 222, endPoint x: 501, endPoint y: 235, distance: 16.5
click at [511, 222] on li "11:00" at bounding box center [517, 226] width 53 height 31
type input "15-08-2025 11:00"
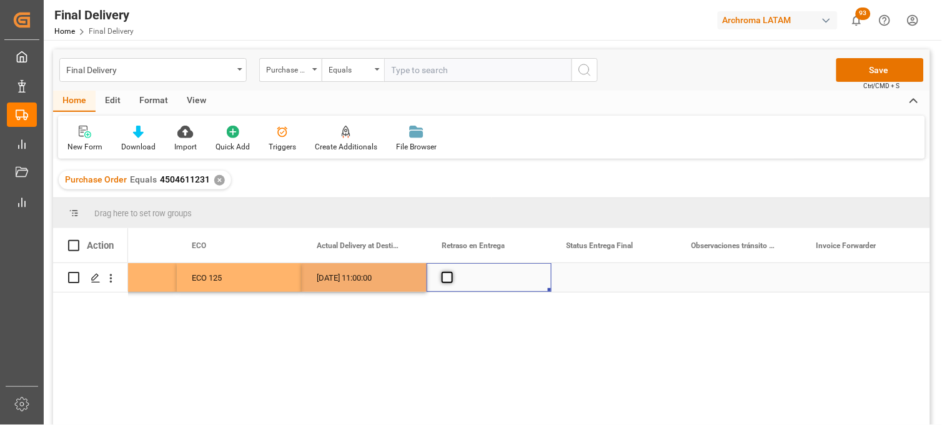
click at [444, 281] on span "Press SPACE to select this row." at bounding box center [447, 277] width 11 height 11
click at [451, 272] on input "Press SPACE to select this row." at bounding box center [451, 272] width 0 height 0
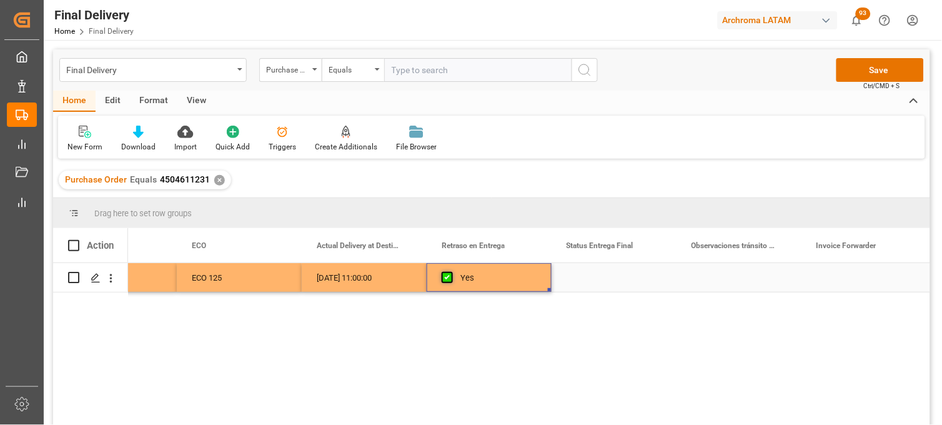
click at [447, 279] on span "Press SPACE to select this row." at bounding box center [447, 277] width 11 height 11
click at [451, 272] on input "Press SPACE to select this row." at bounding box center [451, 272] width 0 height 0
click at [586, 282] on div "Press SPACE to select this row." at bounding box center [614, 277] width 125 height 29
click at [592, 308] on div "PLANTA" at bounding box center [614, 321] width 104 height 44
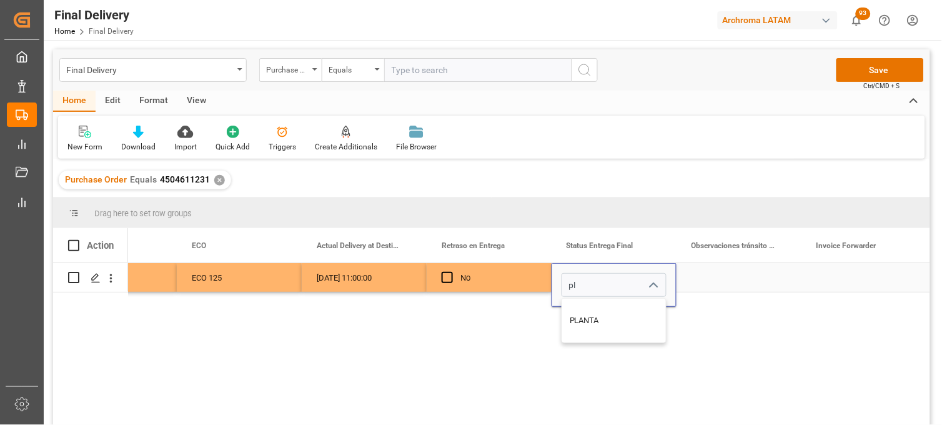
type input "PLANTA"
click at [711, 273] on div "Press SPACE to select this row." at bounding box center [739, 277] width 125 height 29
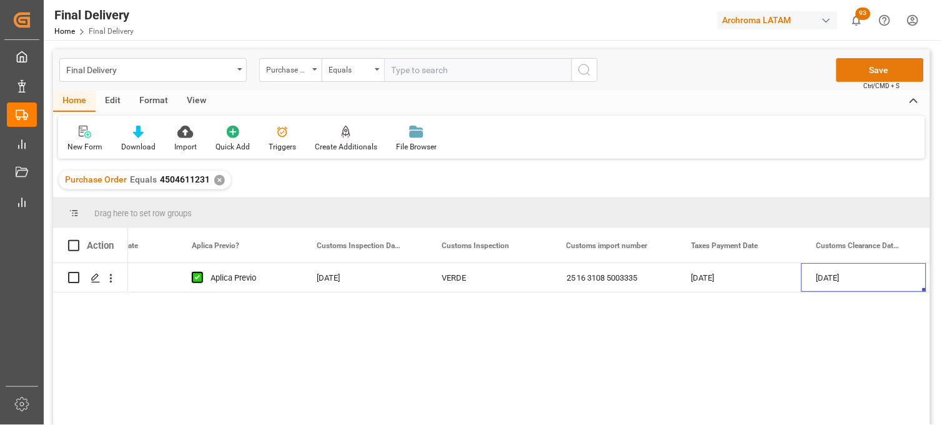
click at [852, 72] on button "Save" at bounding box center [880, 70] width 87 height 24
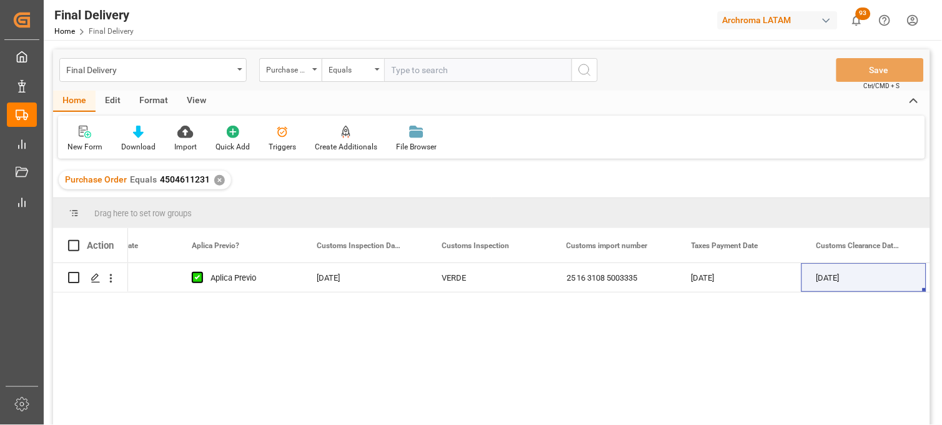
click at [219, 179] on div "✕" at bounding box center [219, 180] width 11 height 11
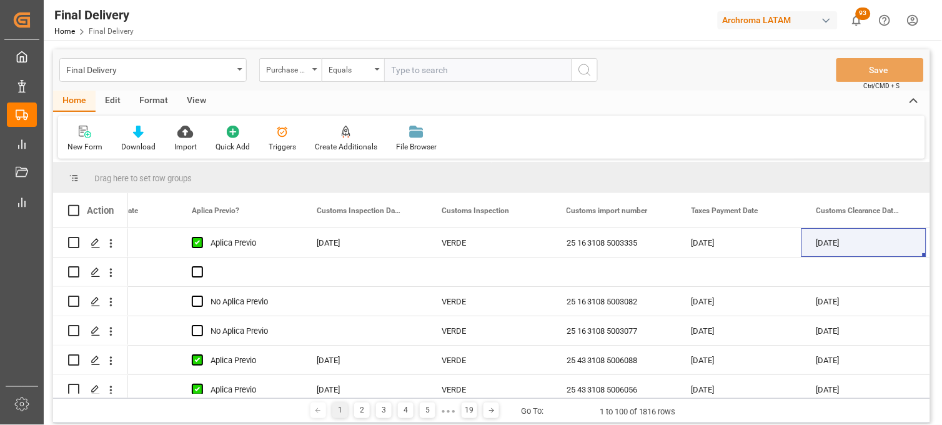
click at [314, 67] on div "Purchase Order" at bounding box center [290, 70] width 62 height 24
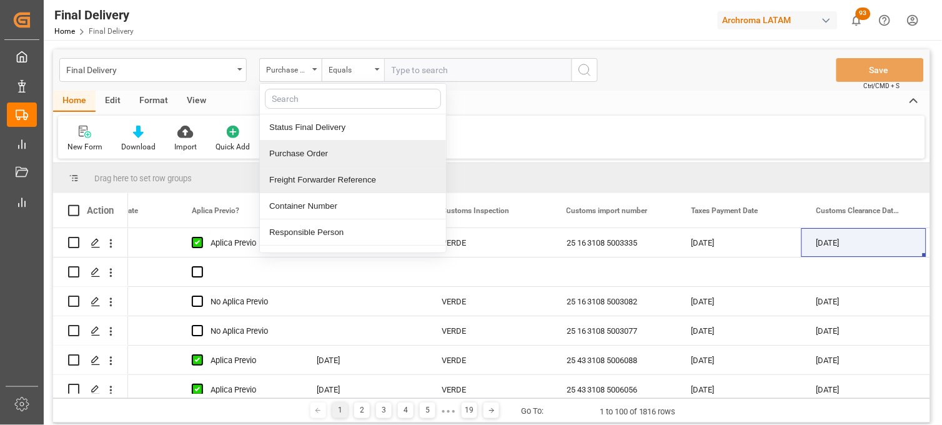
click at [320, 173] on div "Freight Forwarder Reference" at bounding box center [353, 180] width 186 height 26
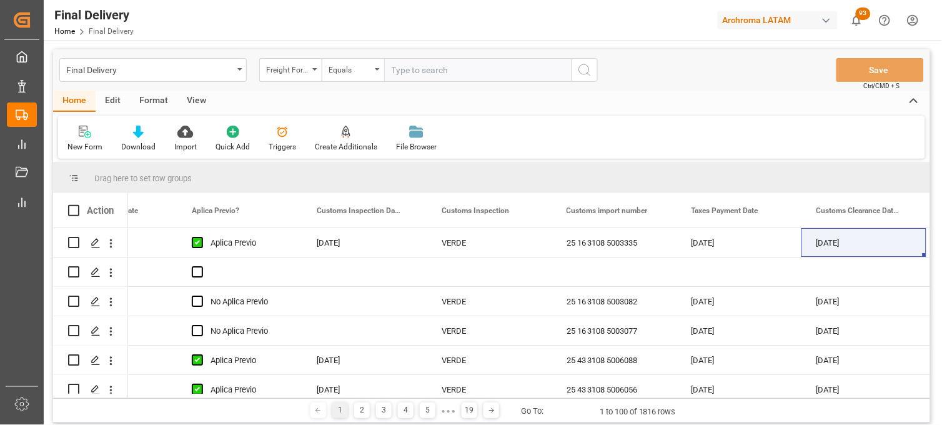
click at [412, 72] on input "text" at bounding box center [477, 70] width 187 height 24
paste input "250806900303"
type input "250806900303"
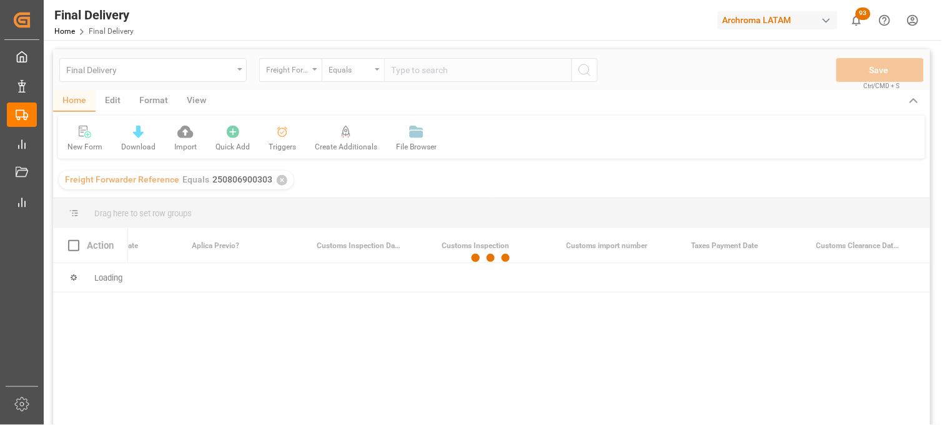
click at [347, 280] on div at bounding box center [491, 257] width 877 height 417
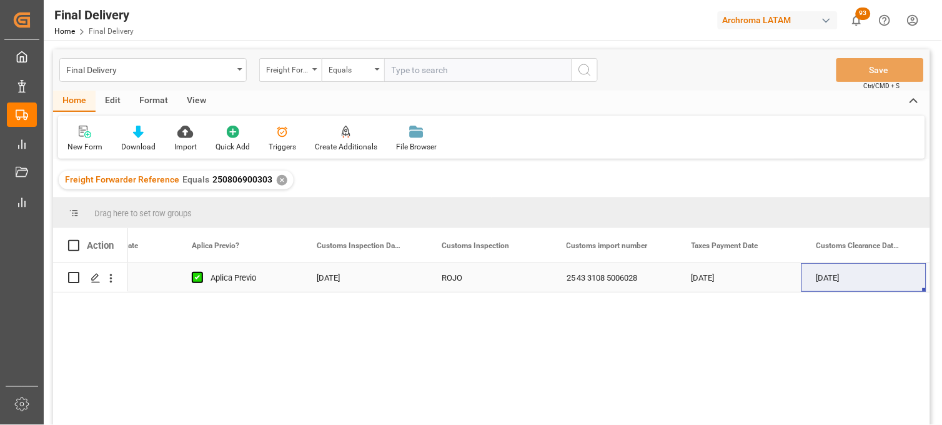
click at [447, 281] on div "ROJO" at bounding box center [489, 278] width 95 height 29
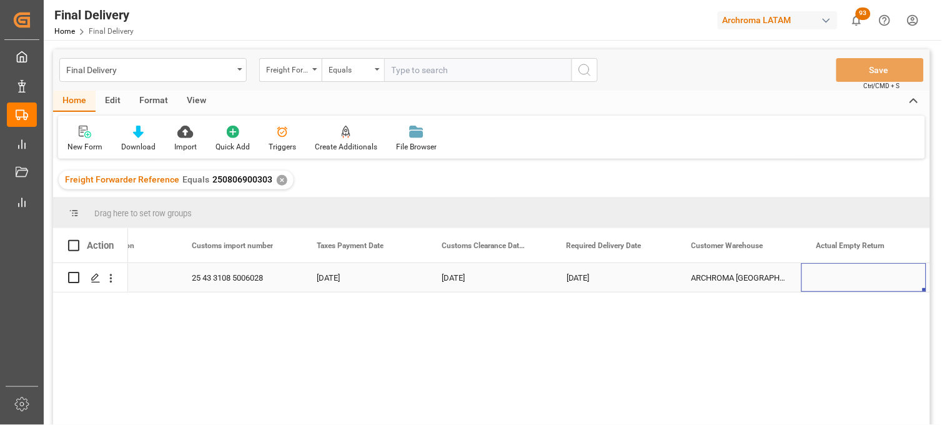
scroll to position [0, 1576]
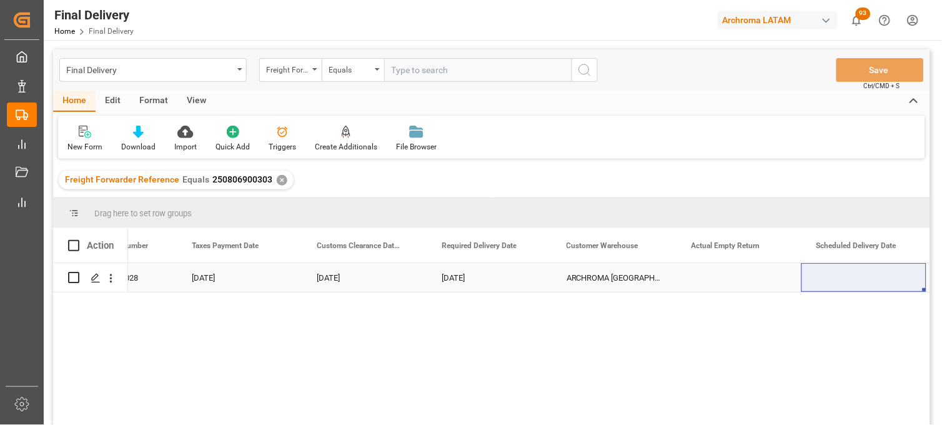
click at [708, 277] on div "Press SPACE to select this row." at bounding box center [739, 277] width 125 height 29
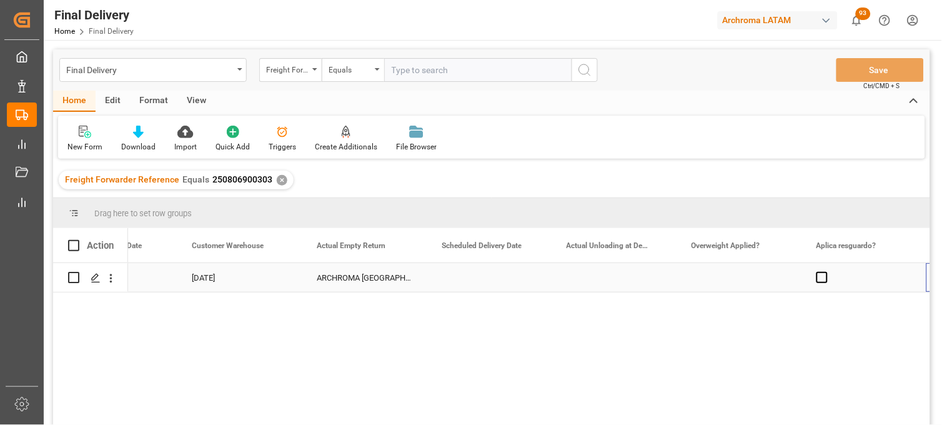
scroll to position [0, 1951]
click at [596, 276] on div "Press SPACE to select this row." at bounding box center [614, 277] width 125 height 29
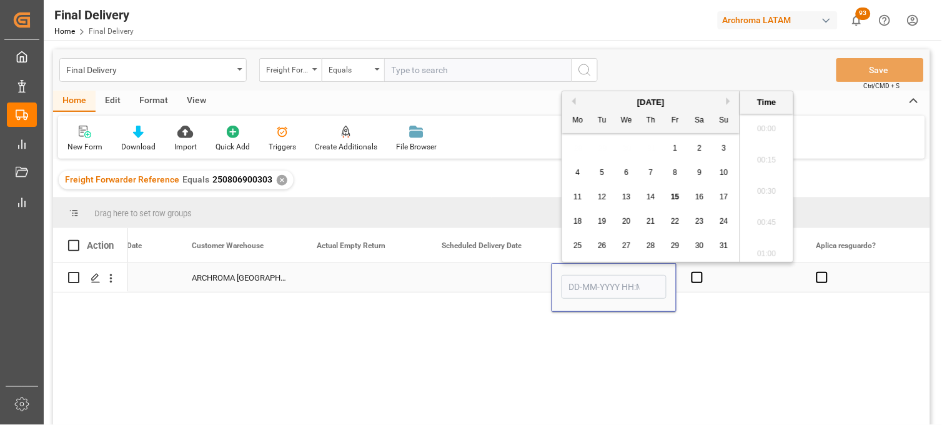
scroll to position [2628, 0]
click at [678, 197] on span "15" at bounding box center [675, 196] width 8 height 9
click at [767, 179] on li "12:00" at bounding box center [767, 181] width 53 height 31
type input "15-08-2025 12:00"
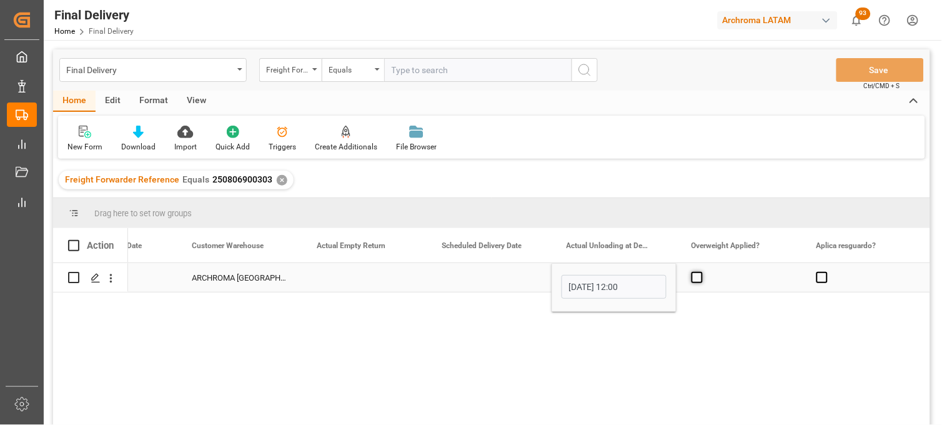
click at [695, 276] on span "Press SPACE to select this row." at bounding box center [697, 277] width 11 height 11
click at [701, 272] on input "Press SPACE to select this row." at bounding box center [701, 272] width 0 height 0
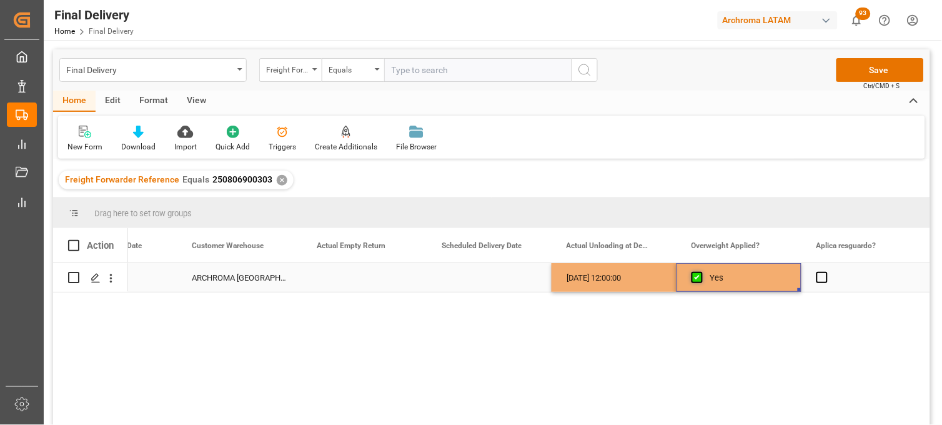
click at [695, 276] on span "Press SPACE to select this row." at bounding box center [697, 277] width 11 height 11
click at [701, 272] on input "Press SPACE to select this row." at bounding box center [701, 272] width 0 height 0
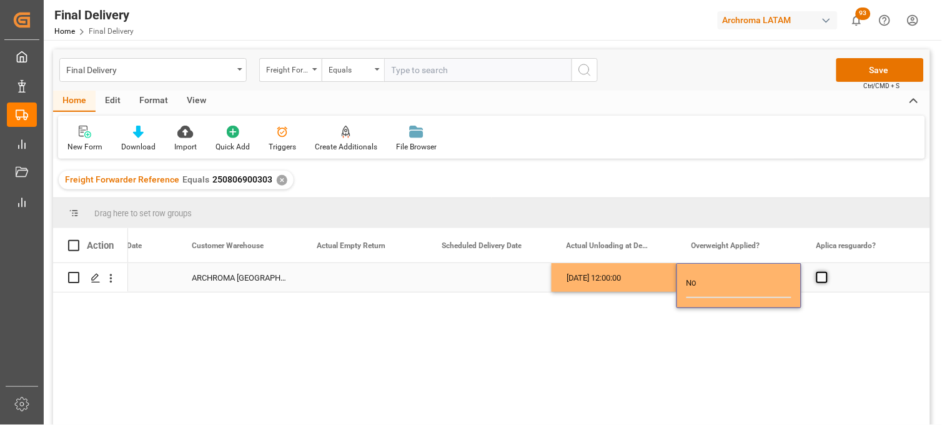
click at [822, 276] on span "Press SPACE to select this row." at bounding box center [822, 277] width 11 height 11
click at [826, 272] on input "Press SPACE to select this row." at bounding box center [826, 272] width 0 height 0
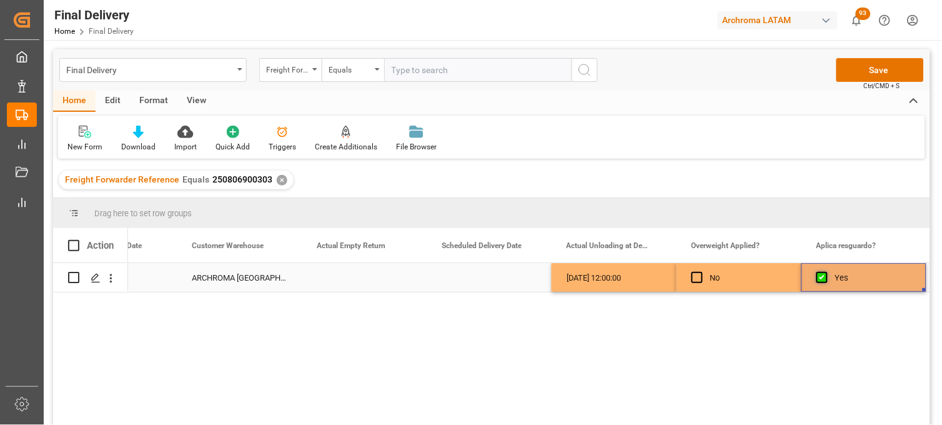
click at [822, 276] on span "Press SPACE to select this row." at bounding box center [822, 277] width 11 height 11
click at [826, 272] on input "Press SPACE to select this row." at bounding box center [826, 272] width 0 height 0
click at [760, 276] on div "No" at bounding box center [749, 278] width 76 height 29
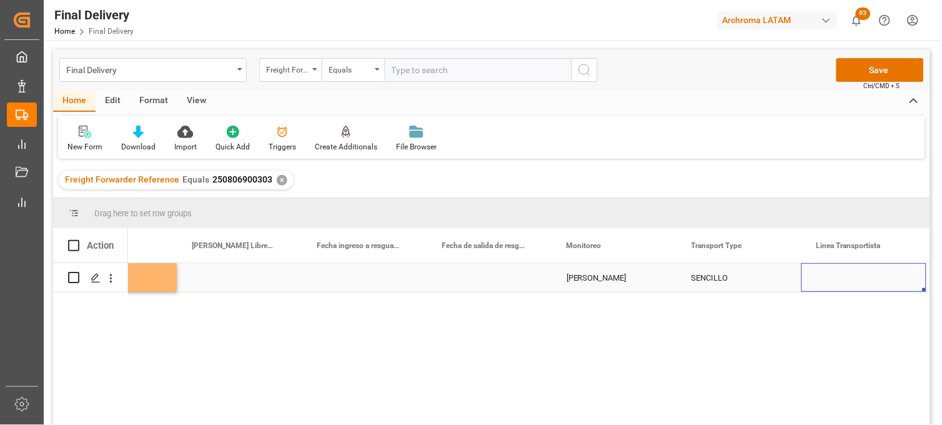
scroll to position [0, 2826]
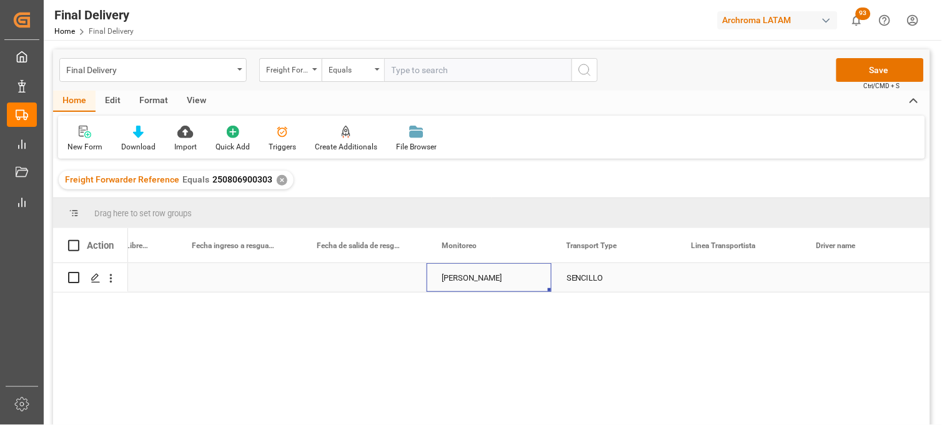
click at [462, 273] on div "Adrian Monroy" at bounding box center [489, 278] width 95 height 29
click at [461, 273] on input "Adrian Monroy" at bounding box center [489, 285] width 105 height 24
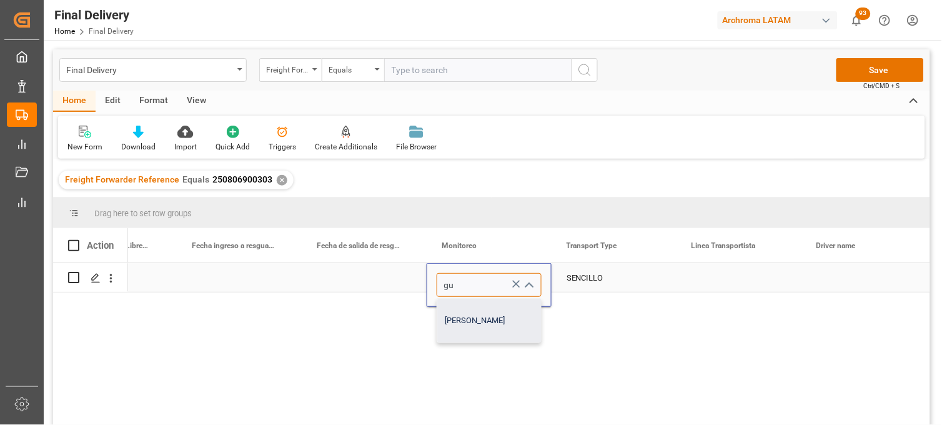
click at [464, 307] on div "Guillermo Román" at bounding box center [489, 321] width 104 height 44
type input "Guillermo Román"
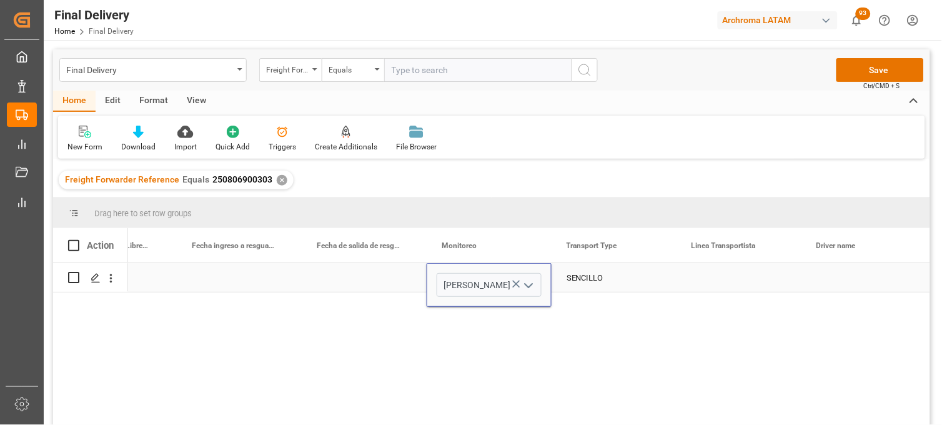
click at [728, 280] on div "Press SPACE to select this row." at bounding box center [739, 277] width 125 height 29
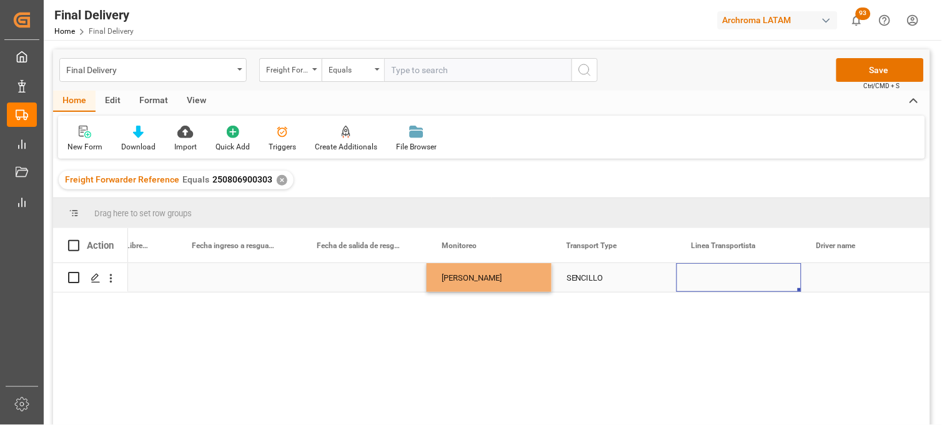
click at [728, 280] on div "Press SPACE to select this row." at bounding box center [739, 277] width 125 height 29
click at [728, 280] on input "Press SPACE to select this row." at bounding box center [739, 285] width 105 height 24
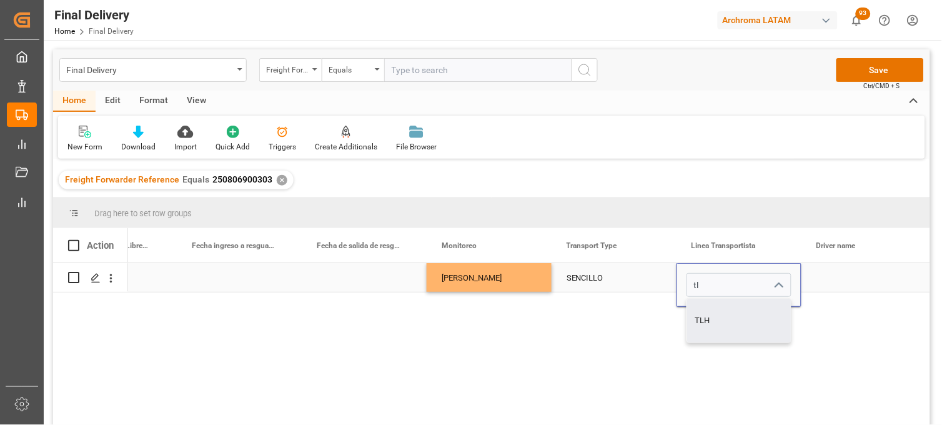
click at [719, 317] on div "TLH" at bounding box center [739, 321] width 104 height 44
type input "TLH"
click at [831, 280] on div "Press SPACE to select this row." at bounding box center [864, 277] width 125 height 29
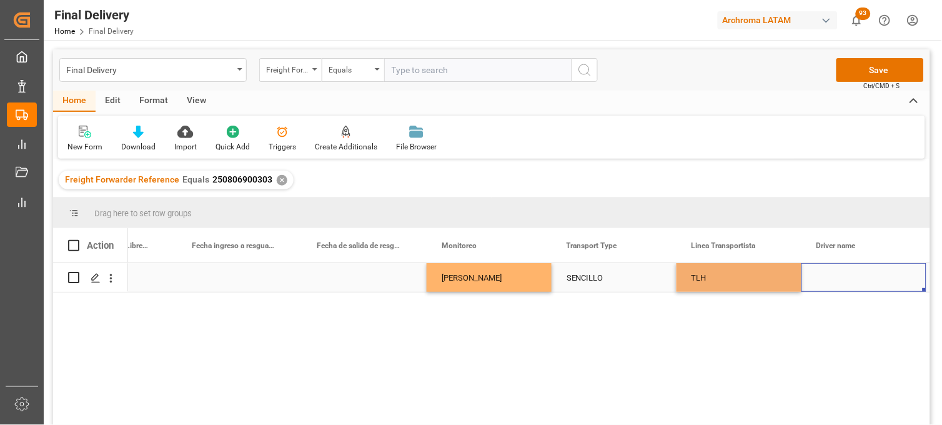
click at [831, 280] on div "Press SPACE to select this row." at bounding box center [864, 277] width 125 height 29
click at [831, 280] on input "Press SPACE to select this row." at bounding box center [864, 285] width 105 height 24
type input "MOISES HERNANDEZ REYES"
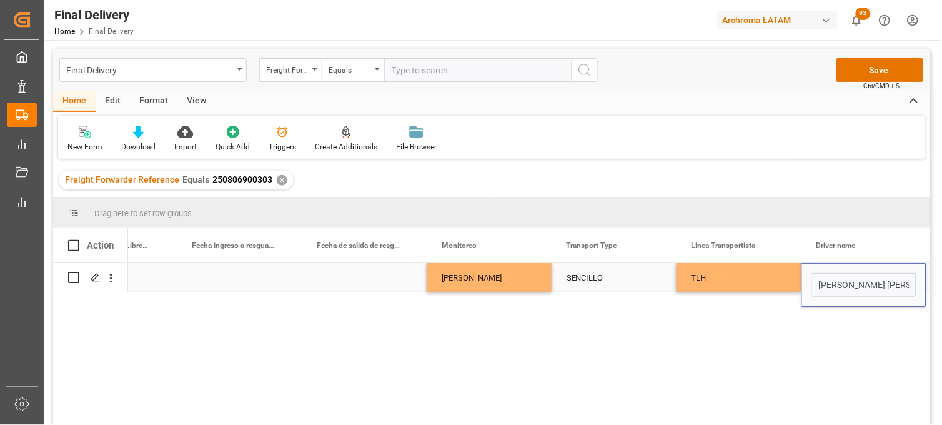
scroll to position [0, 21]
click at [733, 280] on div "TLH" at bounding box center [739, 278] width 95 height 29
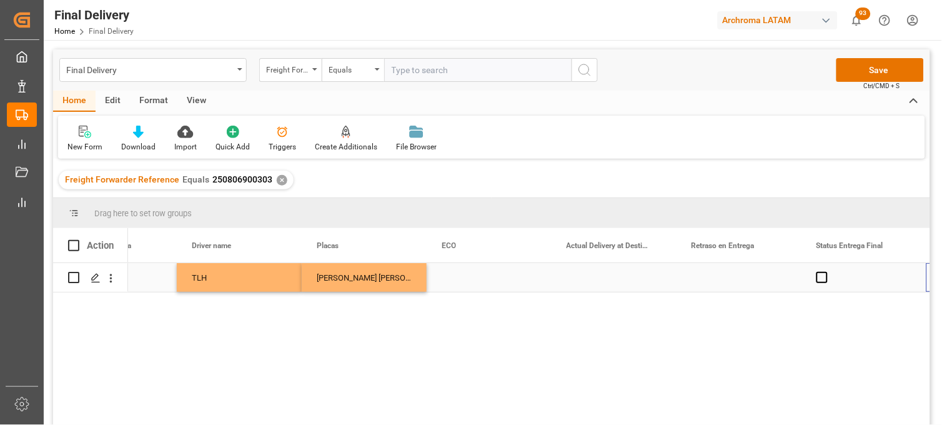
scroll to position [0, 3451]
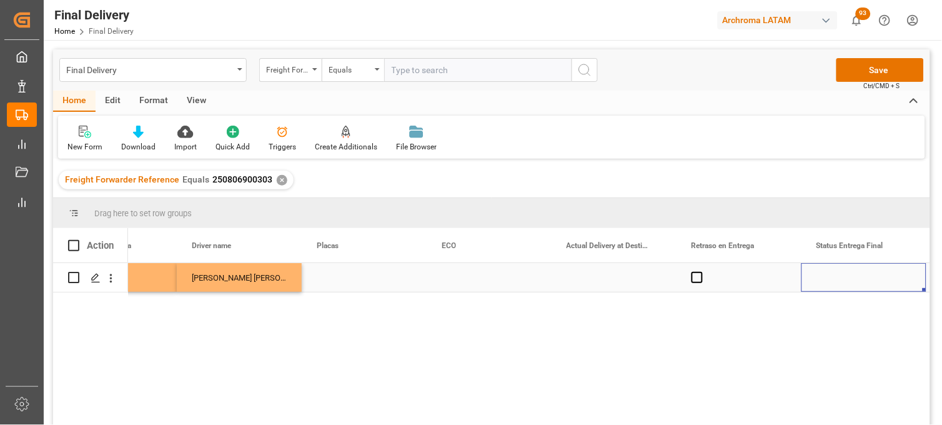
click at [339, 276] on div "Press SPACE to select this row." at bounding box center [364, 277] width 125 height 29
type input "93AG9J"
click at [456, 274] on div "Press SPACE to select this row." at bounding box center [489, 277] width 125 height 29
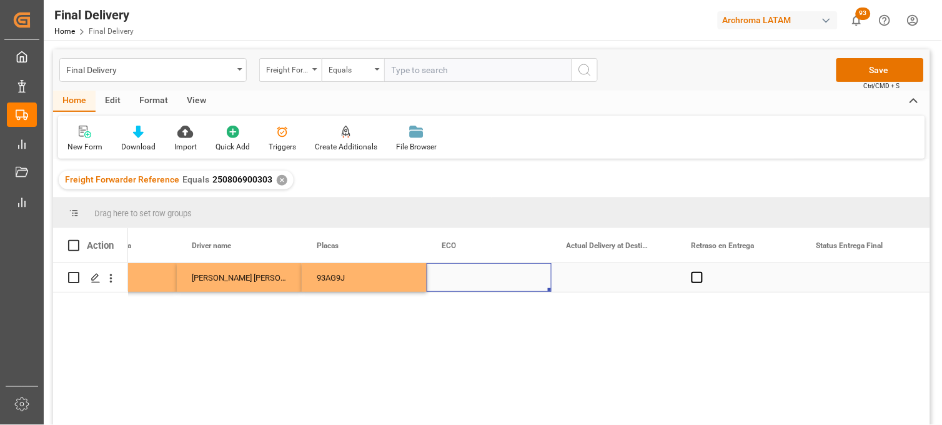
click at [465, 277] on div "Press SPACE to select this row." at bounding box center [489, 277] width 125 height 29
click at [464, 277] on div "Press SPACE to select this row." at bounding box center [489, 277] width 125 height 29
type input "ECO 341"
click at [597, 273] on div "Press SPACE to select this row." at bounding box center [614, 277] width 125 height 29
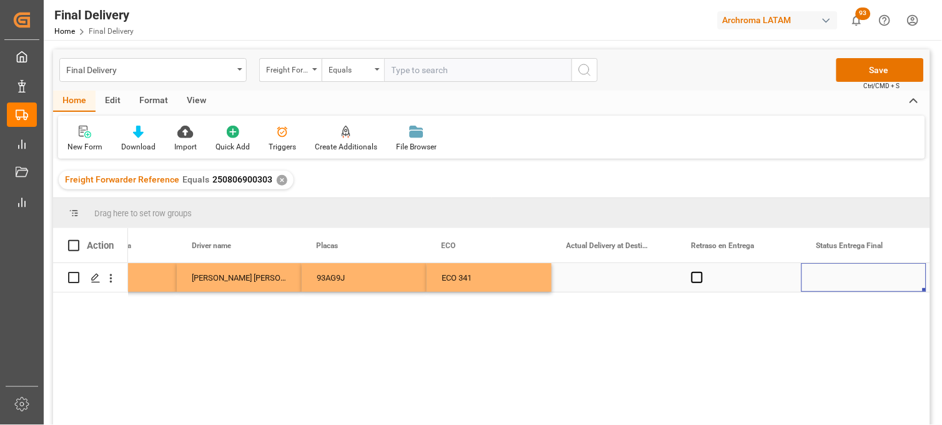
scroll to position [0, 3576]
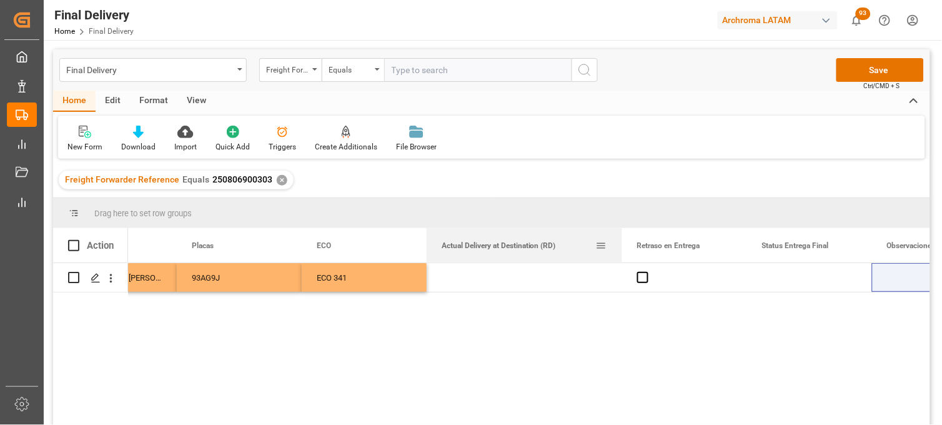
drag, startPoint x: 549, startPoint y: 227, endPoint x: 619, endPoint y: 229, distance: 70.6
click at [620, 229] on div at bounding box center [622, 245] width 5 height 34
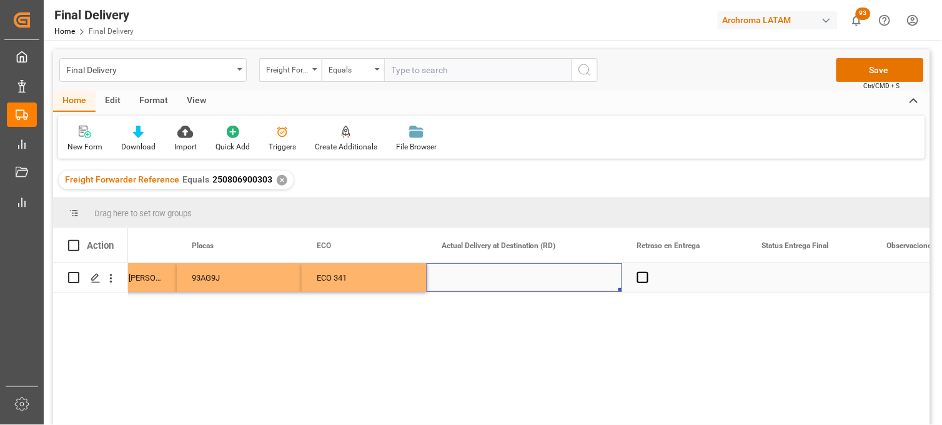
click at [467, 277] on div "Press SPACE to select this row." at bounding box center [525, 277] width 196 height 29
click at [477, 272] on div "Press SPACE to select this row." at bounding box center [525, 277] width 196 height 29
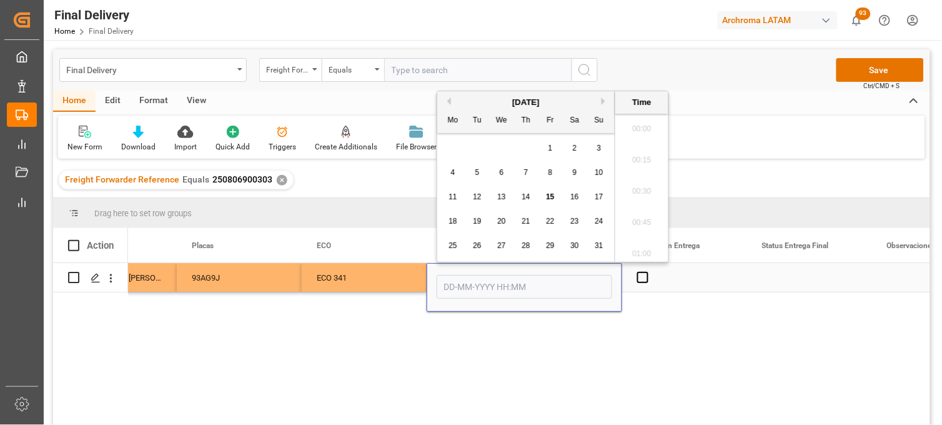
scroll to position [2628, 0]
click at [548, 196] on span "15" at bounding box center [550, 196] width 8 height 9
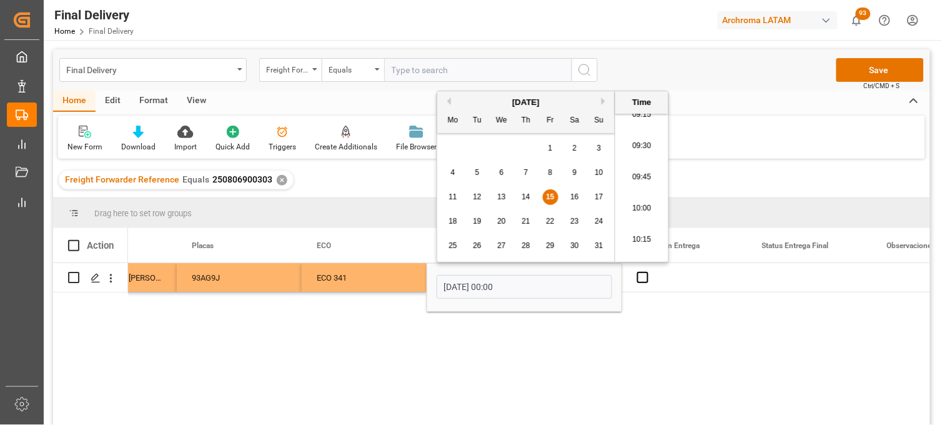
click at [633, 179] on li "09:45" at bounding box center [642, 177] width 53 height 31
type input "15-08-2025 09:45"
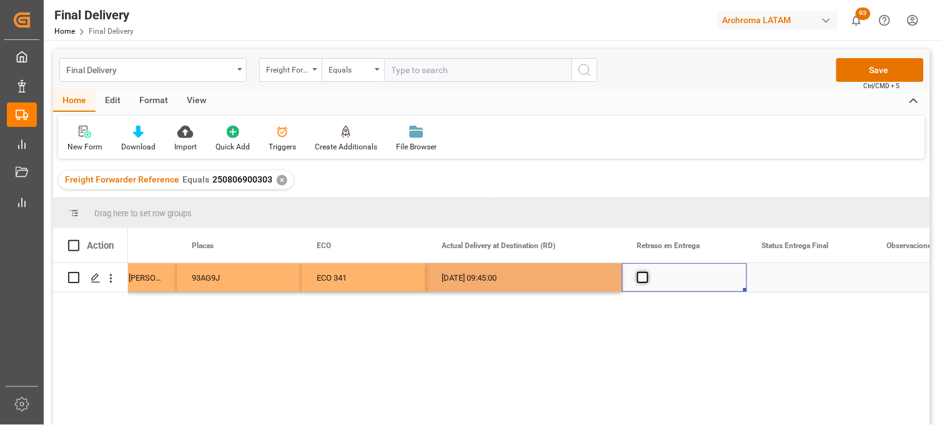
click at [644, 277] on span "Press SPACE to select this row." at bounding box center [642, 277] width 11 height 11
click at [647, 272] on input "Press SPACE to select this row." at bounding box center [647, 272] width 0 height 0
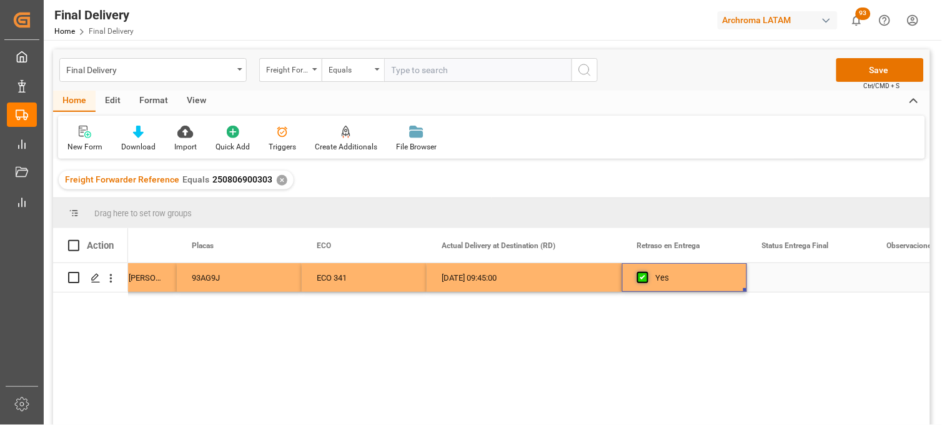
click at [641, 276] on span "Press SPACE to select this row." at bounding box center [642, 277] width 11 height 11
click at [647, 272] on input "Press SPACE to select this row." at bounding box center [647, 272] width 0 height 0
click at [770, 272] on div "Press SPACE to select this row." at bounding box center [809, 277] width 125 height 29
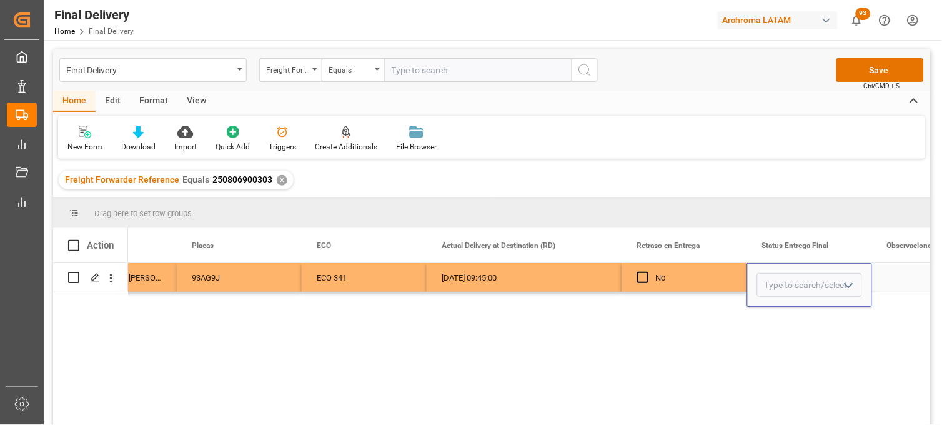
click at [772, 273] on div "Press SPACE to select this row." at bounding box center [809, 285] width 125 height 44
click at [775, 284] on input "Press SPACE to select this row." at bounding box center [809, 285] width 105 height 24
click at [780, 307] on div "PLANTA" at bounding box center [810, 321] width 104 height 44
type input "PLANTA"
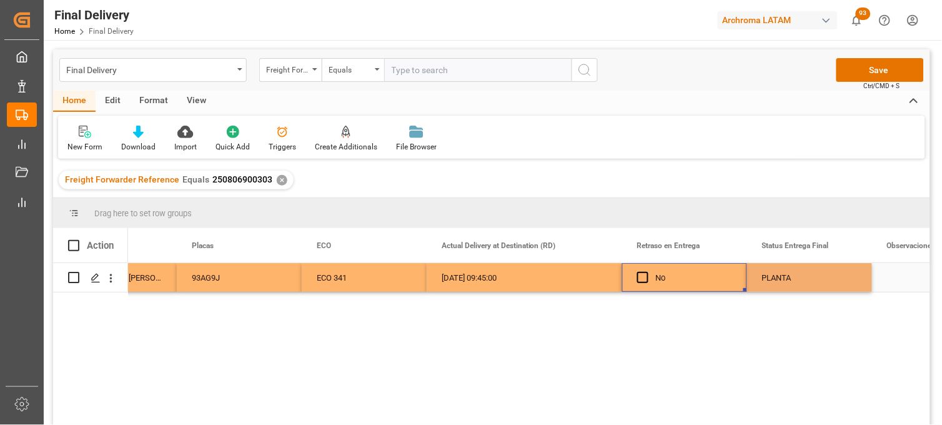
click at [685, 277] on div "No" at bounding box center [694, 278] width 76 height 29
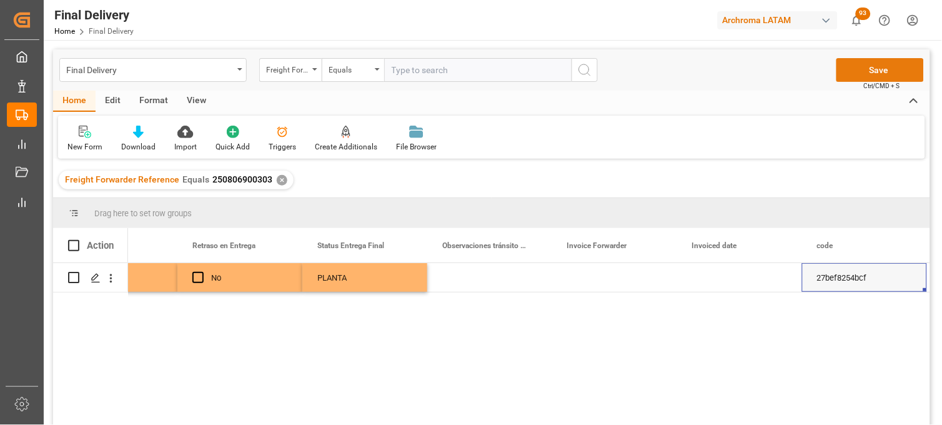
click at [845, 76] on button "Save" at bounding box center [880, 70] width 87 height 24
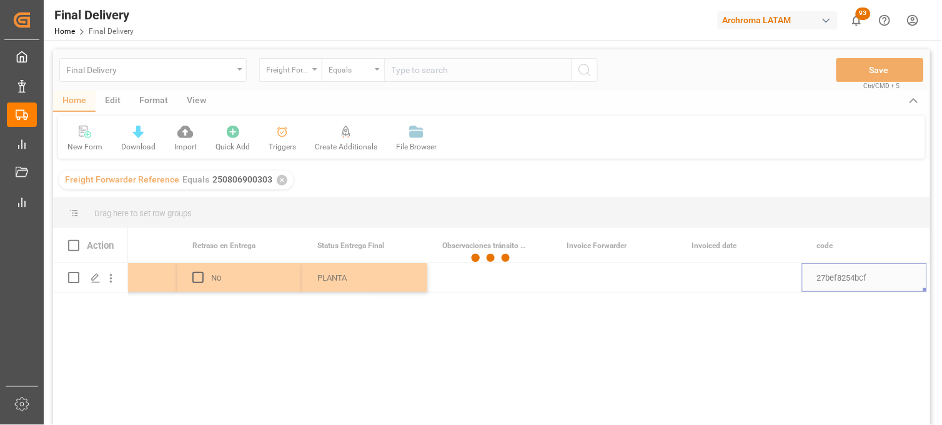
click at [662, 365] on div at bounding box center [491, 257] width 877 height 417
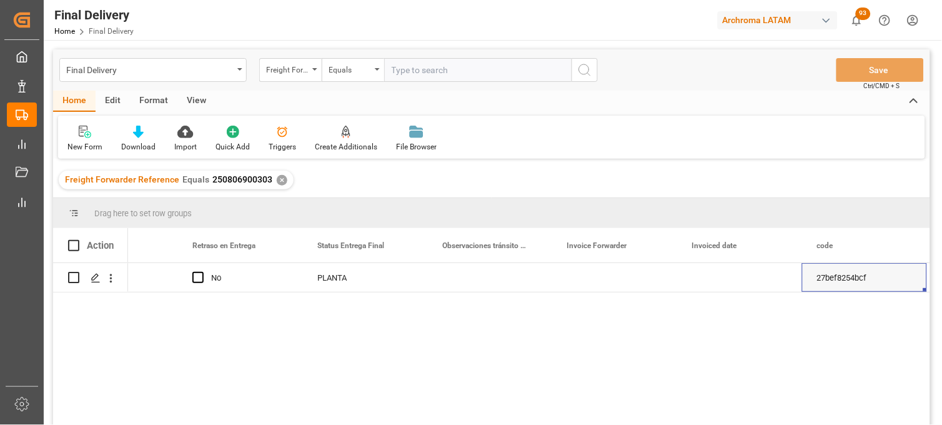
drag, startPoint x: 278, startPoint y: 180, endPoint x: 289, endPoint y: 166, distance: 17.8
click at [279, 180] on div "✕" at bounding box center [282, 180] width 11 height 11
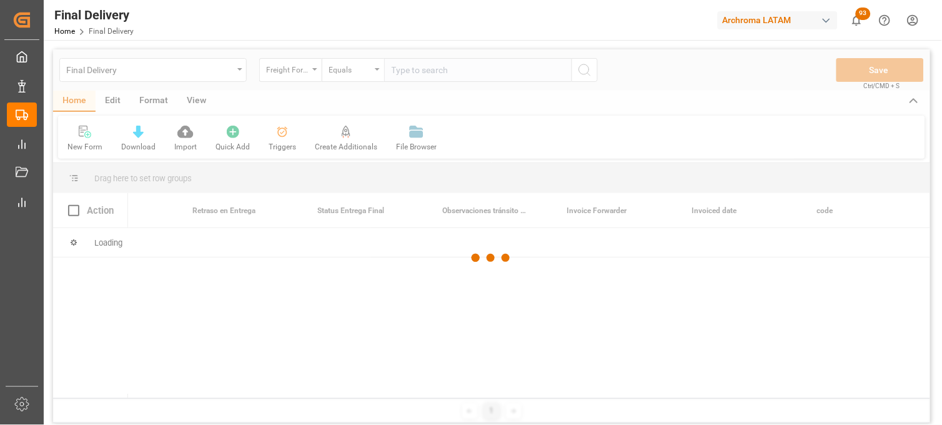
click at [299, 71] on div at bounding box center [491, 257] width 877 height 417
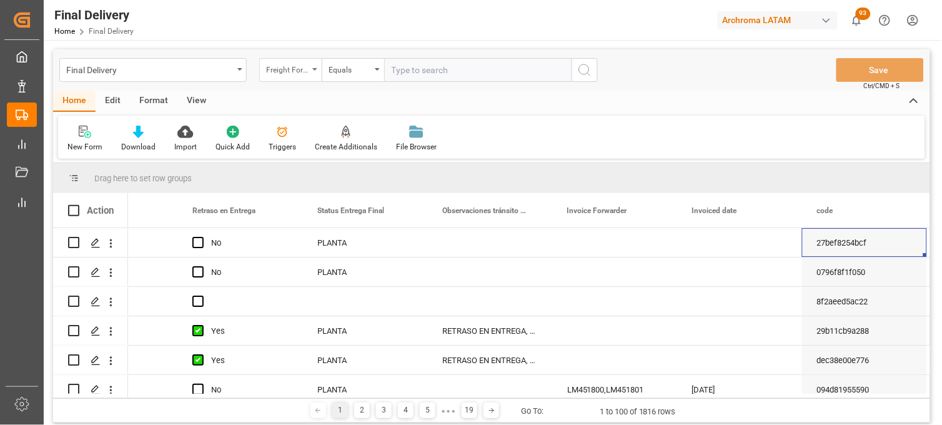
click at [316, 76] on div "Freight Forwarder Reference" at bounding box center [290, 70] width 62 height 24
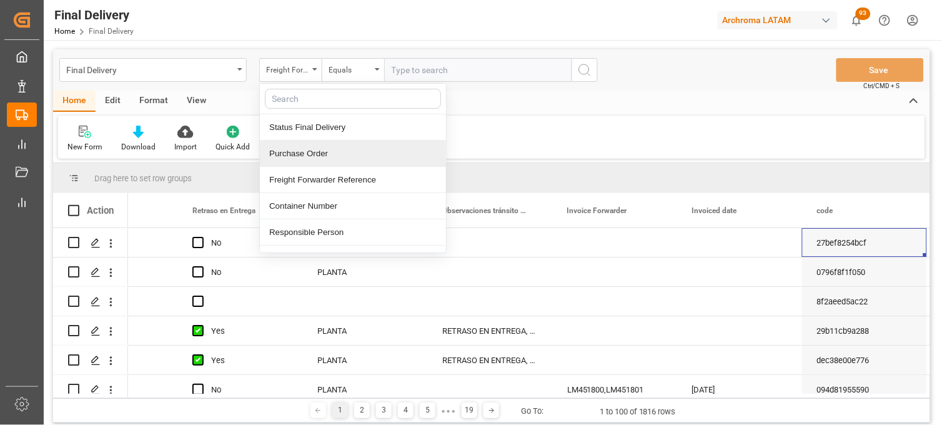
click at [310, 155] on div "Purchase Order" at bounding box center [353, 154] width 186 height 26
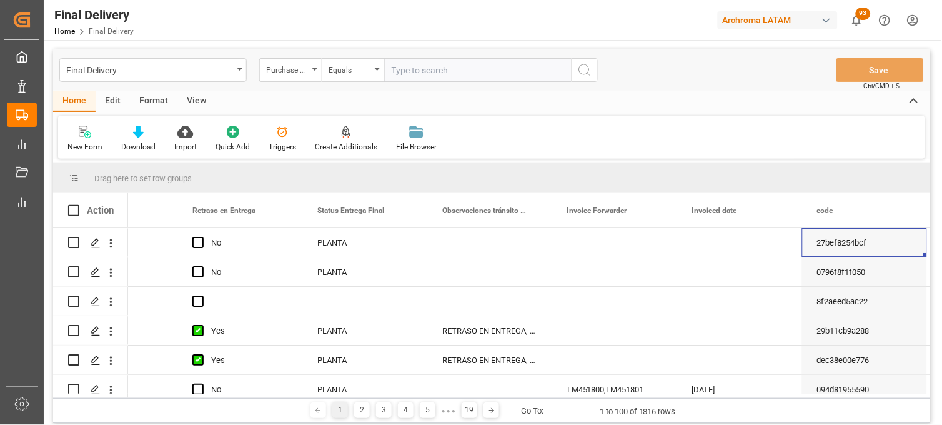
click at [396, 69] on input "text" at bounding box center [477, 70] width 187 height 24
paste input "4504561199"
type input "4504561199"
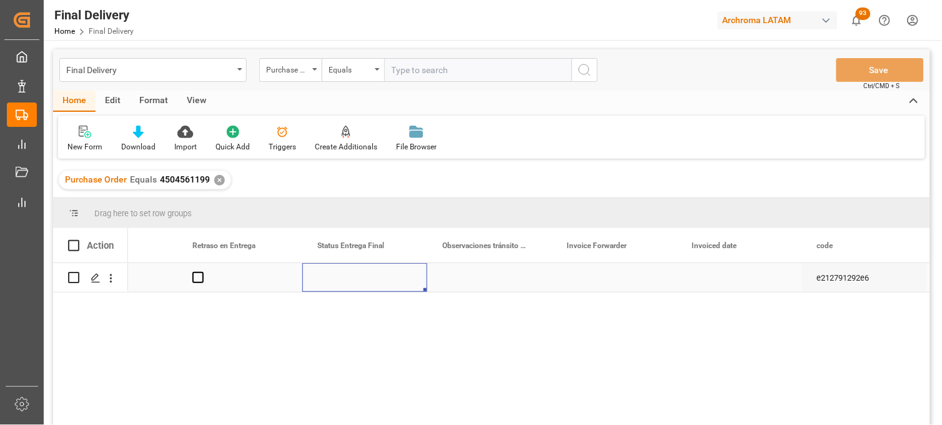
click at [356, 281] on div "Press SPACE to select this row." at bounding box center [364, 277] width 125 height 29
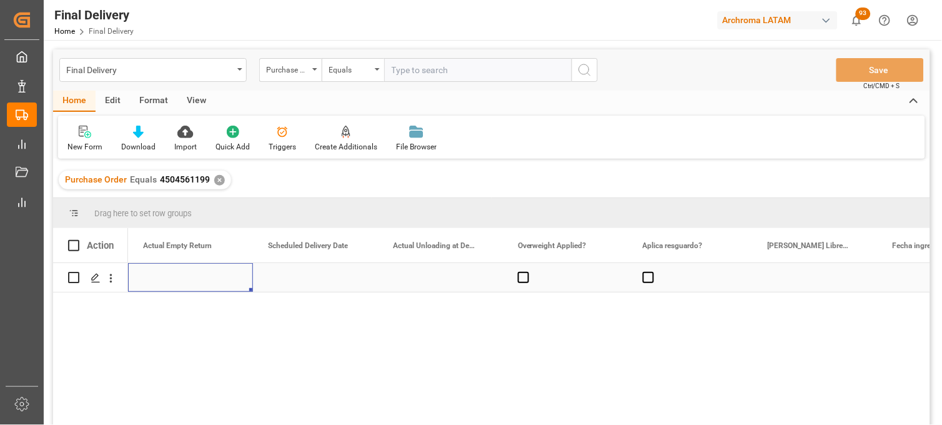
scroll to position [0, 2125]
click at [811, 280] on div "Press SPACE to select this row." at bounding box center [815, 277] width 125 height 29
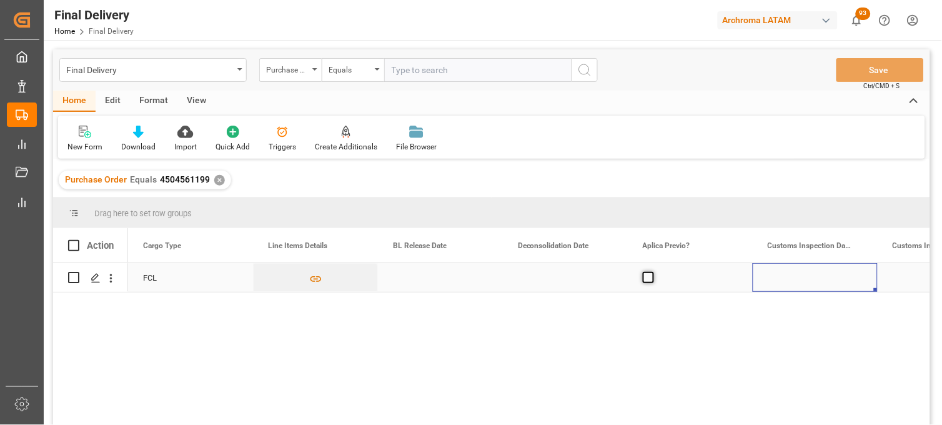
click at [648, 278] on span "Press SPACE to select this row." at bounding box center [648, 277] width 11 height 11
click at [652, 272] on input "Press SPACE to select this row." at bounding box center [652, 272] width 0 height 0
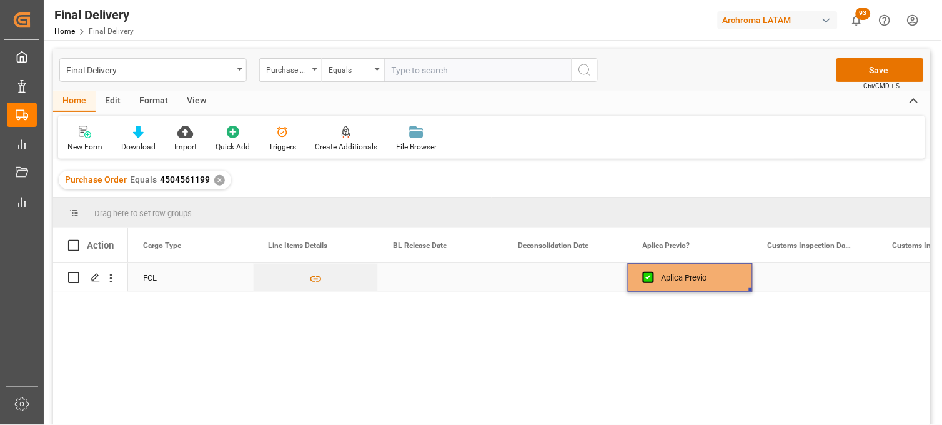
click at [558, 278] on div "Press SPACE to select this row." at bounding box center [565, 277] width 125 height 29
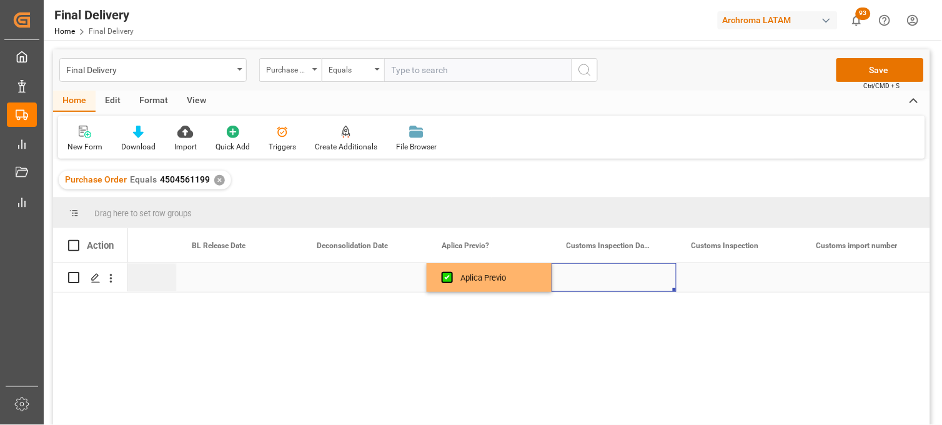
click at [602, 279] on div "Press SPACE to select this row." at bounding box center [614, 277] width 125 height 29
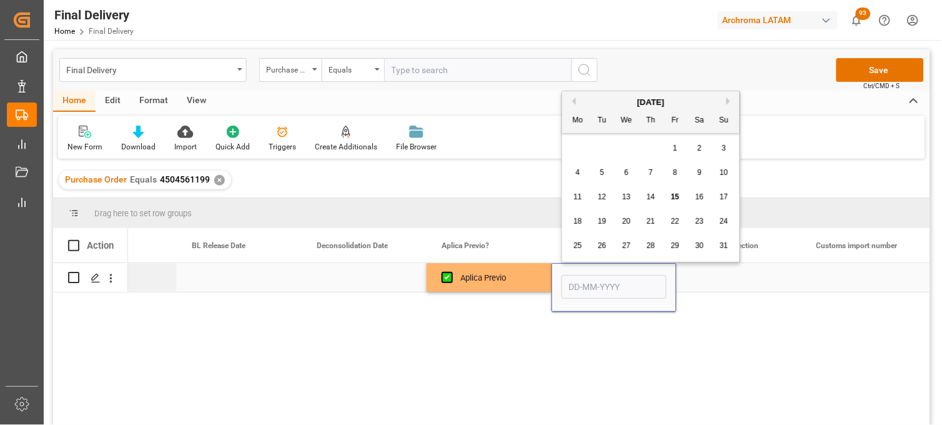
click at [706, 279] on div "Press SPACE to select this row." at bounding box center [739, 277] width 125 height 29
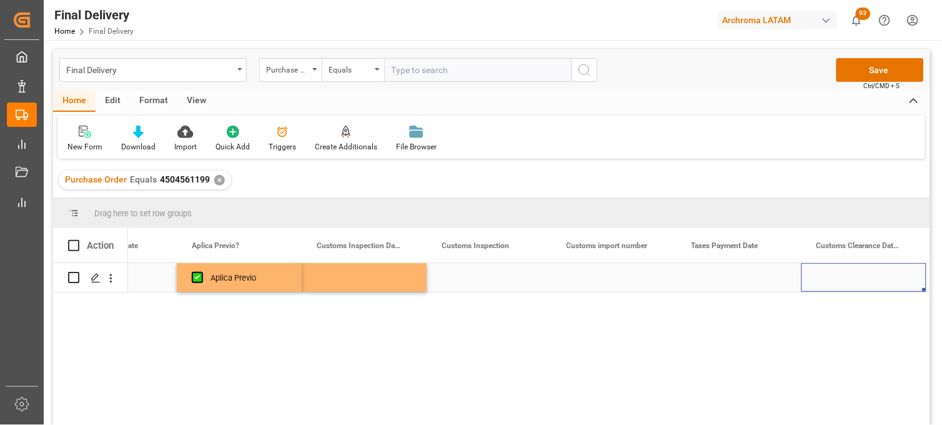
click at [727, 279] on div "Press SPACE to select this row." at bounding box center [739, 277] width 125 height 29
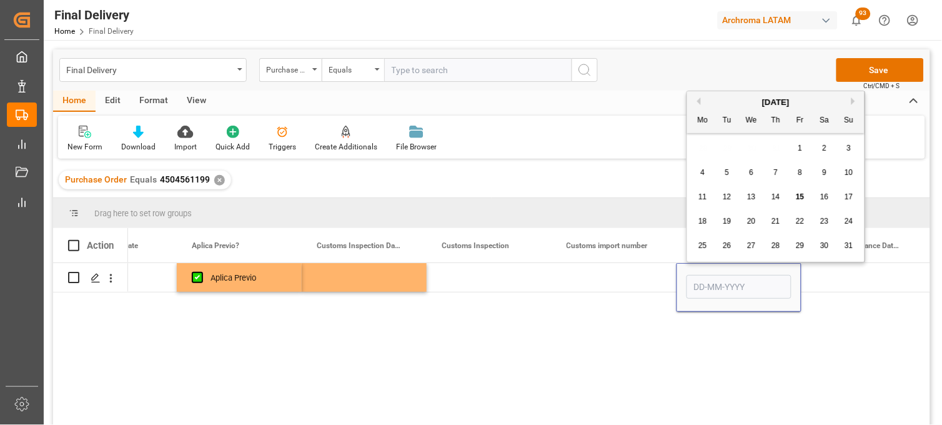
click at [727, 196] on span "12" at bounding box center [727, 196] width 8 height 9
type input "12-08-2025"
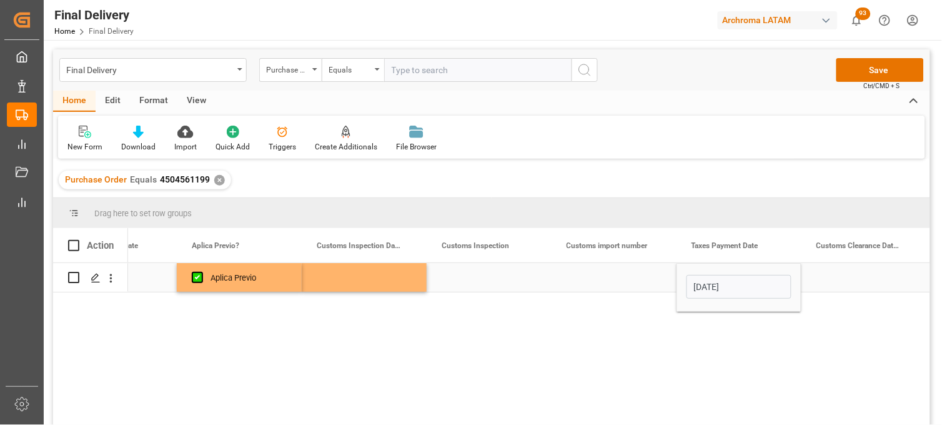
click at [604, 279] on div "Press SPACE to select this row." at bounding box center [614, 277] width 125 height 29
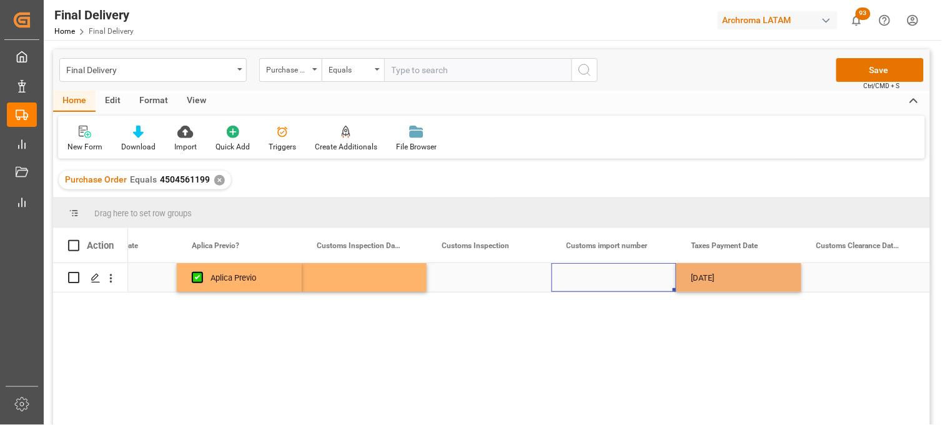
click at [604, 279] on div "Press SPACE to select this row." at bounding box center [614, 277] width 125 height 29
click at [604, 279] on input "Press SPACE to select this row." at bounding box center [614, 285] width 105 height 24
drag, startPoint x: 569, startPoint y: 284, endPoint x: 656, endPoint y: 282, distance: 86.9
click at [656, 282] on input "25 16 3108 500092" at bounding box center [614, 285] width 105 height 24
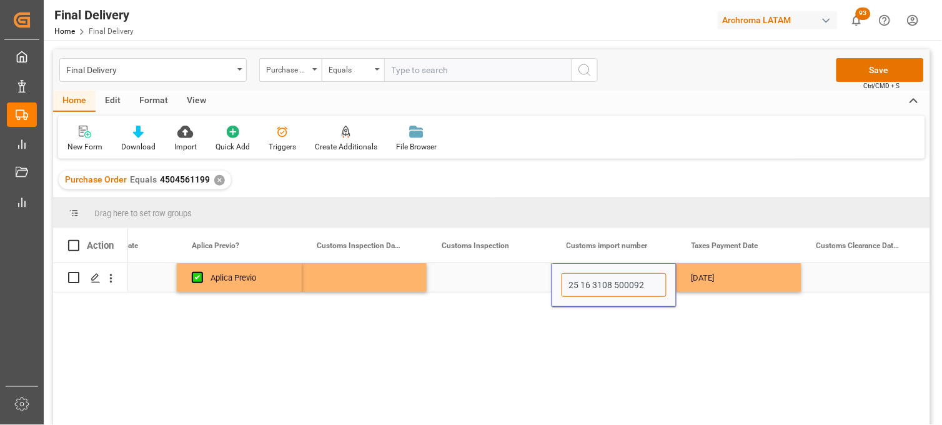
click at [654, 285] on input "25 16 3108 500092" at bounding box center [614, 285] width 105 height 24
type input "25 16 3108 5000922"
click at [697, 285] on div "12-08-2025" at bounding box center [739, 277] width 125 height 29
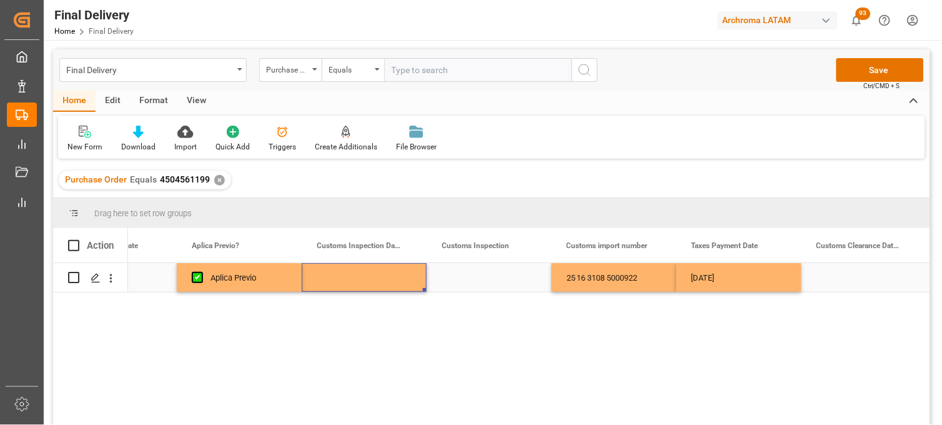
click at [342, 279] on div "Press SPACE to select this row." at bounding box center [364, 277] width 125 height 29
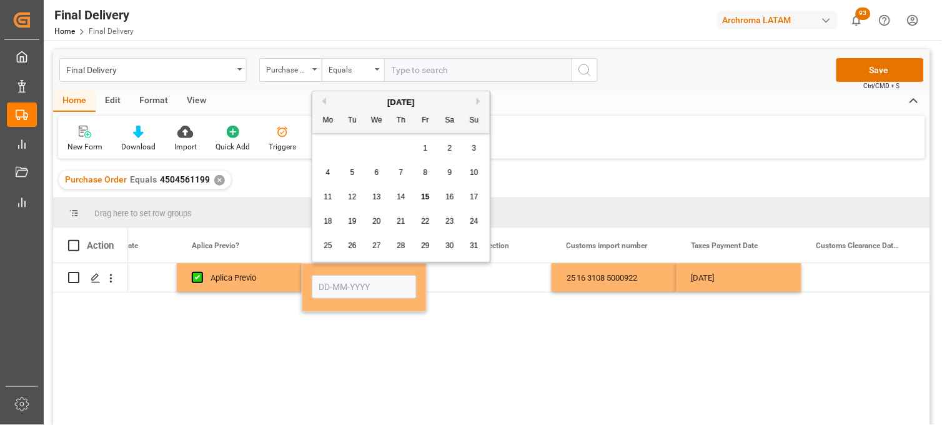
click at [406, 176] on div "7" at bounding box center [402, 173] width 16 height 15
type input "07-08-2025"
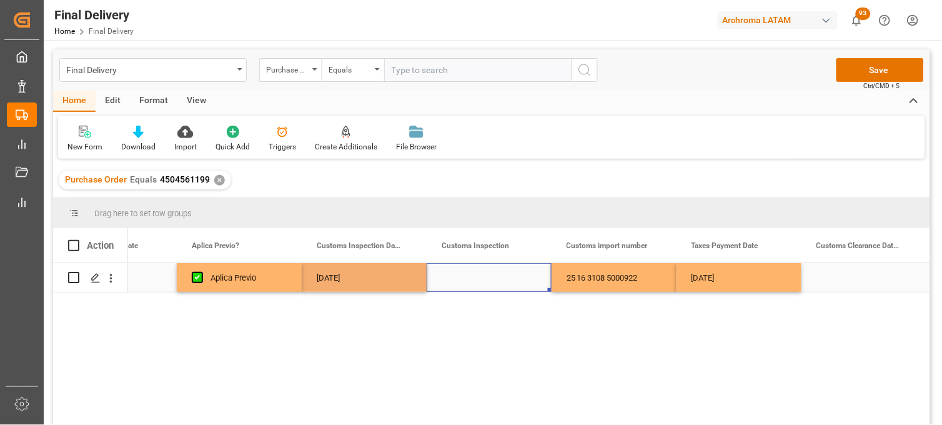
click at [487, 282] on div "Press SPACE to select this row." at bounding box center [489, 277] width 125 height 29
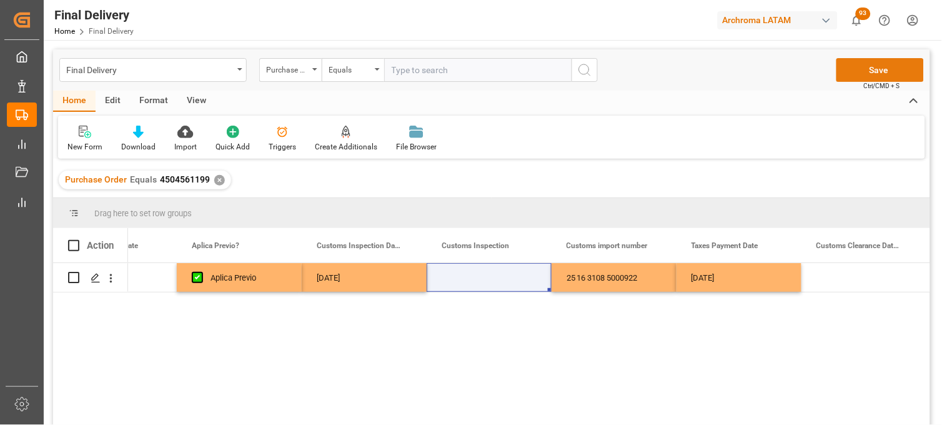
click at [857, 74] on button "Save" at bounding box center [880, 70] width 87 height 24
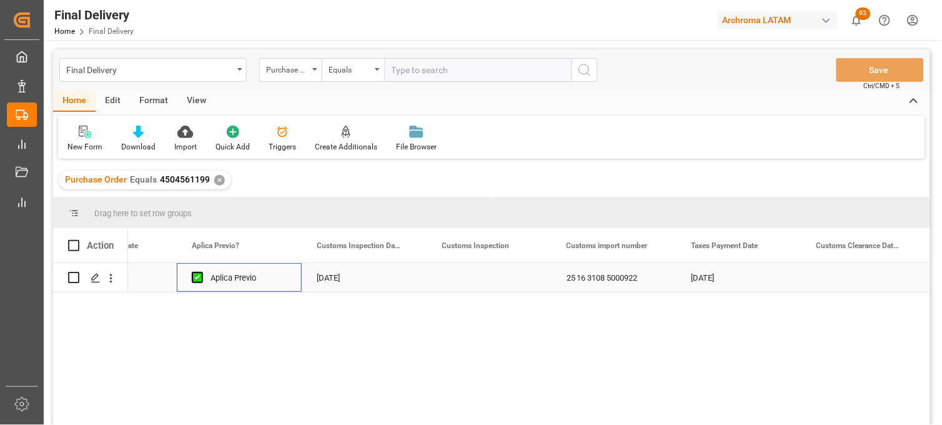
click at [225, 285] on div "Aplica Previo" at bounding box center [249, 278] width 76 height 29
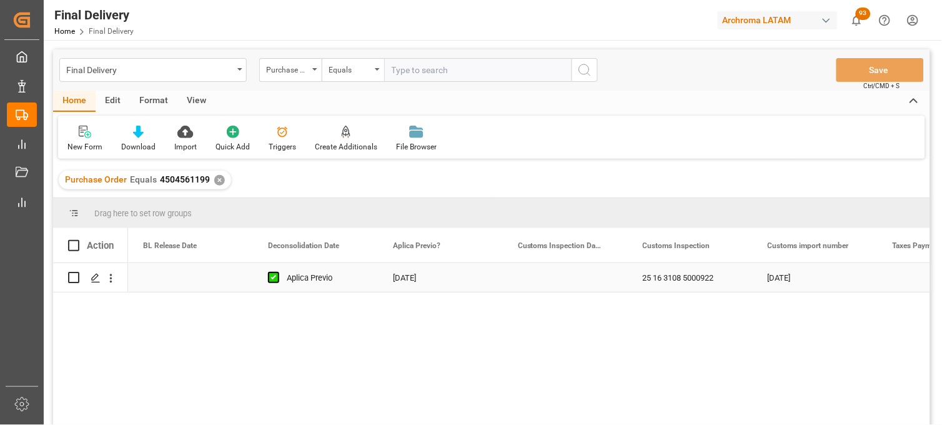
scroll to position [0, 875]
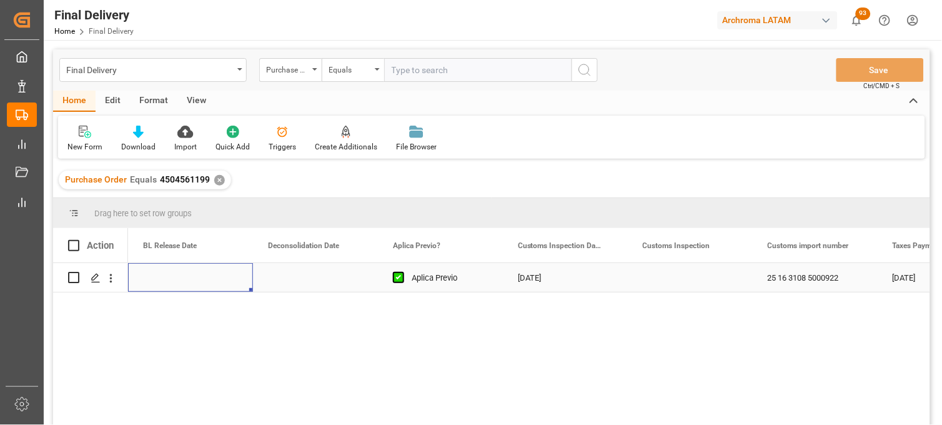
click at [164, 277] on div "Press SPACE to select this row." at bounding box center [190, 277] width 125 height 29
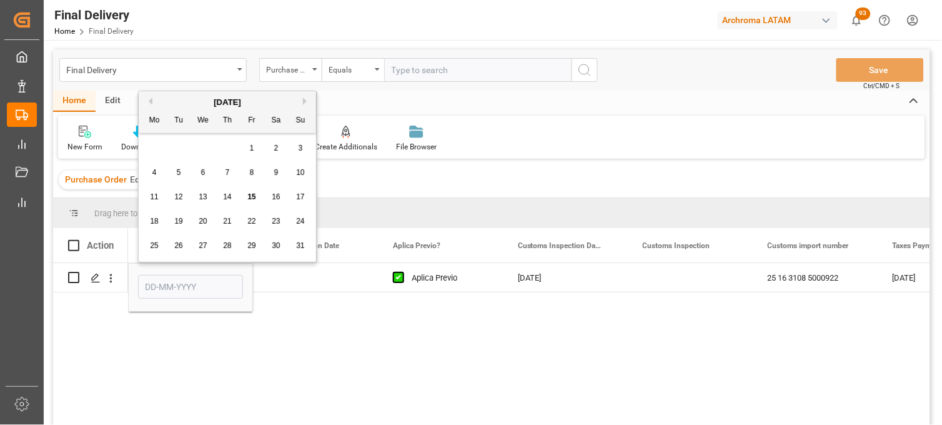
click at [148, 102] on button "Previous Month" at bounding box center [148, 100] width 7 height 7
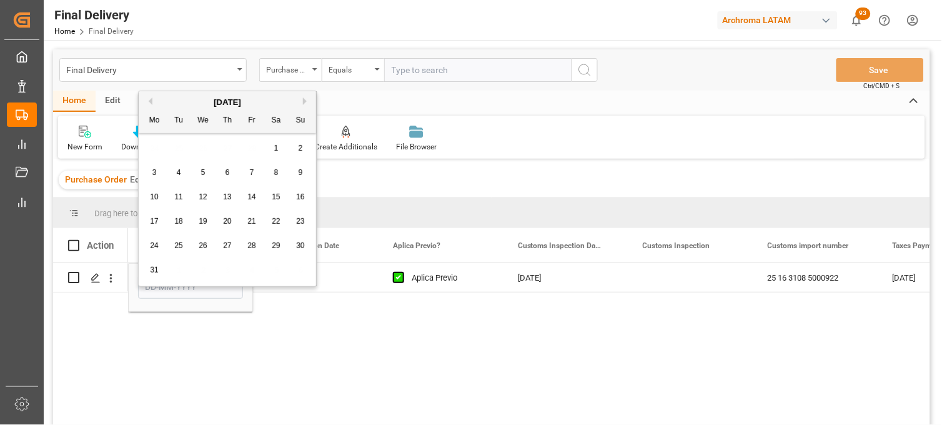
click at [148, 101] on button "Previous Month" at bounding box center [148, 100] width 7 height 7
drag, startPoint x: 156, startPoint y: 246, endPoint x: 197, endPoint y: 255, distance: 42.2
click at [155, 246] on span "24" at bounding box center [154, 245] width 8 height 9
type input "24-02-2025"
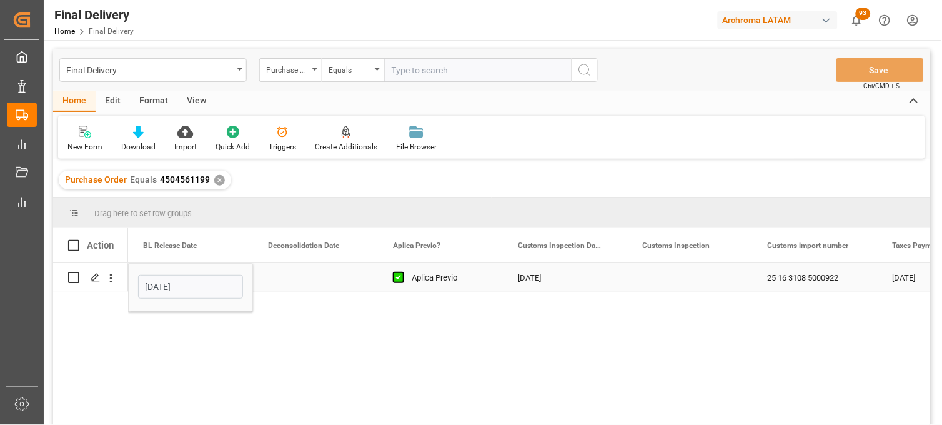
click at [310, 272] on div "Press SPACE to select this row." at bounding box center [315, 277] width 125 height 29
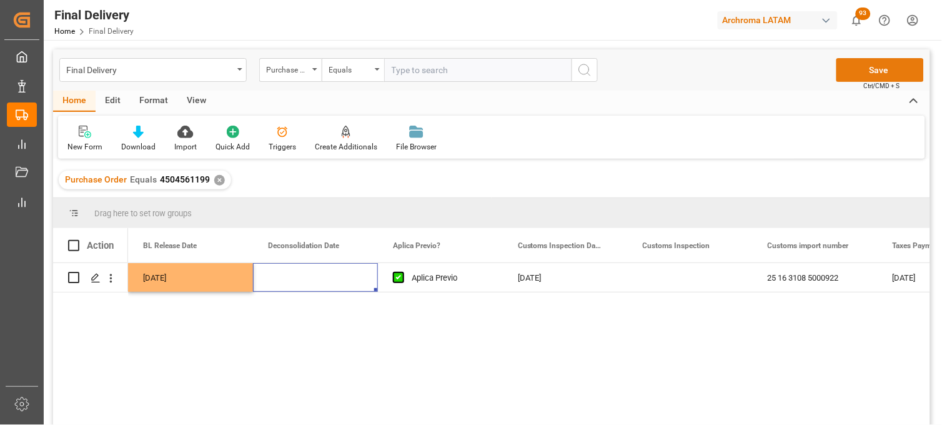
click at [854, 77] on button "Save" at bounding box center [880, 70] width 87 height 24
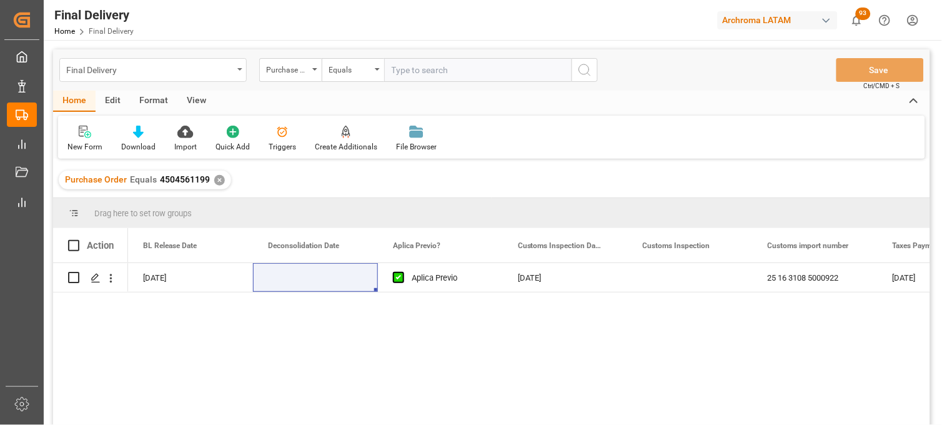
click at [180, 63] on div "Final Delivery" at bounding box center [149, 69] width 167 height 16
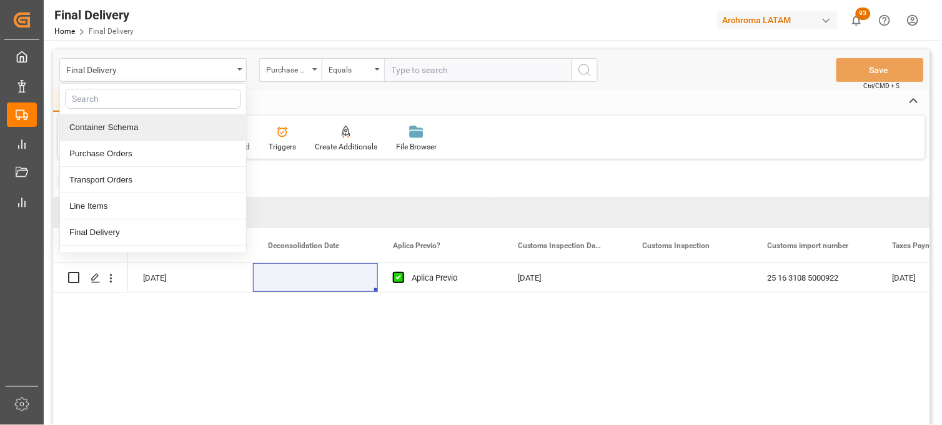
drag, startPoint x: 114, startPoint y: 129, endPoint x: 117, endPoint y: 136, distance: 6.7
click at [114, 129] on div "Container Schema" at bounding box center [153, 127] width 186 height 26
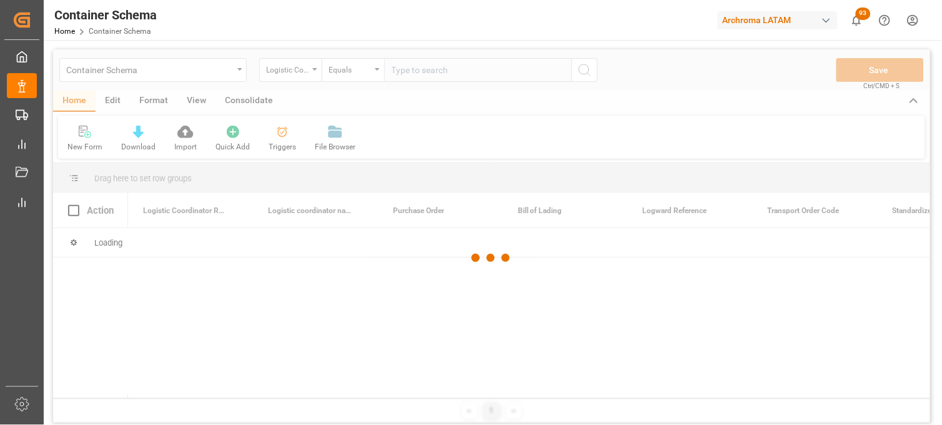
click at [311, 71] on div at bounding box center [491, 257] width 877 height 417
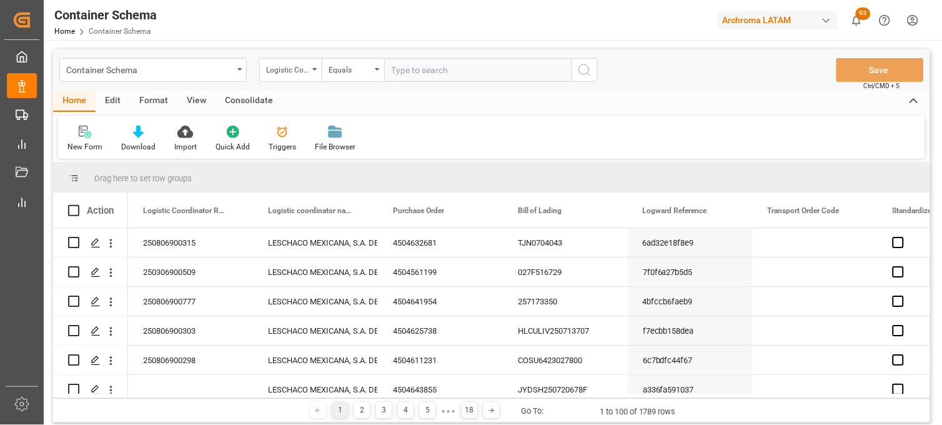
click at [311, 71] on div "Logistic Coordinator Reference Number" at bounding box center [290, 70] width 62 height 24
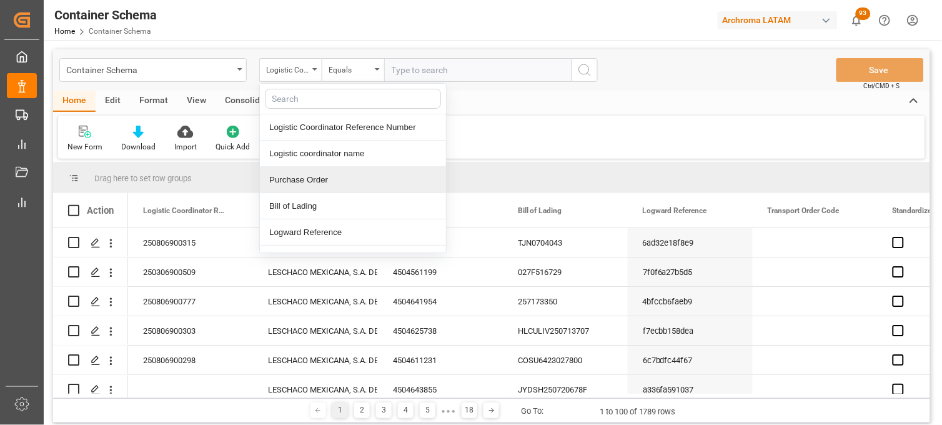
click at [304, 171] on div "Purchase Order" at bounding box center [353, 180] width 186 height 26
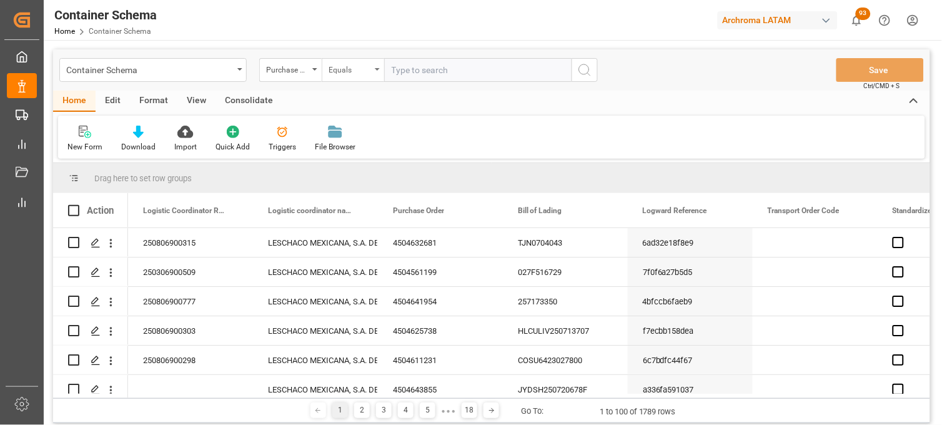
click at [374, 74] on div "Equals" at bounding box center [353, 70] width 62 height 24
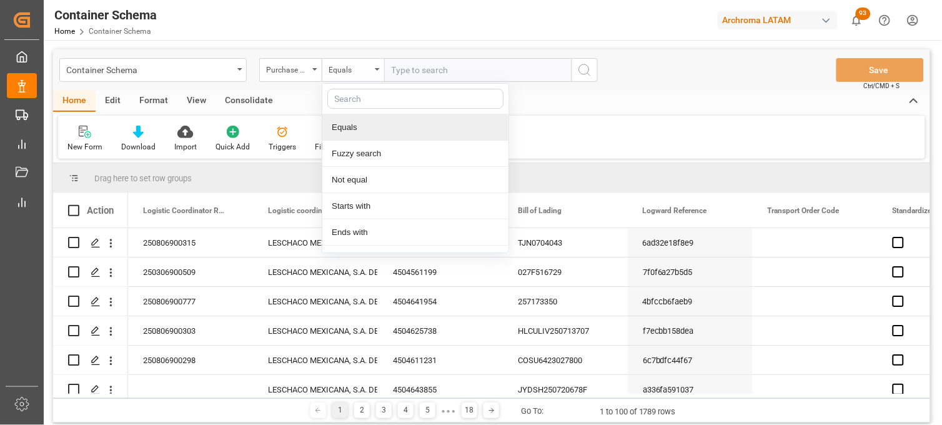
click at [390, 69] on input "text" at bounding box center [477, 70] width 187 height 24
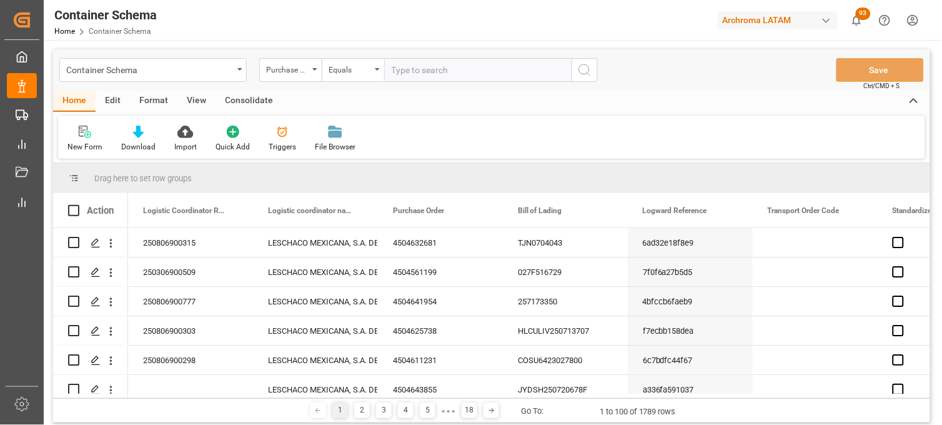
paste input "4504561199,"
type input "4504561199"
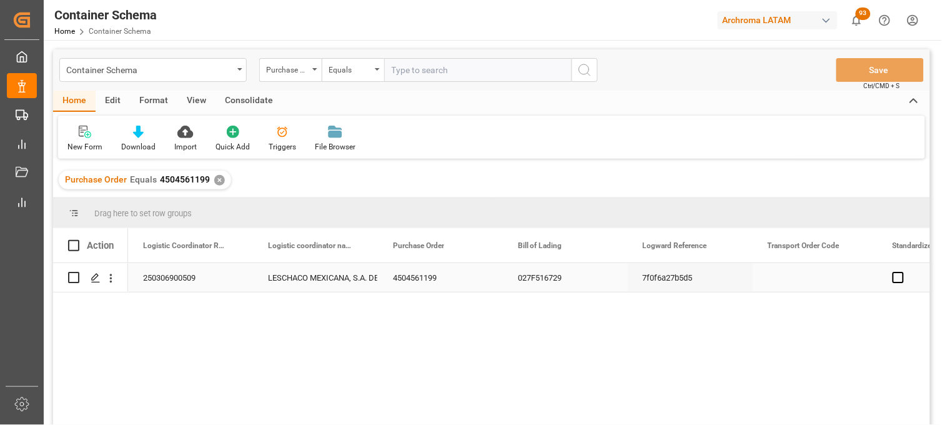
click at [171, 276] on div "250306900509" at bounding box center [190, 277] width 125 height 29
click at [171, 276] on input "250306900509" at bounding box center [190, 285] width 105 height 24
type input "250806900760"
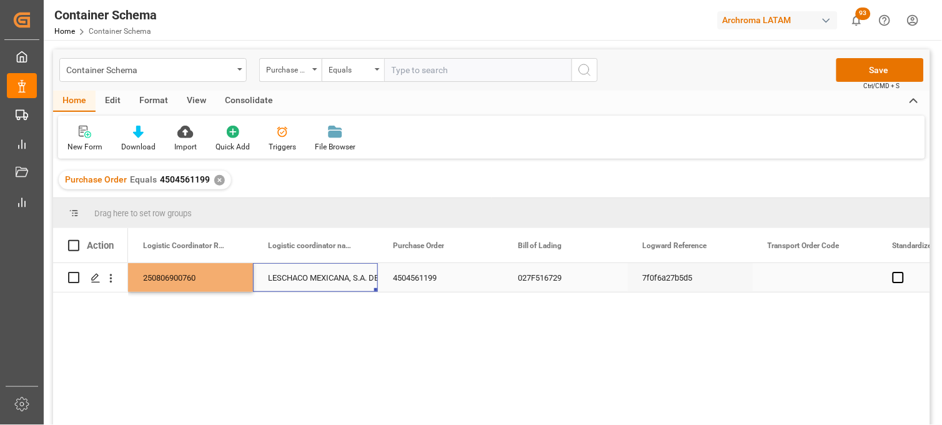
drag, startPoint x: 297, startPoint y: 275, endPoint x: 464, endPoint y: 247, distance: 169.1
click at [298, 275] on div "LESCHACO MEXICANA, S.A. DE C.V." at bounding box center [315, 278] width 95 height 29
click at [836, 69] on div "Container Schema Purchase Order Equals Save Ctrl/CMD + S" at bounding box center [491, 69] width 877 height 41
click at [846, 69] on button "Save" at bounding box center [880, 70] width 87 height 24
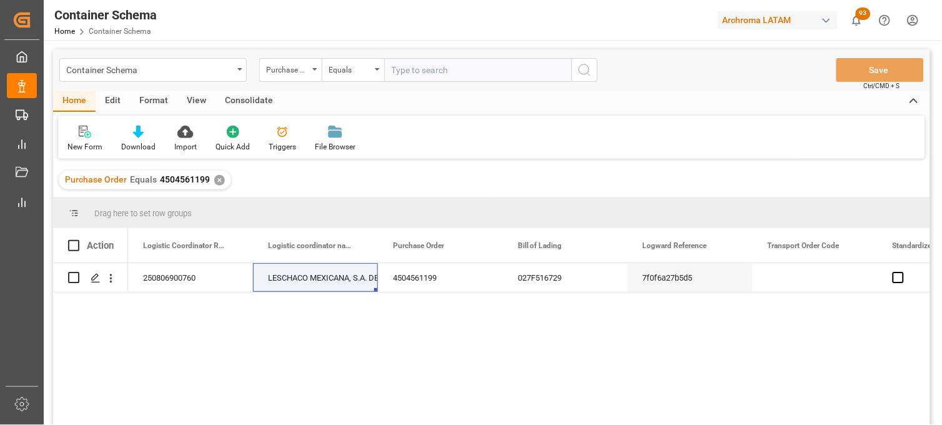
click at [219, 181] on div "✕" at bounding box center [219, 180] width 11 height 11
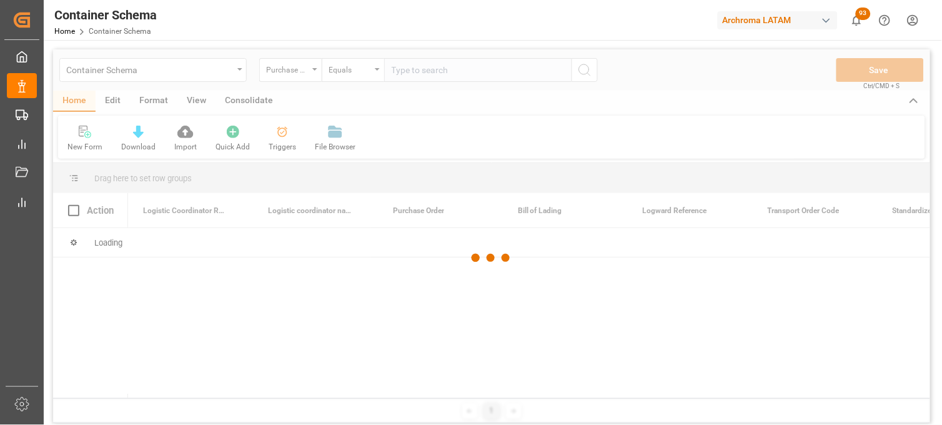
click at [426, 72] on div at bounding box center [491, 257] width 877 height 417
click at [423, 72] on div at bounding box center [491, 257] width 877 height 417
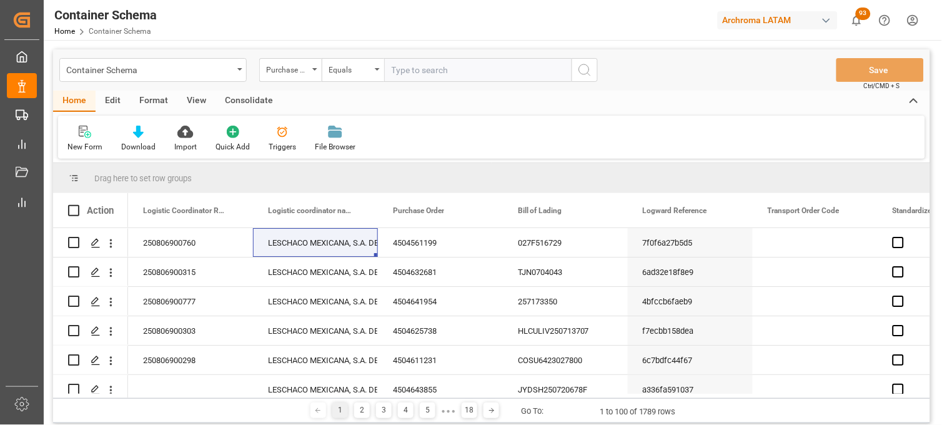
click at [421, 72] on input "text" at bounding box center [477, 70] width 187 height 24
paste input "4504640804"
type input "4504640804"
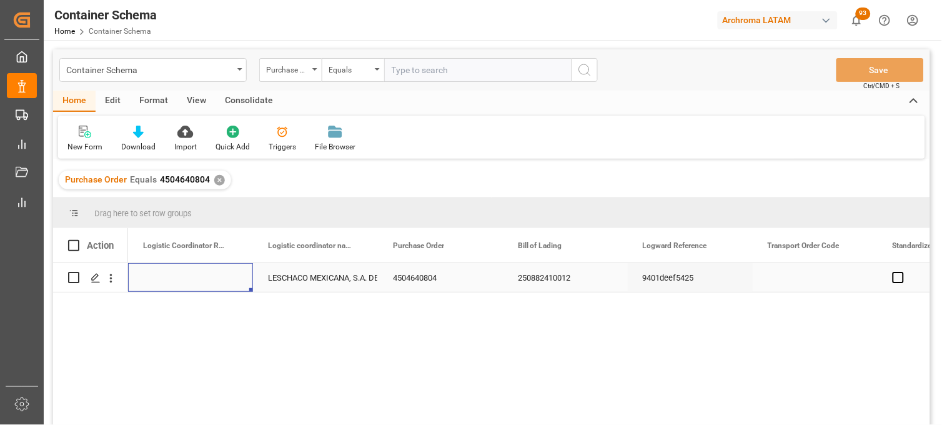
click at [167, 274] on div "Press SPACE to select this row." at bounding box center [190, 277] width 125 height 29
click at [167, 274] on input "Press SPACE to select this row." at bounding box center [190, 285] width 105 height 24
paste input "250906900114"
type input "250906900114"
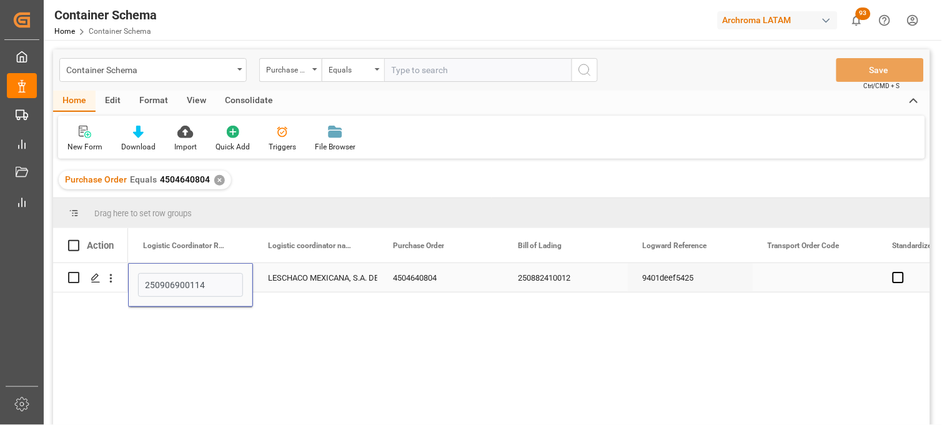
click at [282, 280] on div "LESCHACO MEXICANA, S.A. DE C.V." at bounding box center [315, 278] width 95 height 29
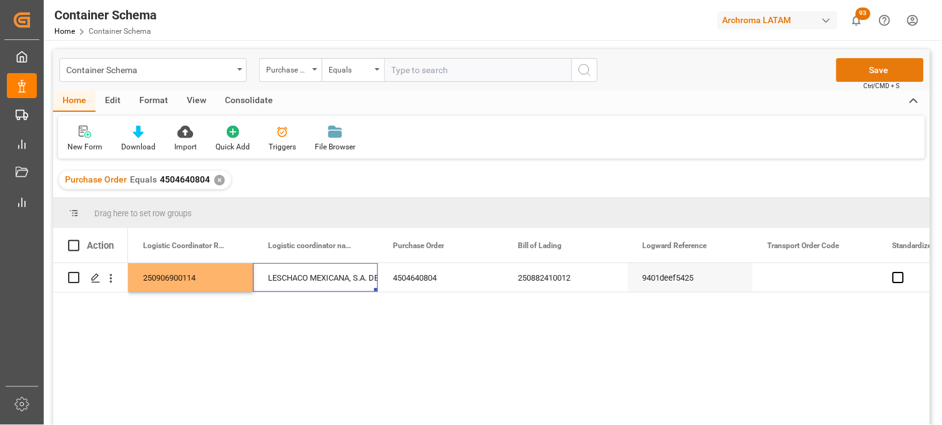
click at [852, 71] on button "Save" at bounding box center [880, 70] width 87 height 24
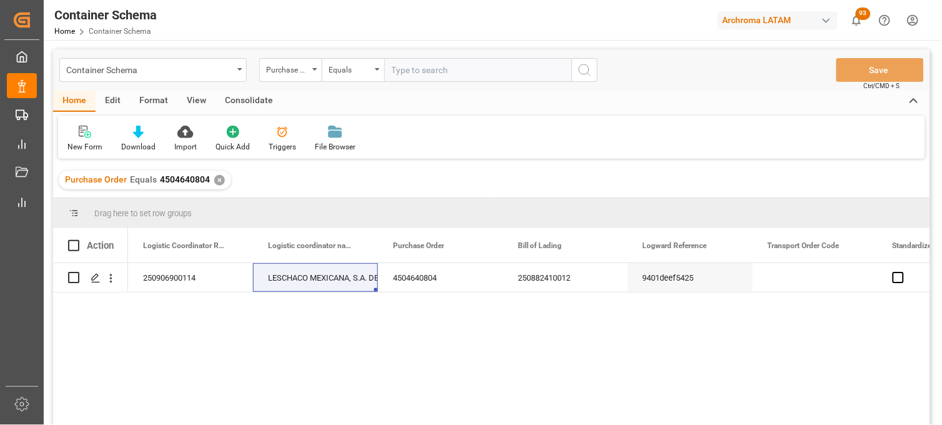
click at [217, 182] on div "✕" at bounding box center [219, 180] width 11 height 11
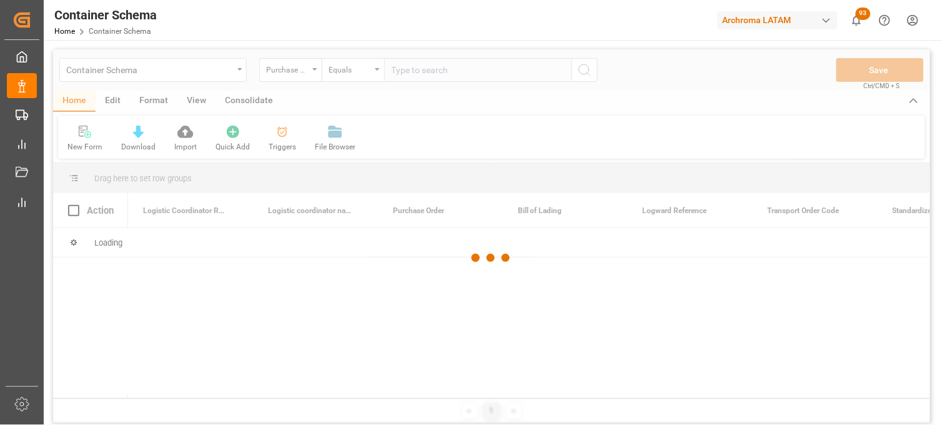
click at [407, 64] on div at bounding box center [491, 257] width 877 height 417
click at [406, 67] on div at bounding box center [491, 257] width 877 height 417
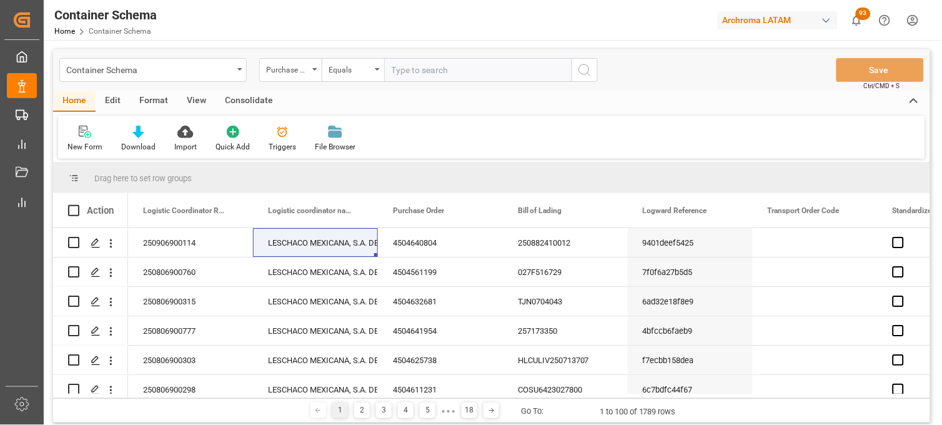
click at [406, 69] on input "text" at bounding box center [477, 70] width 187 height 24
paste input "4504643855"
type input "4504643855"
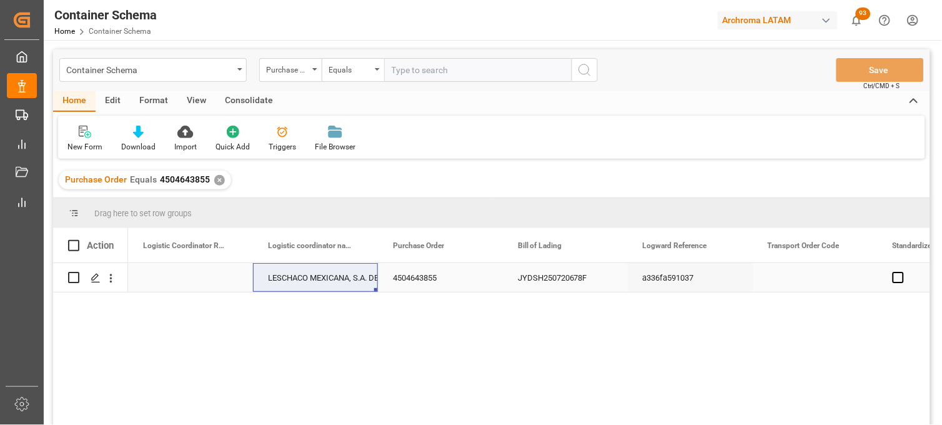
click at [175, 283] on div "Press SPACE to select this row." at bounding box center [190, 277] width 125 height 29
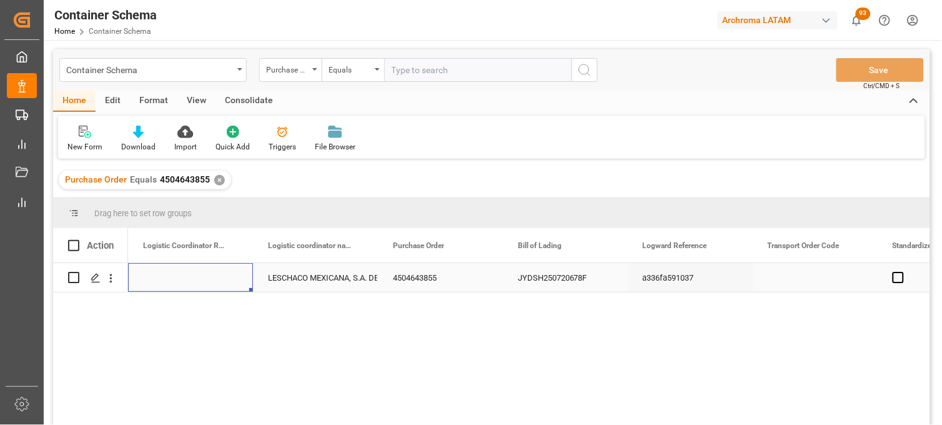
click at [174, 282] on div "Press SPACE to select this row." at bounding box center [190, 277] width 125 height 29
click at [174, 282] on input "Press SPACE to select this row." at bounding box center [190, 285] width 105 height 24
type input "250915080021"
click at [290, 279] on div "LESCHACO MEXICANA, S.A. DE C.V." at bounding box center [315, 278] width 95 height 29
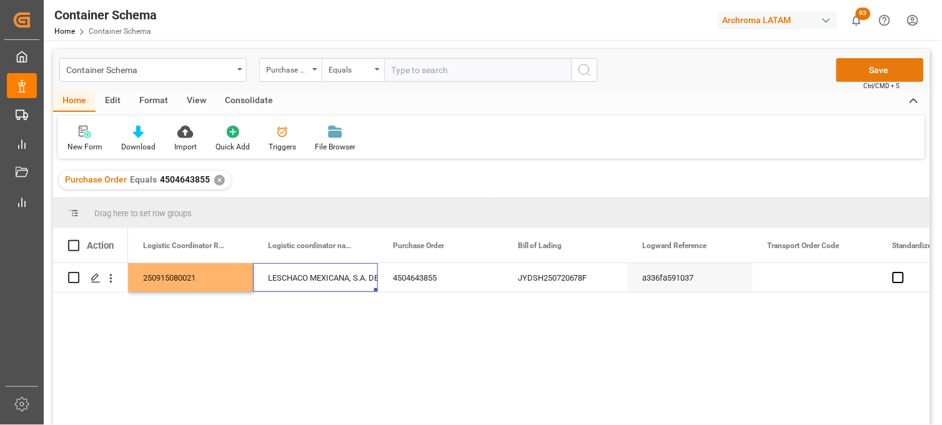
click at [850, 71] on button "Save" at bounding box center [880, 70] width 87 height 24
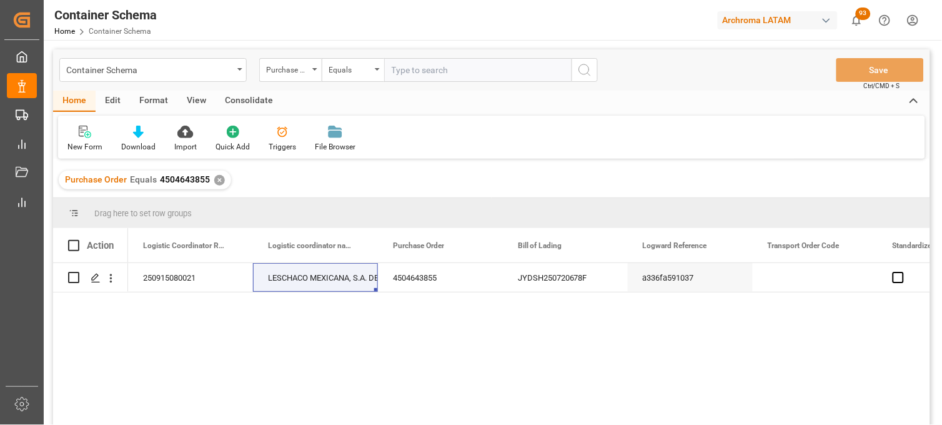
click at [217, 180] on div "✕" at bounding box center [219, 180] width 11 height 11
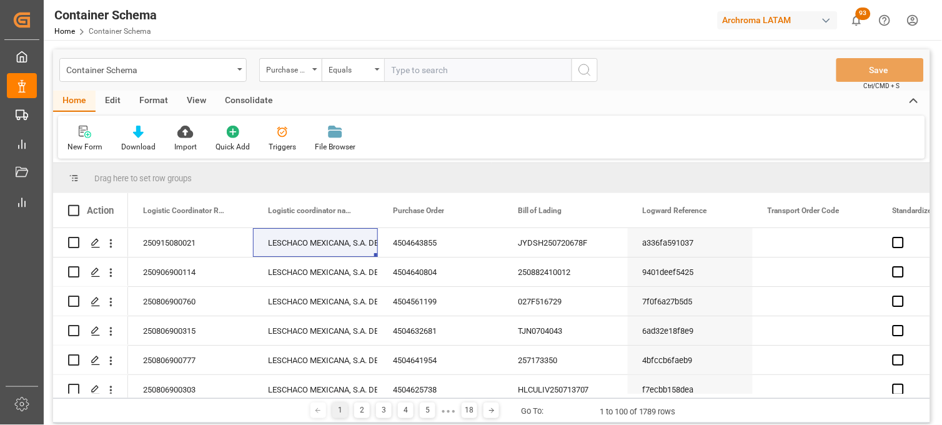
click at [401, 72] on input "text" at bounding box center [477, 70] width 187 height 24
paste input "4504630303"
type input "4504630303"
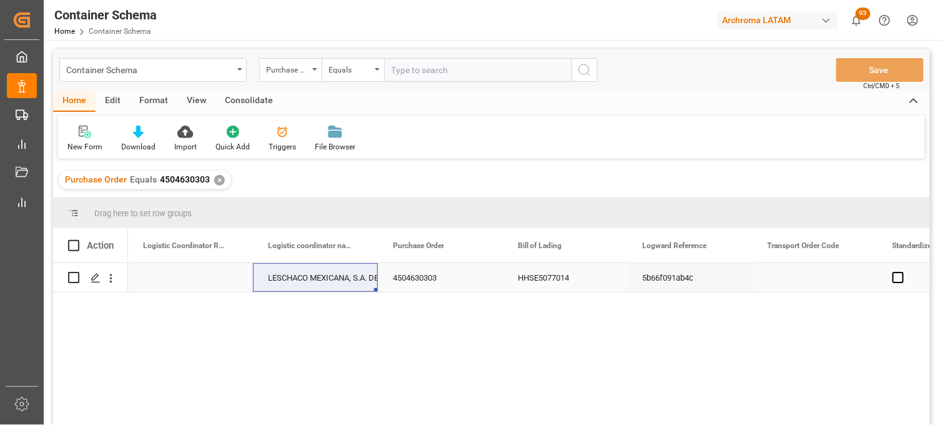
click at [178, 276] on div "Press SPACE to select this row." at bounding box center [190, 277] width 125 height 29
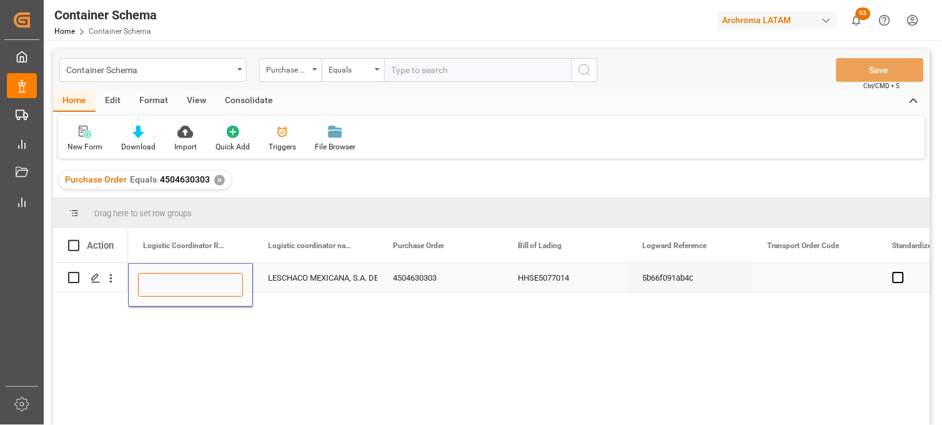
click at [178, 276] on input "Press SPACE to select this row." at bounding box center [190, 285] width 105 height 24
paste input "250915080022"
type input "250915080022"
click at [301, 278] on div "LESCHACO MEXICANA, S.A. DE C.V." at bounding box center [315, 278] width 95 height 29
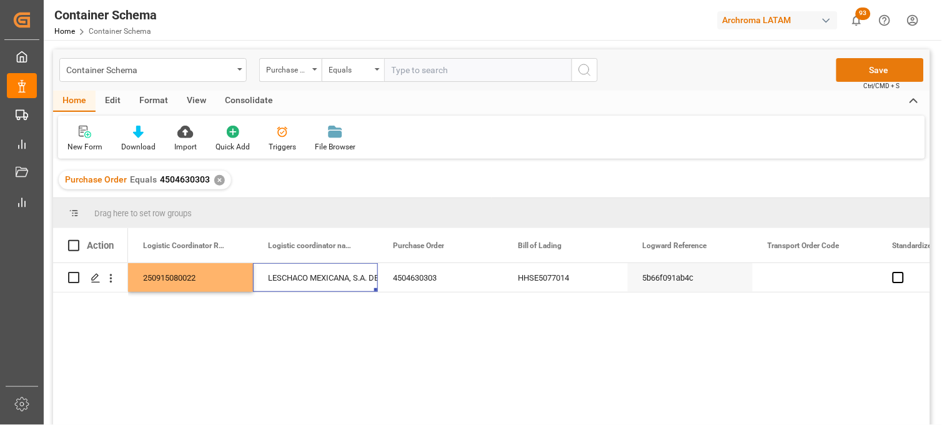
click at [849, 70] on button "Save" at bounding box center [880, 70] width 87 height 24
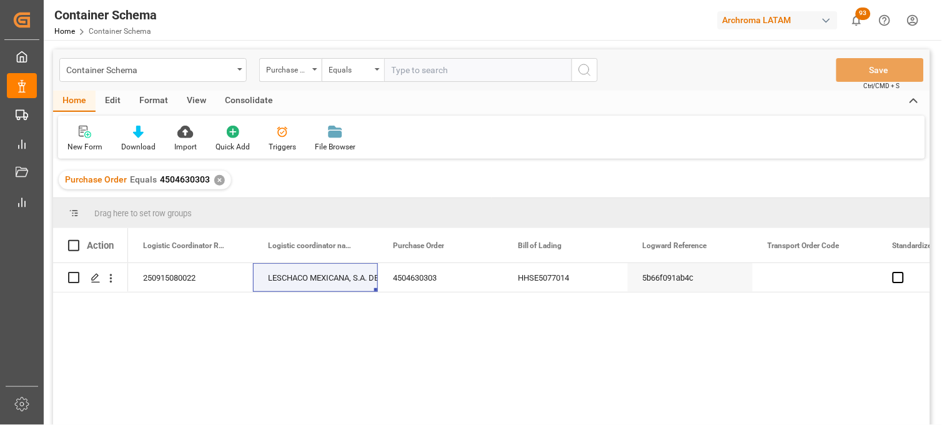
click at [216, 183] on div "✕" at bounding box center [219, 180] width 11 height 11
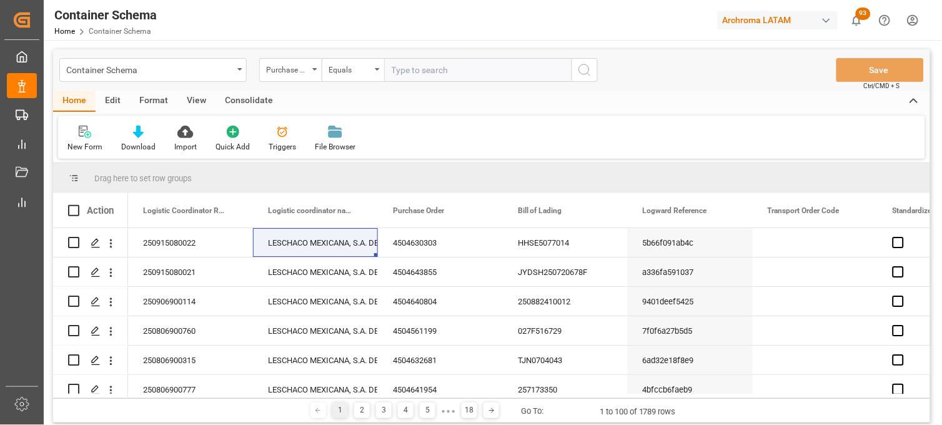
click at [378, 71] on div "Equals" at bounding box center [353, 70] width 62 height 24
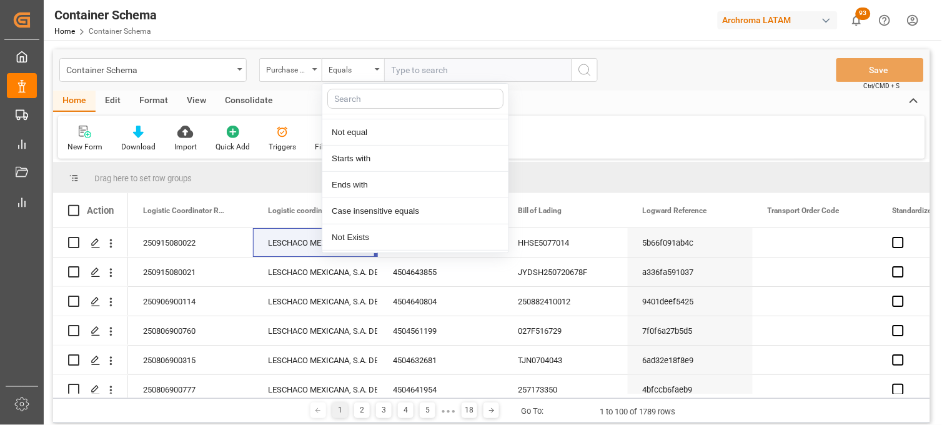
scroll to position [69, 0]
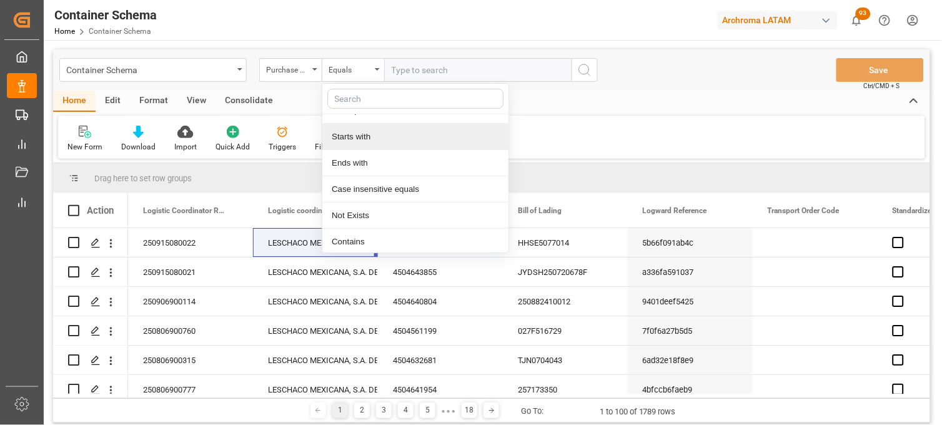
click at [359, 134] on div "Starts with" at bounding box center [415, 137] width 186 height 26
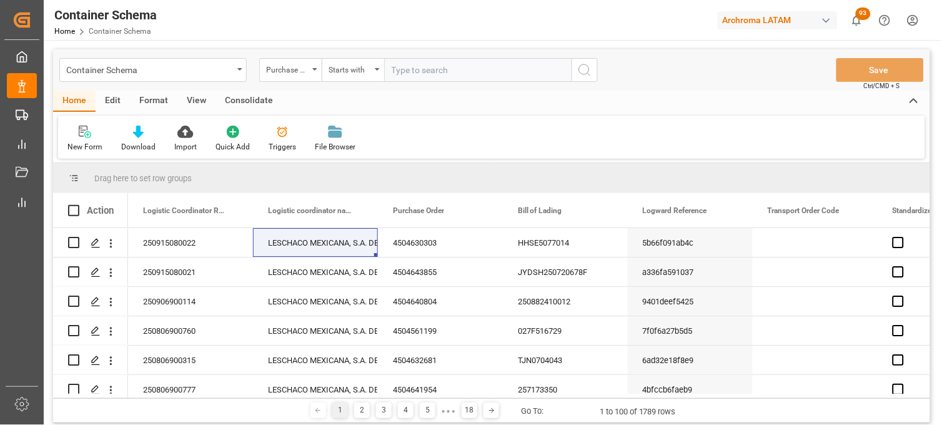
click at [417, 69] on input "text" at bounding box center [477, 70] width 187 height 24
paste input "4504642842"
type input "4504642842"
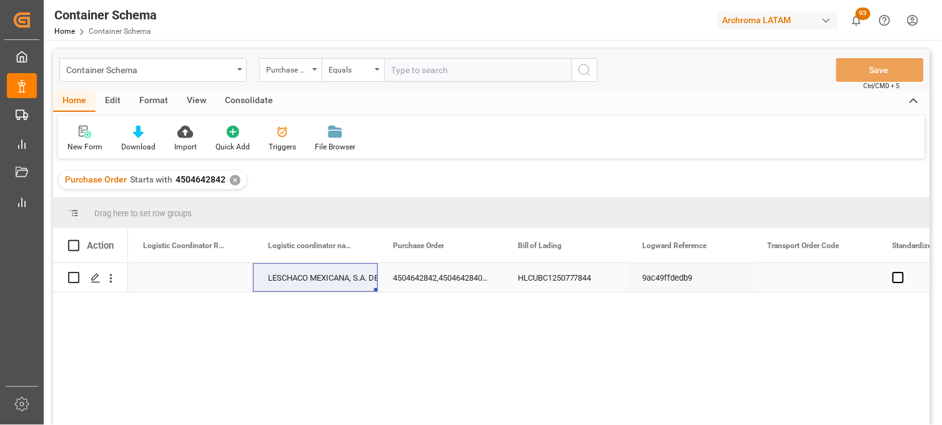
click at [177, 275] on div "Press SPACE to select this row." at bounding box center [190, 277] width 125 height 29
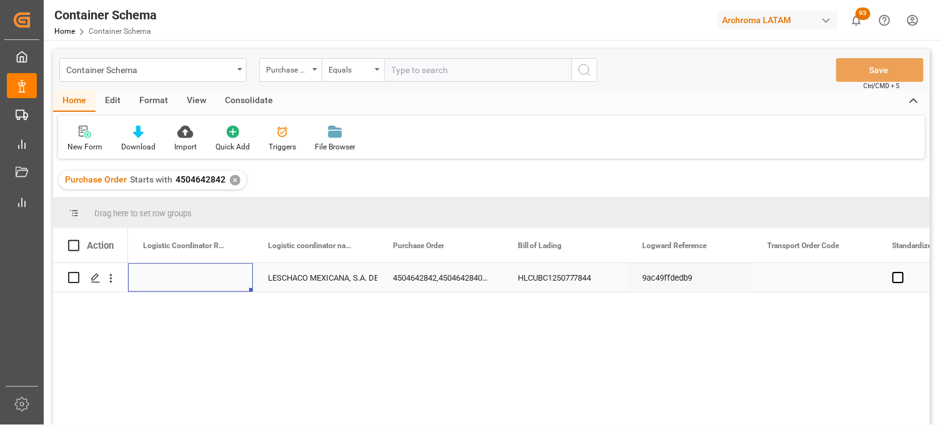
click at [177, 276] on div "Press SPACE to select this row." at bounding box center [190, 277] width 125 height 29
click at [177, 276] on input "Press SPACE to select this row." at bounding box center [190, 285] width 105 height 24
type input "250806900888"
drag, startPoint x: 303, startPoint y: 274, endPoint x: 422, endPoint y: 267, distance: 119.5
click at [304, 274] on div "LESCHACO MEXICANA, S.A. DE C.V." at bounding box center [315, 278] width 95 height 29
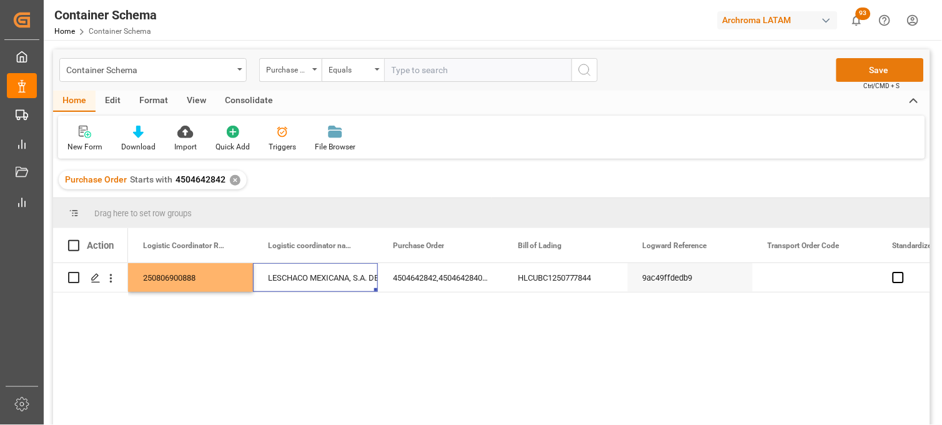
click at [847, 75] on button "Save" at bounding box center [880, 70] width 87 height 24
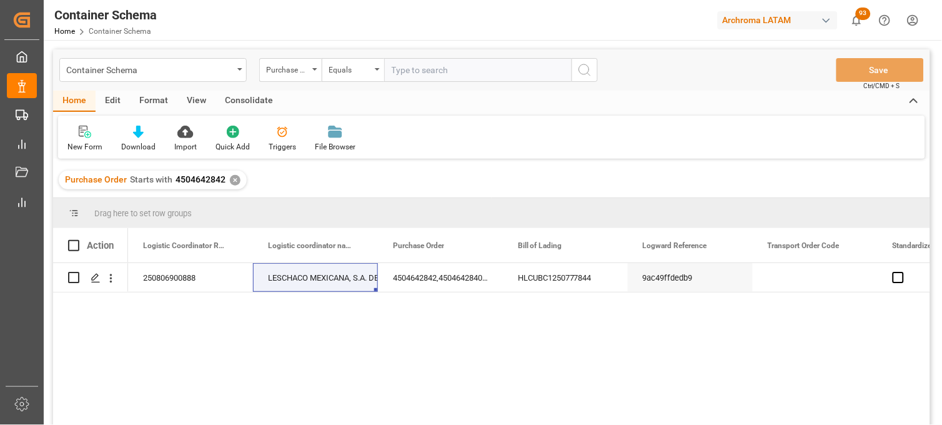
click at [234, 179] on div "✕" at bounding box center [235, 180] width 11 height 11
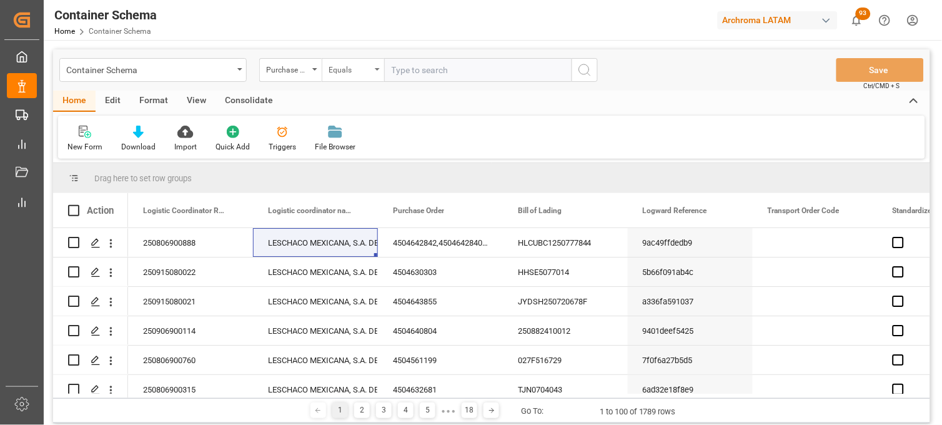
click at [376, 68] on icon "open menu" at bounding box center [377, 69] width 5 height 2
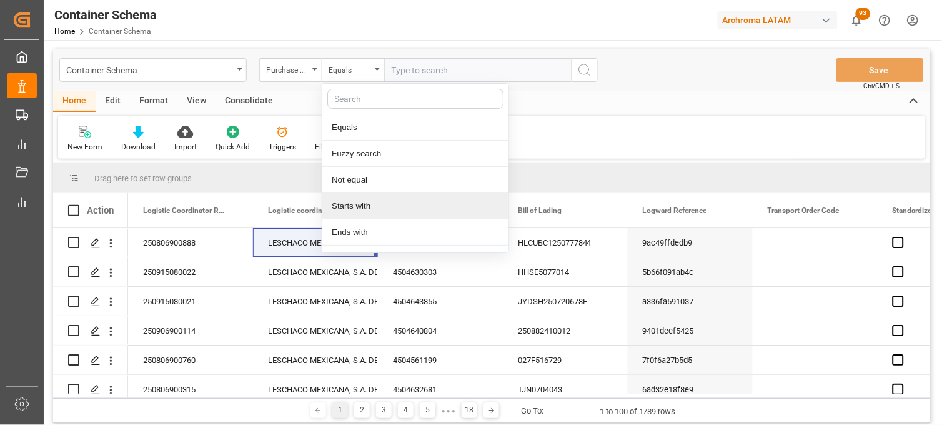
click at [364, 205] on div "Starts with" at bounding box center [415, 206] width 186 height 26
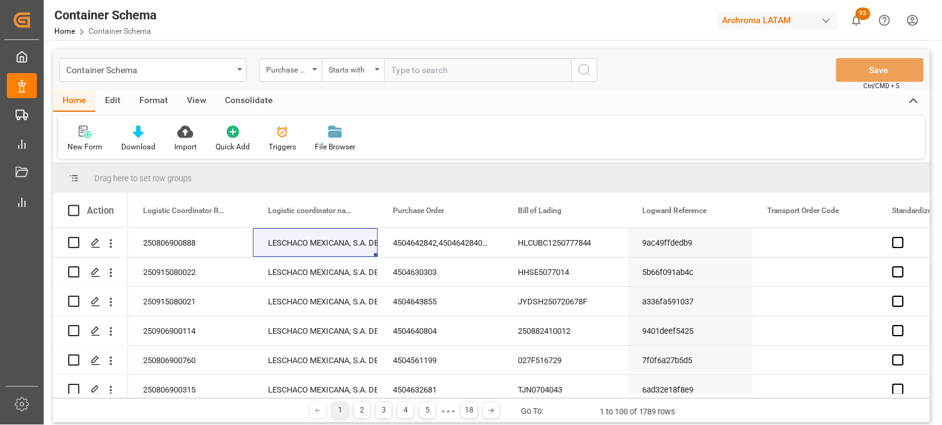
click at [411, 71] on input "text" at bounding box center [477, 70] width 187 height 24
paste input "4504638472"
type input "4504638472"
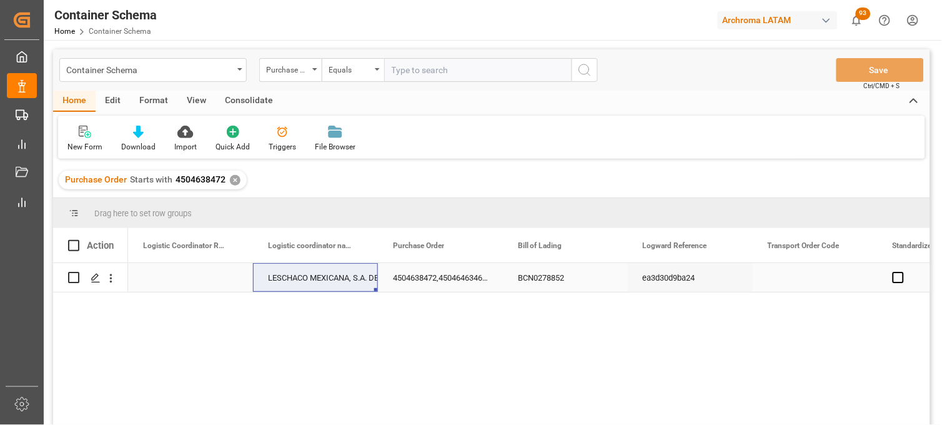
click at [184, 276] on div "Press SPACE to select this row." at bounding box center [190, 277] width 125 height 29
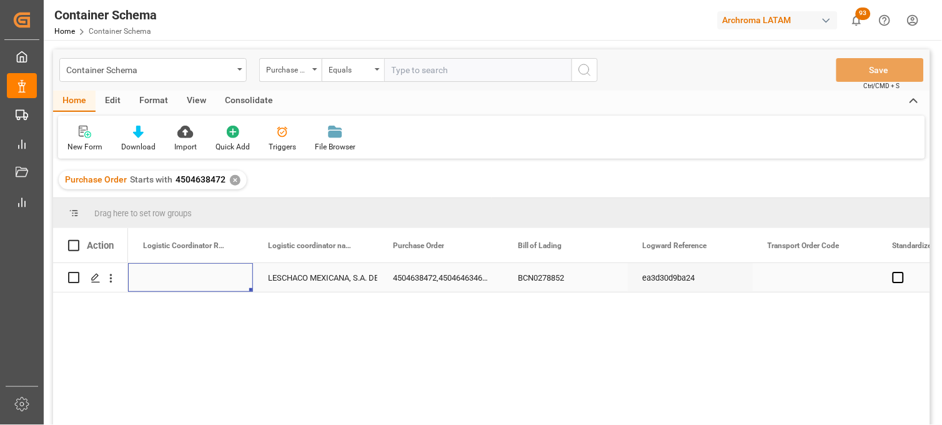
click at [184, 276] on div "Press SPACE to select this row." at bounding box center [190, 277] width 125 height 29
click at [182, 277] on input "Press SPACE to select this row." at bounding box center [190, 285] width 105 height 24
paste input "250815080162"
type input "250815080162"
click at [297, 278] on div "LESCHACO MEXICANA, S.A. DE C.V." at bounding box center [315, 278] width 95 height 29
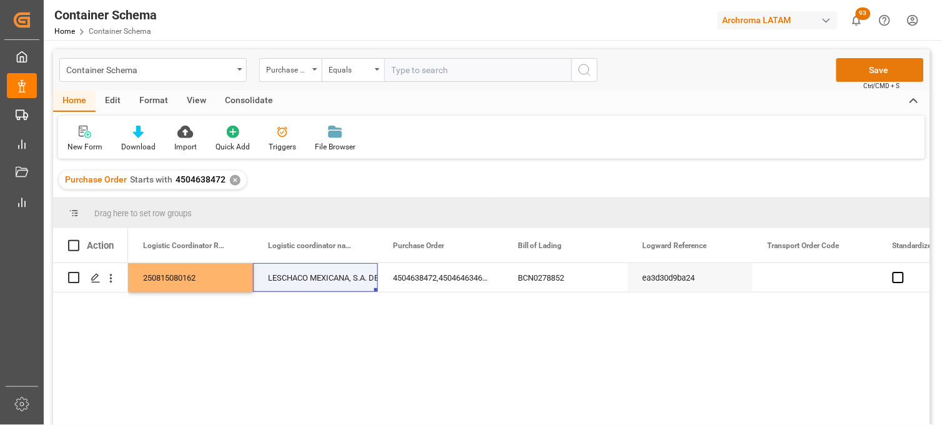
click at [851, 70] on button "Save" at bounding box center [880, 70] width 87 height 24
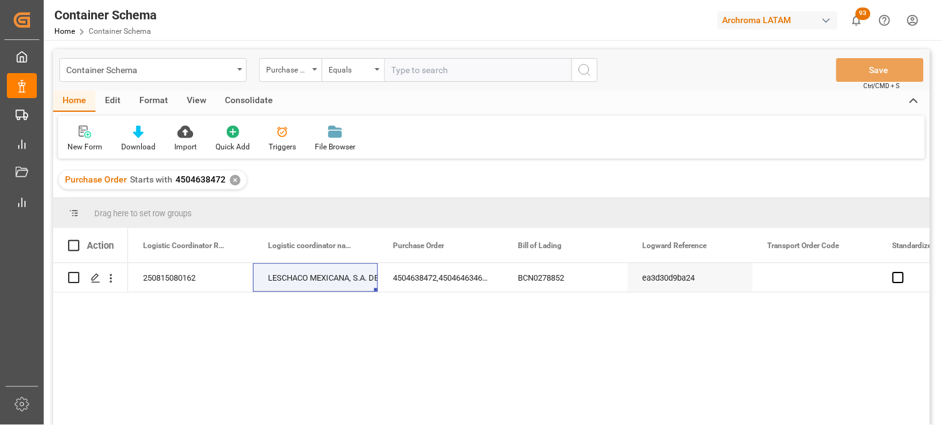
click at [233, 178] on div "✕" at bounding box center [235, 180] width 11 height 11
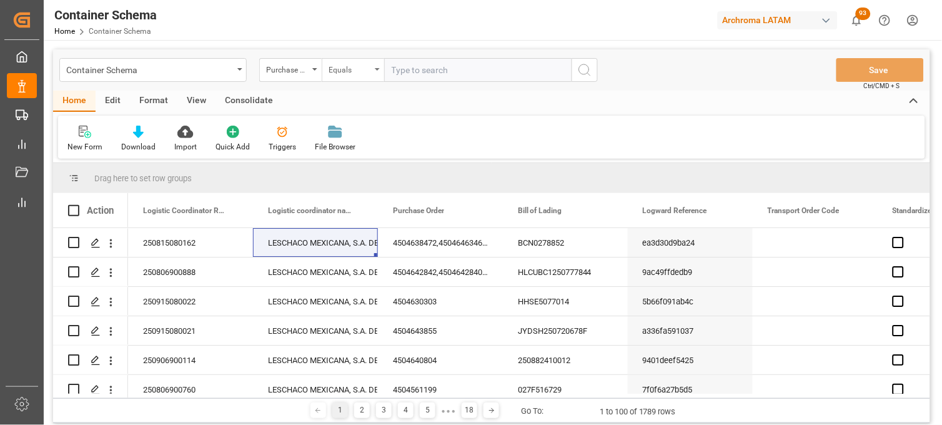
click at [375, 69] on div "Equals" at bounding box center [353, 70] width 62 height 24
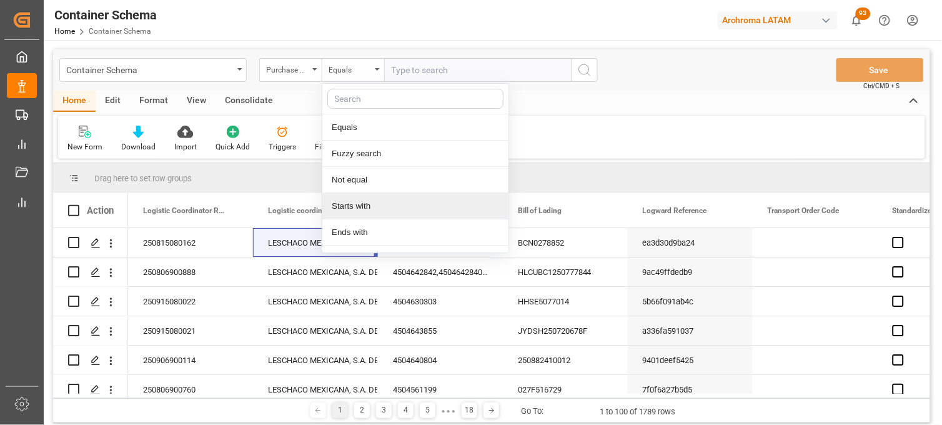
drag, startPoint x: 365, startPoint y: 205, endPoint x: 397, endPoint y: 105, distance: 104.9
click at [364, 205] on div "Starts with" at bounding box center [415, 206] width 186 height 26
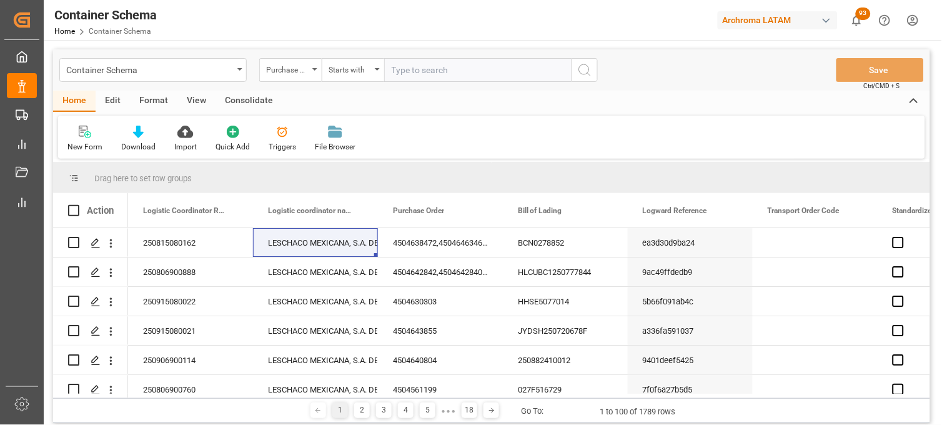
click at [398, 73] on input "text" at bounding box center [477, 70] width 187 height 24
paste input "4504627114"
type input "4504627114"
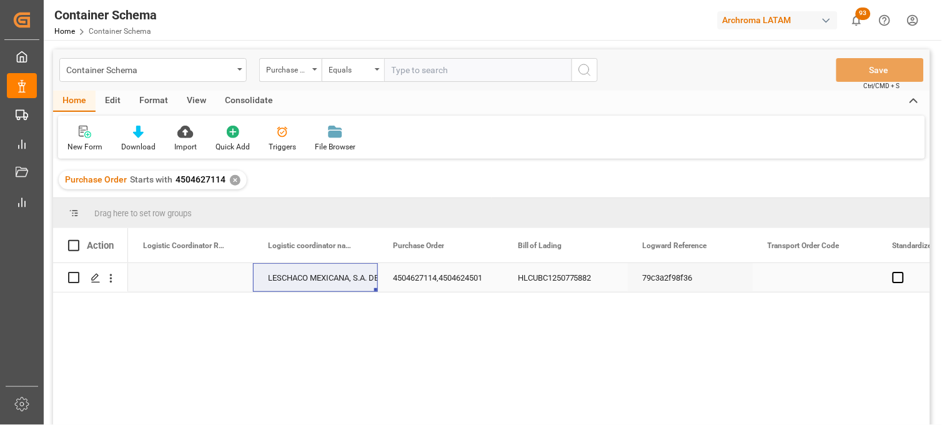
click at [184, 272] on div "Press SPACE to select this row." at bounding box center [190, 277] width 125 height 29
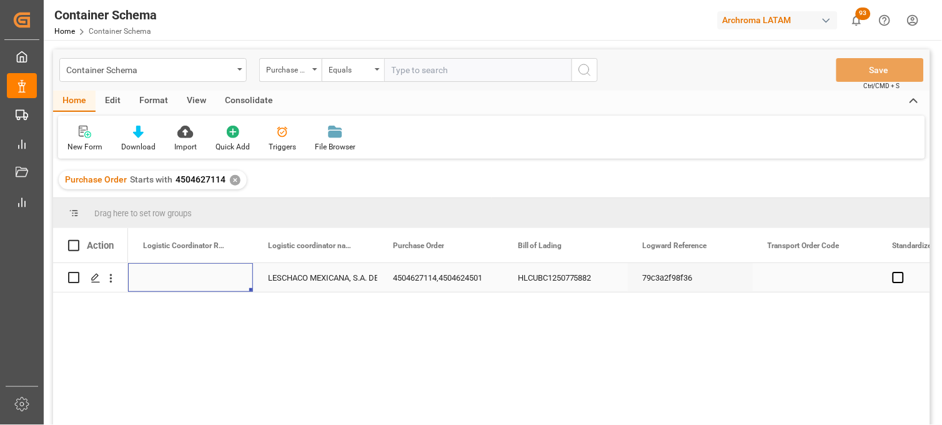
click at [184, 272] on div "Press SPACE to select this row." at bounding box center [190, 277] width 125 height 29
click at [184, 276] on input "Press SPACE to select this row." at bounding box center [190, 285] width 105 height 24
paste input "250806900902"
type input "250806900902"
click at [298, 279] on div "LESCHACO MEXICANA, S.A. DE C.V." at bounding box center [315, 278] width 95 height 29
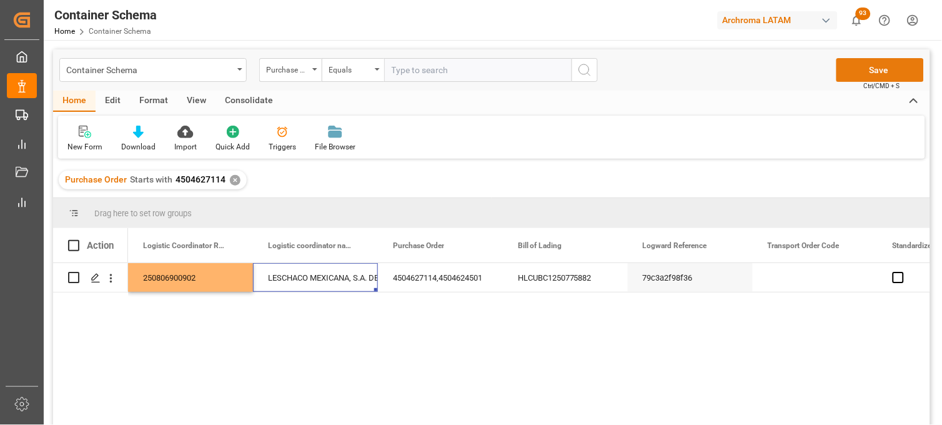
click at [857, 69] on button "Save" at bounding box center [880, 70] width 87 height 24
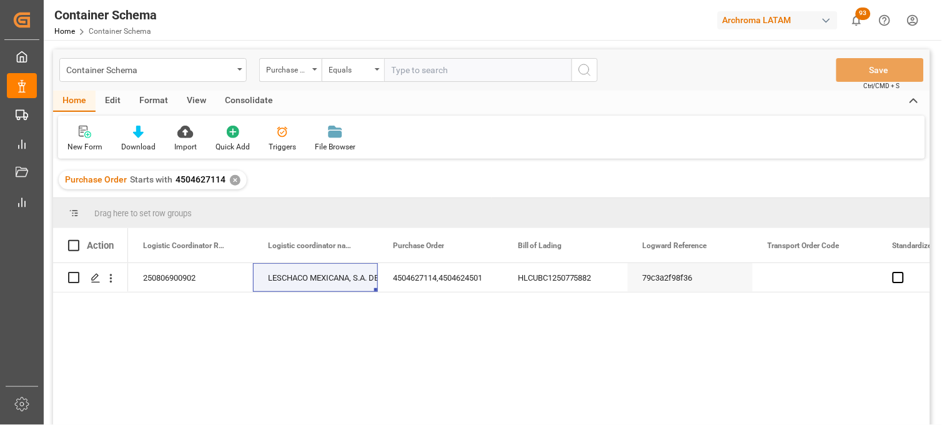
click at [234, 176] on div "✕" at bounding box center [235, 180] width 11 height 11
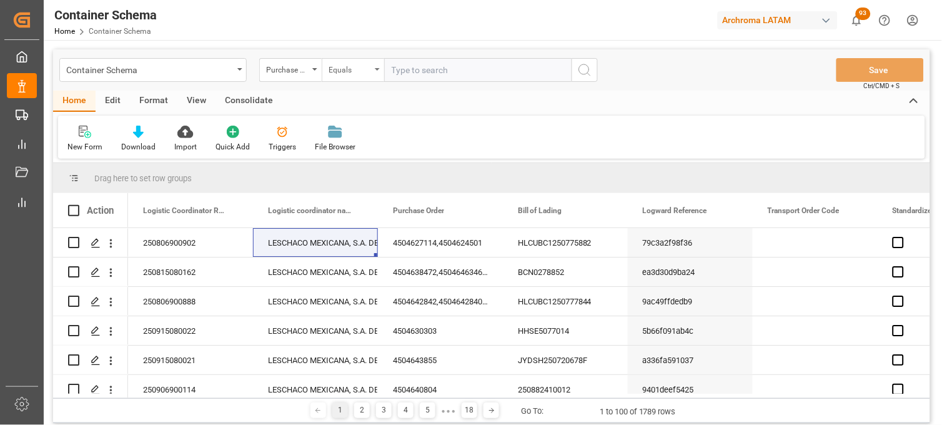
click at [376, 69] on icon "open menu" at bounding box center [377, 69] width 5 height 2
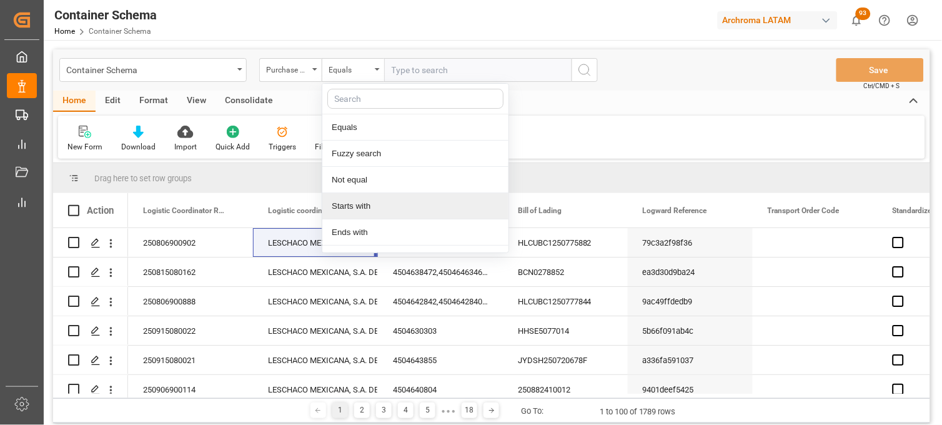
click at [369, 200] on div "Starts with" at bounding box center [415, 206] width 186 height 26
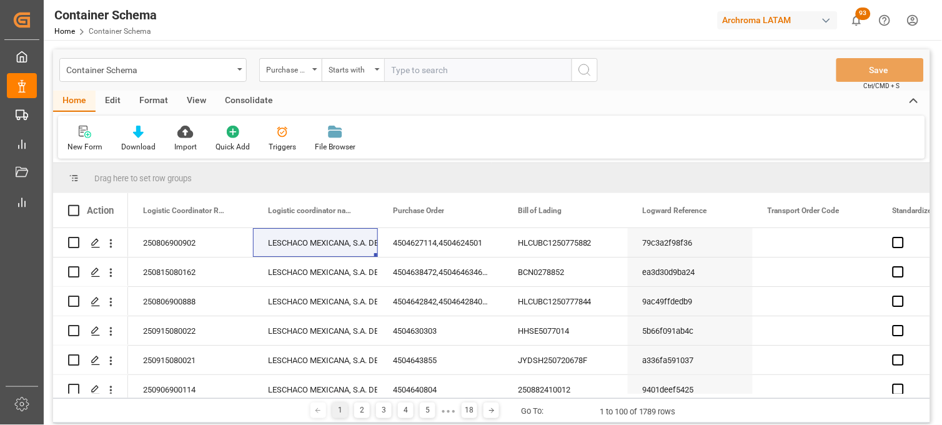
click at [415, 77] on input "text" at bounding box center [477, 70] width 187 height 24
paste input "4504638472"
type input "4504638472"
click at [586, 72] on icon "search button" at bounding box center [584, 69] width 15 height 15
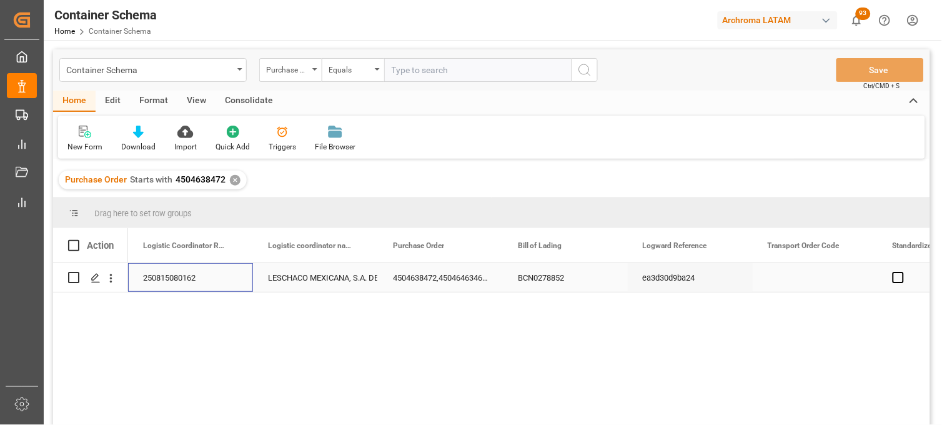
click at [178, 274] on div "250815080162" at bounding box center [190, 277] width 125 height 29
click at [178, 274] on input "250815080162" at bounding box center [190, 285] width 105 height 24
paste input "915080027"
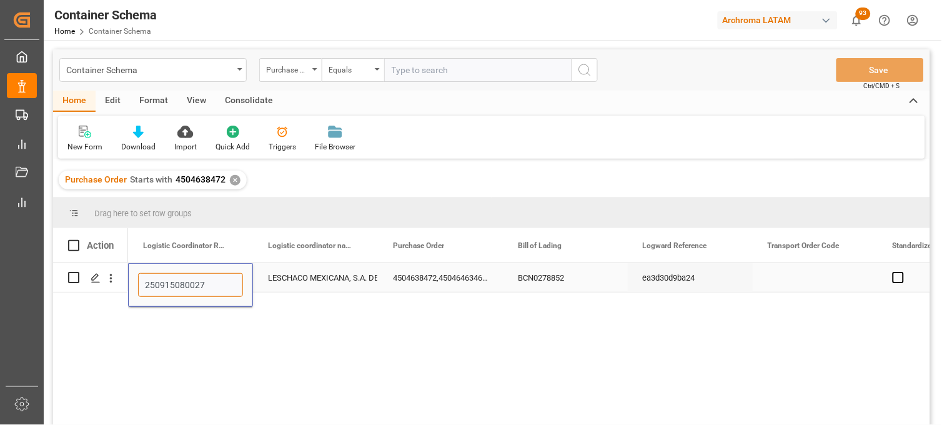
type input "250915080027"
click at [290, 275] on div "LESCHACO MEXICANA, S.A. DE C.V." at bounding box center [315, 278] width 95 height 29
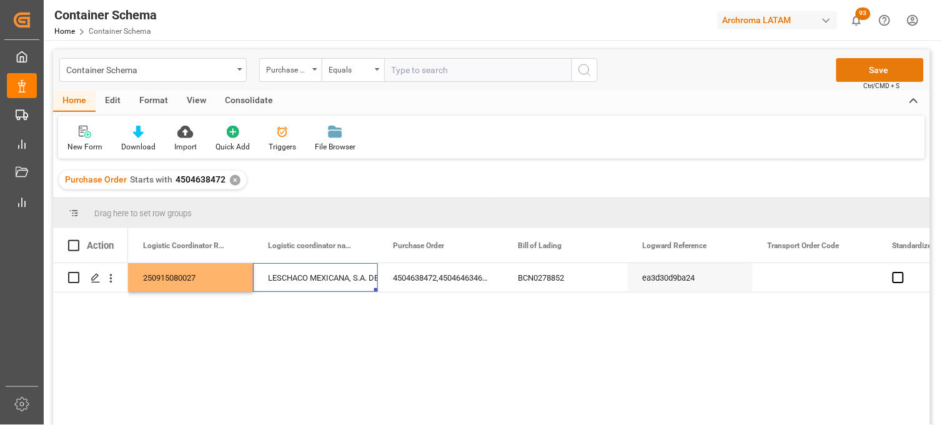
click at [845, 69] on button "Save" at bounding box center [880, 70] width 87 height 24
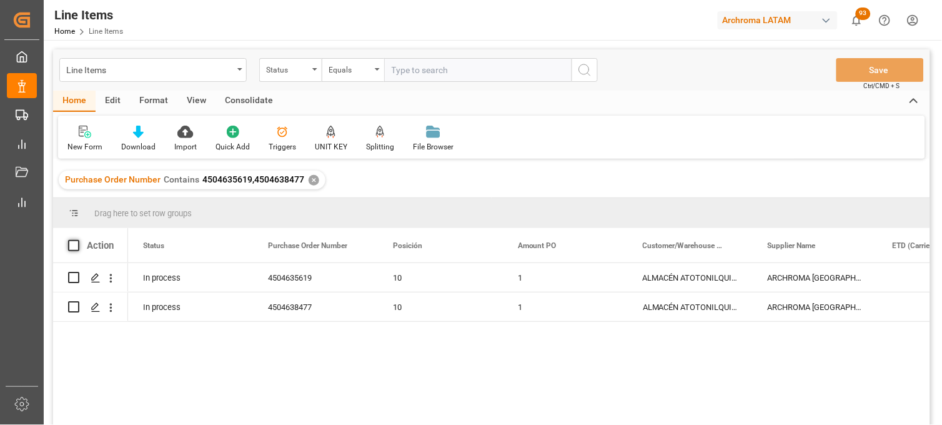
click at [71, 245] on span at bounding box center [73, 245] width 11 height 11
click at [77, 240] on input "checkbox" at bounding box center [77, 240] width 0 height 0
checkbox input "true"
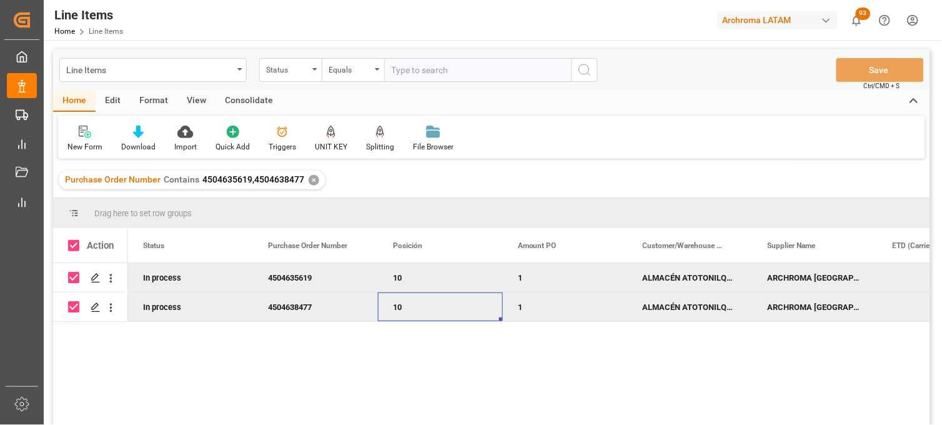
click at [414, 306] on div "10" at bounding box center [440, 307] width 95 height 29
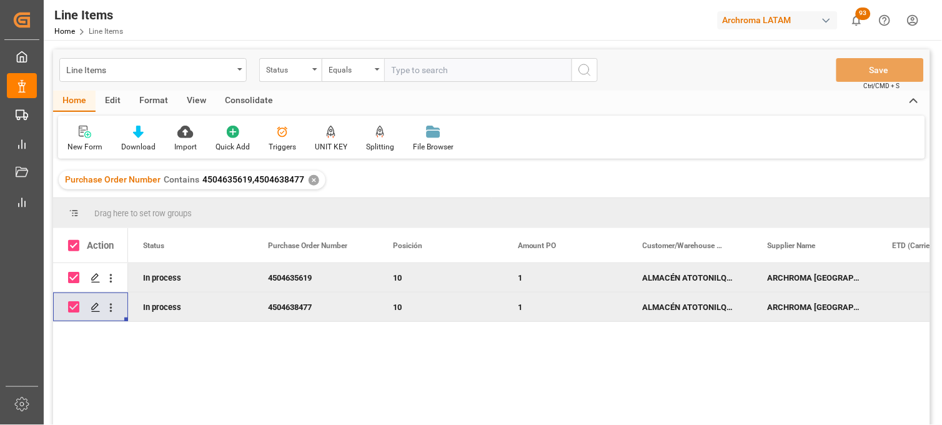
click at [244, 100] on div "Consolidate" at bounding box center [249, 101] width 67 height 21
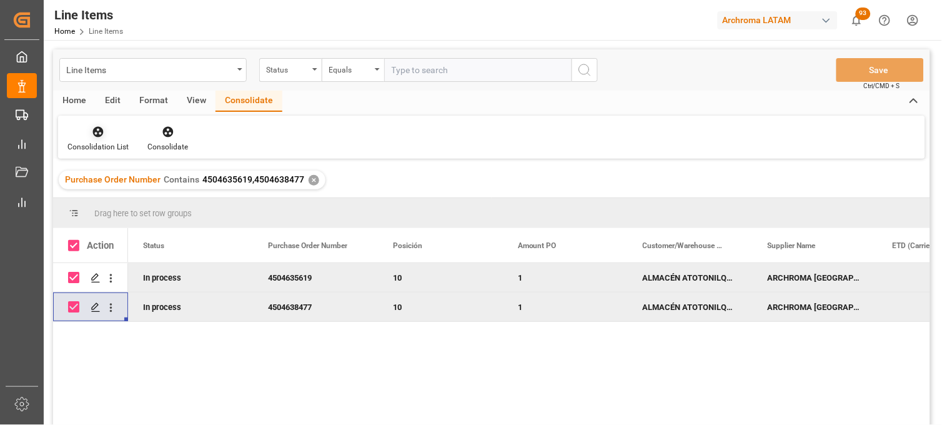
click at [101, 139] on div "Consolidation List" at bounding box center [98, 138] width 80 height 27
click at [96, 182] on div "Create TO Consolidation" at bounding box center [126, 176] width 98 height 13
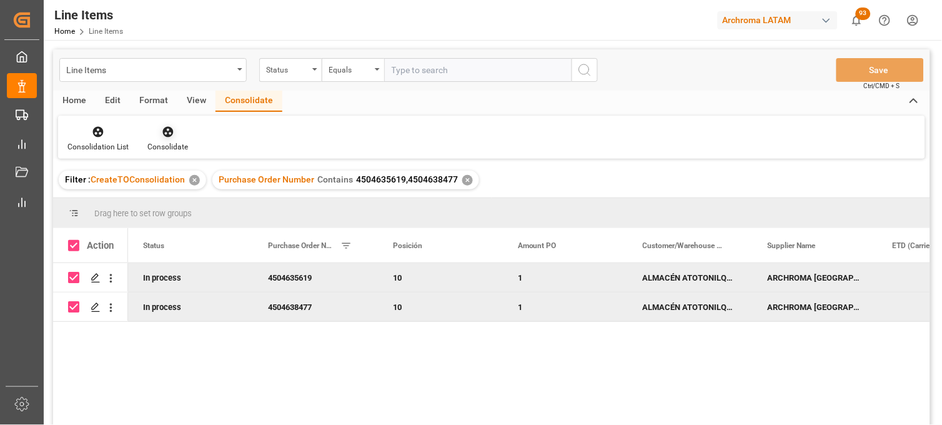
click at [159, 147] on div "Consolidate" at bounding box center [167, 146] width 41 height 11
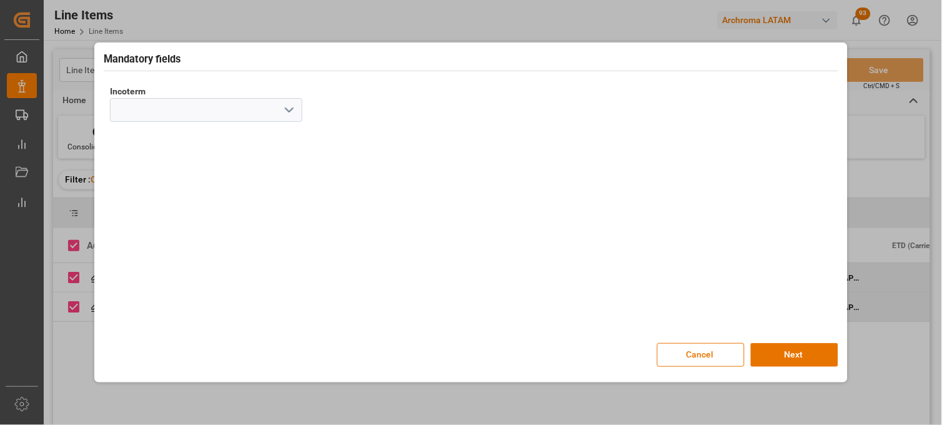
click at [291, 111] on icon "open menu" at bounding box center [289, 109] width 15 height 15
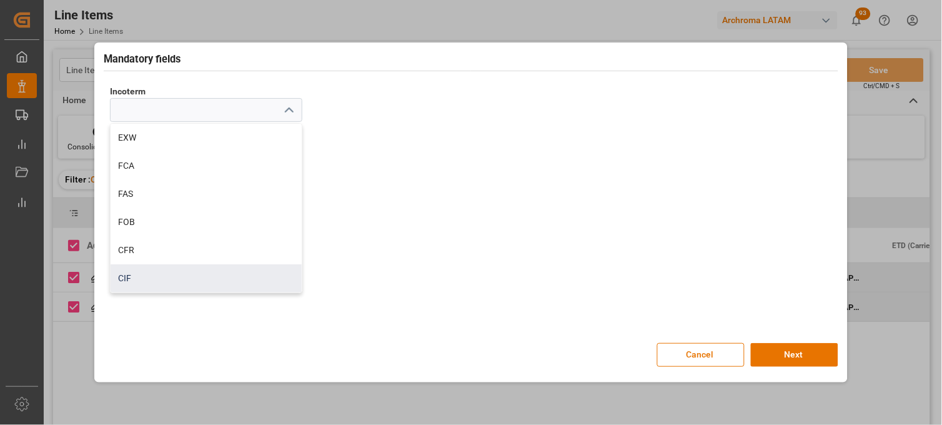
click at [167, 291] on div "CIF" at bounding box center [206, 278] width 191 height 28
type input "CIF"
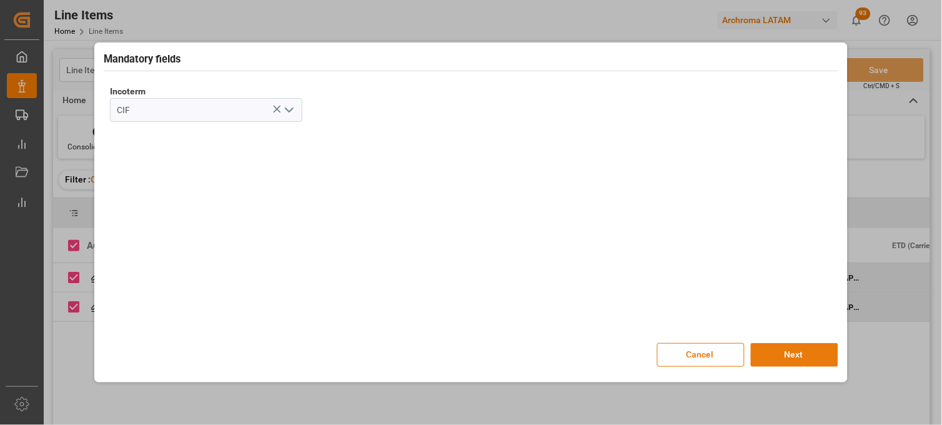
click at [785, 352] on button "Next" at bounding box center [794, 355] width 87 height 24
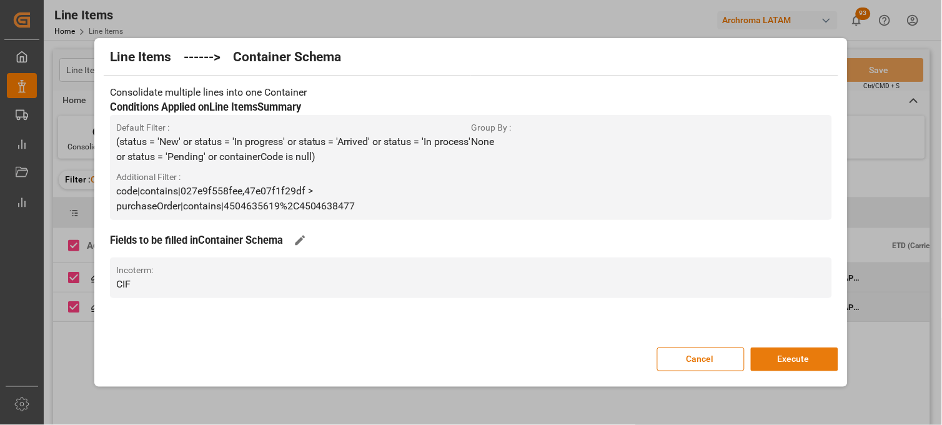
click at [772, 353] on button "Execute" at bounding box center [794, 359] width 87 height 24
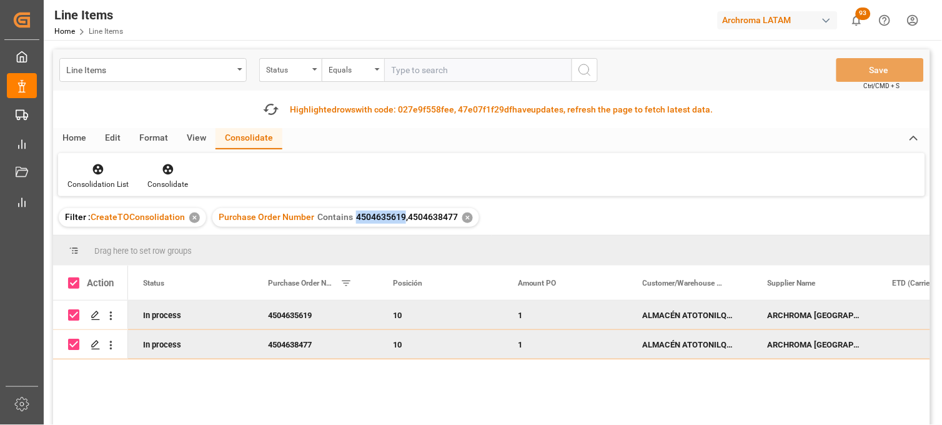
drag, startPoint x: 352, startPoint y: 216, endPoint x: 400, endPoint y: 219, distance: 48.2
click at [400, 219] on span "4504635619,4504638477" at bounding box center [407, 217] width 102 height 10
copy span "4504635619"
click at [269, 105] on icon "button" at bounding box center [271, 109] width 20 height 20
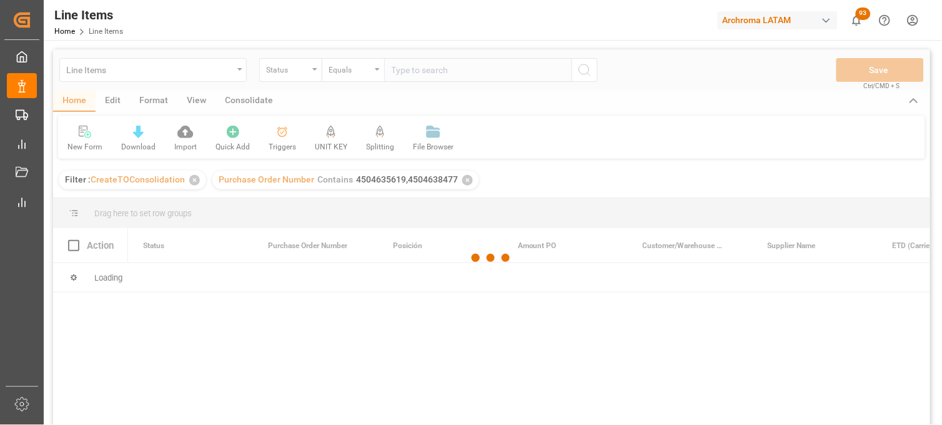
click at [109, 76] on div at bounding box center [491, 257] width 877 height 417
click at [130, 76] on div at bounding box center [491, 257] width 877 height 417
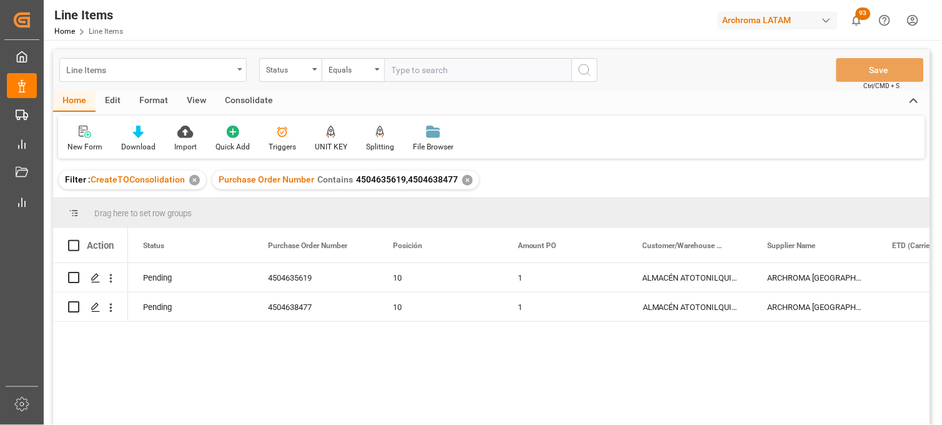
click at [136, 72] on div "Line Items" at bounding box center [149, 69] width 167 height 16
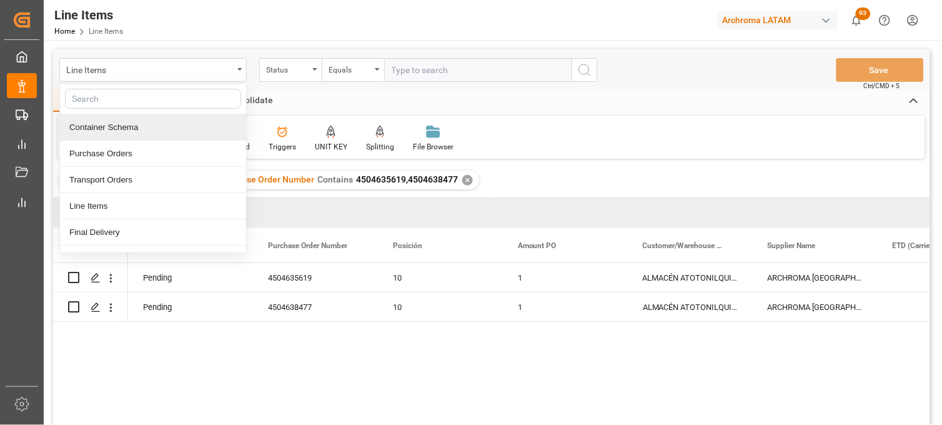
click at [121, 127] on div "Container Schema" at bounding box center [153, 127] width 186 height 26
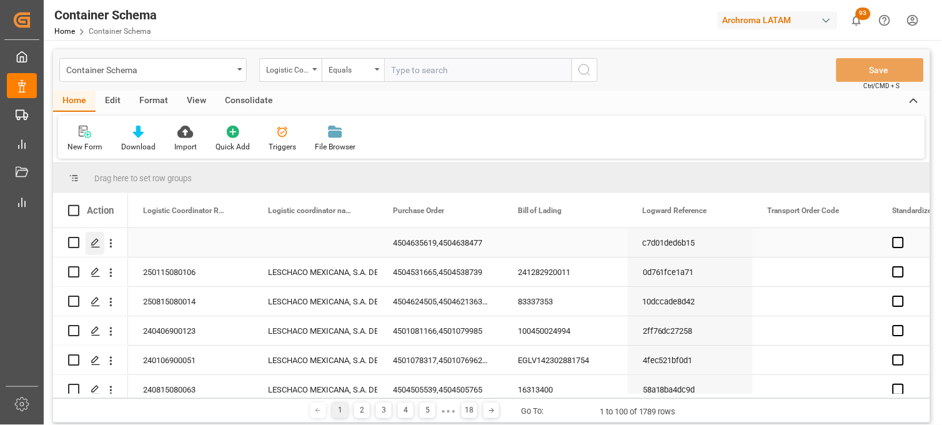
click at [96, 244] on icon "Press SPACE to select this row." at bounding box center [96, 243] width 10 height 10
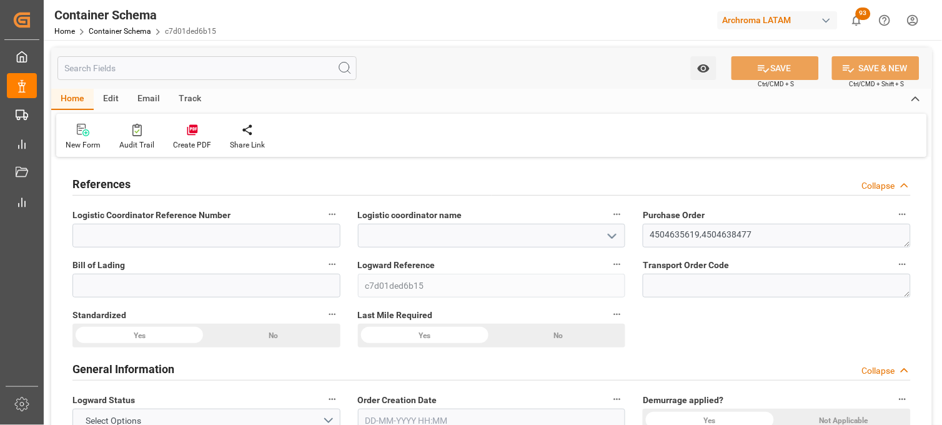
type input "0"
type input "2"
type input "28"
type input "1550"
type input "1647.4"
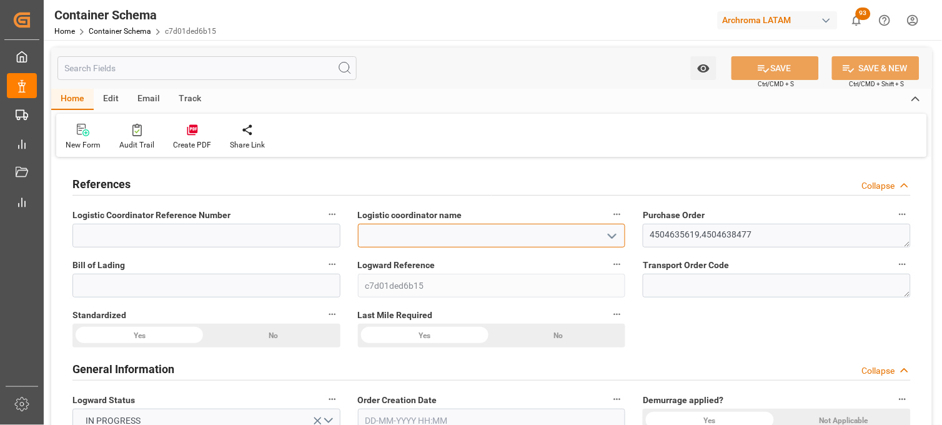
click at [414, 236] on input at bounding box center [492, 236] width 268 height 24
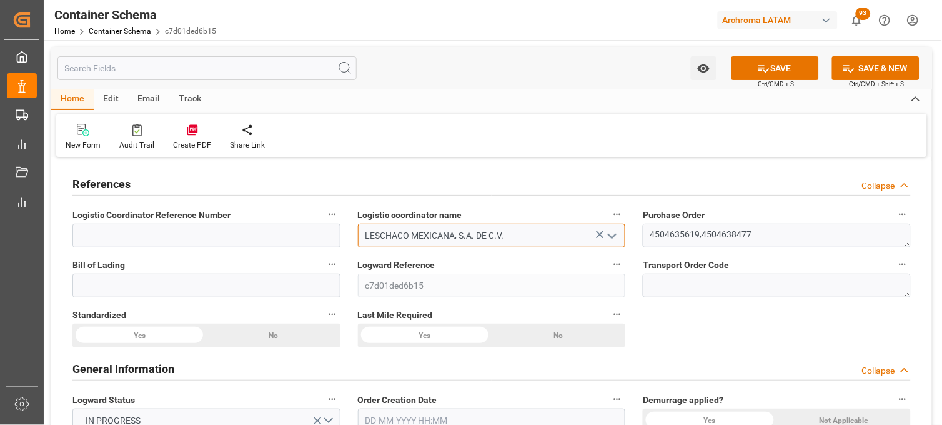
type input "LESCHACO MEXICANA, S.A. DE C.V."
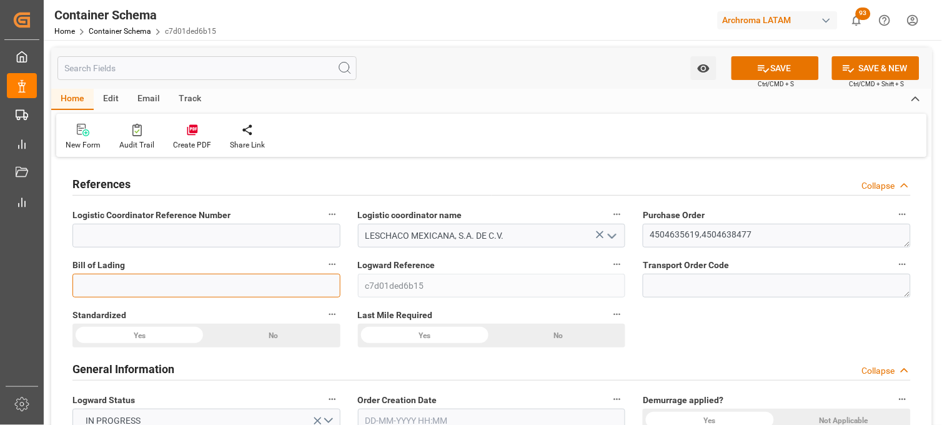
click at [216, 276] on input at bounding box center [206, 286] width 268 height 24
click at [195, 280] on input at bounding box center [206, 286] width 268 height 24
type input "250882920017"
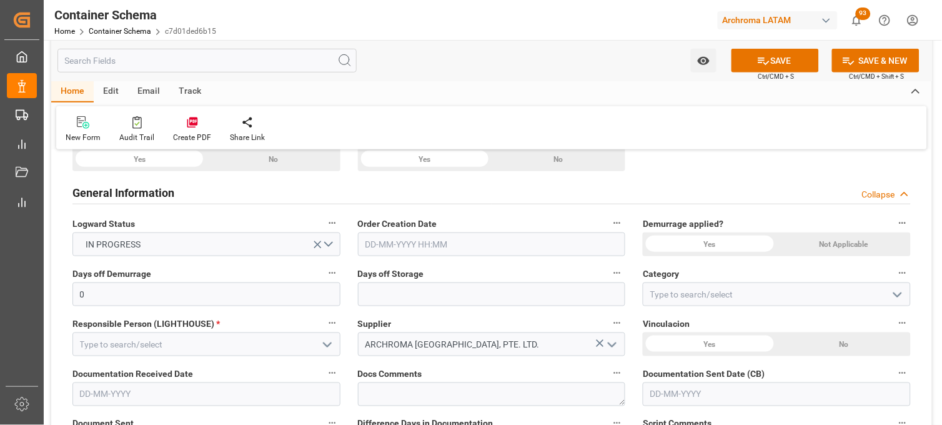
scroll to position [208, 0]
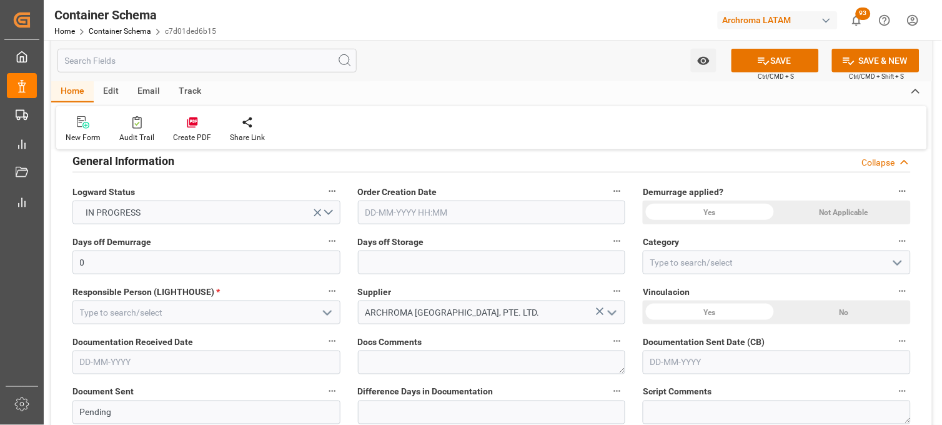
click at [385, 210] on input "text" at bounding box center [492, 213] width 268 height 24
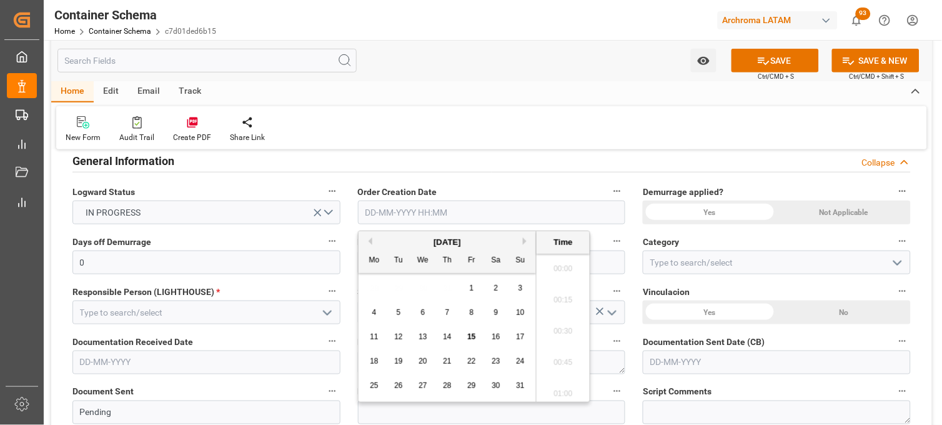
scroll to position [2597, 0]
click at [369, 297] on div "28 29 30 31 1 2 3" at bounding box center [447, 288] width 171 height 24
click at [469, 336] on span "15" at bounding box center [471, 336] width 8 height 9
click at [553, 305] on li "21:00" at bounding box center [563, 296] width 53 height 31
type input "[DATE] 21:00"
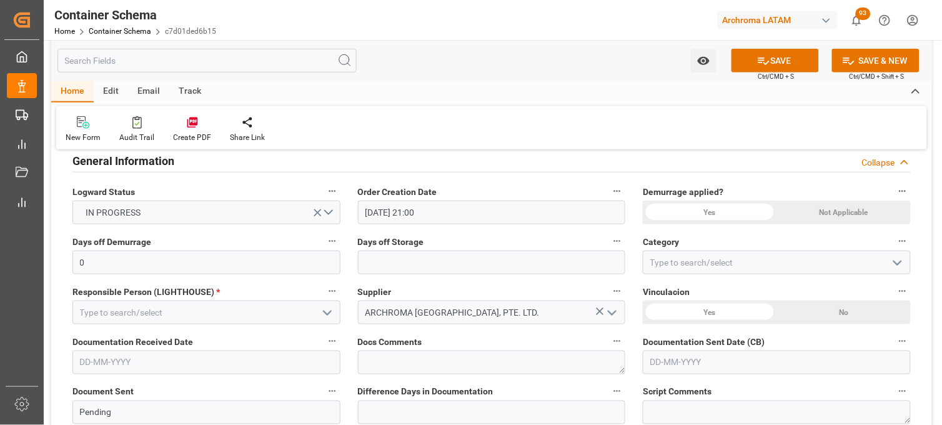
click at [340, 139] on div "Not Applicable" at bounding box center [273, 128] width 134 height 24
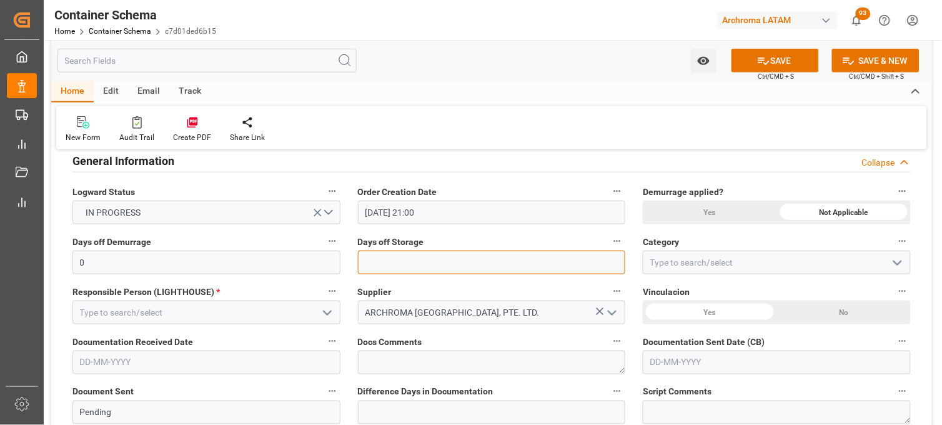
click at [422, 259] on input "text" at bounding box center [492, 263] width 268 height 24
type input "7"
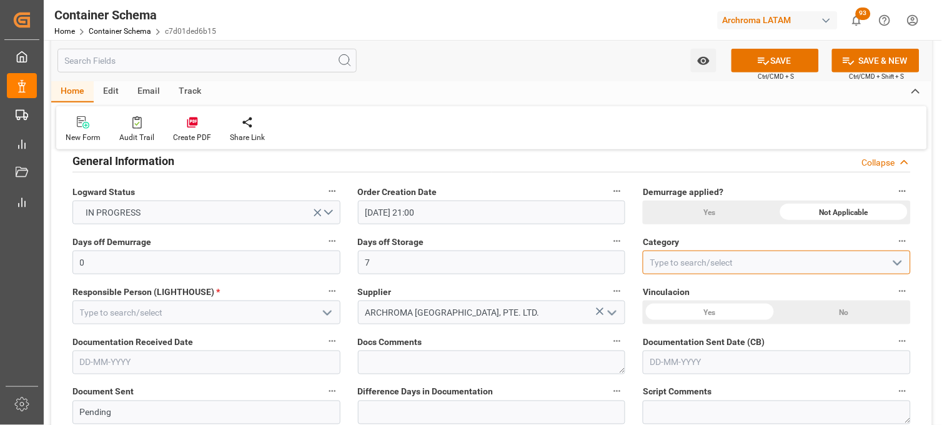
click at [736, 264] on input at bounding box center [777, 263] width 268 height 24
type input "On time"
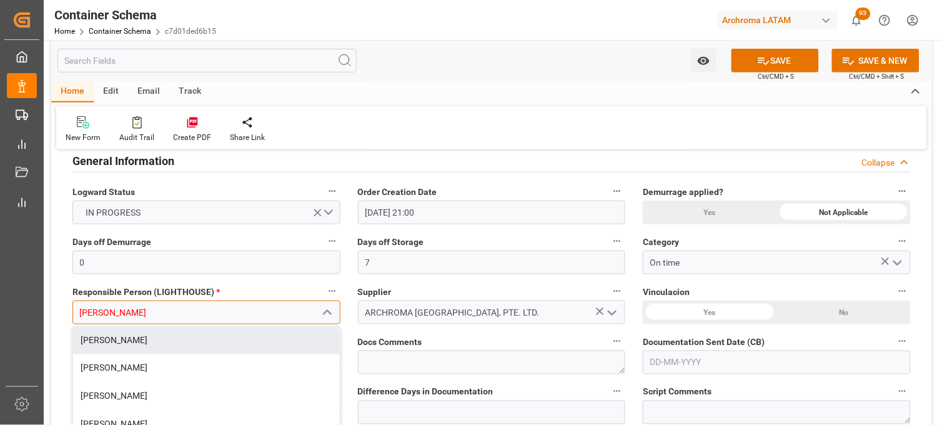
type input "[PERSON_NAME]"
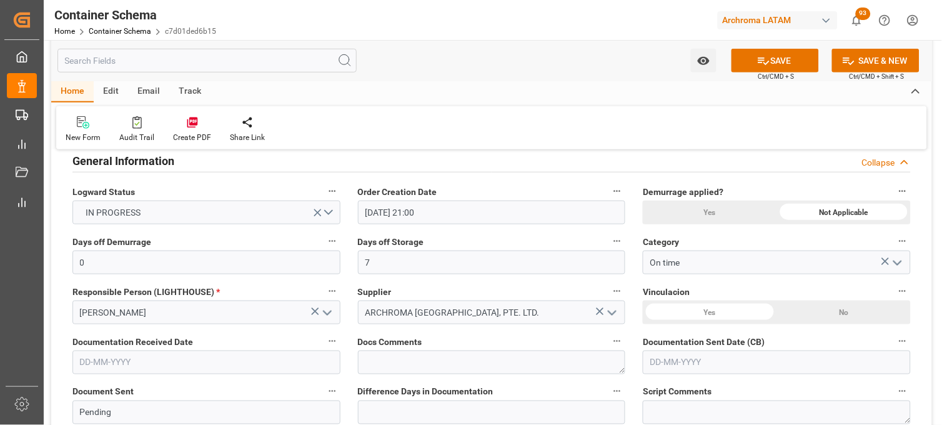
click at [206, 139] on div "Yes" at bounding box center [139, 128] width 134 height 24
click at [144, 353] on input "text" at bounding box center [206, 363] width 268 height 24
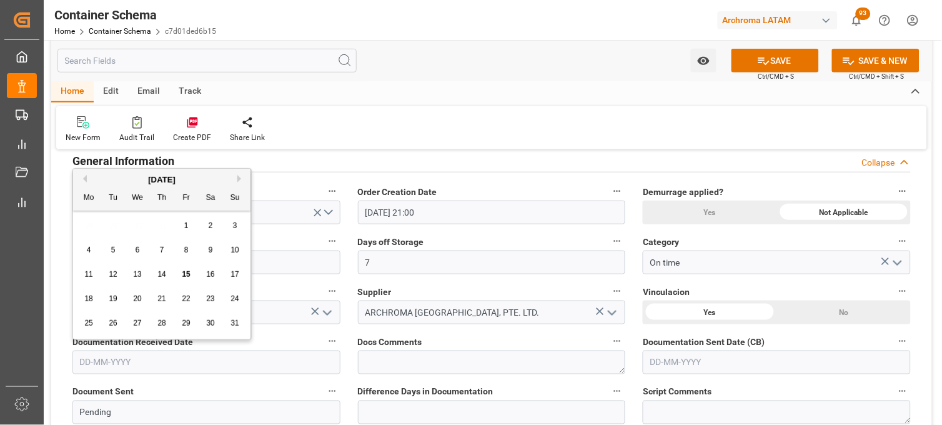
click at [112, 274] on span "12" at bounding box center [113, 274] width 8 height 9
type input "[DATE]"
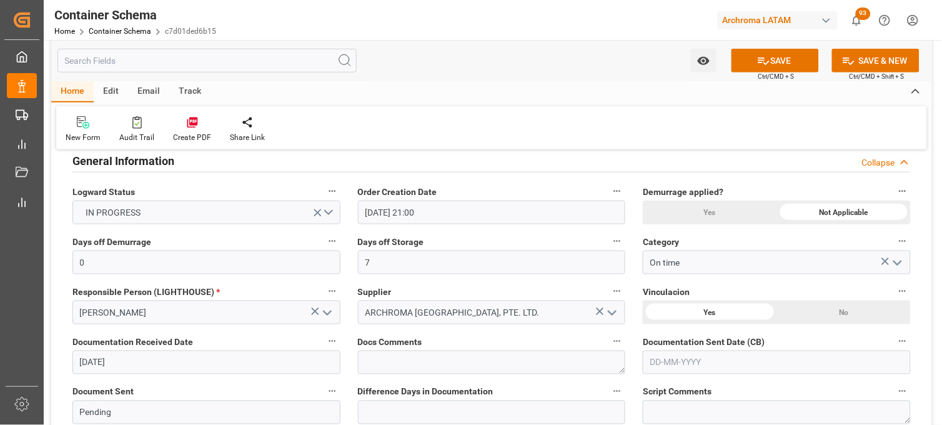
click at [669, 359] on input "text" at bounding box center [777, 363] width 268 height 24
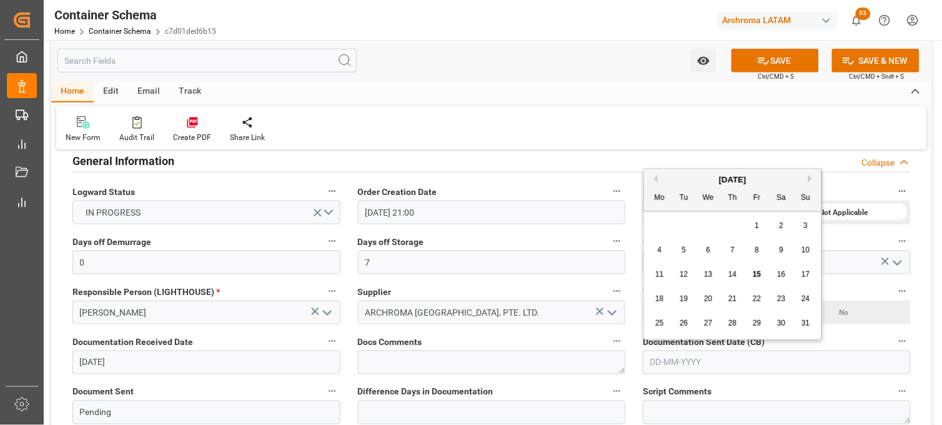
click at [655, 227] on div "28 29 30 31 1 2 3" at bounding box center [733, 226] width 171 height 24
click at [755, 275] on span "15" at bounding box center [757, 274] width 8 height 9
type input "[DATE]"
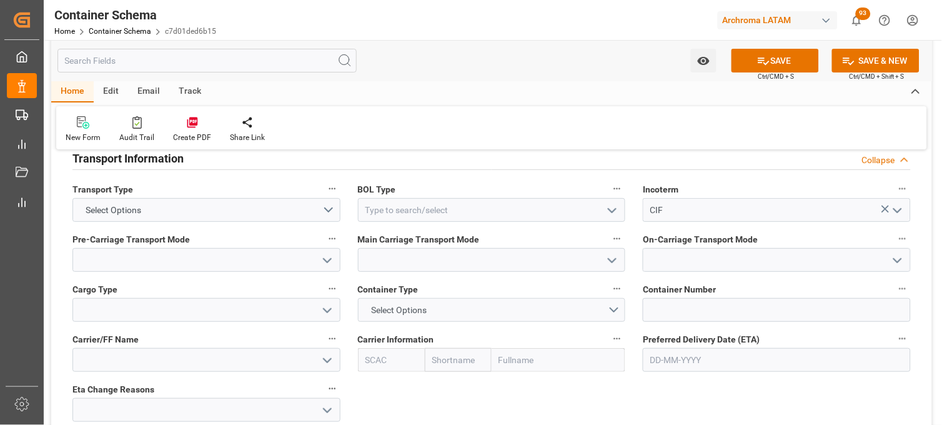
scroll to position [1110, 0]
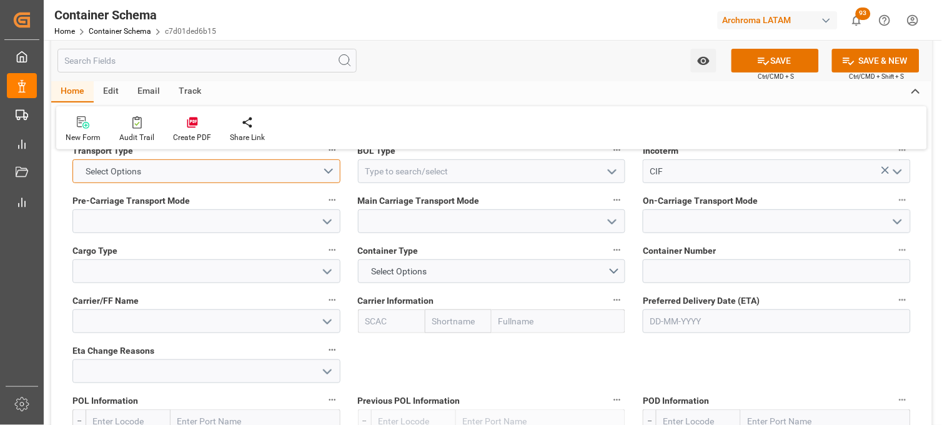
click at [329, 173] on button "Select Options" at bounding box center [206, 171] width 268 height 24
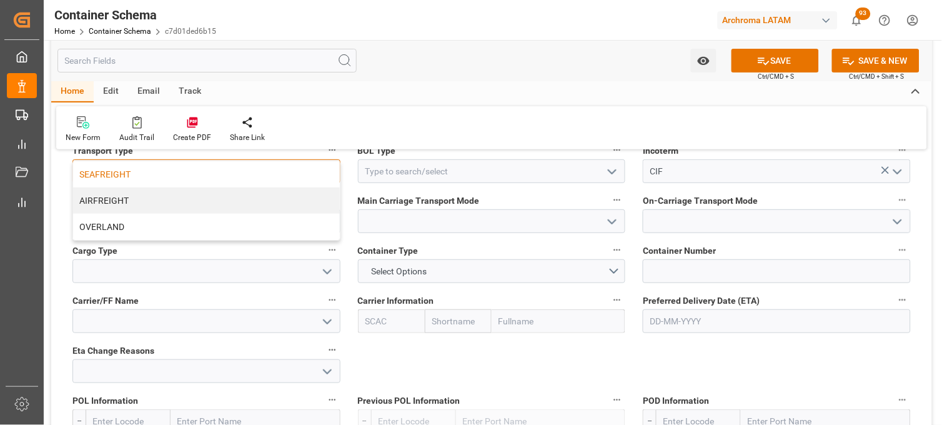
click at [314, 176] on div "SEAFREIGHT" at bounding box center [206, 174] width 267 height 26
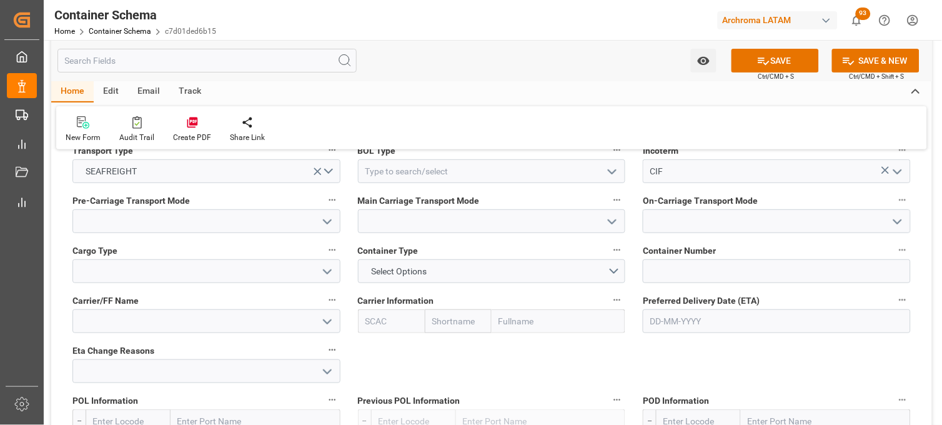
click at [608, 173] on icon "open menu" at bounding box center [612, 171] width 15 height 15
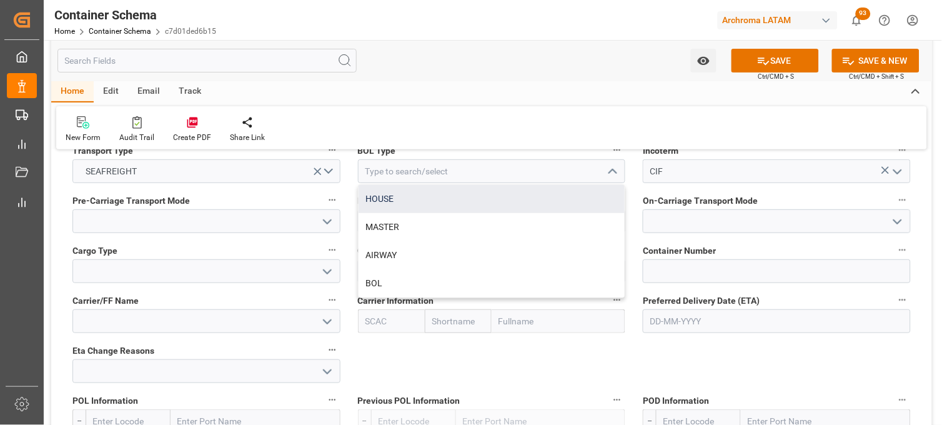
click at [441, 204] on div "HOUSE" at bounding box center [492, 199] width 267 height 28
type input "HOUSE"
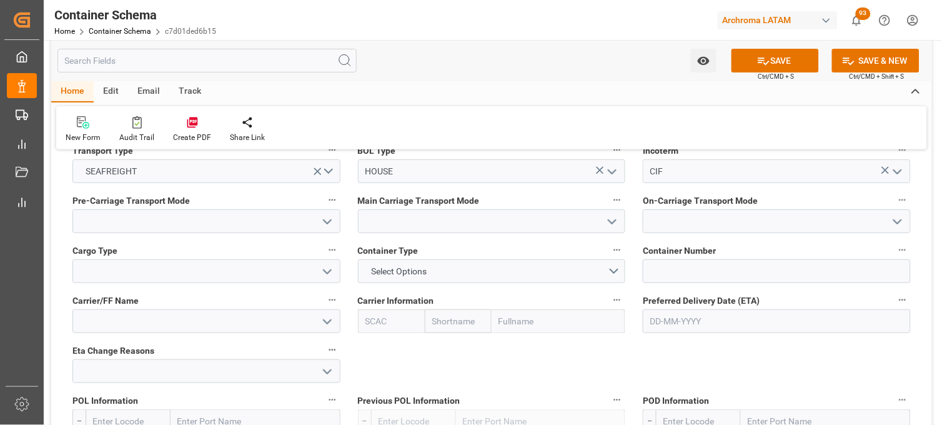
click at [330, 222] on icon "open menu" at bounding box center [327, 221] width 15 height 15
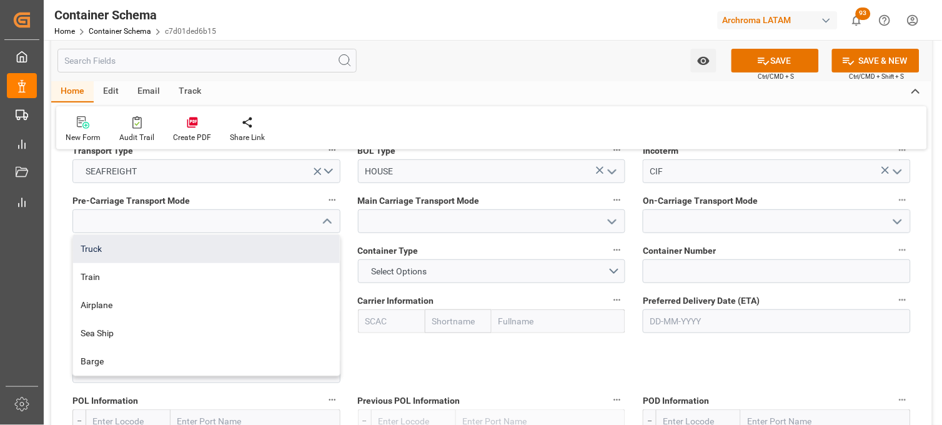
click at [314, 253] on div "Truck" at bounding box center [206, 249] width 267 height 28
type input "Truck"
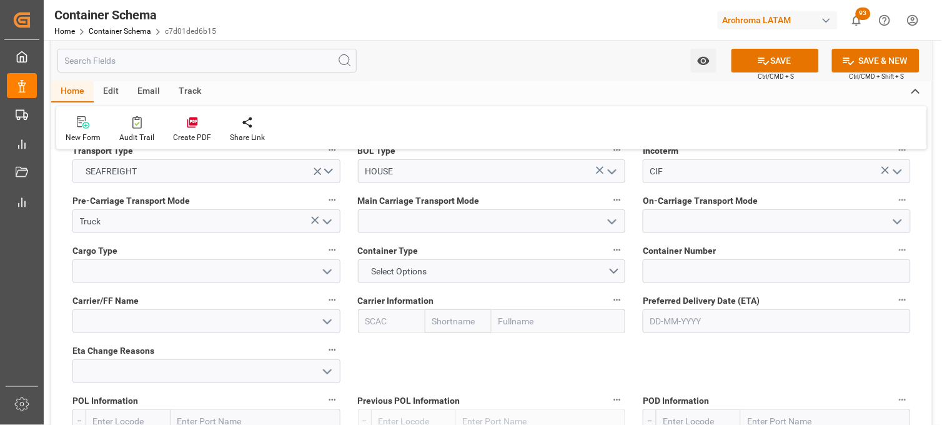
drag, startPoint x: 604, startPoint y: 221, endPoint x: 586, endPoint y: 227, distance: 19.2
click at [604, 222] on button "open menu" at bounding box center [611, 221] width 19 height 19
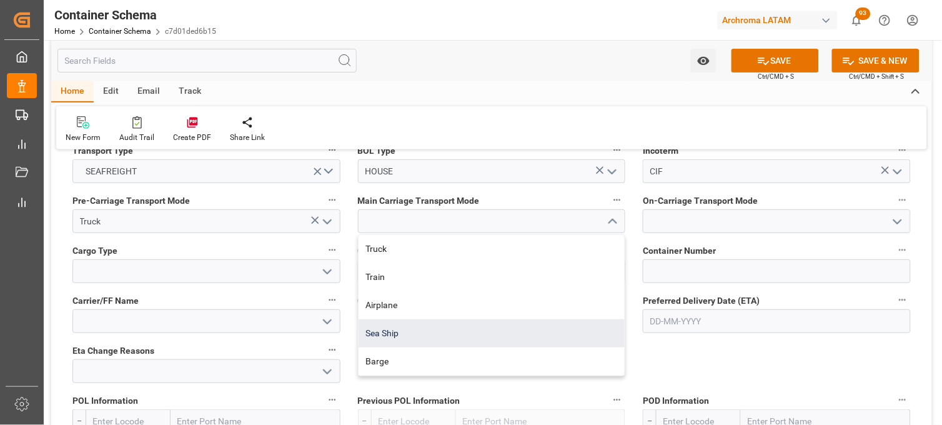
click at [485, 322] on div "Sea Ship" at bounding box center [492, 333] width 267 height 28
type input "Sea Ship"
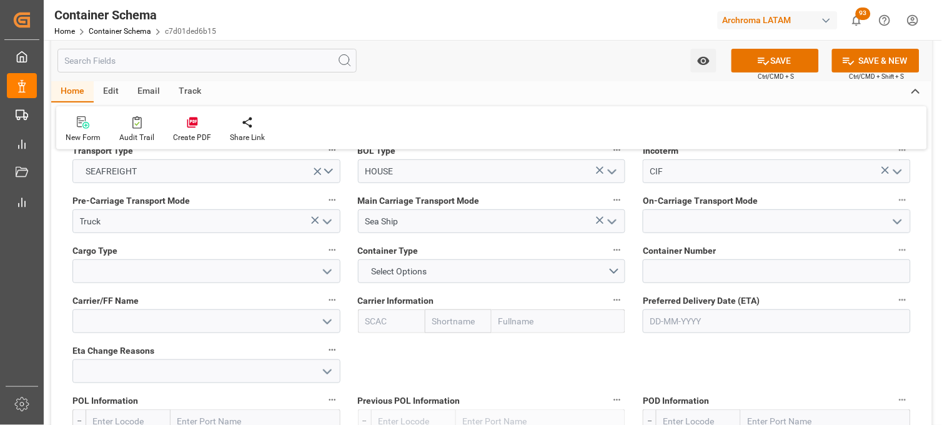
click at [892, 221] on icon "open menu" at bounding box center [898, 221] width 15 height 15
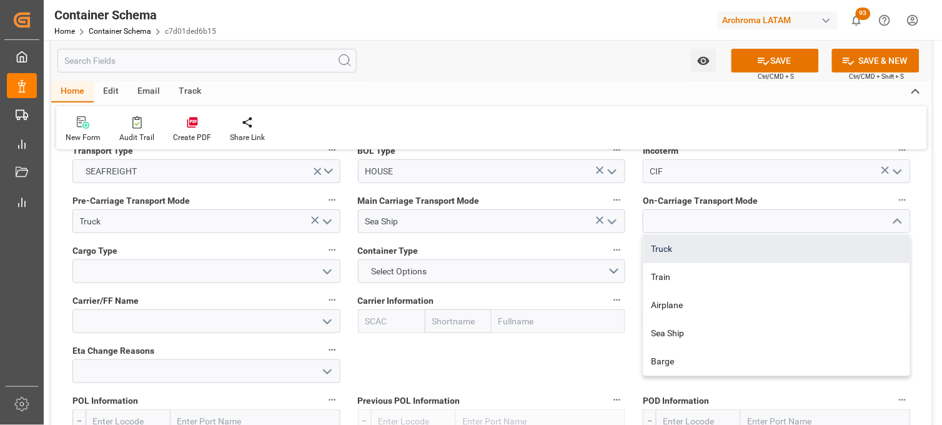
click at [759, 244] on div "Truck" at bounding box center [777, 249] width 267 height 28
type input "Truck"
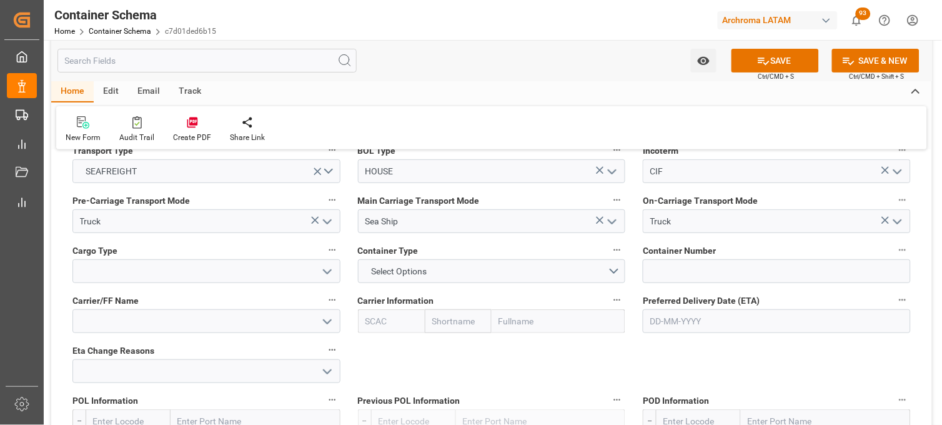
click at [331, 270] on polyline "open menu" at bounding box center [327, 272] width 7 height 4
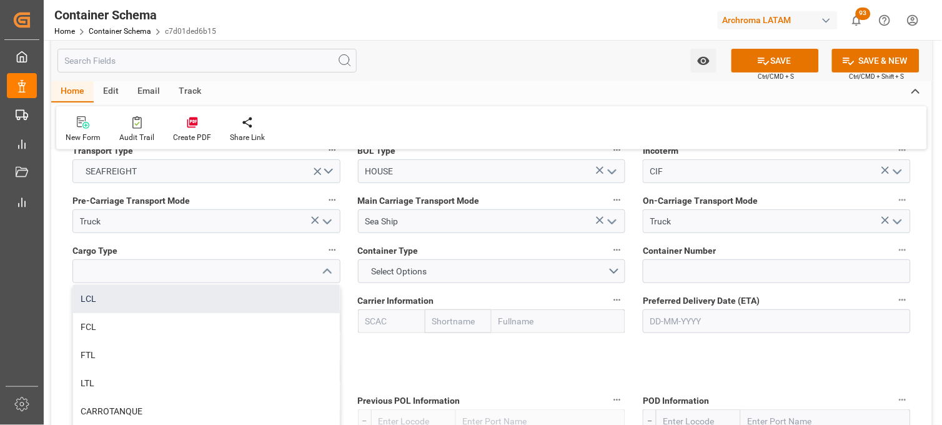
click at [222, 301] on div "LCL" at bounding box center [206, 299] width 267 height 28
type input "LCL"
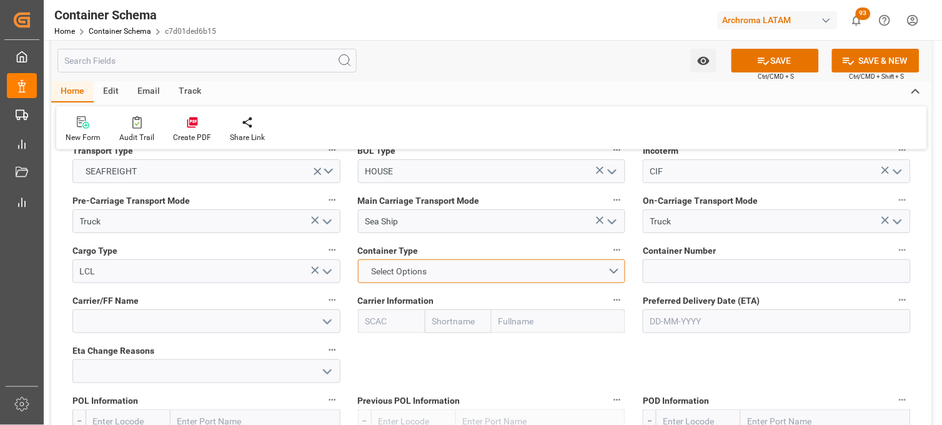
click at [608, 270] on button "Select Options" at bounding box center [492, 271] width 268 height 24
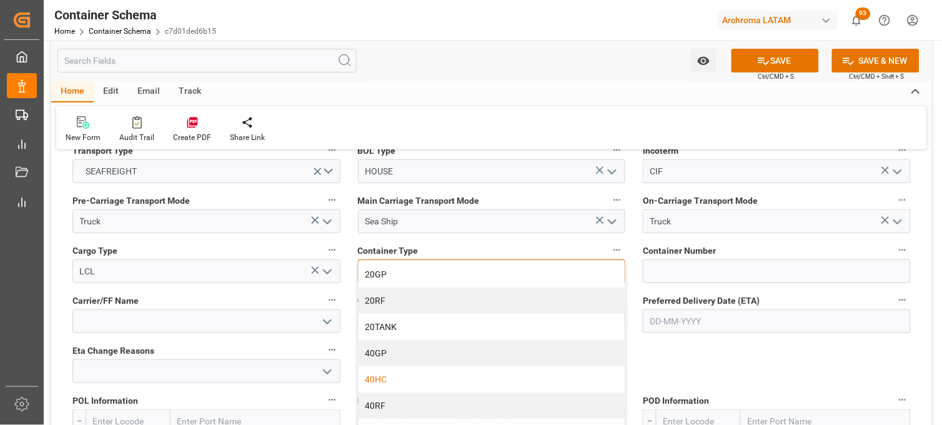
click at [402, 374] on div "40HC" at bounding box center [492, 379] width 267 height 26
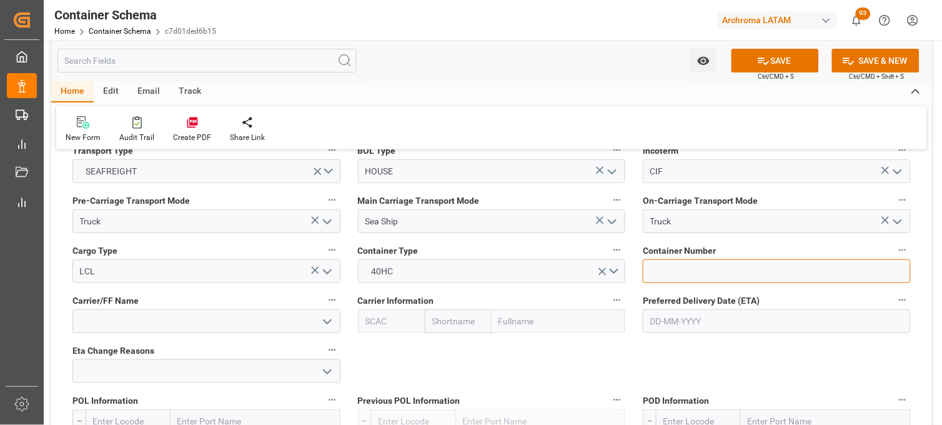
click at [696, 264] on input at bounding box center [777, 271] width 268 height 24
paste input "TCNU6288477"
type input "TCNU6288477"
click at [241, 309] on div "Carrier/FF Name" at bounding box center [207, 312] width 286 height 50
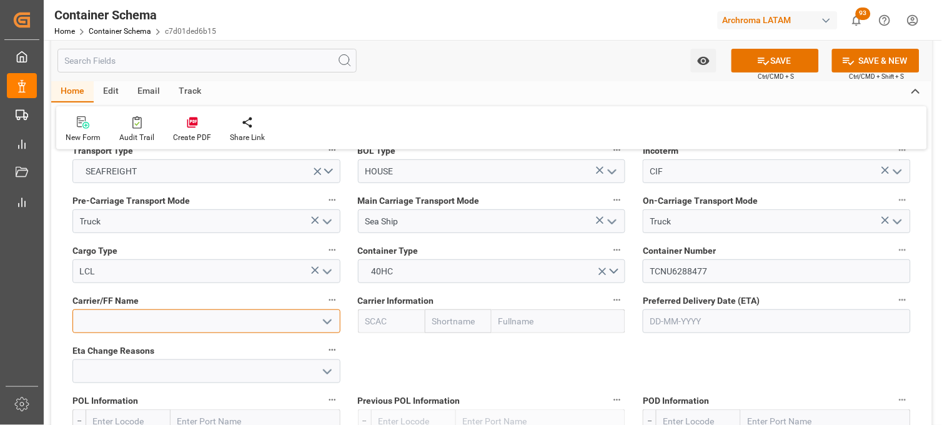
click at [239, 316] on input at bounding box center [206, 321] width 268 height 24
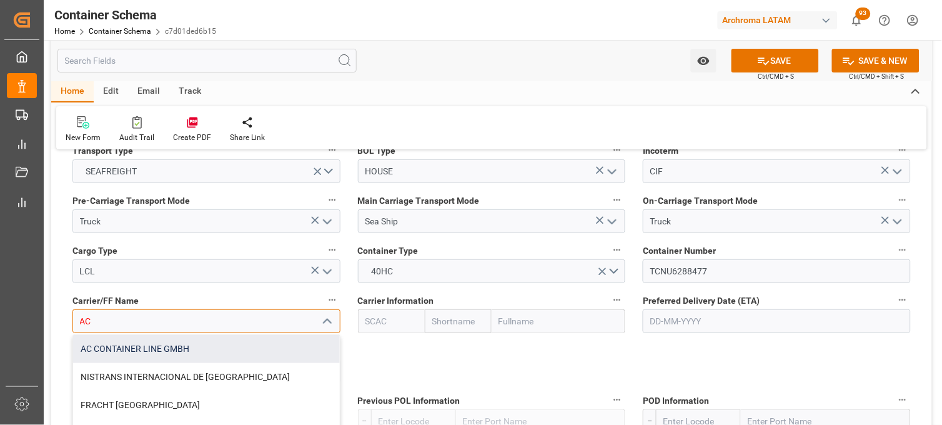
click at [244, 348] on div "AC CONTAINER LINE GMBH" at bounding box center [206, 349] width 267 height 28
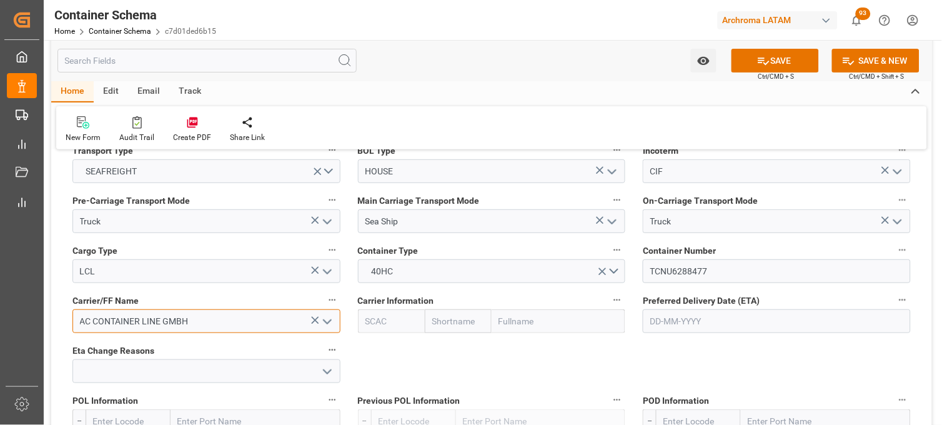
type input "AC CONTAINER LINE GMBH"
click at [442, 325] on input "text" at bounding box center [458, 321] width 67 height 24
type input "MAE"
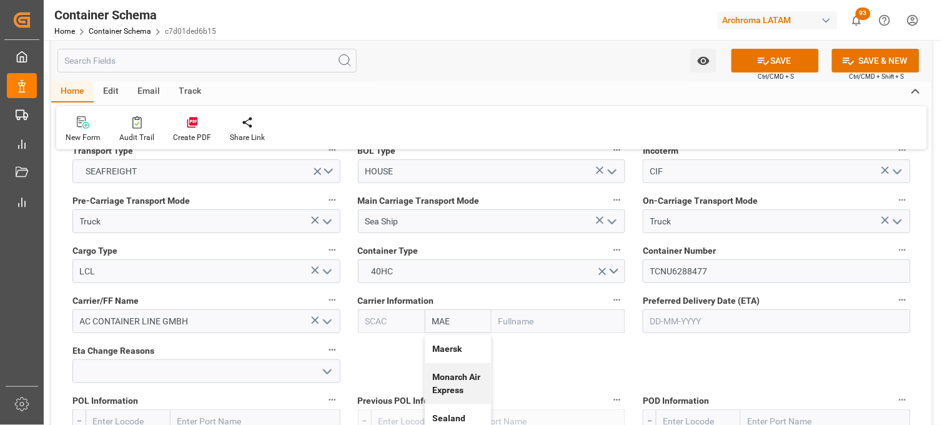
click at [449, 349] on b "Maersk" at bounding box center [447, 349] width 29 height 10
type input "MAEU"
type input "Maersk"
type input "Maersk Line AS"
type input "Maersk"
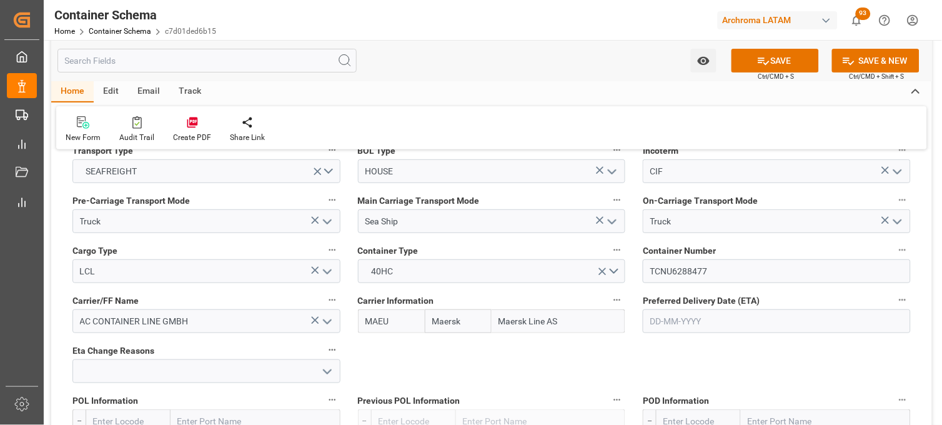
click at [675, 322] on input "text" at bounding box center [777, 321] width 268 height 24
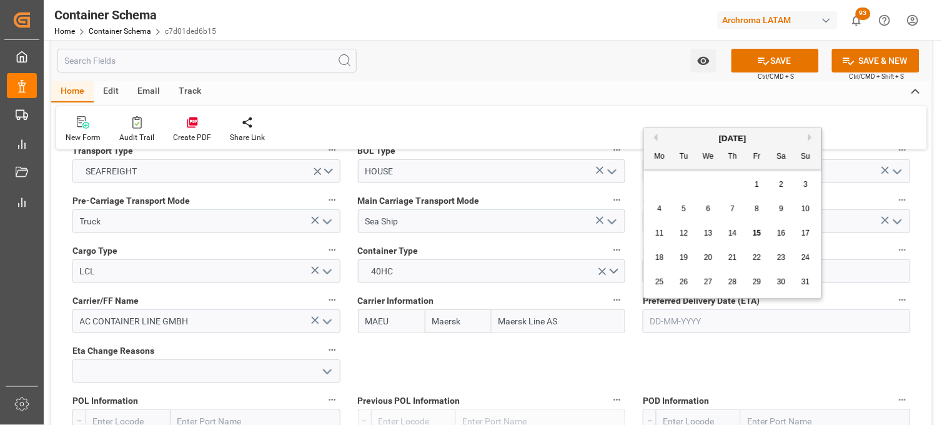
click at [664, 291] on div "25 26 27 28 29 30 31" at bounding box center [733, 282] width 171 height 24
click at [812, 289] on div "31" at bounding box center [807, 282] width 16 height 15
type input "[DATE]"
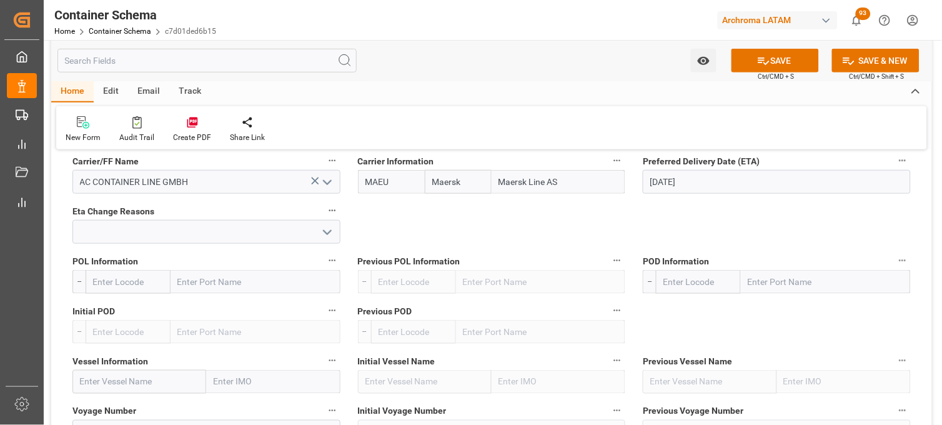
scroll to position [1319, 0]
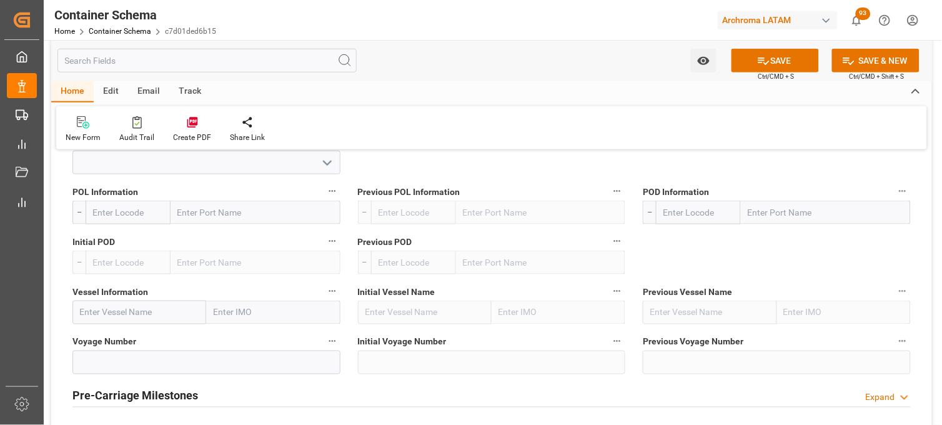
click at [192, 214] on input "text" at bounding box center [256, 213] width 170 height 24
type input "SHAN"
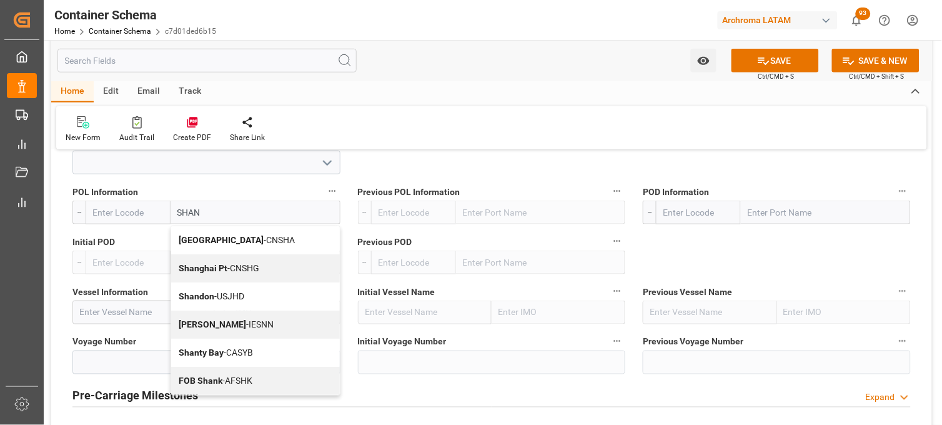
click at [183, 259] on div "Shanghai Pt - CNSHG" at bounding box center [255, 268] width 169 height 28
type input "CNSHG"
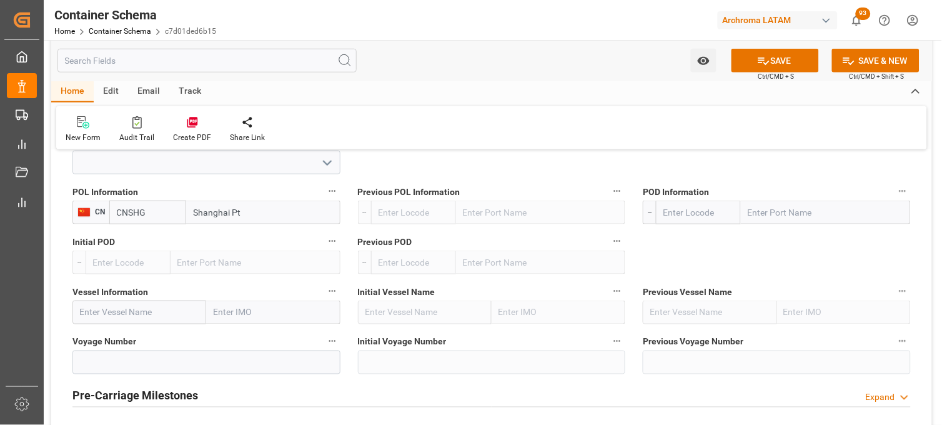
type input "Shanghai Pt"
click at [817, 210] on input "text" at bounding box center [826, 213] width 170 height 24
type input "MANZA"
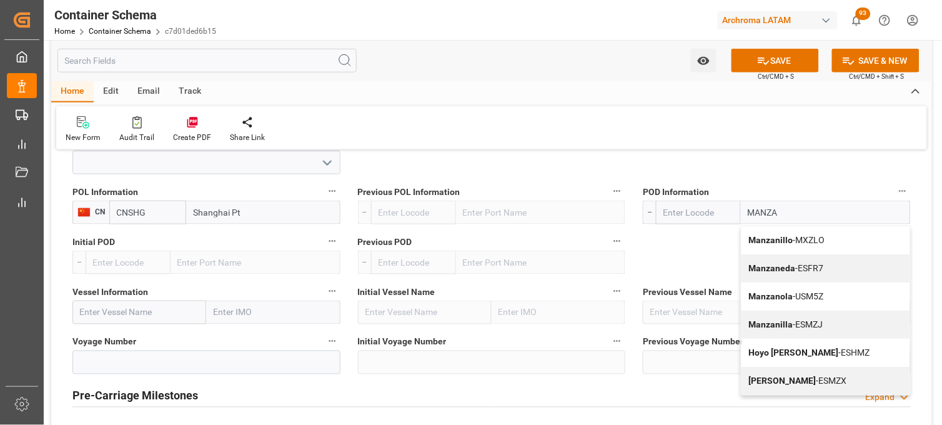
click at [781, 237] on b "Manzanillo" at bounding box center [771, 240] width 44 height 10
type input "MXZLO"
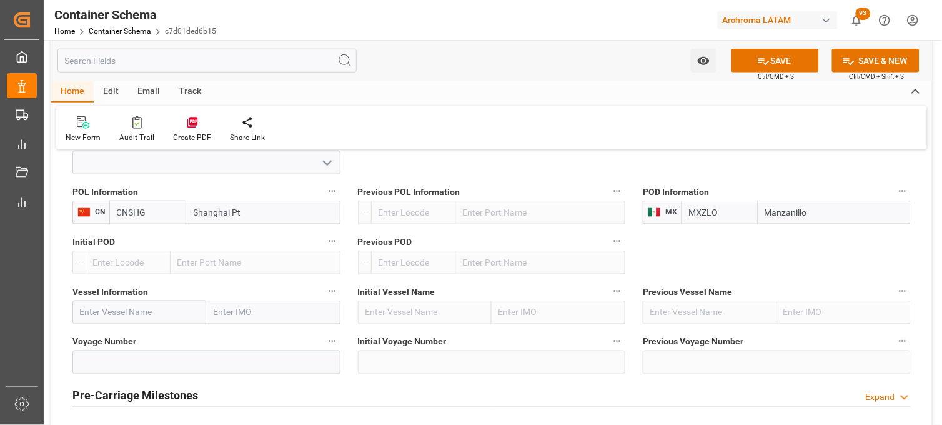
type input "Manzanillo"
click at [130, 308] on input "text" at bounding box center [139, 313] width 134 height 24
paste input "MAERSK EMERALD"
type input "MAERSK EMERALD"
drag, startPoint x: 123, startPoint y: 338, endPoint x: 125, endPoint y: 323, distance: 15.1
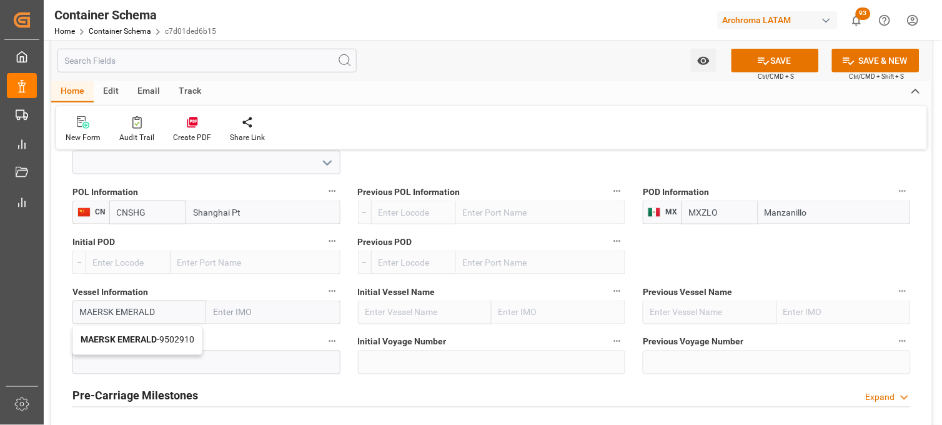
click at [122, 338] on b "MAERSK EMERALD" at bounding box center [119, 340] width 76 height 10
type input "9502910"
type input "MAERSK EMERALD"
click at [114, 312] on input "MAERSK EMERALD" at bounding box center [139, 313] width 134 height 24
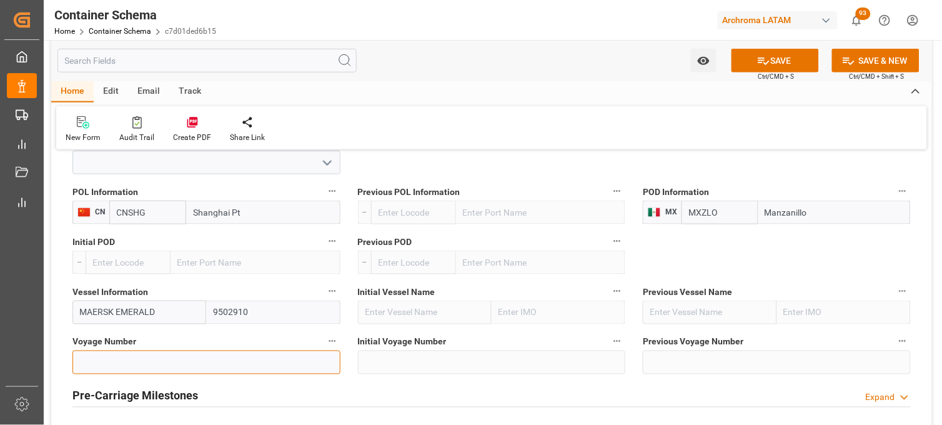
drag, startPoint x: 98, startPoint y: 359, endPoint x: 110, endPoint y: 339, distance: 23.8
click at [98, 359] on input at bounding box center [206, 363] width 268 height 24
paste input "532E"
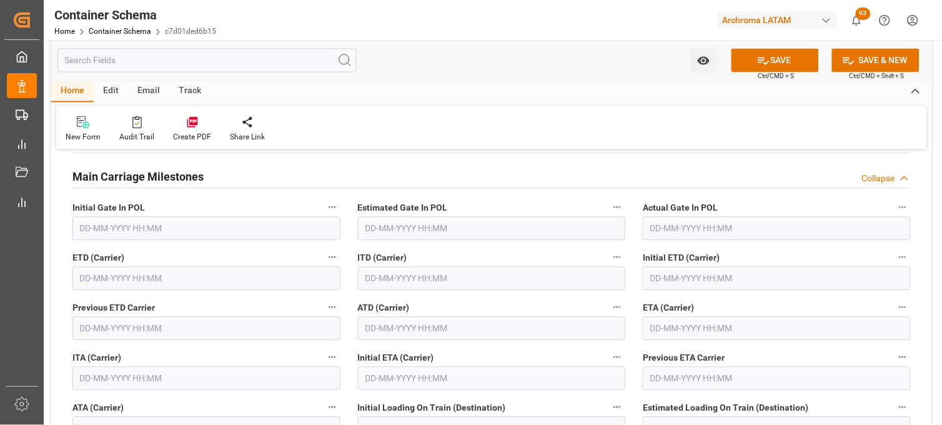
scroll to position [1597, 0]
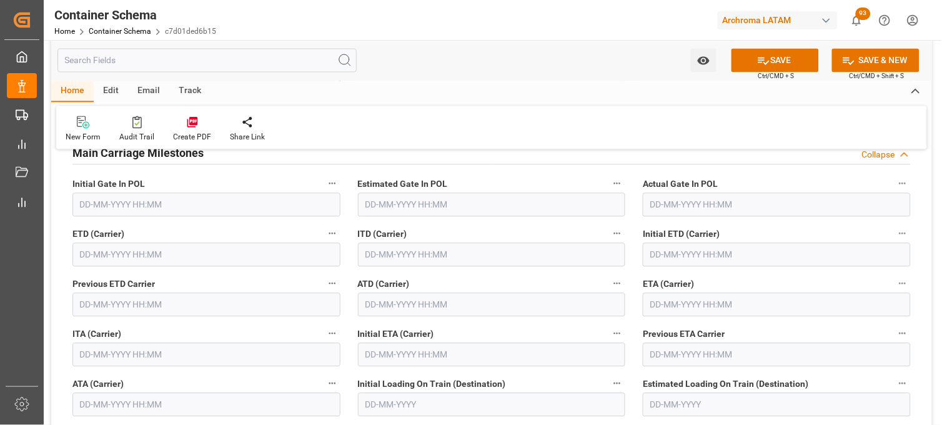
type input "532E"
click at [660, 307] on input "text" at bounding box center [777, 305] width 268 height 24
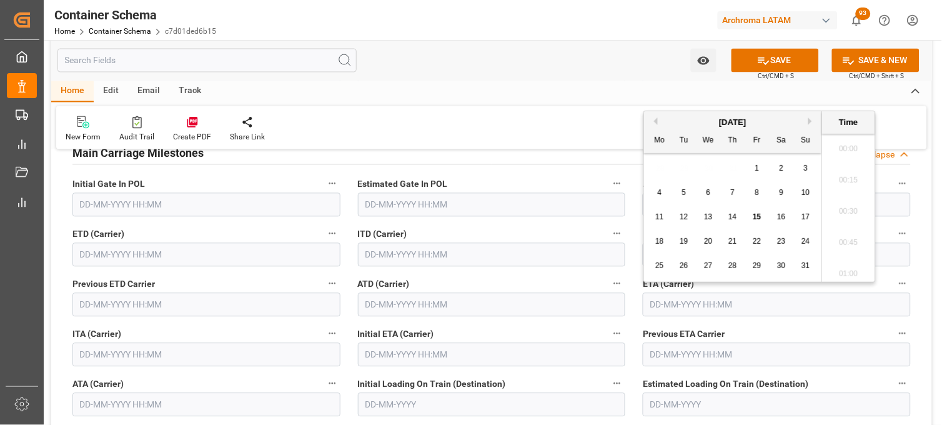
scroll to position [2597, 0]
drag, startPoint x: 806, startPoint y: 264, endPoint x: 561, endPoint y: 266, distance: 245.6
click at [806, 265] on span "31" at bounding box center [806, 265] width 8 height 9
type input "31-08-2025 00:00"
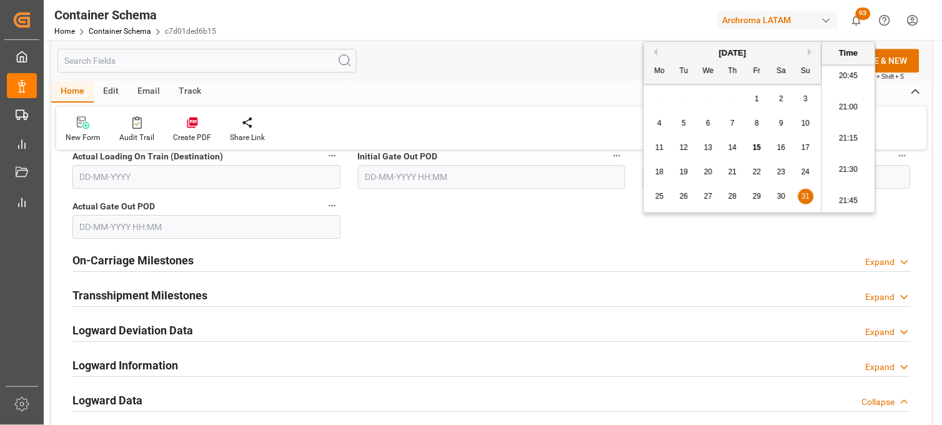
scroll to position [2013, 0]
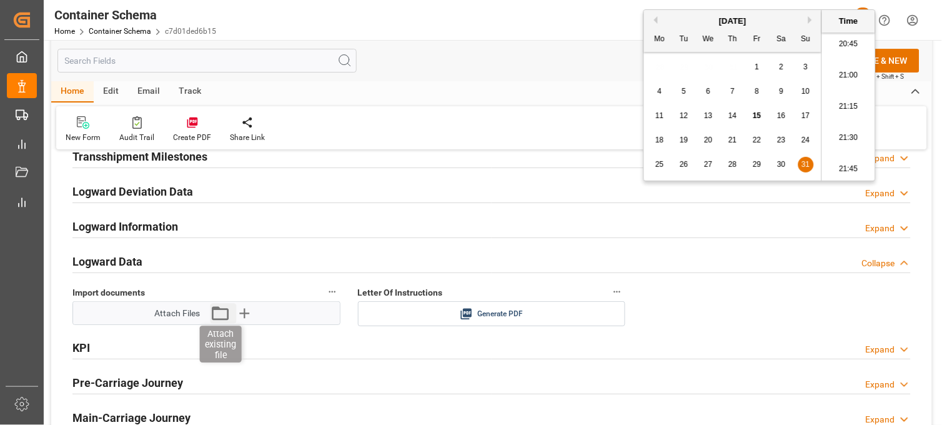
click at [215, 312] on icon "button" at bounding box center [221, 313] width 20 height 20
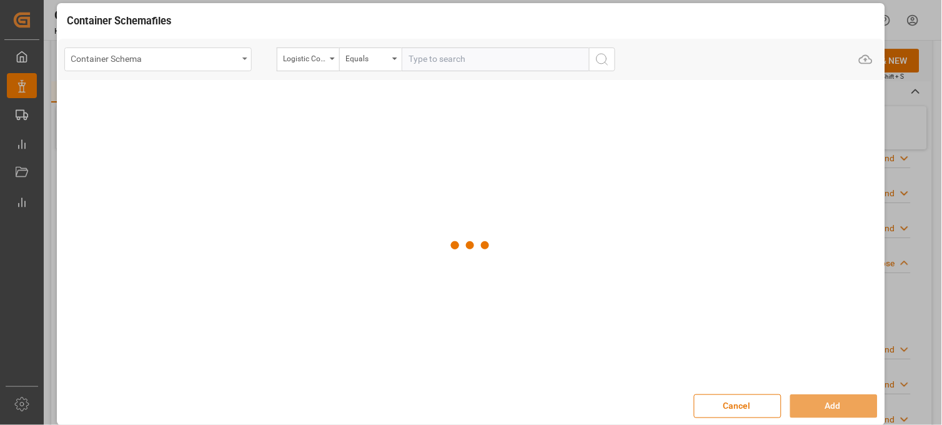
click at [179, 61] on div "Container Schema" at bounding box center [154, 58] width 167 height 16
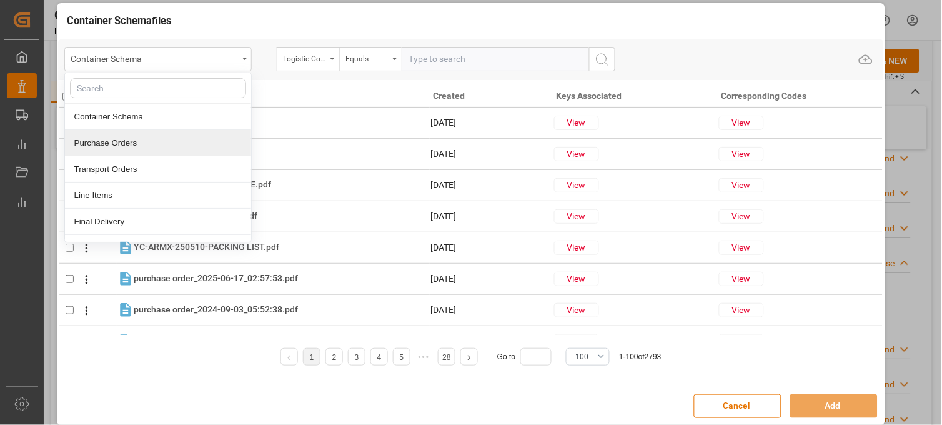
click at [154, 142] on div "Purchase Orders" at bounding box center [158, 143] width 186 height 26
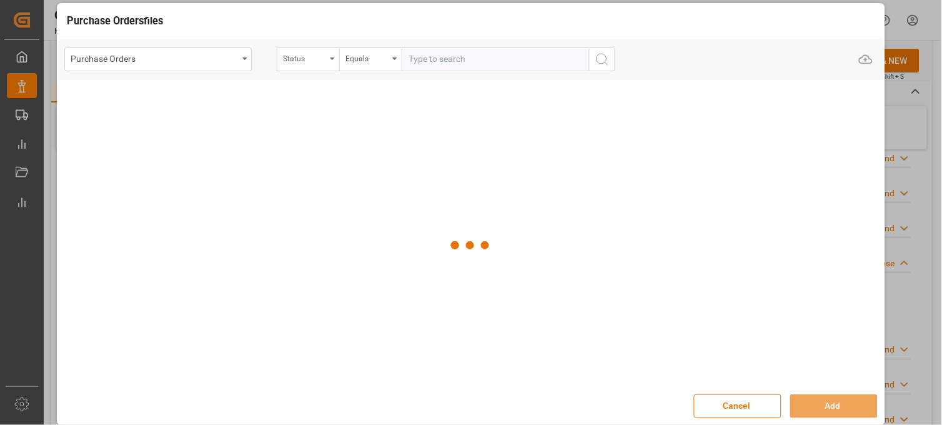
click at [309, 62] on div "Status" at bounding box center [305, 57] width 42 height 14
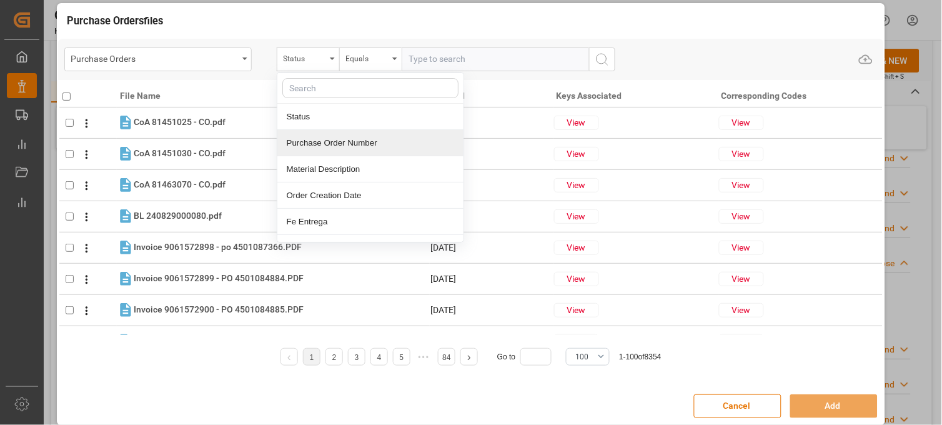
click at [314, 141] on div "Purchase Order Number" at bounding box center [370, 143] width 186 height 26
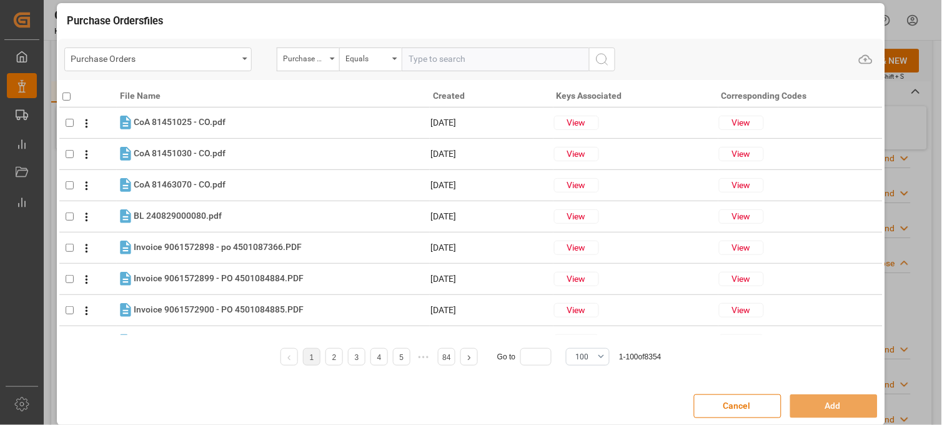
click at [438, 57] on input "text" at bounding box center [495, 59] width 187 height 24
paste input "4504635619"
type input "4504635619"
click at [614, 64] on button "search button" at bounding box center [602, 59] width 26 height 24
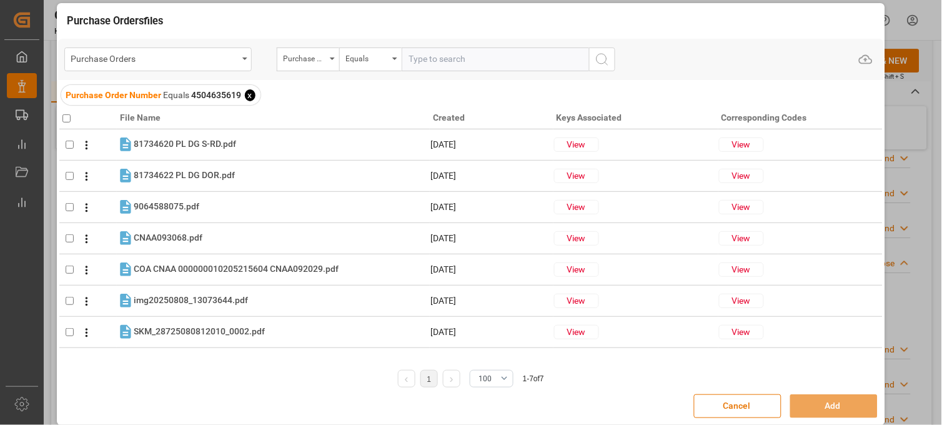
click at [69, 120] on input "checkbox" at bounding box center [66, 118] width 8 height 8
checkbox input "true"
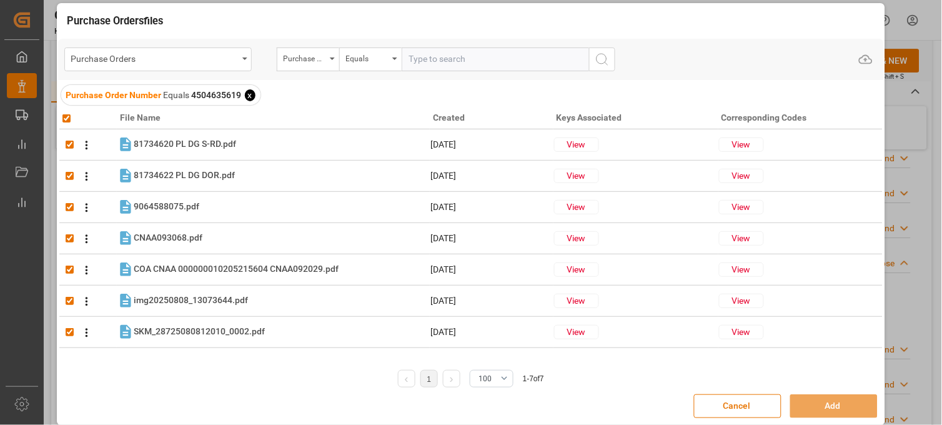
checkbox input "true"
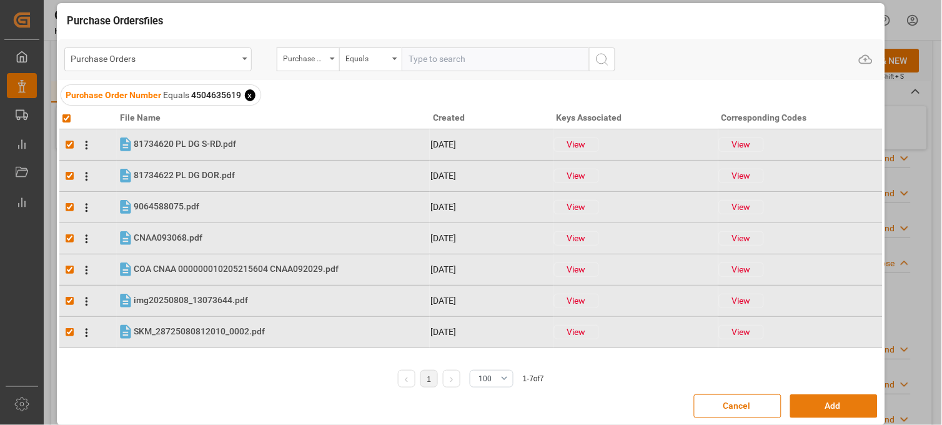
click at [804, 406] on button "Add" at bounding box center [834, 406] width 87 height 24
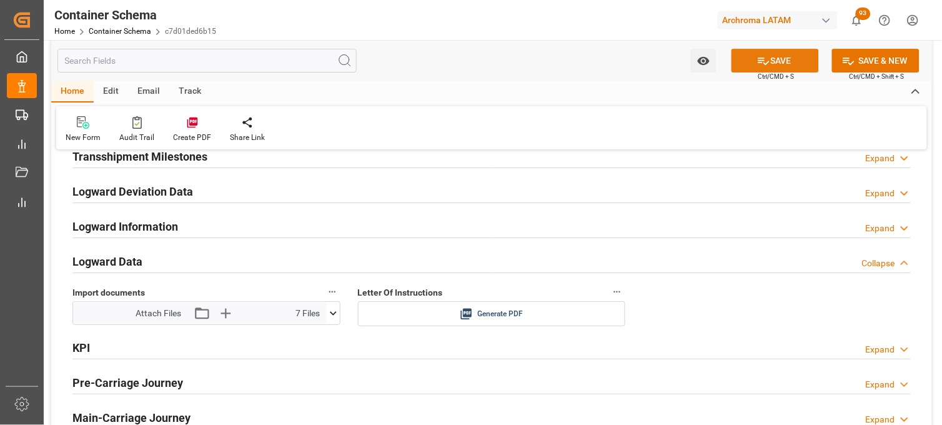
click at [761, 64] on icon at bounding box center [763, 60] width 13 height 13
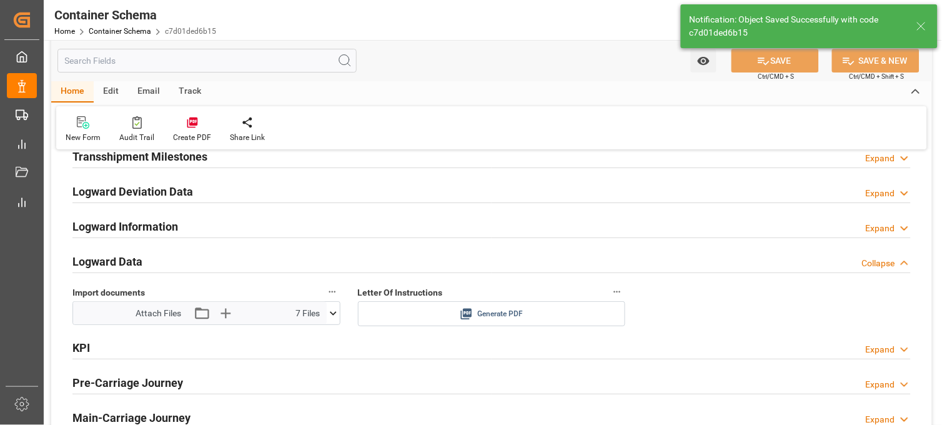
type input "Document Sent"
type input "MXZLO"
type input "Manzanillo"
type input "MAERSK EMERALD"
type input "9502910"
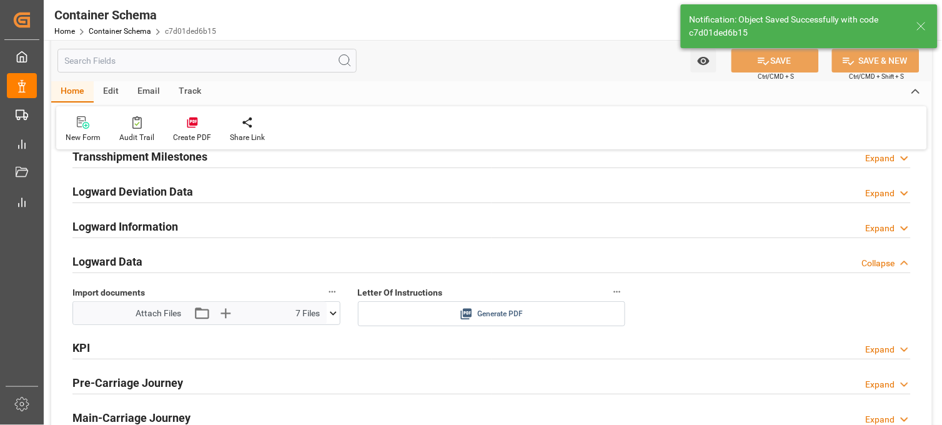
type input "532E"
type input "31-08-2025 00:00"
click at [469, 314] on icon at bounding box center [466, 313] width 13 height 13
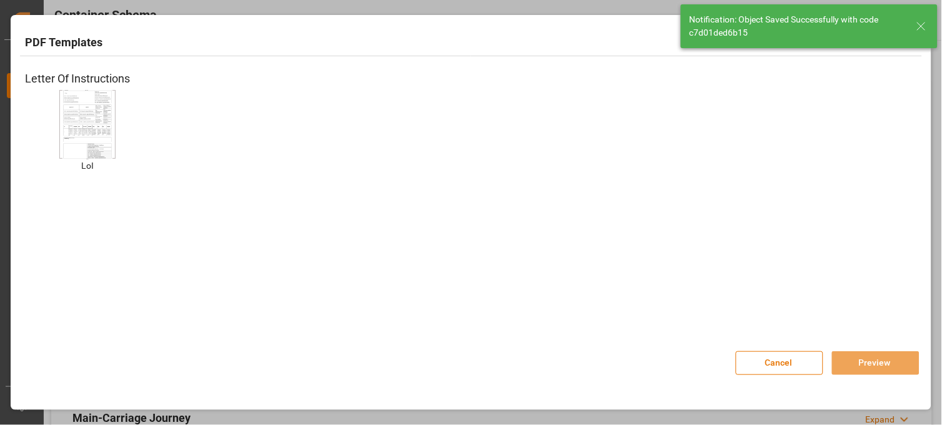
click at [86, 121] on img at bounding box center [87, 124] width 50 height 71
click at [851, 361] on button "Preview" at bounding box center [875, 363] width 87 height 24
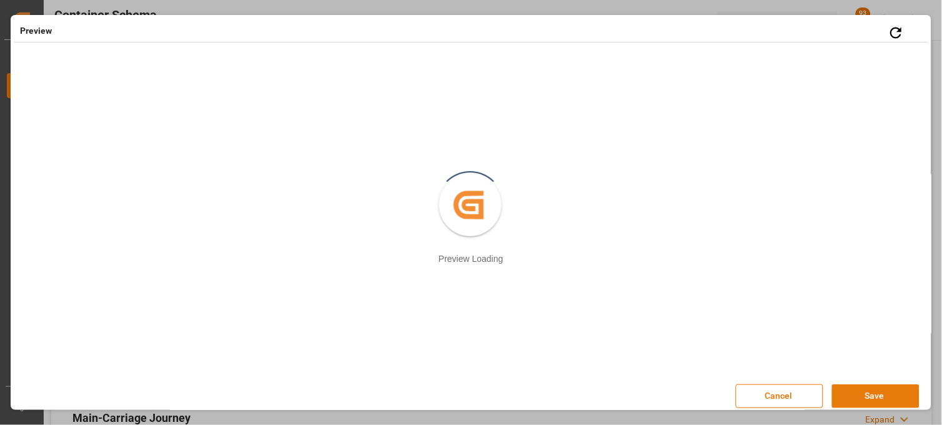
click at [864, 388] on button "Save" at bounding box center [875, 396] width 87 height 24
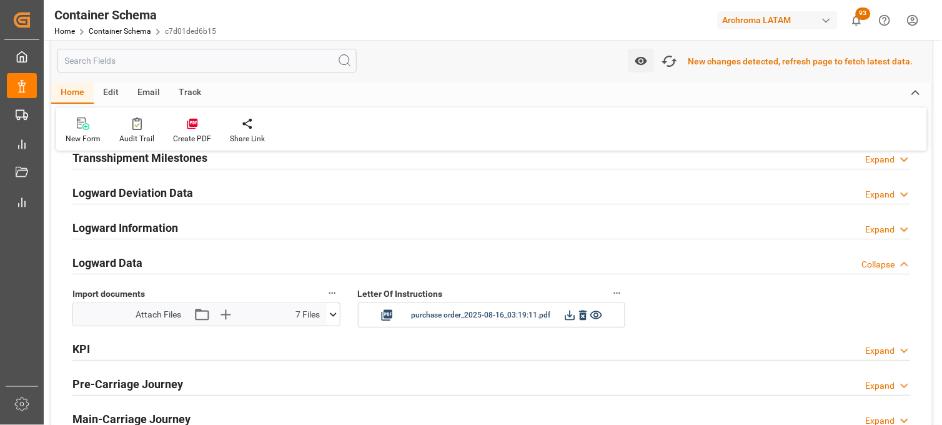
scroll to position [2015, 0]
click at [677, 64] on icon "button" at bounding box center [670, 61] width 20 height 20
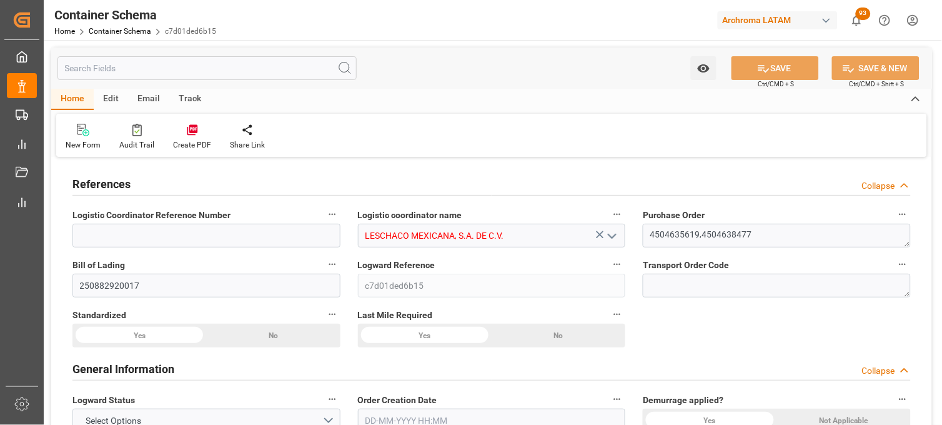
type input "0"
type input "7"
type input "2"
type input "28"
type input "1550"
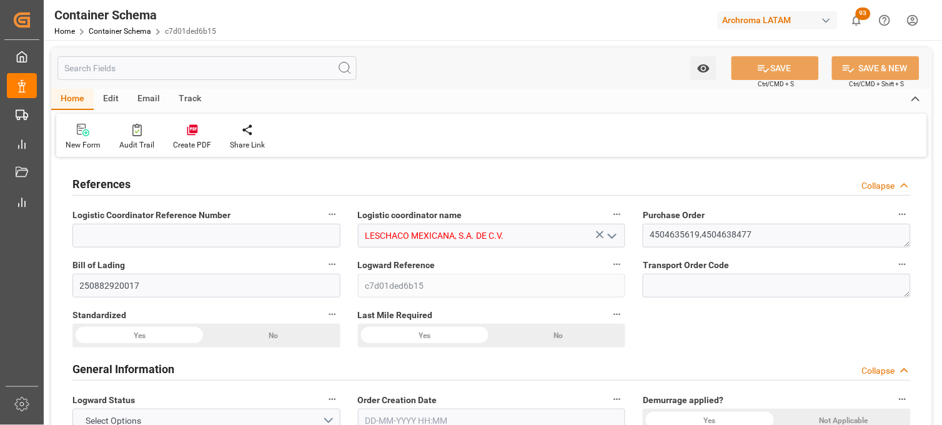
type input "1647.4"
type input "Maersk"
type input "Maersk Line AS"
type input "CNSHG"
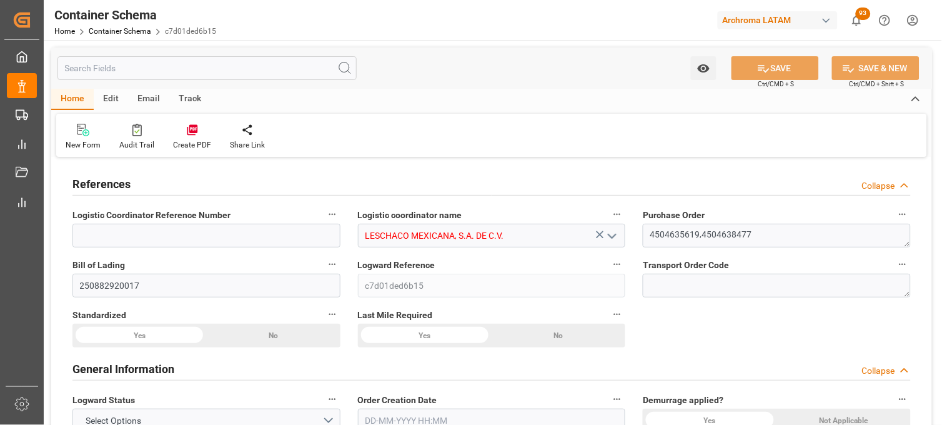
type input "MXZLO"
type input "9502910"
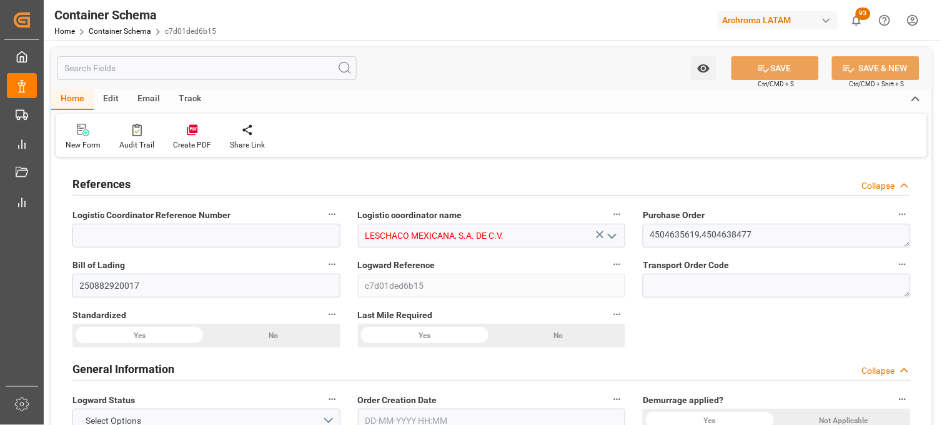
type input "9502910"
type input "[DATE] 21:00"
type input "[DATE]"
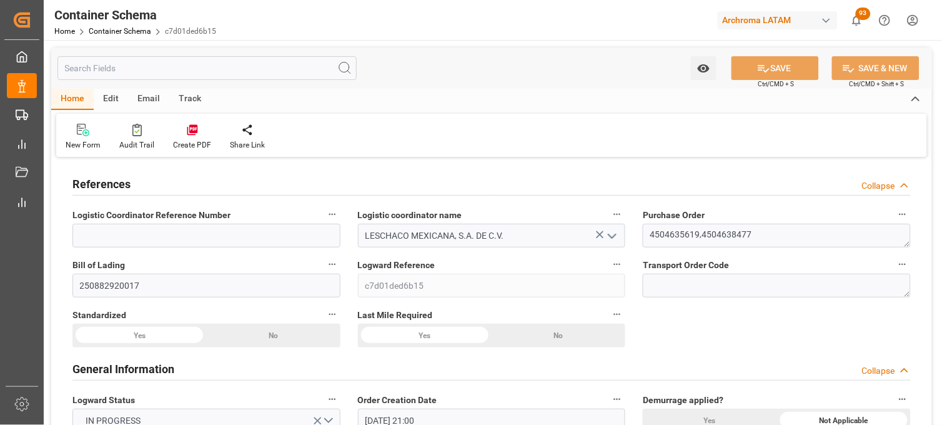
type input "[DATE] 00:00"
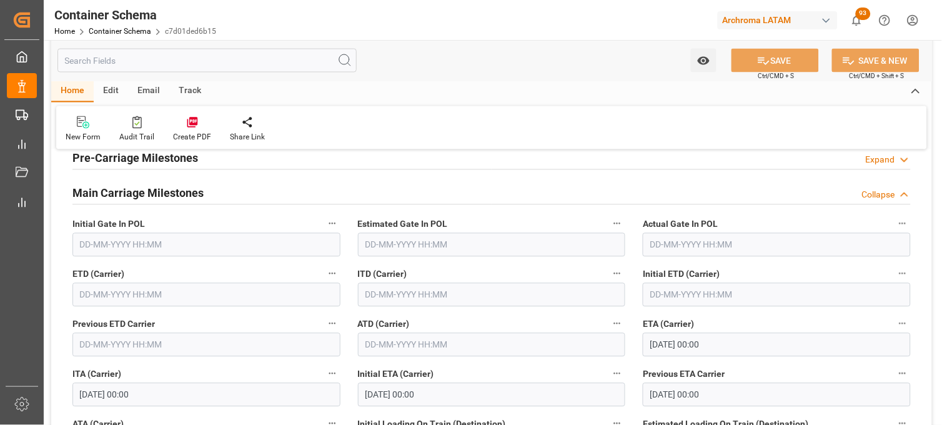
scroll to position [1527, 0]
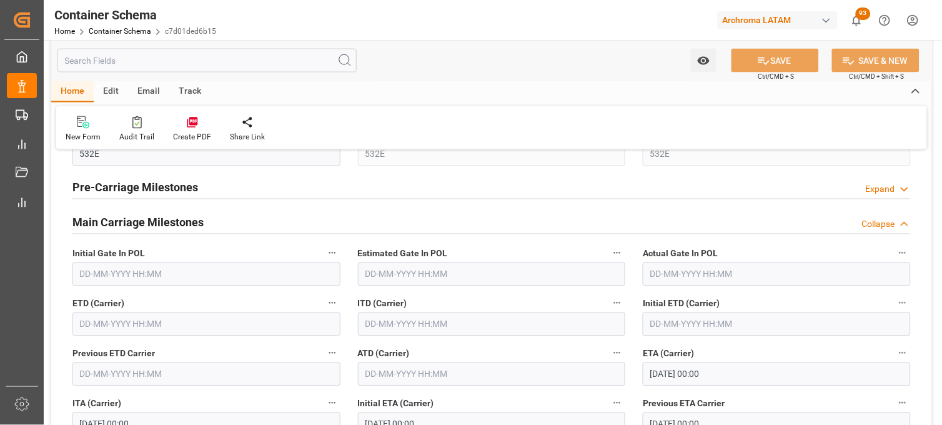
click at [86, 319] on input "text" at bounding box center [206, 324] width 268 height 24
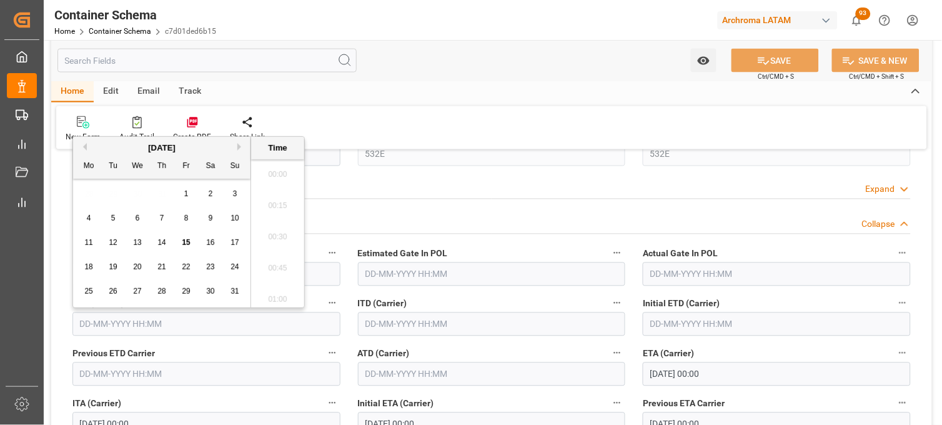
scroll to position [2597, 0]
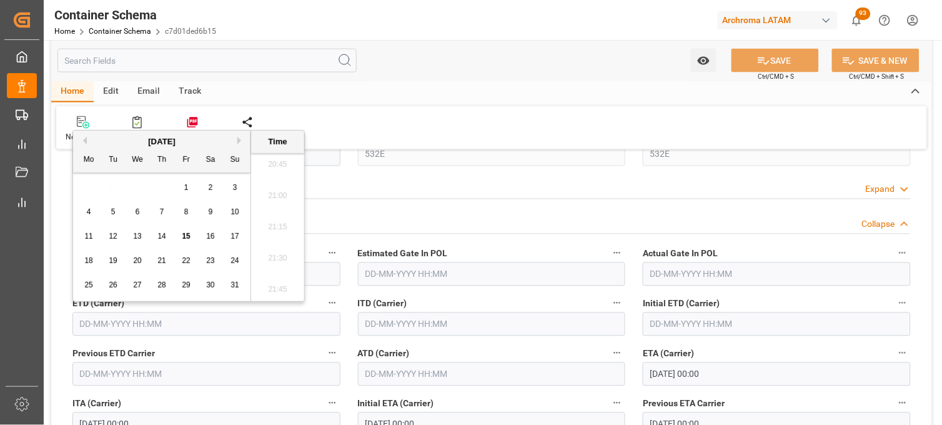
click at [161, 210] on span "7" at bounding box center [162, 211] width 4 height 9
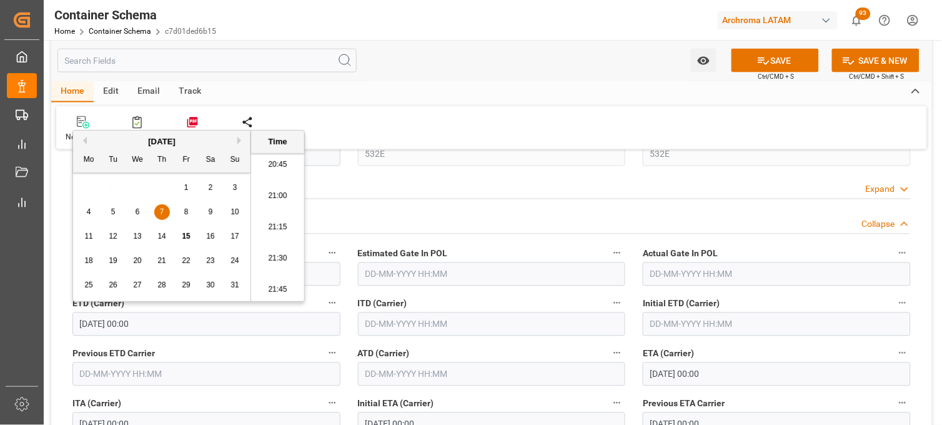
click at [282, 210] on li "21:00" at bounding box center [277, 196] width 53 height 31
type input "[DATE] 21:00"
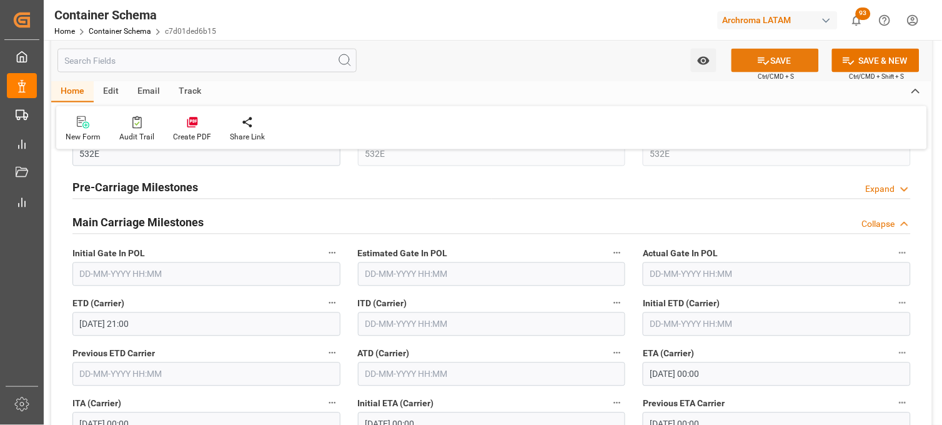
click at [765, 57] on icon at bounding box center [763, 60] width 13 height 13
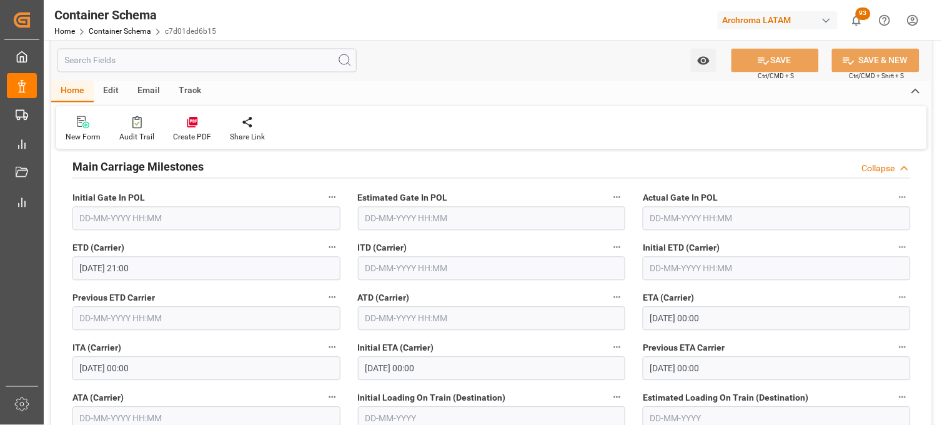
scroll to position [1666, 0]
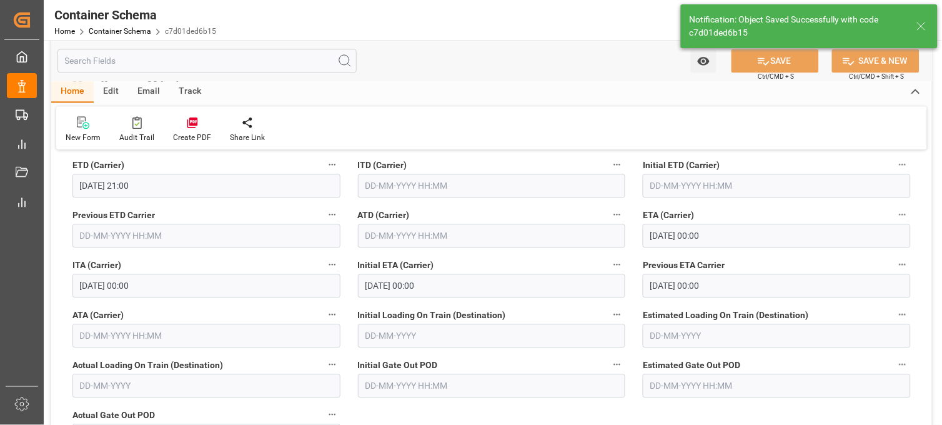
type input "[DATE] 21:00"
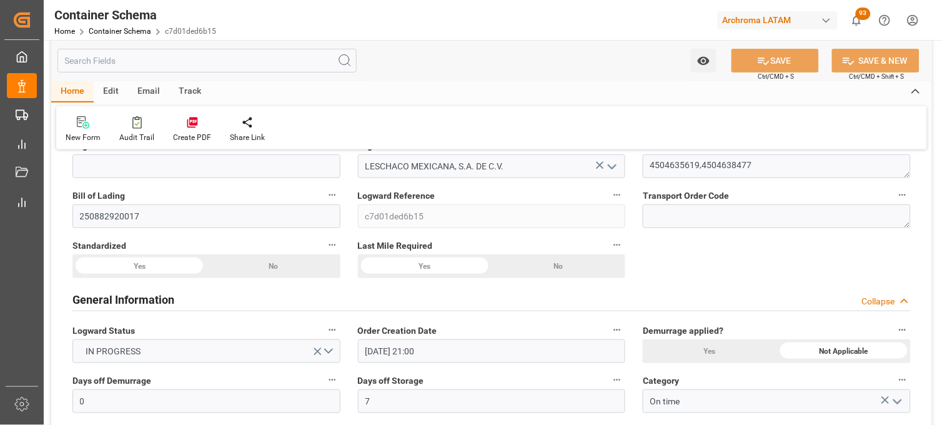
scroll to position [0, 0]
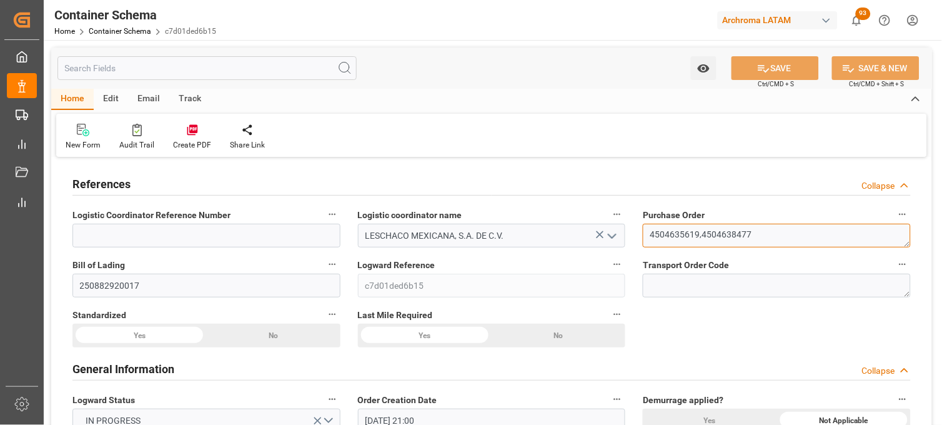
drag, startPoint x: 736, startPoint y: 241, endPoint x: 702, endPoint y: 234, distance: 35.1
click at [702, 234] on textarea "4504635619,4504638477" at bounding box center [777, 236] width 268 height 24
click at [102, 29] on link "Container Schema" at bounding box center [120, 31] width 62 height 9
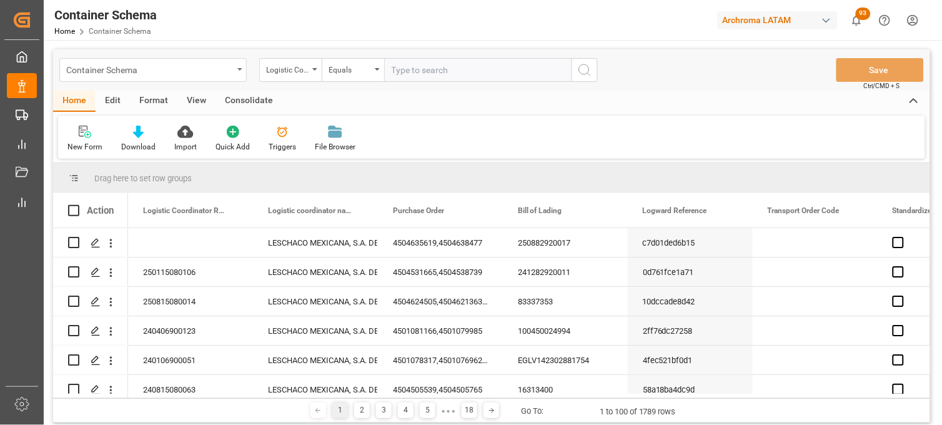
click at [241, 77] on div "Container Schema" at bounding box center [152, 70] width 187 height 24
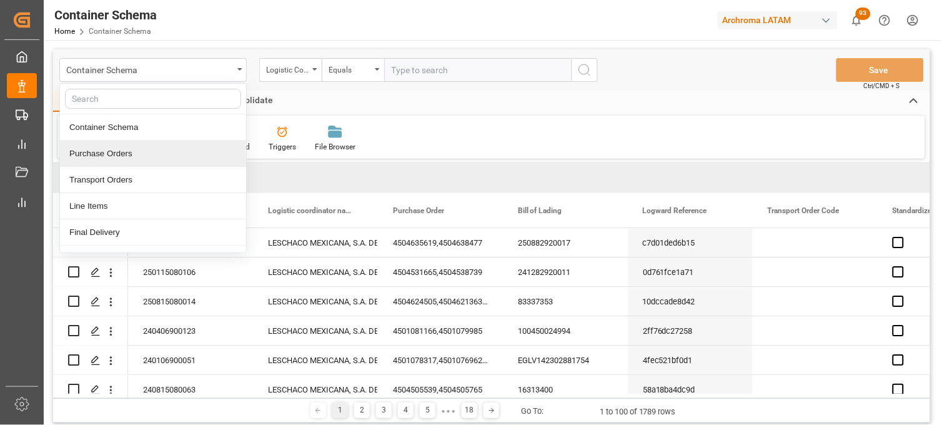
click at [159, 161] on div "Purchase Orders" at bounding box center [153, 154] width 186 height 26
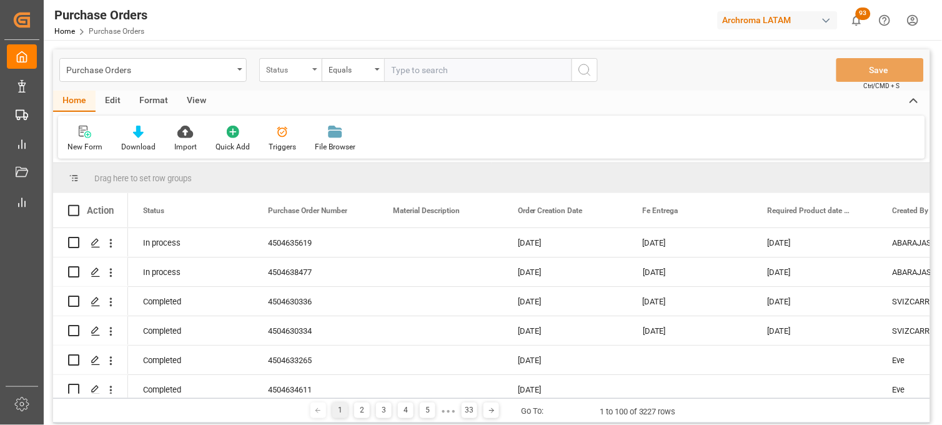
click at [307, 67] on div "Status" at bounding box center [287, 68] width 42 height 14
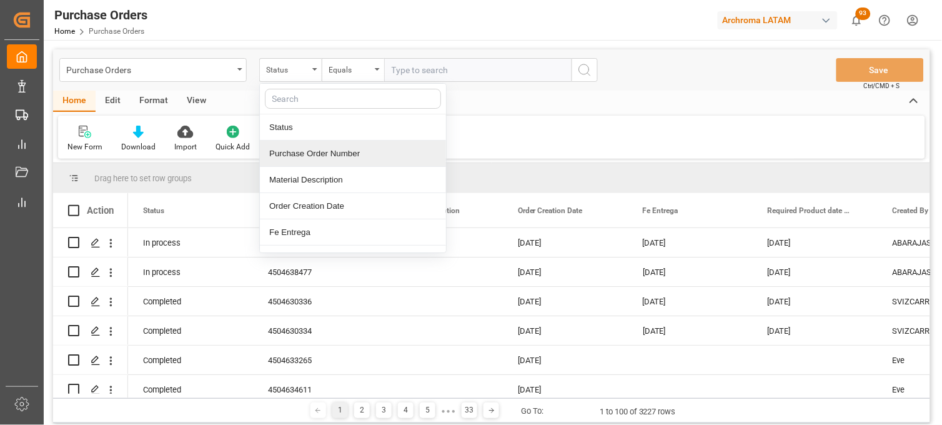
click at [288, 156] on div "Purchase Order Number" at bounding box center [353, 154] width 186 height 26
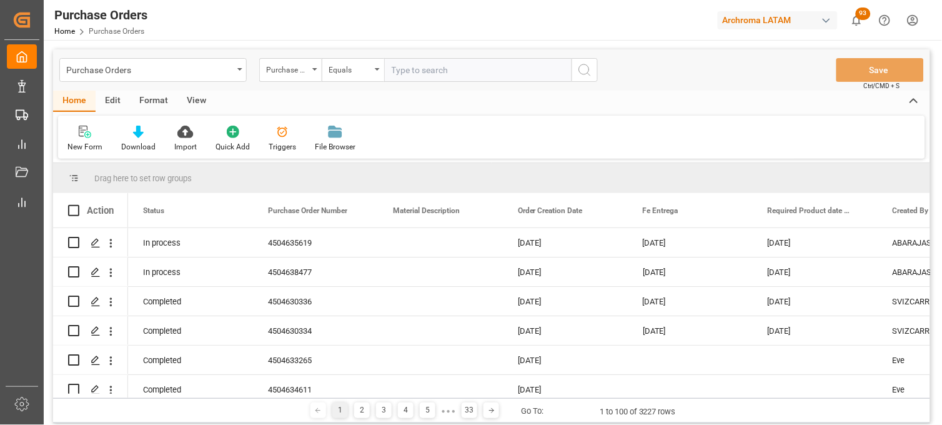
click at [408, 79] on input "text" at bounding box center [477, 70] width 187 height 24
paste input "4504654248"
type input "4504654248"
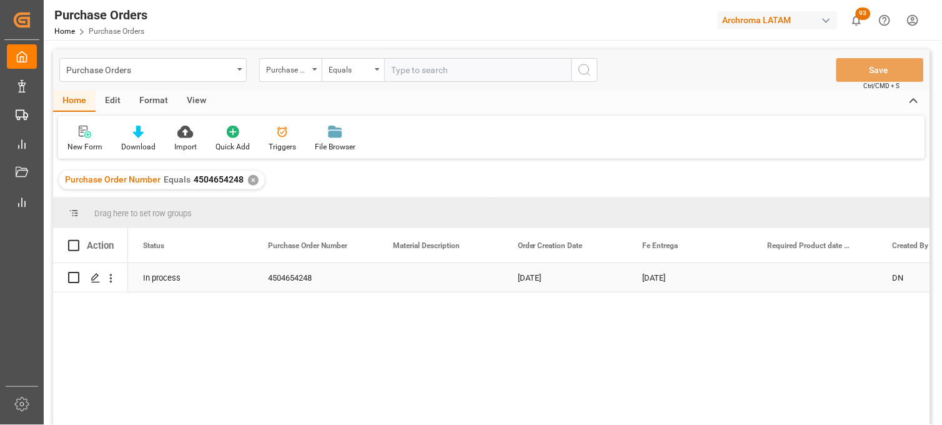
click at [615, 279] on div "[DATE]" at bounding box center [565, 277] width 125 height 29
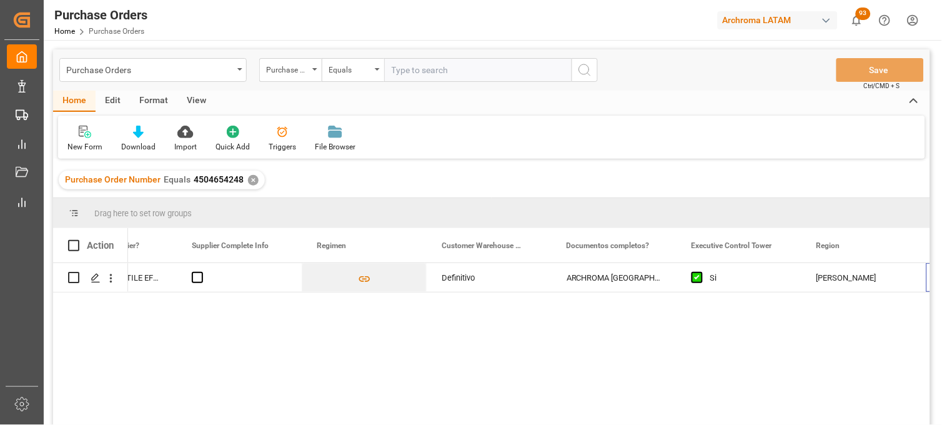
scroll to position [0, 2076]
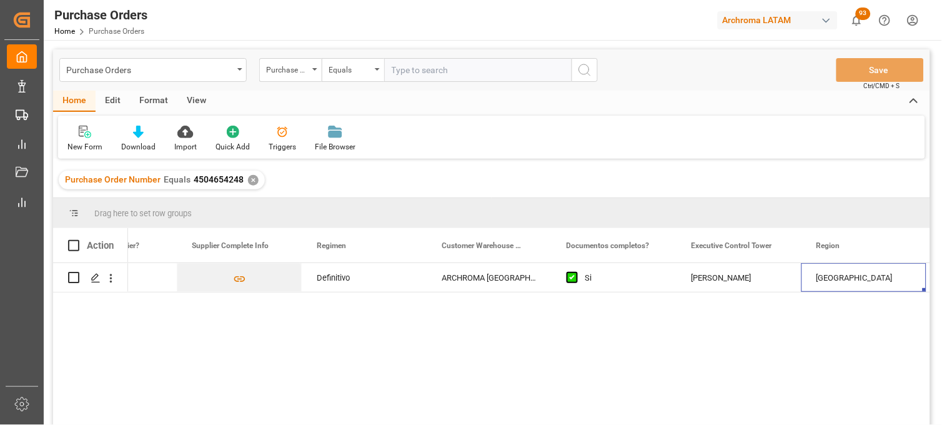
click at [251, 181] on div "✕" at bounding box center [253, 180] width 11 height 11
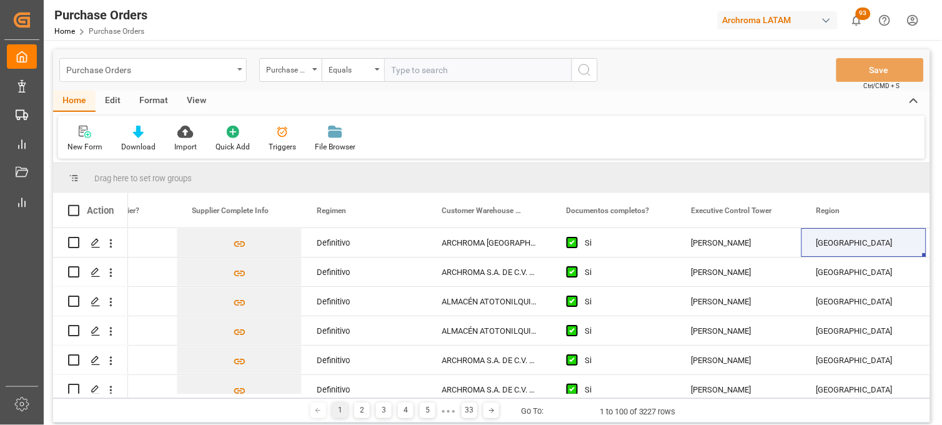
click at [170, 65] on div "Purchase Orders" at bounding box center [149, 69] width 167 height 16
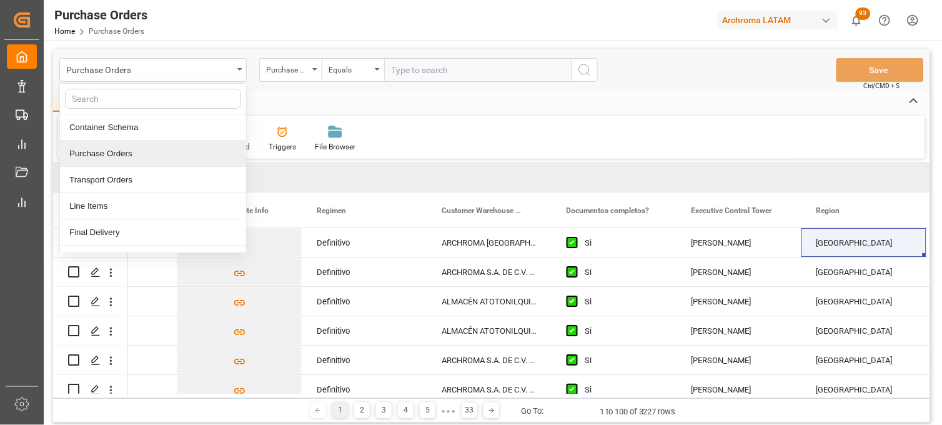
click at [119, 159] on div "Purchase Orders" at bounding box center [153, 154] width 186 height 26
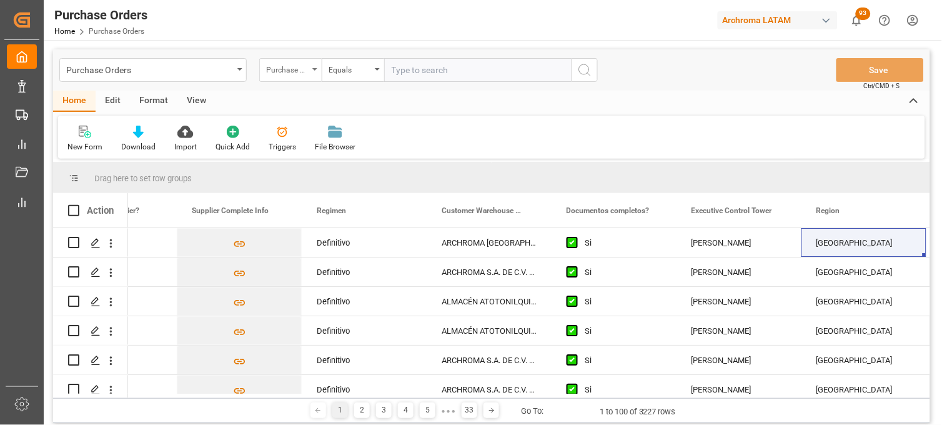
click at [311, 69] on div "Purchase Order Number" at bounding box center [290, 70] width 62 height 24
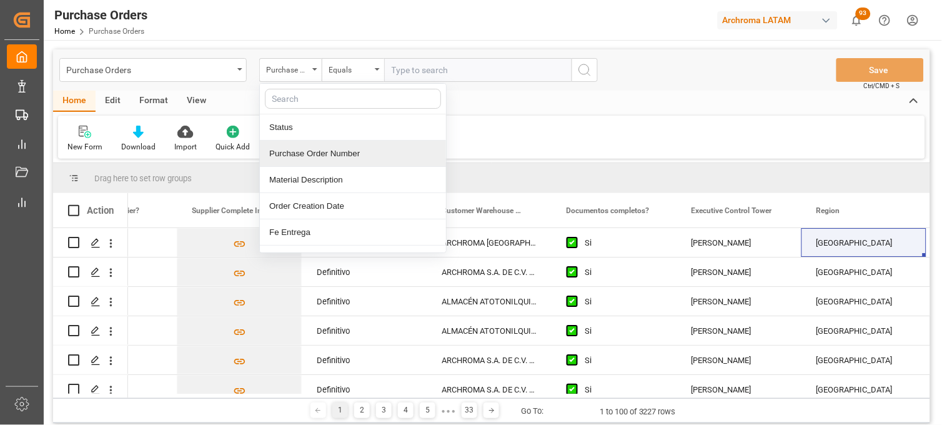
click at [307, 150] on div "Purchase Order Number" at bounding box center [353, 154] width 186 height 26
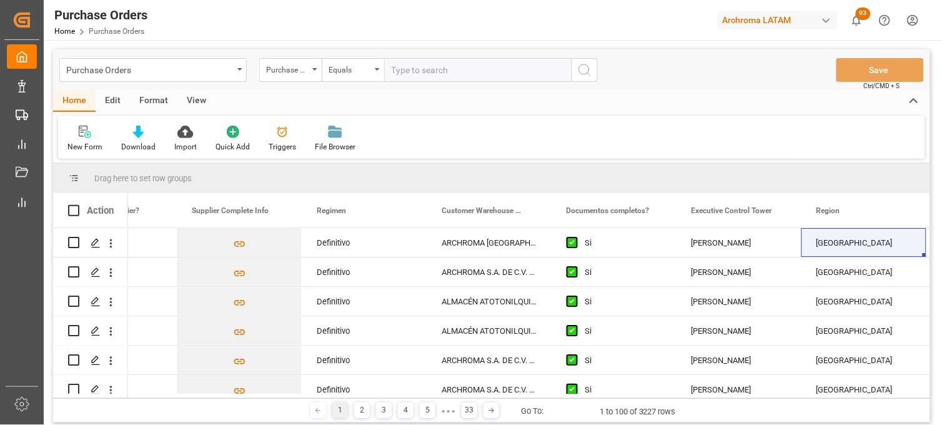
click at [397, 61] on input "text" at bounding box center [477, 70] width 187 height 24
paste input "4504561199"
type input "4504561199"
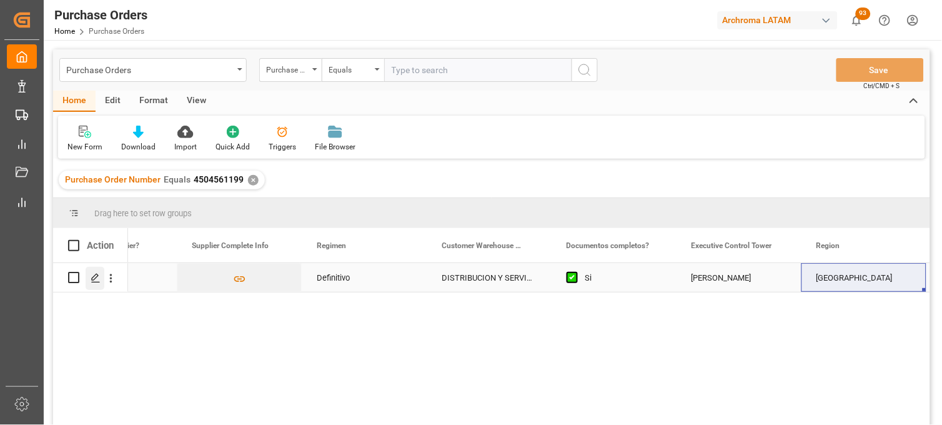
click at [92, 279] on icon "Press SPACE to select this row." at bounding box center [96, 278] width 10 height 10
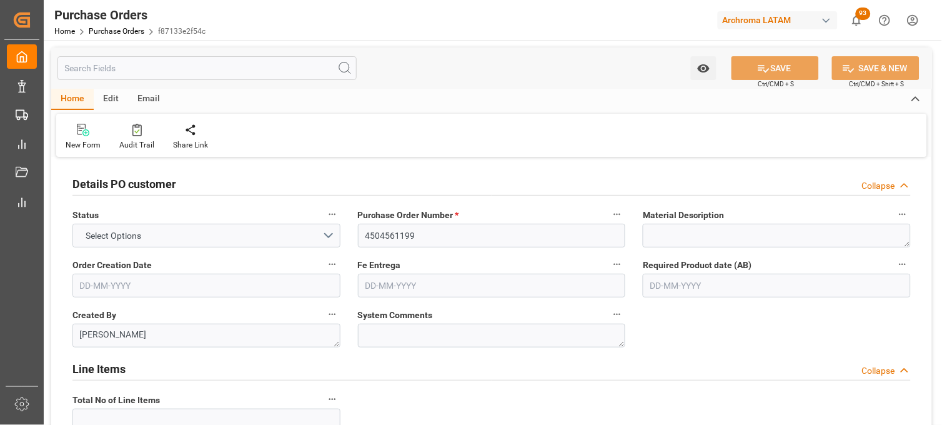
type input "1"
type input "[DATE]"
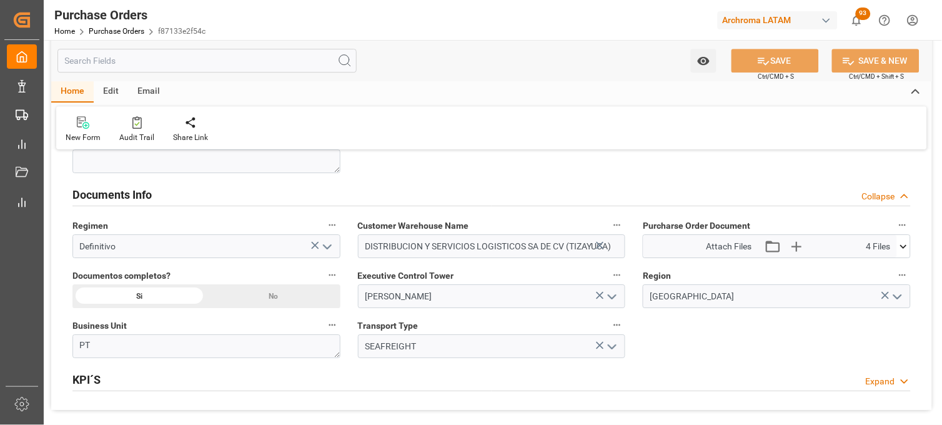
scroll to position [902, 0]
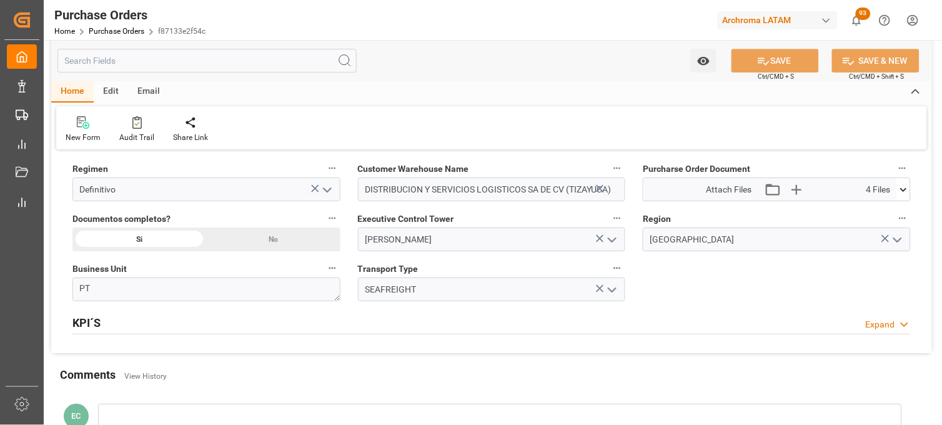
click at [904, 192] on icon at bounding box center [903, 189] width 13 height 13
click at [870, 212] on icon at bounding box center [870, 212] width 13 height 13
click at [869, 239] on icon at bounding box center [871, 239] width 10 height 10
click at [872, 252] on icon at bounding box center [870, 252] width 13 height 13
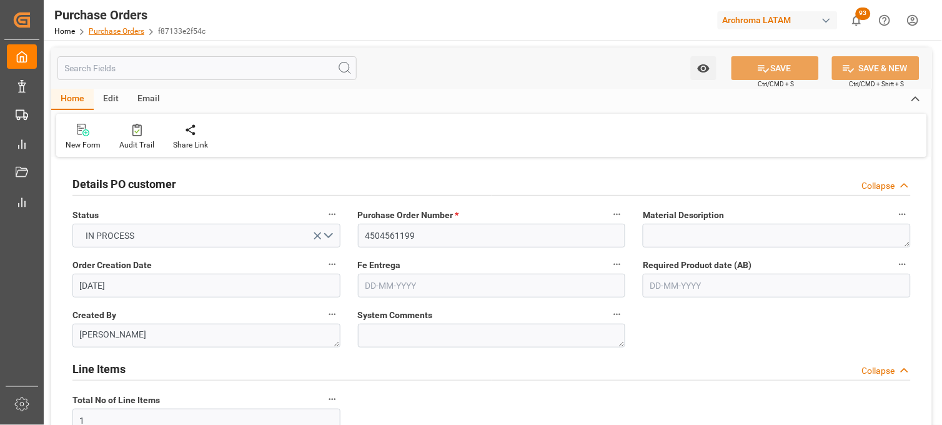
scroll to position [902, 0]
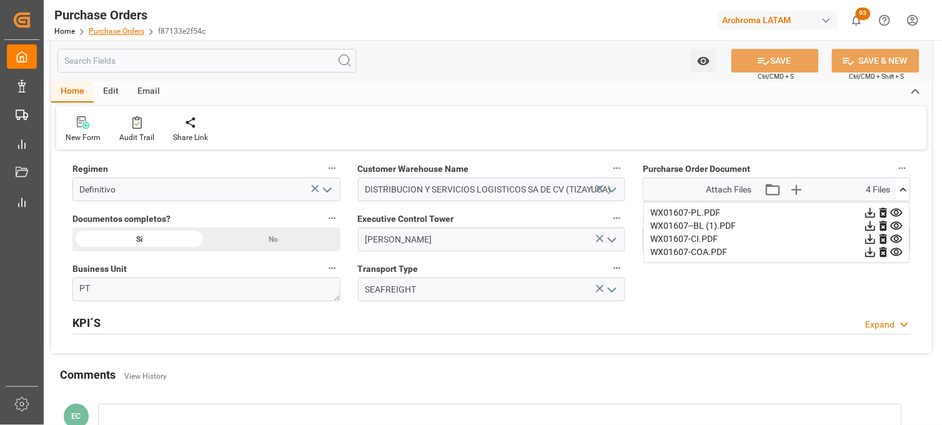
click at [130, 28] on link "Purchase Orders" at bounding box center [117, 31] width 56 height 9
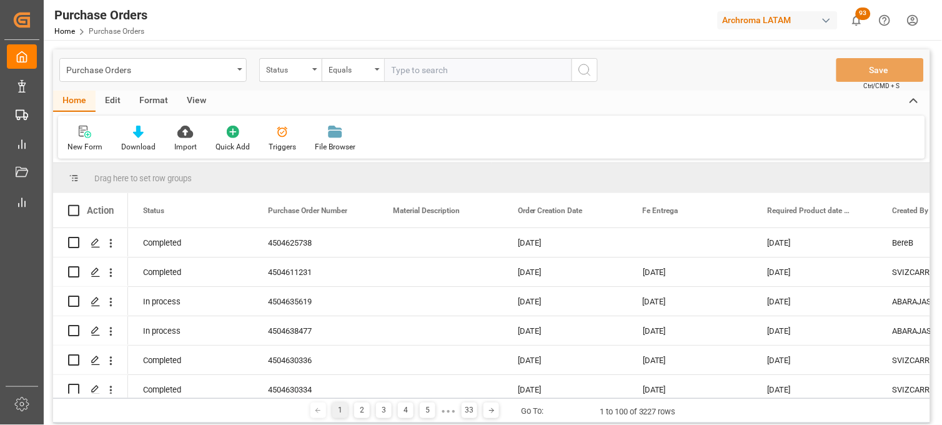
click at [239, 75] on div "Purchase Orders" at bounding box center [152, 70] width 187 height 24
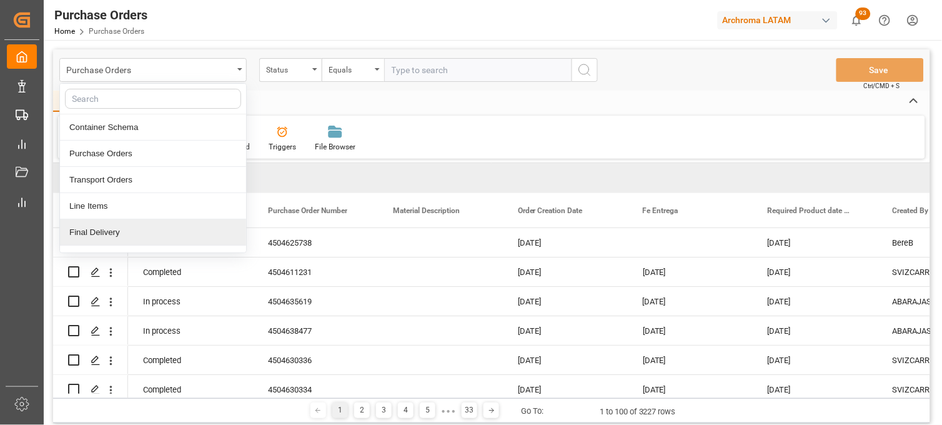
click at [134, 227] on div "Final Delivery" at bounding box center [153, 232] width 186 height 26
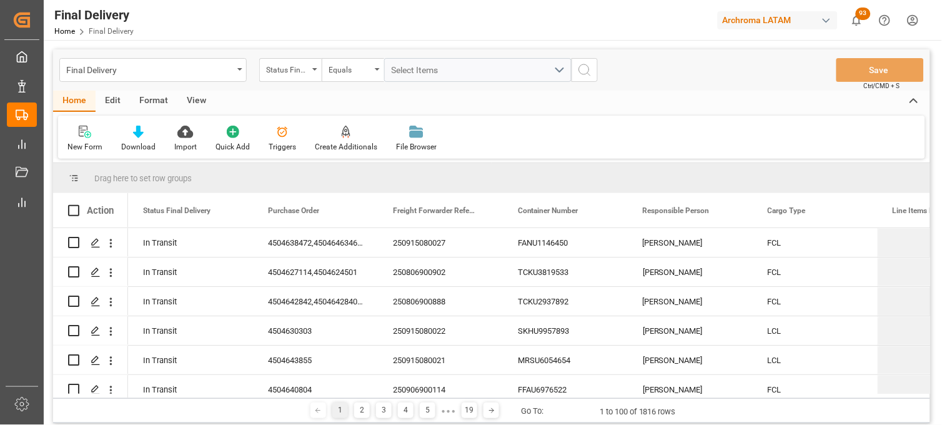
click at [316, 70] on icon "open menu" at bounding box center [314, 69] width 5 height 2
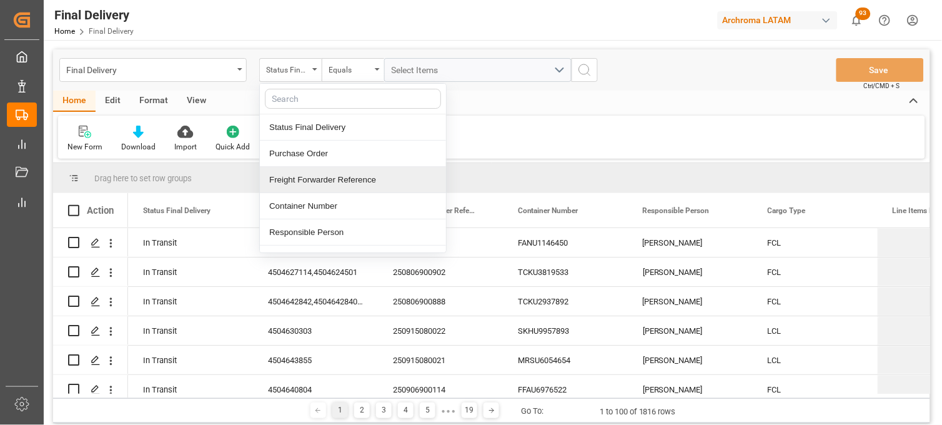
click at [306, 179] on div "Freight Forwarder Reference" at bounding box center [353, 180] width 186 height 26
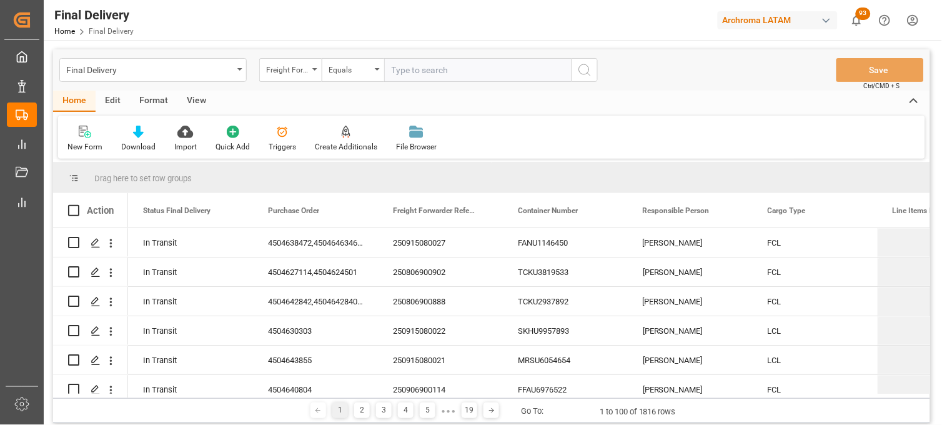
click at [396, 72] on input "text" at bounding box center [477, 70] width 187 height 24
type input "250906900020"
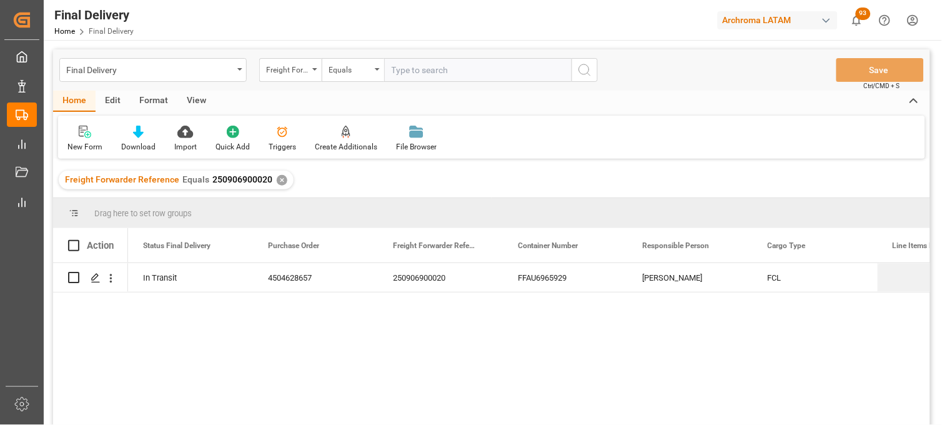
click at [681, 282] on div "[PERSON_NAME]" at bounding box center [690, 277] width 125 height 29
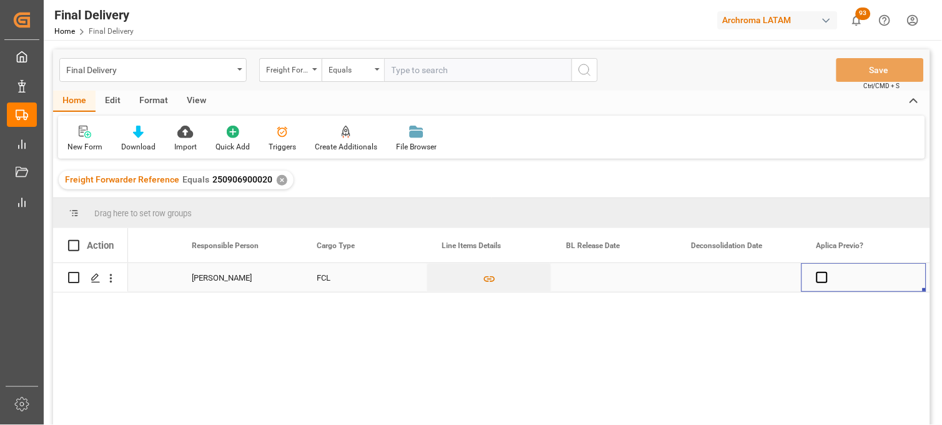
scroll to position [0, 576]
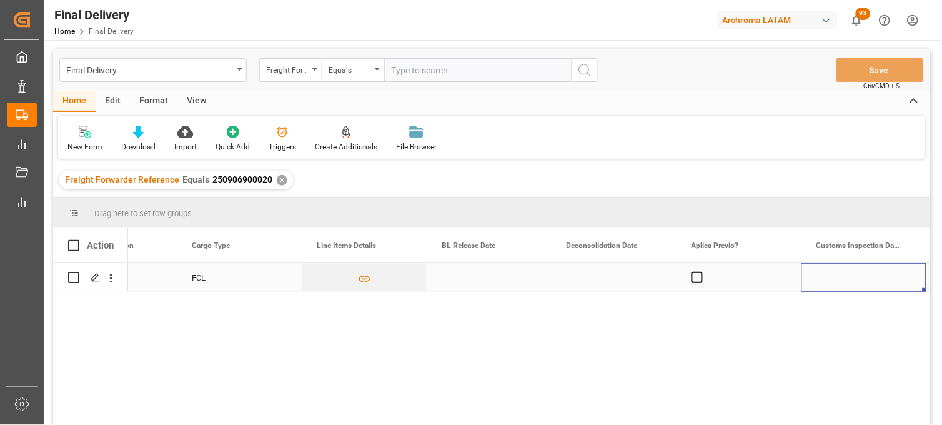
click at [473, 277] on div "Press SPACE to select this row." at bounding box center [489, 277] width 125 height 29
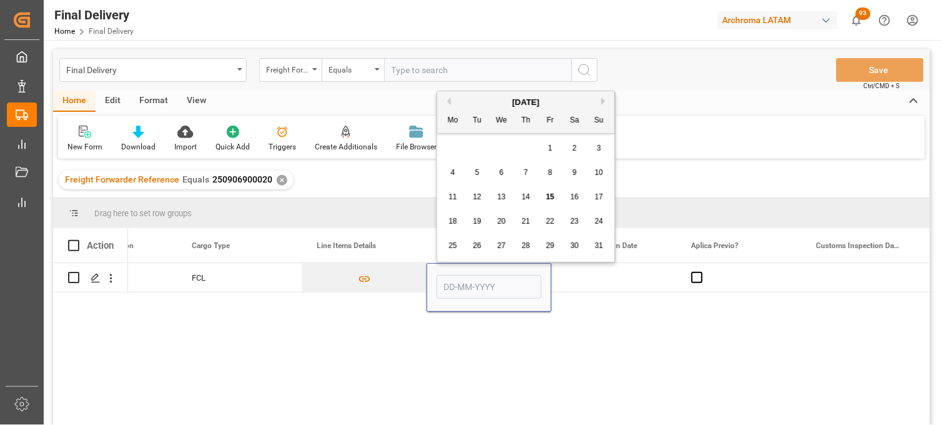
click at [547, 196] on span "15" at bounding box center [550, 196] width 8 height 9
type input "[DATE]"
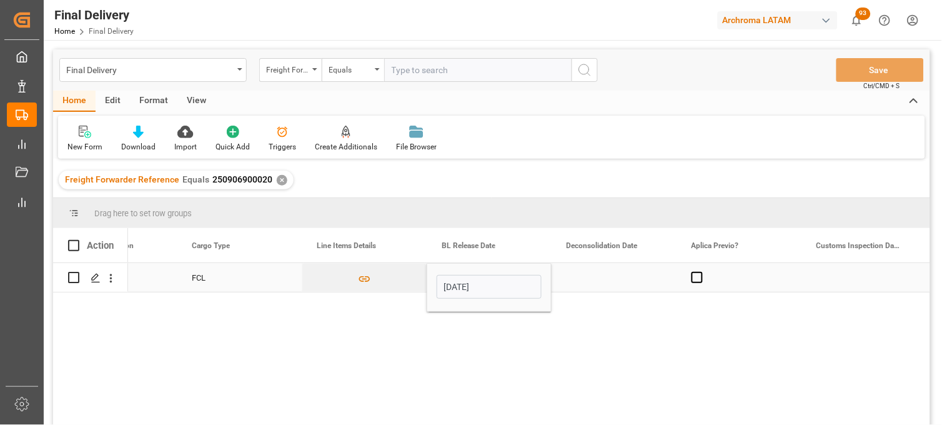
click at [592, 282] on div "Press SPACE to select this row." at bounding box center [614, 277] width 125 height 29
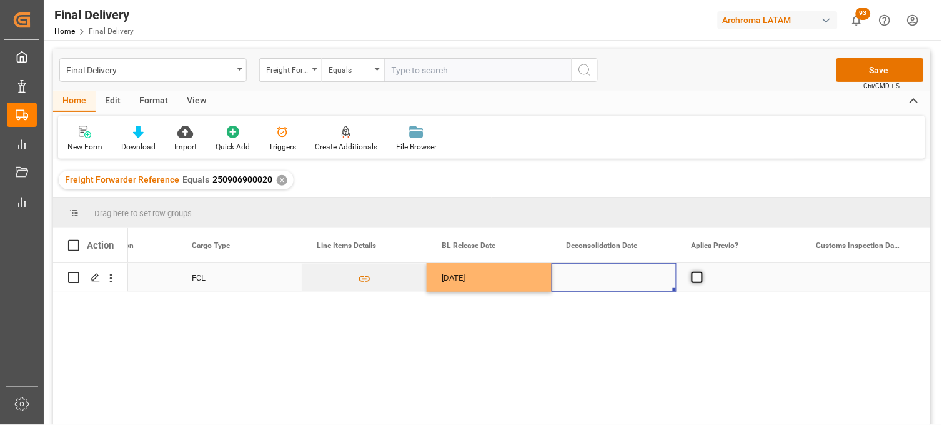
click at [697, 277] on span "Press SPACE to select this row." at bounding box center [697, 277] width 11 height 11
click at [701, 272] on input "Press SPACE to select this row." at bounding box center [701, 272] width 0 height 0
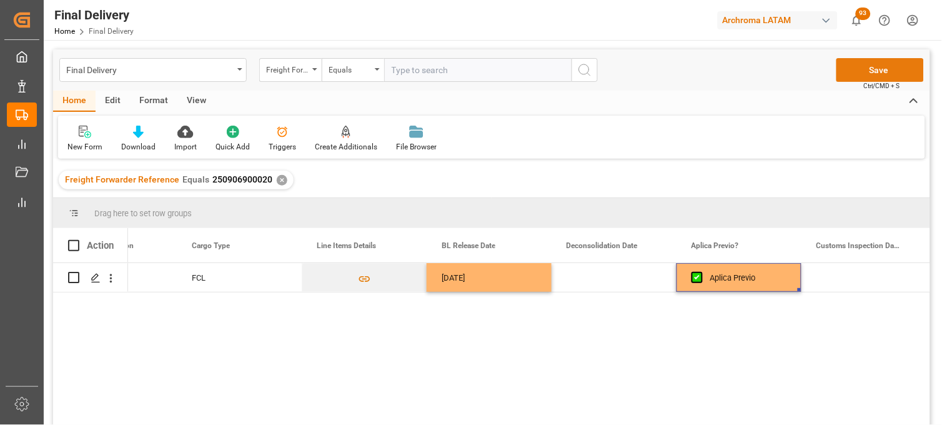
click at [841, 69] on button "Save" at bounding box center [880, 70] width 87 height 24
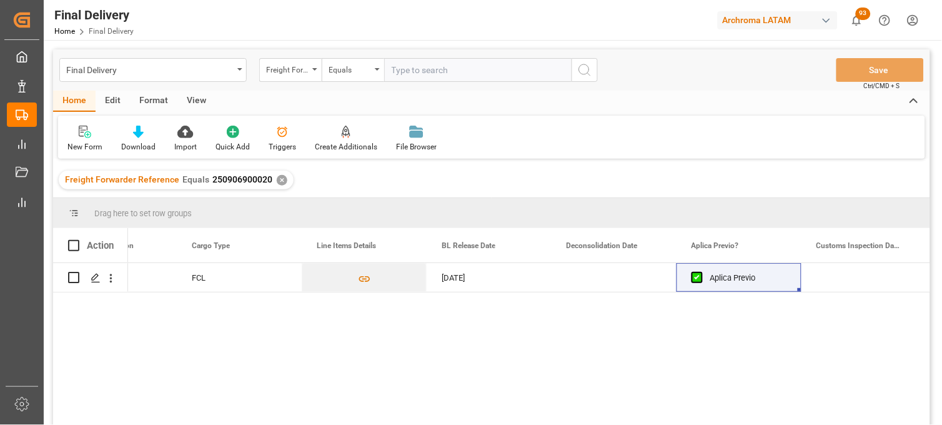
click at [279, 181] on div "✕" at bounding box center [282, 180] width 11 height 11
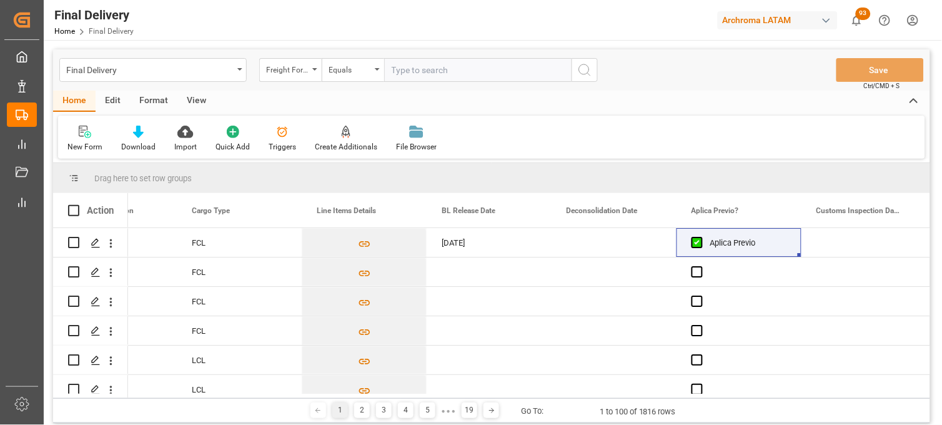
click at [396, 70] on input "text" at bounding box center [477, 70] width 187 height 24
paste input "250815080117"
type input "250815080117"
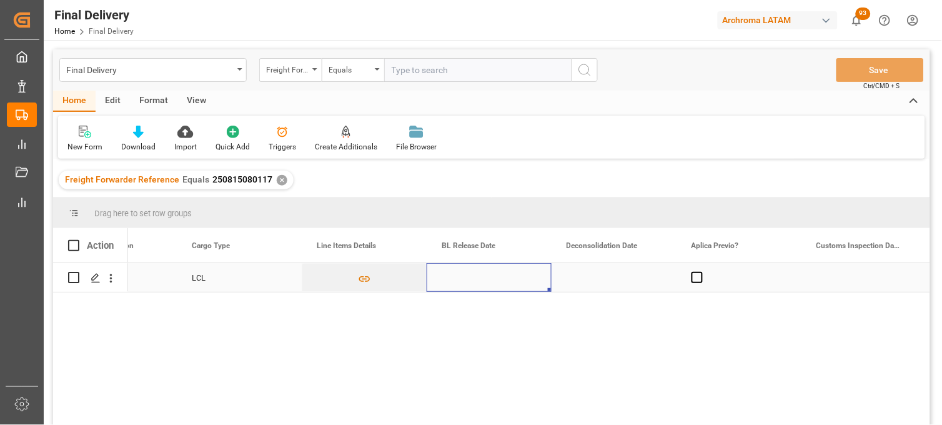
click at [457, 276] on div "Press SPACE to select this row." at bounding box center [489, 277] width 125 height 29
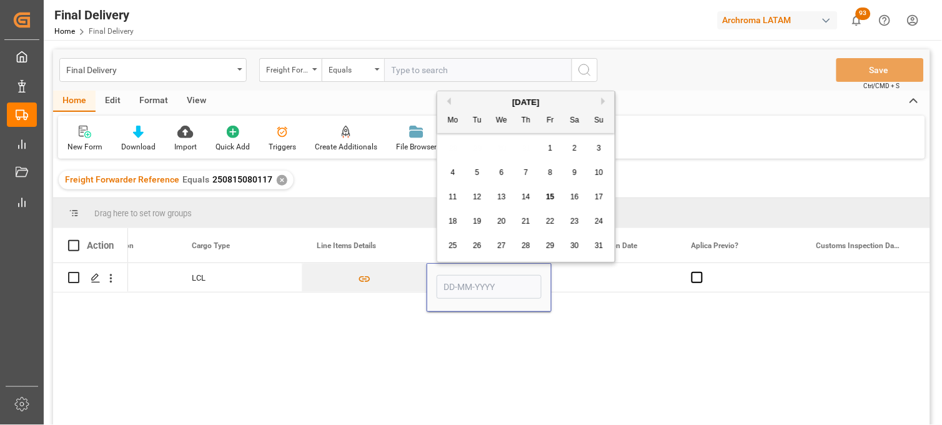
click at [551, 194] on span "15" at bounding box center [550, 196] width 8 height 9
type input "[DATE]"
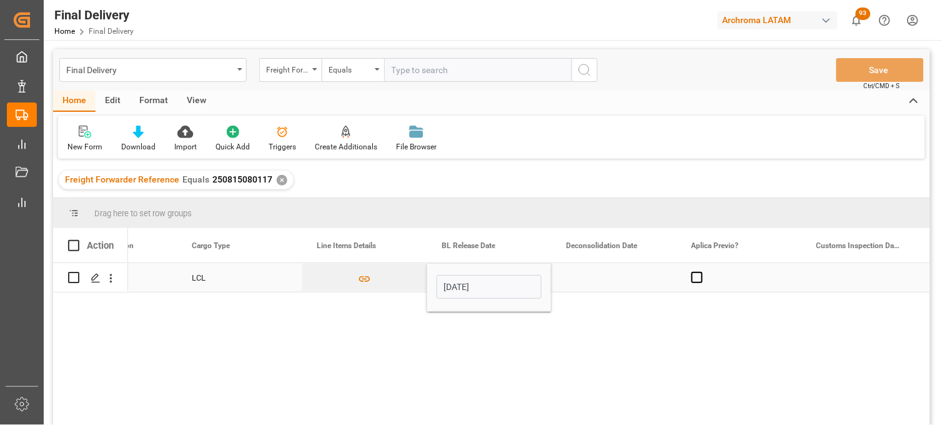
click at [587, 279] on div "Press SPACE to select this row." at bounding box center [614, 277] width 125 height 29
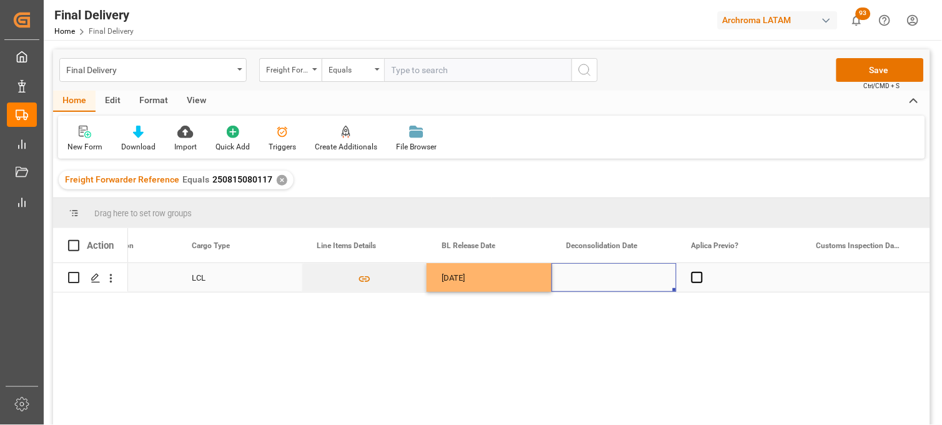
click at [586, 279] on div "Press SPACE to select this row." at bounding box center [614, 277] width 125 height 29
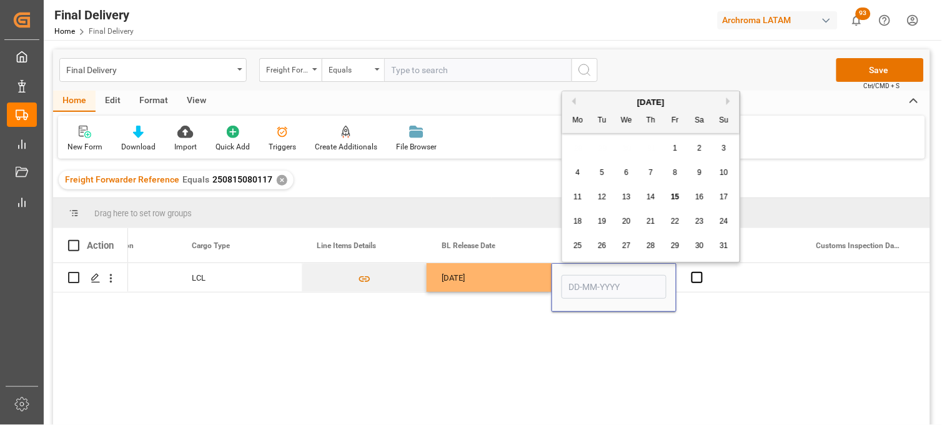
click at [646, 197] on div "14" at bounding box center [652, 197] width 16 height 15
type input "[DATE]"
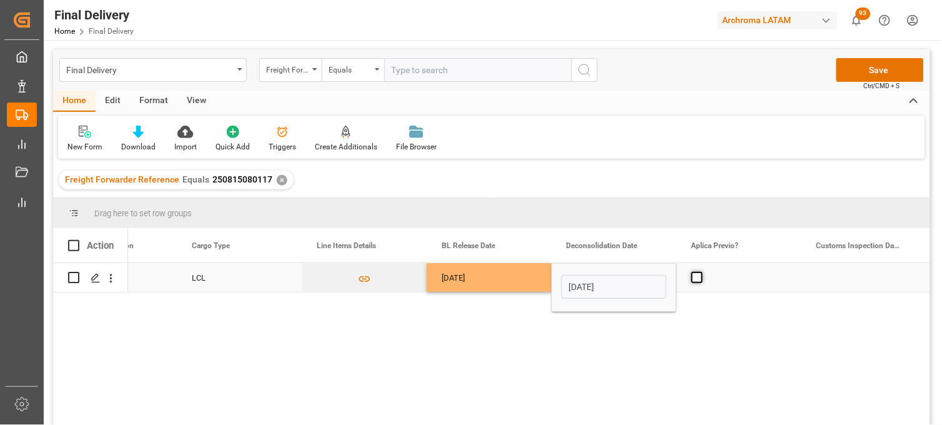
click at [696, 279] on span "Press SPACE to select this row." at bounding box center [697, 277] width 11 height 11
click at [701, 272] on input "Press SPACE to select this row." at bounding box center [701, 272] width 0 height 0
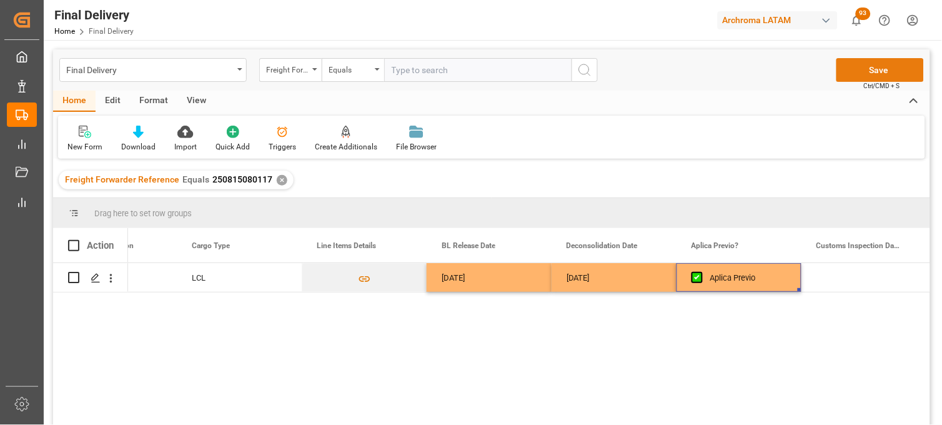
click at [847, 69] on button "Save" at bounding box center [880, 70] width 87 height 24
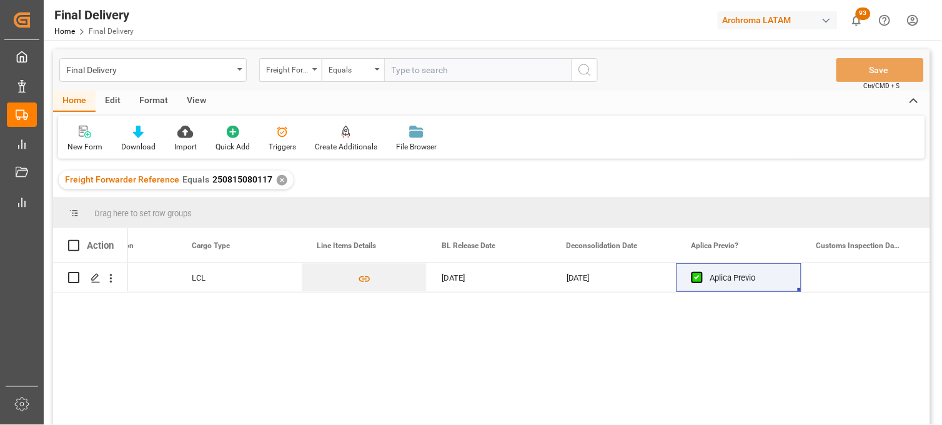
click at [279, 176] on div "✕" at bounding box center [282, 180] width 11 height 11
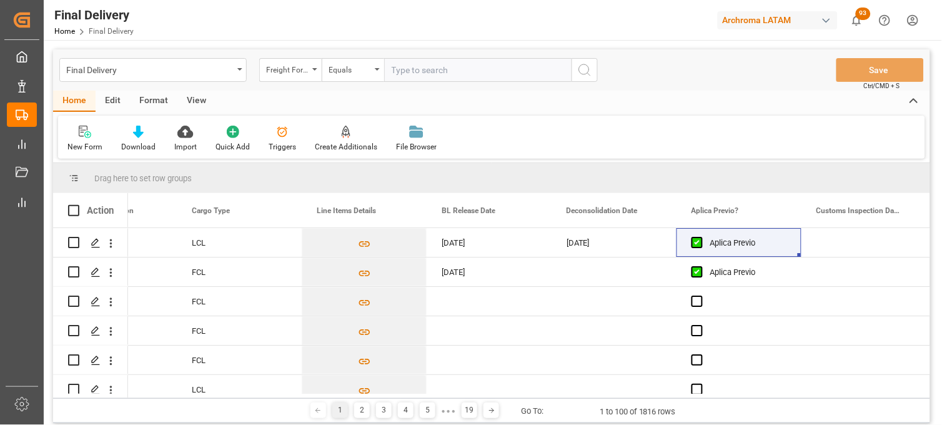
click at [394, 72] on input "text" at bounding box center [477, 70] width 187 height 24
paste input "250806900600"
type input "250806900600"
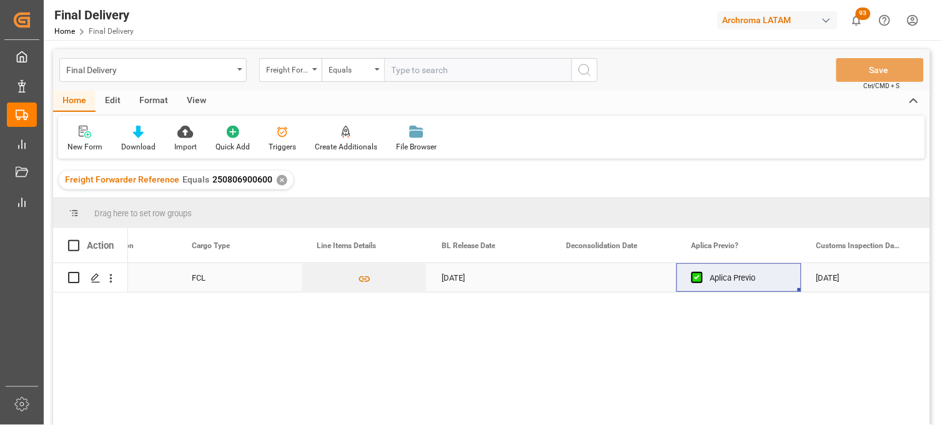
click at [603, 285] on div "Press SPACE to select this row." at bounding box center [614, 277] width 125 height 29
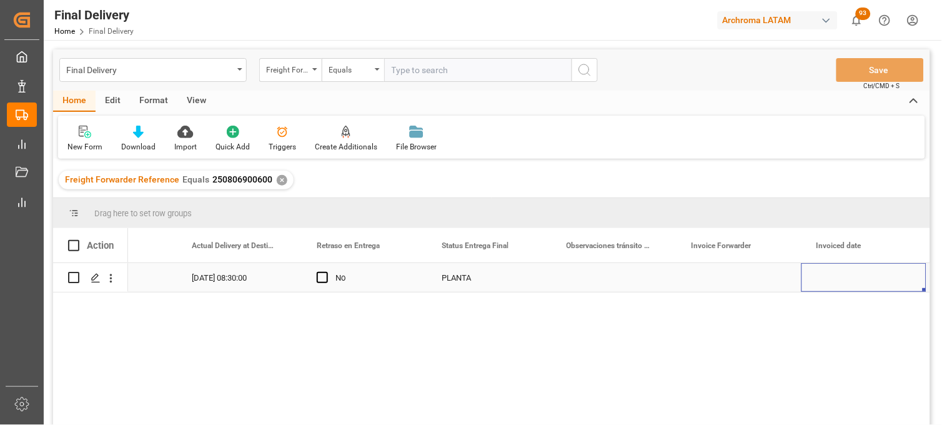
scroll to position [0, 3951]
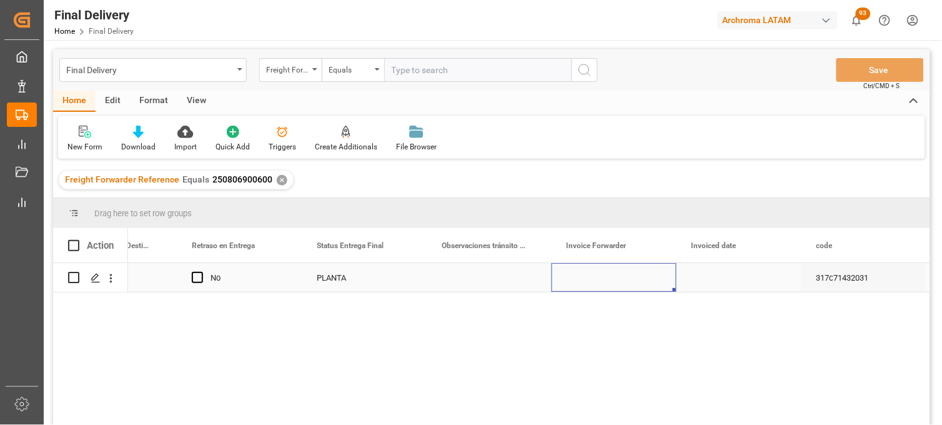
click at [597, 279] on div "Press SPACE to select this row." at bounding box center [614, 277] width 125 height 29
click at [597, 279] on input "Press SPACE to select this row." at bounding box center [614, 285] width 105 height 24
paste input "LM452655"
type input "LM452655"
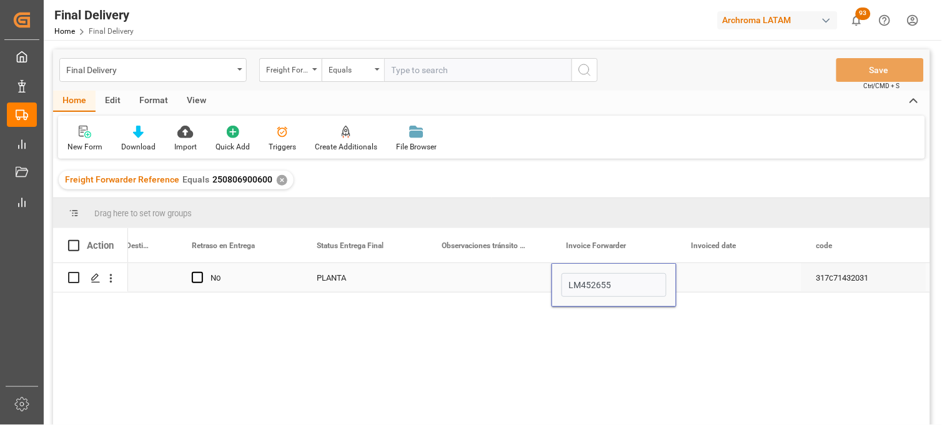
click at [707, 279] on div "Press SPACE to select this row." at bounding box center [739, 277] width 125 height 29
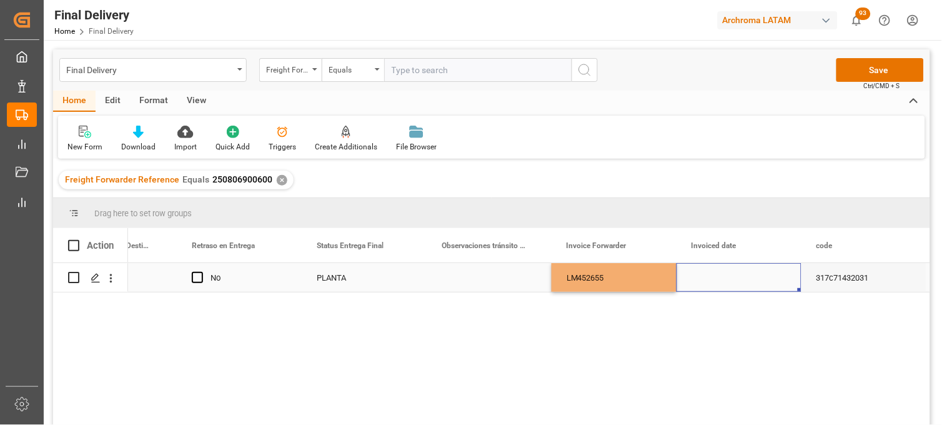
click at [707, 279] on div "Press SPACE to select this row." at bounding box center [739, 277] width 125 height 29
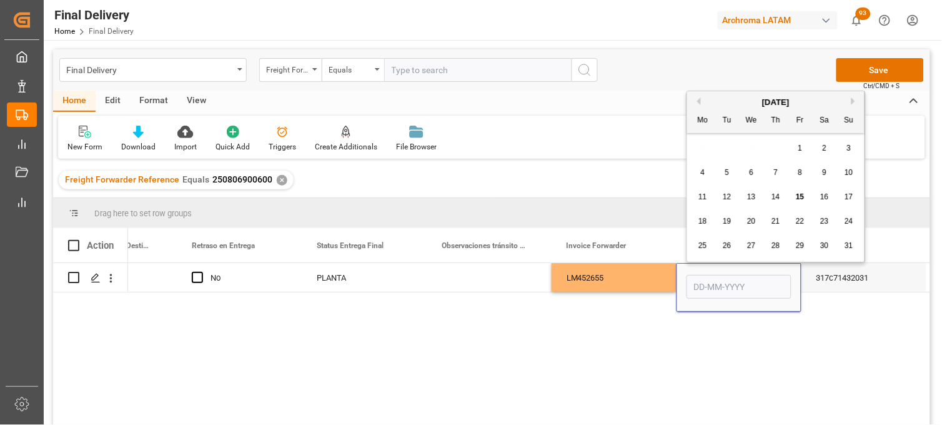
click at [798, 199] on span "15" at bounding box center [800, 196] width 8 height 9
type input "[DATE]"
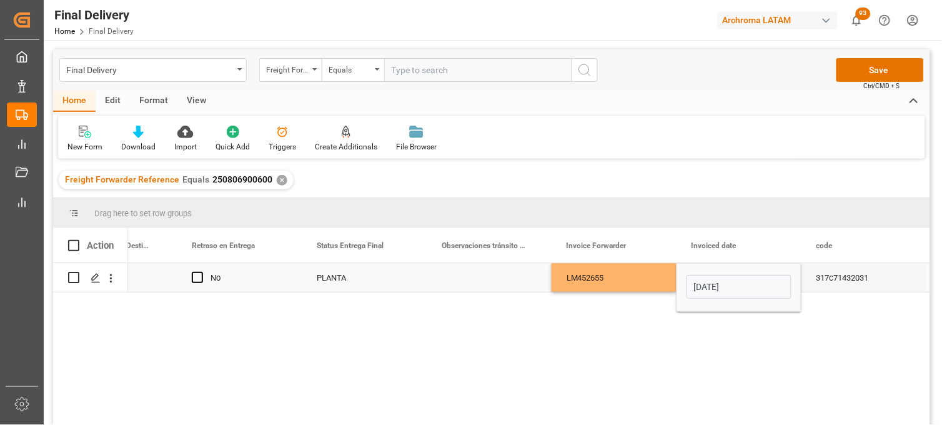
click at [615, 272] on div "LM452655" at bounding box center [614, 277] width 125 height 29
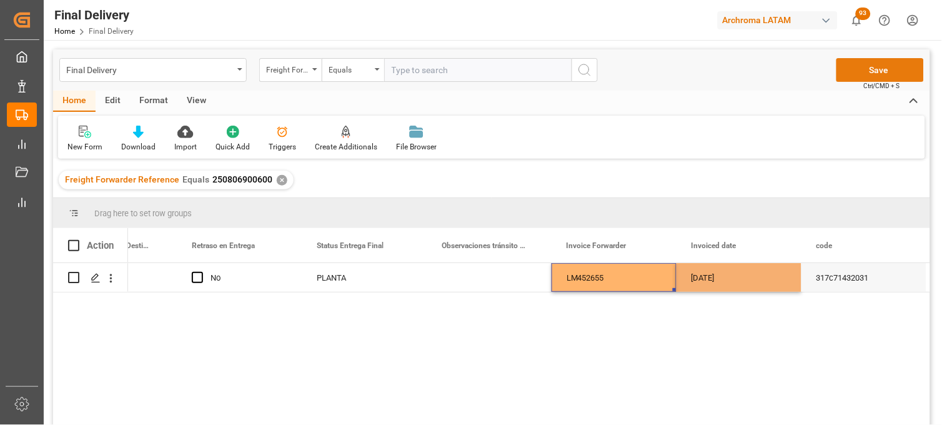
click at [875, 69] on button "Save" at bounding box center [880, 70] width 87 height 24
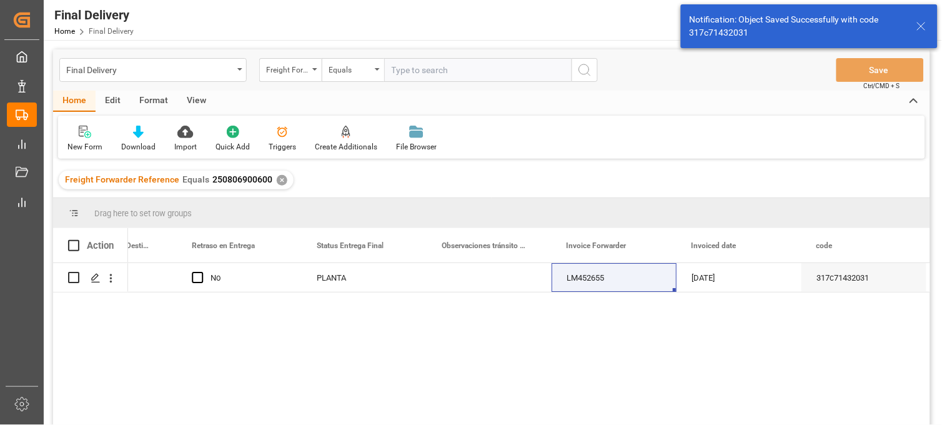
click at [74, 246] on span at bounding box center [73, 245] width 11 height 11
click at [77, 240] on input "checkbox" at bounding box center [77, 240] width 0 height 0
checkbox input "true"
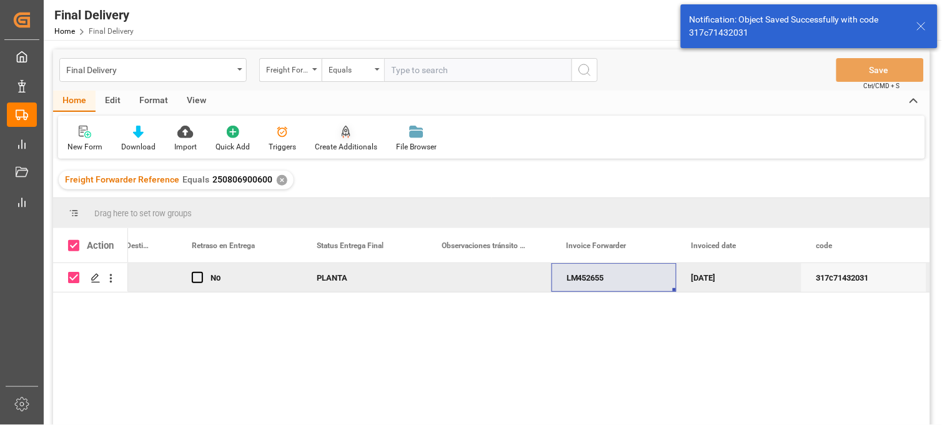
click at [329, 141] on div "Create Additionals" at bounding box center [346, 146] width 62 height 11
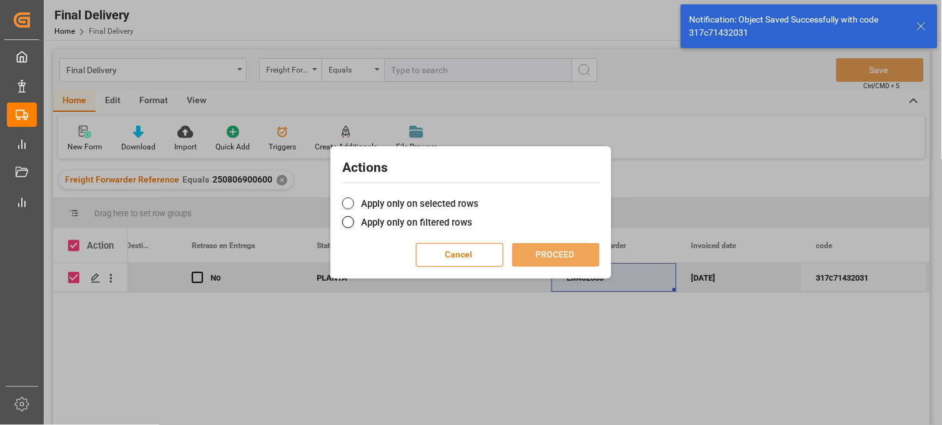
click at [369, 201] on label "Apply only on selected rows" at bounding box center [470, 203] width 257 height 15
click at [479, 197] on input "Apply only on selected rows" at bounding box center [479, 197] width 0 height 0
click at [549, 251] on button "PROCEED" at bounding box center [555, 255] width 87 height 24
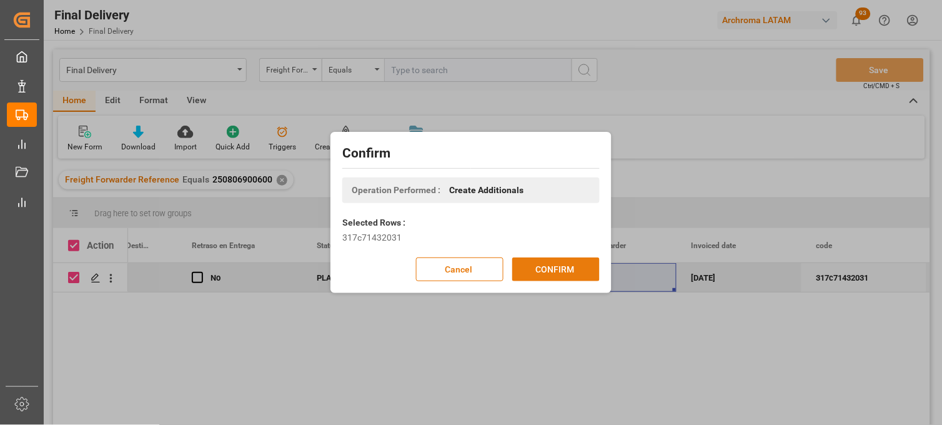
click at [584, 262] on button "CONFIRM" at bounding box center [555, 269] width 87 height 24
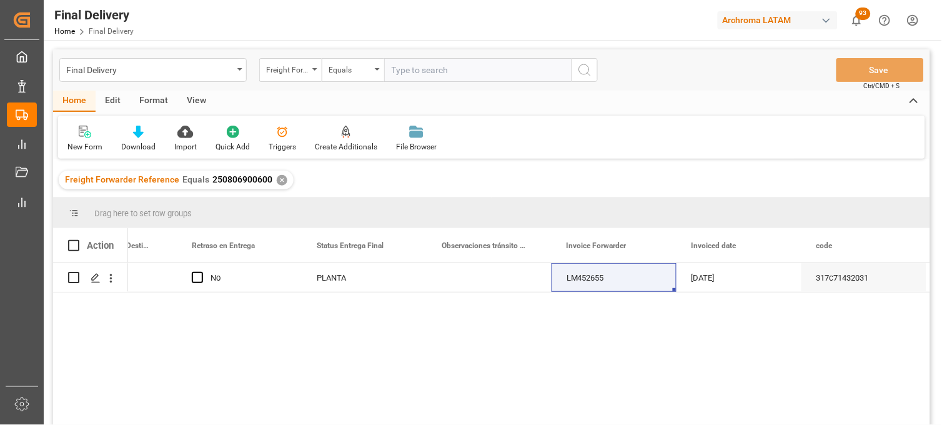
click at [279, 180] on div "✕" at bounding box center [282, 180] width 11 height 11
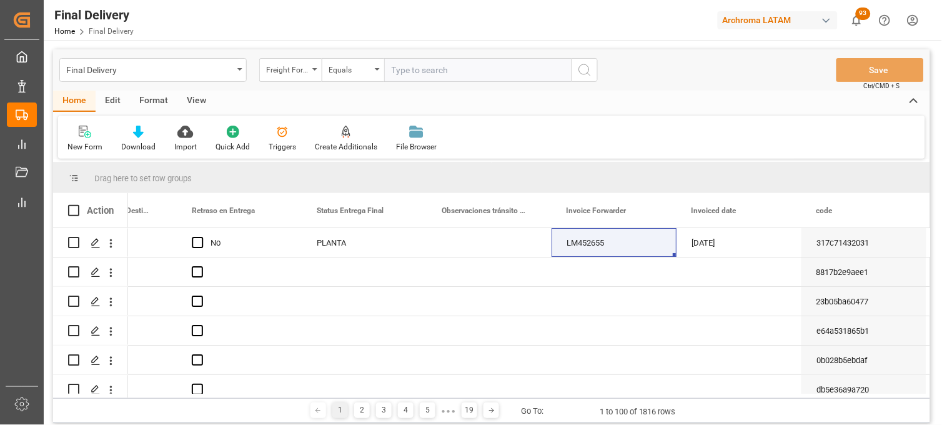
click at [438, 69] on input "text" at bounding box center [477, 70] width 187 height 24
paste input "250806900095"
type input "250806900095"
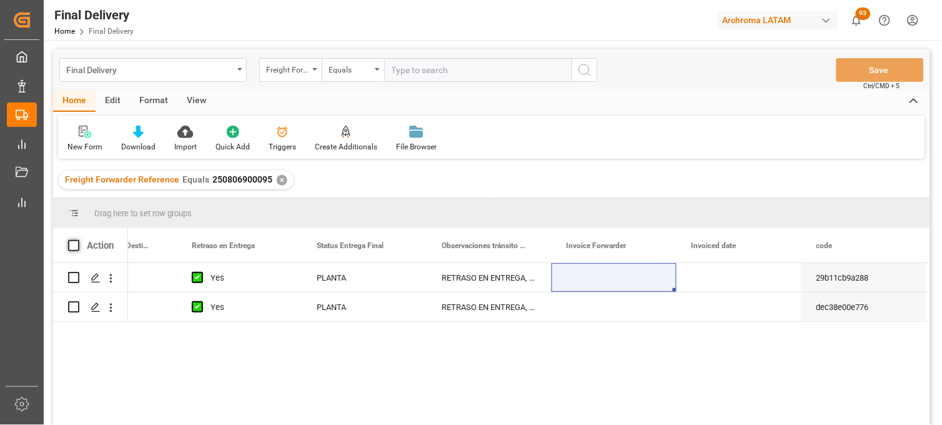
click at [73, 246] on span at bounding box center [73, 245] width 11 height 11
click at [77, 240] on input "checkbox" at bounding box center [77, 240] width 0 height 0
checkbox input "true"
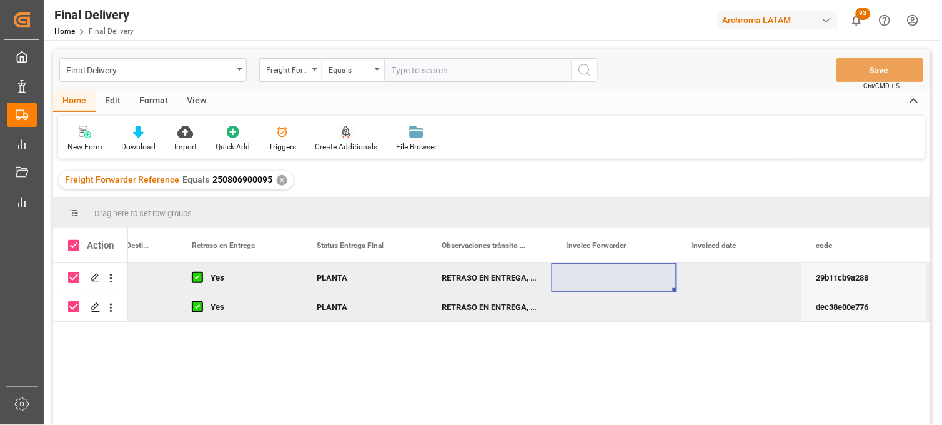
click at [341, 142] on div "Create Additionals" at bounding box center [346, 146] width 62 height 11
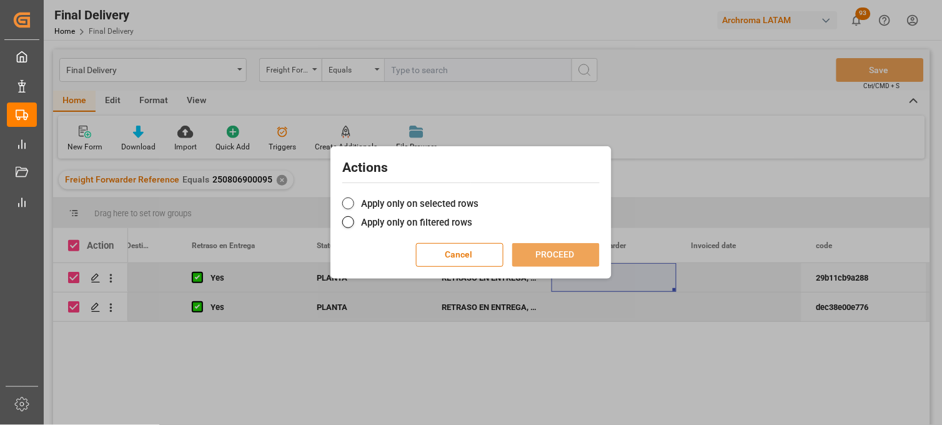
click at [439, 202] on label "Apply only on selected rows" at bounding box center [470, 203] width 257 height 15
click at [479, 197] on input "Apply only on selected rows" at bounding box center [479, 197] width 0 height 0
click at [565, 257] on button "PROCEED" at bounding box center [555, 255] width 87 height 24
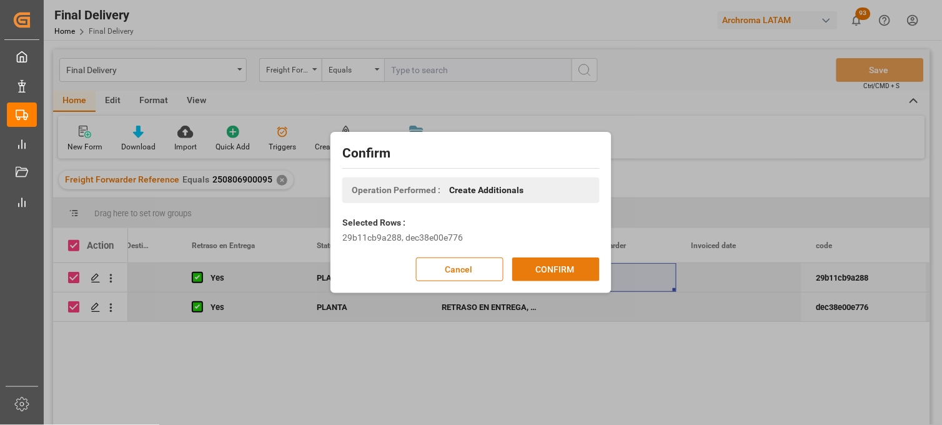
click at [558, 267] on button "CONFIRM" at bounding box center [555, 269] width 87 height 24
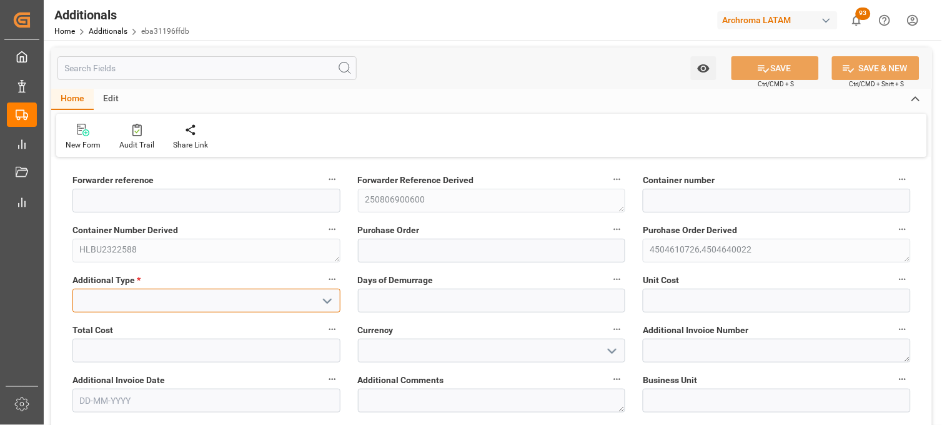
click at [247, 296] on input at bounding box center [206, 301] width 268 height 24
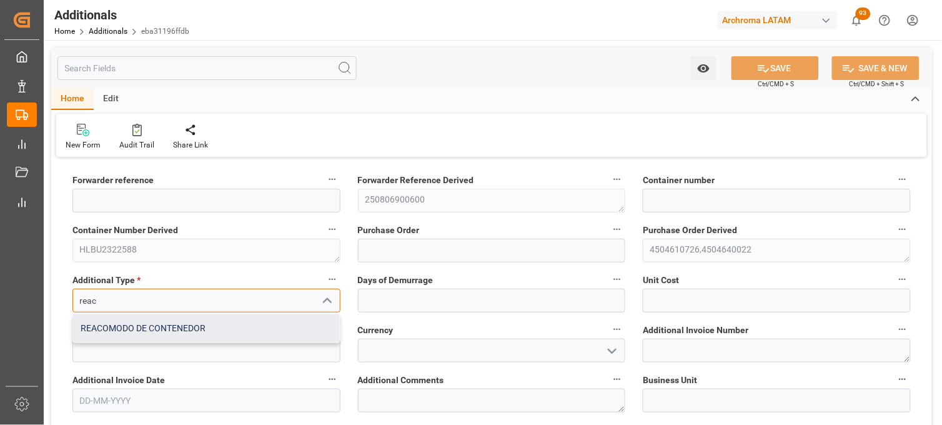
click at [241, 330] on div "REACOMODO DE CONTENEDOR" at bounding box center [206, 328] width 267 height 28
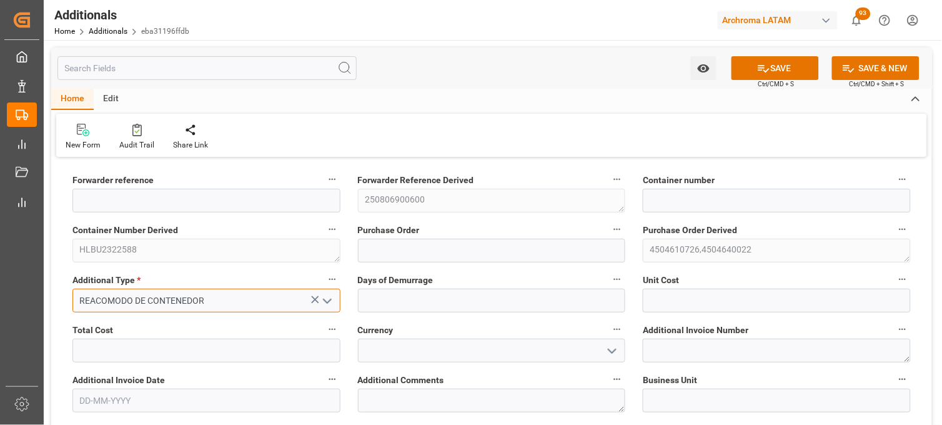
type input "REACOMODO DE CONTENEDOR"
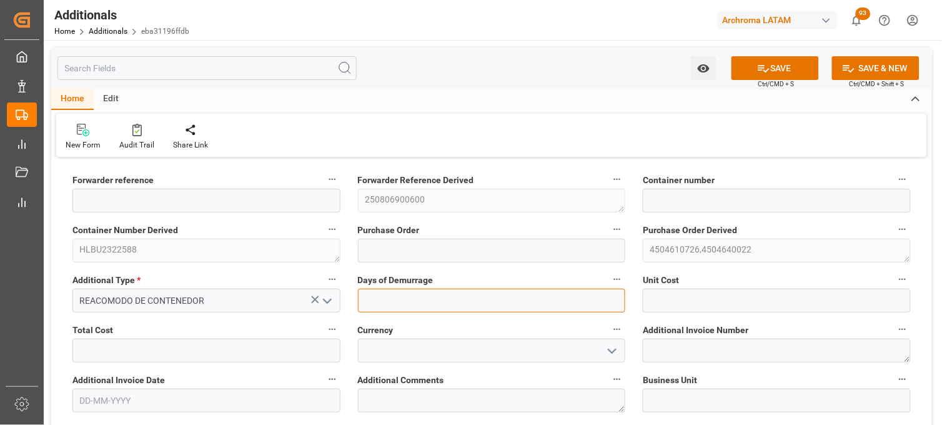
click at [383, 300] on input "text" at bounding box center [492, 301] width 268 height 24
type input "1"
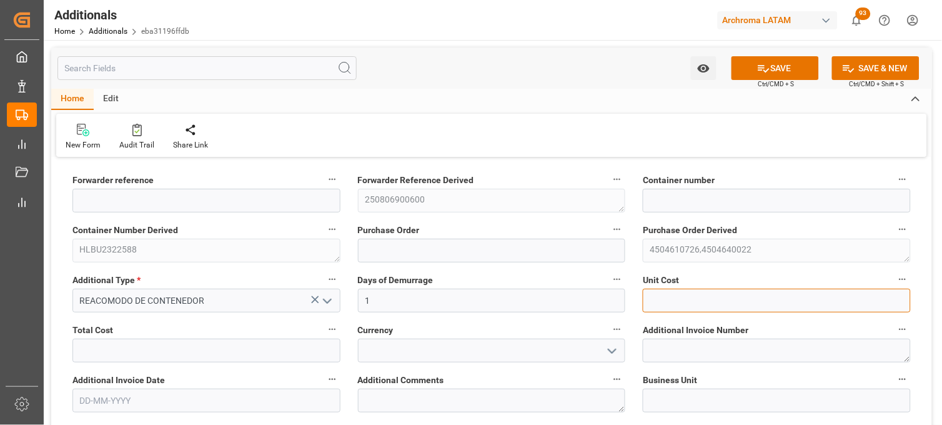
click at [656, 297] on input "text" at bounding box center [777, 301] width 268 height 24
type input "4095.55"
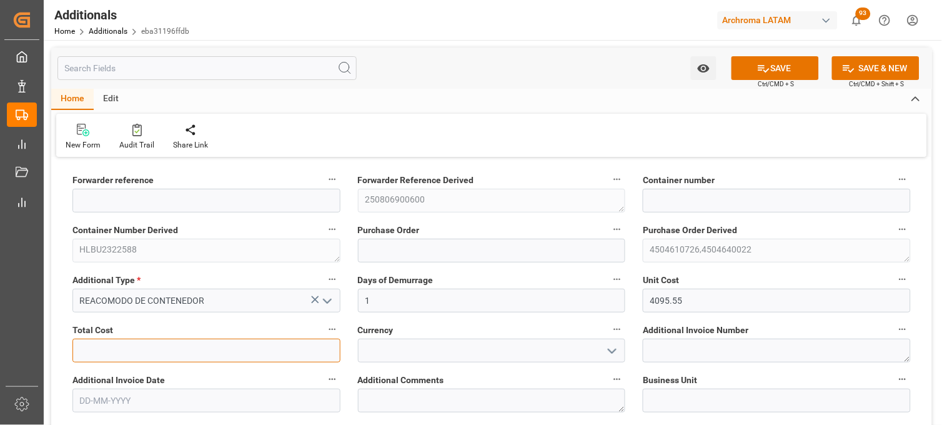
click at [208, 344] on input "text" at bounding box center [206, 351] width 268 height 24
type input "4095.55"
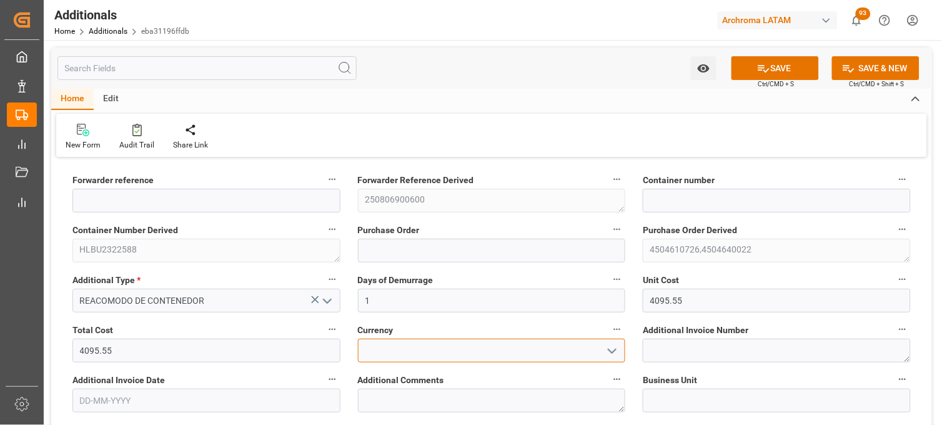
click at [377, 354] on input at bounding box center [492, 351] width 268 height 24
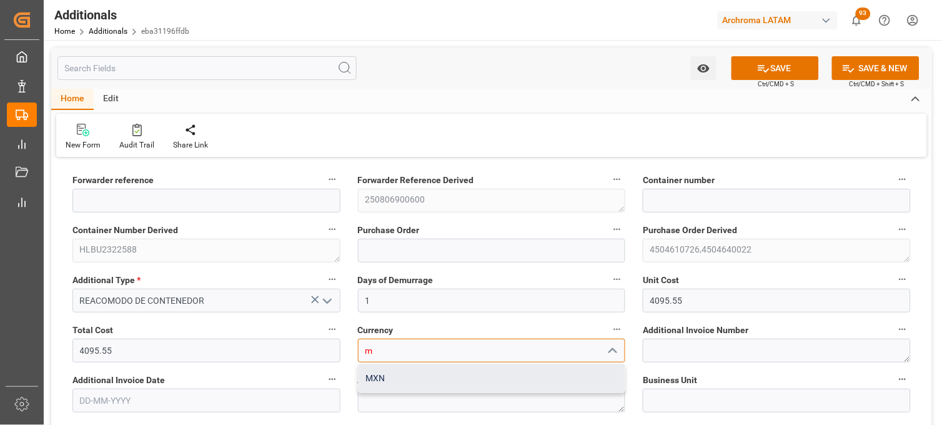
click at [378, 384] on div "MXN" at bounding box center [492, 378] width 267 height 28
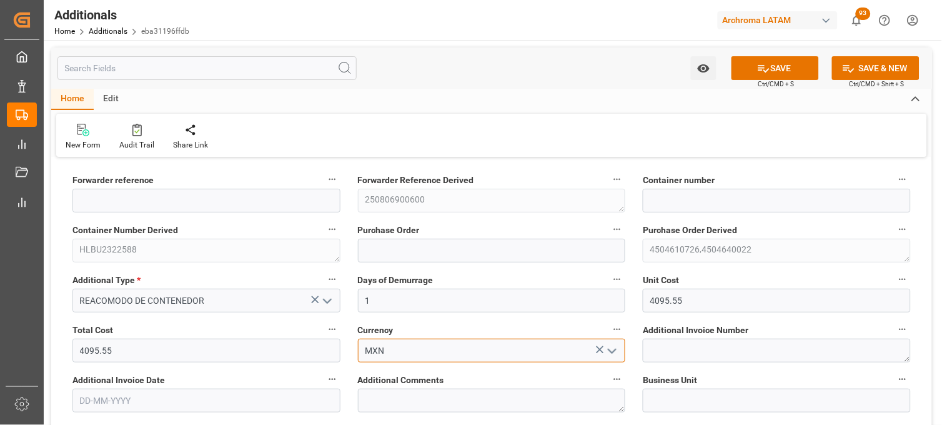
type input "MXN"
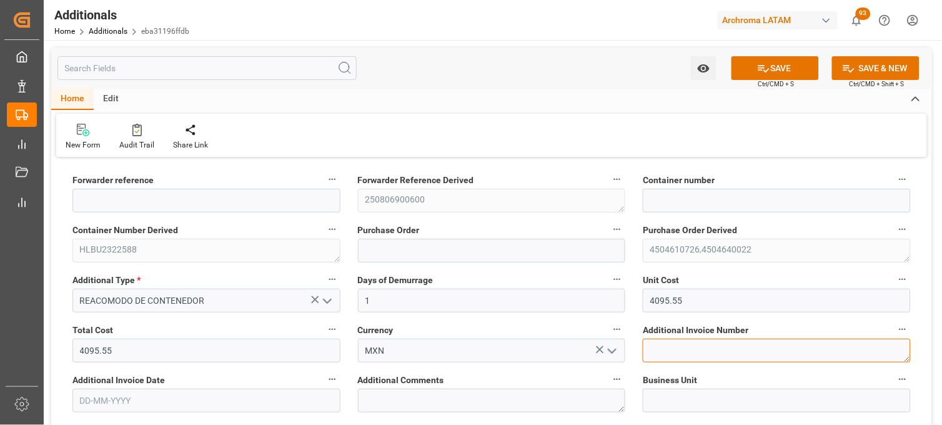
click at [695, 346] on textarea at bounding box center [777, 351] width 268 height 24
paste textarea "LM452655"
type textarea "LM452655"
click at [254, 403] on input "text" at bounding box center [206, 401] width 268 height 24
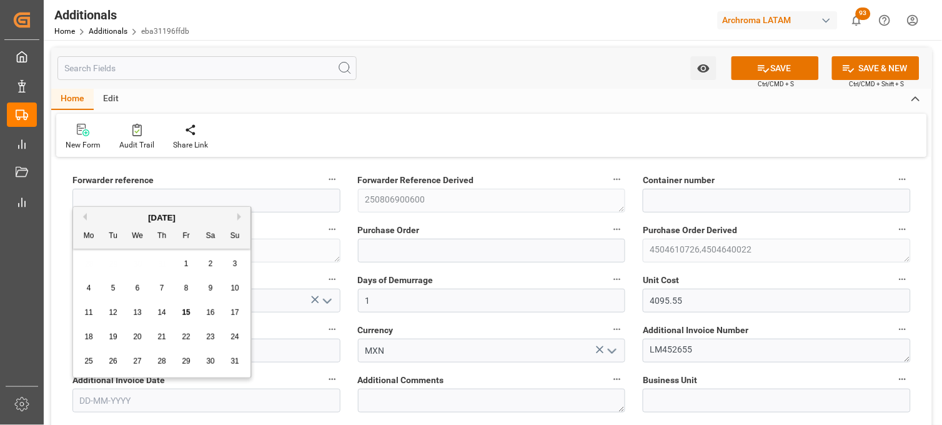
click at [94, 271] on div "28 29 30 31 1 2 3" at bounding box center [162, 264] width 171 height 24
click at [184, 314] on span "15" at bounding box center [186, 312] width 8 height 9
type input "[DATE]"
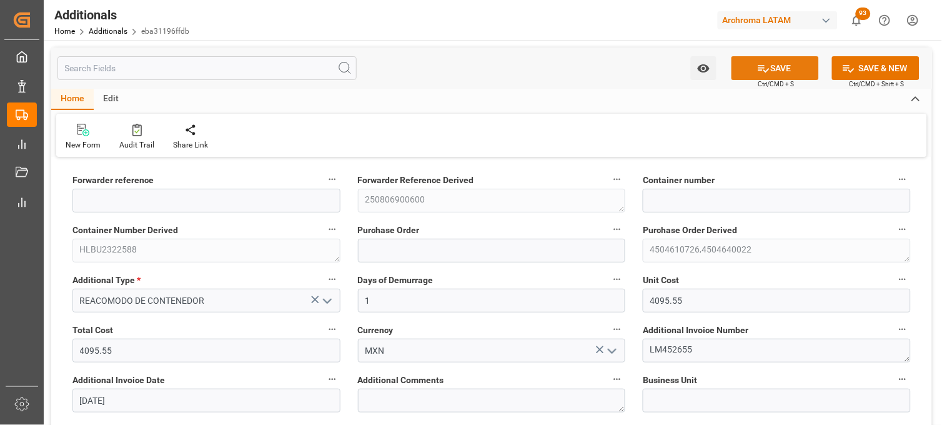
click at [762, 69] on icon at bounding box center [763, 68] width 13 height 13
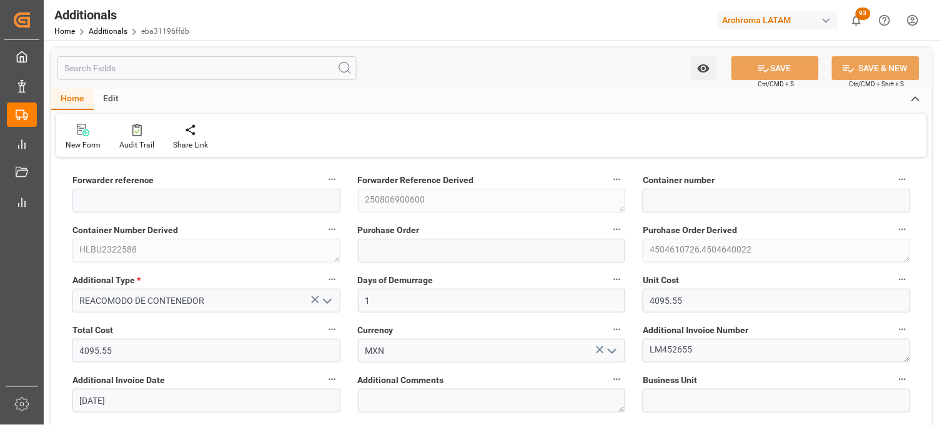
type input "250806900600"
type input "HLBU2322588"
type input "4504610726,4504640022"
type input "TEXTIL"
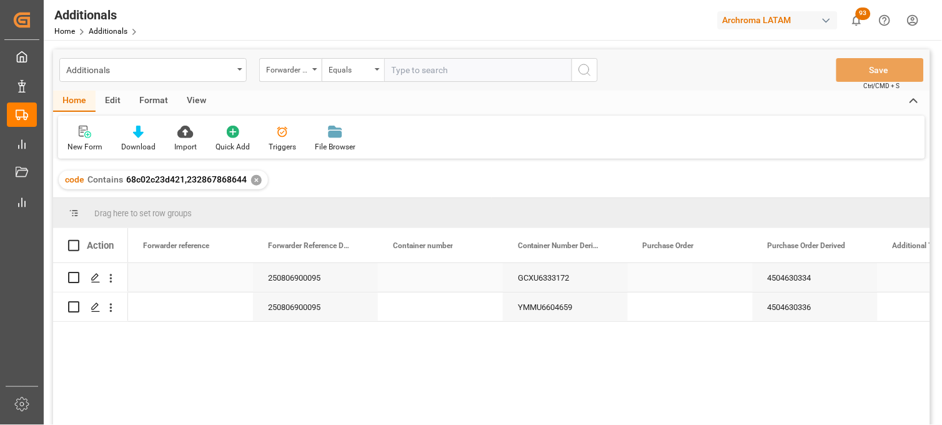
click at [559, 279] on div "GCXU6333172" at bounding box center [565, 277] width 125 height 29
click at [658, 283] on div "Press SPACE to select this row." at bounding box center [690, 277] width 125 height 29
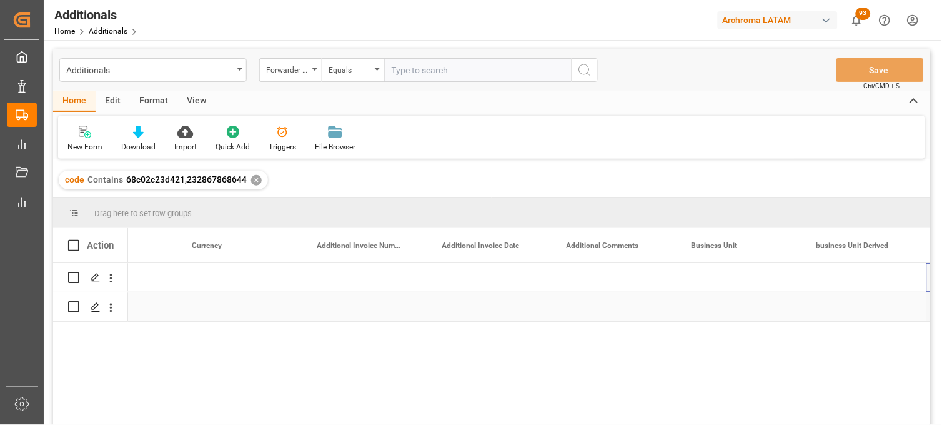
scroll to position [0, 1201]
click at [369, 275] on div "Press SPACE to select this row." at bounding box center [364, 277] width 125 height 29
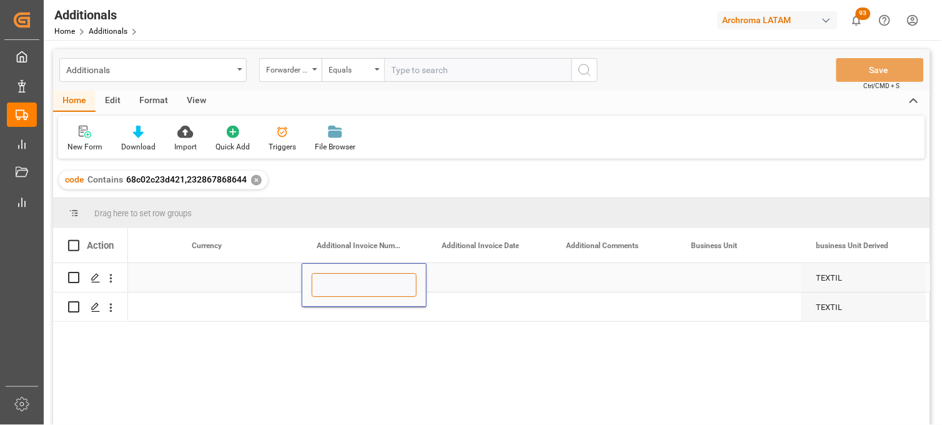
click at [359, 275] on input "Press SPACE to select this row." at bounding box center [364, 285] width 105 height 24
paste input "LM452672"
type input "LM452672"
click at [474, 279] on div "Press SPACE to select this row." at bounding box center [489, 277] width 125 height 29
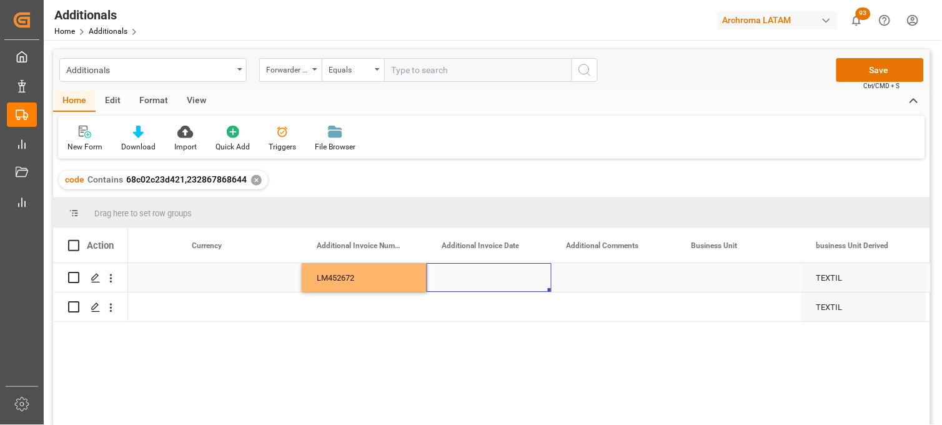
click at [364, 279] on div "LM452672" at bounding box center [364, 277] width 125 height 29
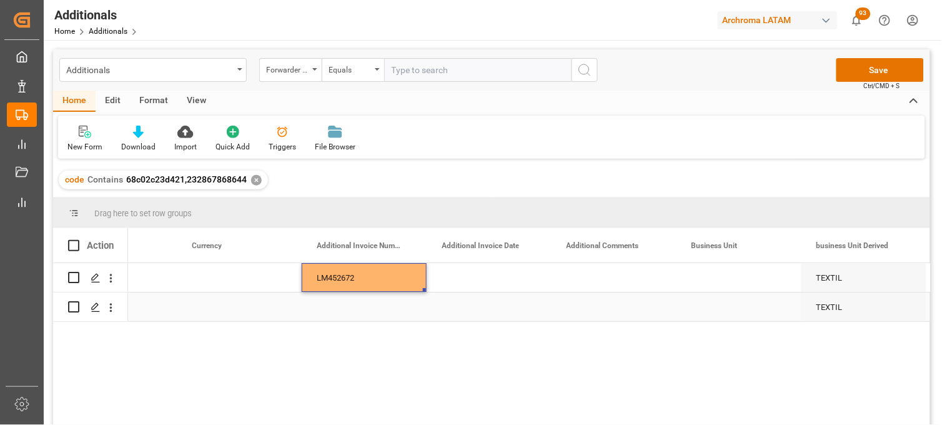
click at [345, 302] on div "Press SPACE to select this row." at bounding box center [364, 306] width 125 height 29
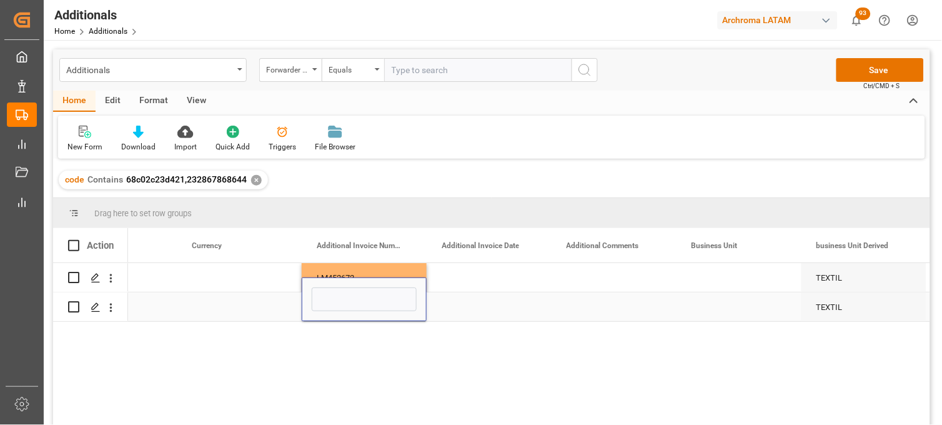
click at [345, 302] on input "Press SPACE to select this row." at bounding box center [364, 299] width 105 height 24
type input "LM452673"
click at [472, 278] on div "Press SPACE to select this row." at bounding box center [489, 277] width 125 height 29
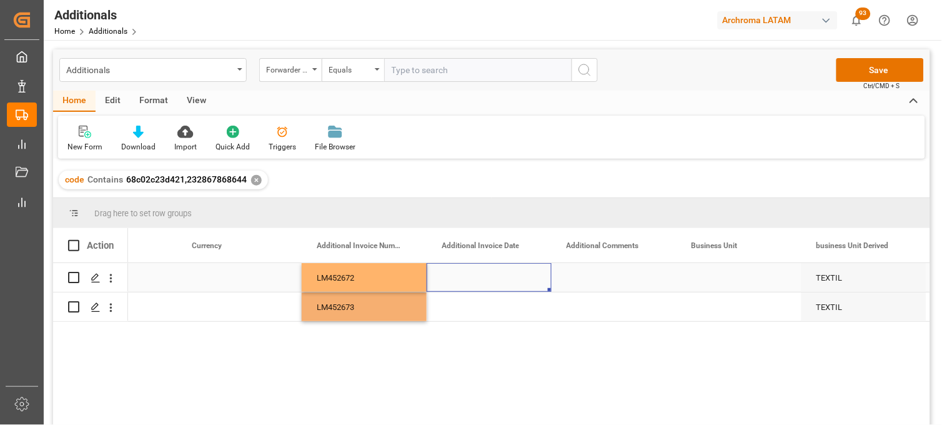
click at [472, 278] on div "Press SPACE to select this row." at bounding box center [489, 277] width 125 height 29
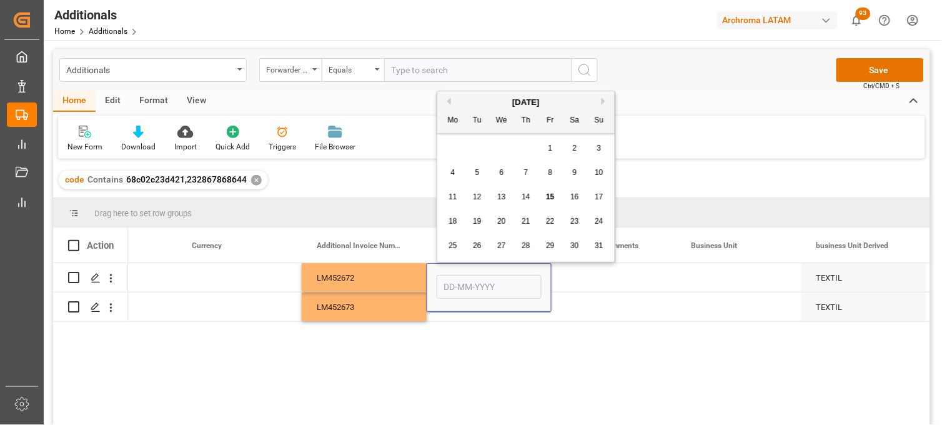
click at [548, 201] on div "15" at bounding box center [551, 197] width 16 height 15
type input "[DATE]"
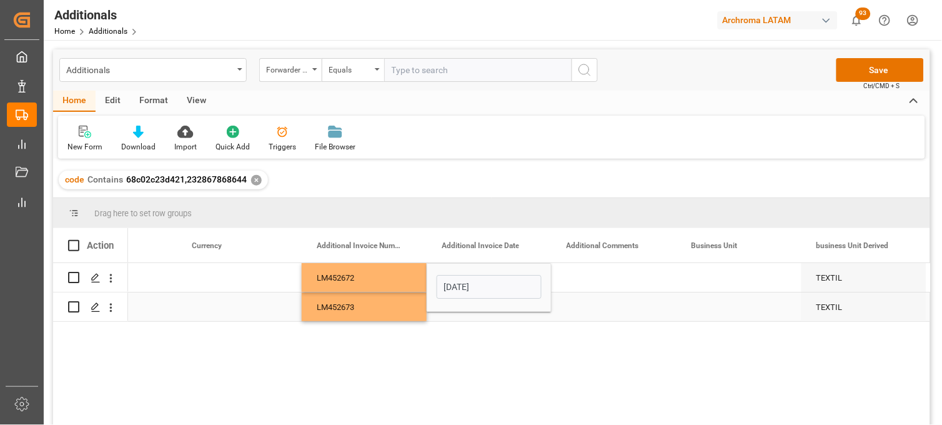
click at [461, 312] on div "Press SPACE to select this row." at bounding box center [489, 306] width 125 height 29
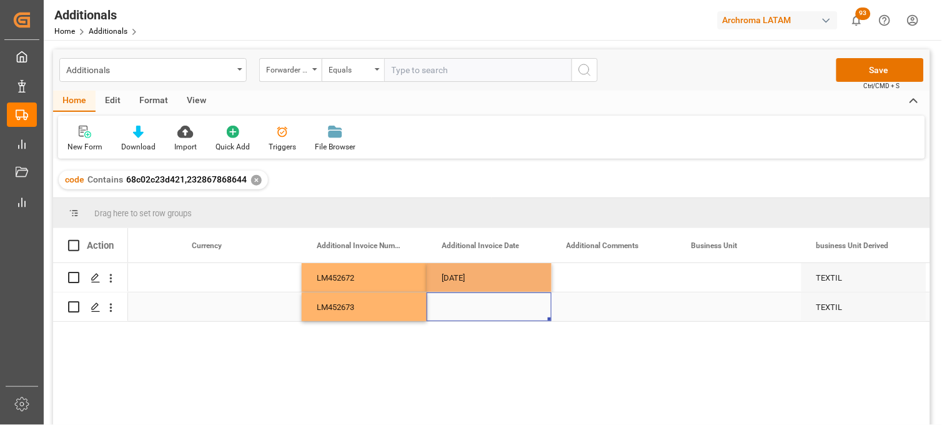
click at [459, 307] on div "Press SPACE to select this row." at bounding box center [489, 306] width 125 height 29
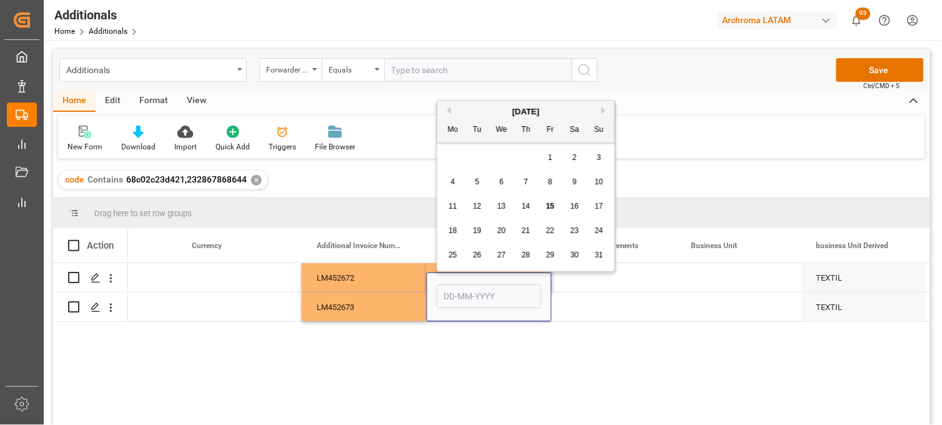
click at [554, 207] on span "15" at bounding box center [550, 206] width 8 height 9
type input "[DATE]"
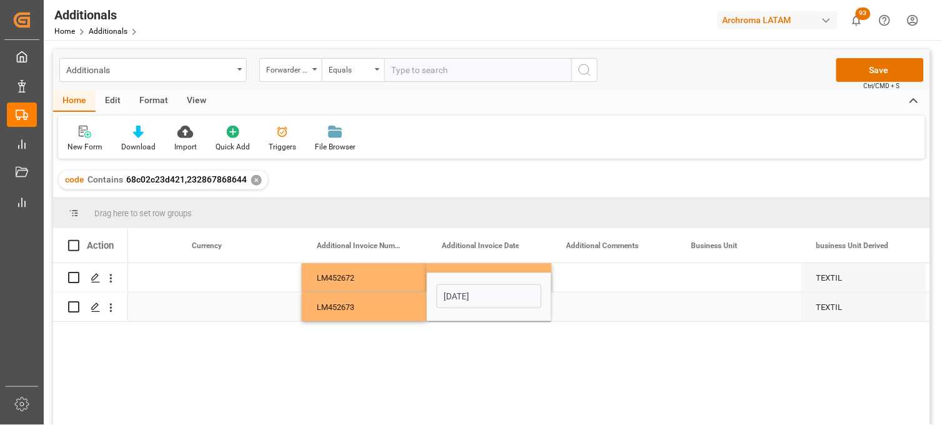
click at [367, 307] on div "LM452673" at bounding box center [364, 306] width 125 height 29
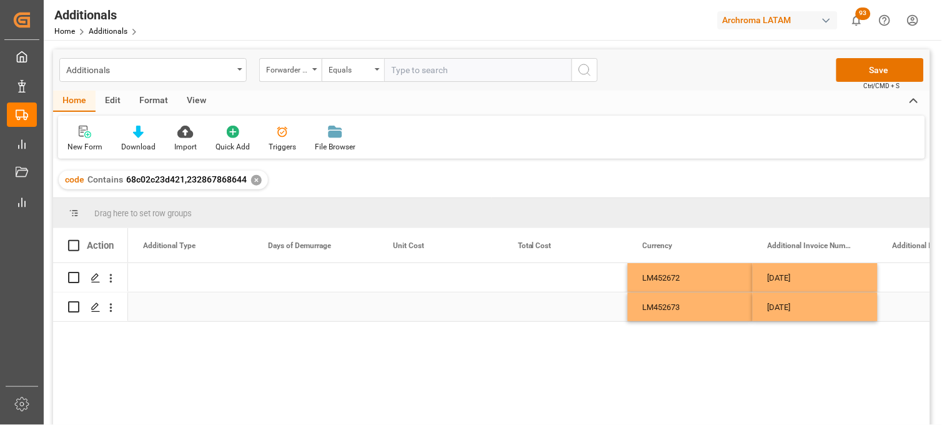
scroll to position [0, 750]
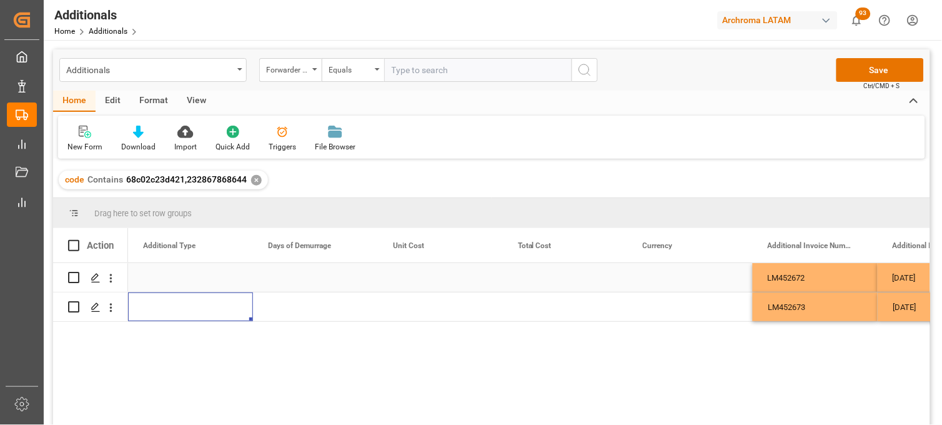
click at [661, 277] on div "Press SPACE to select this row." at bounding box center [690, 277] width 125 height 29
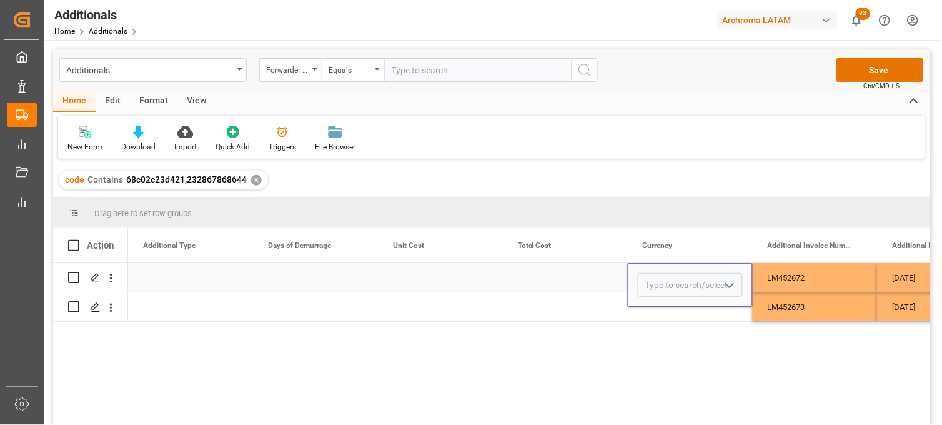
click at [661, 277] on input "Press SPACE to select this row." at bounding box center [690, 285] width 105 height 24
click at [664, 316] on div "MXN" at bounding box center [691, 321] width 104 height 44
type input "MXN"
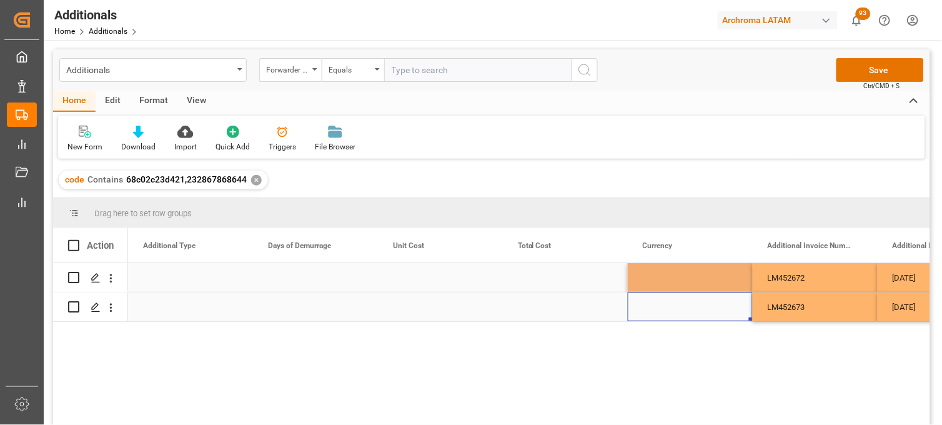
click at [661, 311] on div "Press SPACE to select this row." at bounding box center [690, 306] width 125 height 29
click at [660, 306] on div "Press SPACE to select this row." at bounding box center [690, 306] width 125 height 29
click at [660, 306] on input "Press SPACE to select this row." at bounding box center [690, 299] width 105 height 24
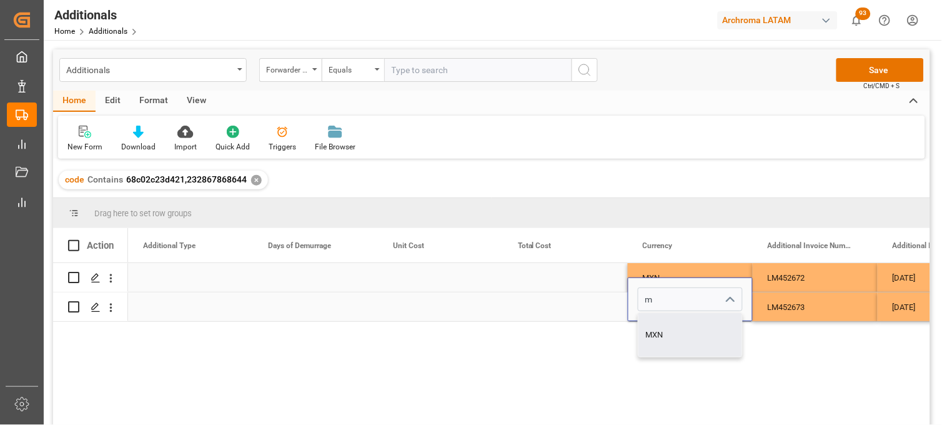
click at [661, 332] on div "MXN" at bounding box center [691, 335] width 104 height 44
type input "MXN"
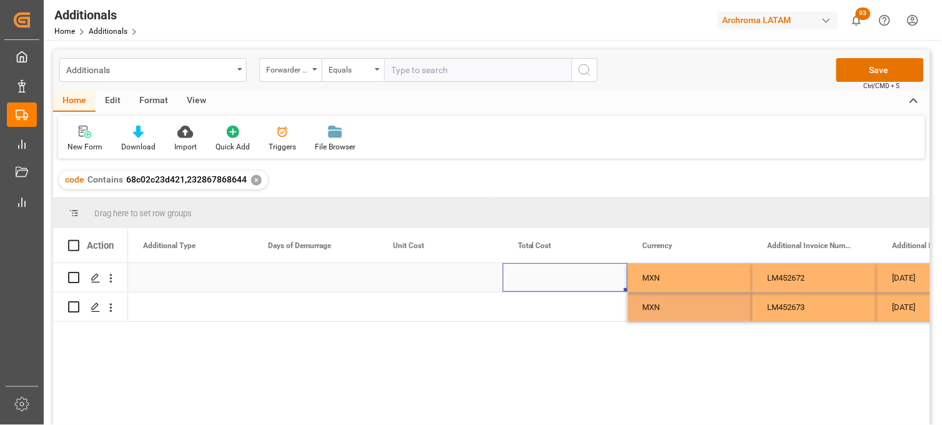
click at [579, 271] on div "Press SPACE to select this row." at bounding box center [565, 277] width 125 height 29
click at [409, 279] on div "Press SPACE to select this row." at bounding box center [440, 277] width 125 height 29
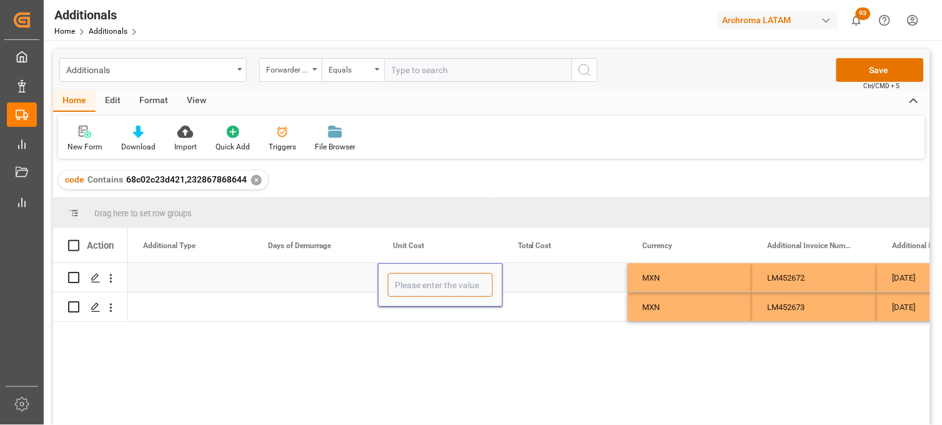
click at [409, 279] on input "Press SPACE to select this row." at bounding box center [440, 285] width 105 height 24
type input "1550"
click at [404, 316] on div "Press SPACE to select this row." at bounding box center [440, 306] width 125 height 29
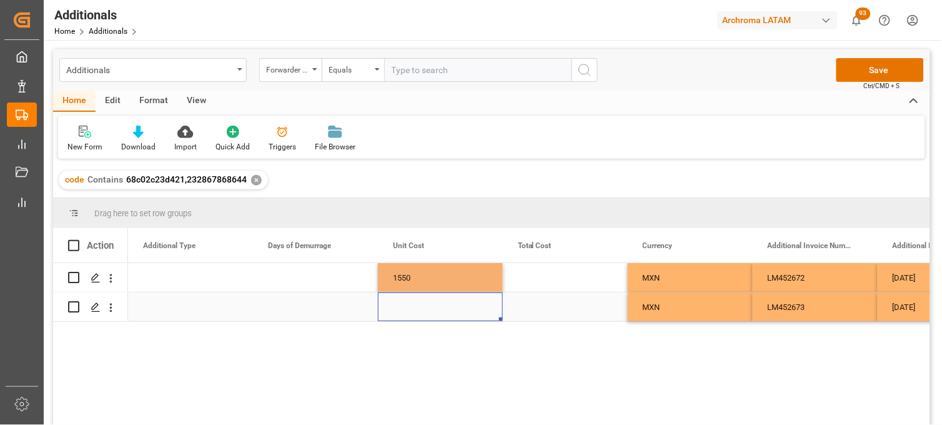
click at [405, 305] on div "Press SPACE to select this row." at bounding box center [440, 306] width 125 height 29
click at [405, 305] on input "Press SPACE to select this row." at bounding box center [440, 299] width 105 height 24
type input "1450"
click at [534, 279] on div "Press SPACE to select this row." at bounding box center [565, 277] width 125 height 29
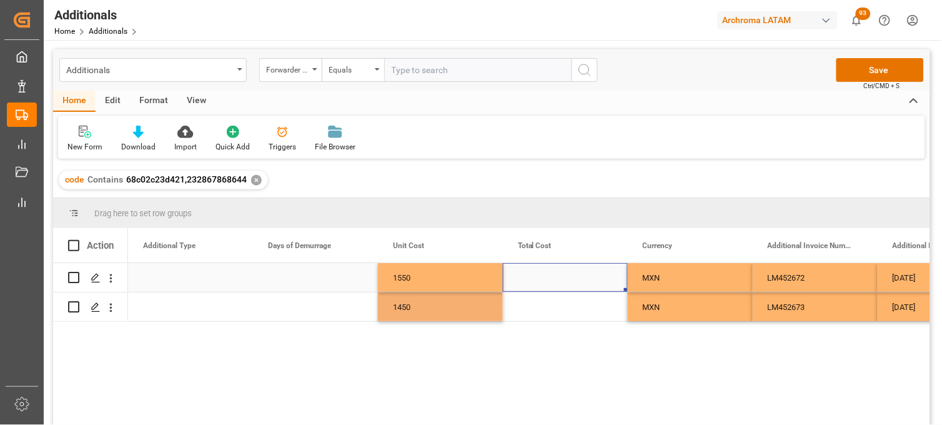
click at [534, 279] on div "Press SPACE to select this row." at bounding box center [565, 277] width 125 height 29
click at [534, 279] on input "Press SPACE to select this row." at bounding box center [565, 285] width 105 height 24
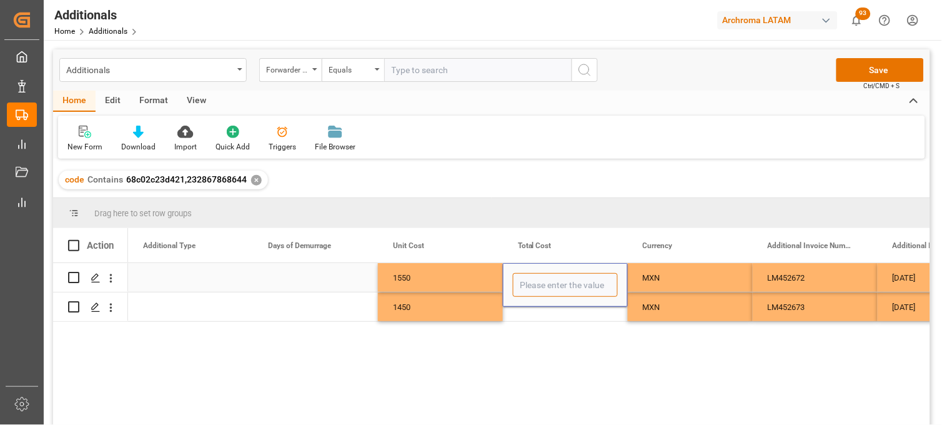
click at [534, 279] on input "Press SPACE to select this row." at bounding box center [565, 285] width 105 height 24
click at [540, 287] on input "Press SPACE to select this row." at bounding box center [565, 285] width 105 height 24
type input "1550"
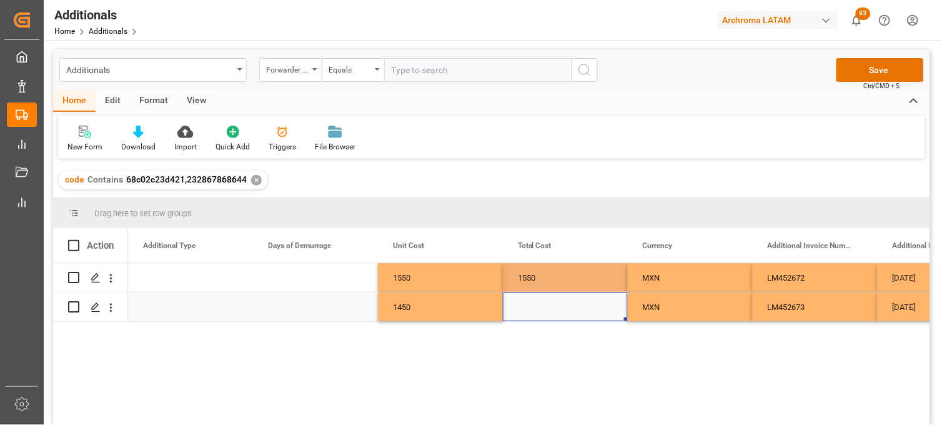
drag, startPoint x: 527, startPoint y: 314, endPoint x: 532, endPoint y: 304, distance: 11.7
click at [527, 314] on div "Press SPACE to select this row." at bounding box center [565, 306] width 125 height 29
click at [532, 304] on div "Press SPACE to select this row." at bounding box center [565, 306] width 125 height 29
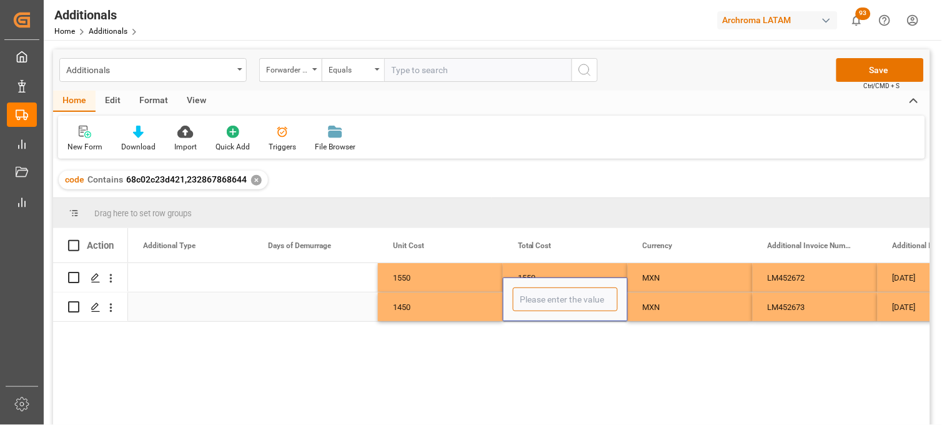
click at [532, 304] on input "Press SPACE to select this row." at bounding box center [565, 299] width 105 height 24
type input "1450"
click at [452, 306] on div "1450" at bounding box center [440, 306] width 125 height 29
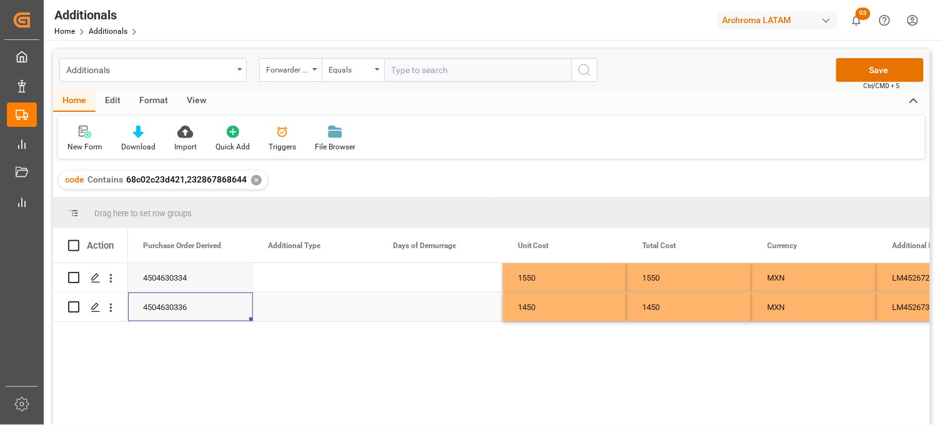
scroll to position [0, 0]
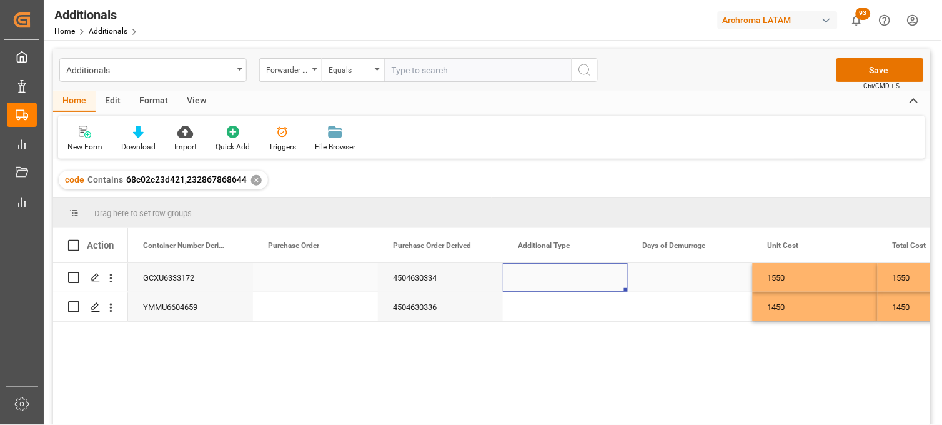
click at [551, 279] on div "Press SPACE to select this row." at bounding box center [565, 277] width 125 height 29
click at [551, 279] on input "Press SPACE to select this row." at bounding box center [565, 285] width 105 height 24
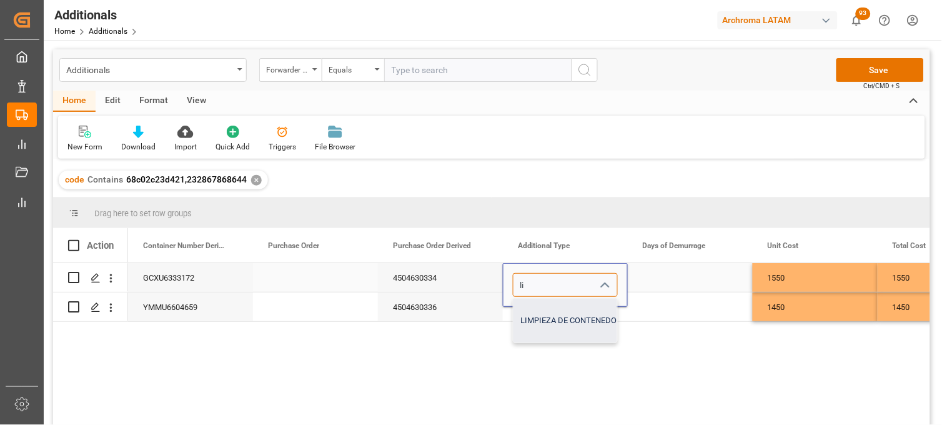
click at [546, 310] on div "LIMPIEZA DE CONTENEDOR" at bounding box center [572, 321] width 116 height 44
type input "LIMPIEZA DE CONTENEDOR"
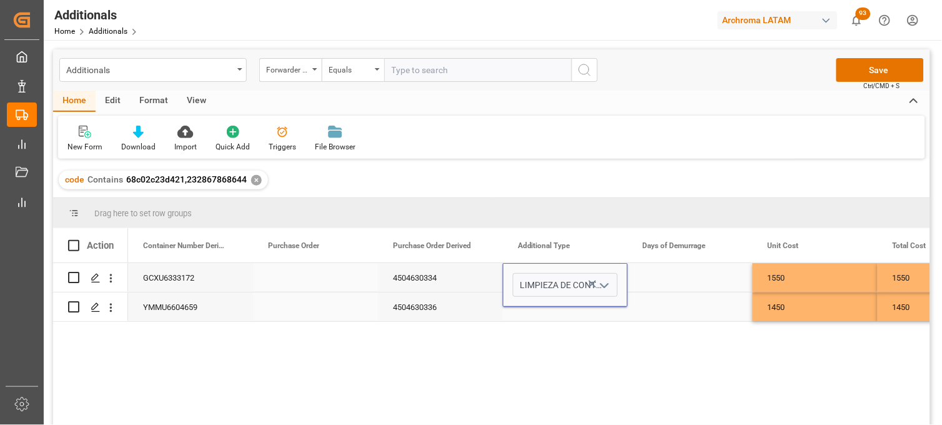
click at [536, 308] on div "Press SPACE to select this row." at bounding box center [565, 306] width 125 height 29
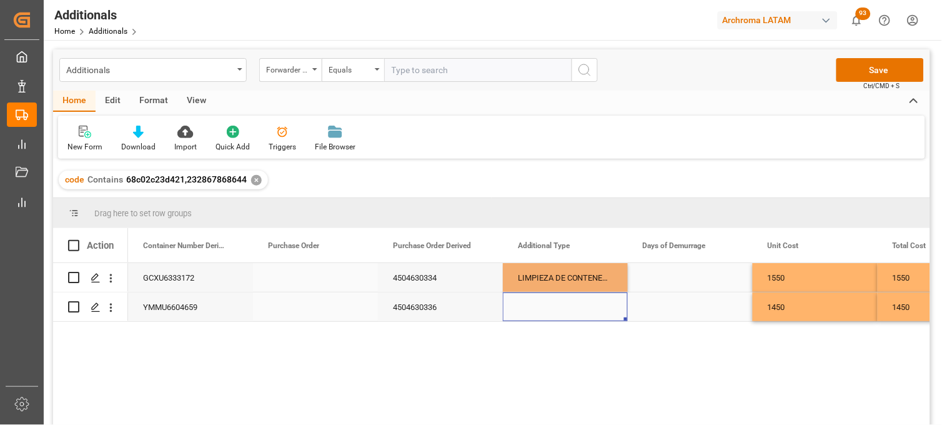
click at [530, 304] on div "Press SPACE to select this row." at bounding box center [565, 306] width 125 height 29
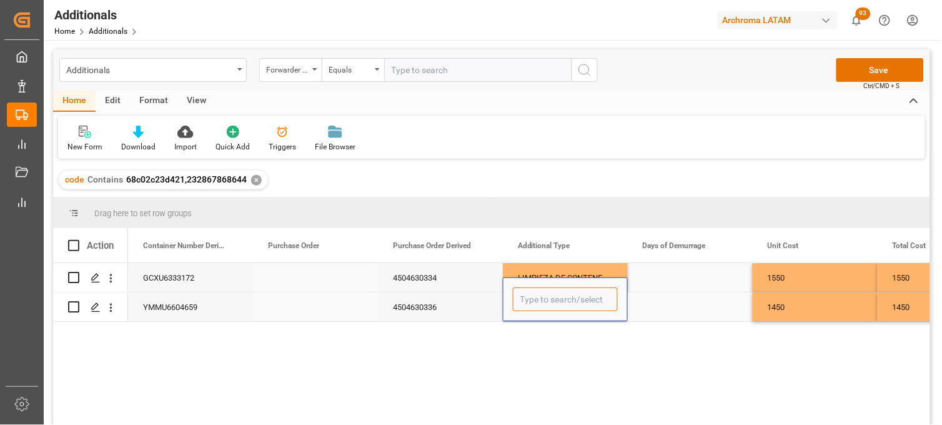
click at [530, 304] on input "Press SPACE to select this row." at bounding box center [565, 299] width 105 height 24
drag, startPoint x: 538, startPoint y: 340, endPoint x: 542, endPoint y: 326, distance: 14.4
click at [538, 339] on div "LIMPIEZA DE CONTENEDOR" at bounding box center [572, 335] width 116 height 44
type input "LIMPIEZA DE CONTENEDOR"
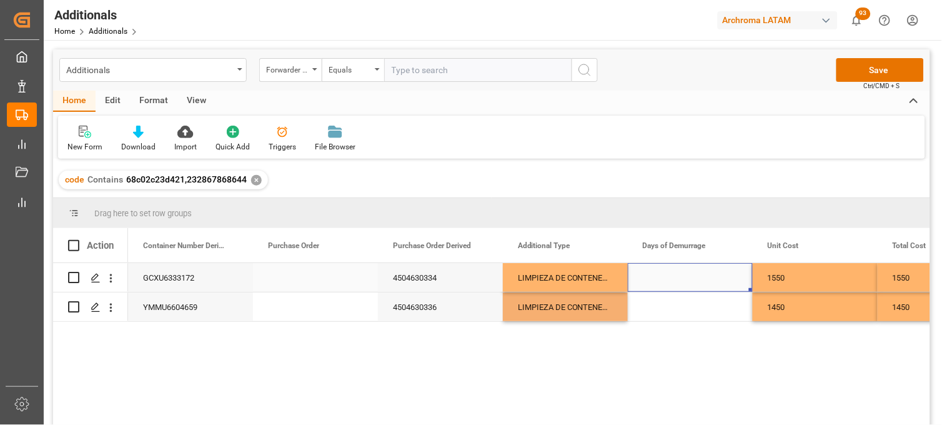
click at [671, 278] on div "Press SPACE to select this row." at bounding box center [690, 277] width 125 height 29
click at [671, 278] on input "Press SPACE to select this row." at bounding box center [690, 285] width 105 height 24
type input "1"
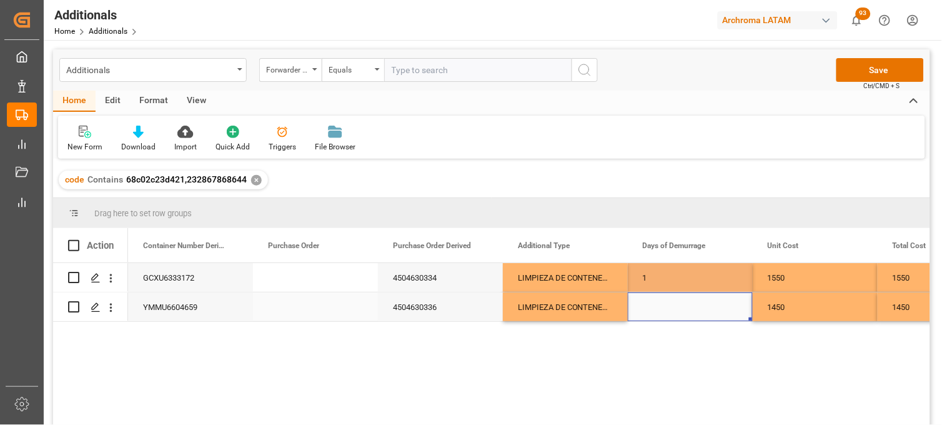
click at [672, 314] on div "Press SPACE to select this row." at bounding box center [690, 306] width 125 height 29
click at [661, 306] on div "Press SPACE to select this row." at bounding box center [690, 306] width 125 height 29
click at [661, 305] on div "Press SPACE to select this row." at bounding box center [690, 306] width 125 height 29
click at [661, 305] on input "Press SPACE to select this row." at bounding box center [690, 299] width 105 height 24
type input "1"
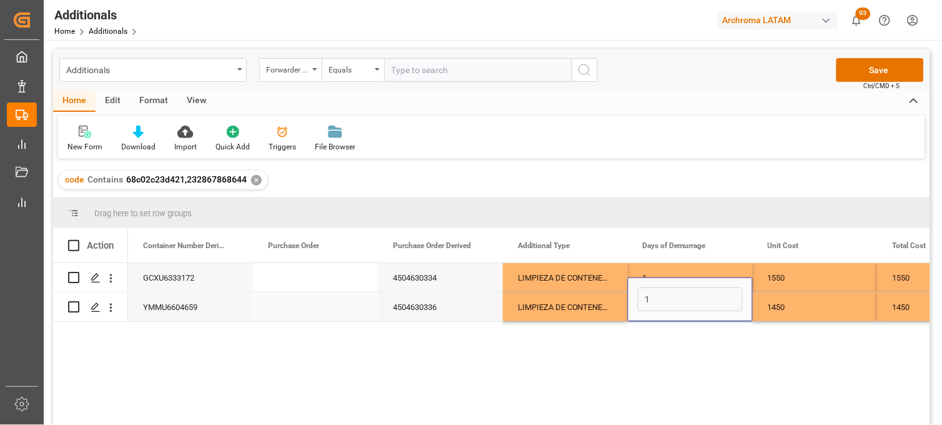
click at [582, 304] on div "LIMPIEZA DE CONTENEDOR" at bounding box center [565, 306] width 125 height 29
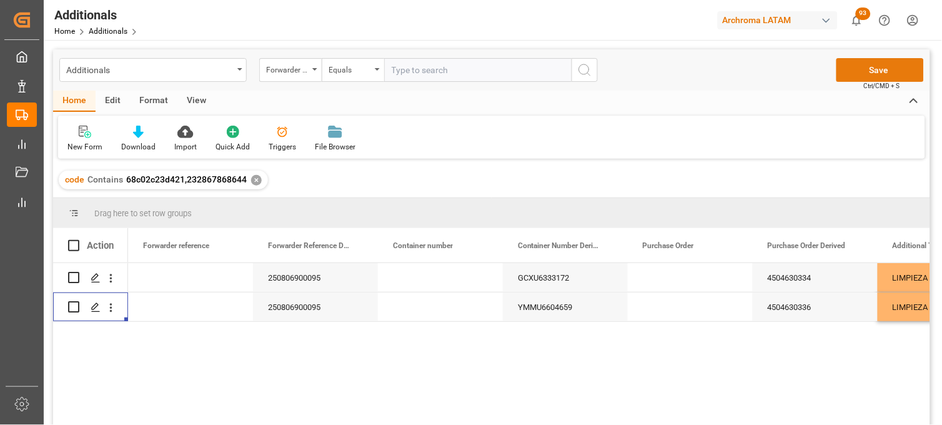
click at [854, 75] on button "Save" at bounding box center [880, 70] width 87 height 24
